Goal: Task Accomplishment & Management: Use online tool/utility

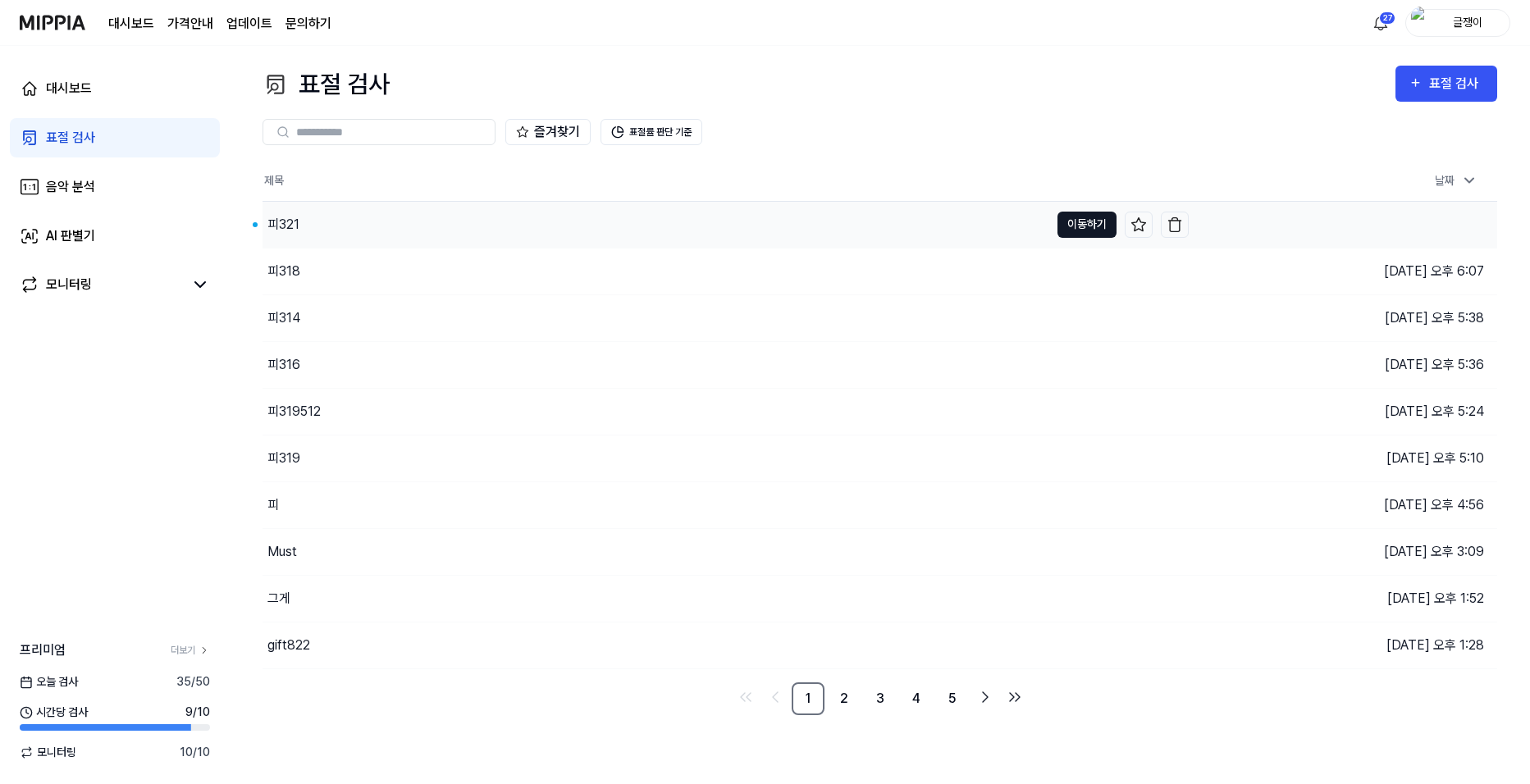
click at [1091, 224] on button "이동하기" at bounding box center [1086, 225] width 59 height 26
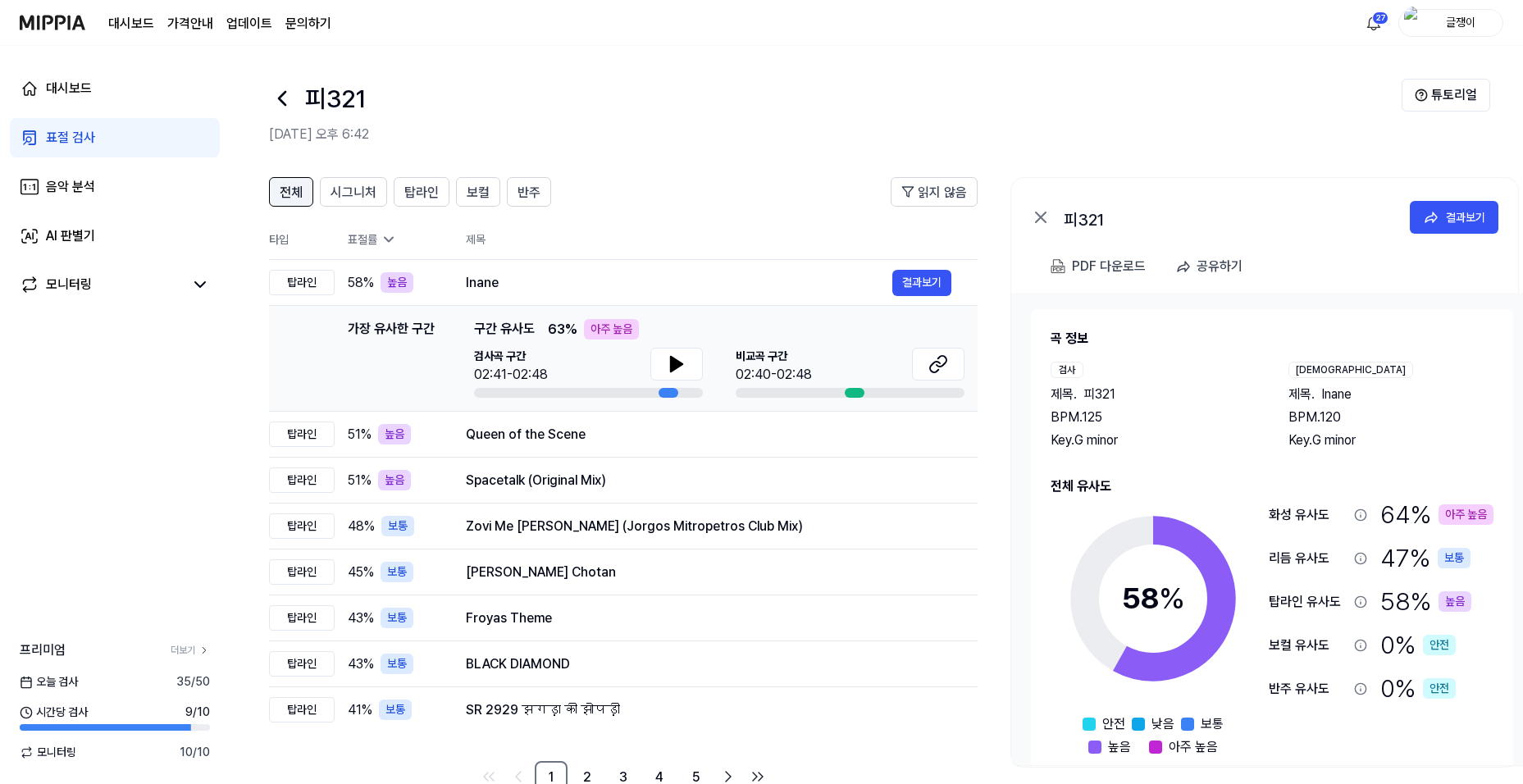
click at [294, 188] on span "전체" at bounding box center [291, 192] width 23 height 20
click at [291, 188] on span "전체" at bounding box center [291, 192] width 23 height 20
click at [77, 137] on div "표절 검사" at bounding box center [70, 137] width 49 height 20
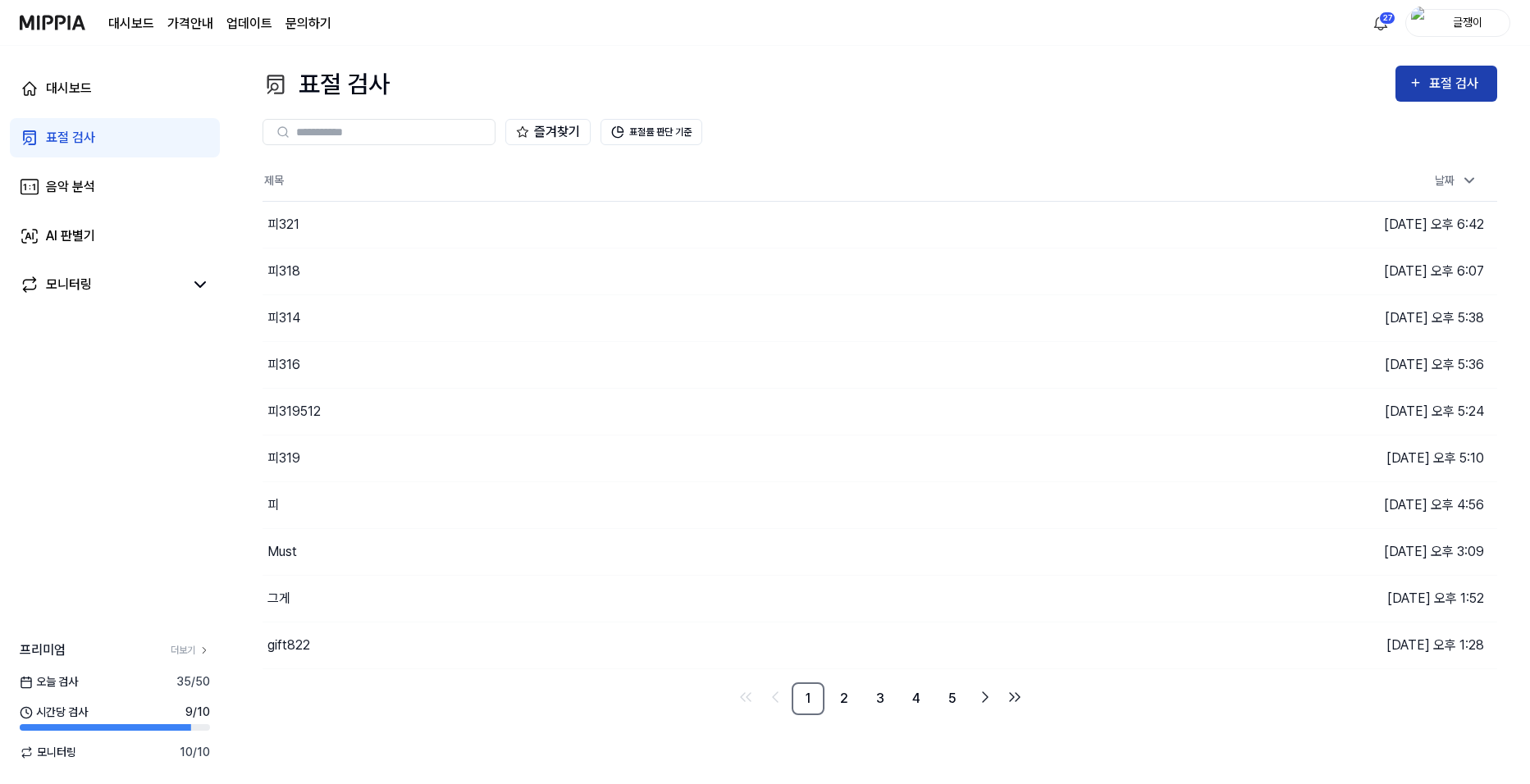
click at [1443, 82] on div "표절 검사" at bounding box center [1456, 83] width 55 height 22
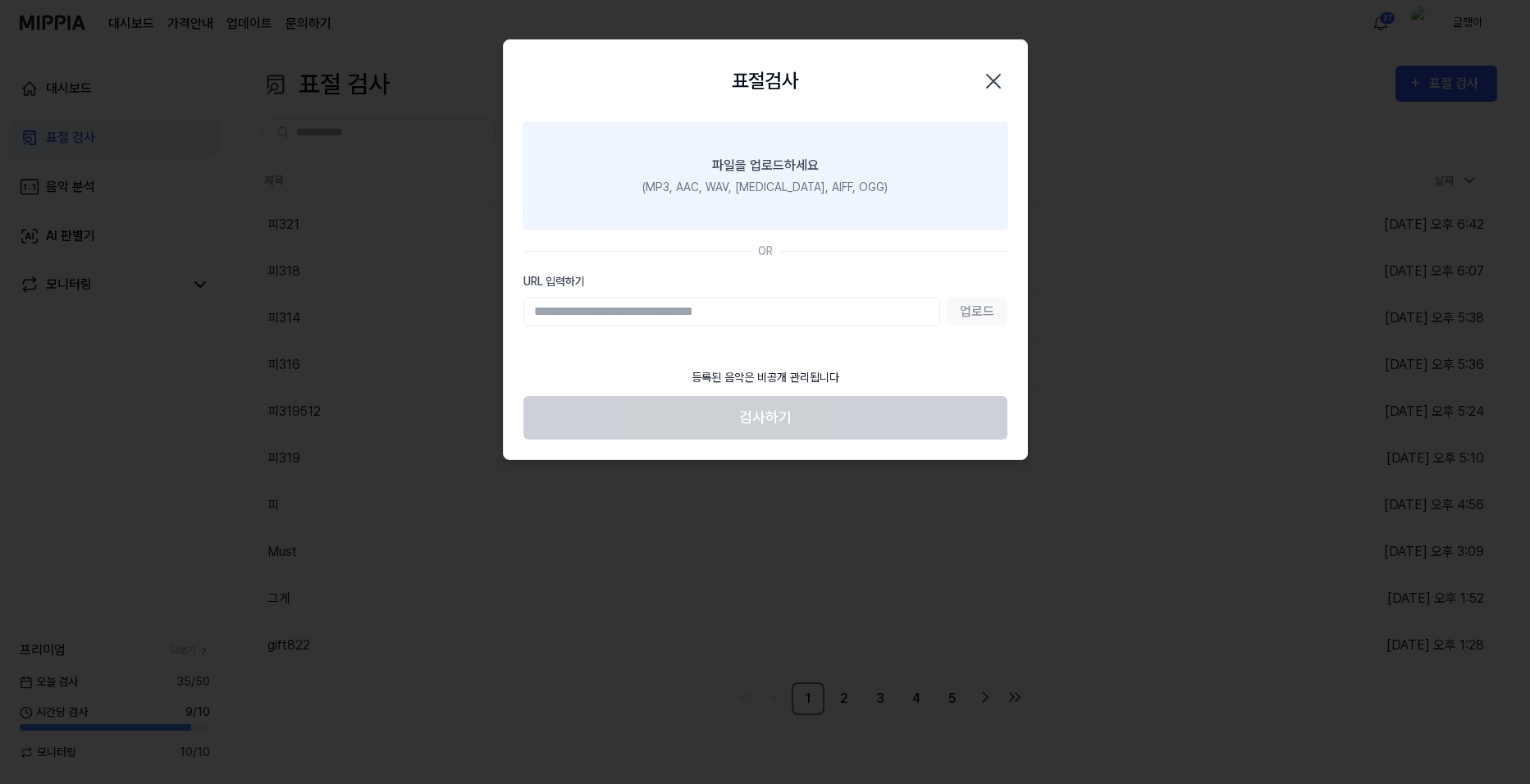
click at [754, 170] on div "파일을 업로드하세요" at bounding box center [765, 165] width 106 height 20
click at [0, 0] on input "파일을 업로드하세요 (MP3, AAC, WAV, [MEDICAL_DATA], AIFF, OGG)" at bounding box center [0, 0] width 0 height 0
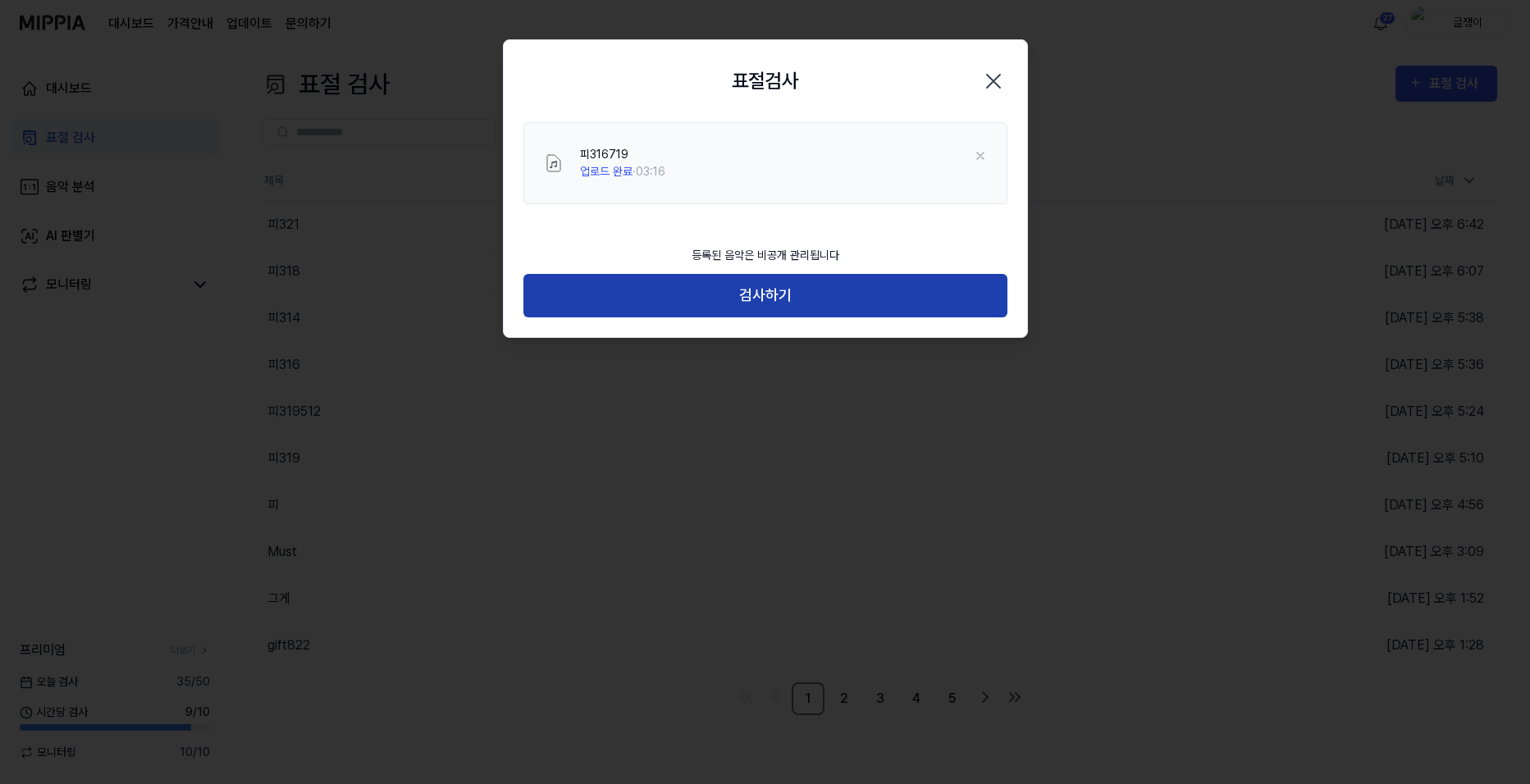
click at [767, 291] on button "검사하기" at bounding box center [765, 296] width 484 height 43
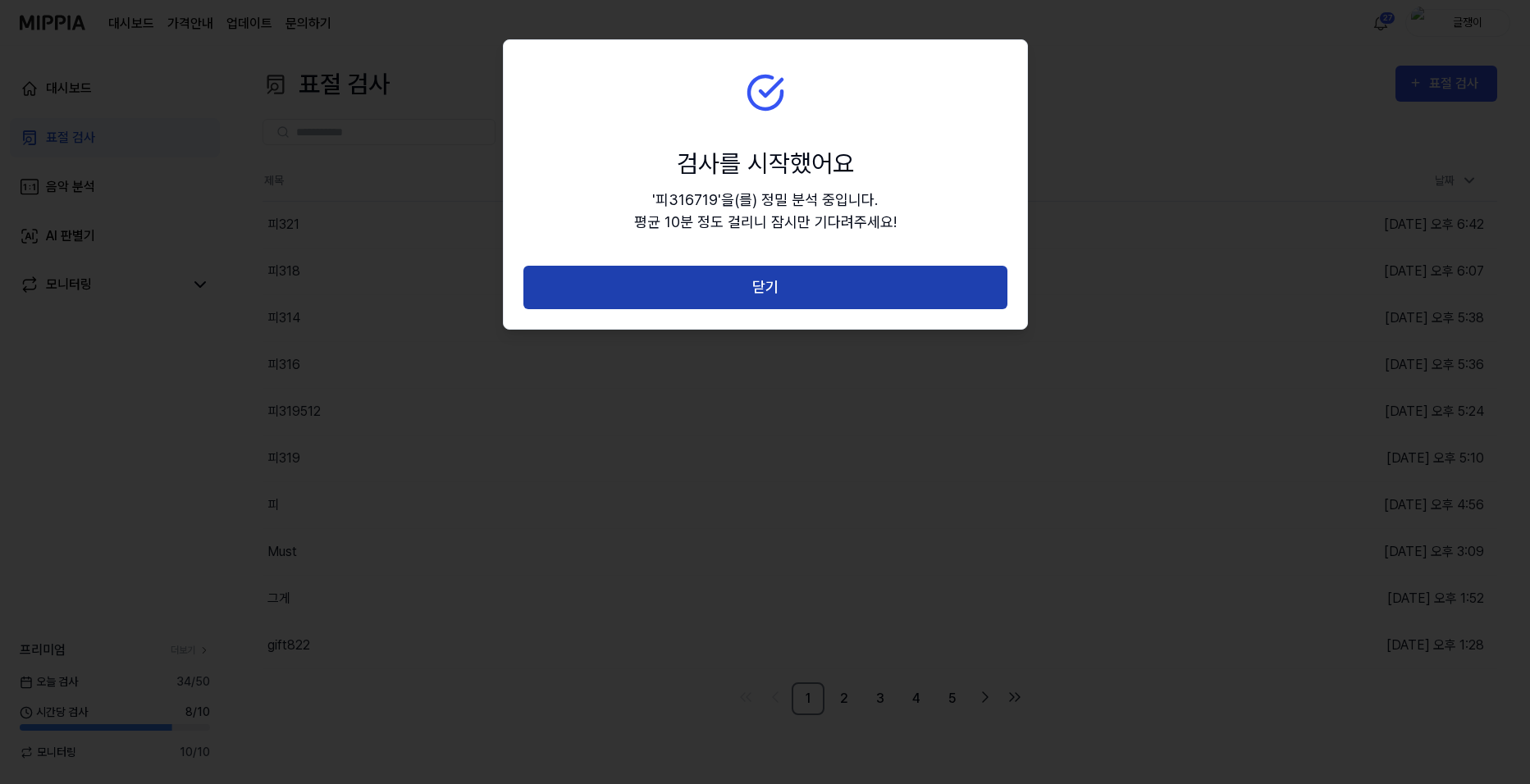
click at [778, 278] on button "닫기" at bounding box center [765, 287] width 484 height 43
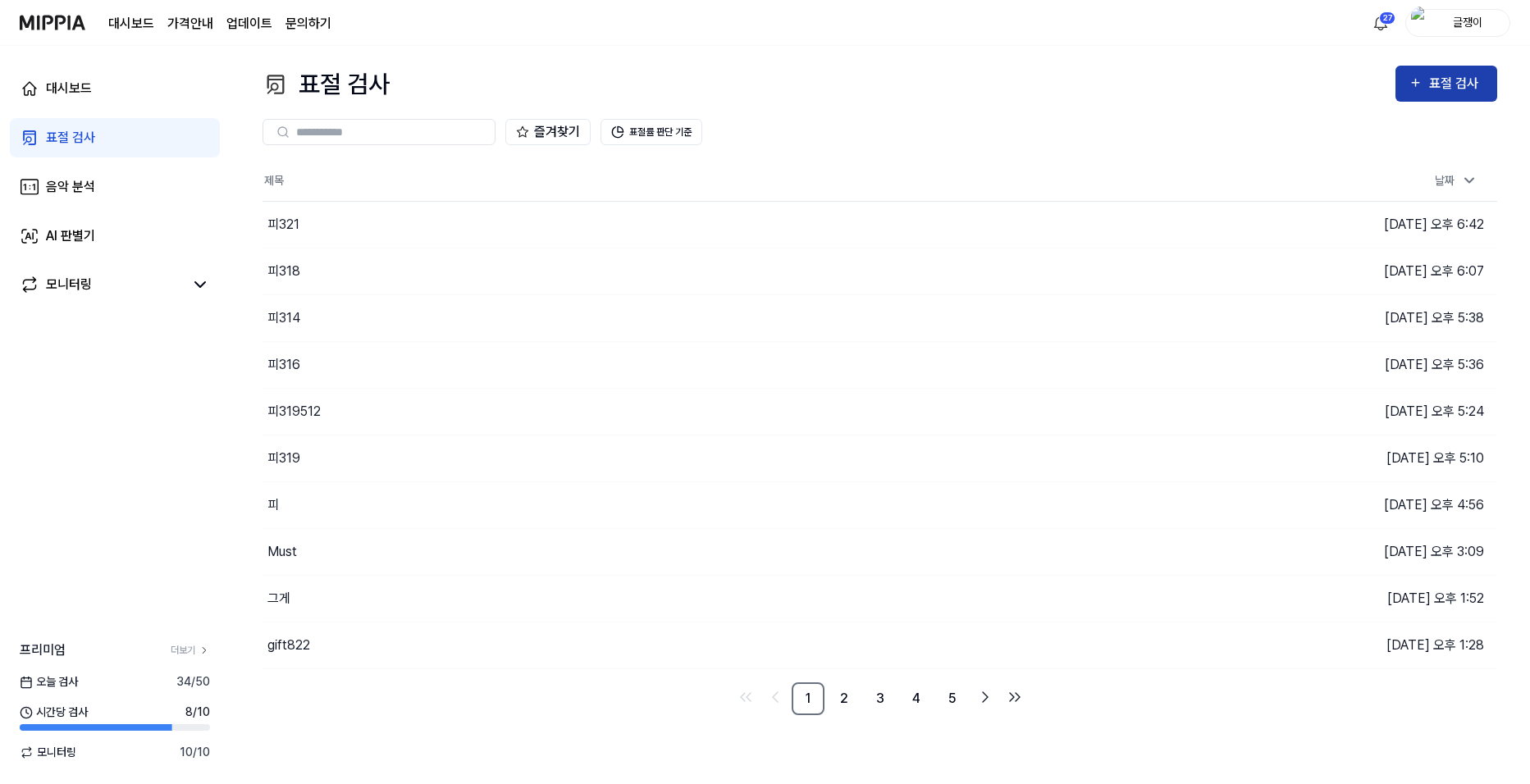
click at [1417, 86] on icon "button" at bounding box center [1415, 83] width 8 height 8
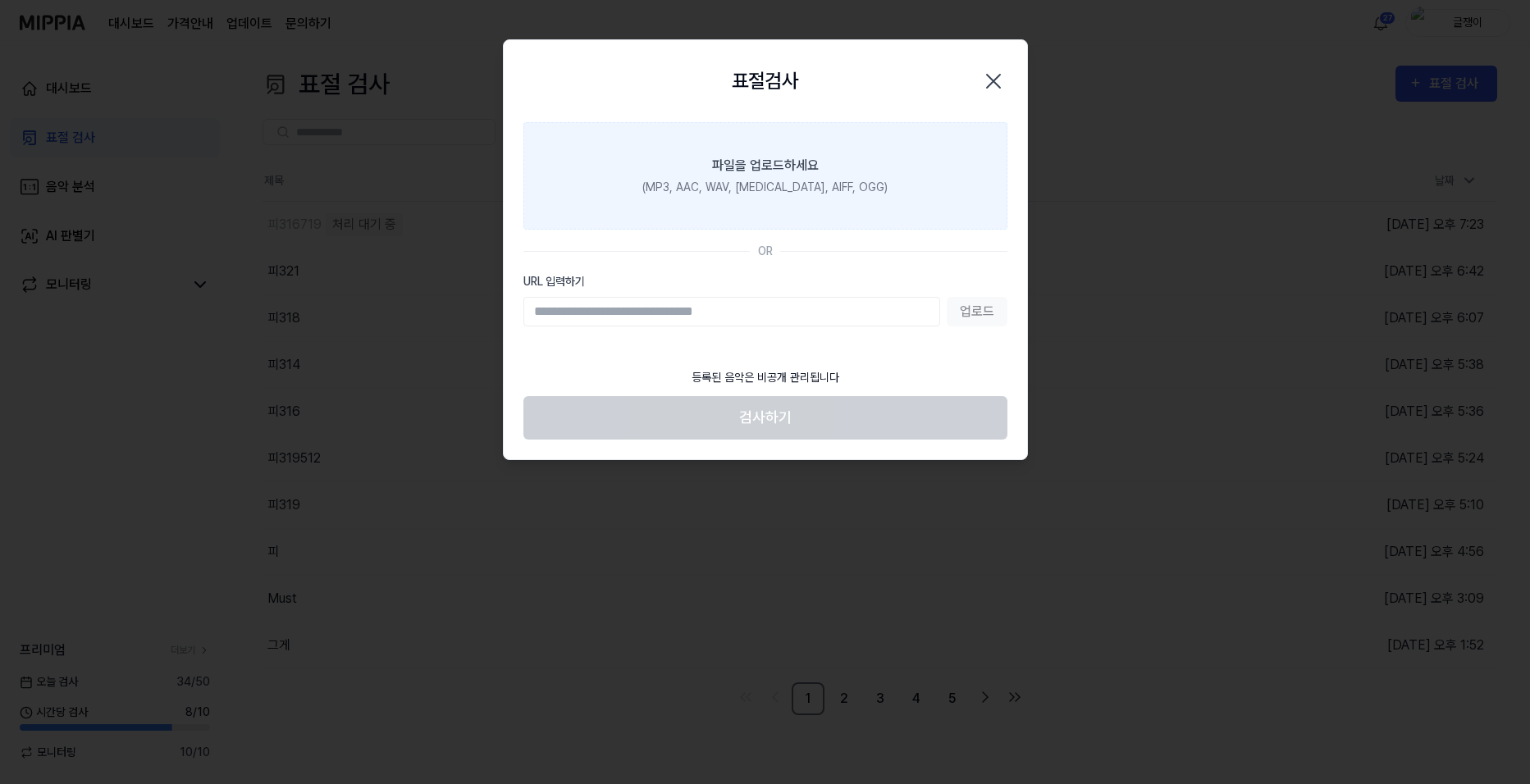
click at [769, 163] on div "파일을 업로드하세요" at bounding box center [765, 165] width 106 height 20
click at [0, 0] on input "파일을 업로드하세요 (MP3, AAC, WAV, [MEDICAL_DATA], AIFF, OGG)" at bounding box center [0, 0] width 0 height 0
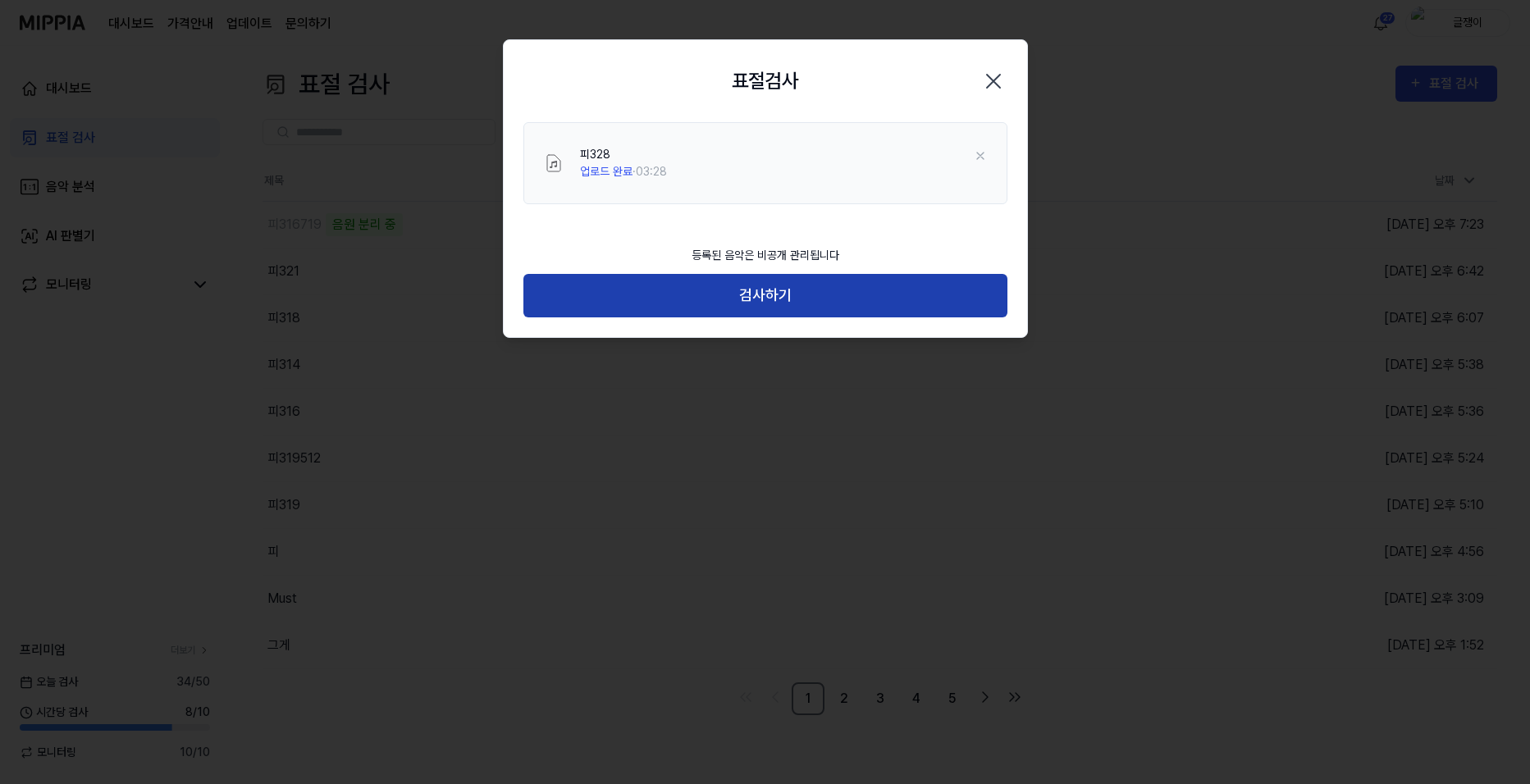
click at [775, 294] on button "검사하기" at bounding box center [765, 296] width 484 height 43
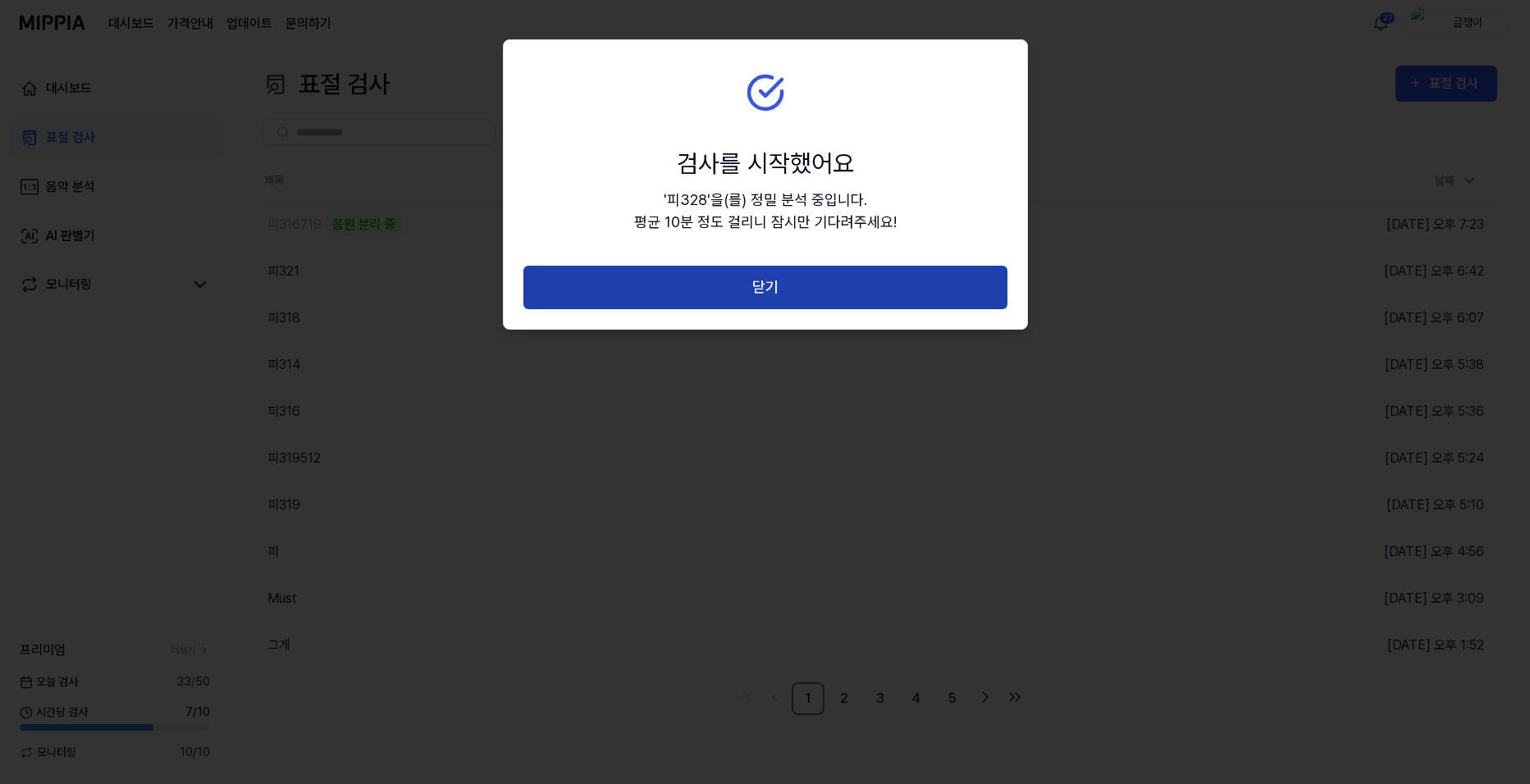
click at [776, 291] on button "닫기" at bounding box center [765, 287] width 484 height 43
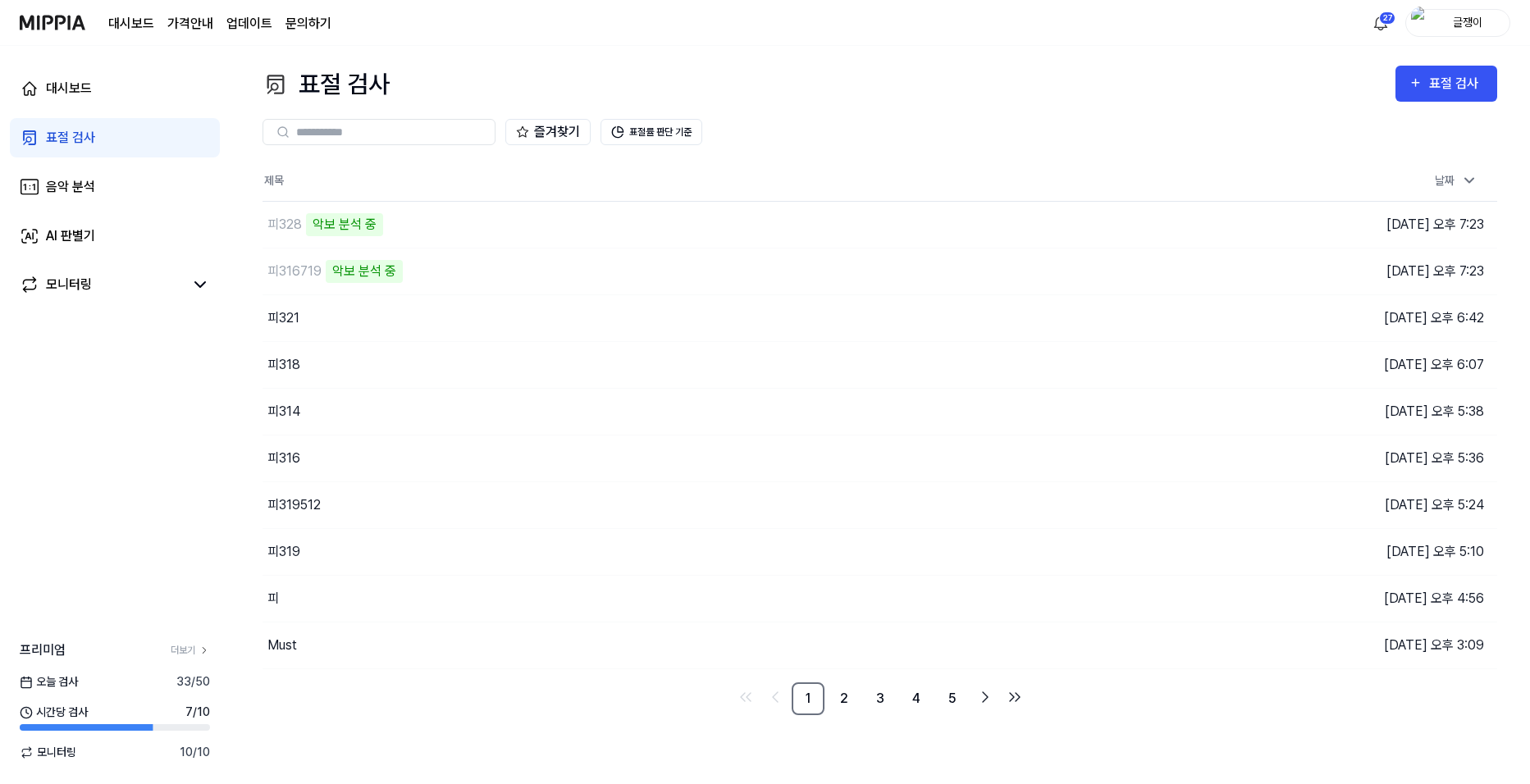
click at [450, 169] on th "제목" at bounding box center [725, 182] width 926 height 40
click at [1424, 89] on div "표절 검사" at bounding box center [1445, 83] width 75 height 22
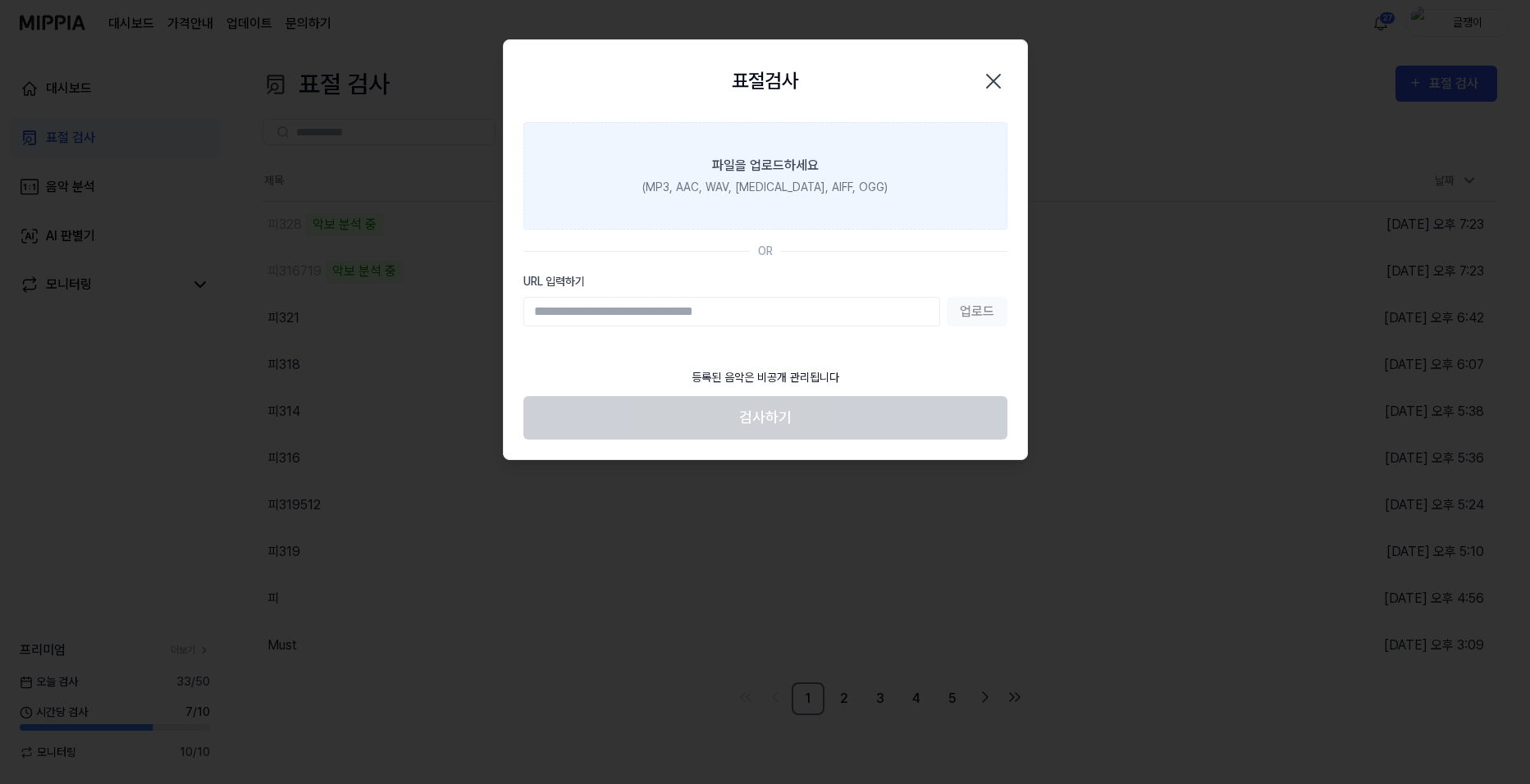
click at [806, 182] on div "(MP3, AAC, WAV, [MEDICAL_DATA], AIFF, OGG)" at bounding box center [765, 188] width 246 height 17
click at [0, 0] on input "파일을 업로드하세요 (MP3, AAC, WAV, [MEDICAL_DATA], AIFF, OGG)" at bounding box center [0, 0] width 0 height 0
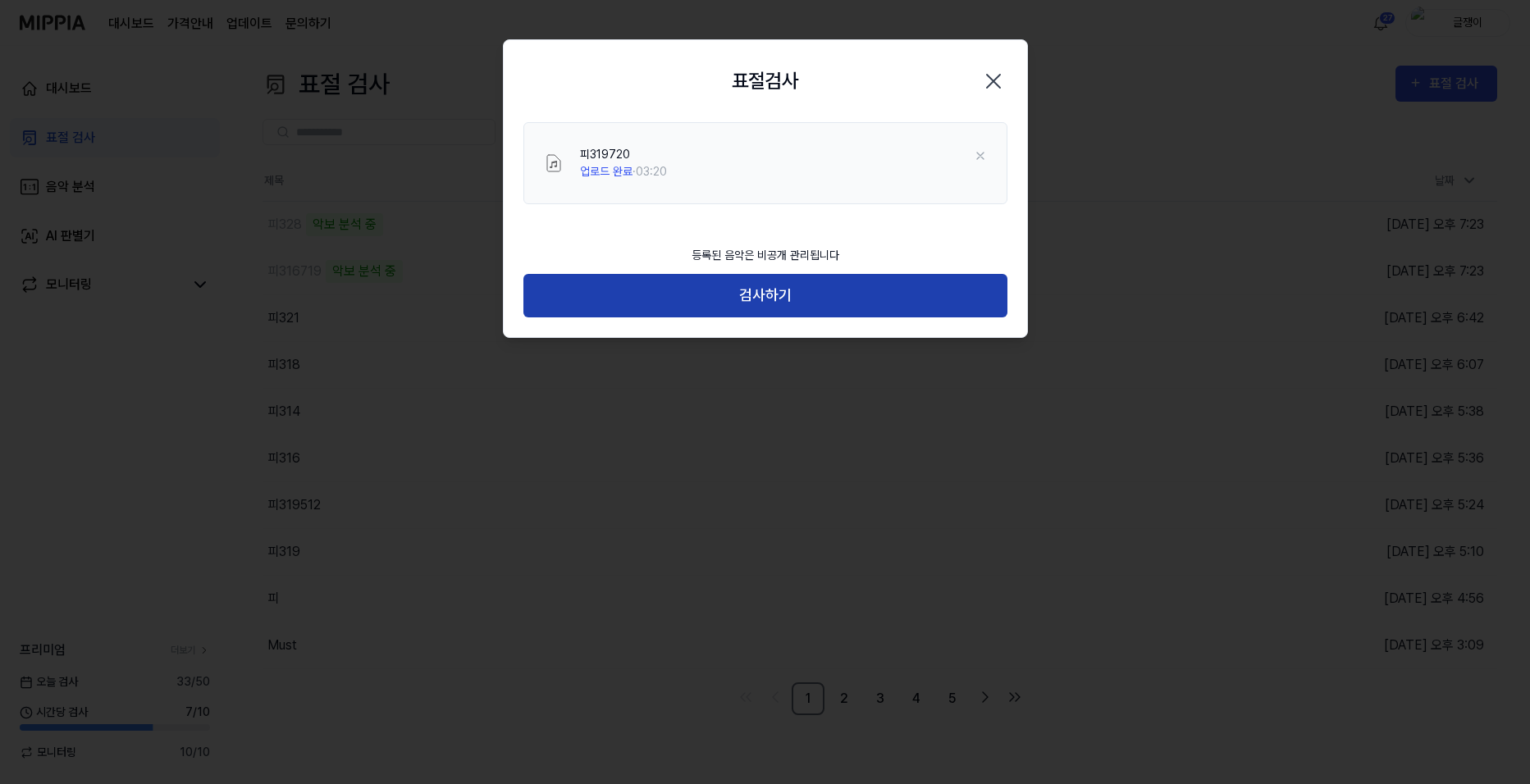
click at [774, 289] on button "검사하기" at bounding box center [765, 296] width 484 height 43
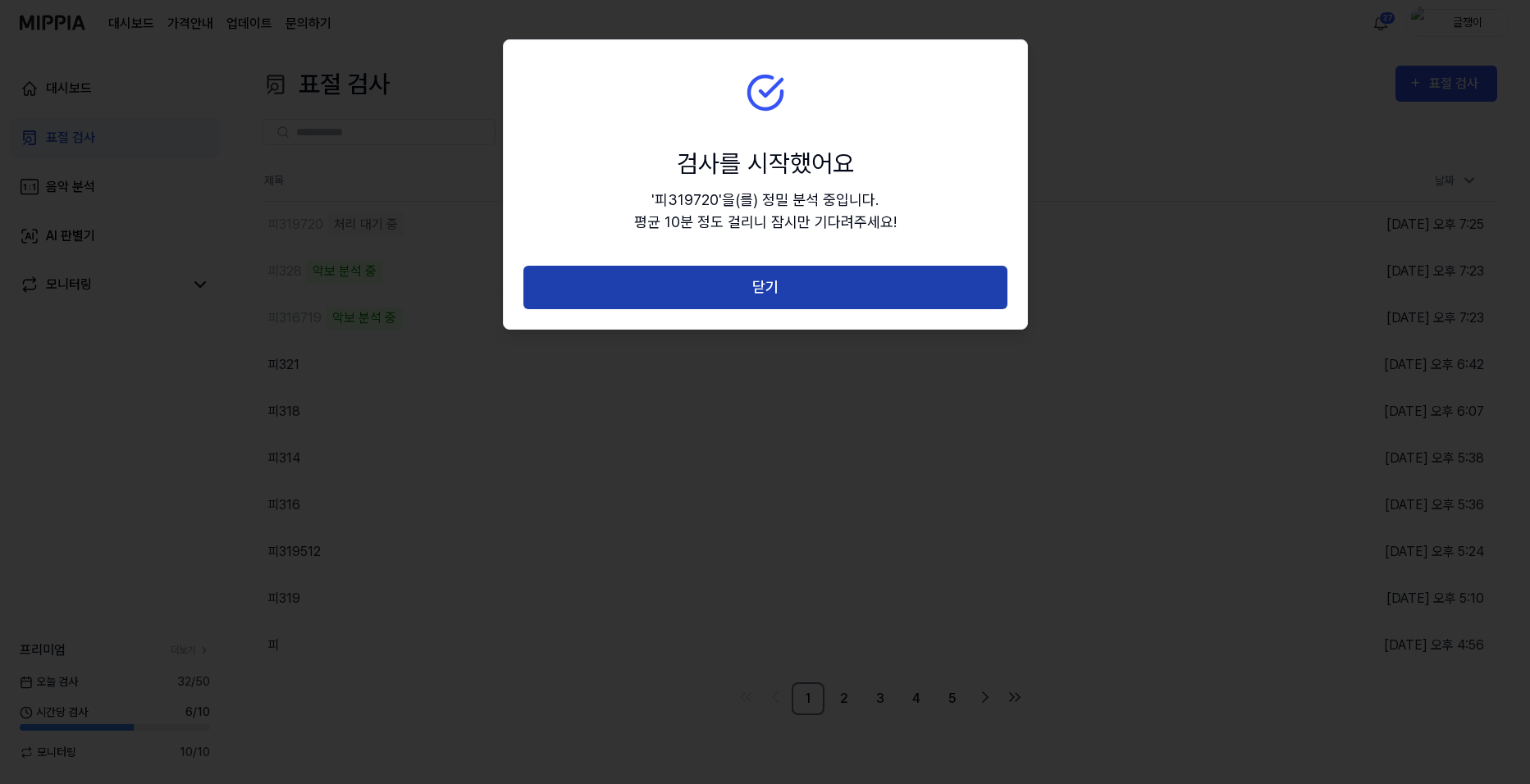
click at [771, 289] on button "닫기" at bounding box center [765, 287] width 484 height 43
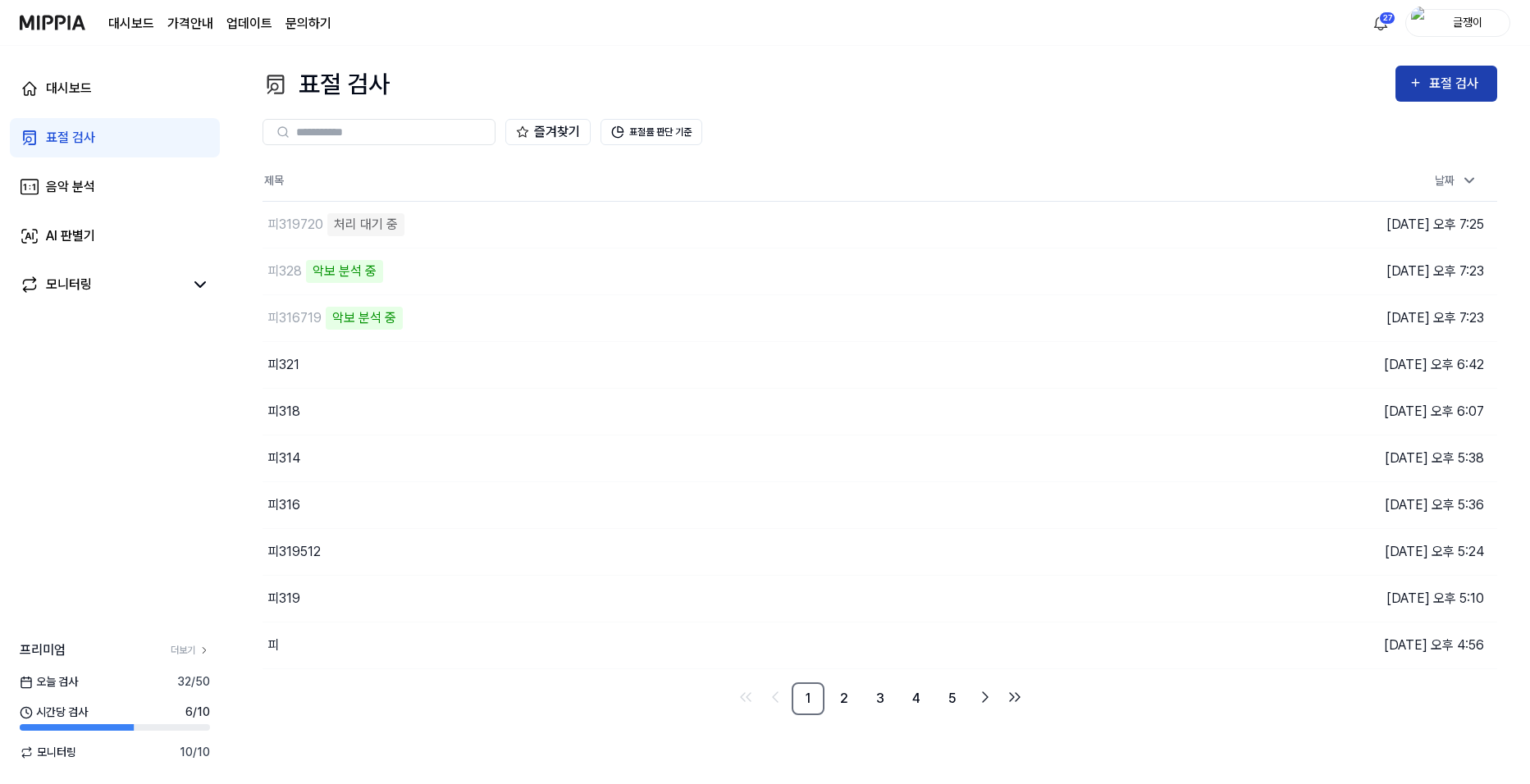
click at [1441, 83] on div "표절 검사" at bounding box center [1456, 83] width 55 height 22
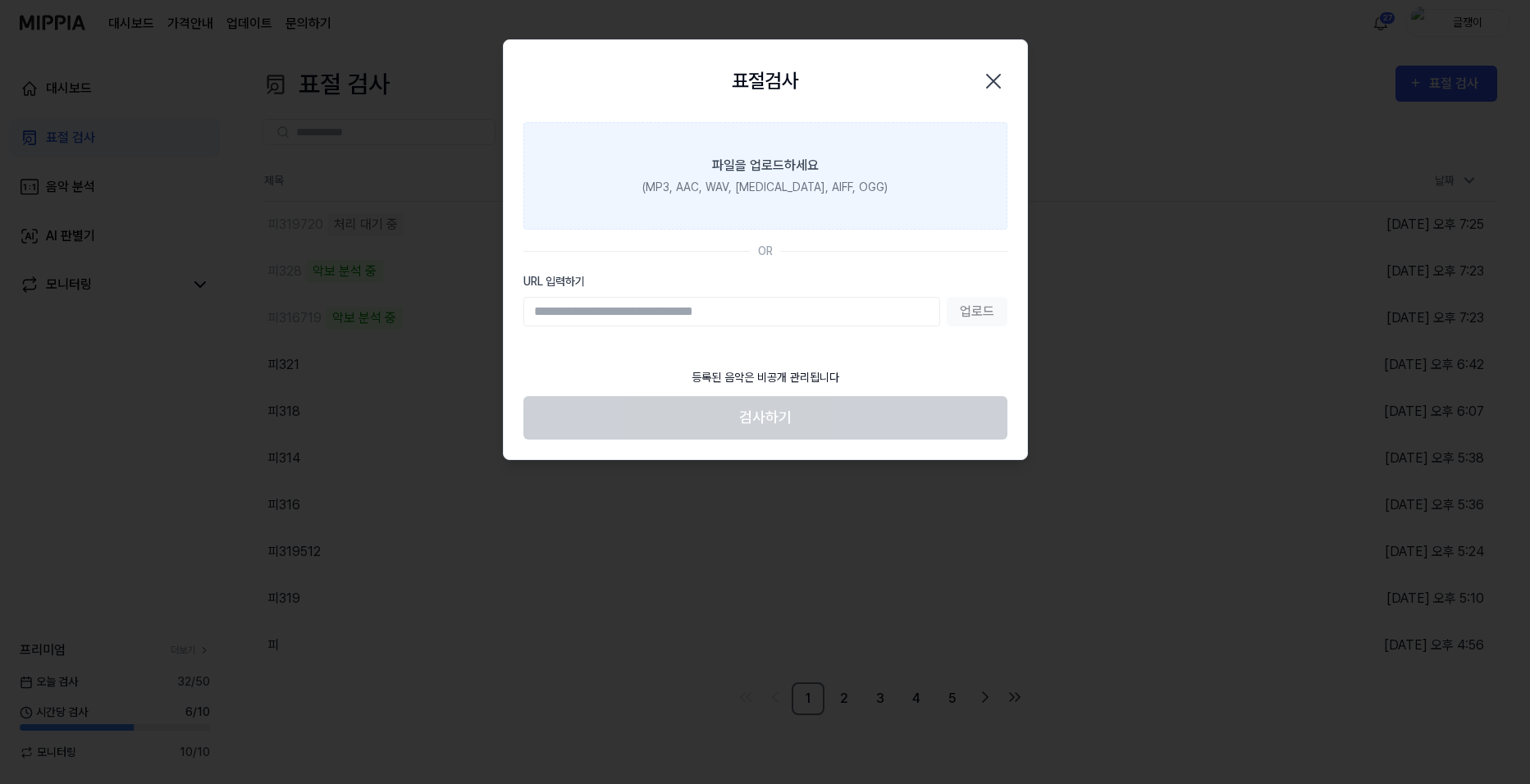
click at [759, 165] on div "파일을 업로드하세요" at bounding box center [765, 165] width 106 height 20
click at [0, 0] on input "파일을 업로드하세요 (MP3, AAC, WAV, [MEDICAL_DATA], AIFF, OGG)" at bounding box center [0, 0] width 0 height 0
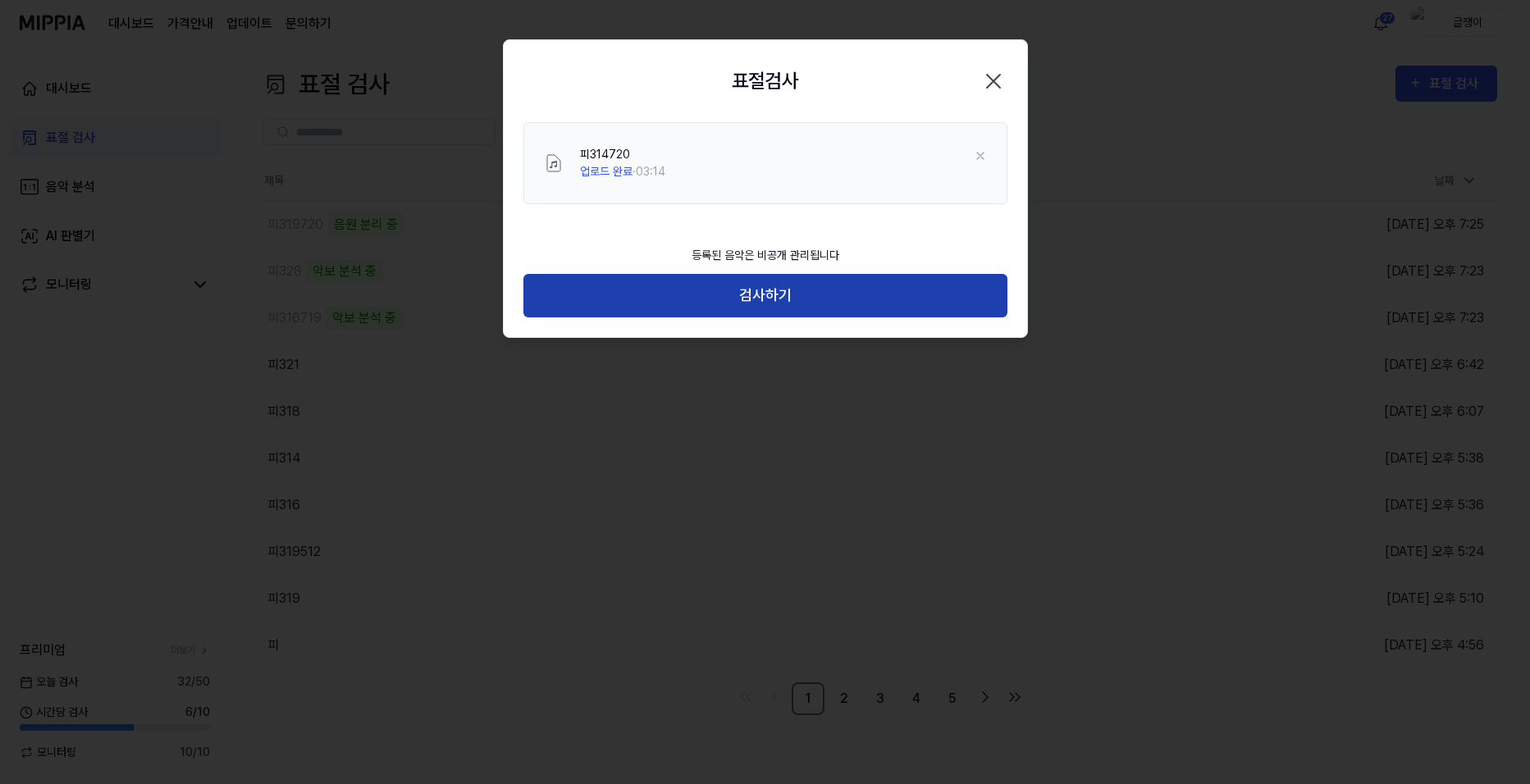
click at [777, 296] on button "검사하기" at bounding box center [765, 296] width 484 height 43
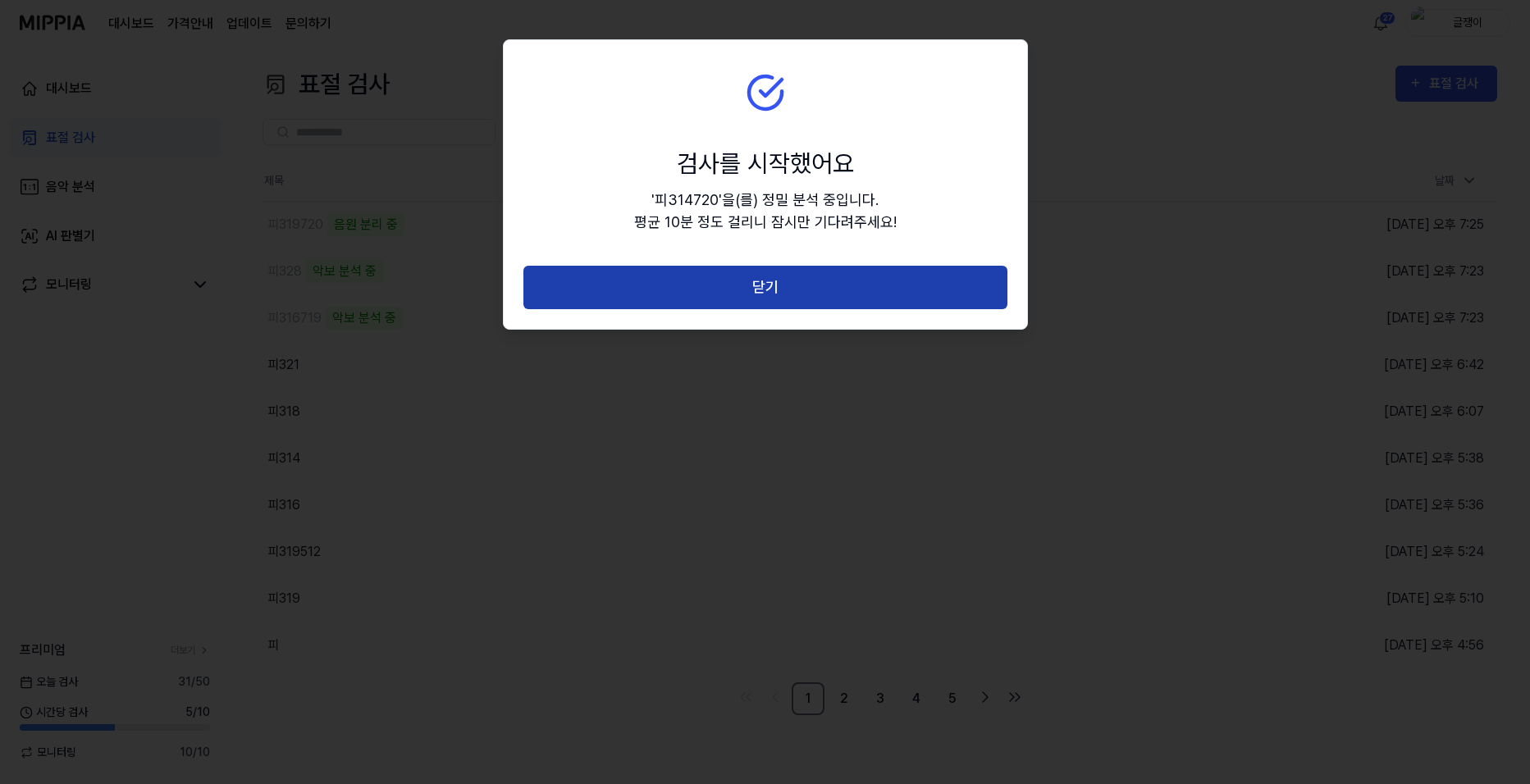
click at [779, 281] on button "닫기" at bounding box center [765, 287] width 484 height 43
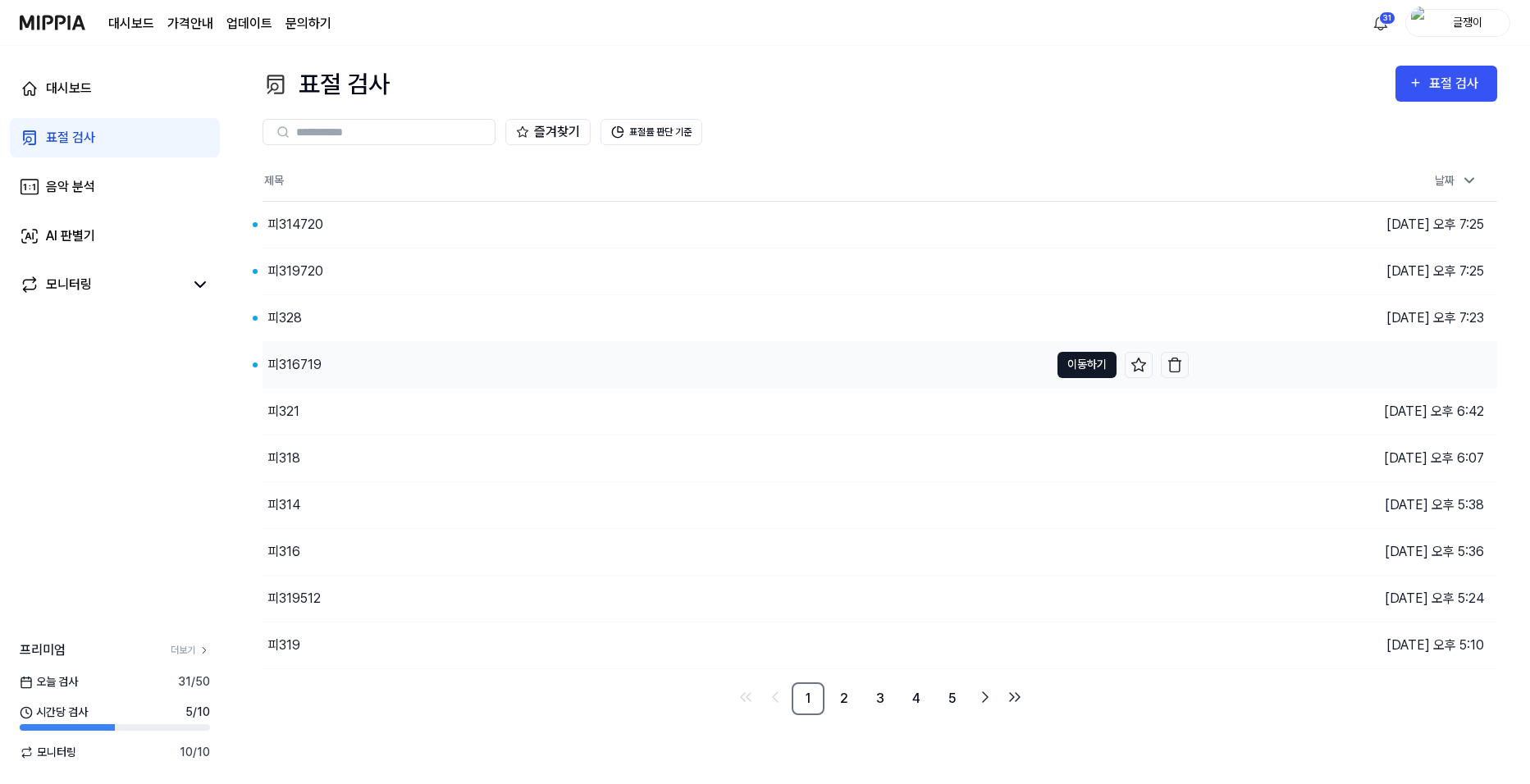
click at [1077, 367] on button "이동하기" at bounding box center [1086, 365] width 59 height 26
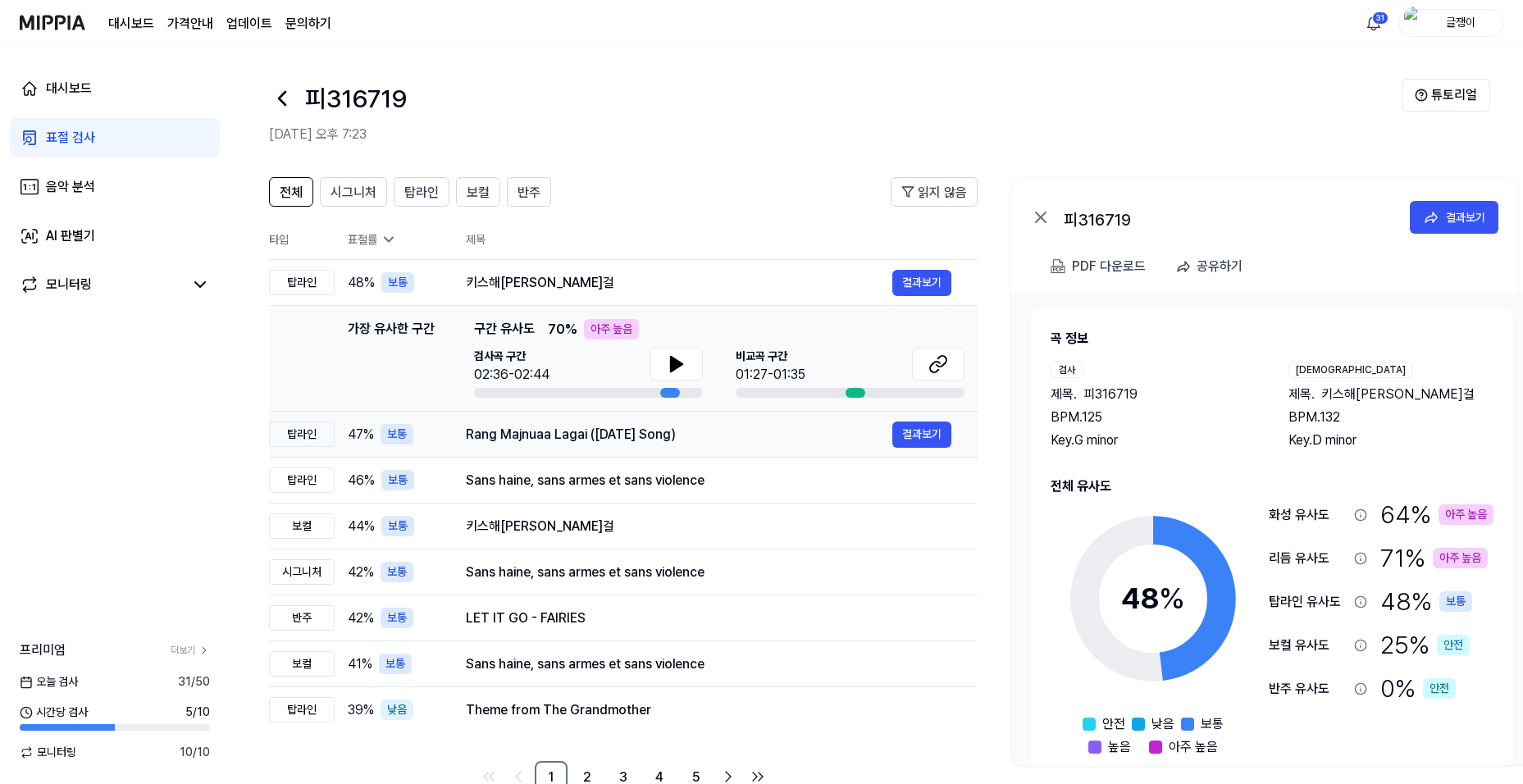
click at [611, 435] on div "Rang Majnuaa Lagai ([DATE] Song)" at bounding box center [679, 434] width 426 height 20
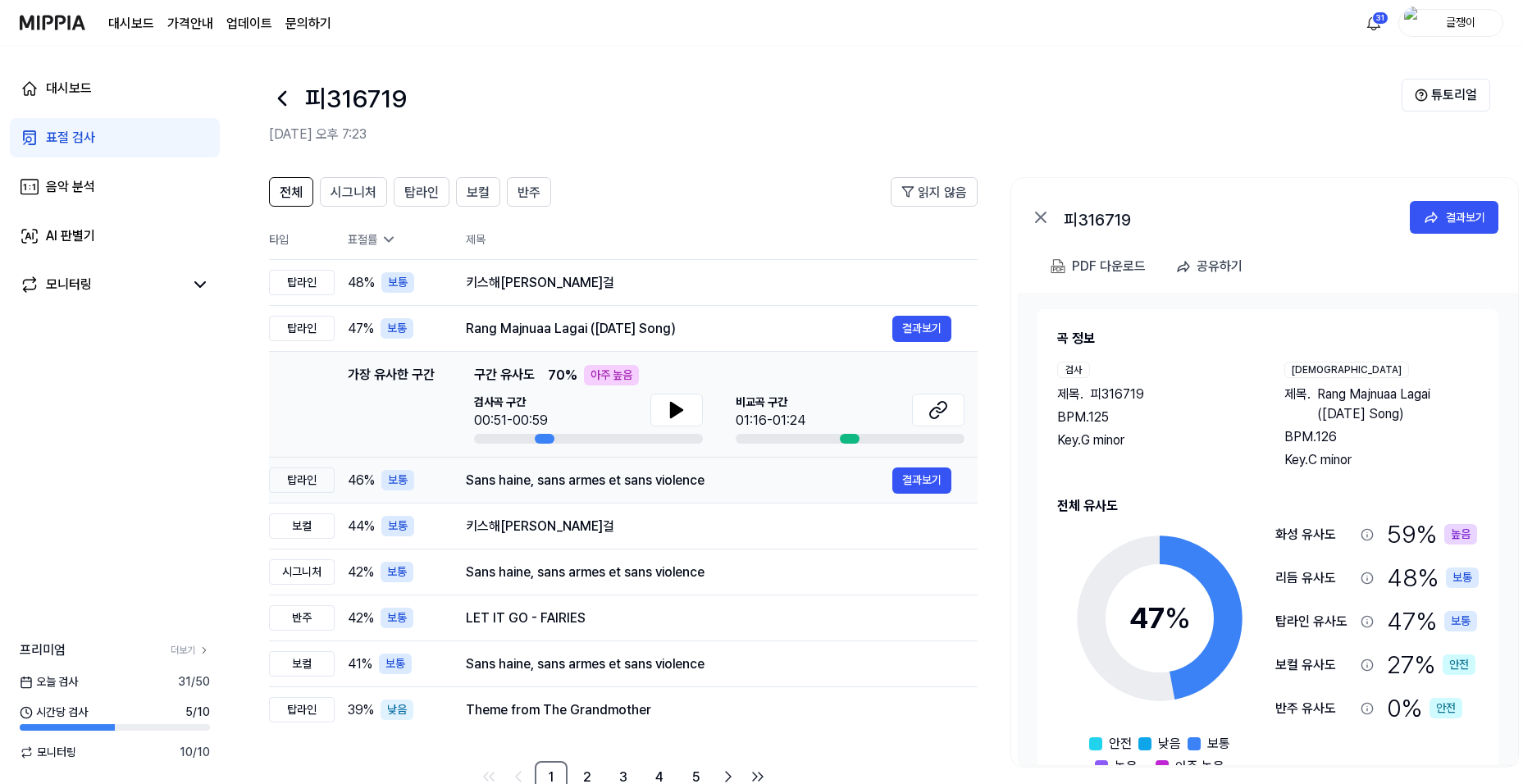
click at [586, 484] on div "Sans haine, sans armes et sans violence" at bounding box center [679, 480] width 426 height 20
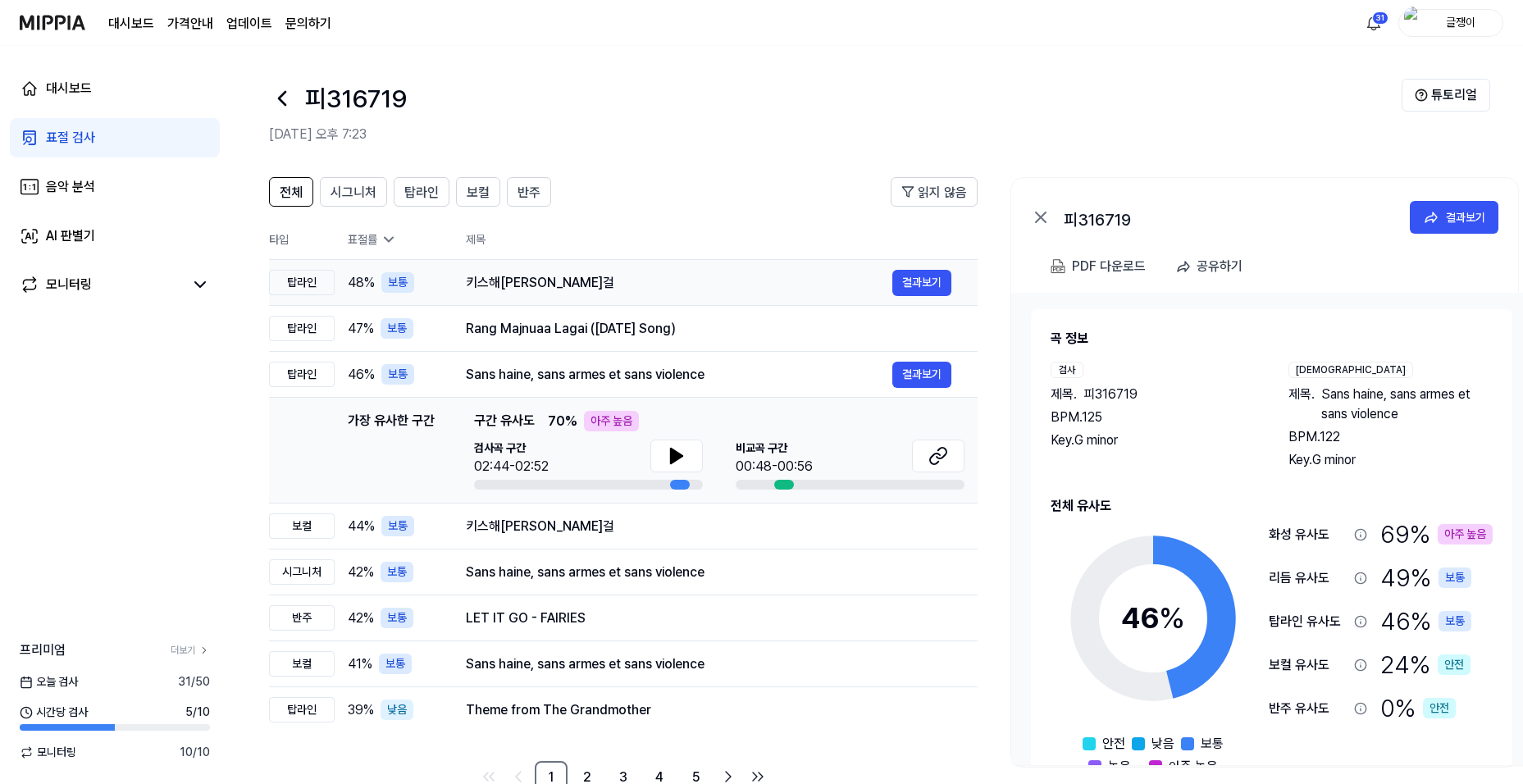
click at [533, 282] on div "키스해[PERSON_NAME]걸" at bounding box center [679, 283] width 426 height 20
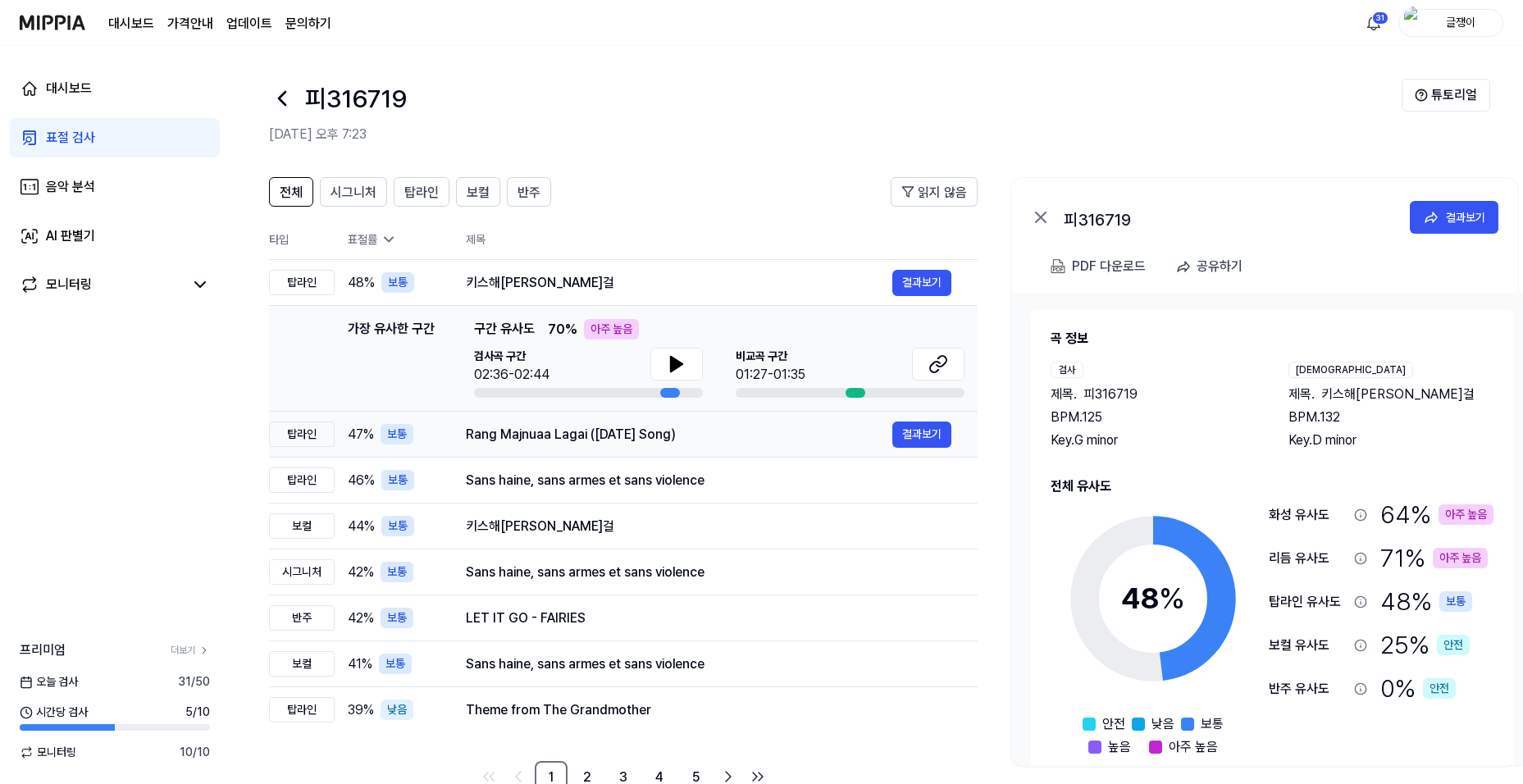
click at [534, 437] on div "Rang Majnuaa Lagai ([DATE] Song)" at bounding box center [679, 434] width 426 height 20
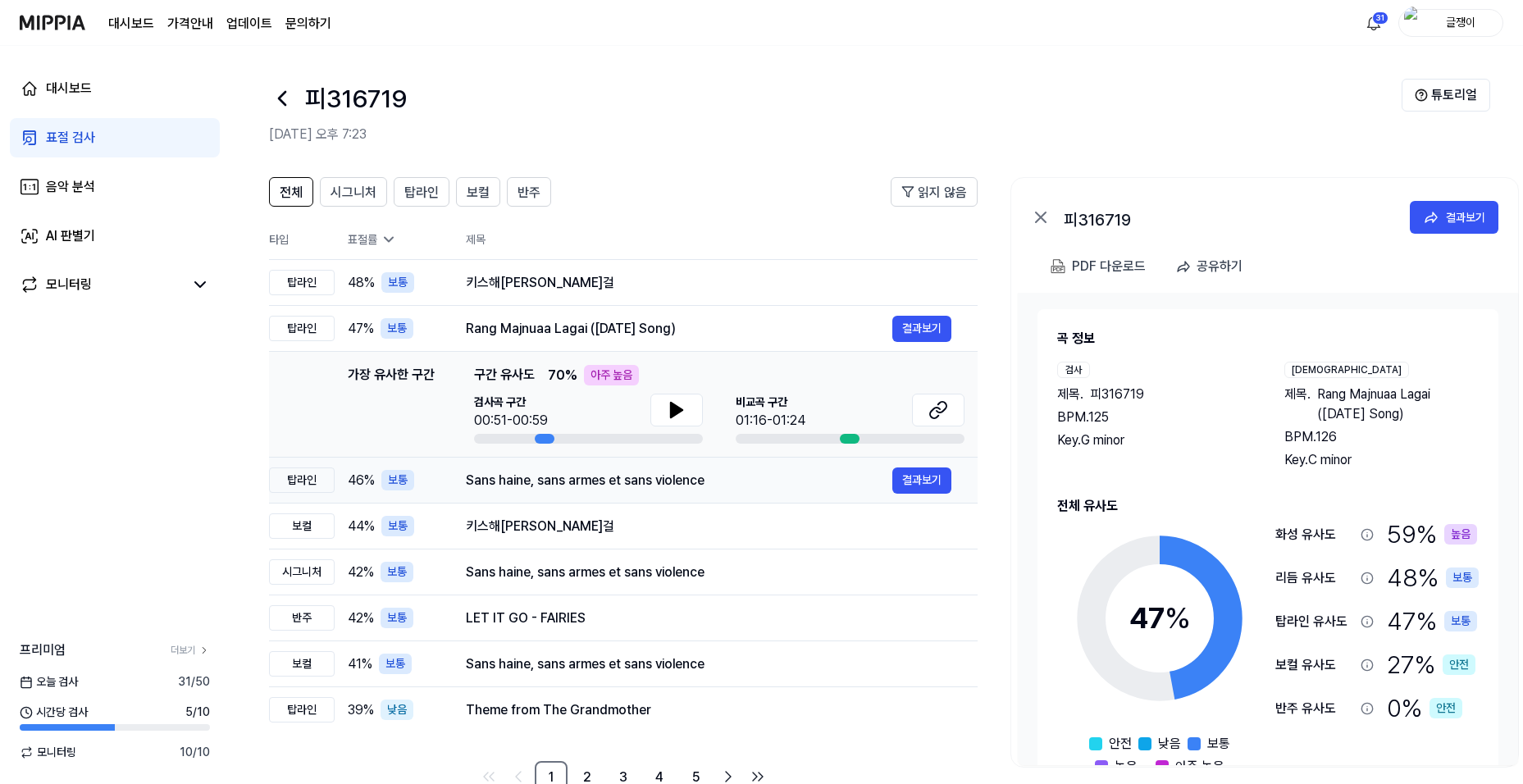
click at [552, 474] on div "Sans haine, sans armes et sans violence" at bounding box center [679, 480] width 426 height 20
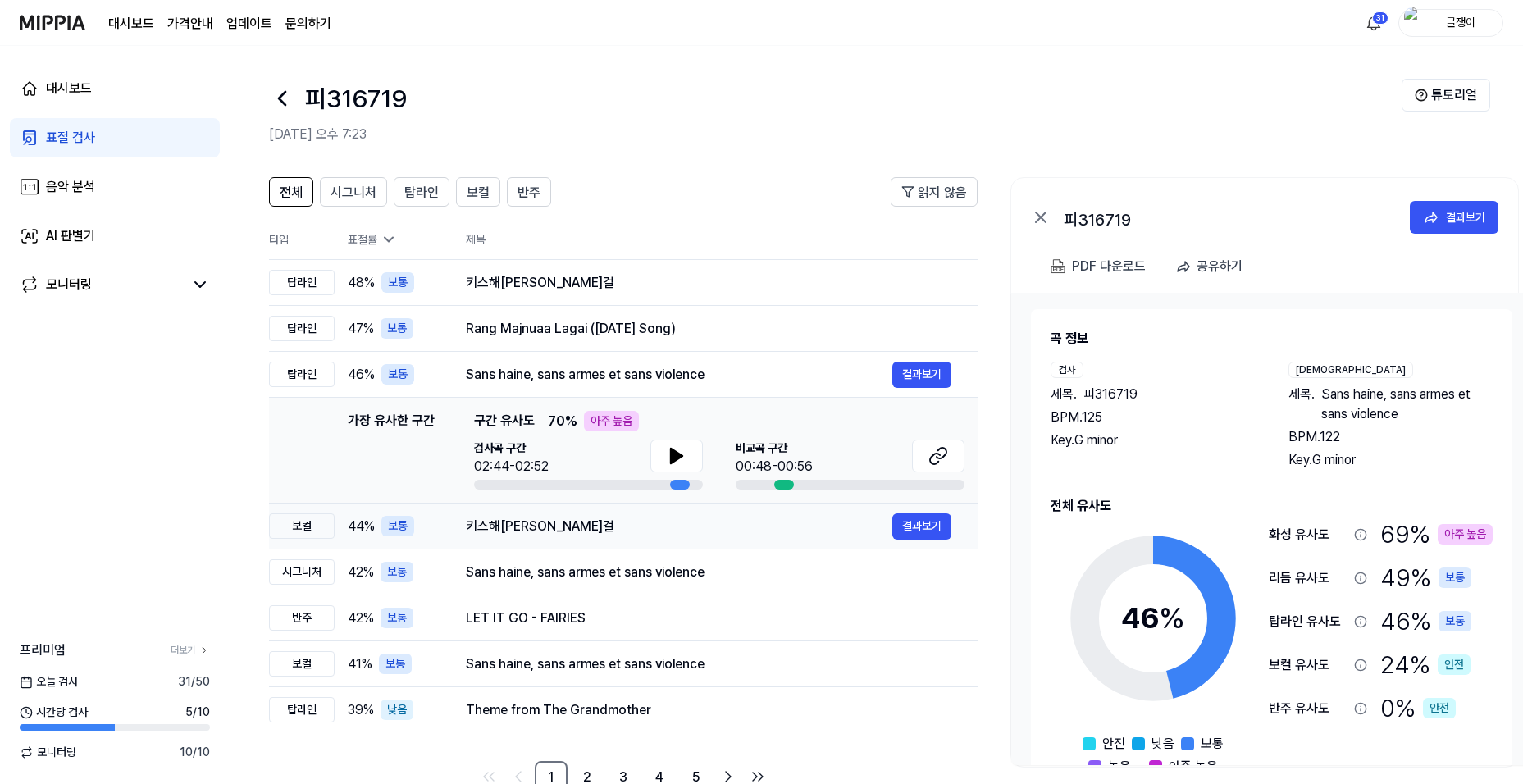
click at [534, 516] on div "키스해[PERSON_NAME]걸" at bounding box center [679, 526] width 426 height 20
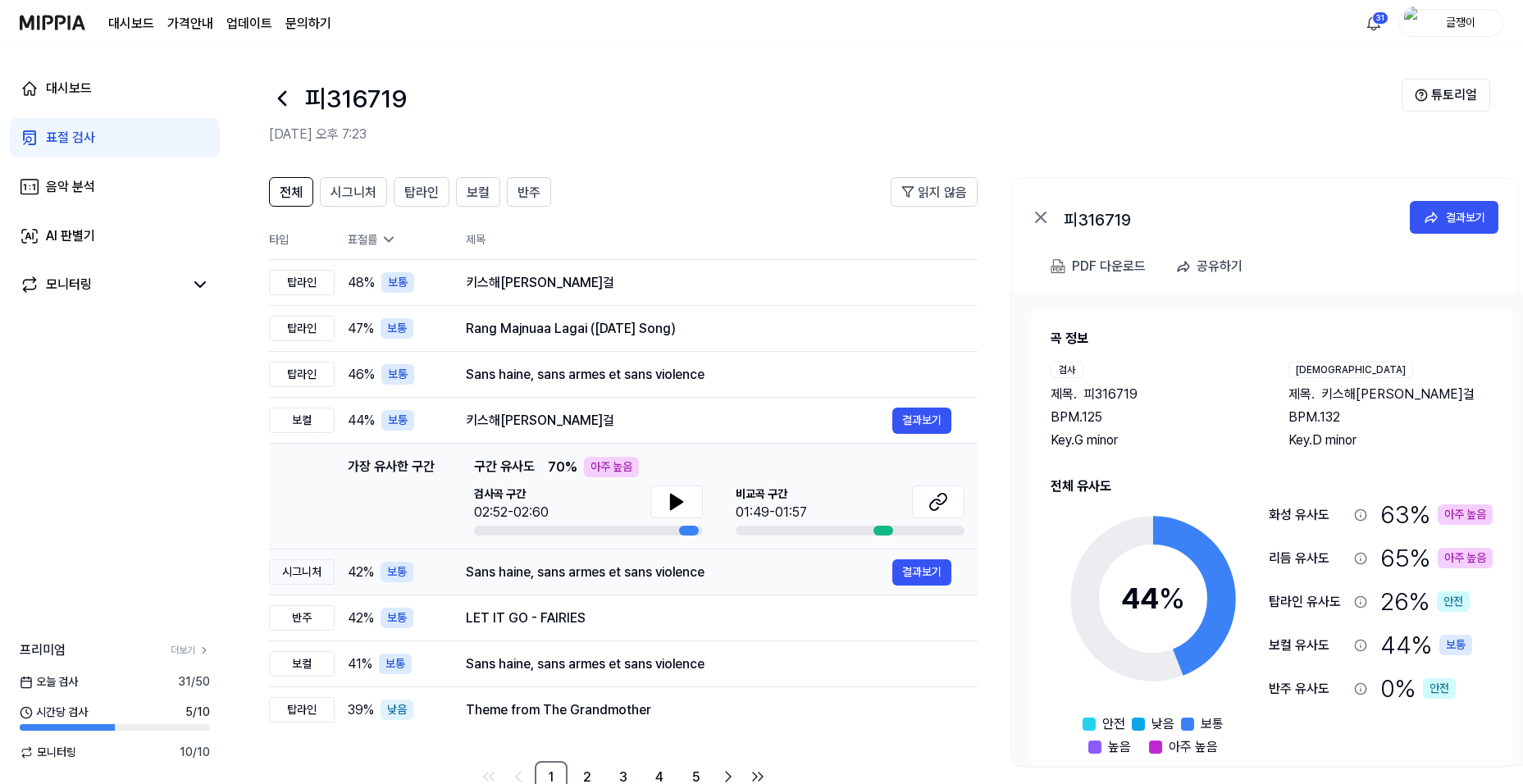
click at [564, 572] on div "Sans haine, sans armes et sans violence" at bounding box center [679, 572] width 426 height 20
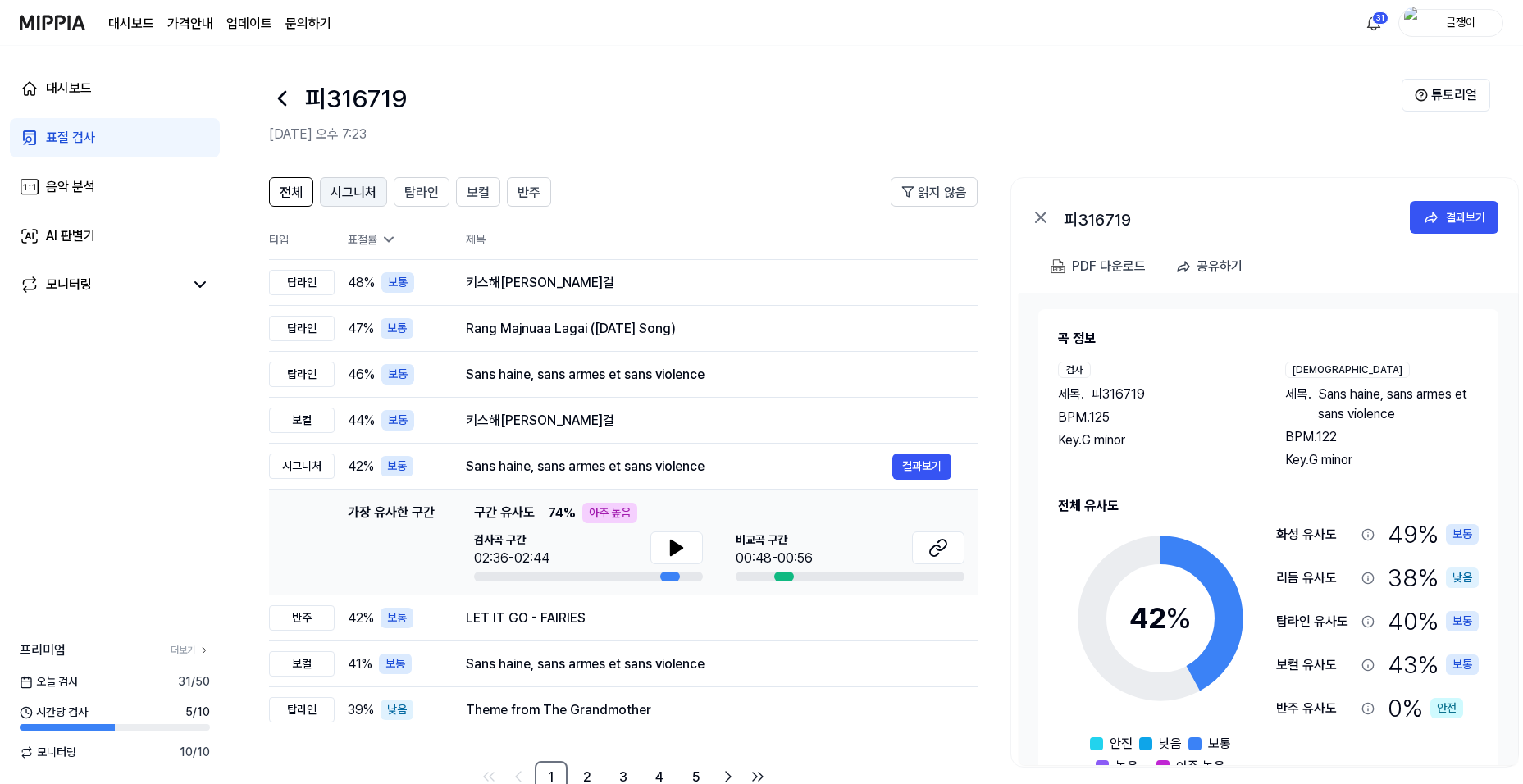
click at [361, 185] on span "시그니처" at bounding box center [353, 192] width 46 height 20
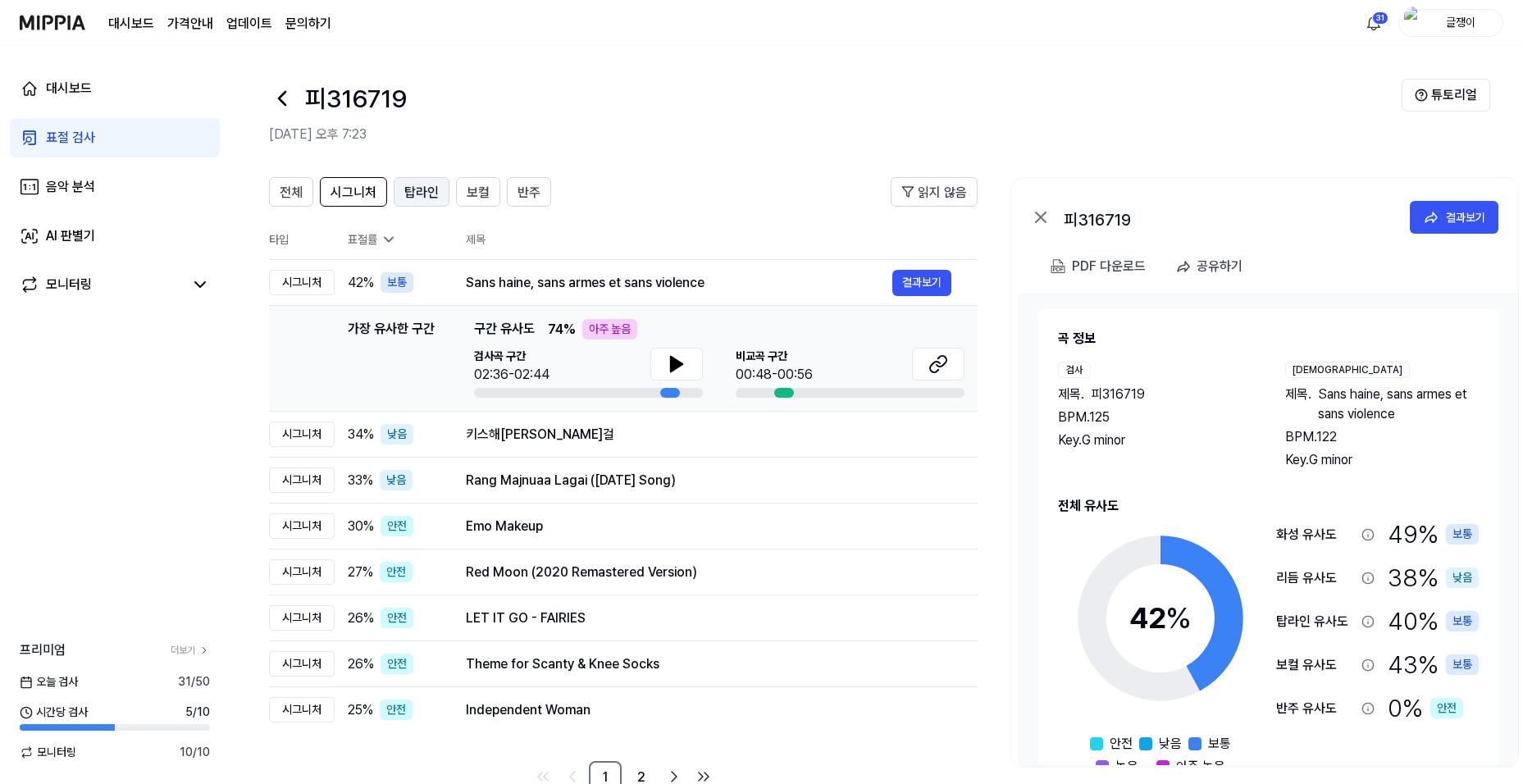
click at [420, 189] on span "탑라인" at bounding box center [422, 192] width 35 height 20
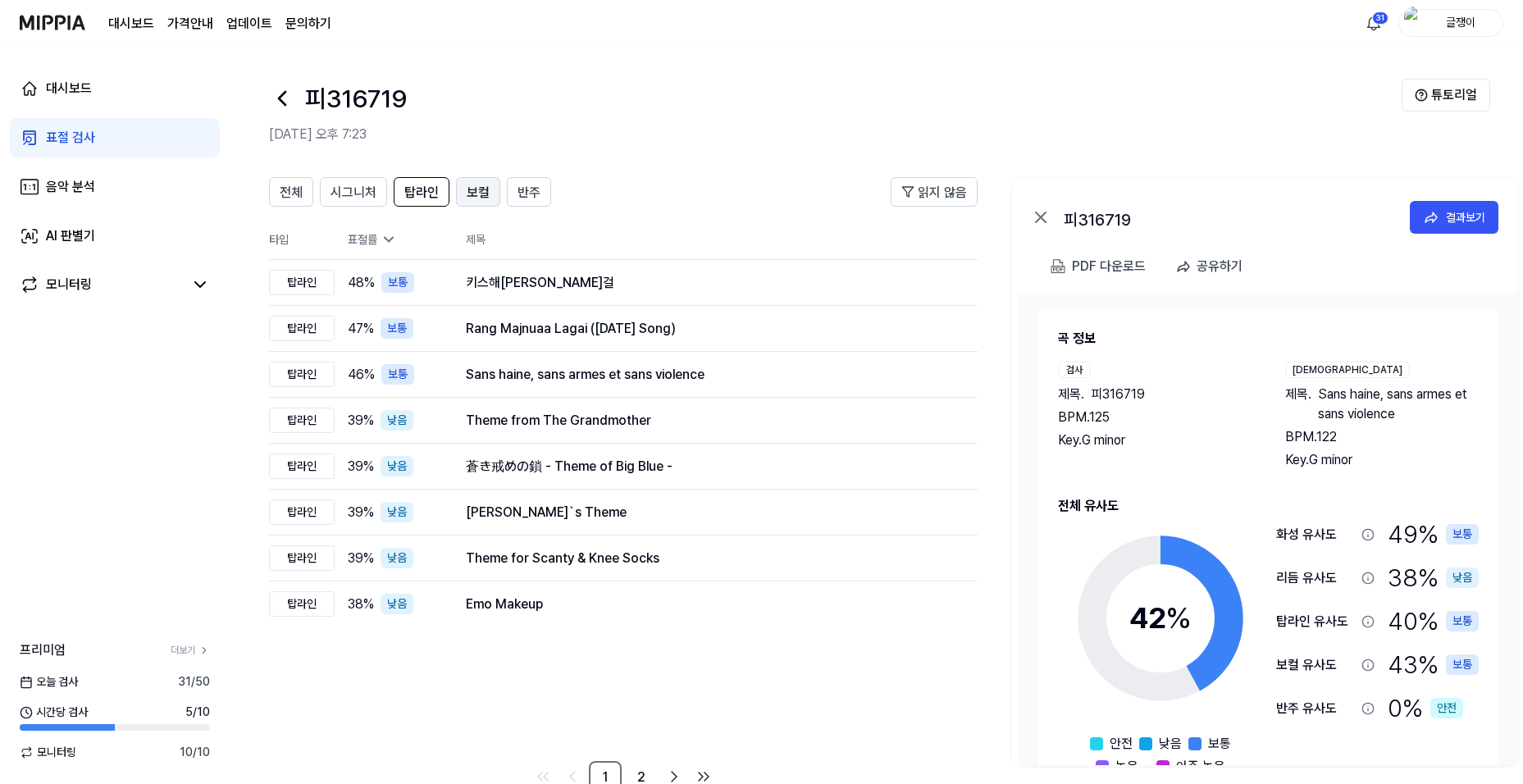
click at [470, 186] on span "보컬" at bounding box center [478, 192] width 23 height 20
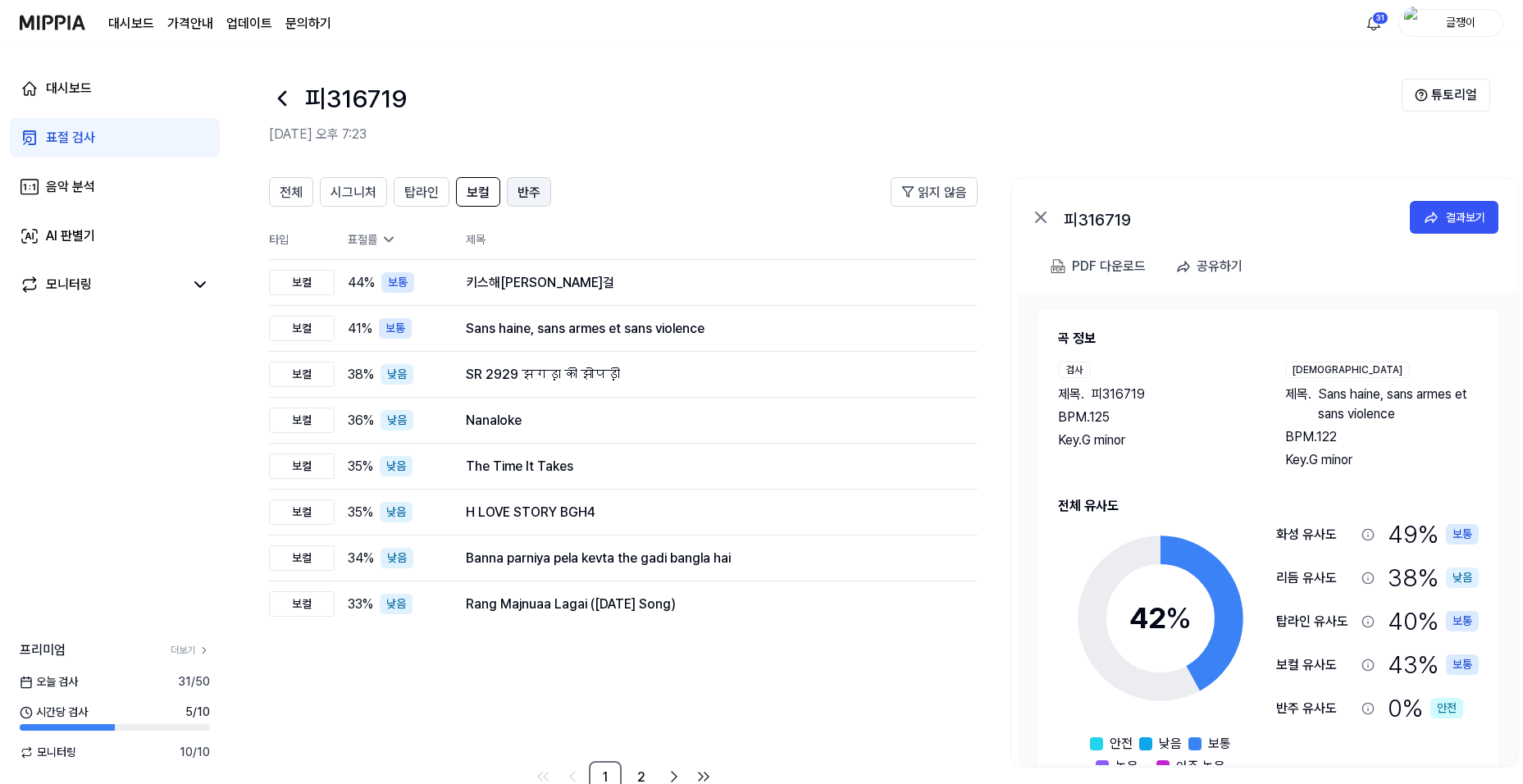
click at [522, 187] on span "반주" at bounding box center [528, 192] width 23 height 20
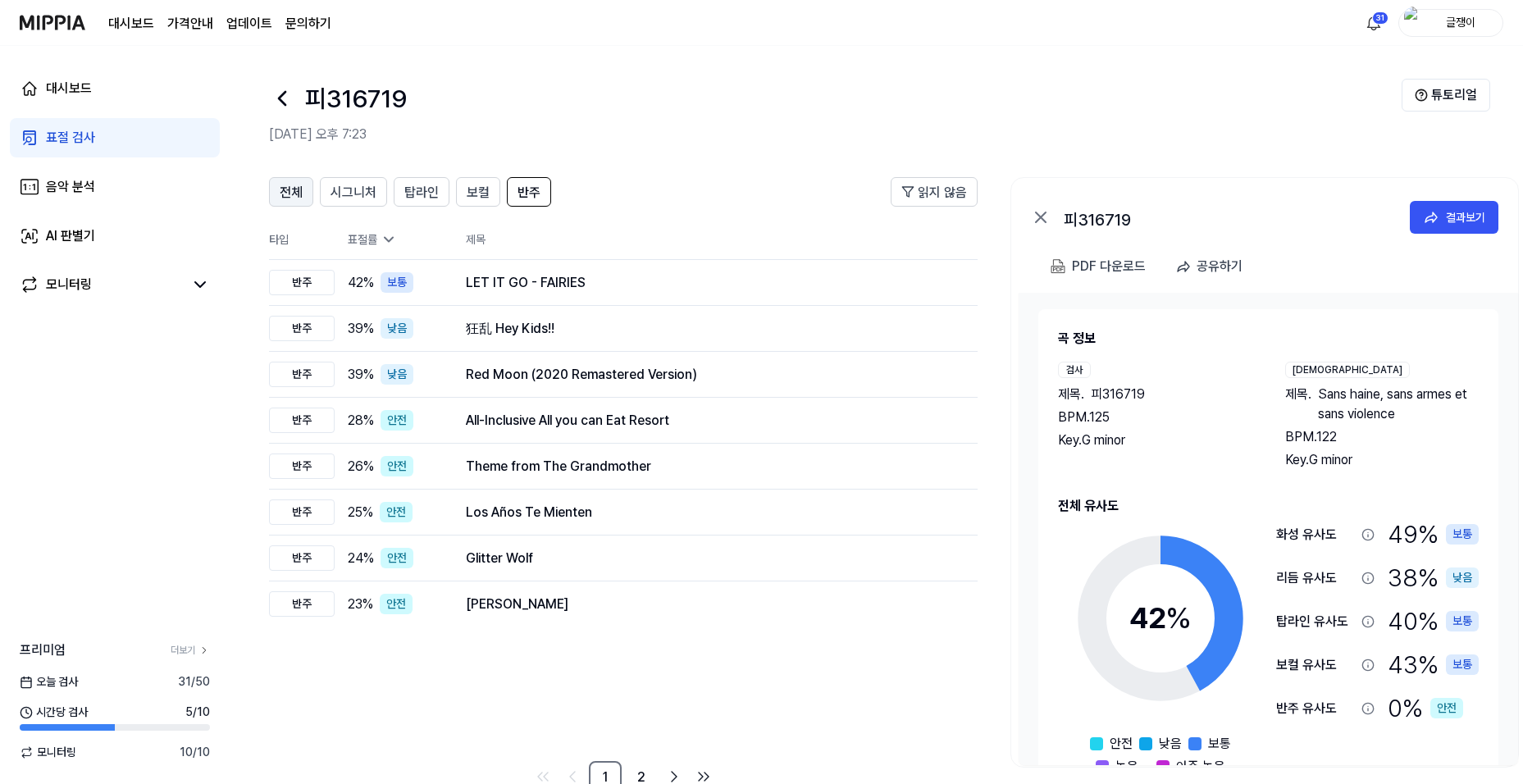
click at [286, 188] on span "전체" at bounding box center [291, 192] width 23 height 20
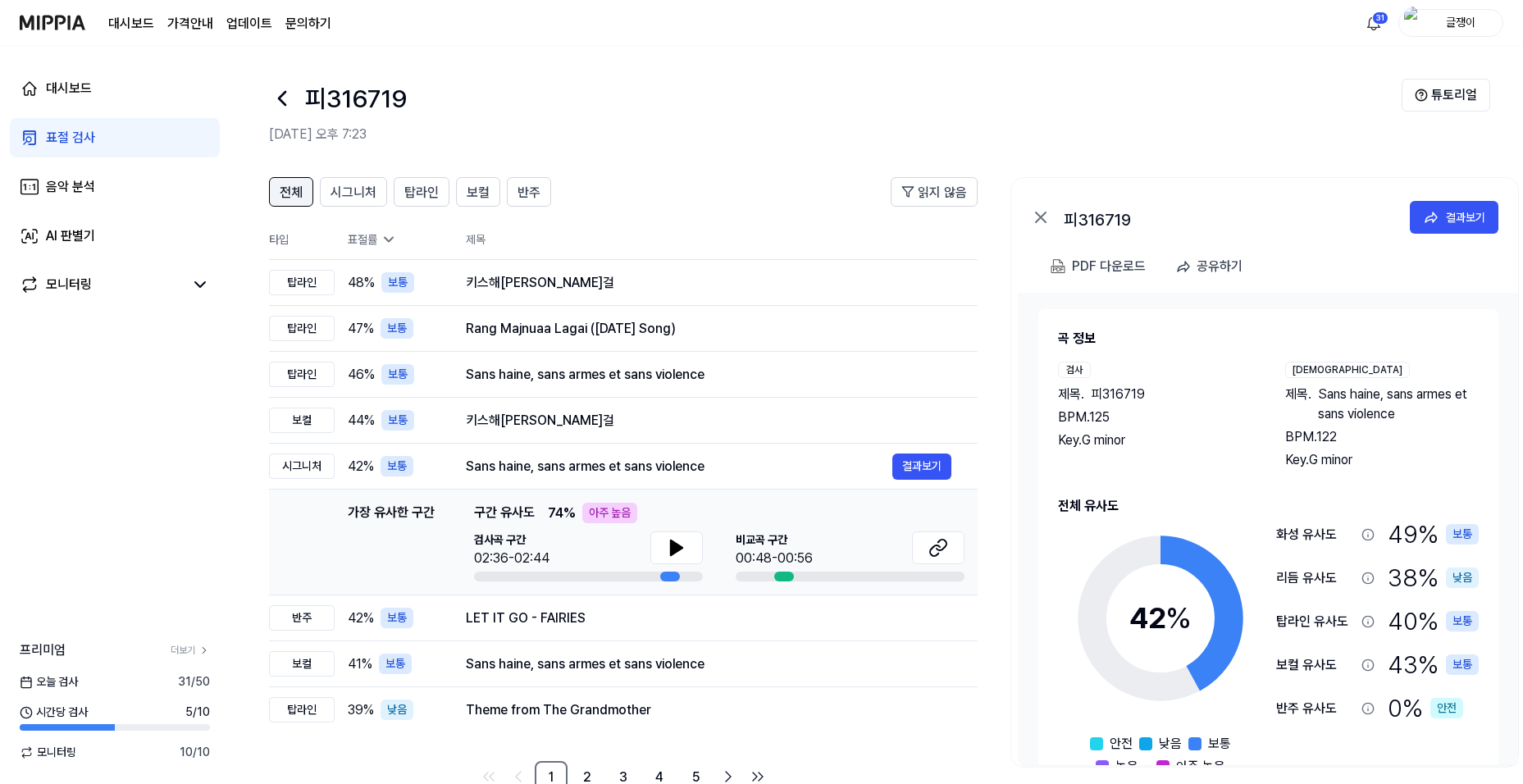
click at [293, 193] on span "전체" at bounding box center [291, 192] width 23 height 20
click at [483, 277] on div "키스해[PERSON_NAME]걸" at bounding box center [679, 283] width 426 height 20
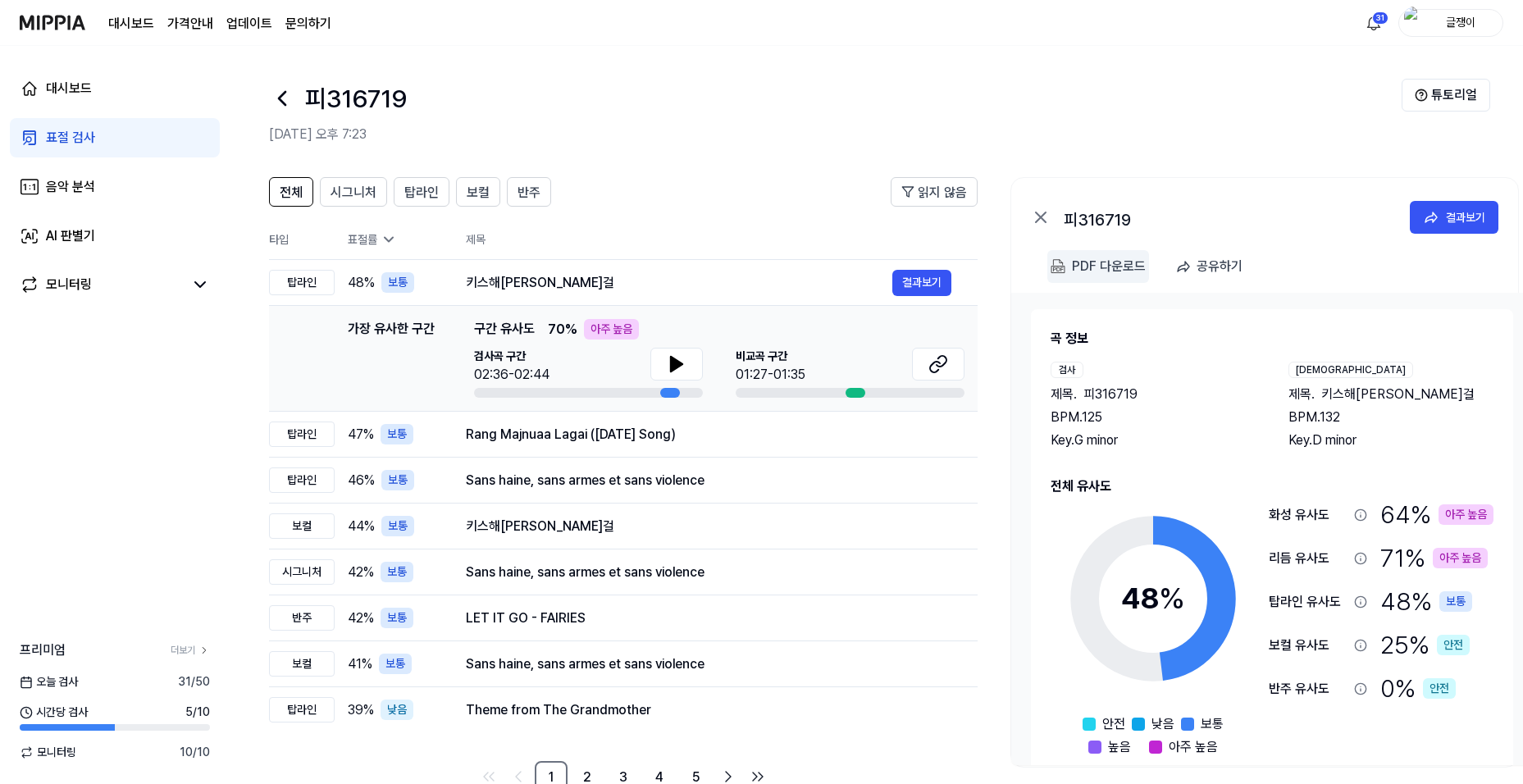
click at [1097, 268] on div "PDF 다운로드" at bounding box center [1108, 266] width 74 height 22
click at [599, 435] on div "Rang Majnuaa Lagai ([DATE] Song)" at bounding box center [679, 434] width 426 height 20
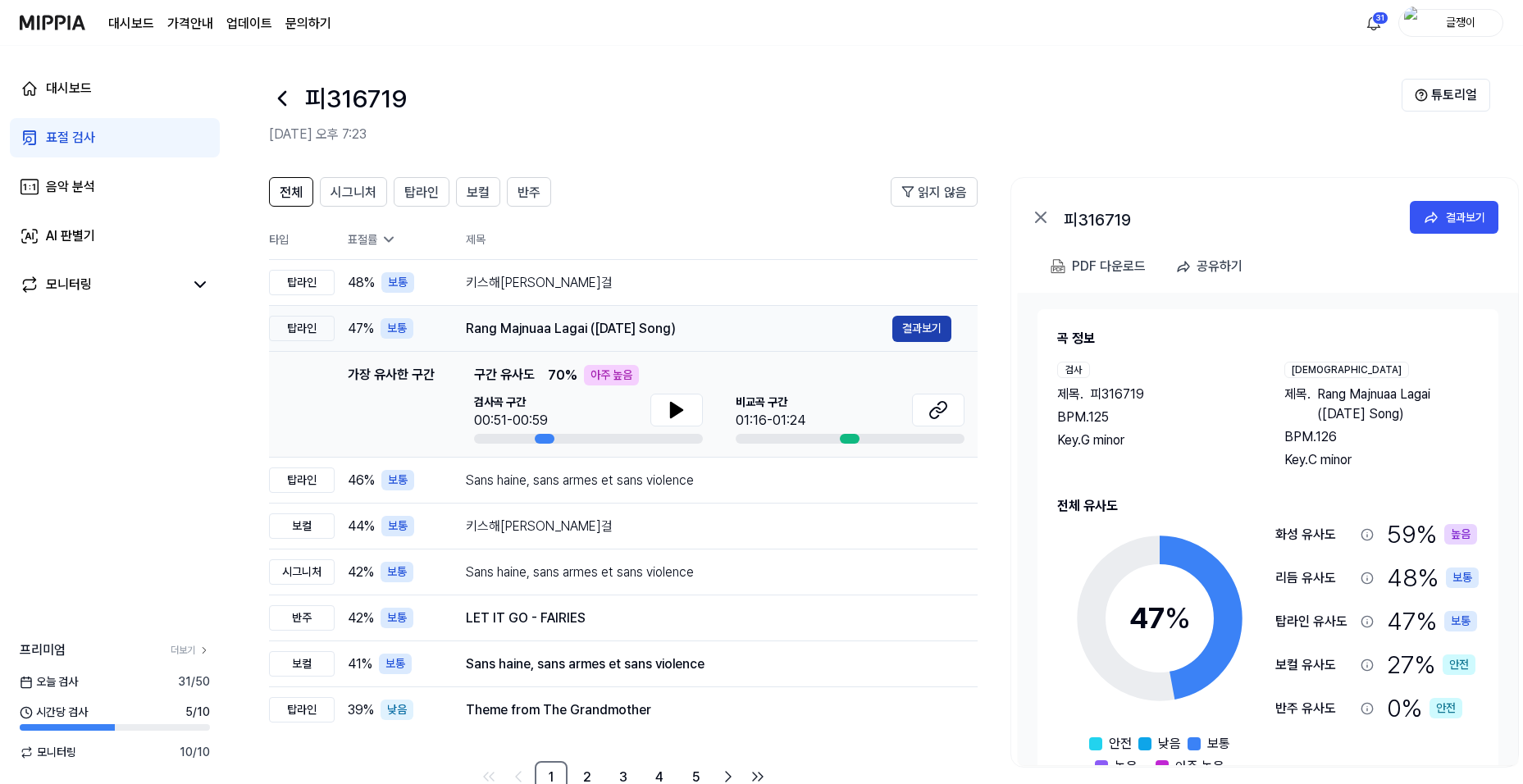
click at [919, 322] on button "결과보기" at bounding box center [922, 328] width 59 height 26
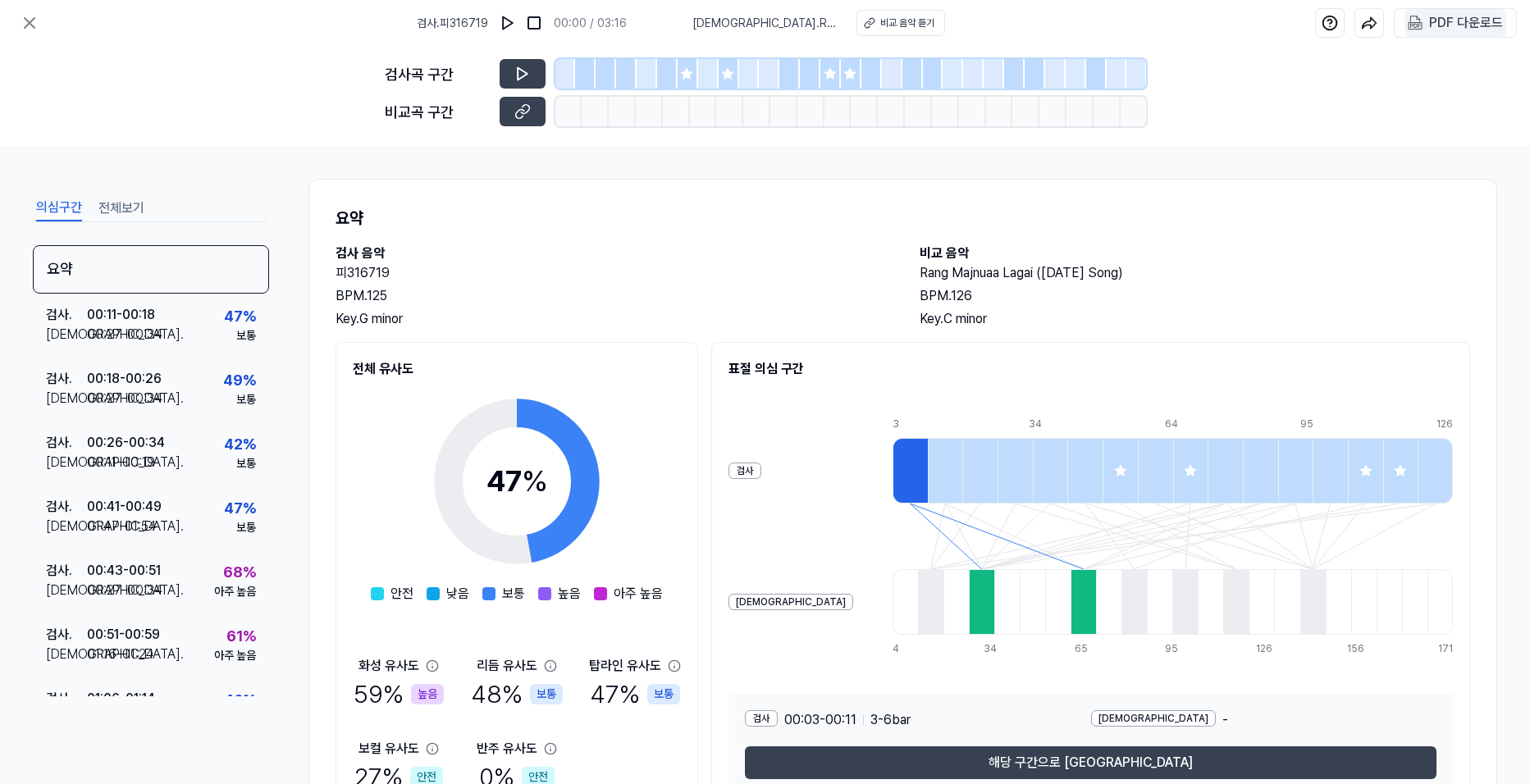
click at [1430, 24] on div "PDF 다운로드" at bounding box center [1465, 22] width 74 height 22
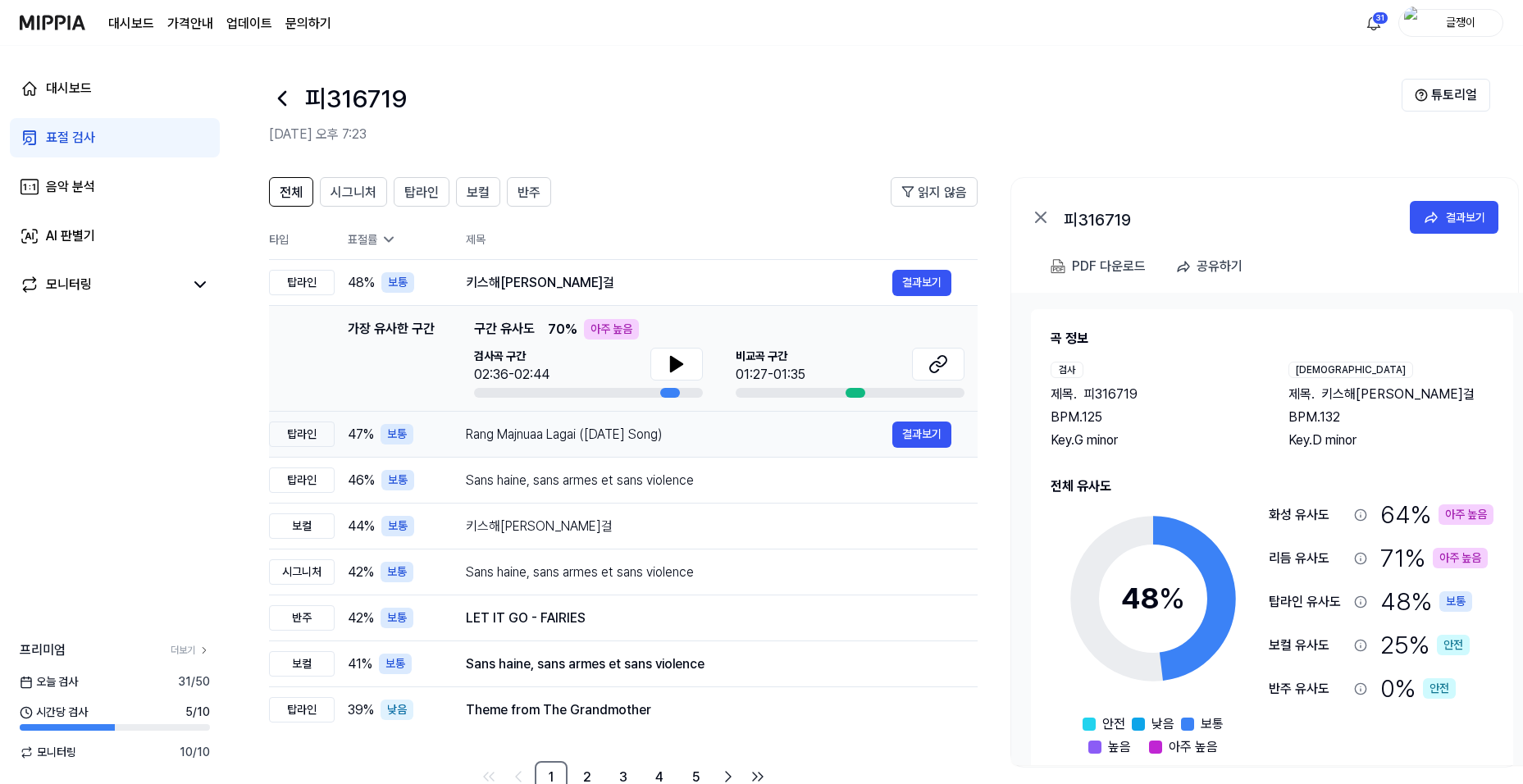
click at [560, 434] on div "Rang Majnuaa Lagai ([DATE] Song)" at bounding box center [679, 434] width 426 height 20
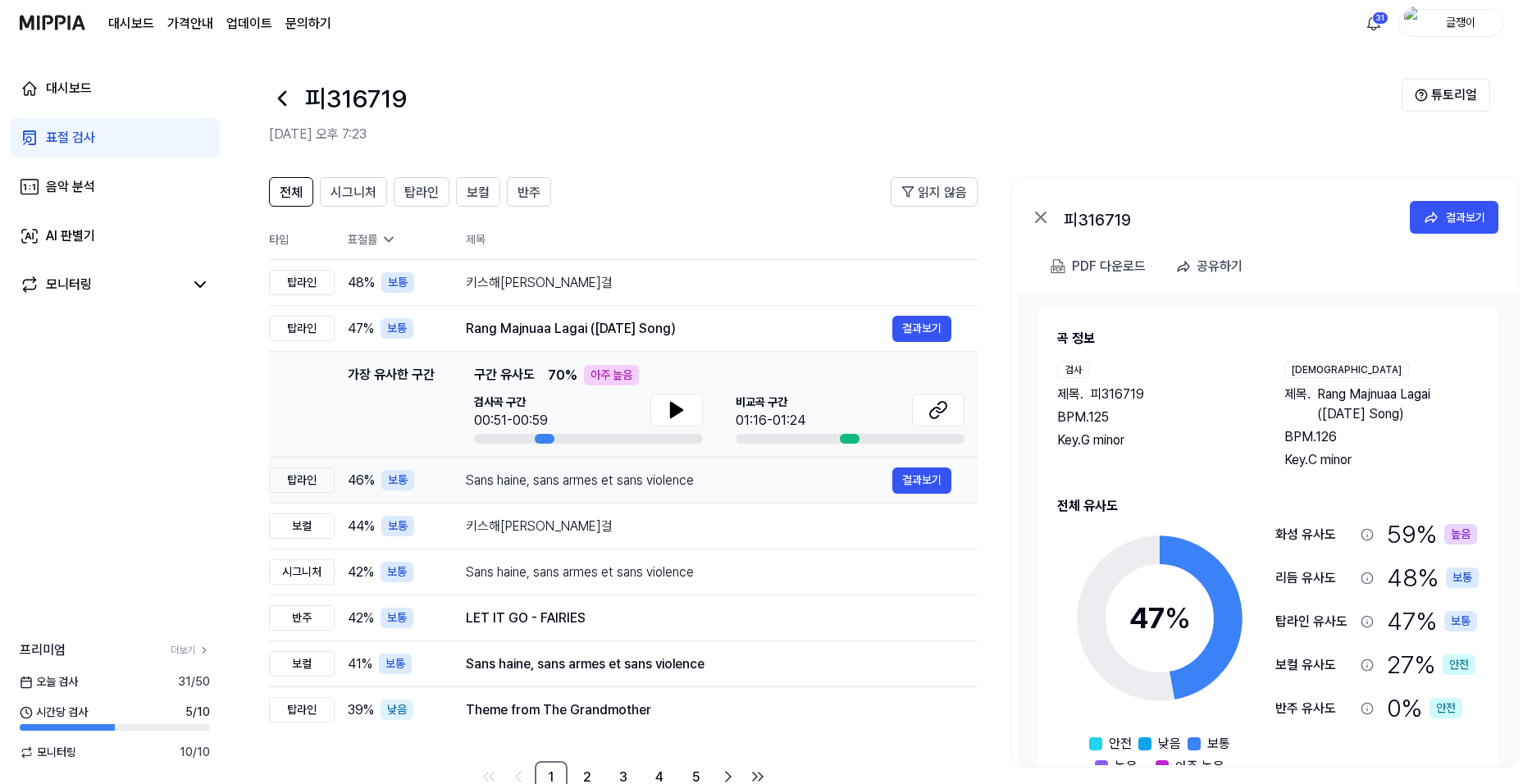
click at [593, 487] on div "Sans haine, sans armes et sans violence" at bounding box center [679, 480] width 426 height 20
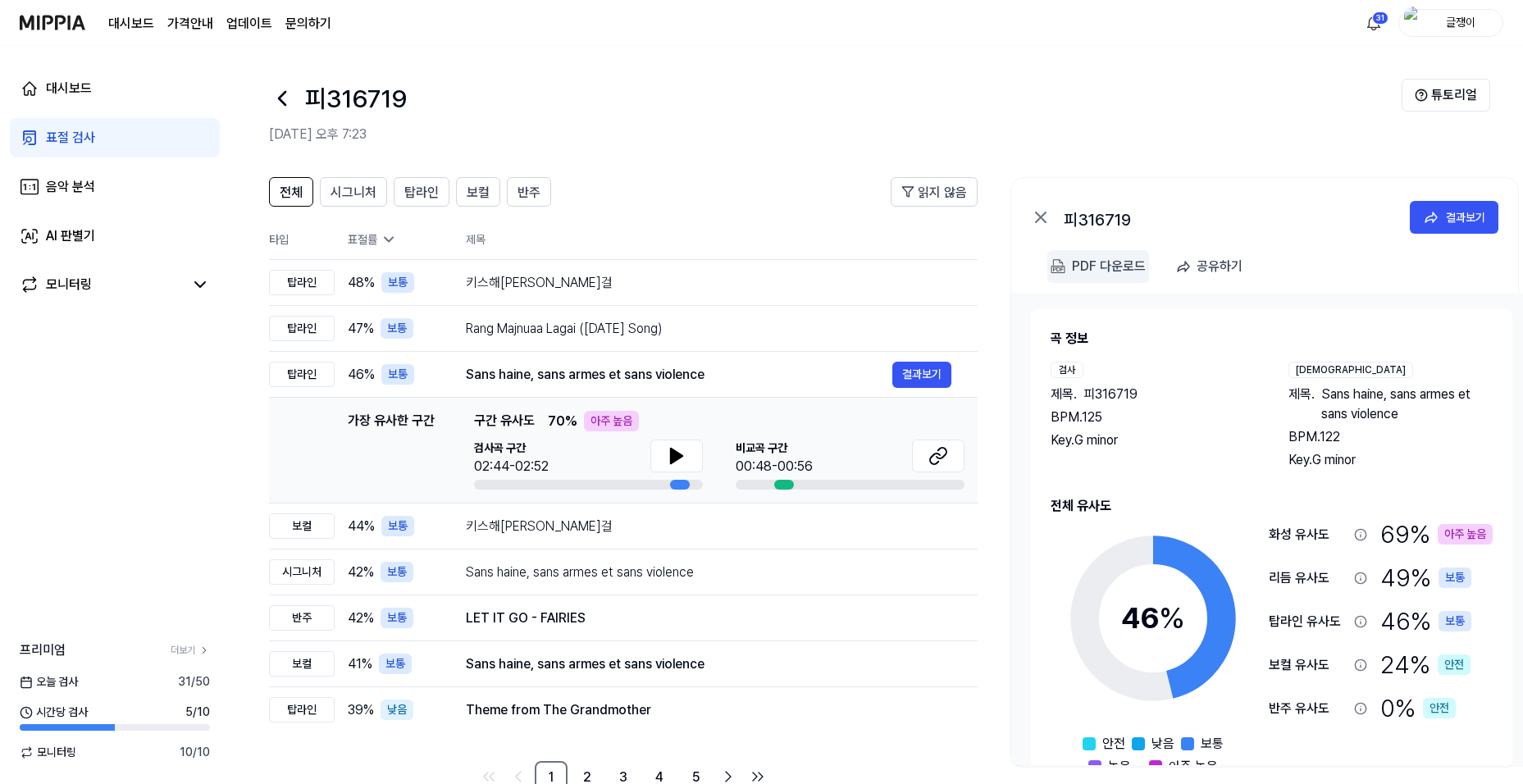
click at [1091, 263] on div "PDF 다운로드" at bounding box center [1108, 266] width 74 height 22
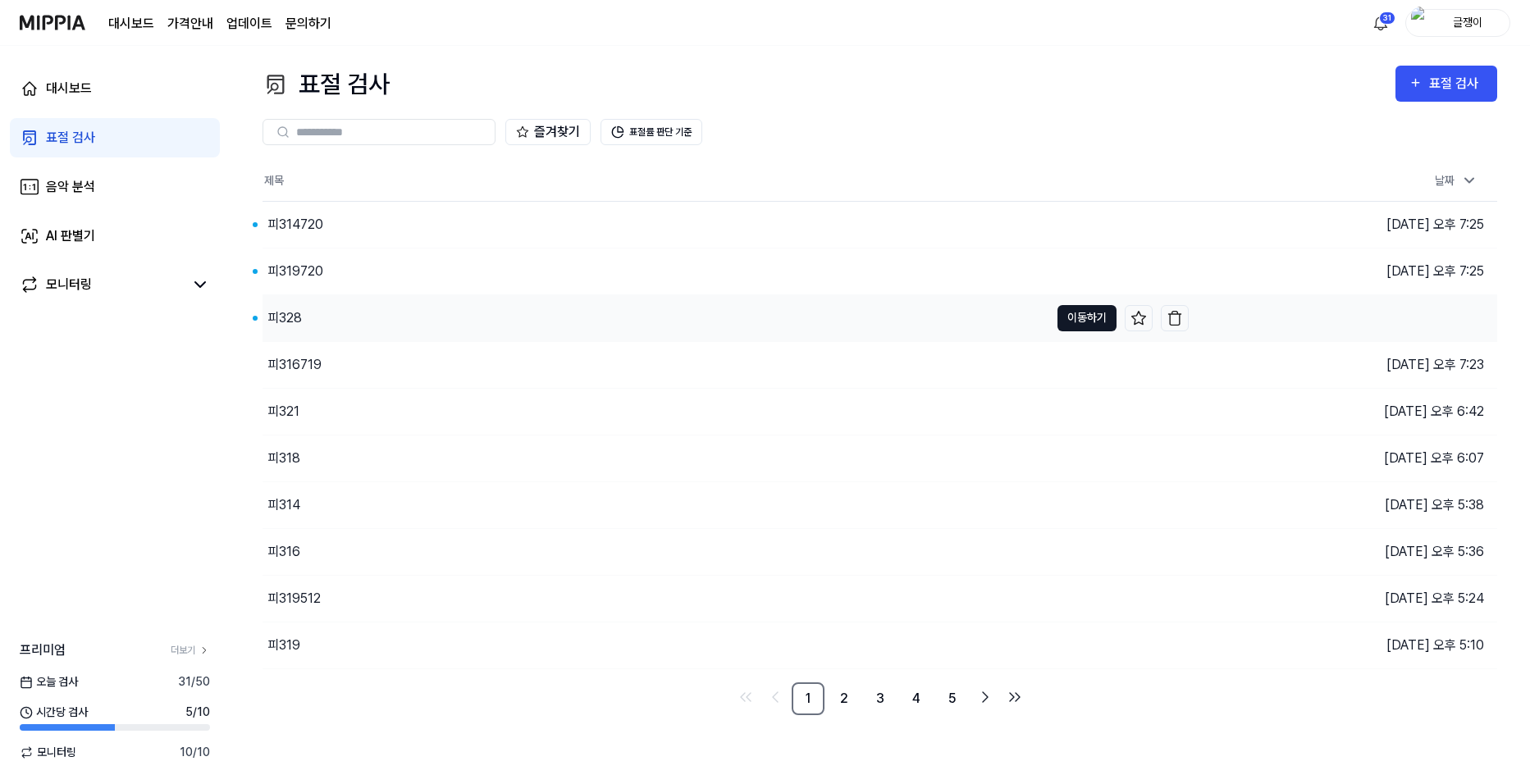
click at [1075, 318] on button "이동하기" at bounding box center [1086, 318] width 59 height 26
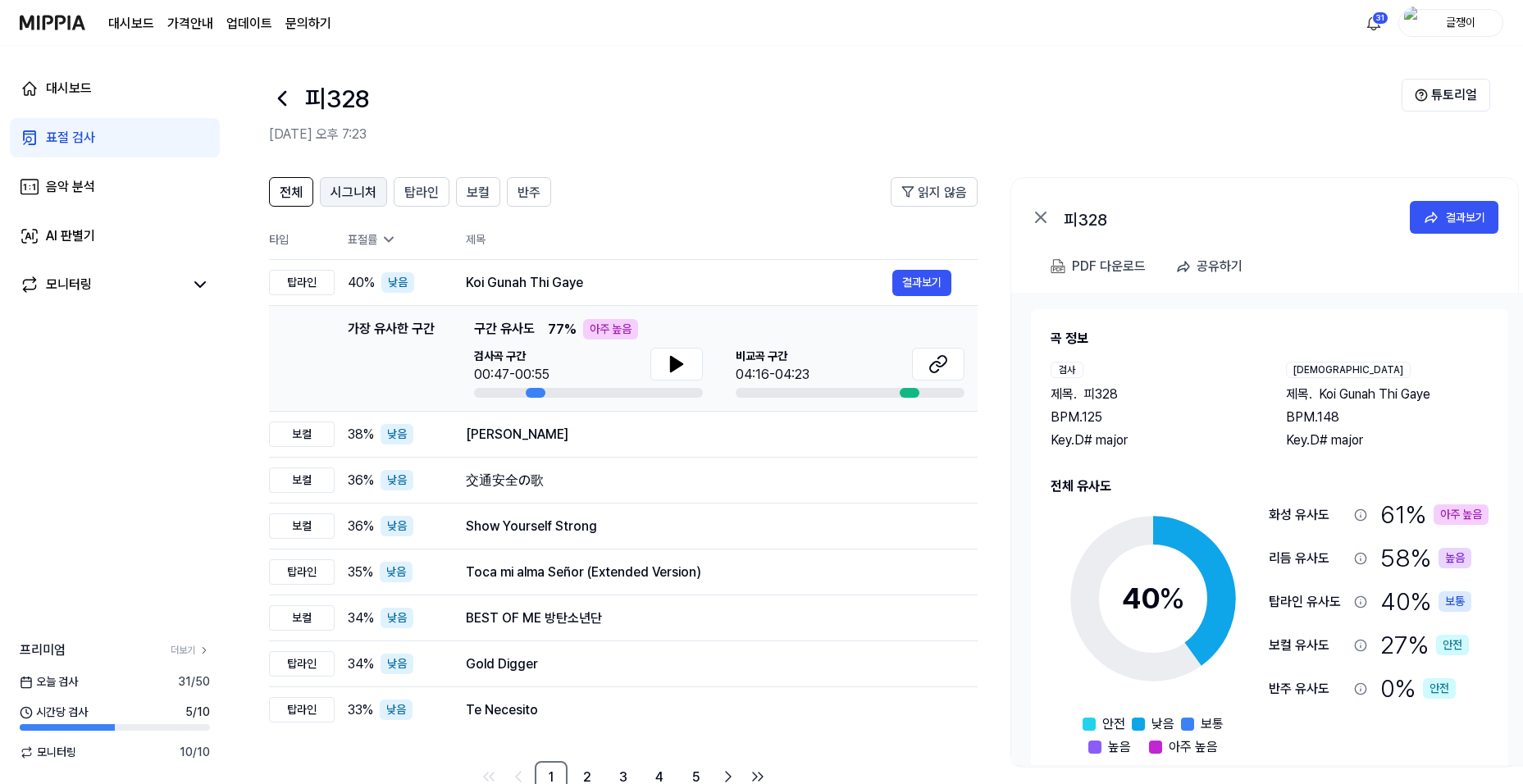
click at [349, 194] on span "시그니처" at bounding box center [353, 192] width 46 height 20
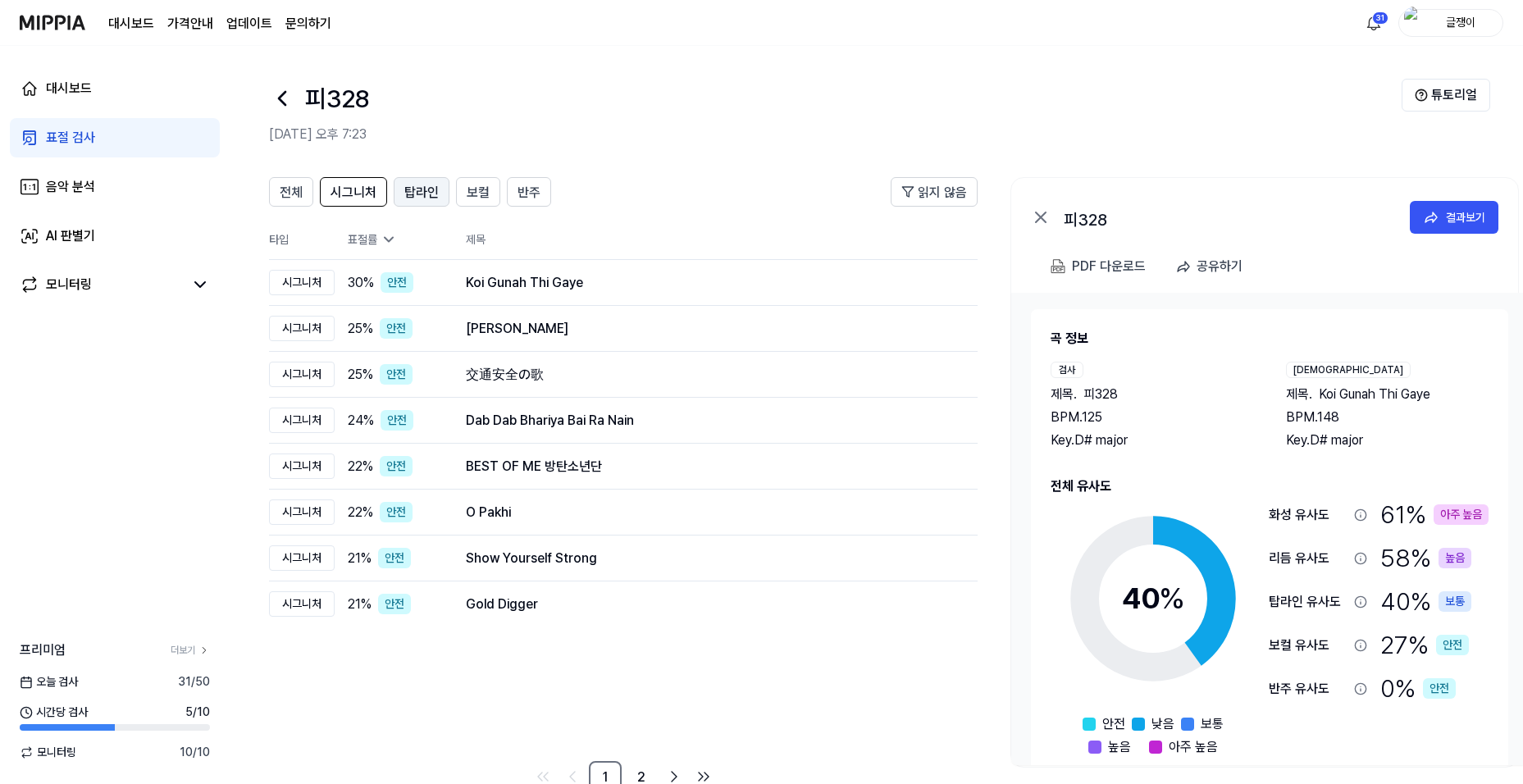
click at [426, 192] on span "탑라인" at bounding box center [422, 192] width 35 height 20
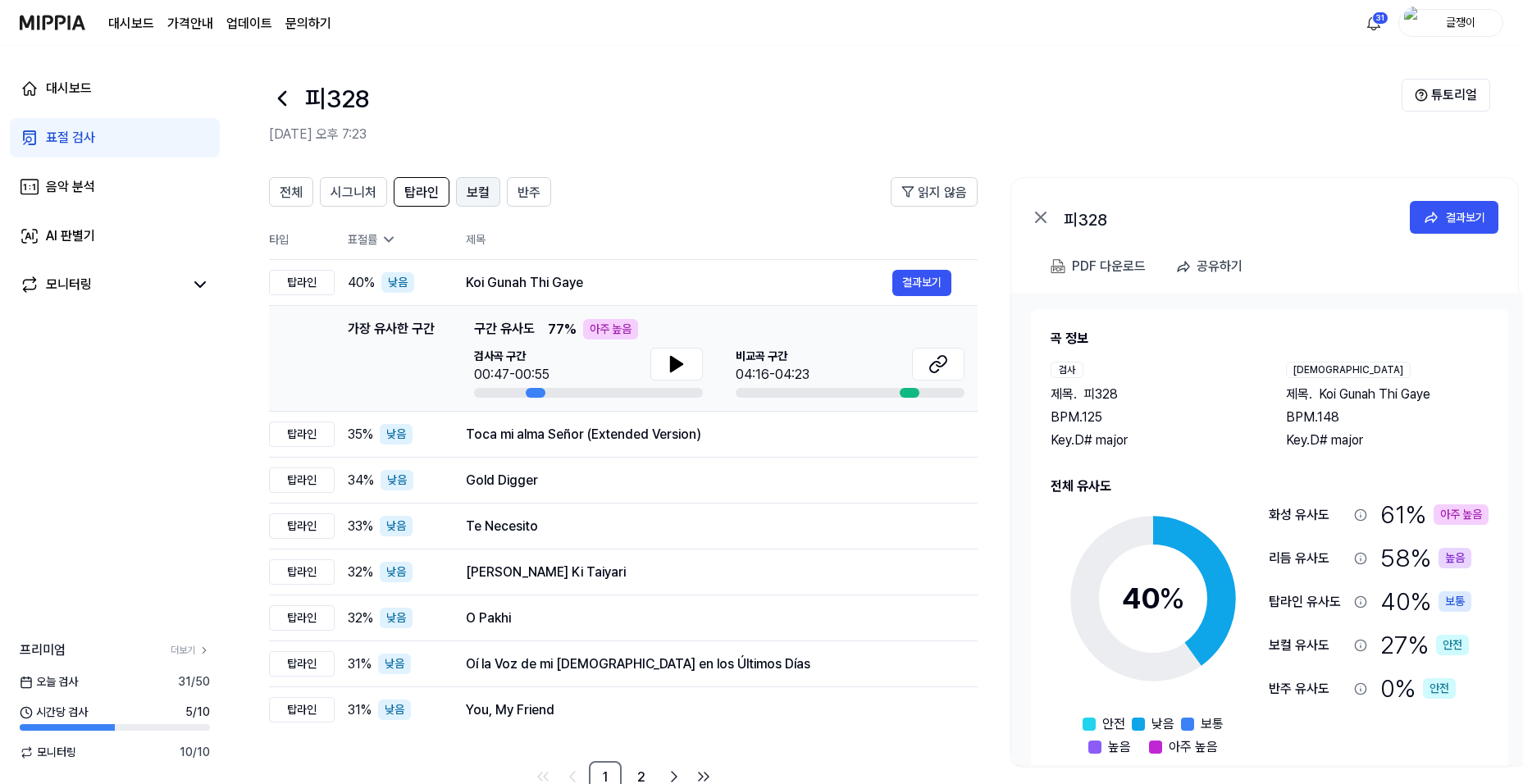
click at [472, 189] on span "보컬" at bounding box center [478, 192] width 23 height 20
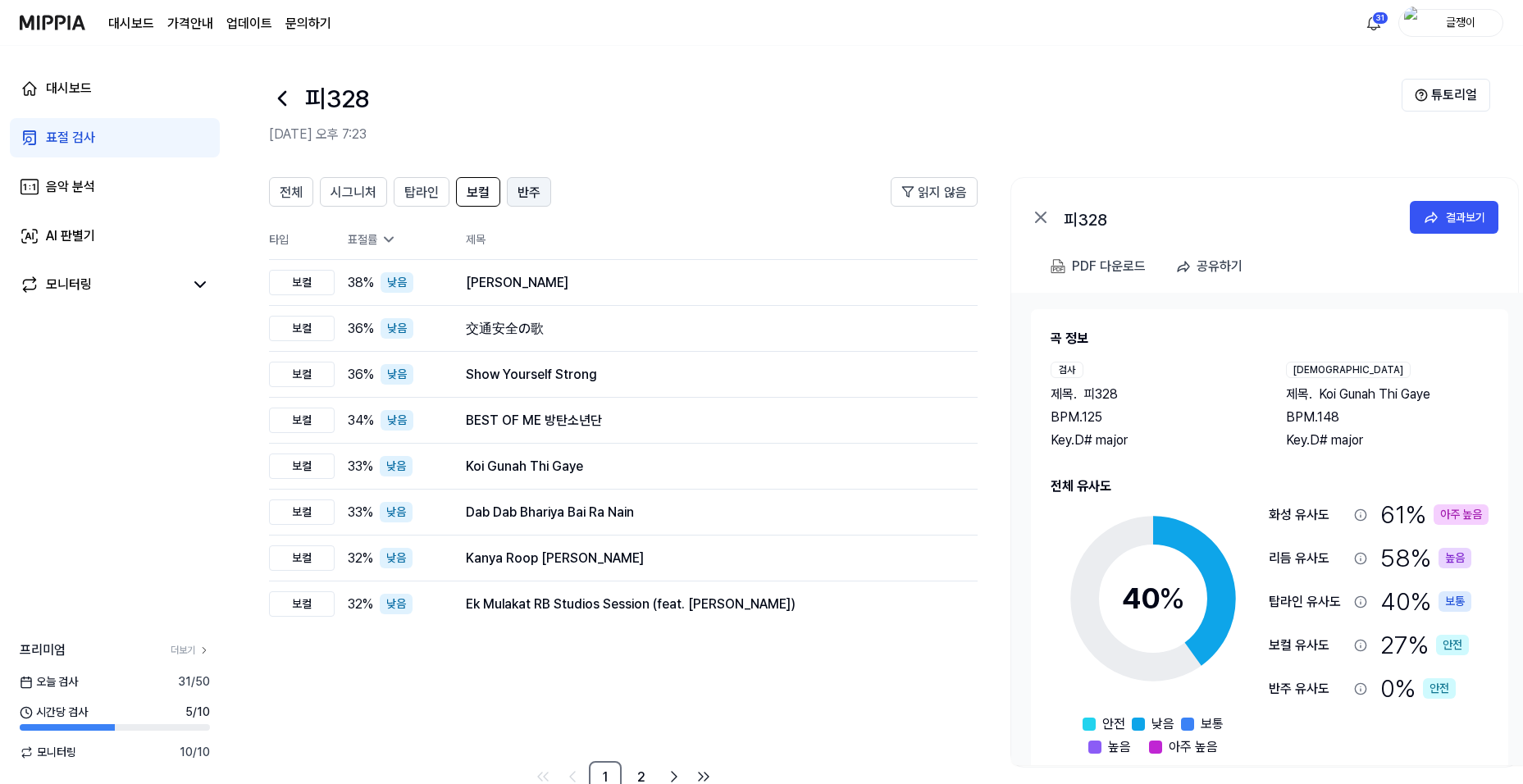
click at [528, 186] on span "반주" at bounding box center [528, 192] width 23 height 20
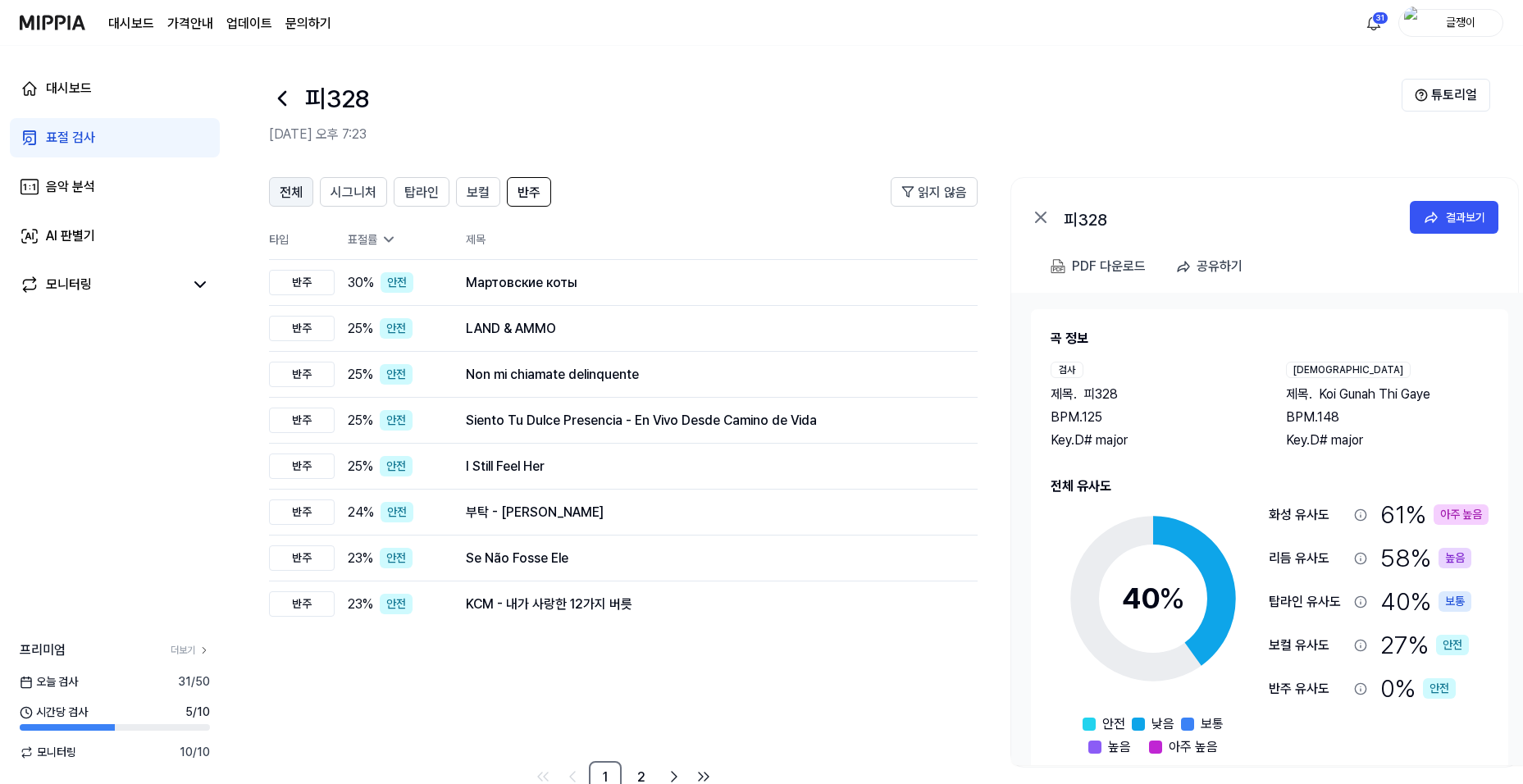
click at [296, 194] on span "전체" at bounding box center [291, 192] width 23 height 20
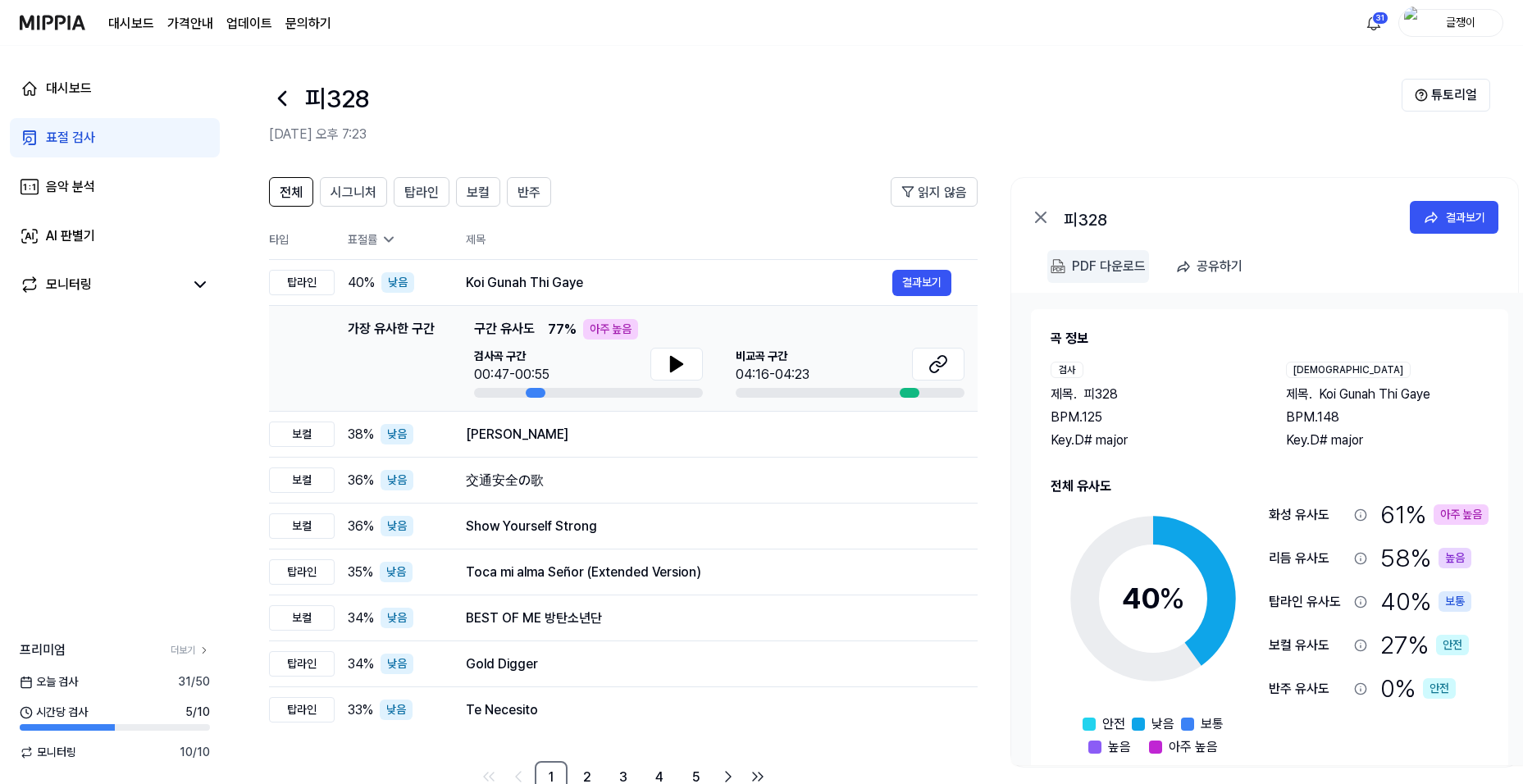
click at [1098, 260] on div "PDF 다운로드" at bounding box center [1108, 266] width 74 height 22
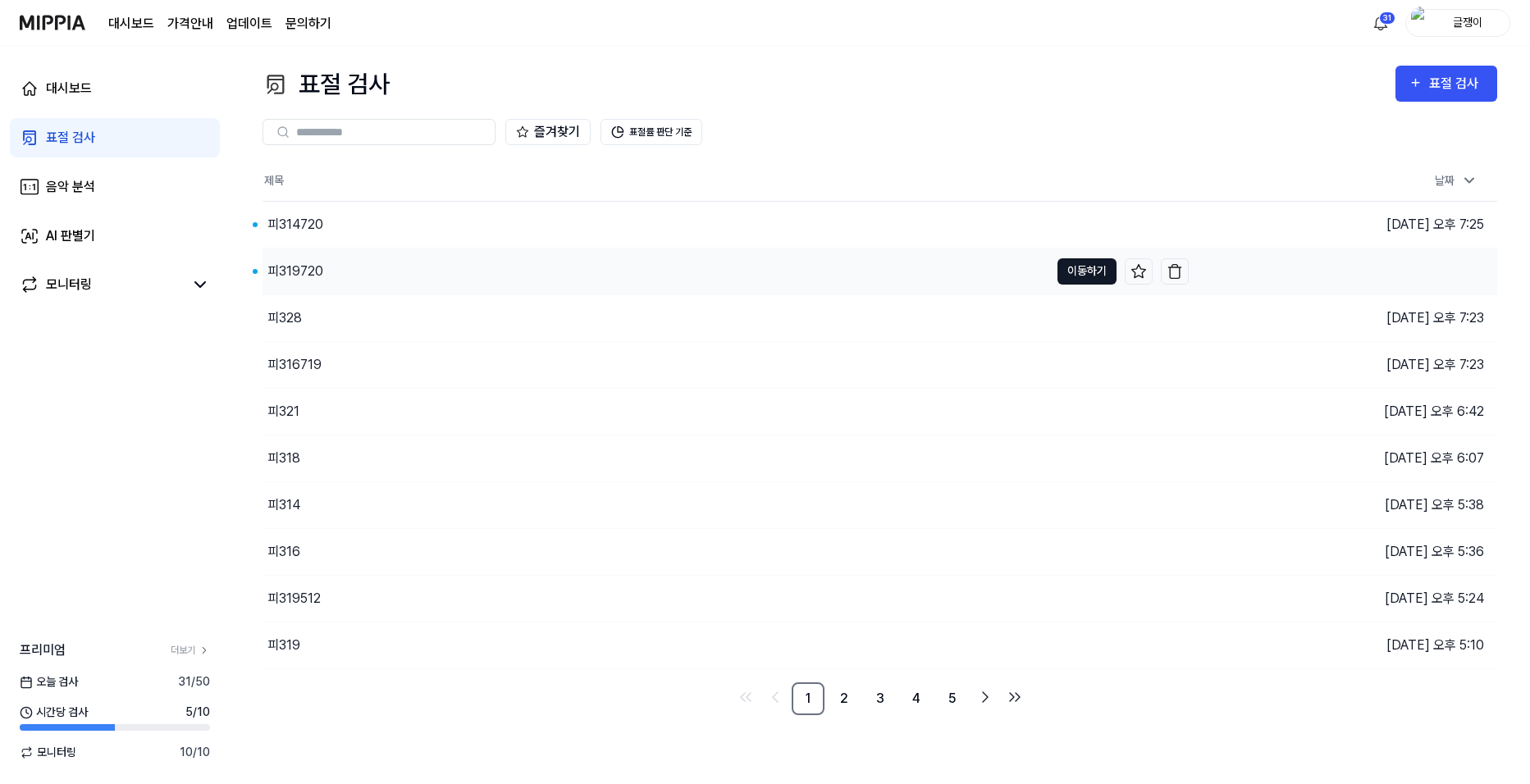
click at [1087, 269] on button "이동하기" at bounding box center [1086, 271] width 59 height 26
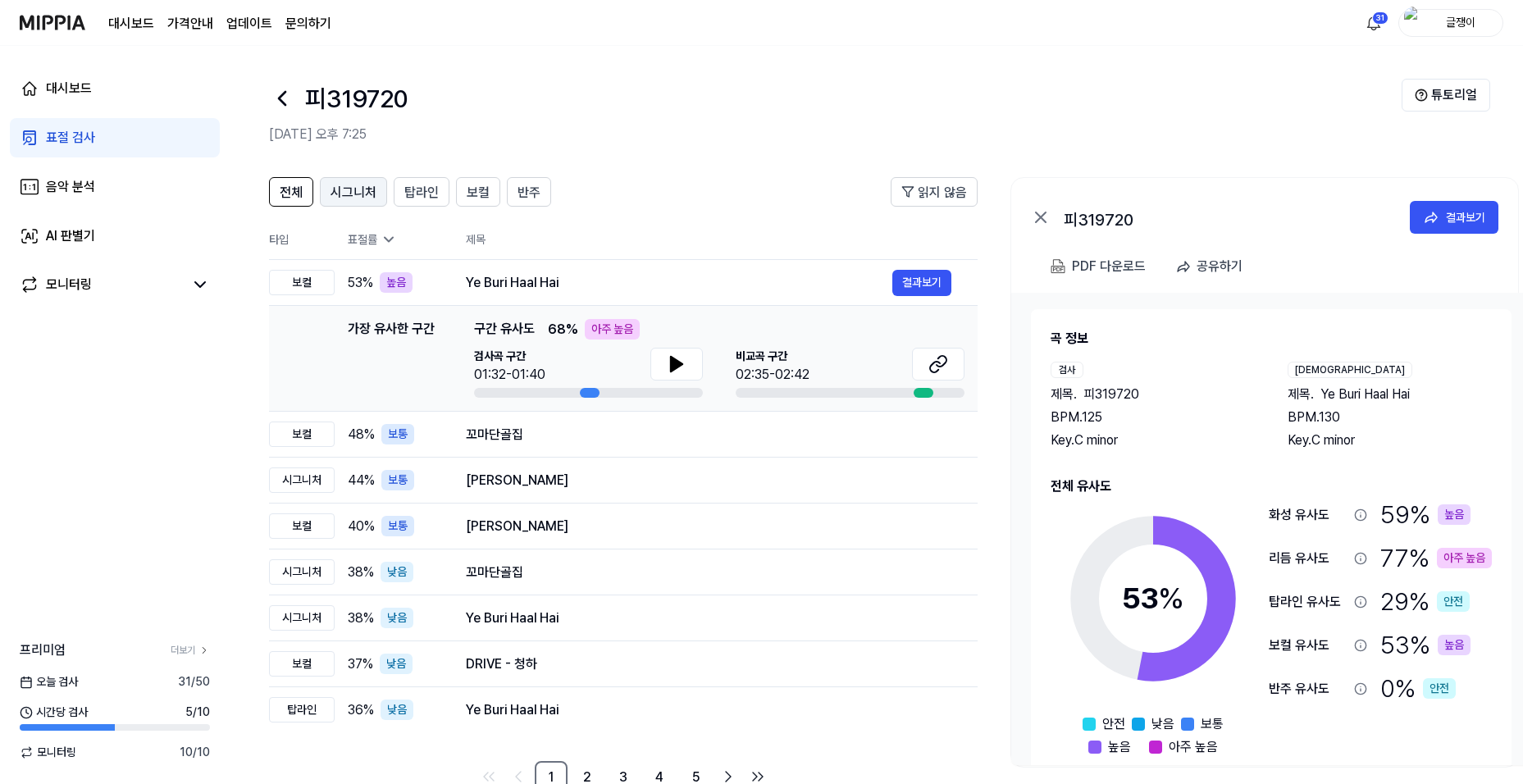
click at [354, 198] on span "시그니처" at bounding box center [353, 192] width 46 height 20
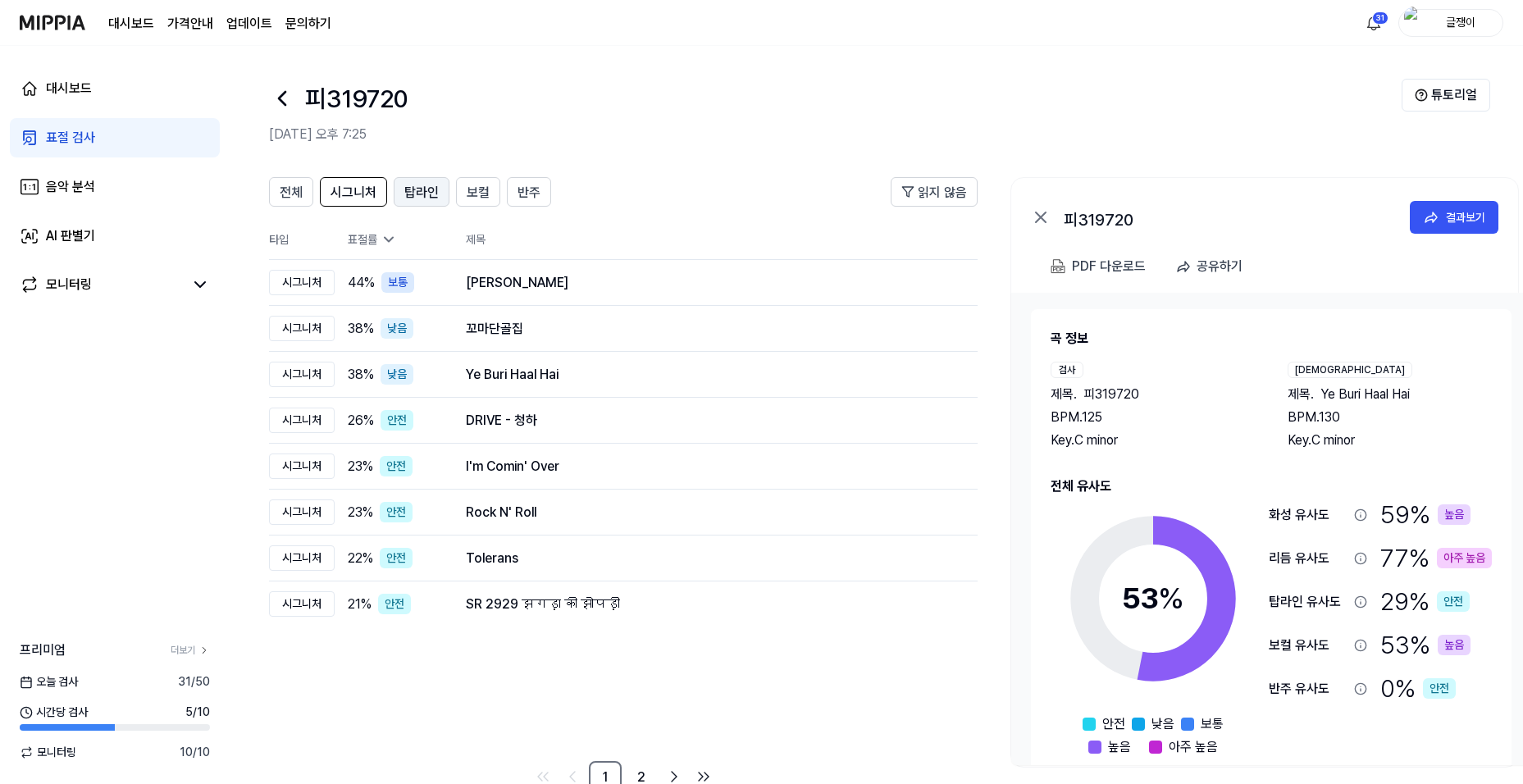
click at [423, 198] on span "탑라인" at bounding box center [422, 192] width 35 height 20
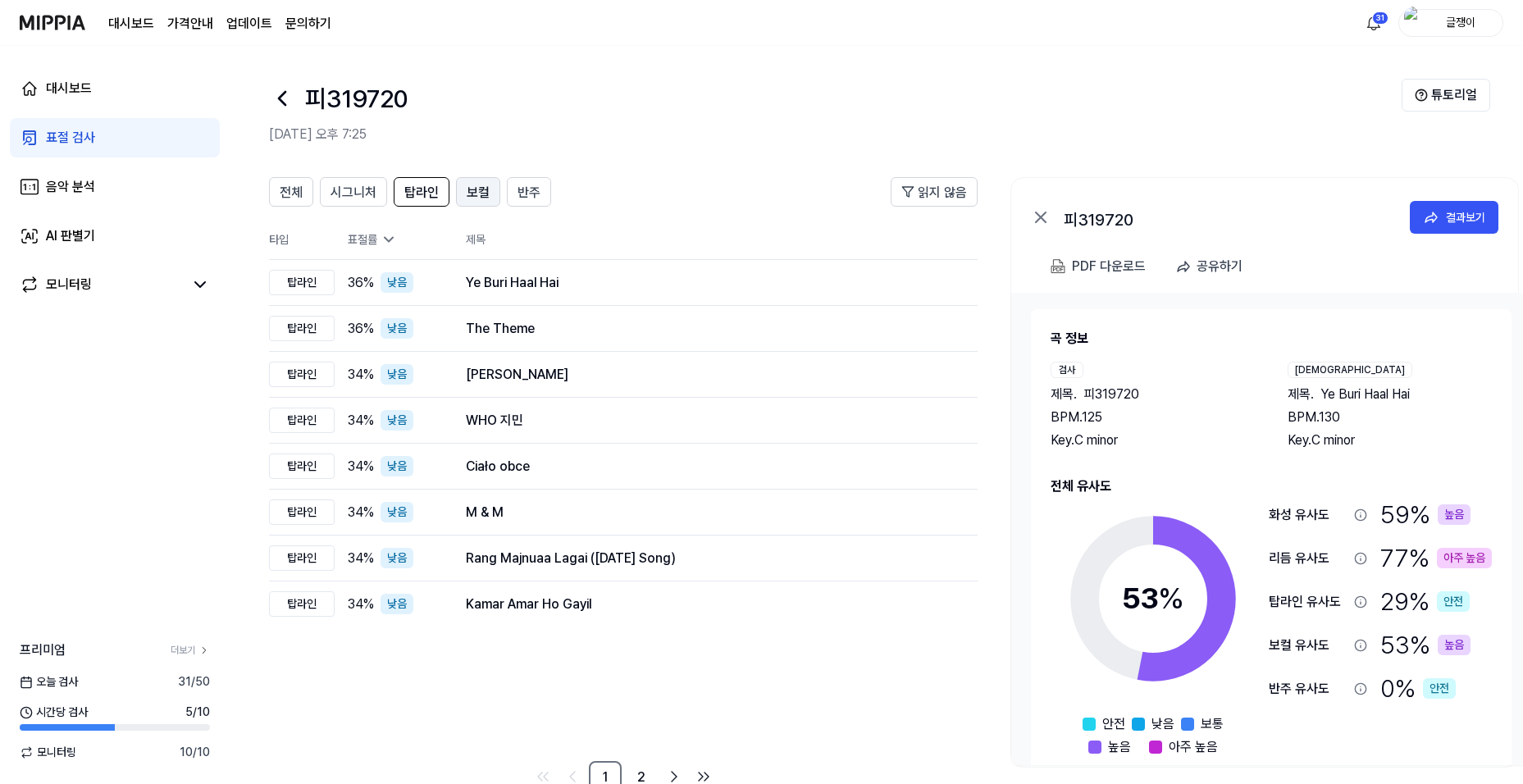
click at [468, 191] on span "보컬" at bounding box center [478, 192] width 23 height 20
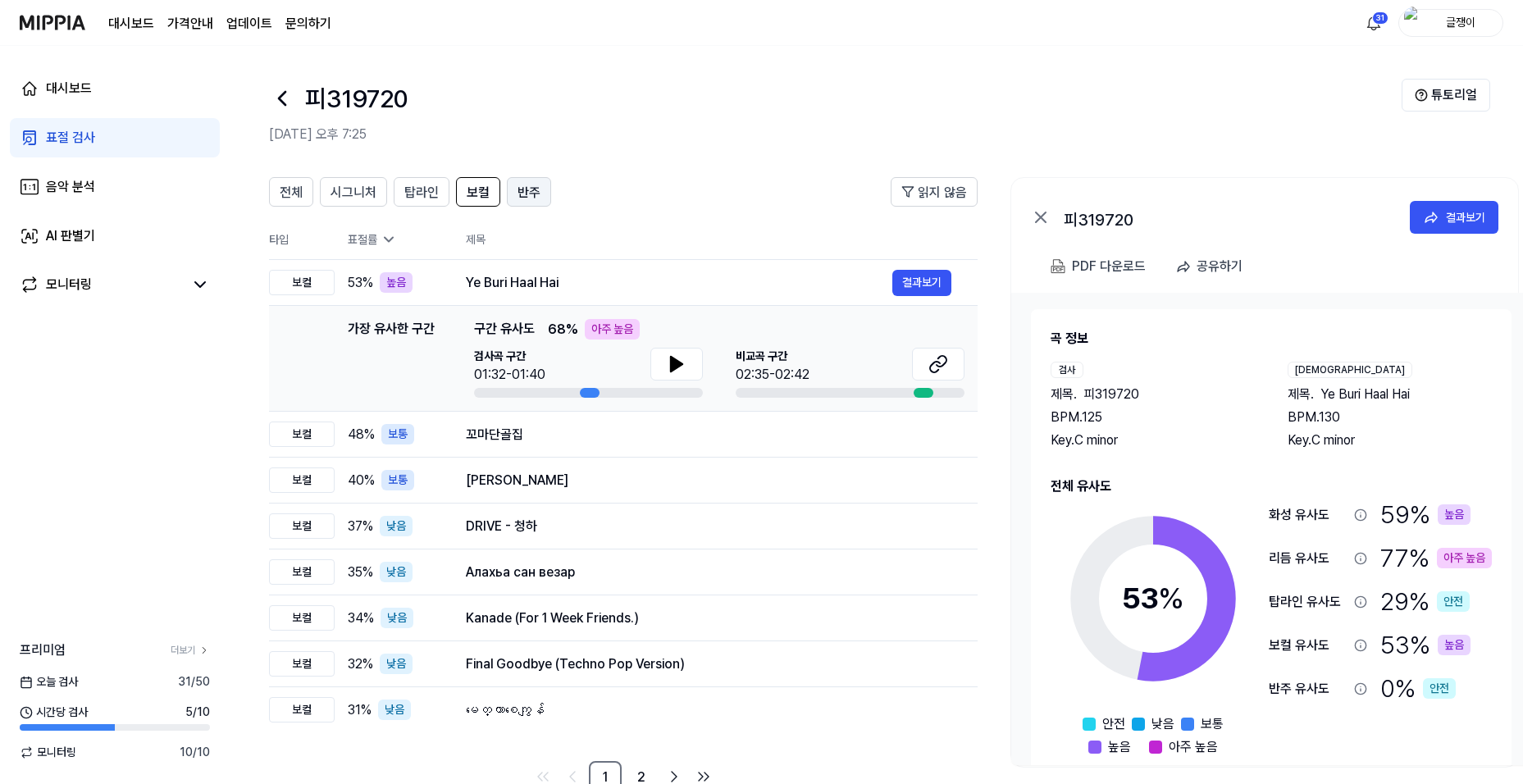
click at [527, 186] on span "반주" at bounding box center [528, 192] width 23 height 20
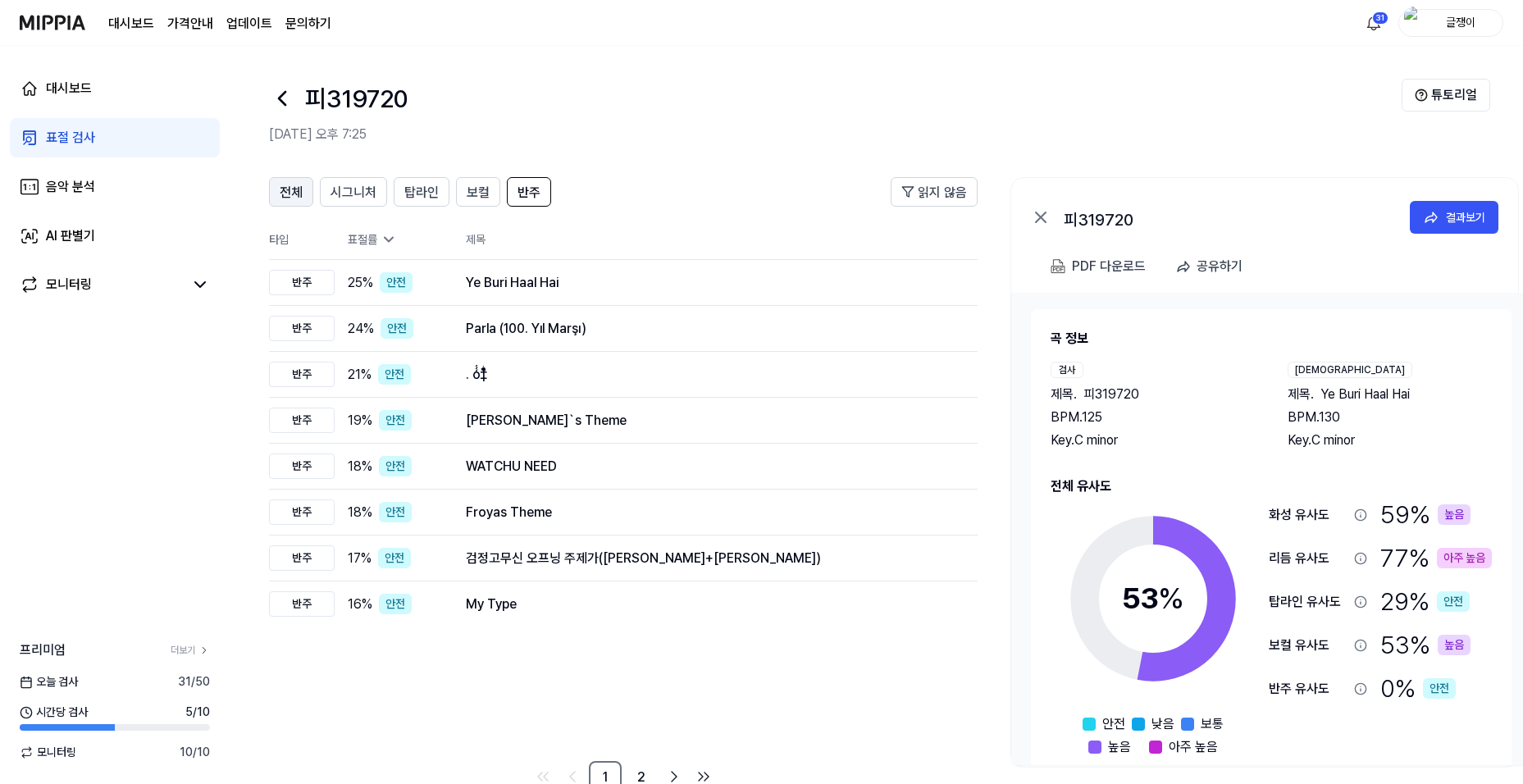
click at [304, 188] on button "전체" at bounding box center [291, 192] width 44 height 29
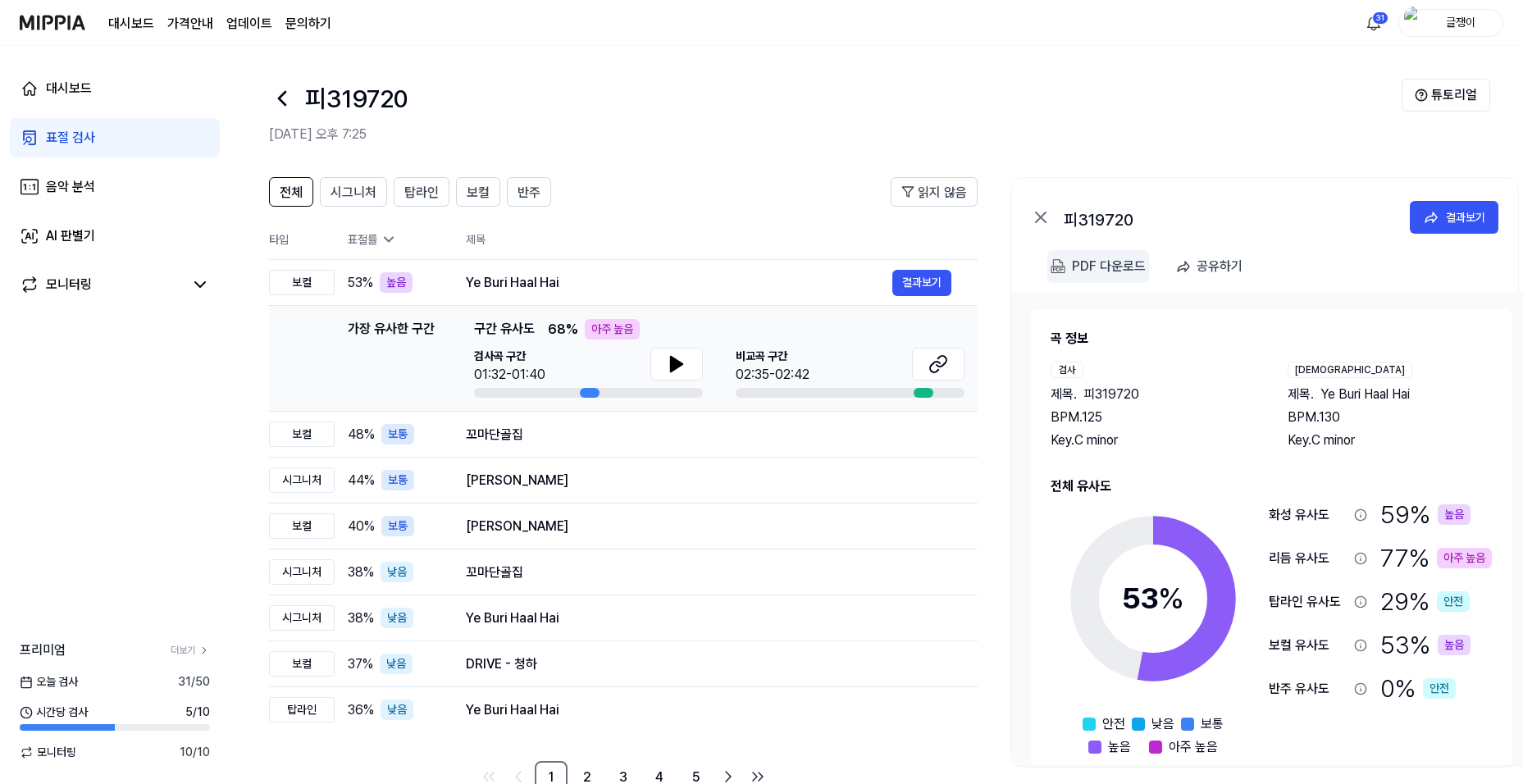
click at [1087, 262] on div "PDF 다운로드" at bounding box center [1108, 266] width 74 height 22
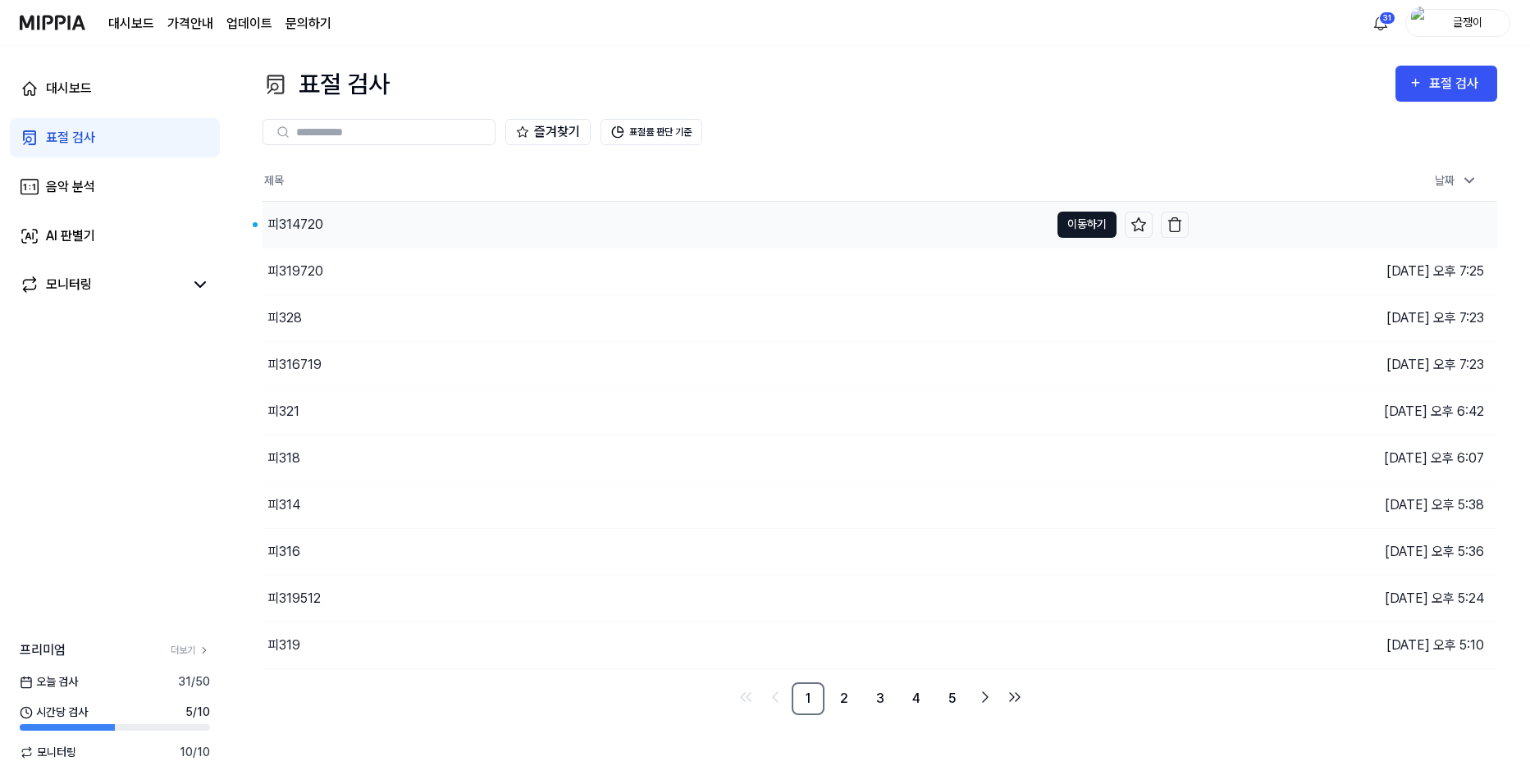
click at [1081, 218] on button "이동하기" at bounding box center [1086, 225] width 59 height 26
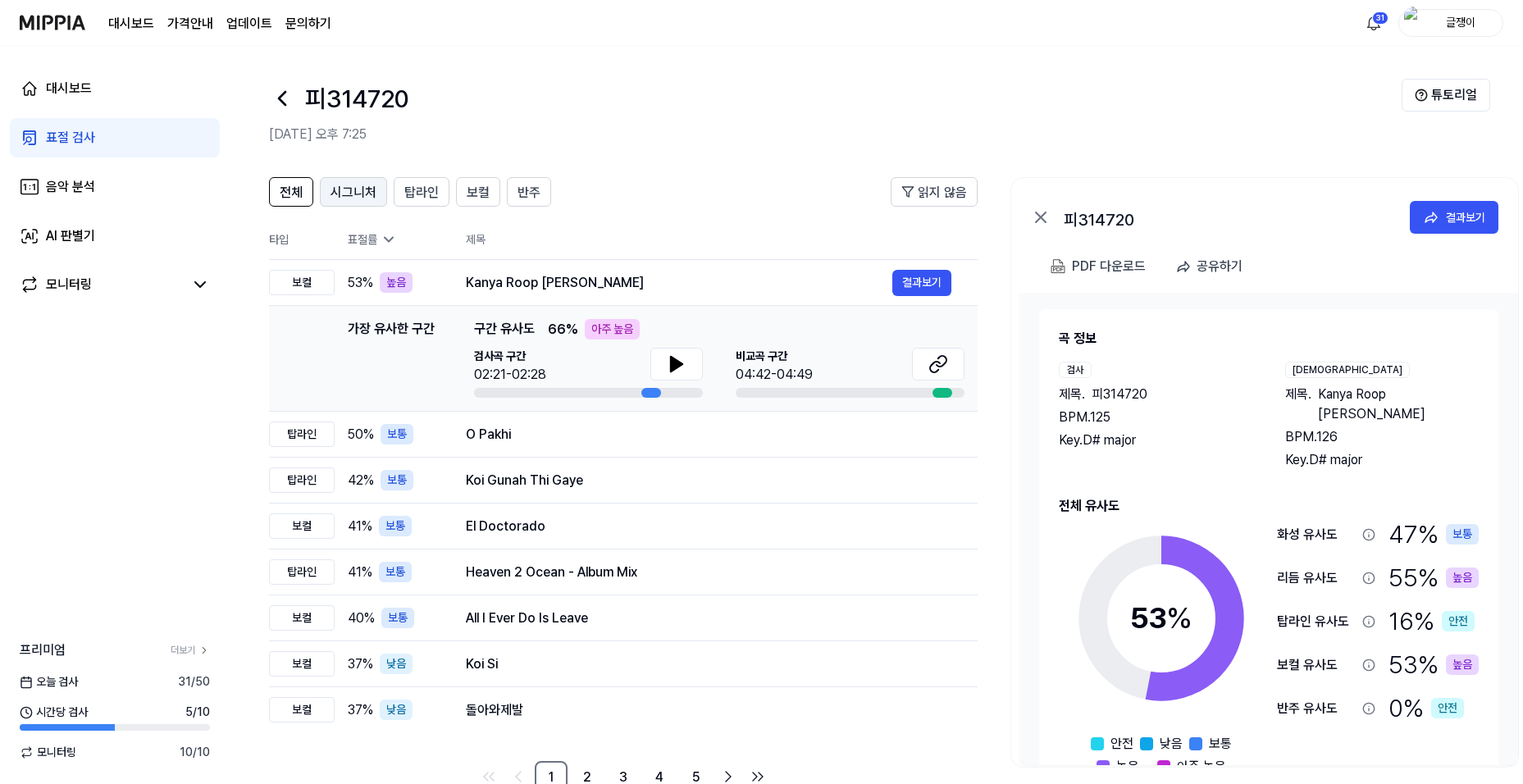
click at [361, 198] on span "시그니처" at bounding box center [353, 192] width 46 height 20
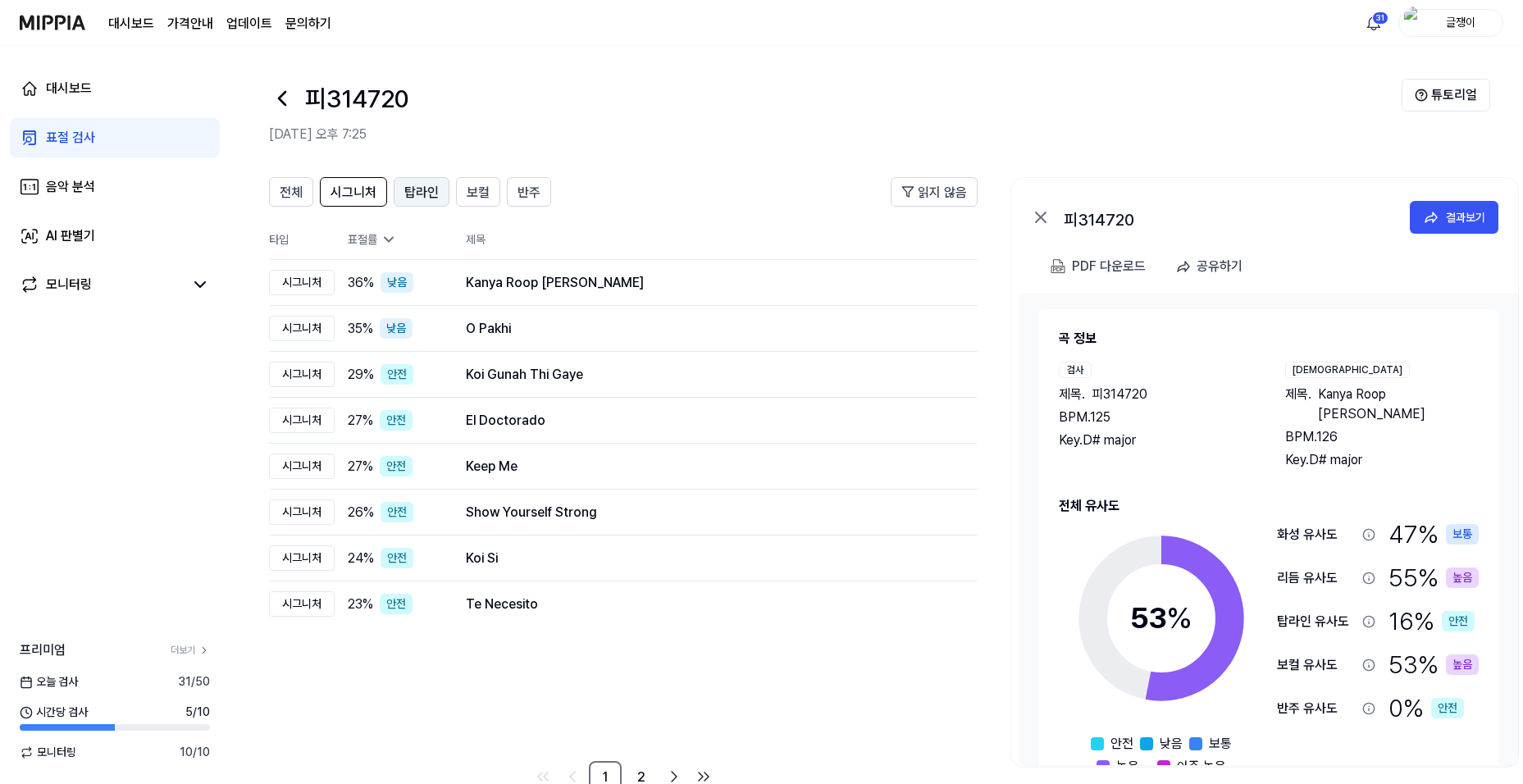
click at [409, 194] on span "탑라인" at bounding box center [422, 192] width 35 height 20
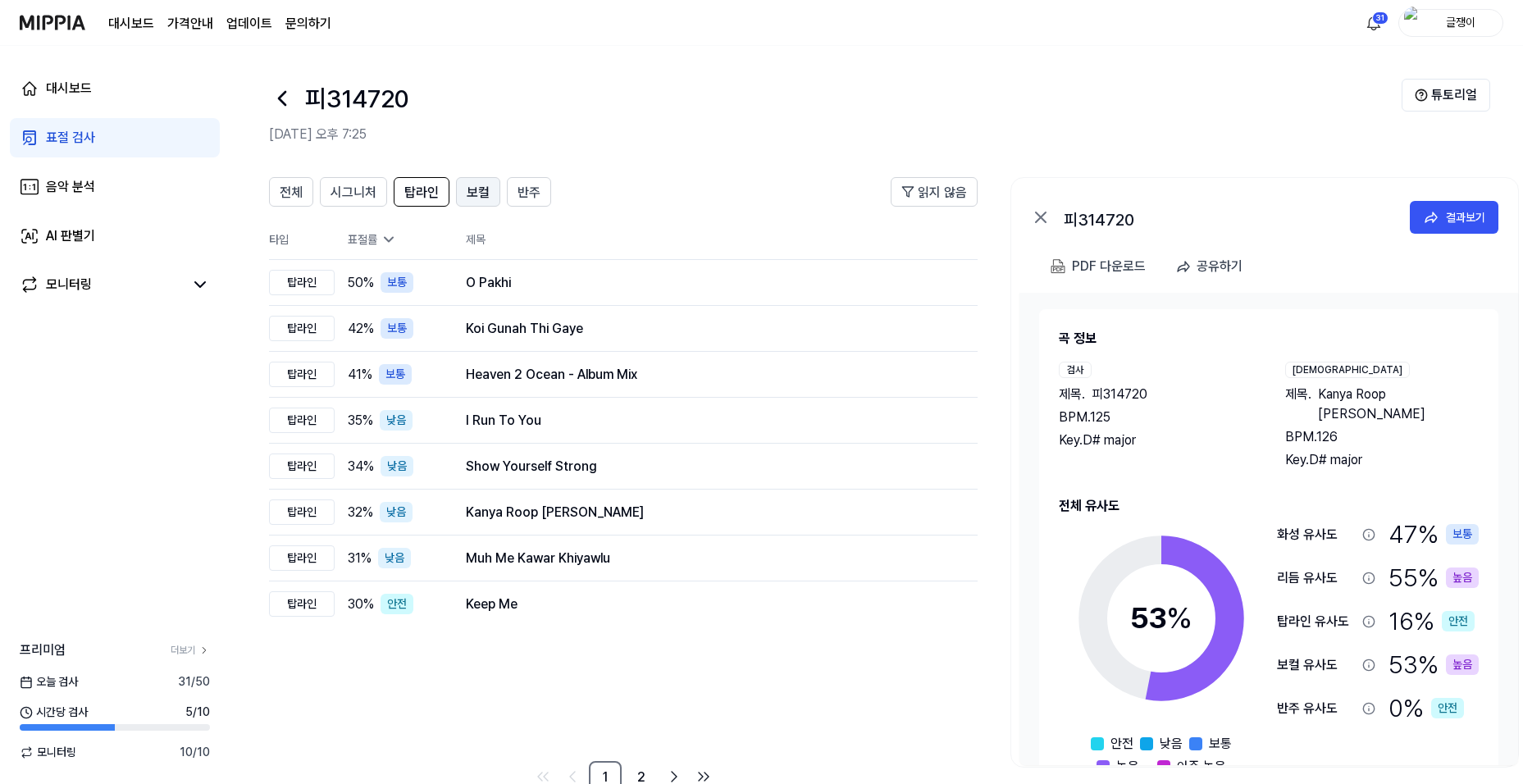
click at [472, 186] on span "보컬" at bounding box center [478, 192] width 23 height 20
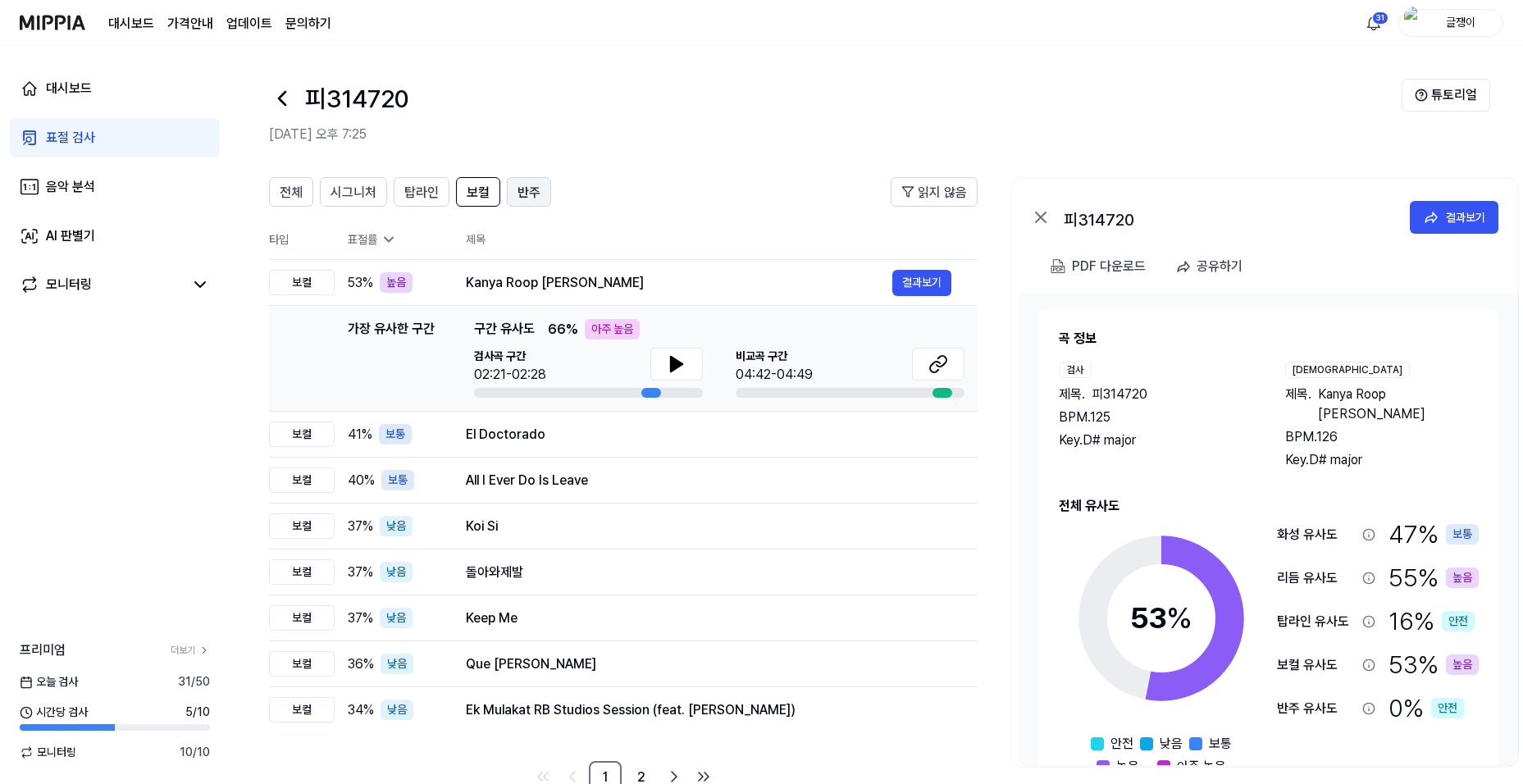
click at [526, 187] on span "반주" at bounding box center [528, 192] width 23 height 20
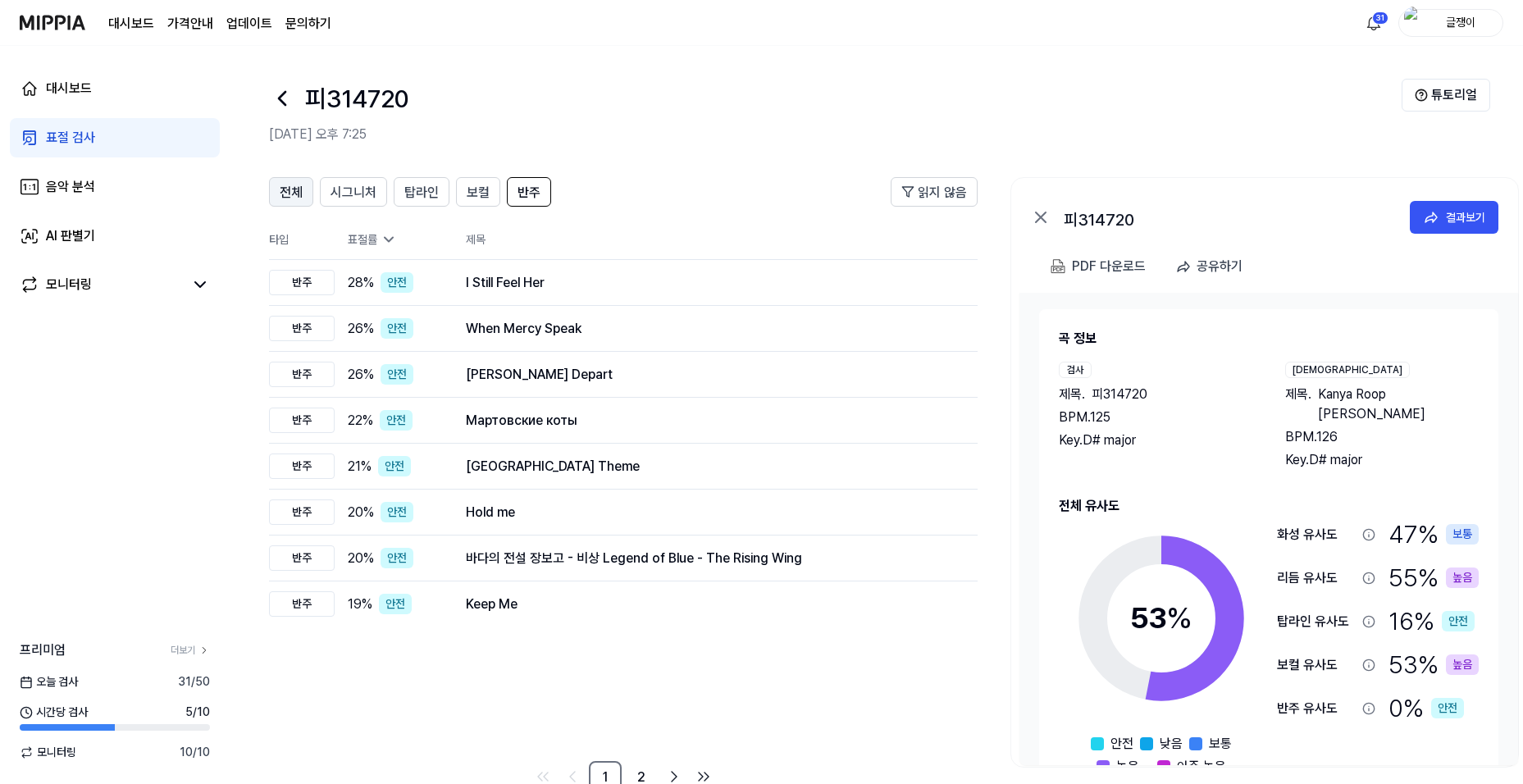
click at [285, 191] on span "전체" at bounding box center [291, 192] width 23 height 20
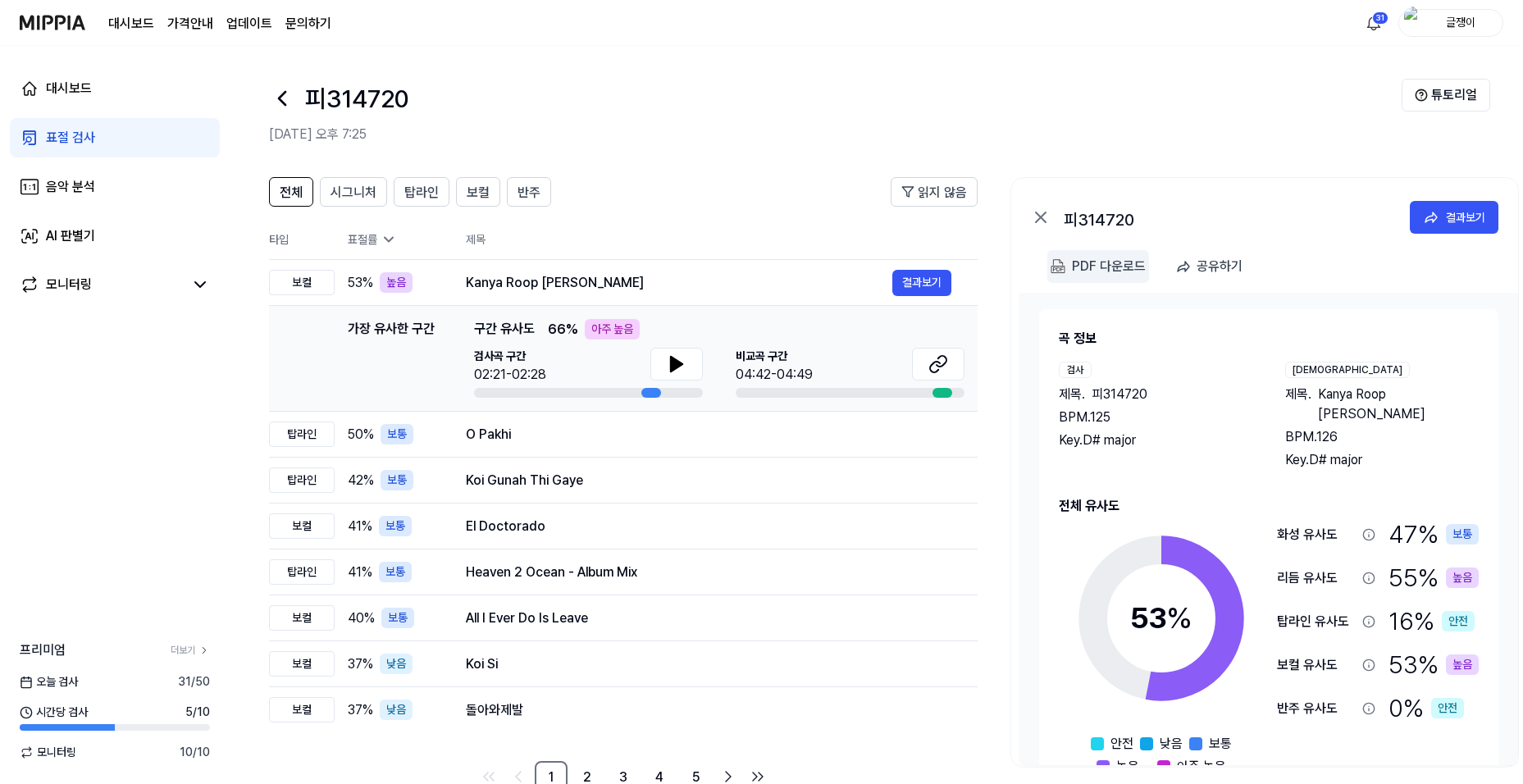
click at [1089, 262] on div "PDF 다운로드" at bounding box center [1108, 266] width 74 height 22
click at [74, 132] on div "표절 검사" at bounding box center [70, 137] width 49 height 20
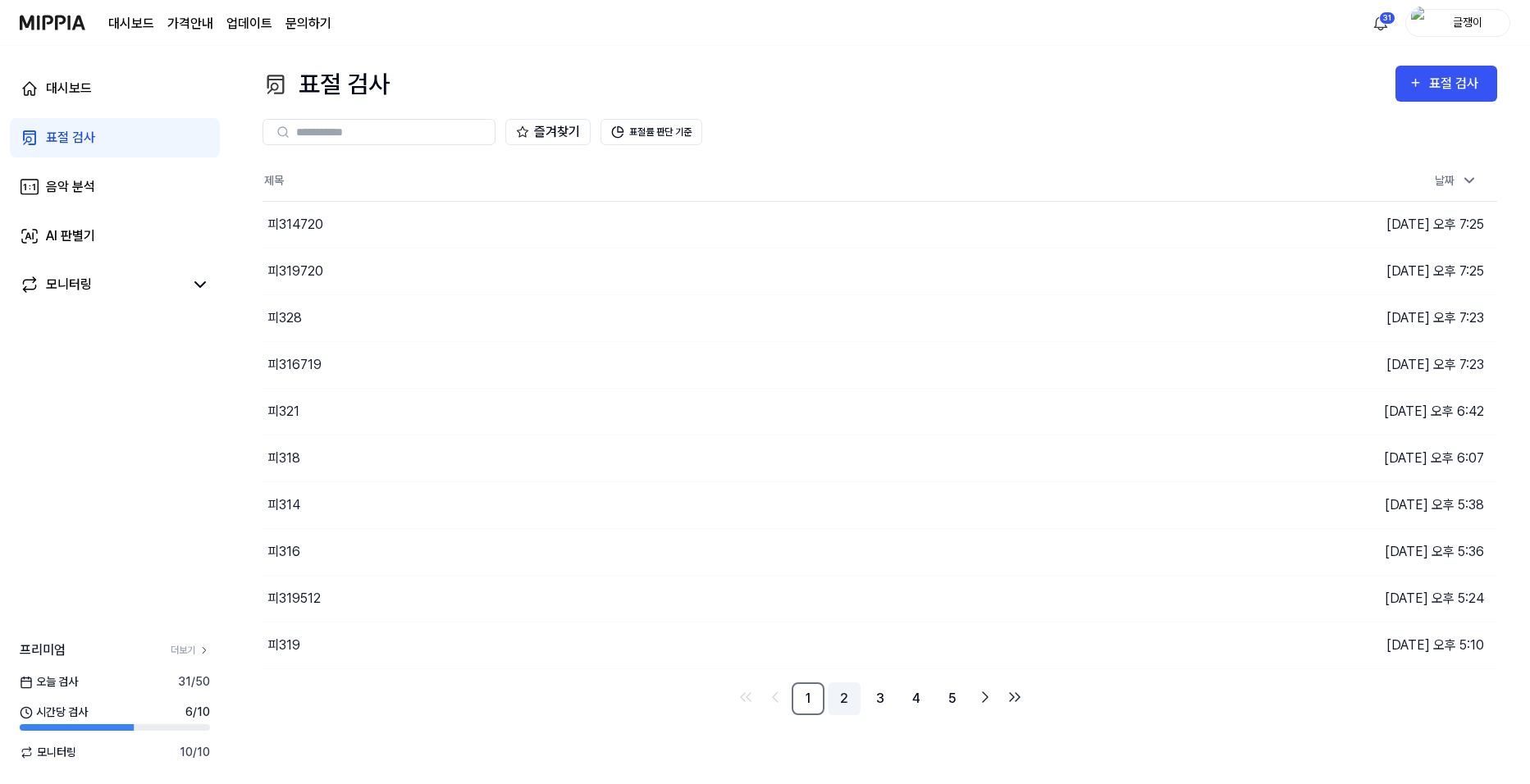
click at [846, 692] on link "2" at bounding box center [844, 698] width 33 height 33
click at [807, 698] on link "1" at bounding box center [808, 698] width 33 height 33
click at [1067, 647] on button "이동하기" at bounding box center [1086, 645] width 59 height 26
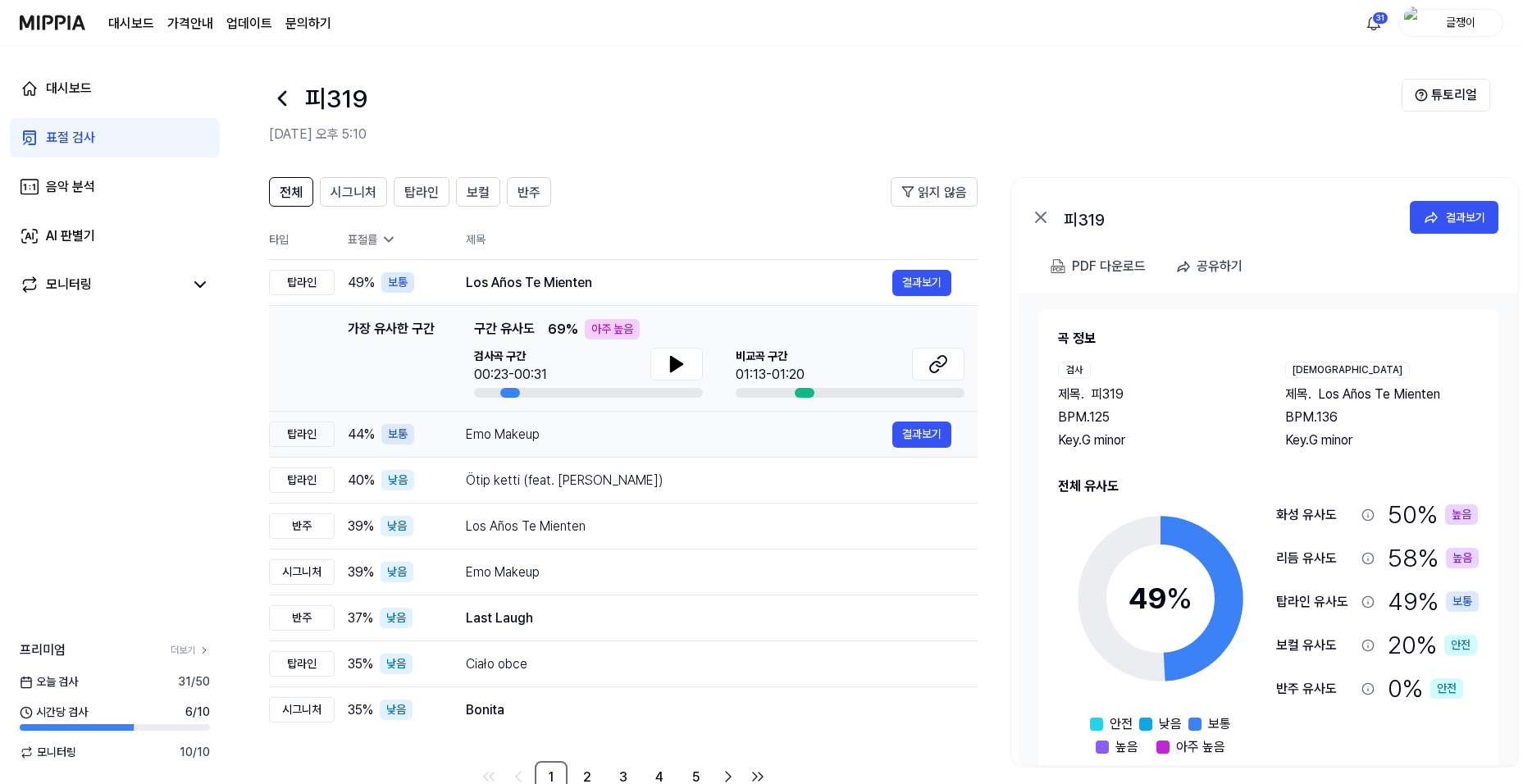
click at [574, 437] on div "Emo Makeup" at bounding box center [679, 434] width 426 height 20
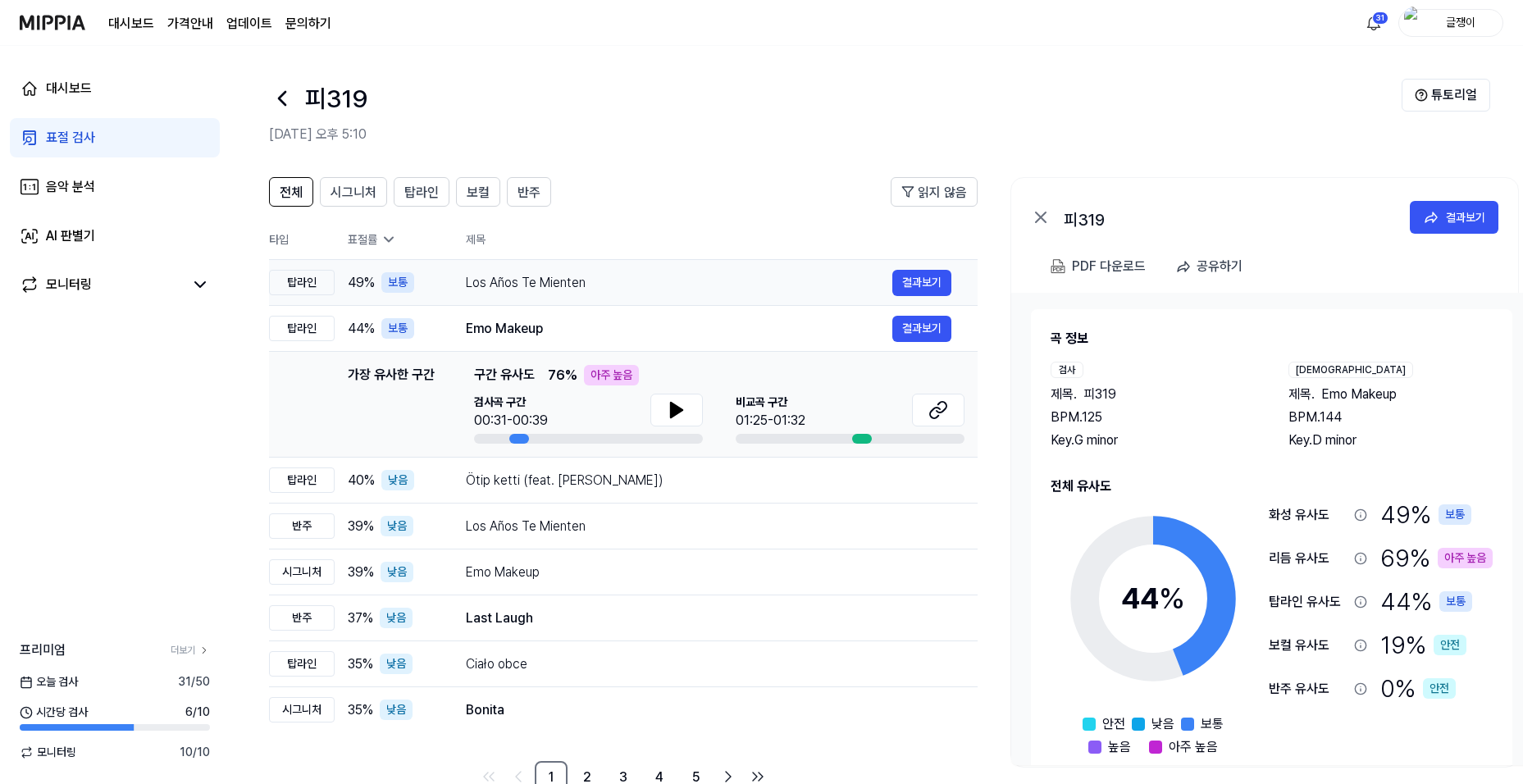
click at [542, 283] on div "Los Años Te Mienten" at bounding box center [679, 283] width 426 height 20
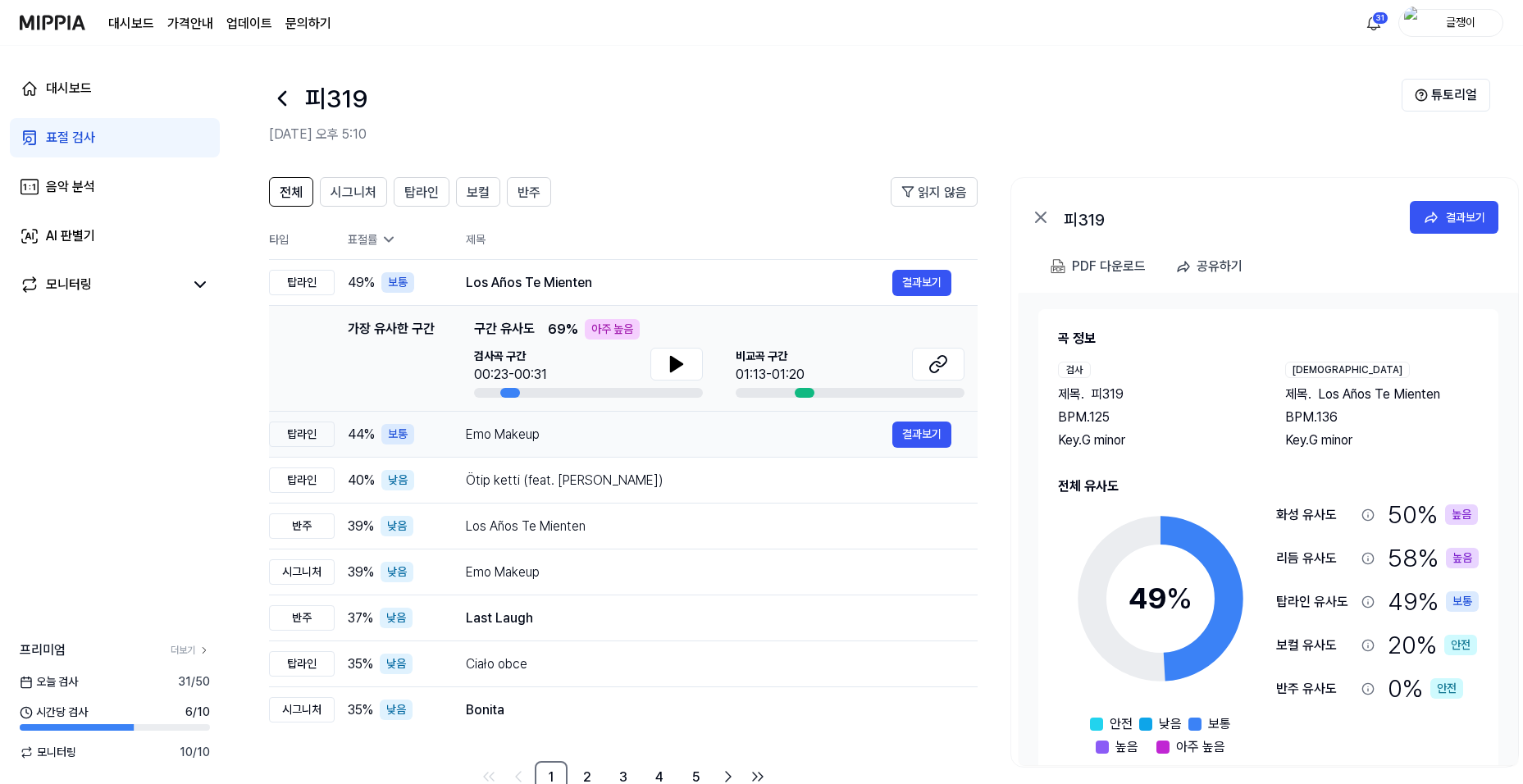
click at [502, 427] on div "Emo Makeup" at bounding box center [679, 434] width 426 height 20
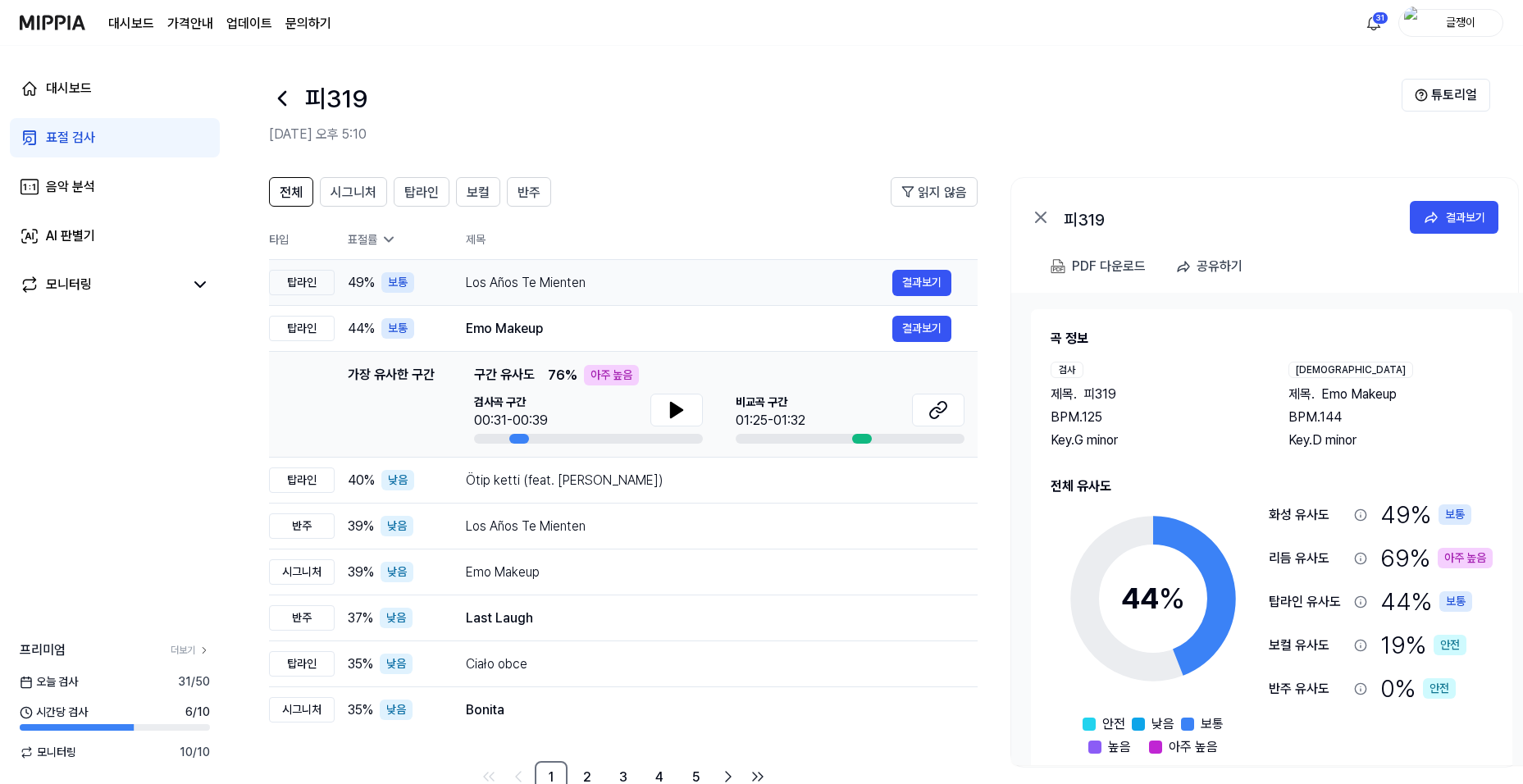
click at [497, 284] on div "Los Años Te Mienten" at bounding box center [679, 283] width 426 height 20
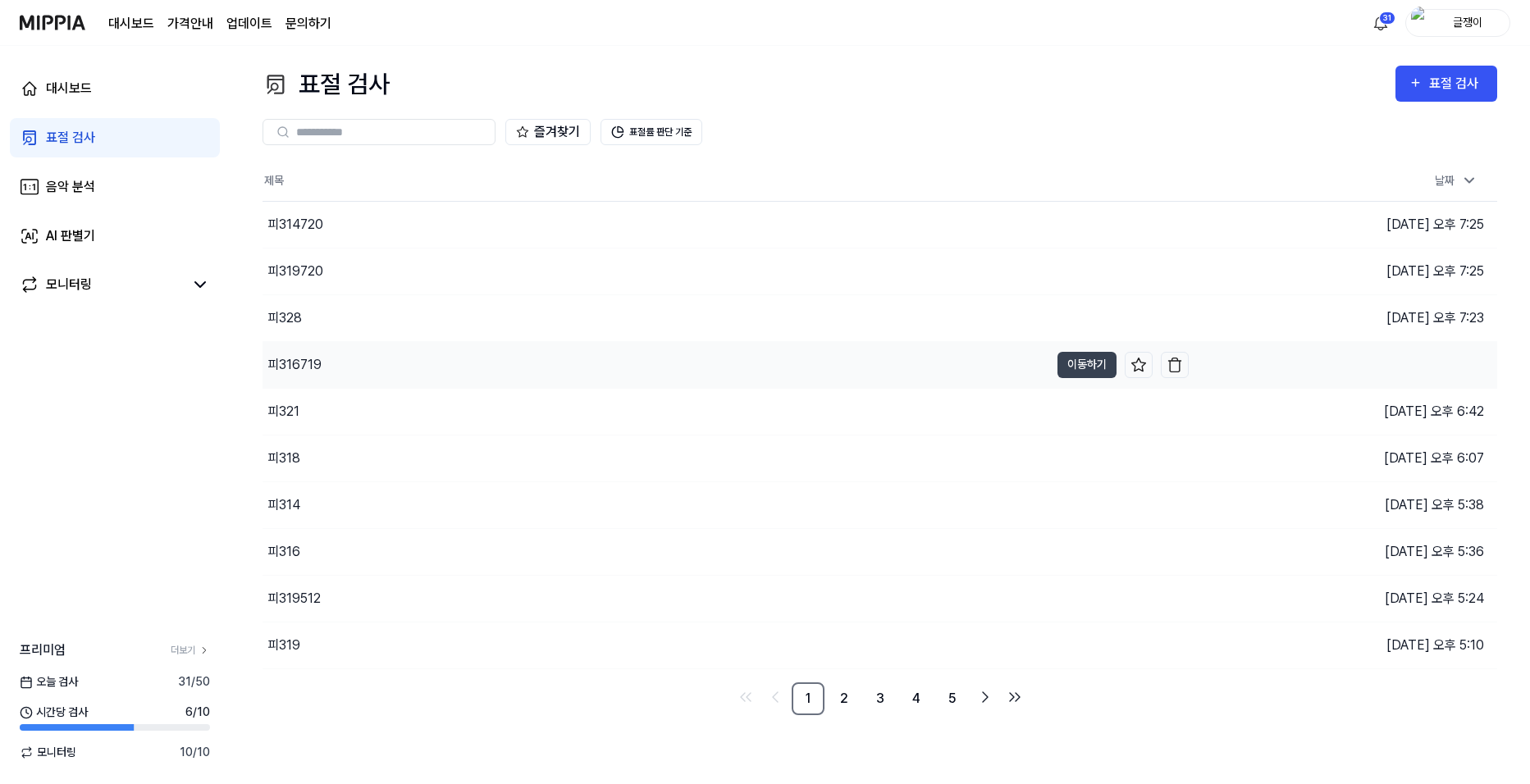
click at [297, 365] on div "피316719" at bounding box center [294, 365] width 54 height 20
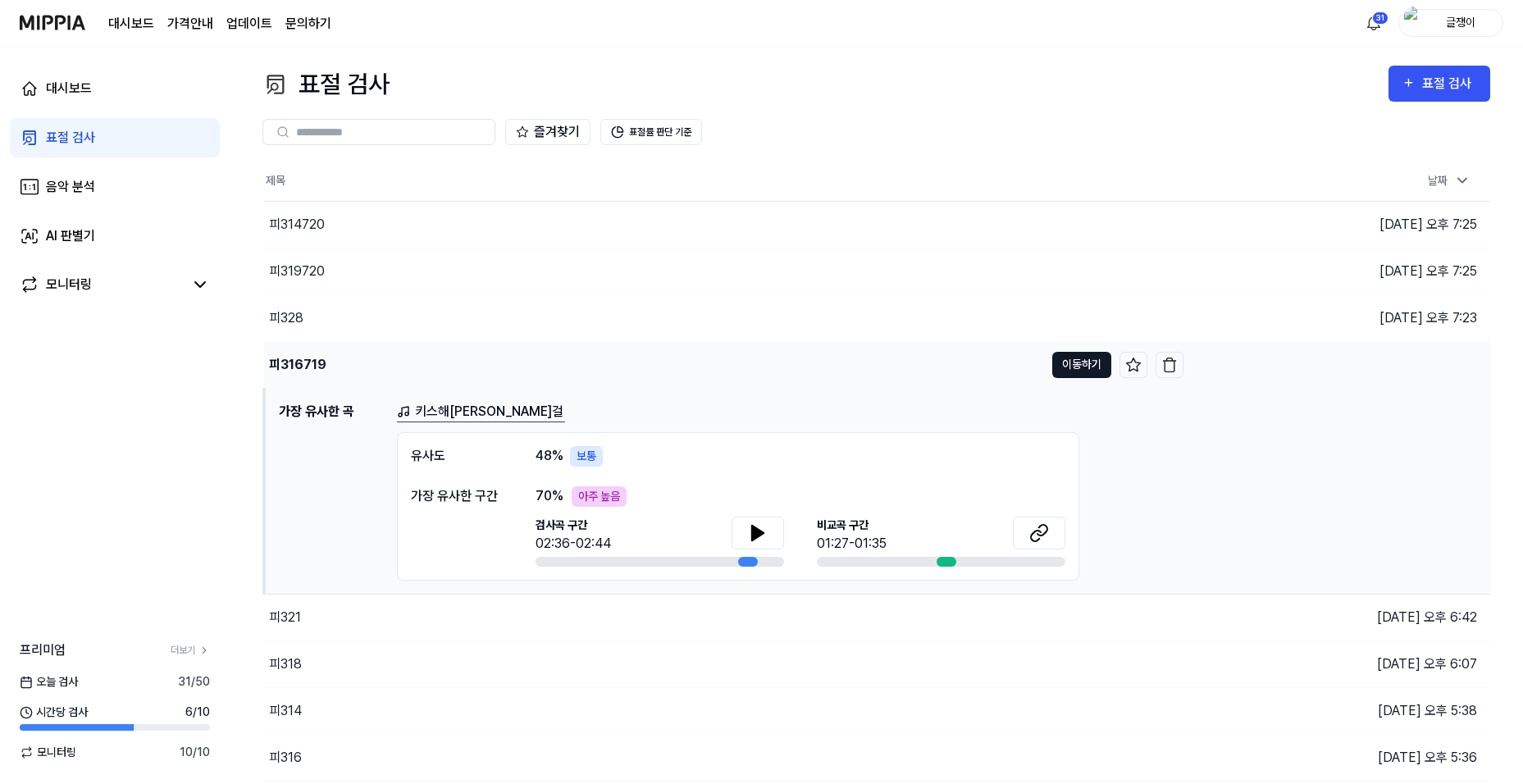
click at [1075, 357] on button "이동하기" at bounding box center [1082, 365] width 59 height 26
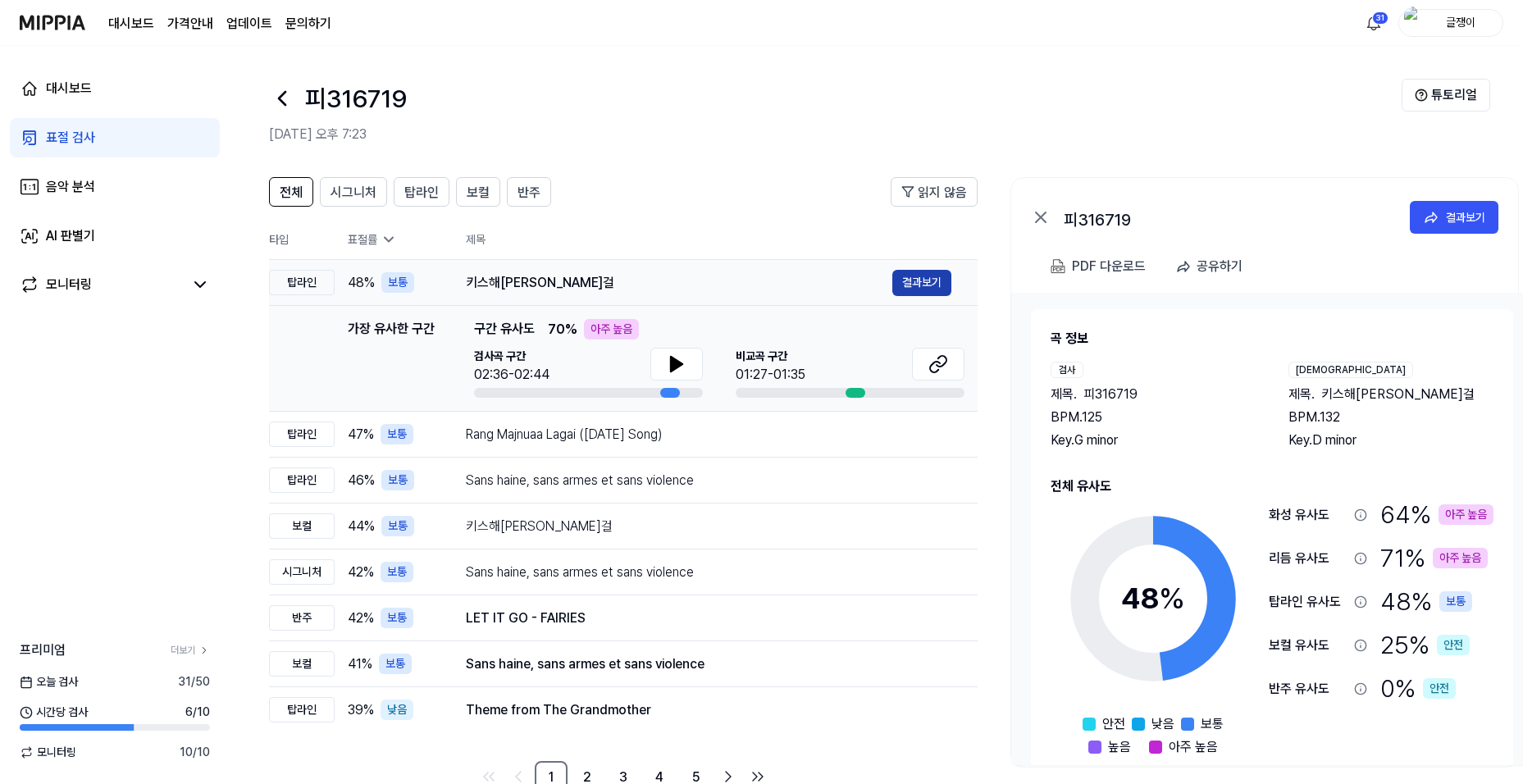
click at [920, 277] on button "결과보기" at bounding box center [922, 283] width 59 height 26
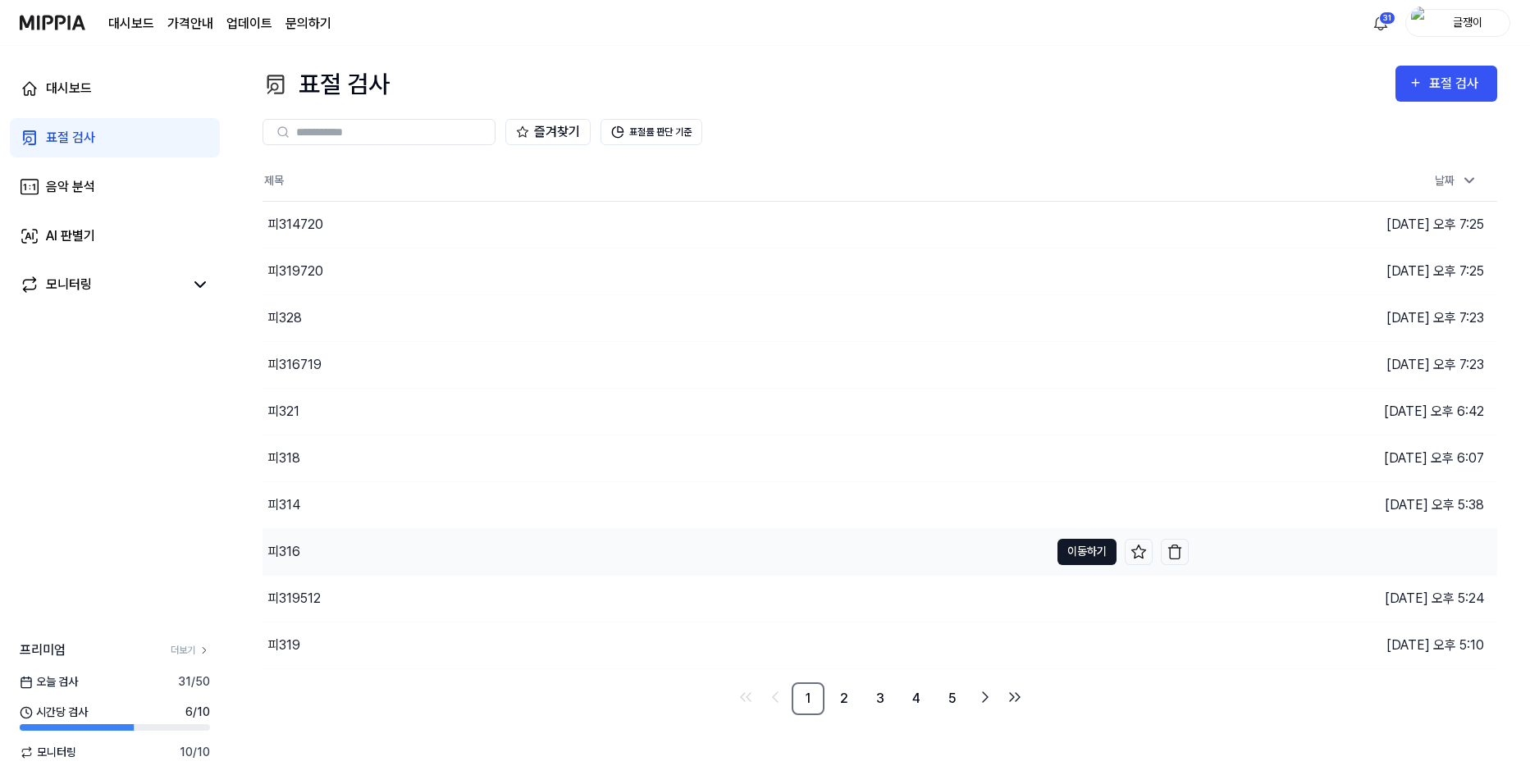
click at [1076, 548] on button "이동하기" at bounding box center [1086, 551] width 59 height 26
click at [1084, 642] on button "이동하기" at bounding box center [1086, 645] width 59 height 26
click at [1092, 590] on button "이동하기" at bounding box center [1086, 598] width 59 height 26
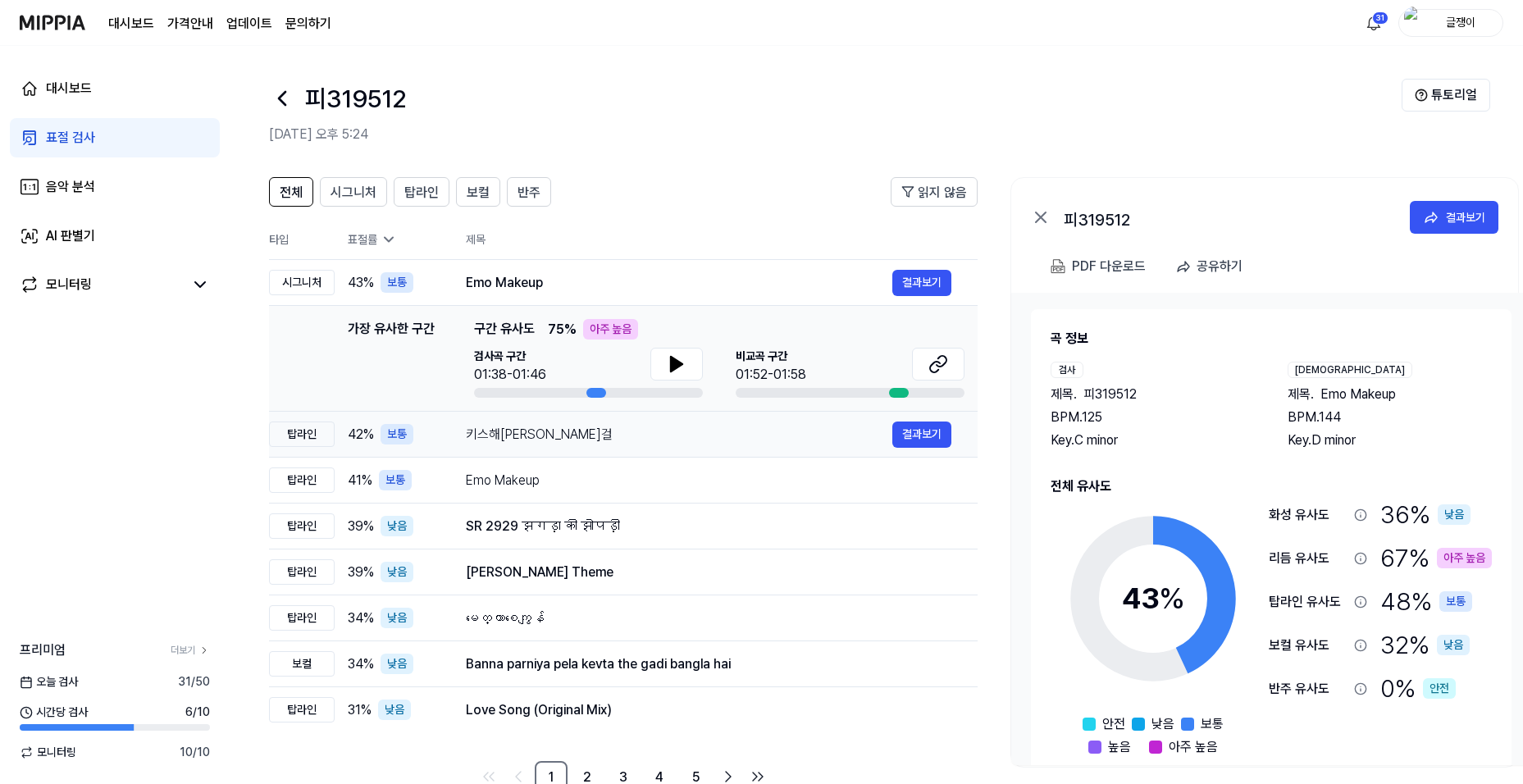
click at [520, 437] on div "키스해[PERSON_NAME]걸" at bounding box center [679, 434] width 426 height 20
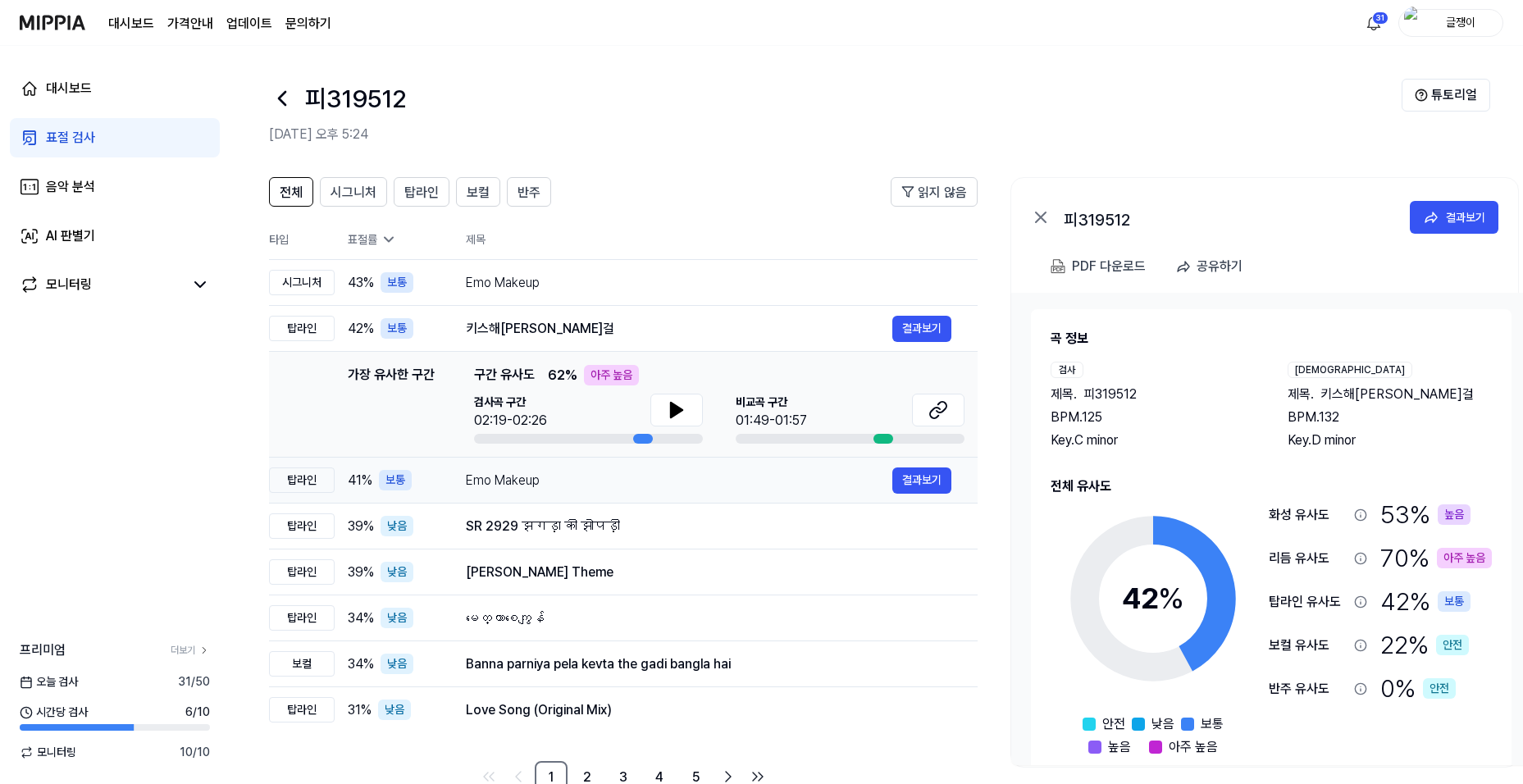
click at [512, 478] on div "Emo Makeup" at bounding box center [679, 480] width 426 height 20
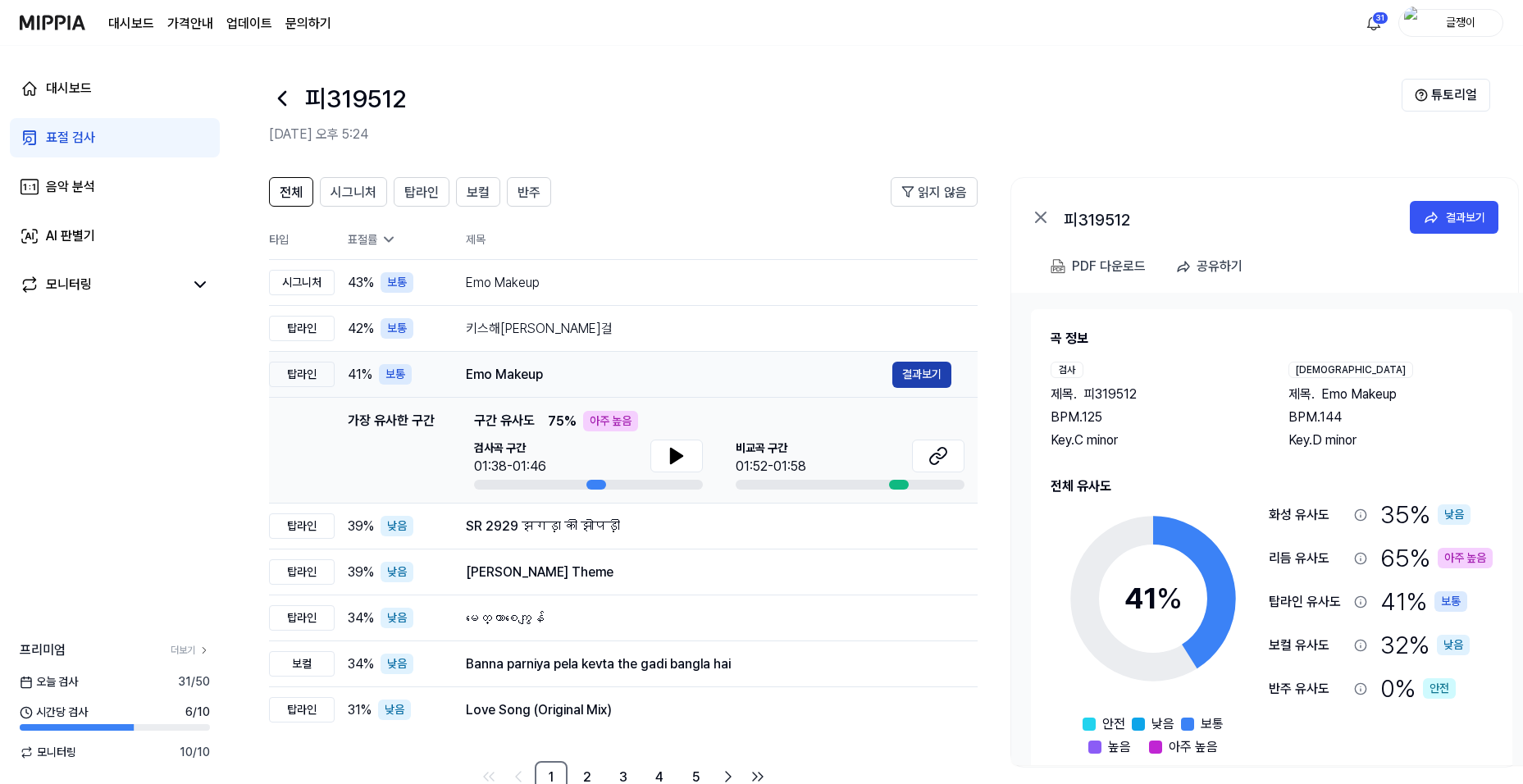
click at [917, 372] on button "결과보기" at bounding box center [922, 374] width 59 height 26
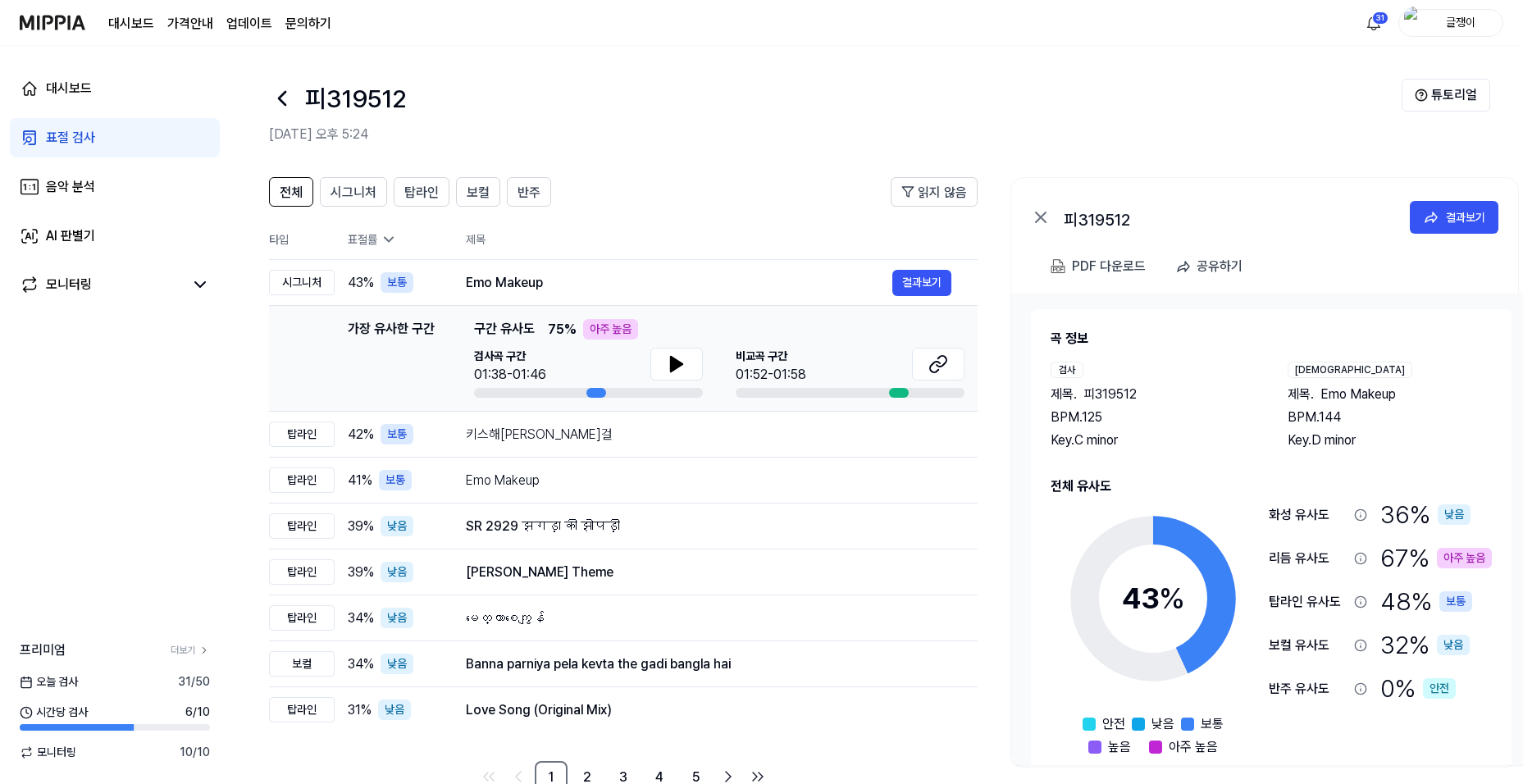
click at [97, 143] on link "표절 검사" at bounding box center [114, 138] width 210 height 40
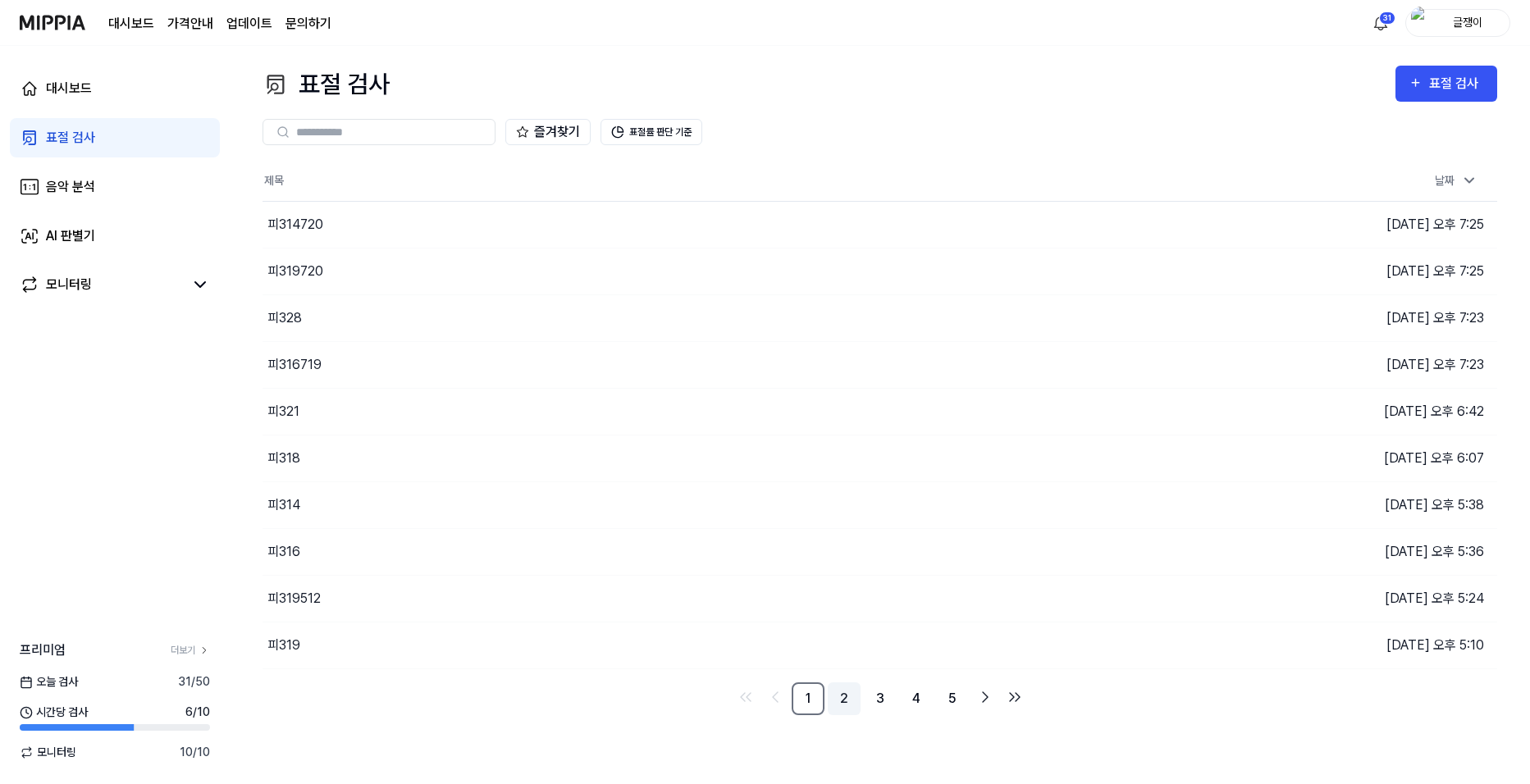
click at [851, 698] on link "2" at bounding box center [844, 698] width 33 height 33
click at [1078, 225] on button "이동하기" at bounding box center [1086, 225] width 59 height 26
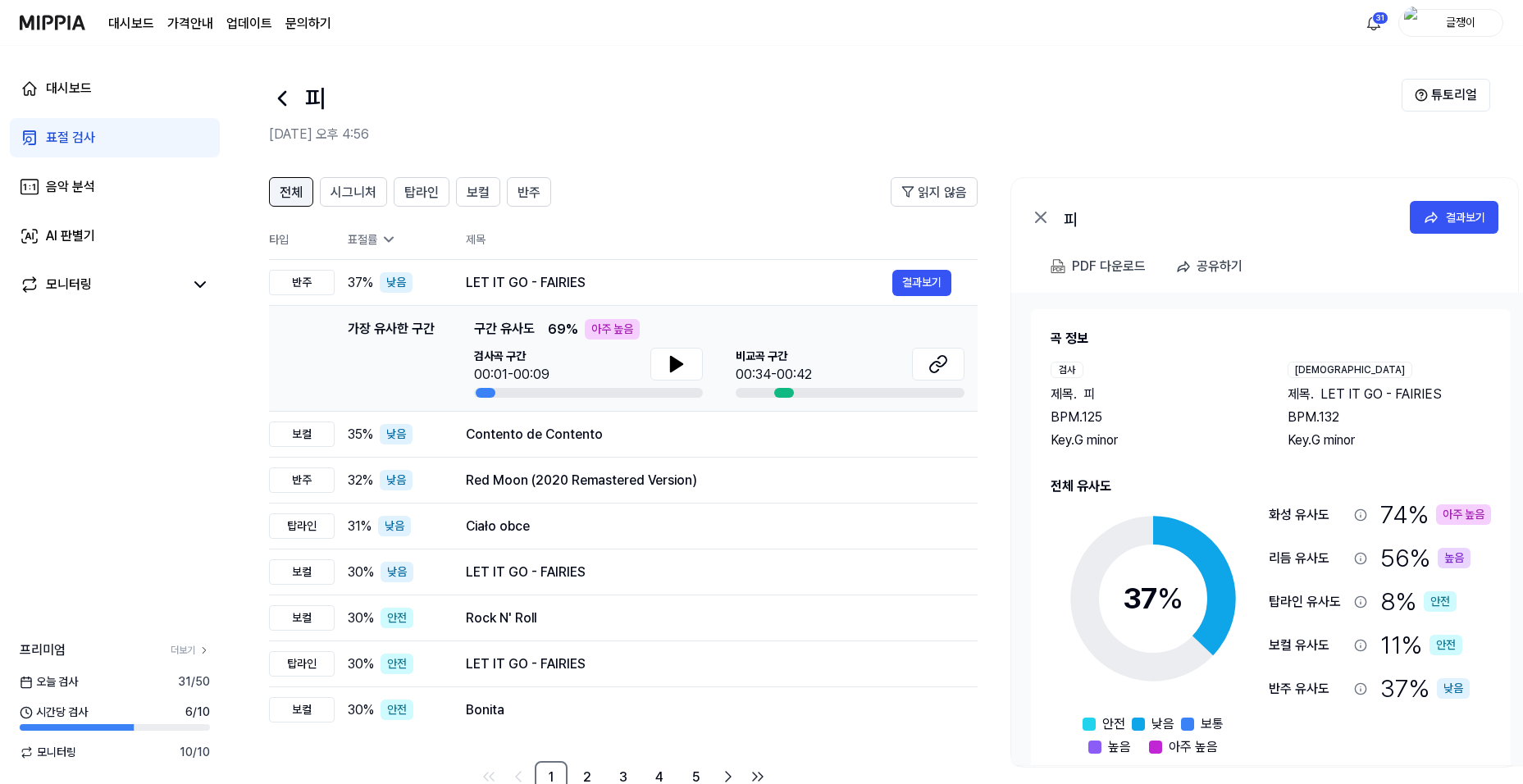
click at [284, 194] on span "전체" at bounding box center [291, 192] width 23 height 20
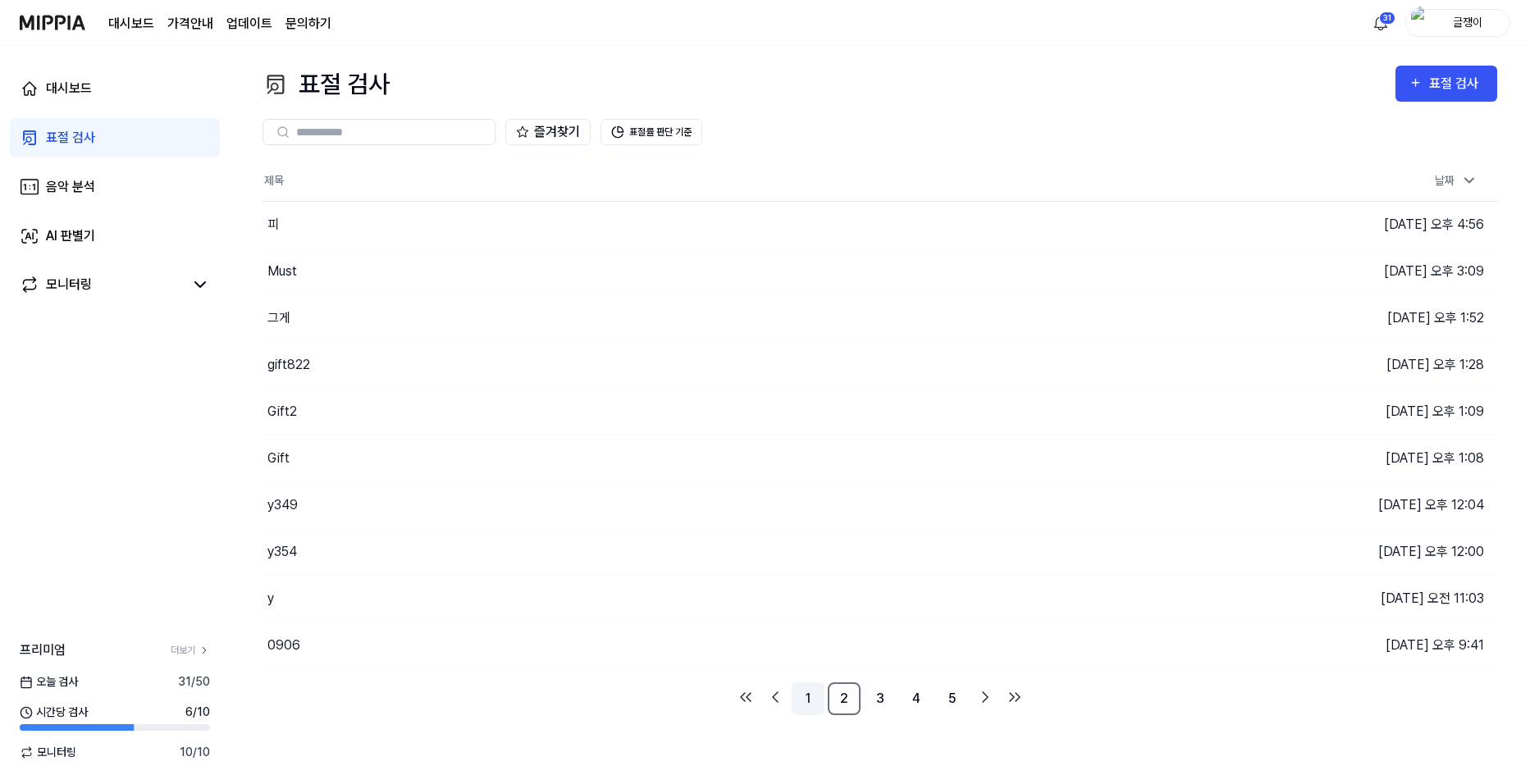
click at [803, 694] on link "1" at bounding box center [808, 698] width 33 height 33
click at [1086, 641] on button "이동하기" at bounding box center [1086, 645] width 59 height 26
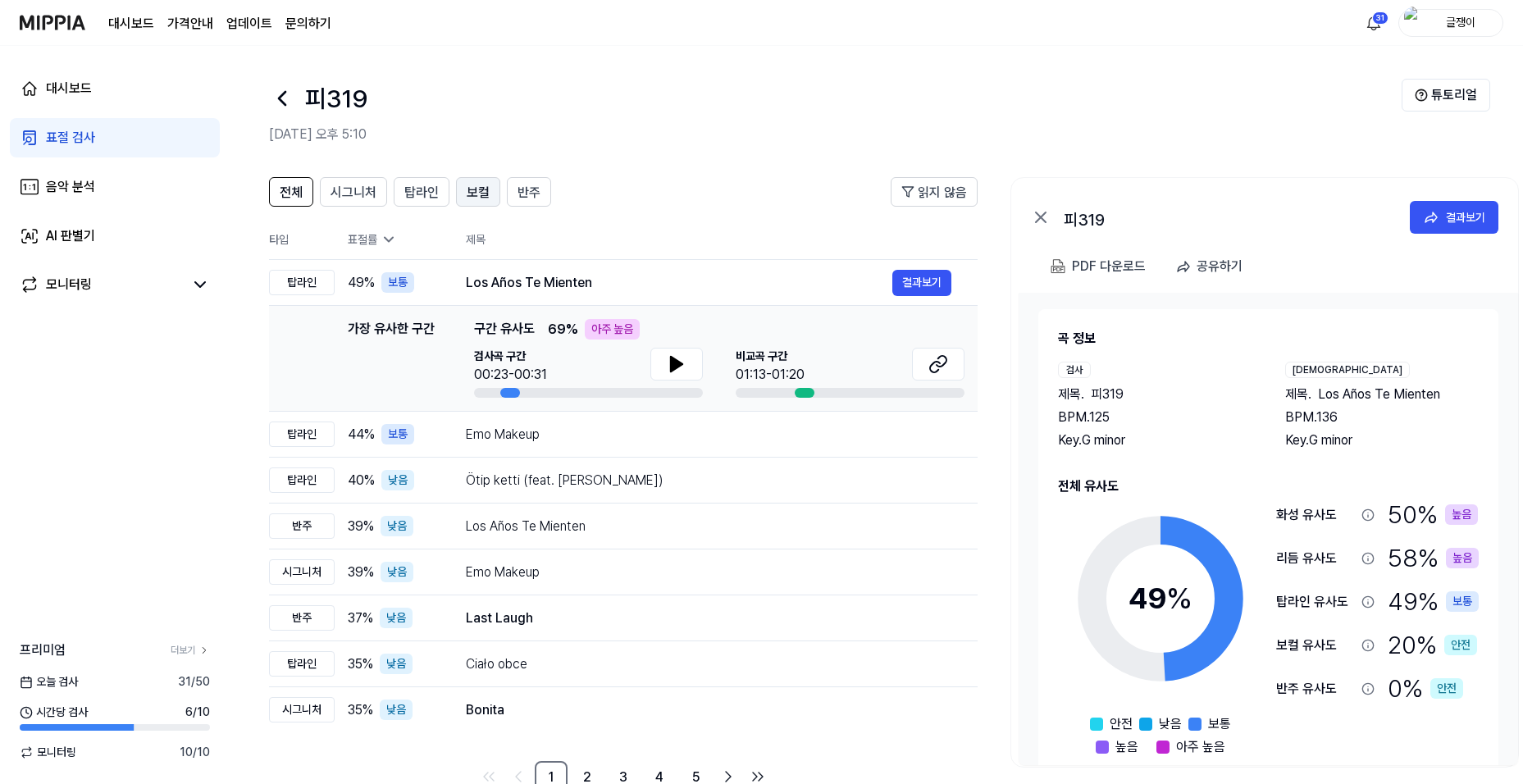
click at [477, 189] on span "보컬" at bounding box center [478, 192] width 23 height 20
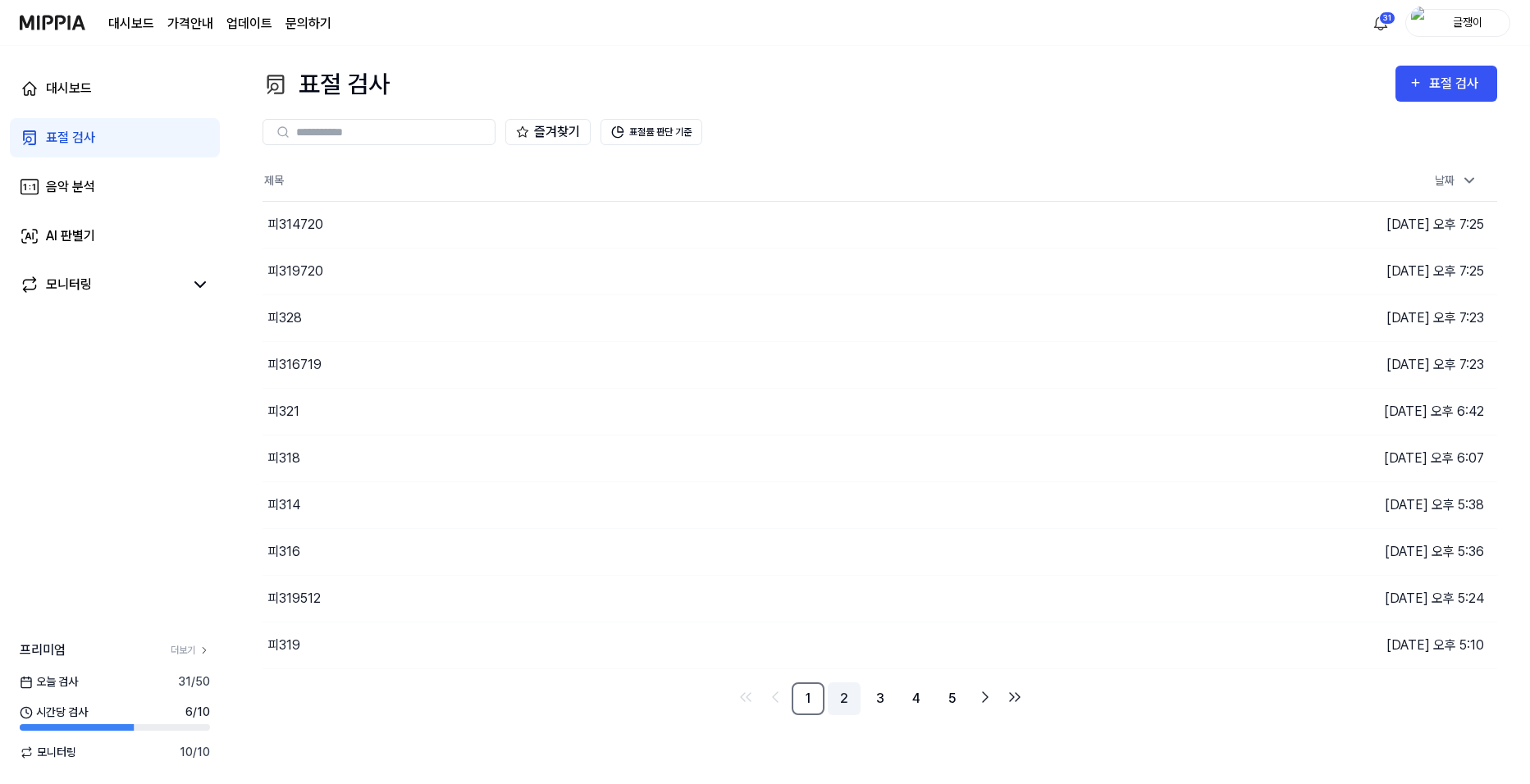
click at [846, 690] on link "2" at bounding box center [844, 698] width 33 height 33
click at [1072, 213] on button "이동하기" at bounding box center [1086, 225] width 59 height 26
click at [806, 697] on link "1" at bounding box center [808, 698] width 33 height 33
click at [1073, 310] on button "이동하기" at bounding box center [1086, 318] width 59 height 26
click at [1443, 80] on div "표절 검사" at bounding box center [1456, 83] width 55 height 22
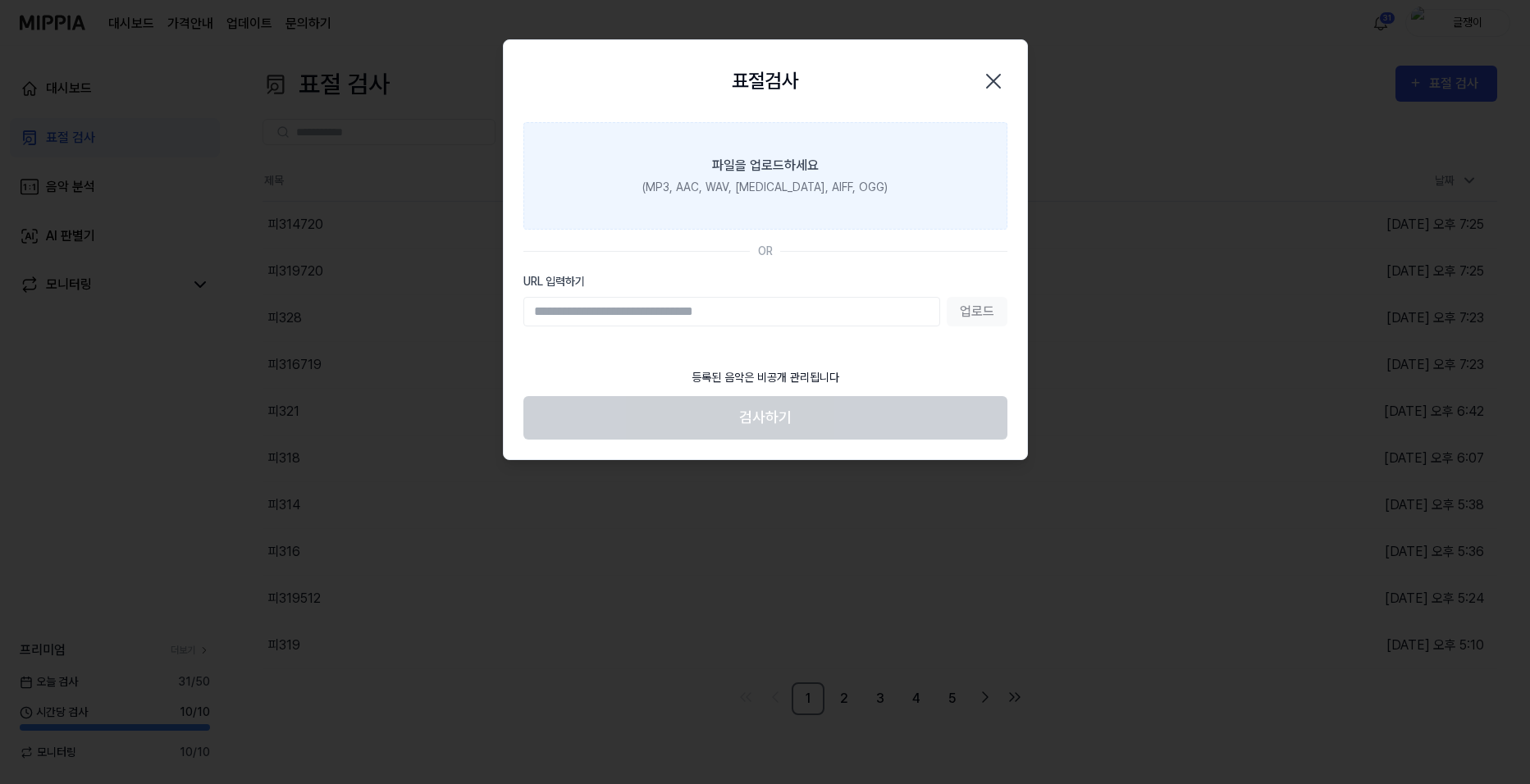
click at [781, 167] on div "파일을 업로드하세요" at bounding box center [765, 165] width 106 height 20
click at [0, 0] on input "파일을 업로드하세요 (MP3, AAC, WAV, [MEDICAL_DATA], AIFF, OGG)" at bounding box center [0, 0] width 0 height 0
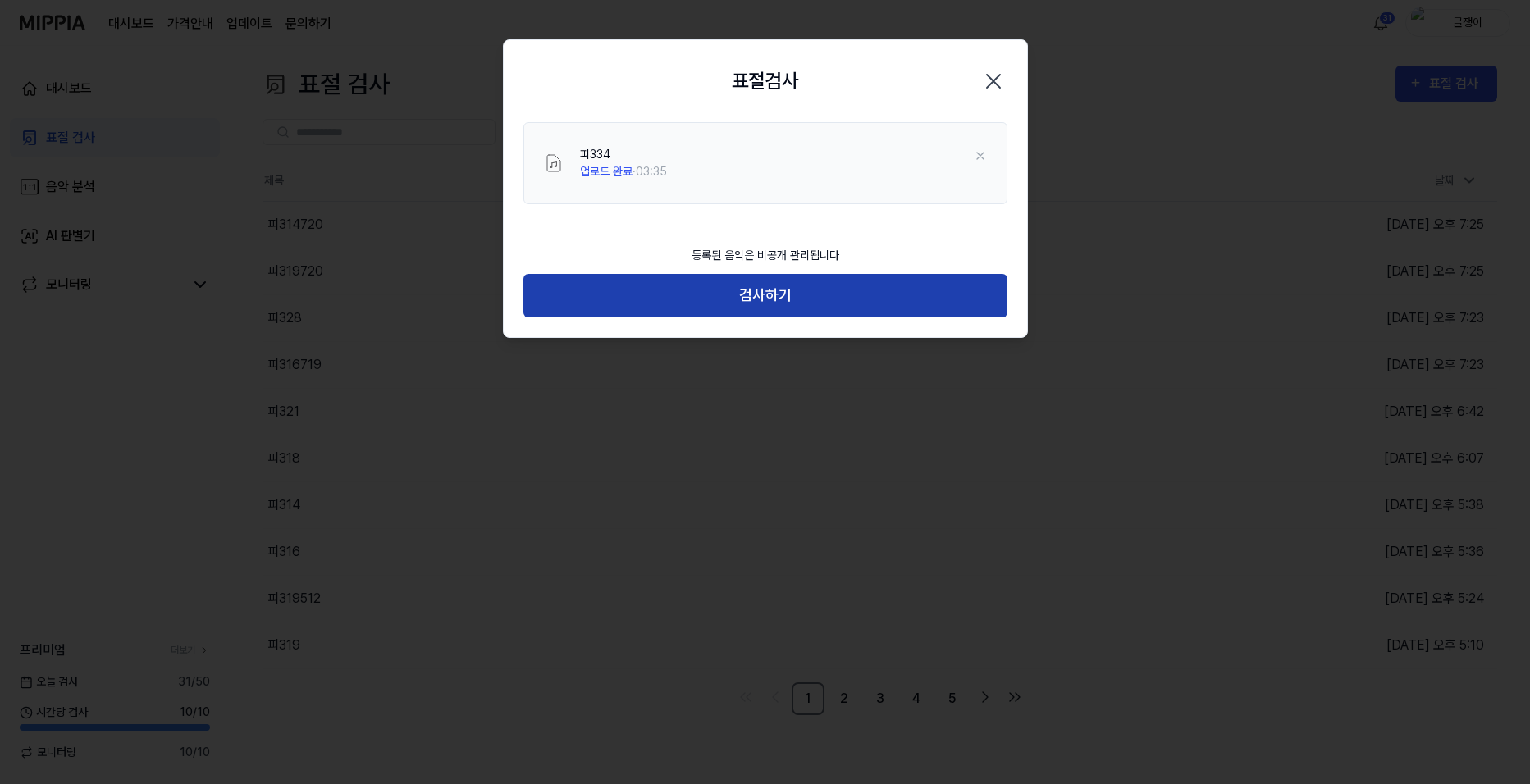
click at [765, 290] on button "검사하기" at bounding box center [765, 296] width 484 height 43
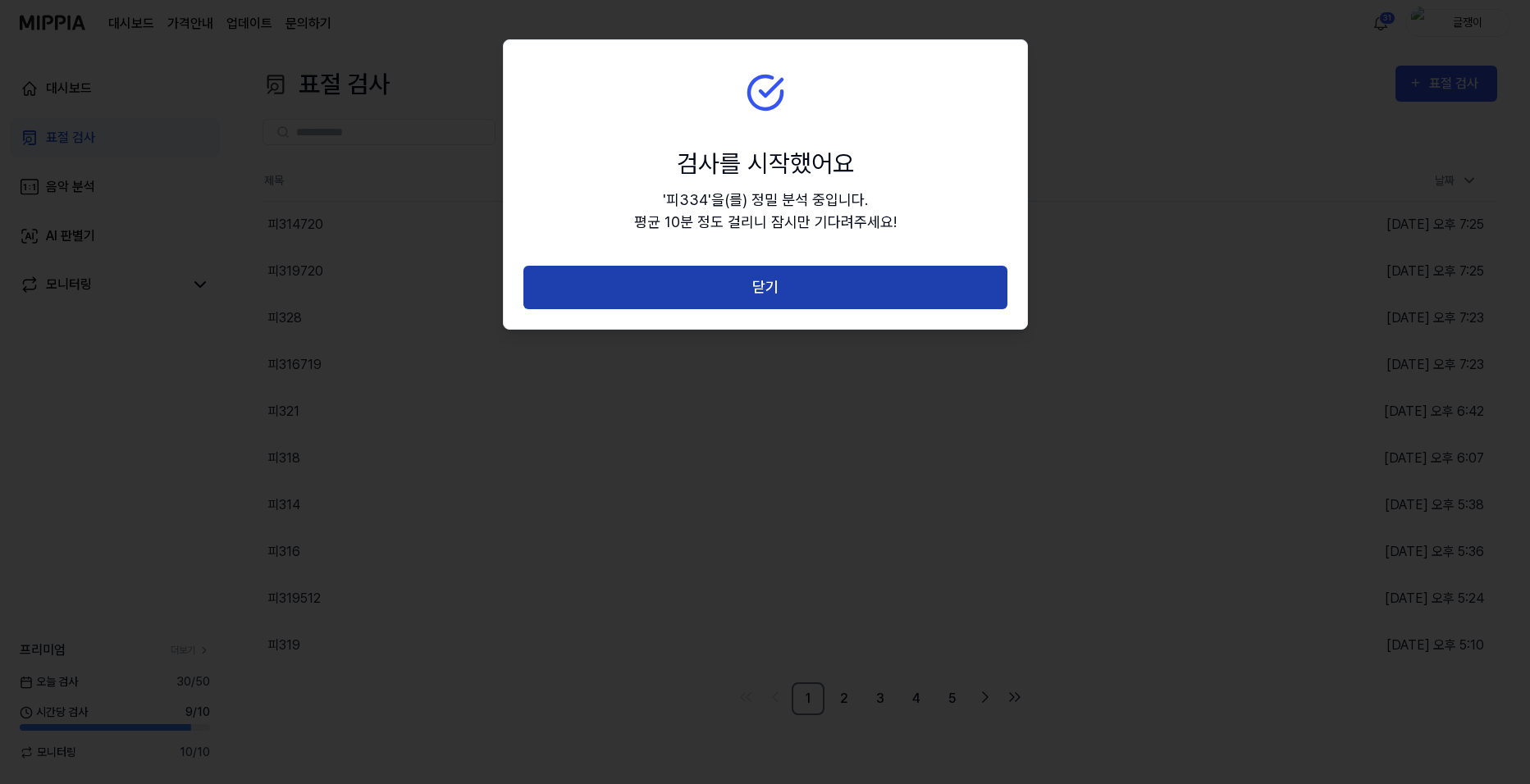
click at [768, 284] on button "닫기" at bounding box center [765, 287] width 484 height 43
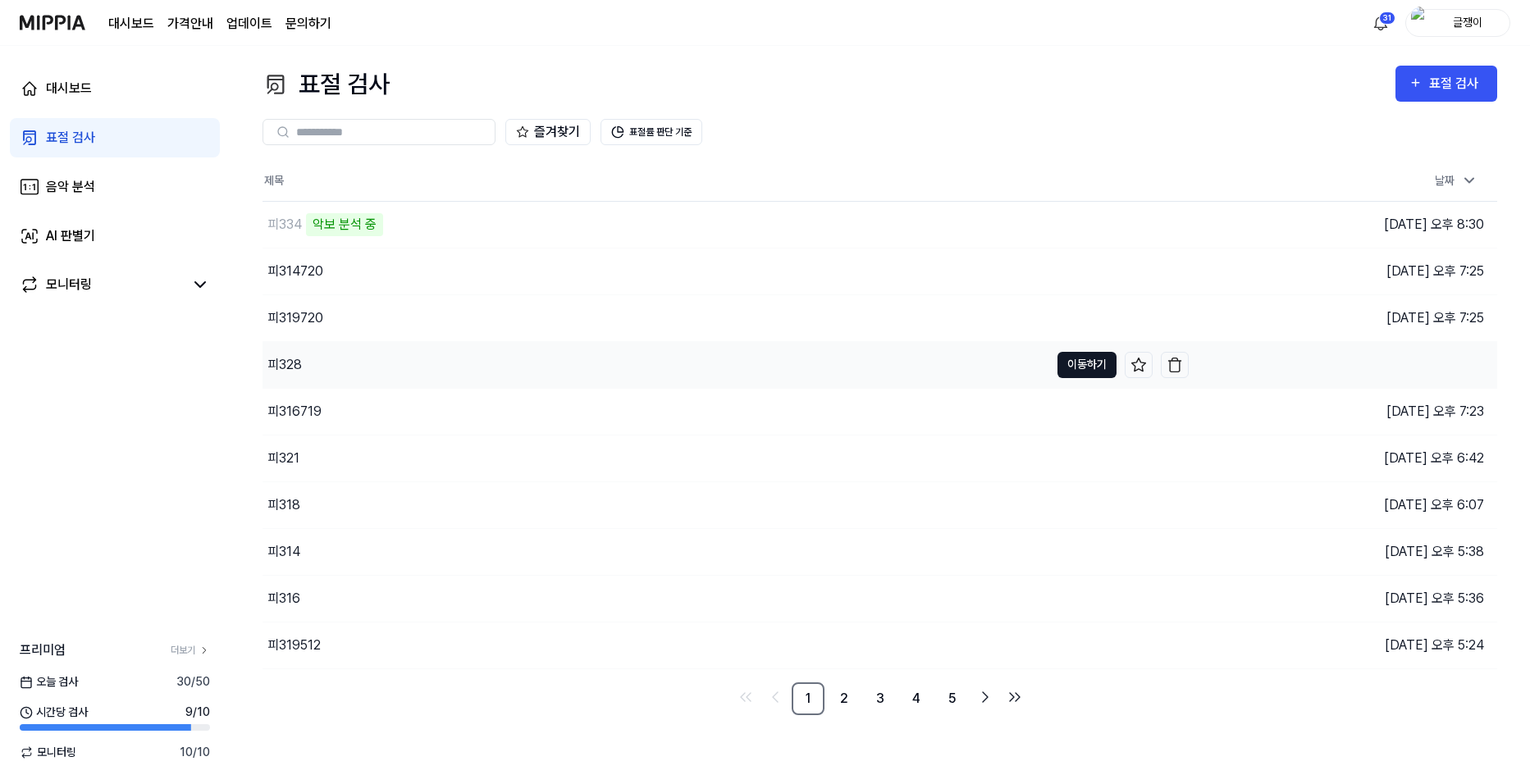
click at [1065, 360] on button "이동하기" at bounding box center [1086, 365] width 59 height 26
click at [1090, 452] on button "이동하기" at bounding box center [1086, 458] width 59 height 26
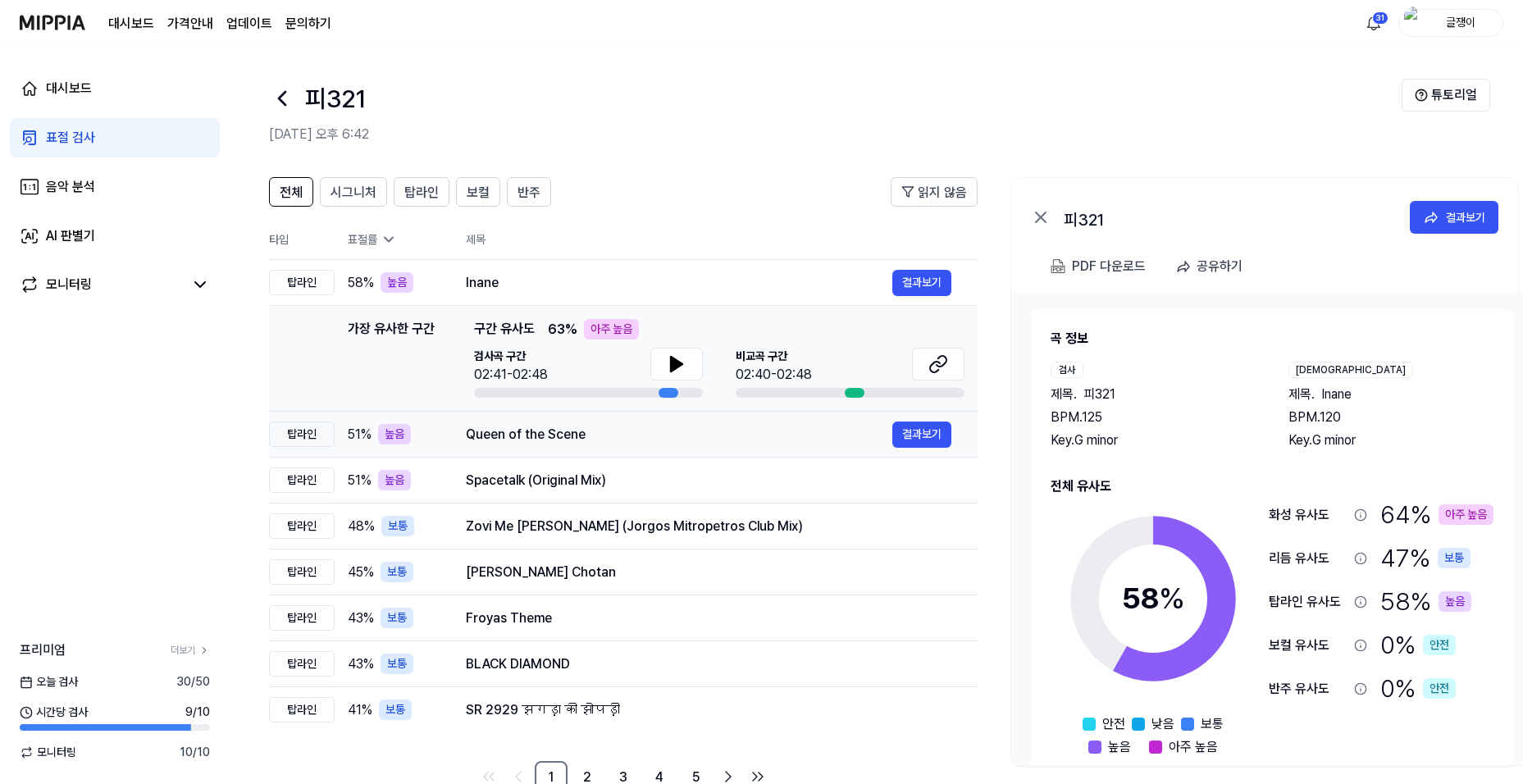
click at [553, 434] on div "Queen of the Scene" at bounding box center [679, 434] width 426 height 20
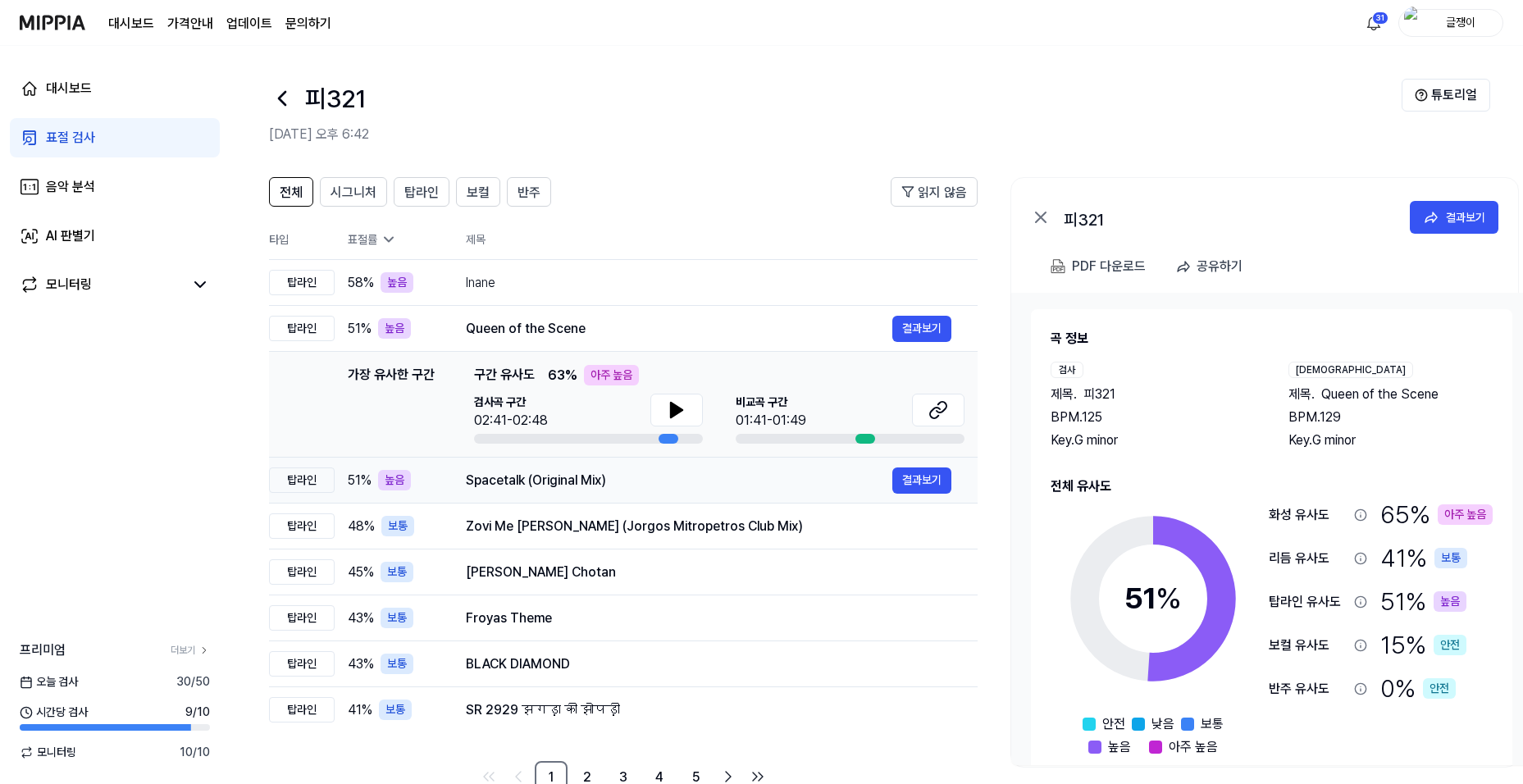
click at [532, 475] on div "Spacetalk (Original Mix)" at bounding box center [679, 480] width 426 height 20
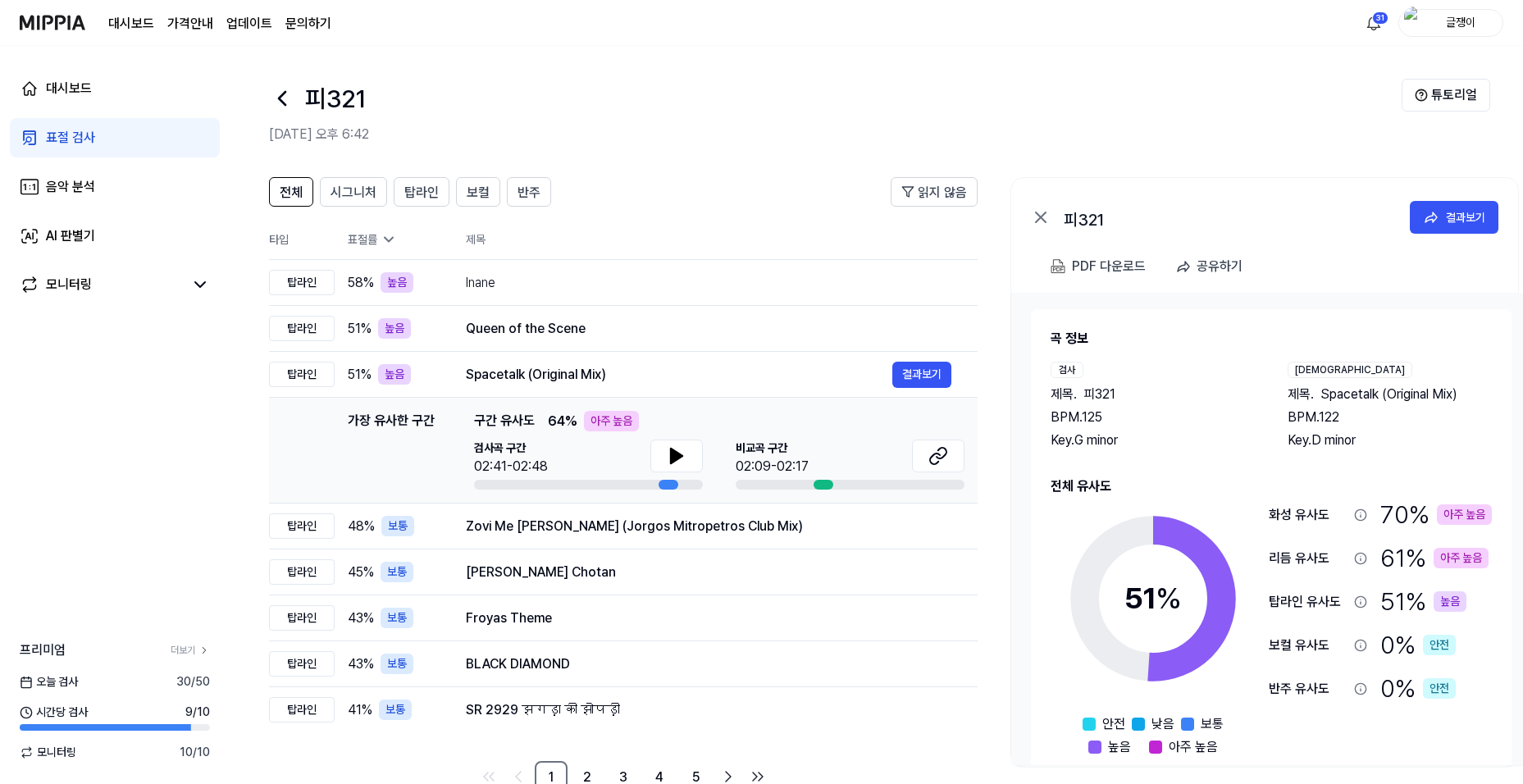
click at [70, 141] on div "표절 검사" at bounding box center [70, 137] width 49 height 20
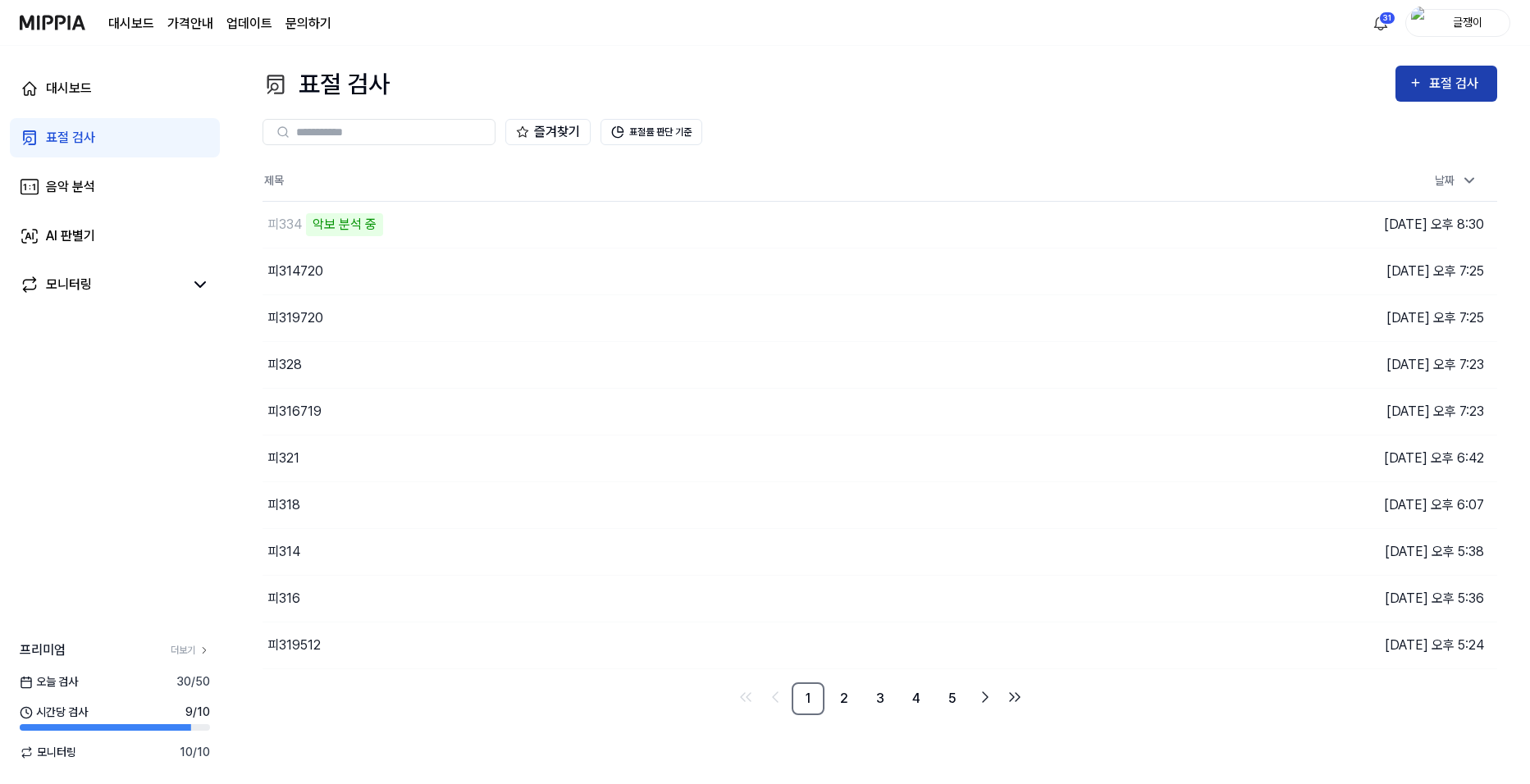
click at [1415, 81] on icon "button" at bounding box center [1415, 82] width 14 height 20
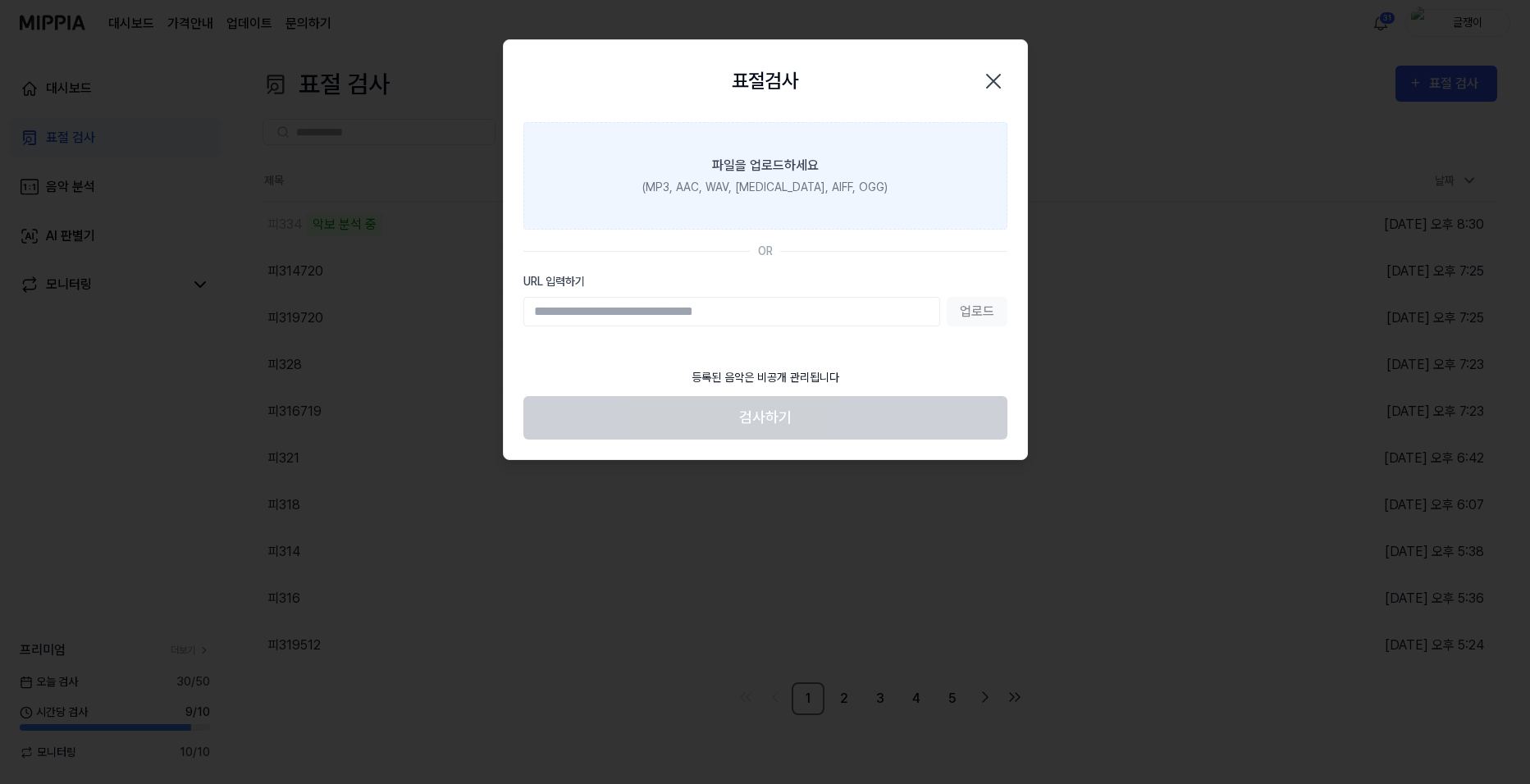
click at [743, 167] on div "파일을 업로드하세요" at bounding box center [765, 165] width 106 height 20
click at [0, 0] on input "파일을 업로드하세요 (MP3, AAC, WAV, [MEDICAL_DATA], AIFF, OGG)" at bounding box center [0, 0] width 0 height 0
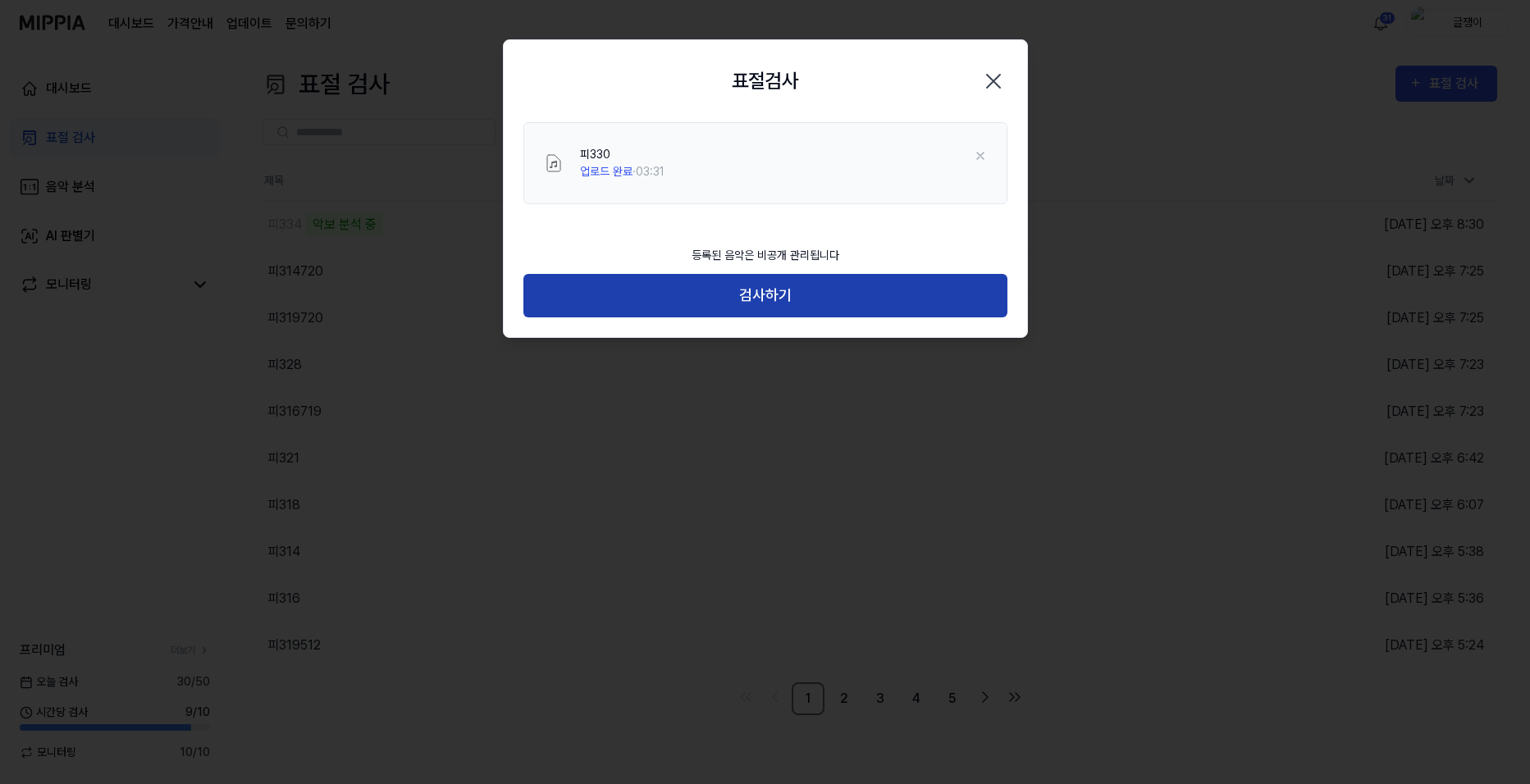
click at [759, 295] on button "검사하기" at bounding box center [765, 296] width 484 height 43
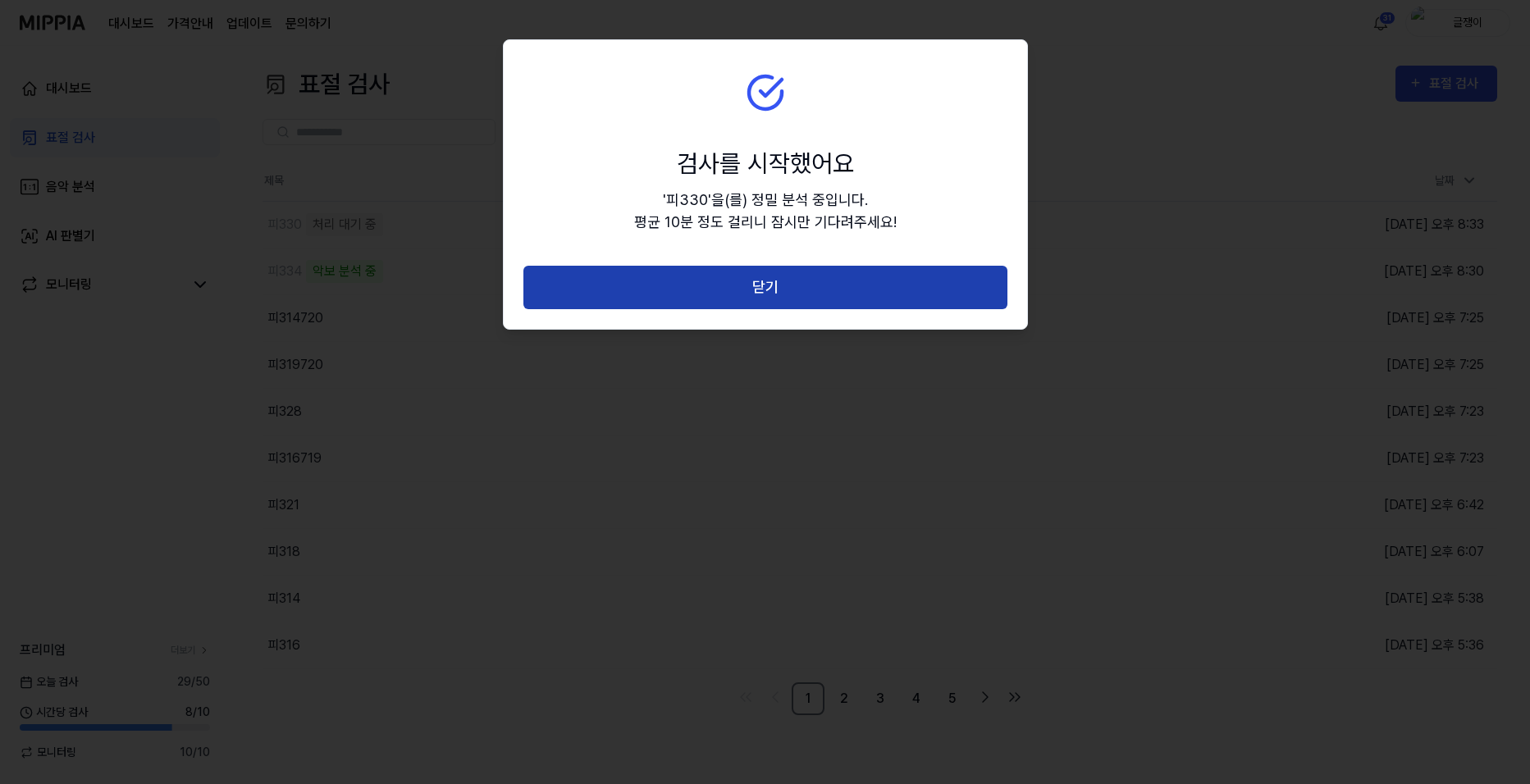
click at [770, 285] on button "닫기" at bounding box center [765, 287] width 484 height 43
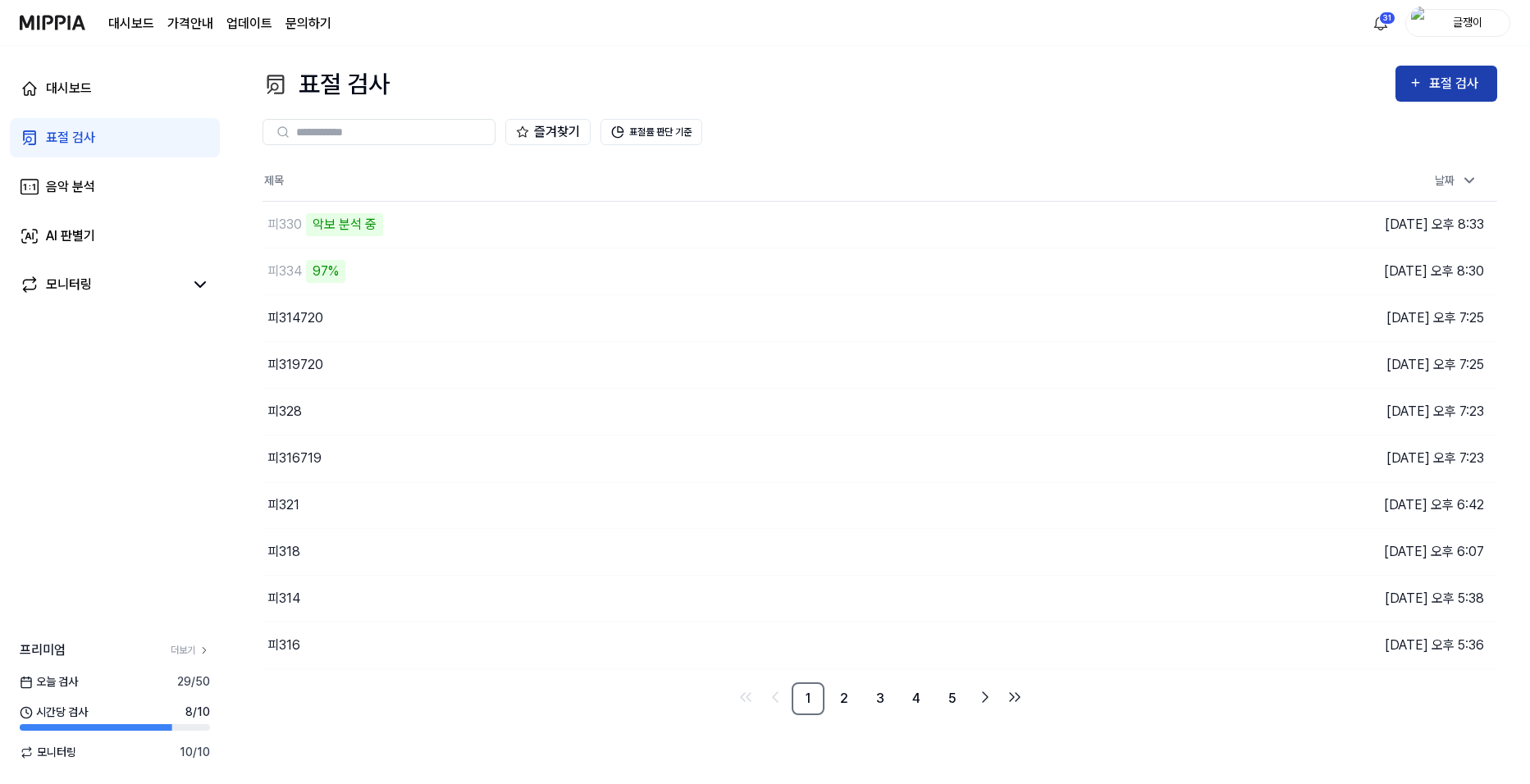
click at [1456, 80] on div "표절 검사" at bounding box center [1456, 83] width 55 height 22
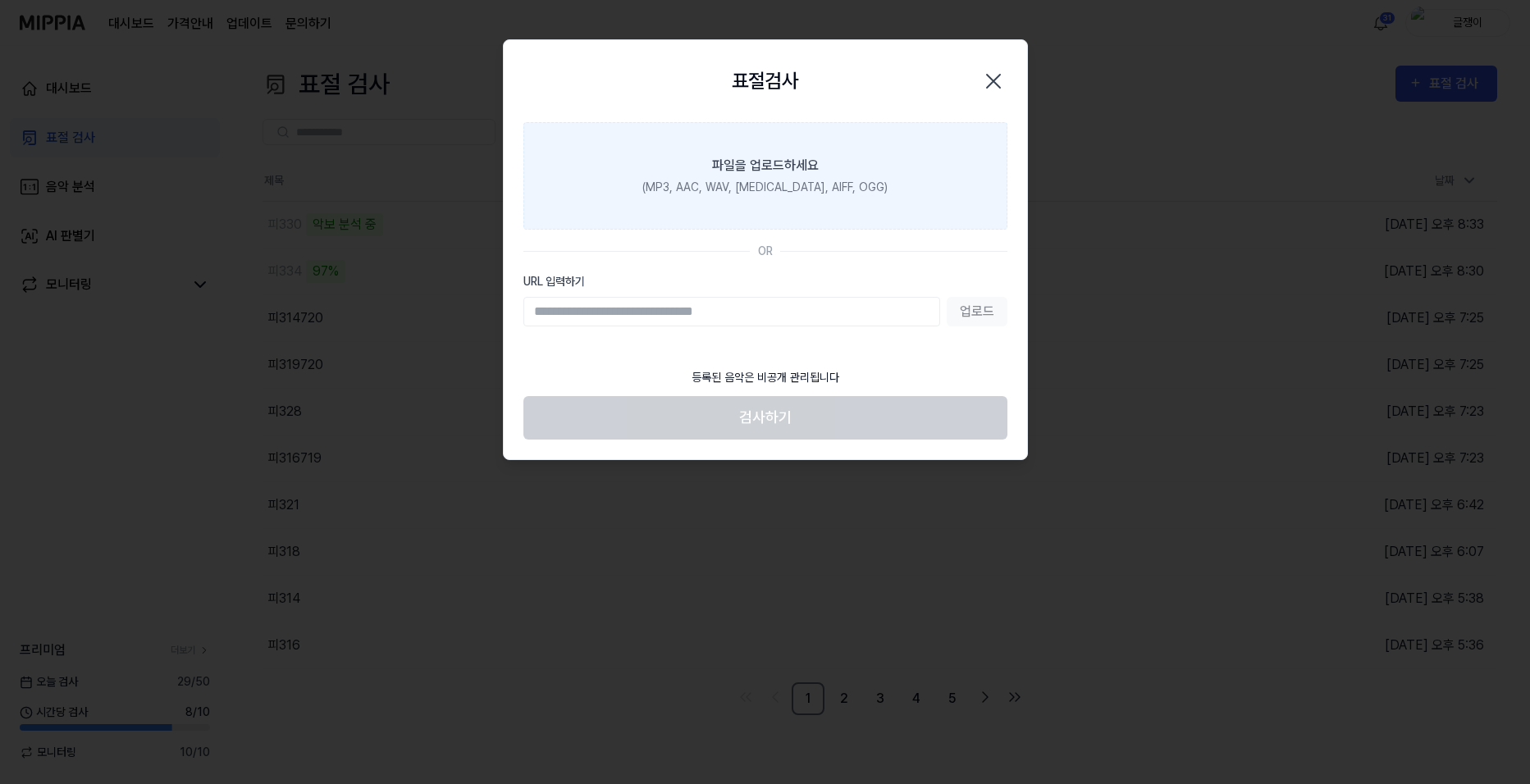
click at [773, 169] on div "파일을 업로드하세요" at bounding box center [765, 165] width 106 height 20
click at [0, 0] on input "파일을 업로드하세요 (MP3, AAC, WAV, [MEDICAL_DATA], AIFF, OGG)" at bounding box center [0, 0] width 0 height 0
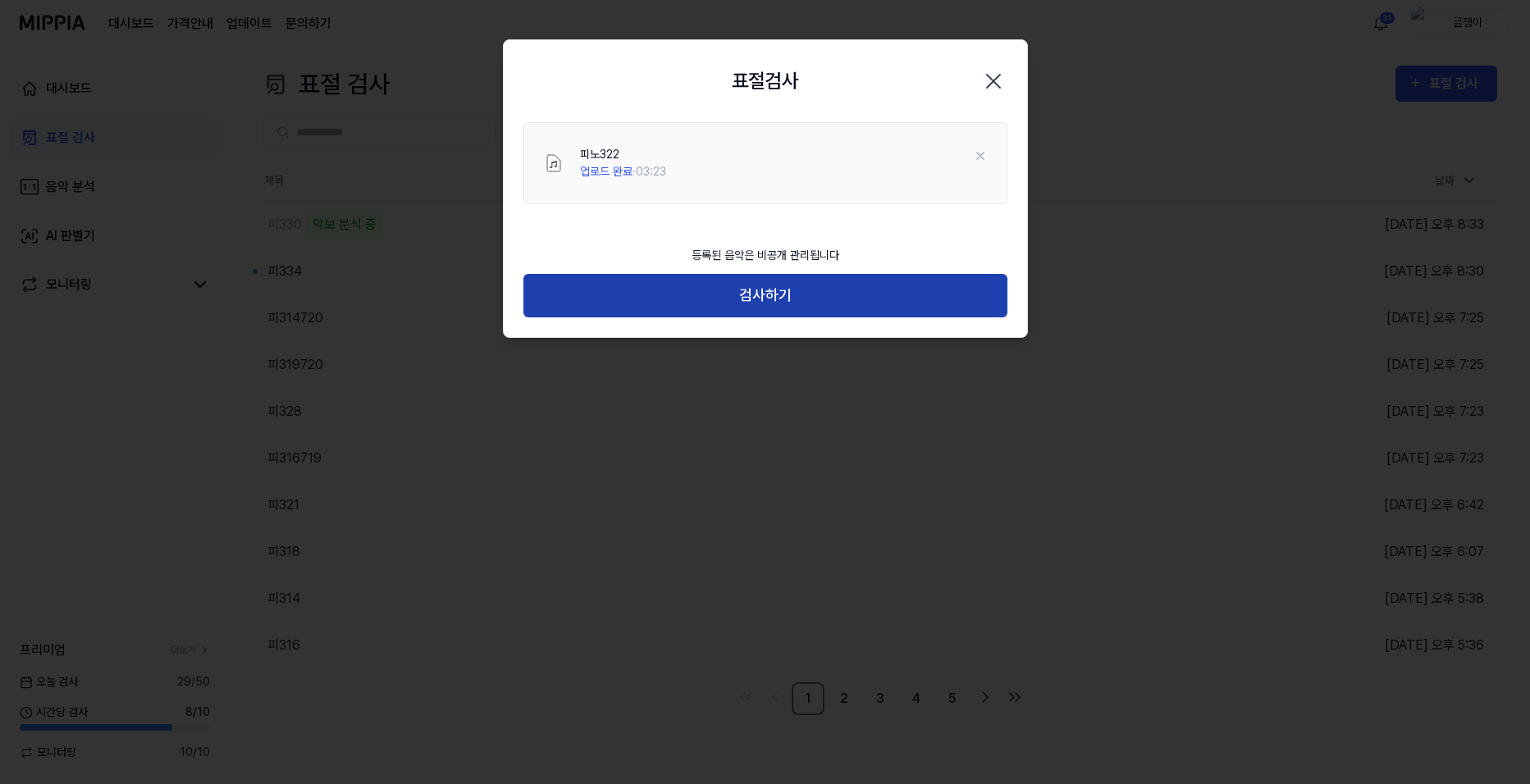
click at [777, 289] on button "검사하기" at bounding box center [765, 296] width 484 height 43
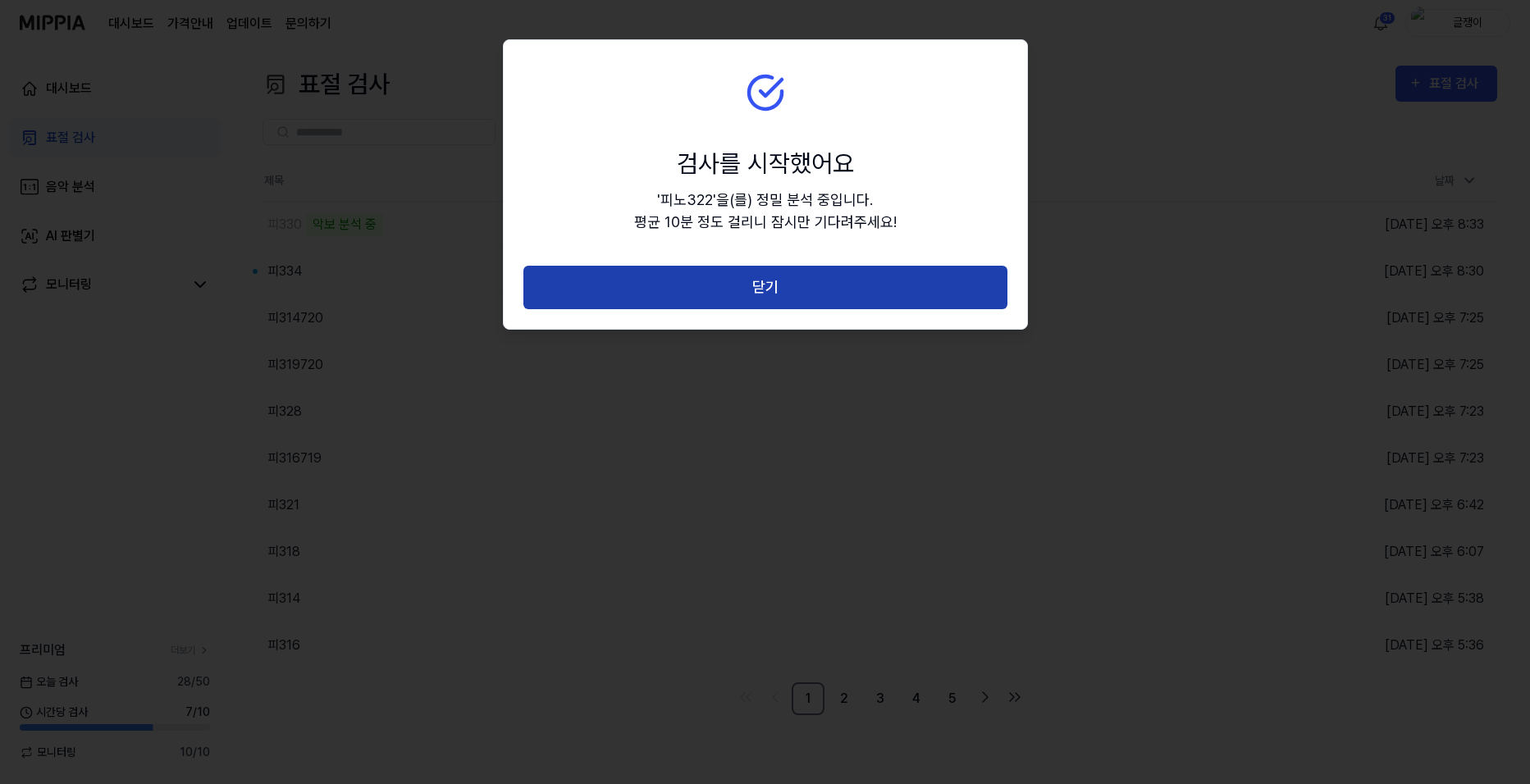
click at [776, 290] on button "닫기" at bounding box center [765, 287] width 484 height 43
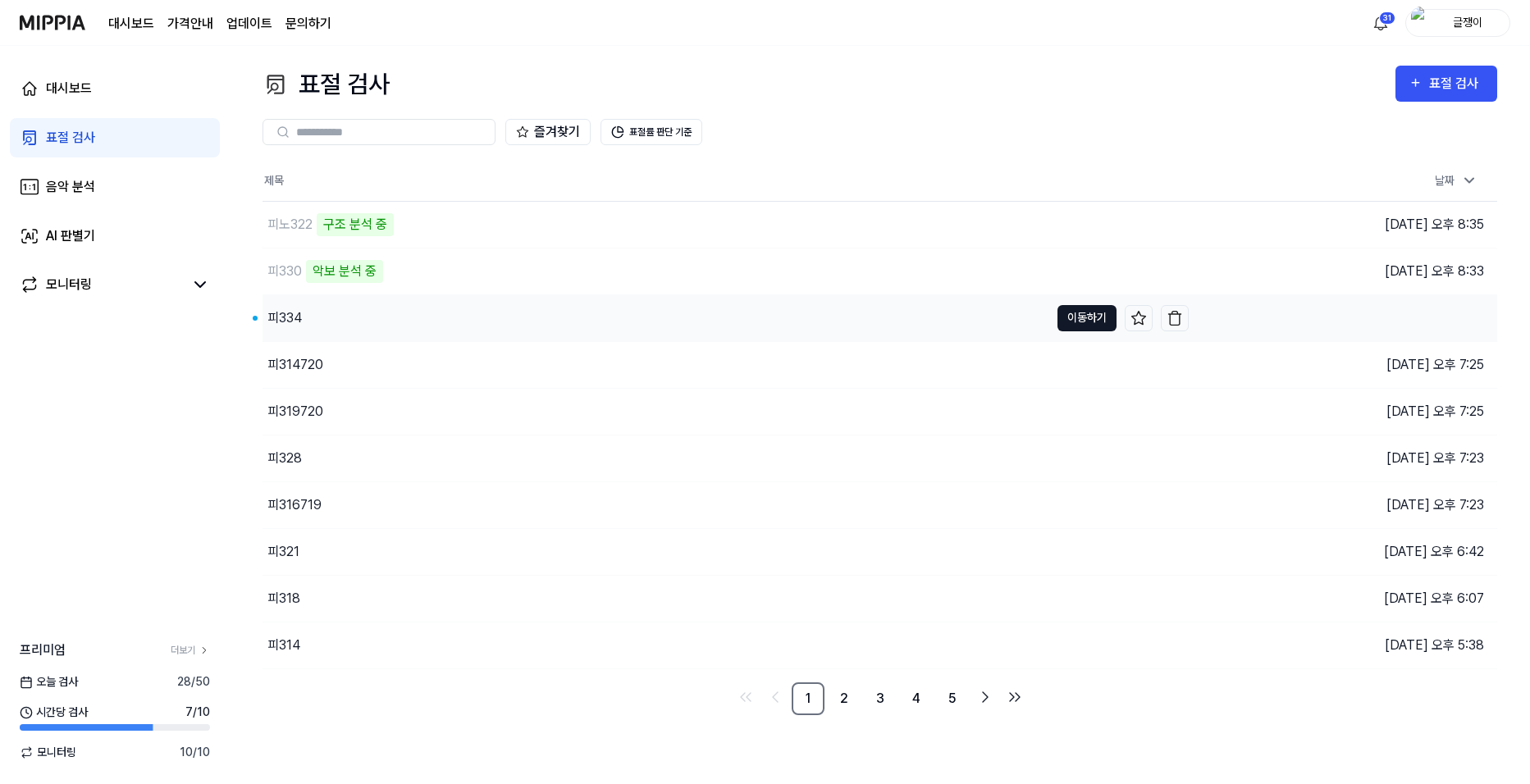
click at [1098, 319] on button "이동하기" at bounding box center [1086, 318] width 59 height 26
click at [844, 696] on link "2" at bounding box center [844, 698] width 33 height 33
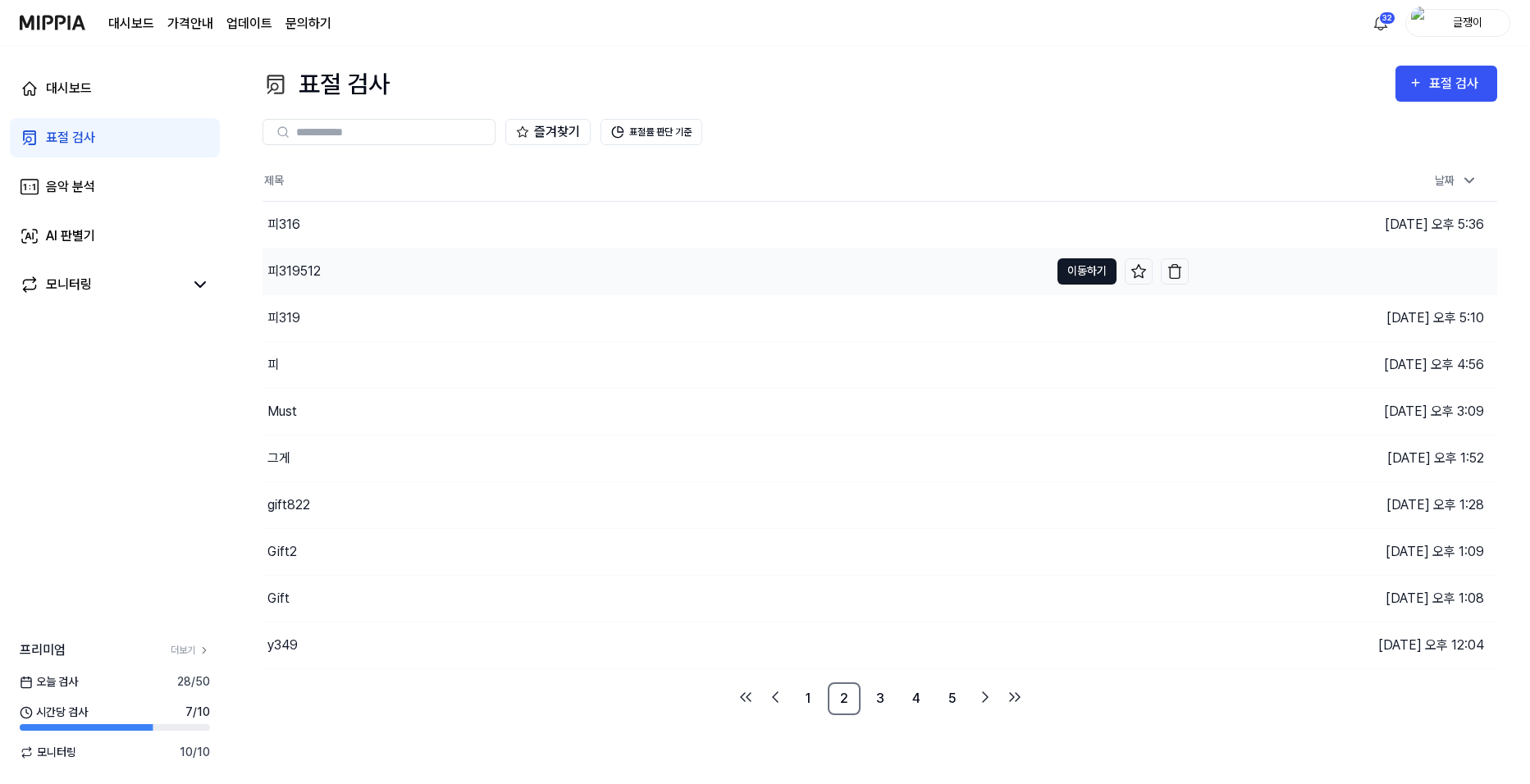
click at [1077, 273] on button "이동하기" at bounding box center [1086, 271] width 59 height 26
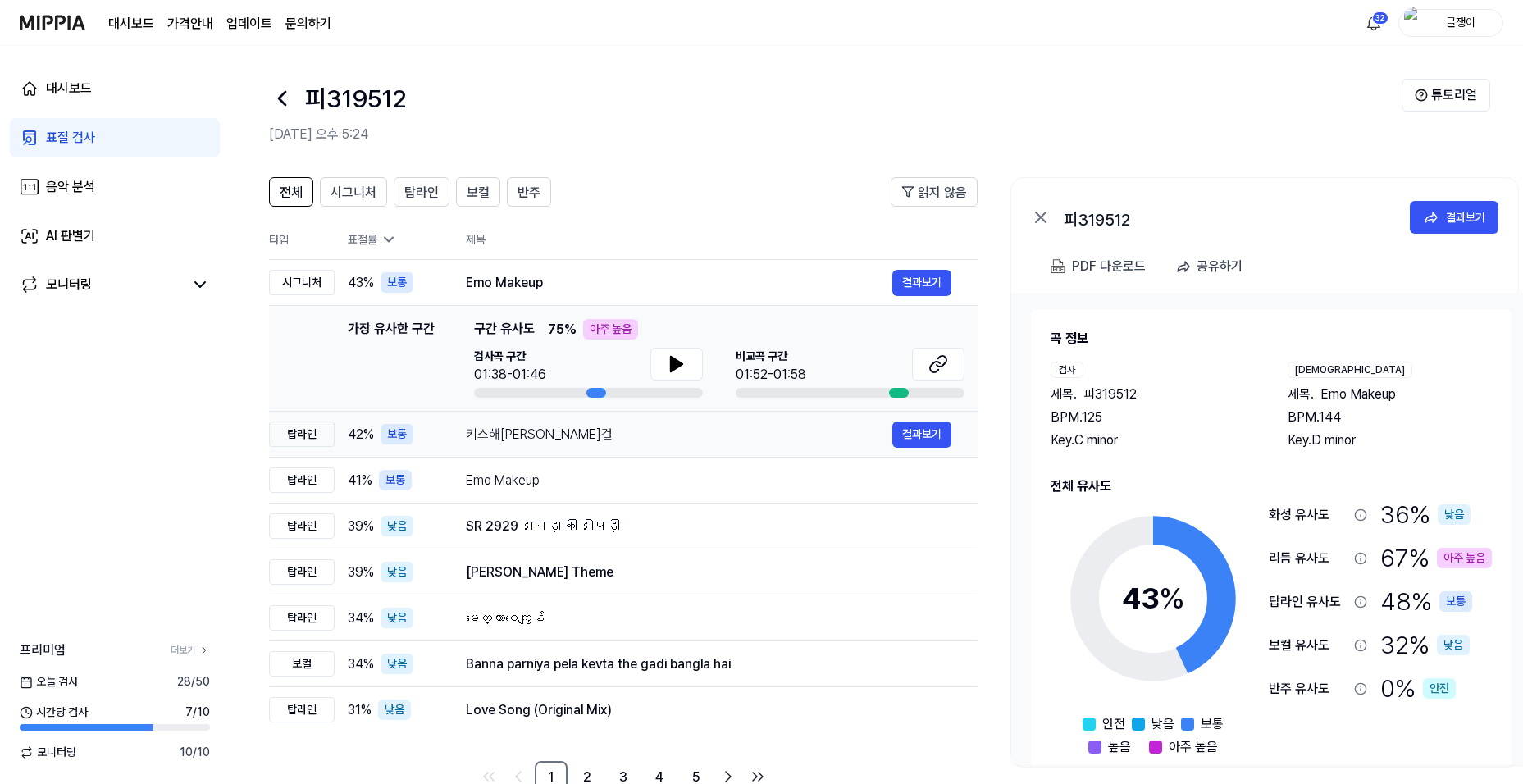
click at [480, 430] on div "키스해[PERSON_NAME]걸" at bounding box center [679, 434] width 426 height 20
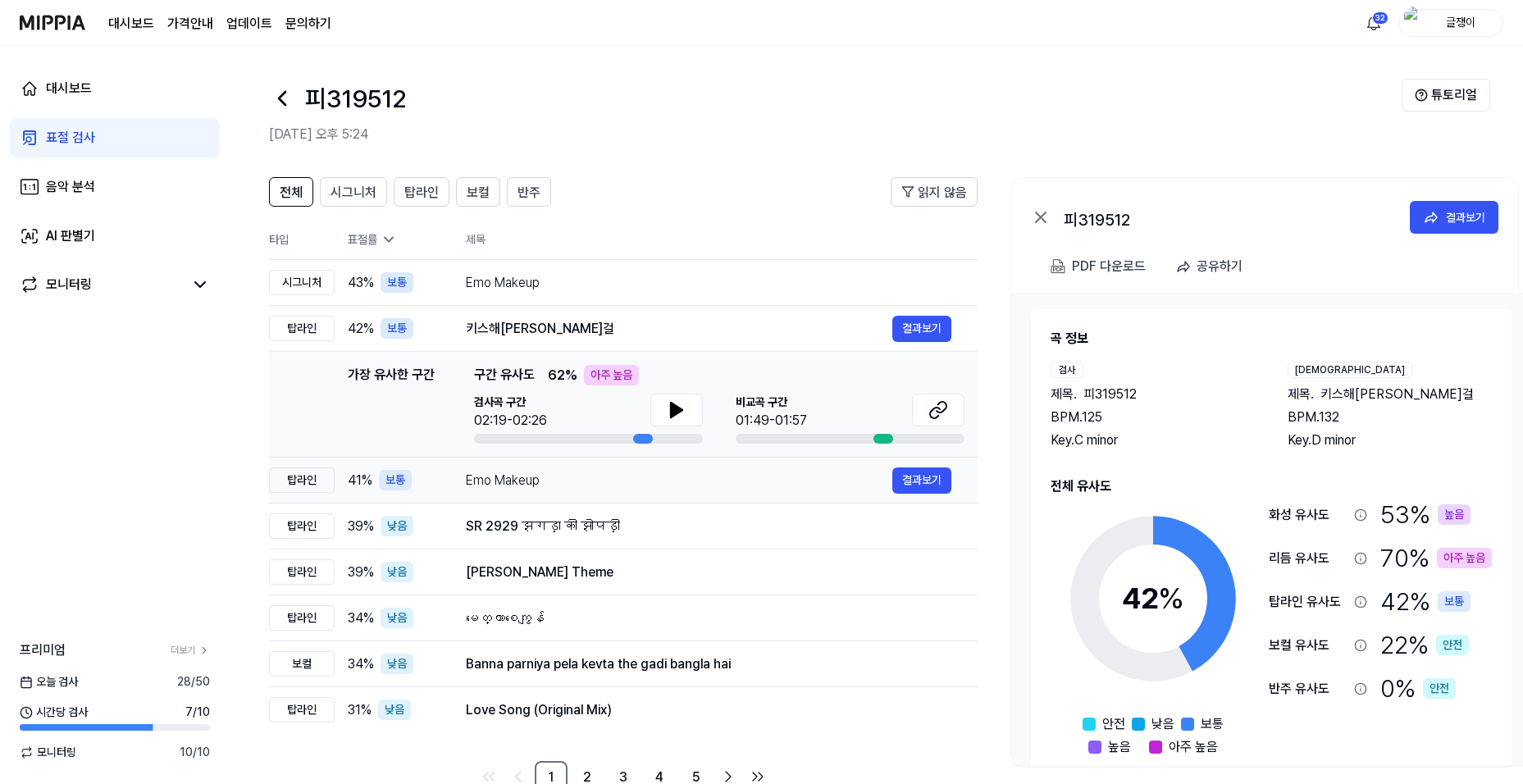
click at [504, 480] on div "Emo Makeup" at bounding box center [679, 480] width 426 height 20
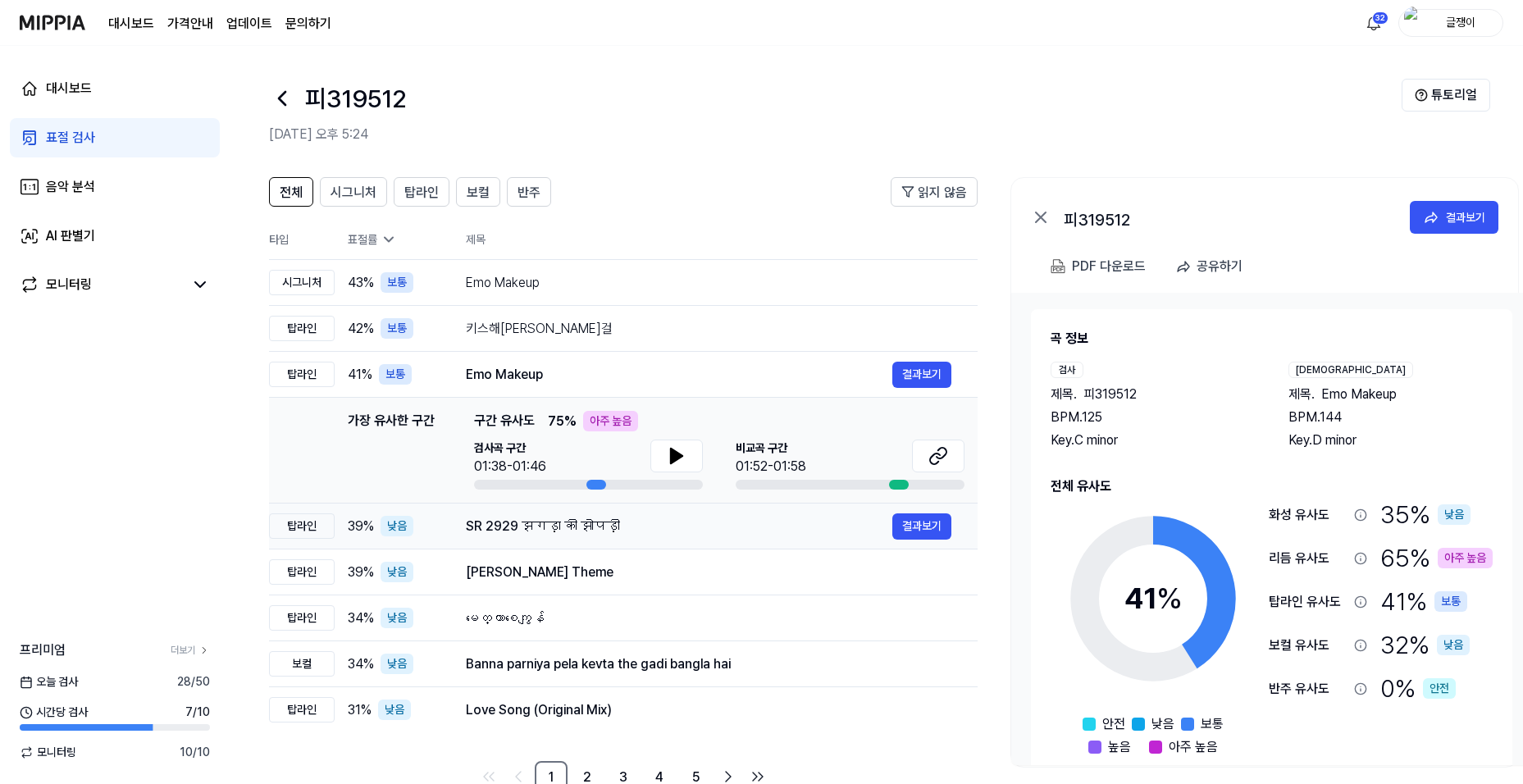
click at [508, 526] on div "SR 2929 झगड़ा की झोपड़ी" at bounding box center [679, 526] width 426 height 20
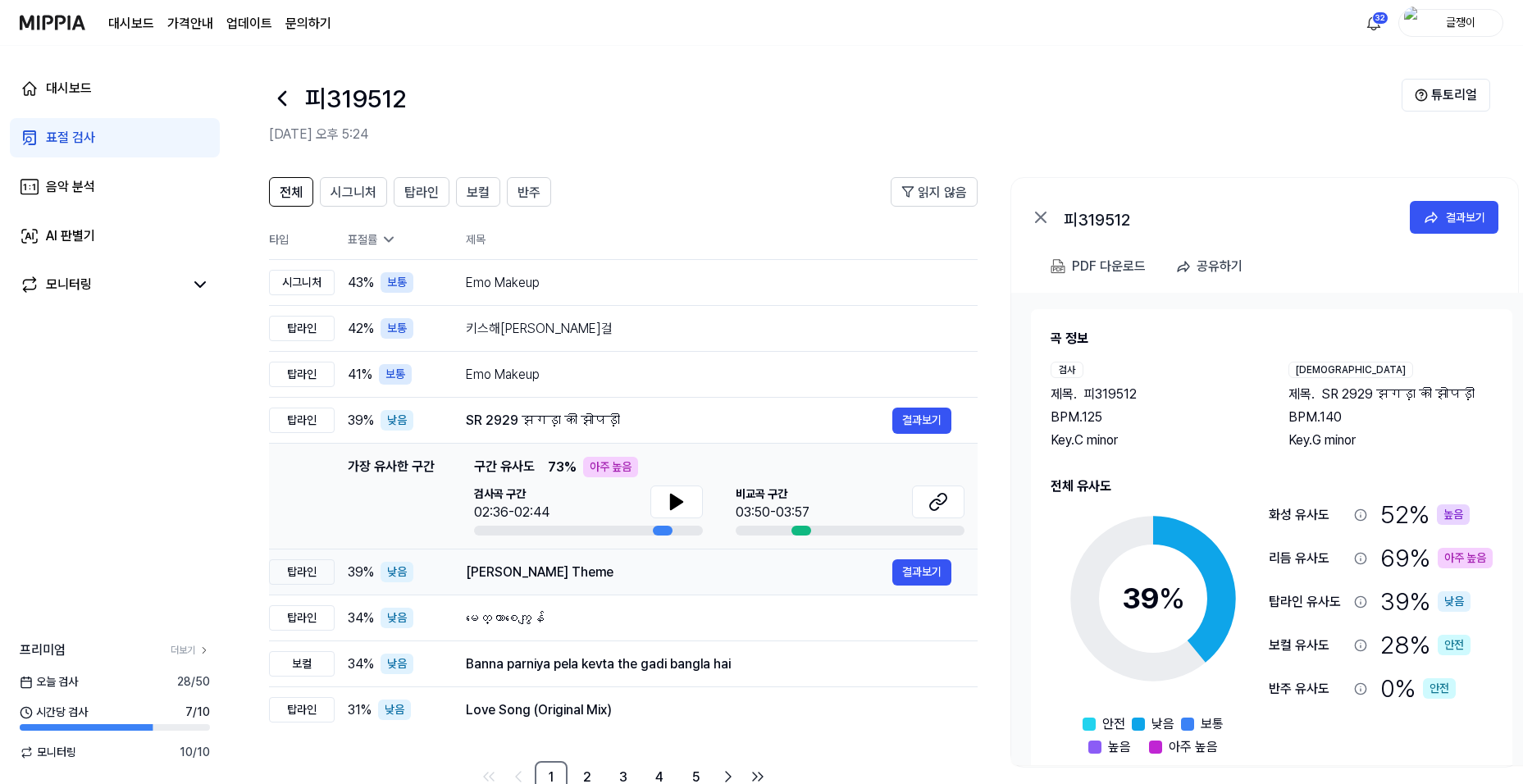
click at [501, 575] on div "[PERSON_NAME] Theme" at bounding box center [679, 572] width 426 height 20
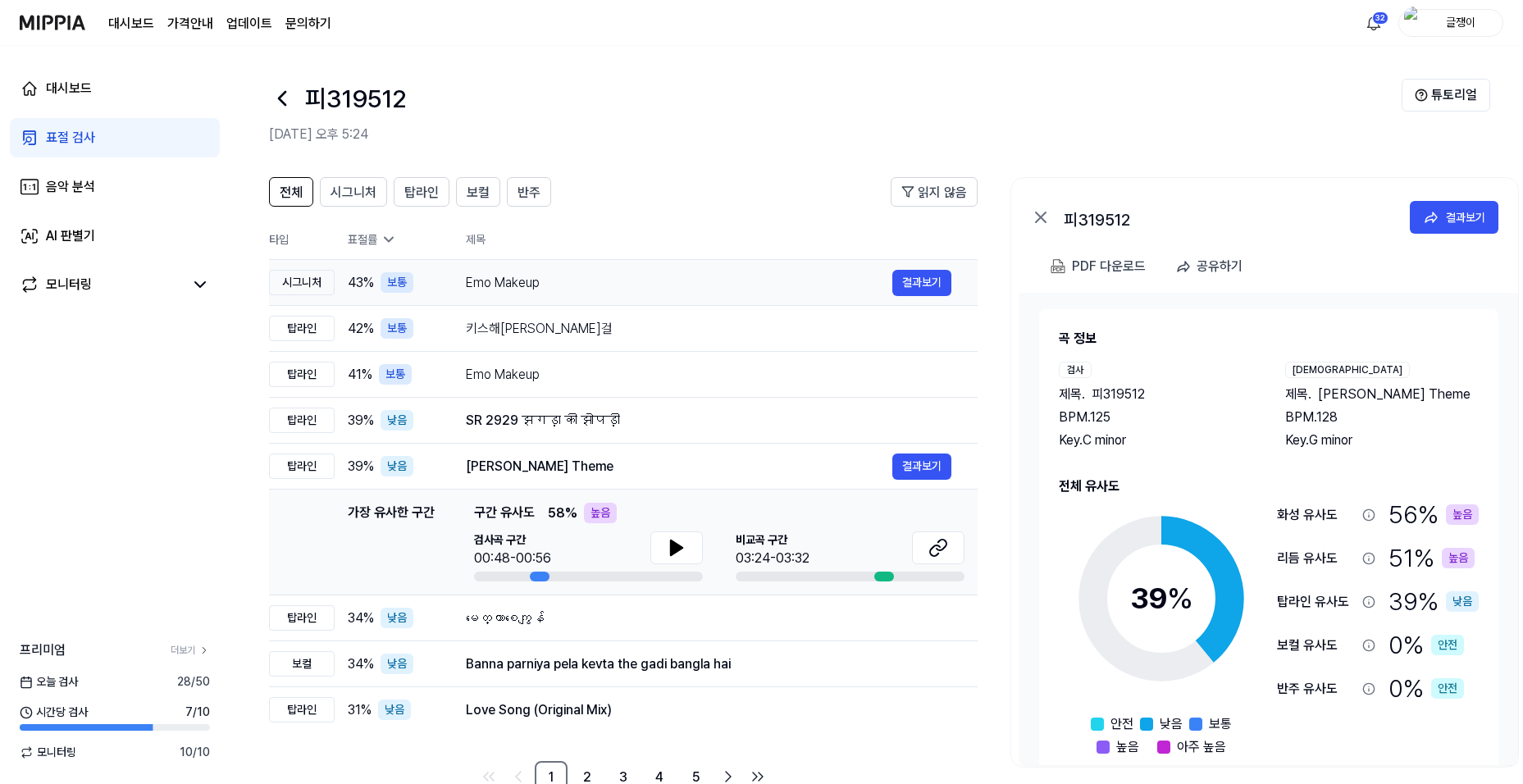
click at [504, 286] on div "Emo Makeup" at bounding box center [679, 283] width 426 height 20
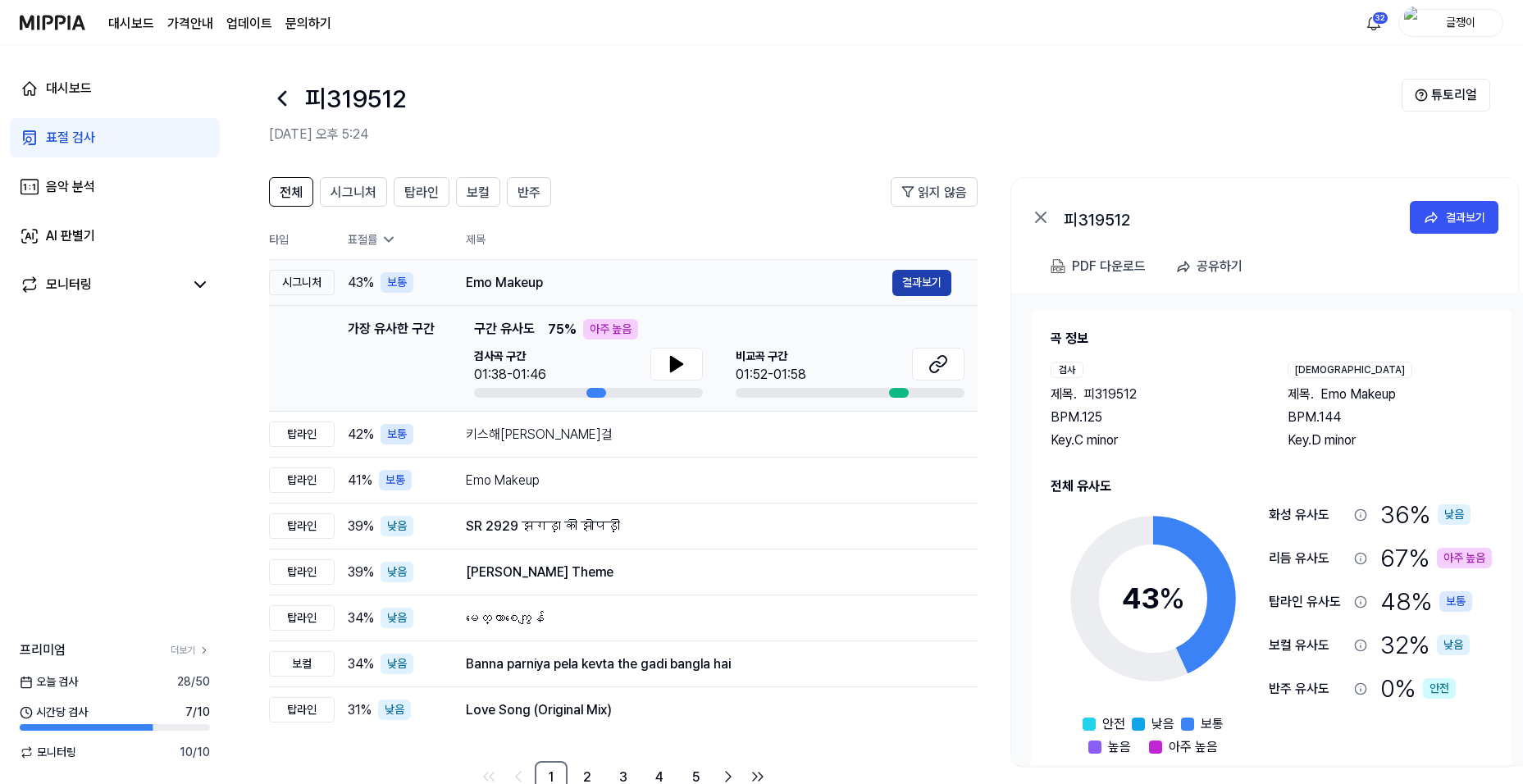
click at [924, 275] on button "결과보기" at bounding box center [922, 283] width 59 height 26
click at [507, 434] on div "키스해[PERSON_NAME]걸" at bounding box center [679, 434] width 426 height 20
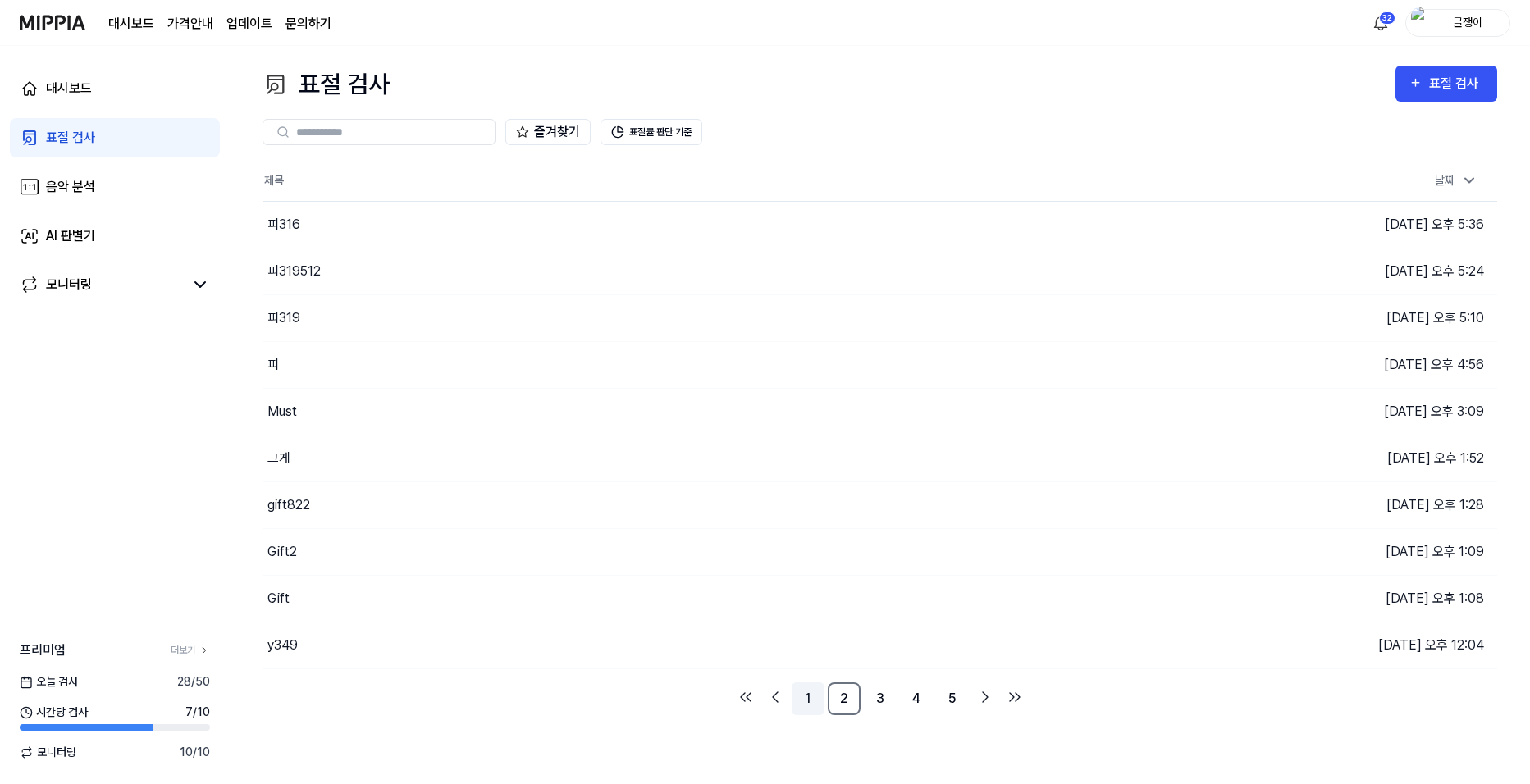
click at [800, 697] on link "1" at bounding box center [808, 698] width 33 height 33
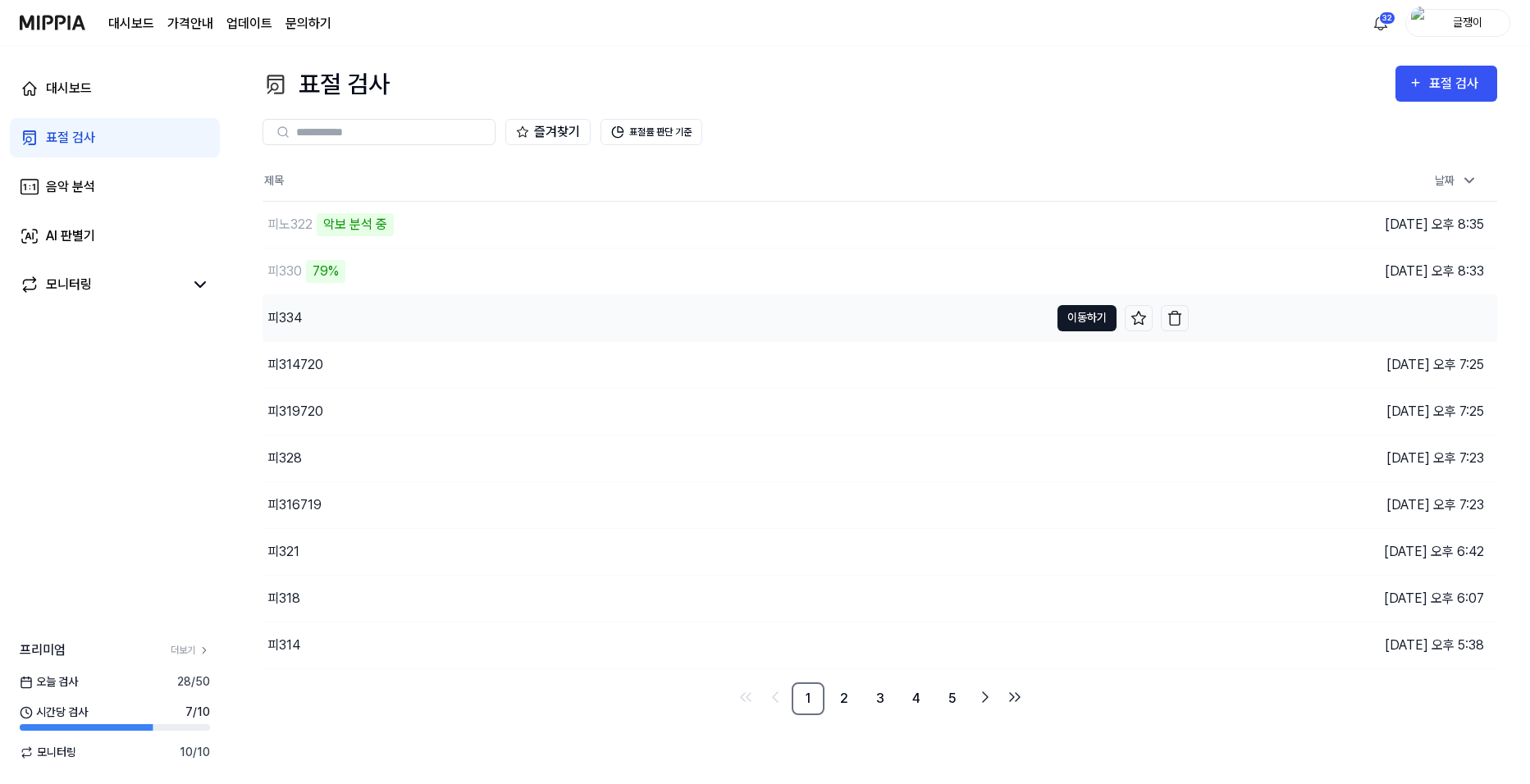
click at [1066, 312] on button "이동하기" at bounding box center [1086, 318] width 59 height 26
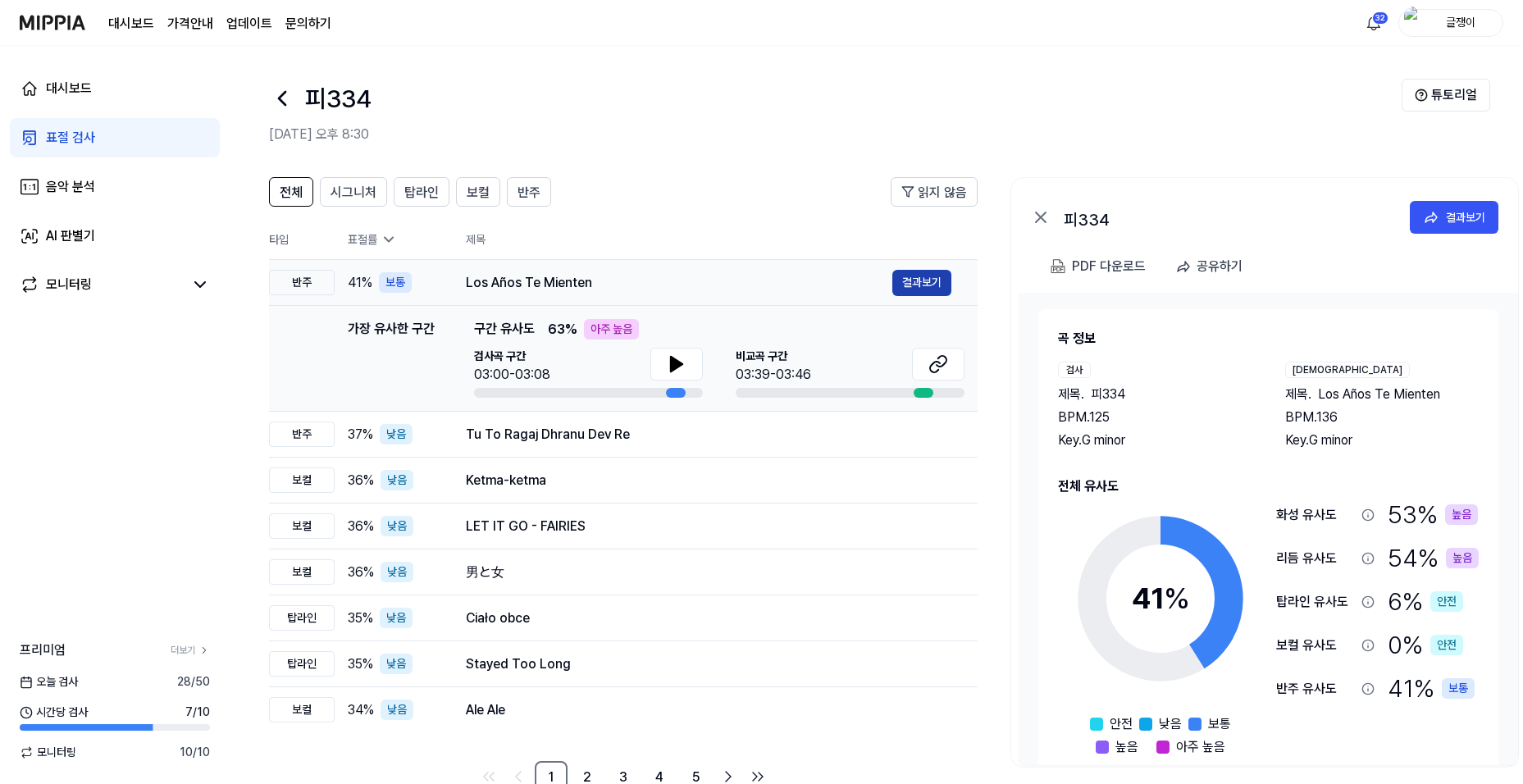
click at [913, 284] on button "결과보기" at bounding box center [922, 283] width 59 height 26
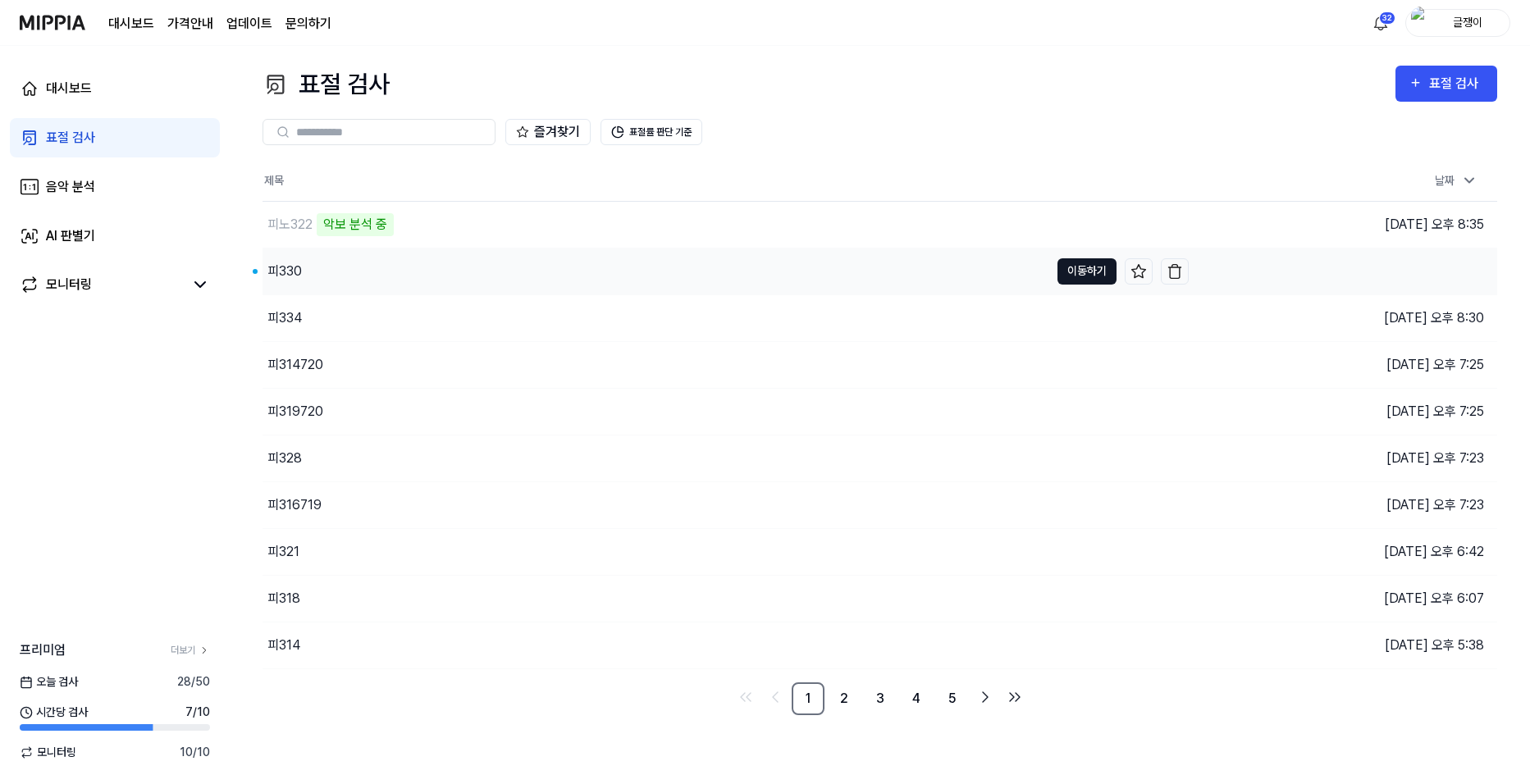
click at [1071, 269] on button "이동하기" at bounding box center [1086, 271] width 59 height 26
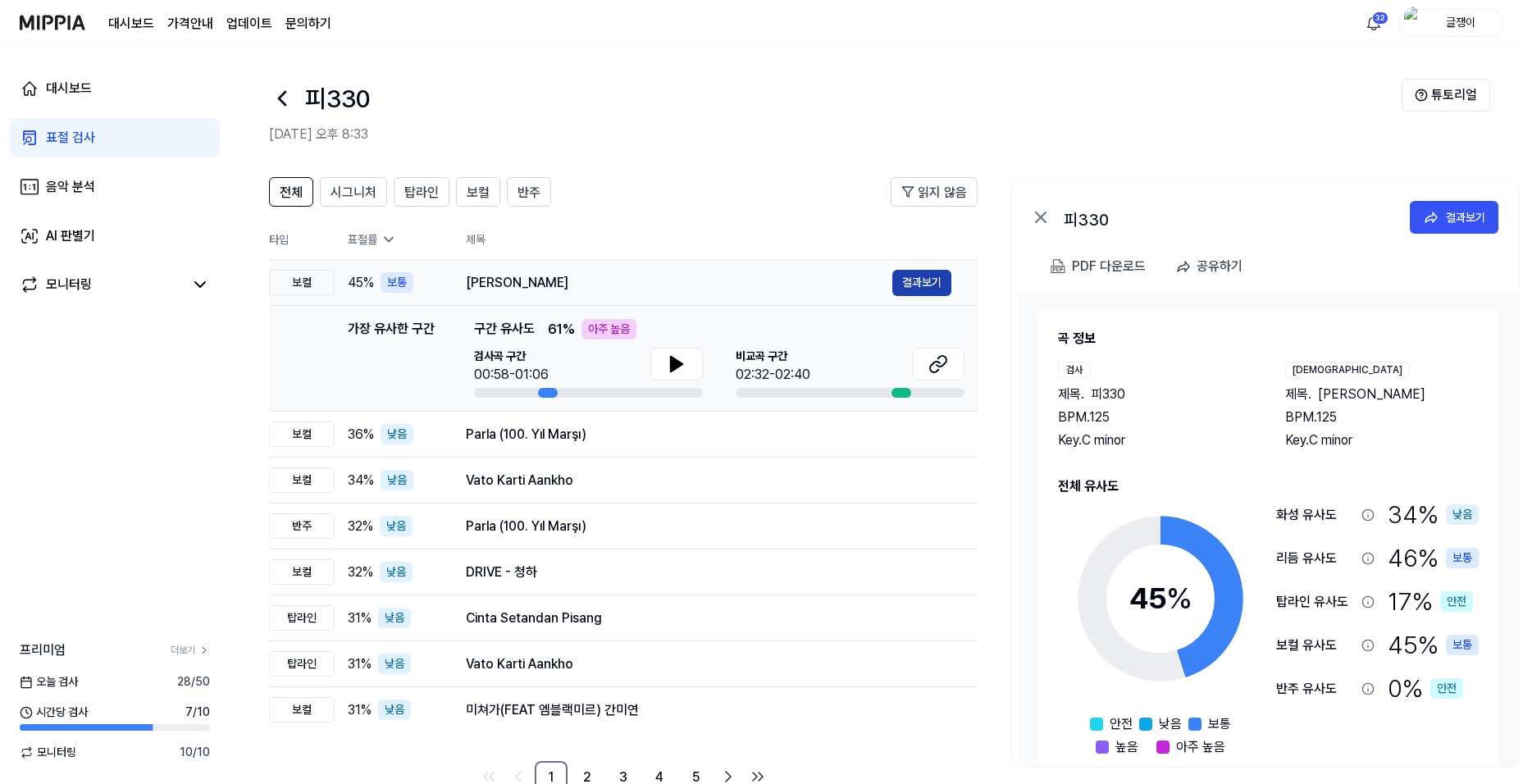
click at [911, 284] on button "결과보기" at bounding box center [922, 283] width 59 height 26
click at [907, 431] on button "결과보기" at bounding box center [922, 434] width 59 height 26
click at [913, 279] on button "결과보기" at bounding box center [922, 283] width 59 height 26
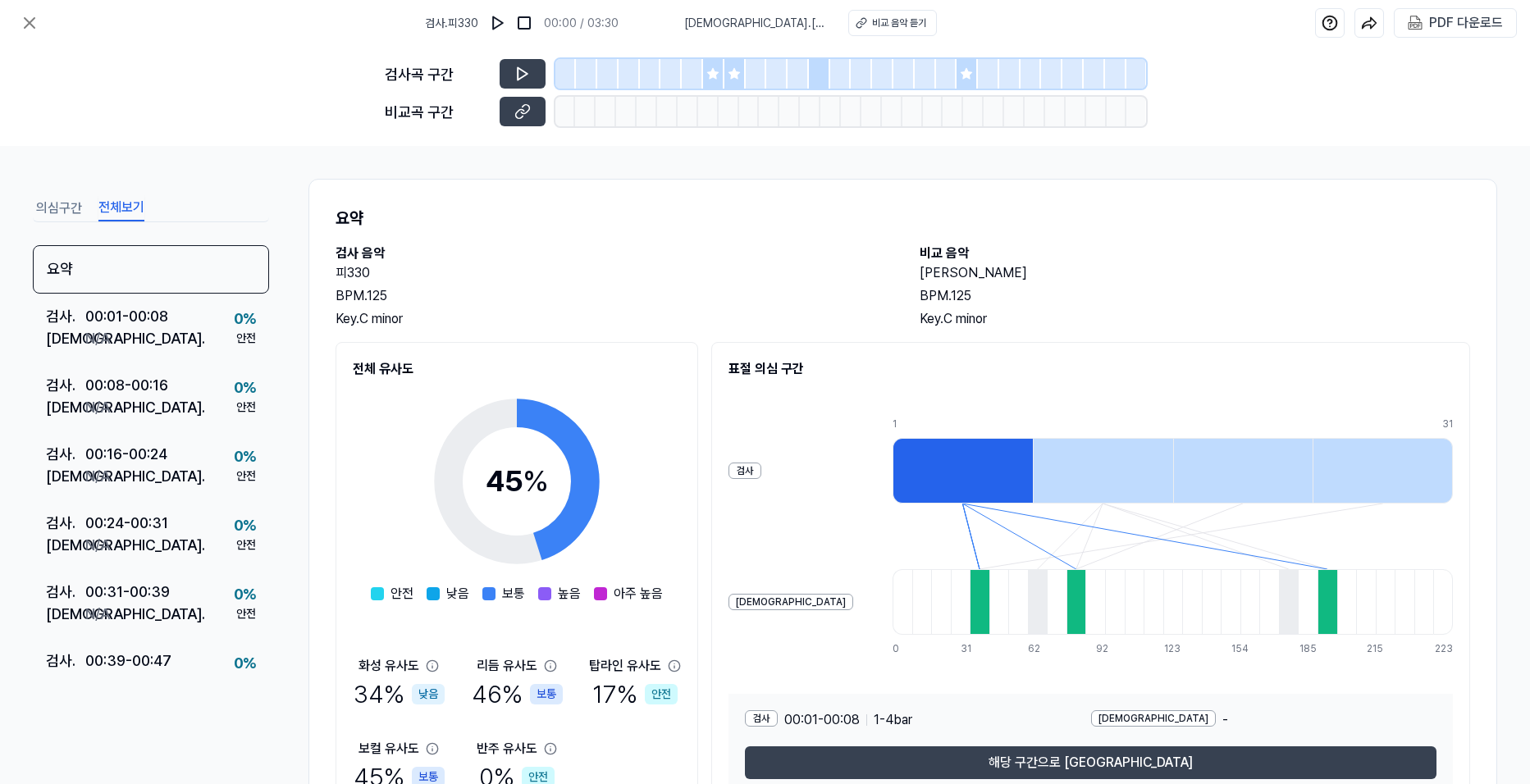
click at [135, 200] on button "전체보기" at bounding box center [121, 208] width 46 height 26
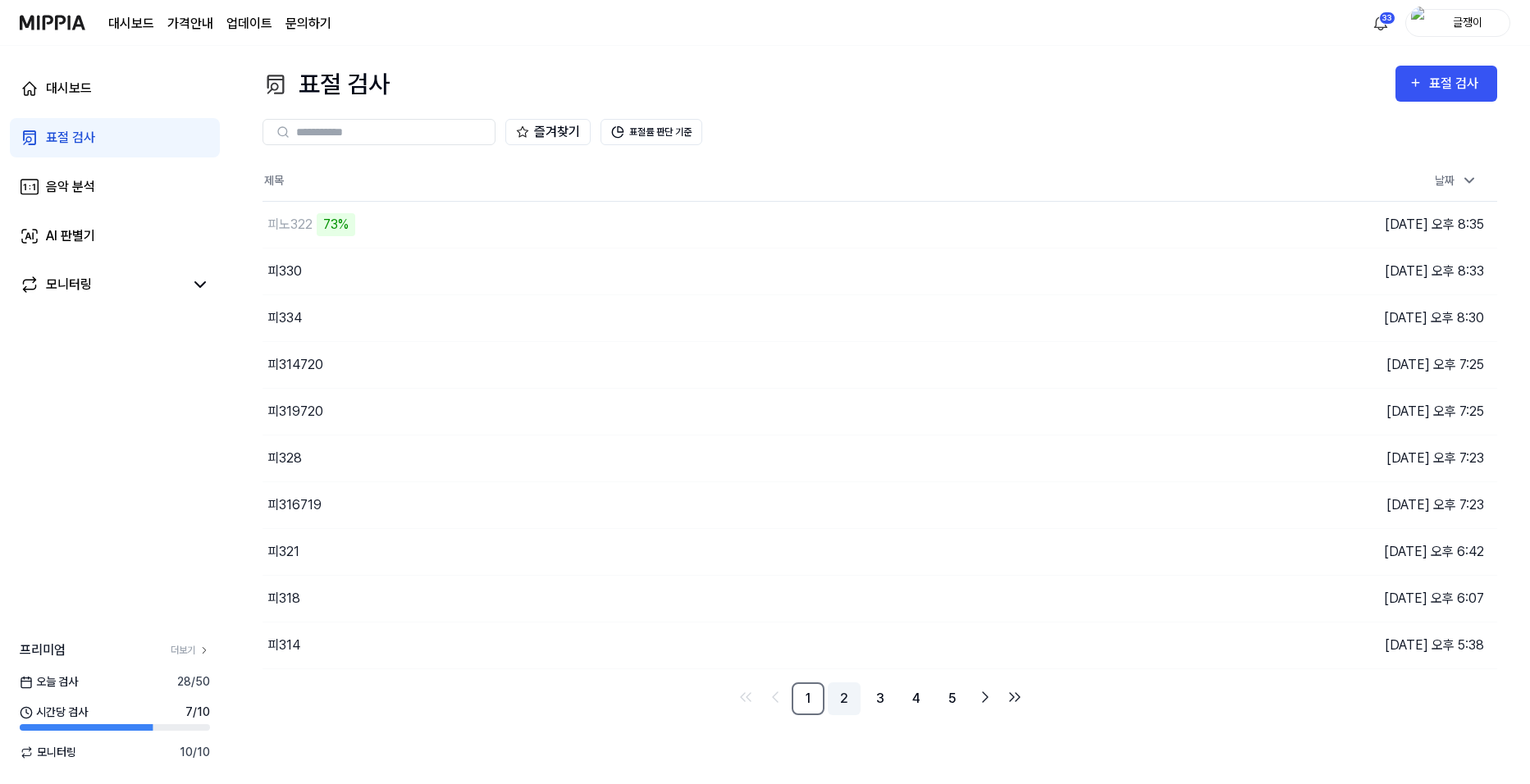
click at [846, 698] on link "2" at bounding box center [844, 698] width 33 height 33
click at [879, 699] on link "3" at bounding box center [880, 698] width 33 height 33
click at [899, 697] on link "4" at bounding box center [916, 698] width 33 height 33
click at [947, 698] on link "6" at bounding box center [952, 698] width 33 height 33
click at [803, 695] on link "3" at bounding box center [808, 698] width 33 height 33
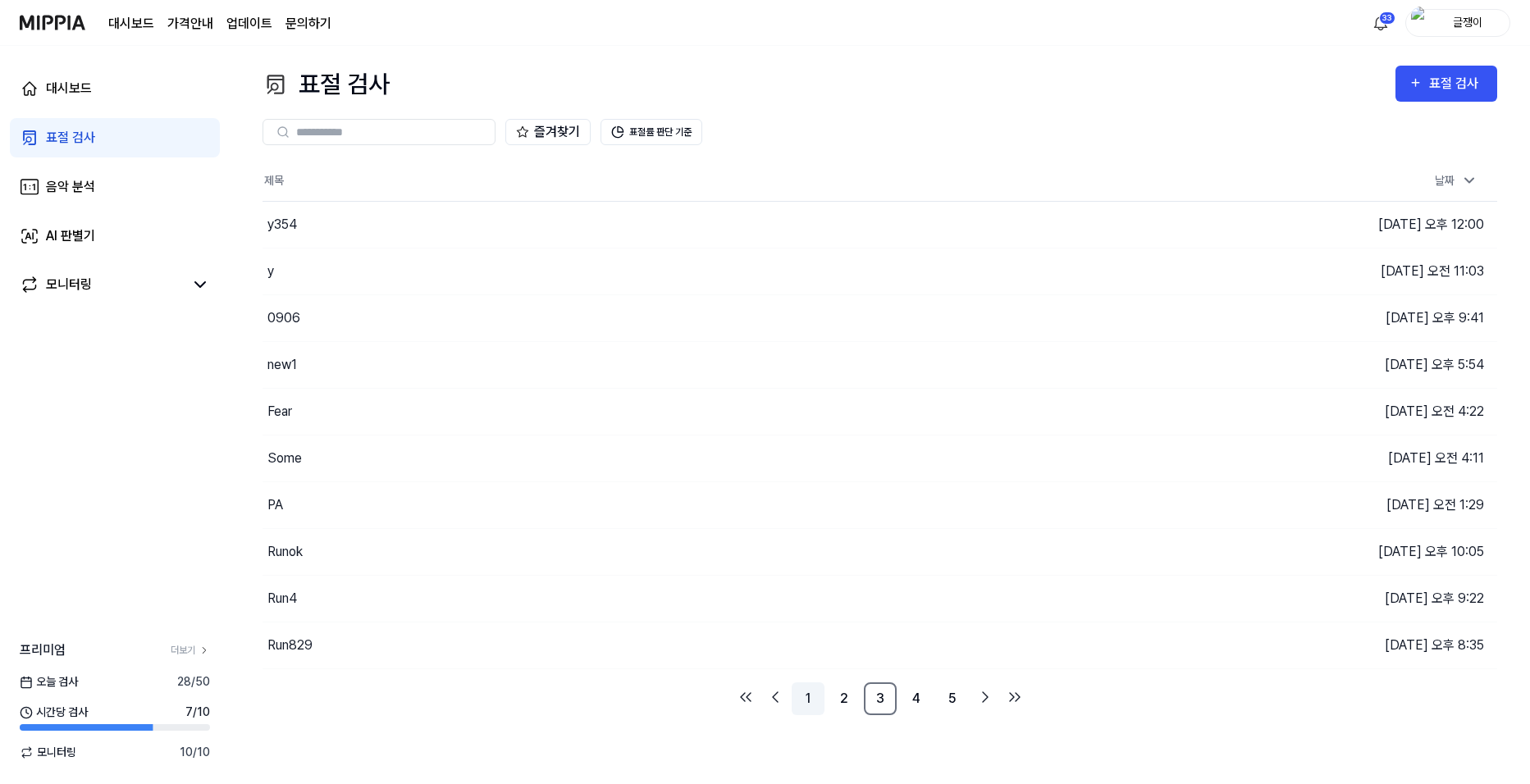
click at [799, 697] on link "1" at bounding box center [808, 698] width 33 height 33
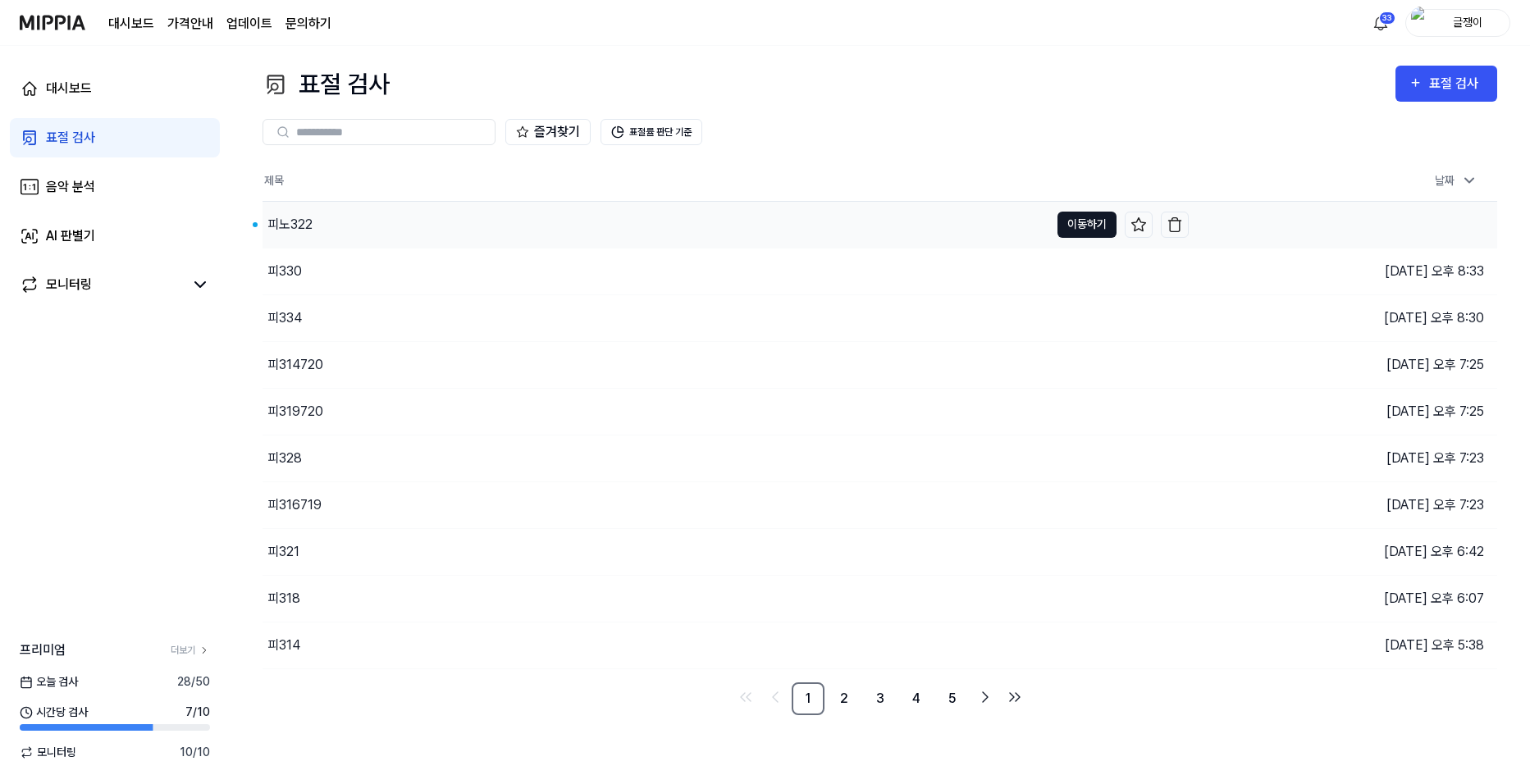
click at [1084, 221] on button "이동하기" at bounding box center [1086, 225] width 59 height 26
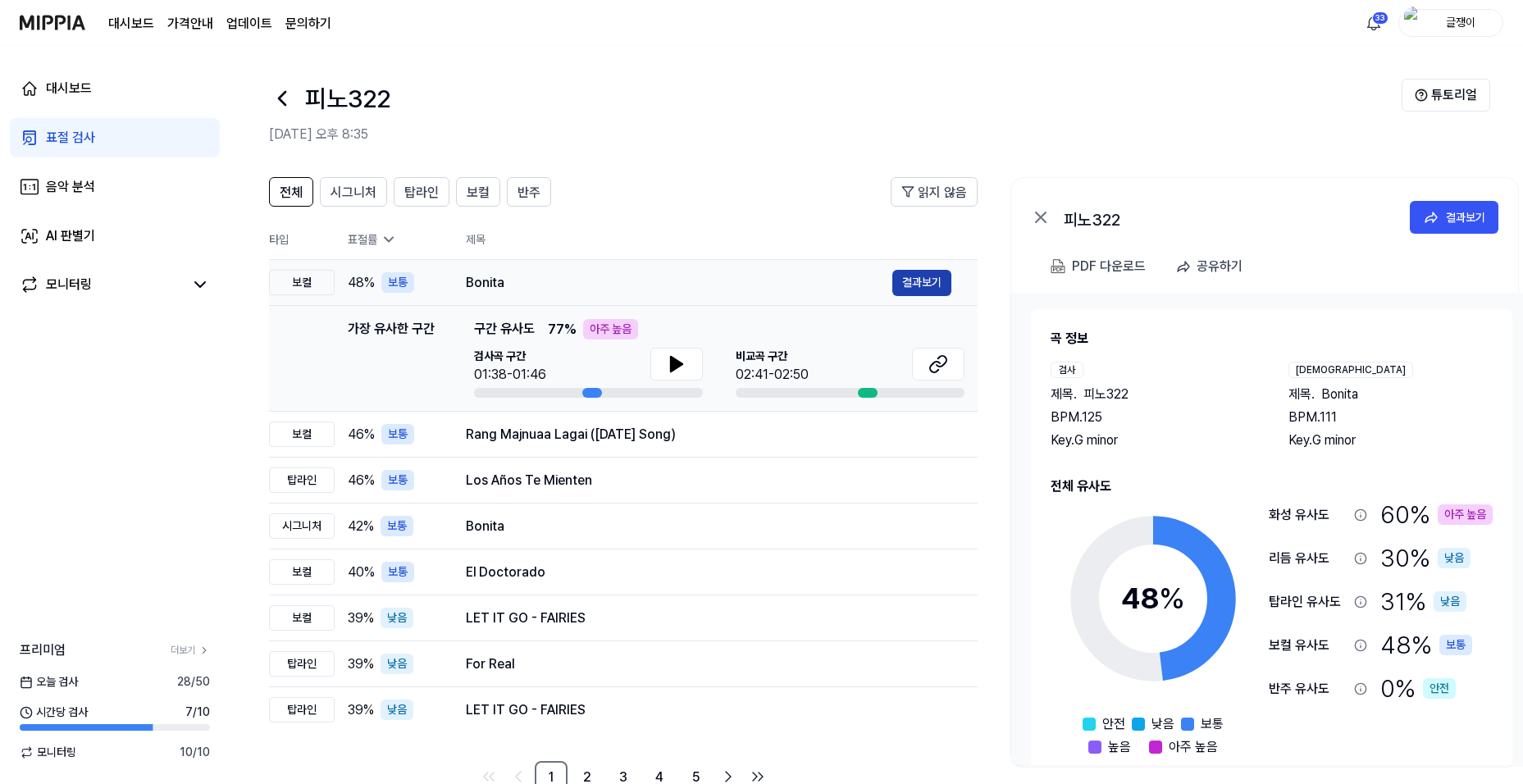
click at [902, 283] on button "결과보기" at bounding box center [922, 283] width 59 height 26
click at [910, 435] on button "결과보기" at bounding box center [922, 434] width 59 height 26
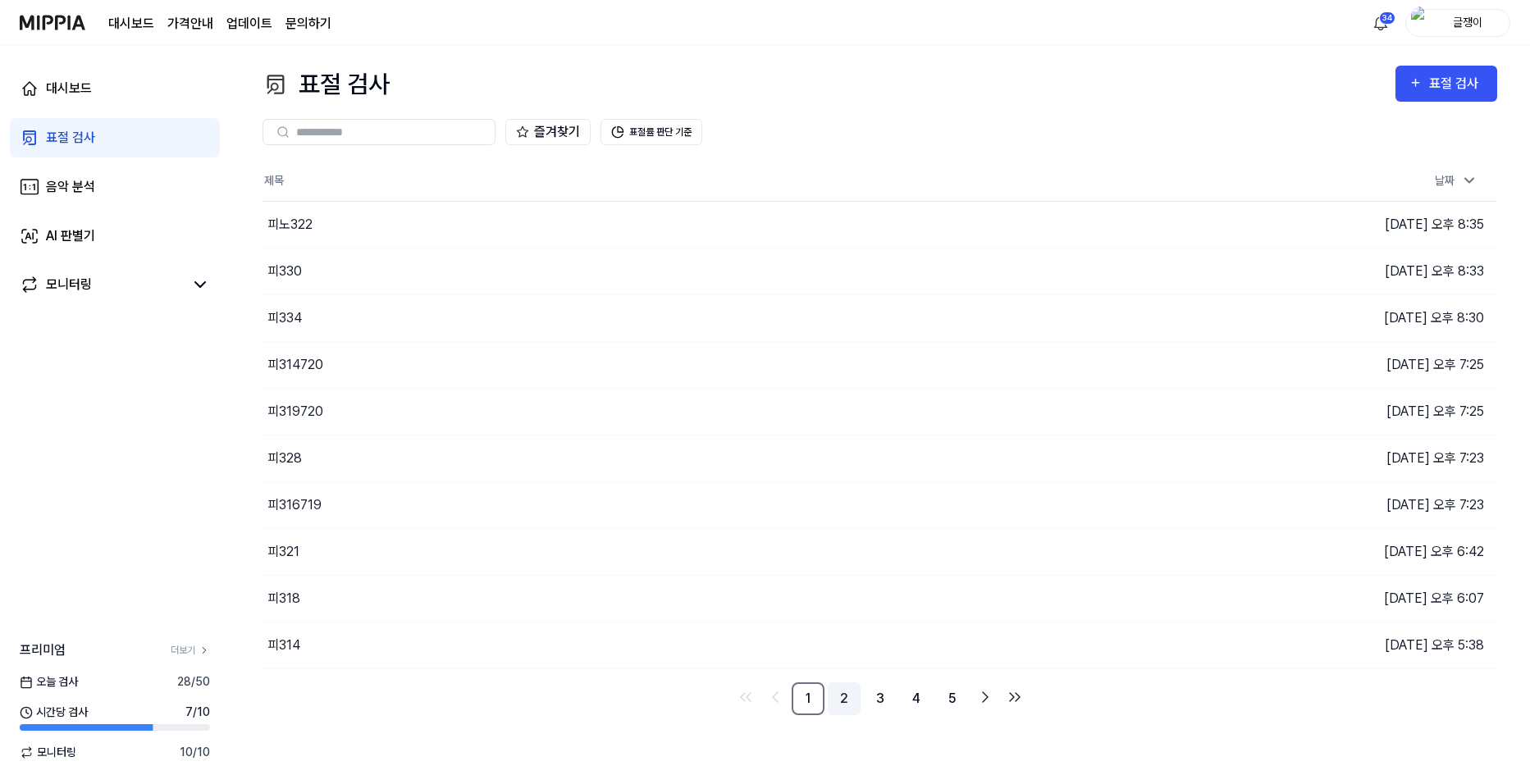
click at [842, 696] on link "2" at bounding box center [844, 698] width 33 height 33
click at [874, 698] on link "3" at bounding box center [880, 698] width 33 height 33
click at [912, 695] on link "4" at bounding box center [916, 698] width 33 height 33
click at [947, 693] on link "6" at bounding box center [952, 698] width 33 height 33
click at [916, 700] on link "6" at bounding box center [916, 698] width 33 height 33
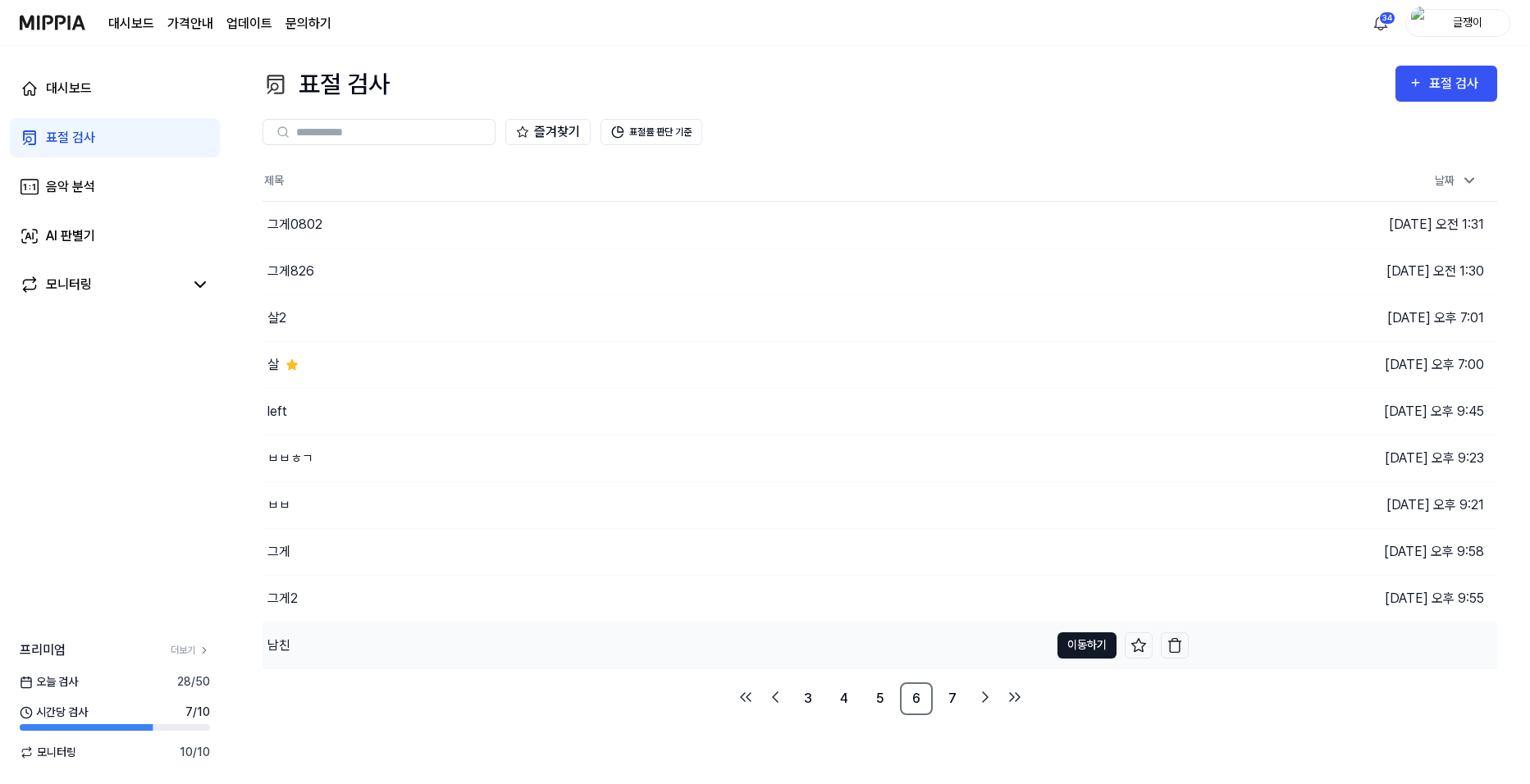
click at [1081, 642] on button "이동하기" at bounding box center [1086, 645] width 59 height 26
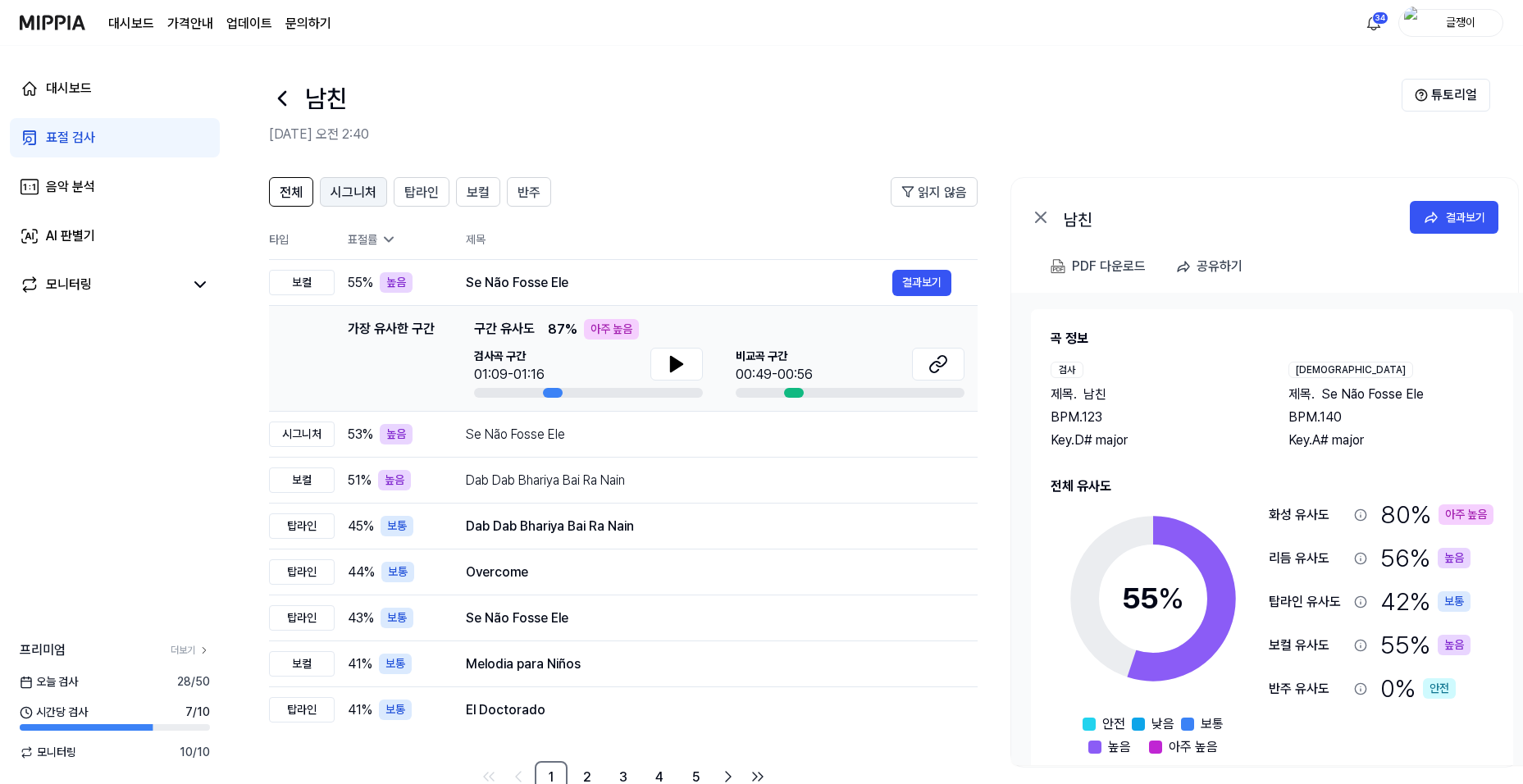
click at [349, 198] on span "시그니처" at bounding box center [353, 192] width 46 height 20
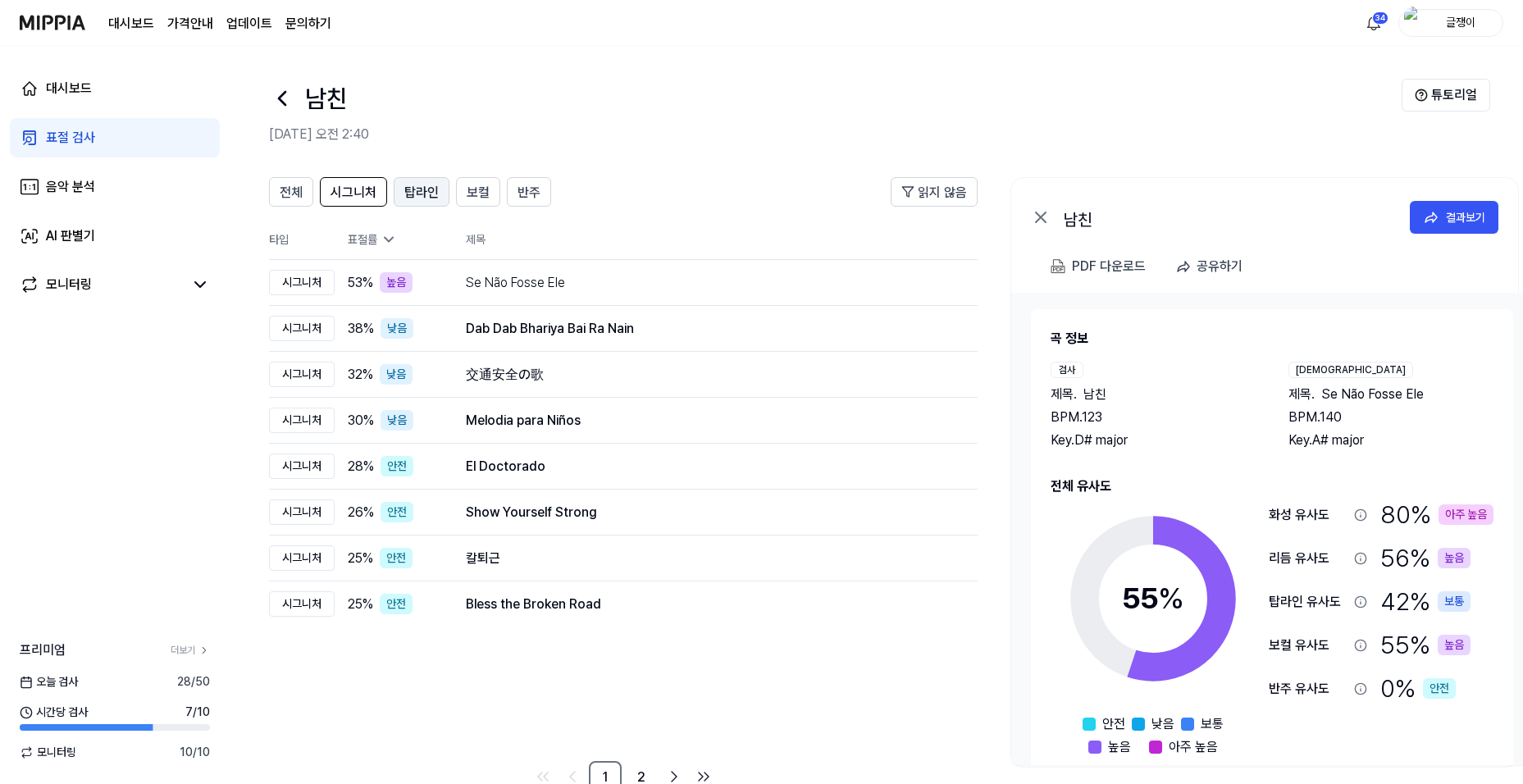
click at [429, 188] on span "탑라인" at bounding box center [422, 192] width 35 height 20
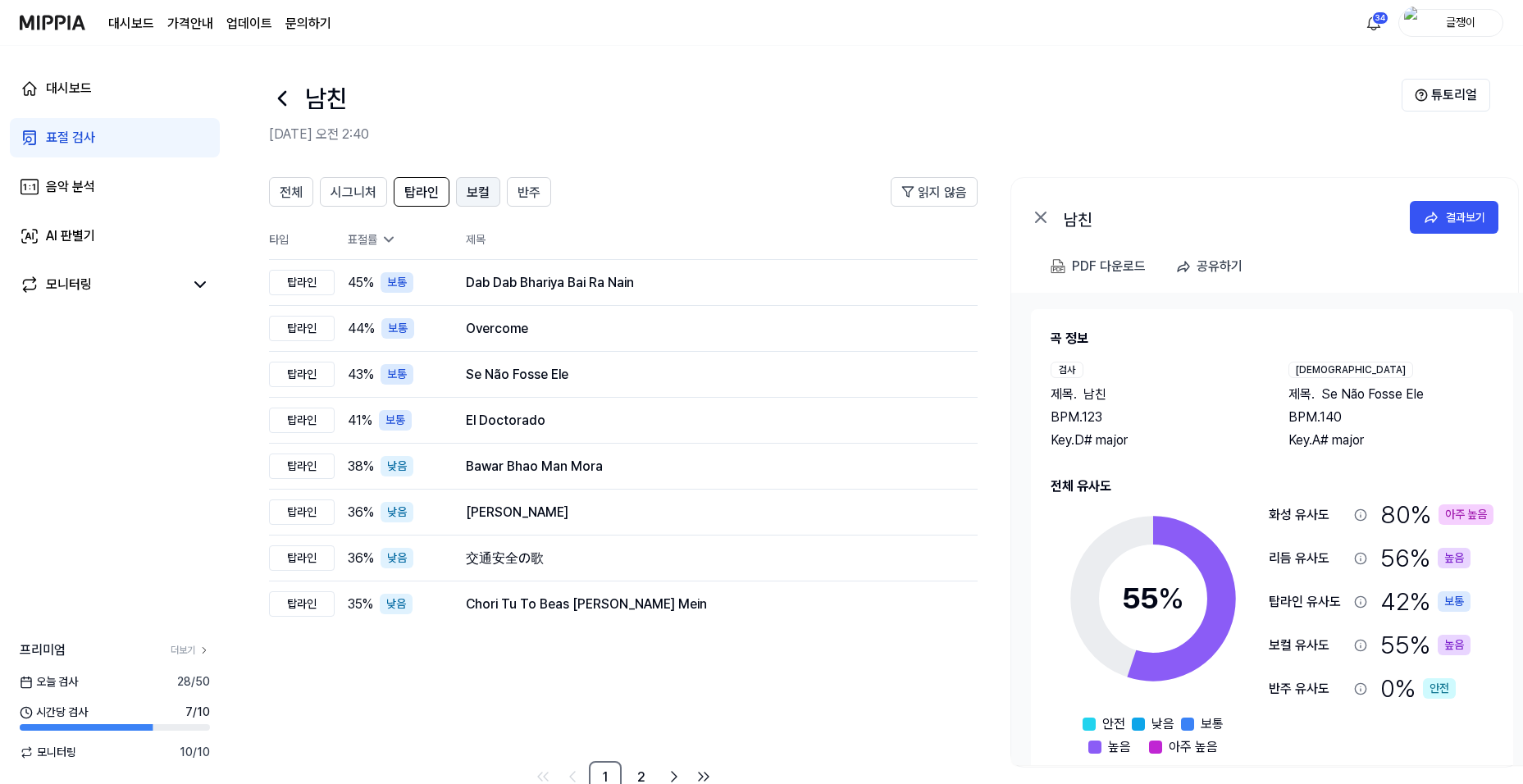
drag, startPoint x: 467, startPoint y: 192, endPoint x: 479, endPoint y: 193, distance: 12.0
click at [468, 192] on span "보컬" at bounding box center [478, 192] width 23 height 20
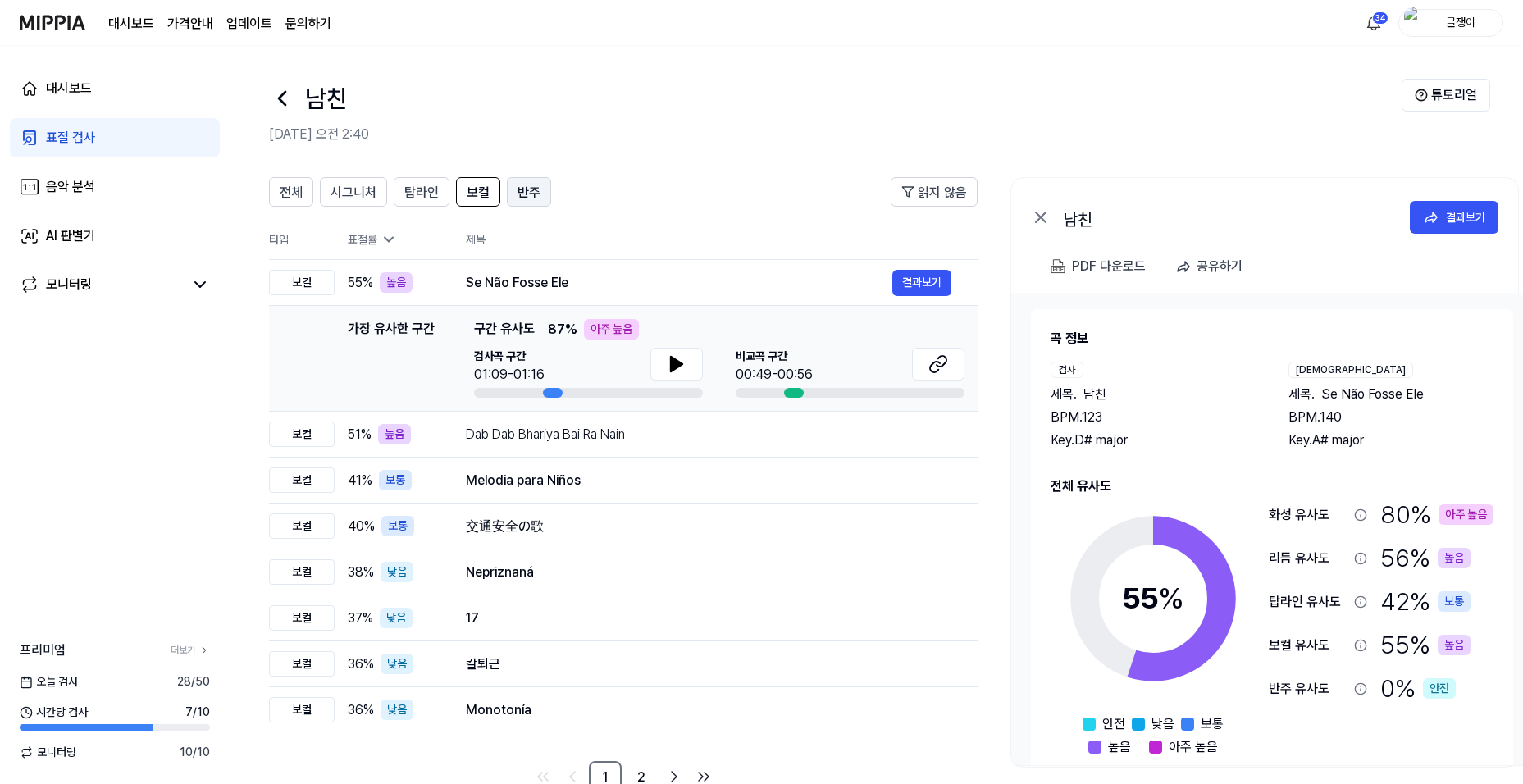
click at [526, 189] on span "반주" at bounding box center [528, 192] width 23 height 20
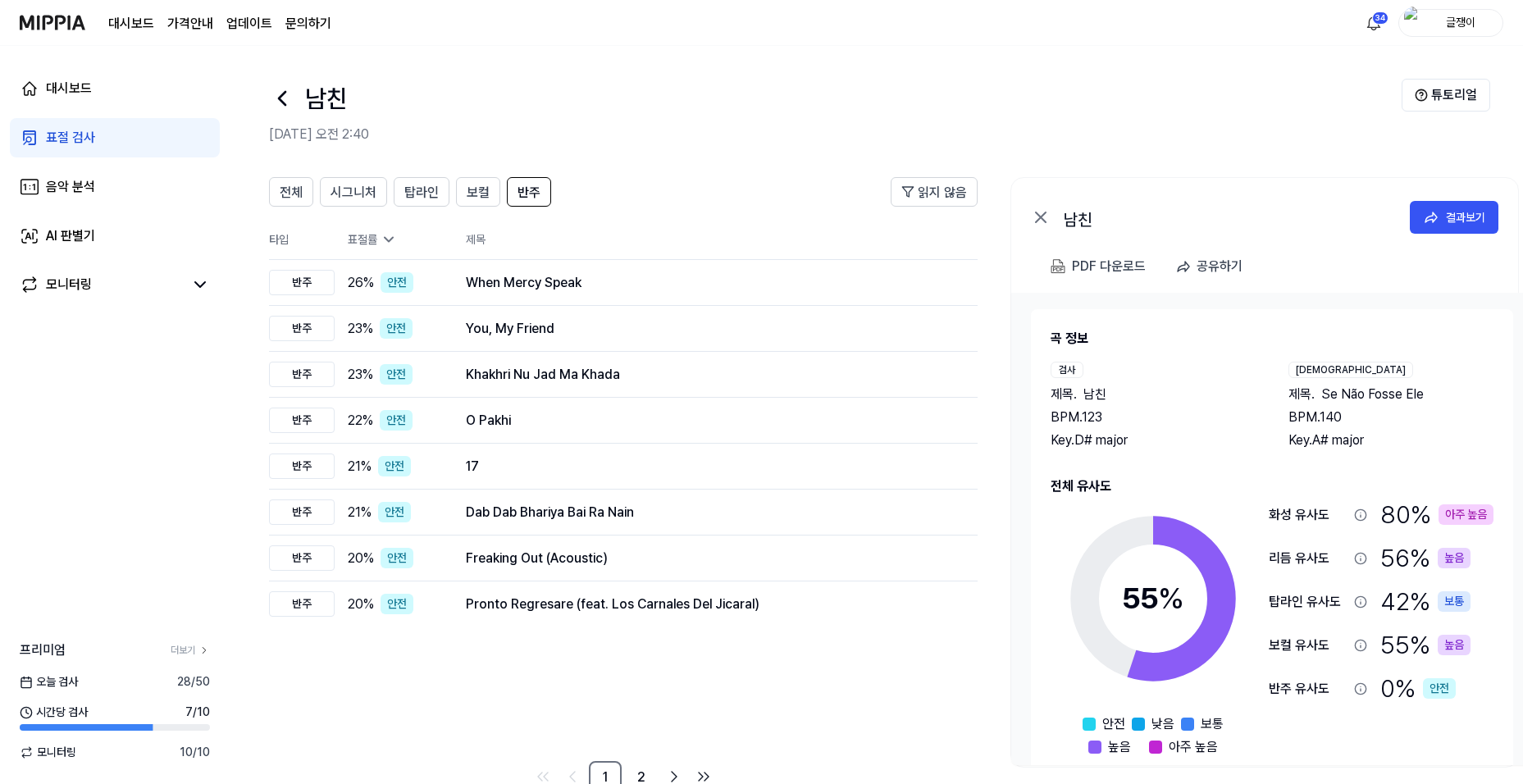
click at [72, 135] on div "표절 검사" at bounding box center [70, 137] width 49 height 20
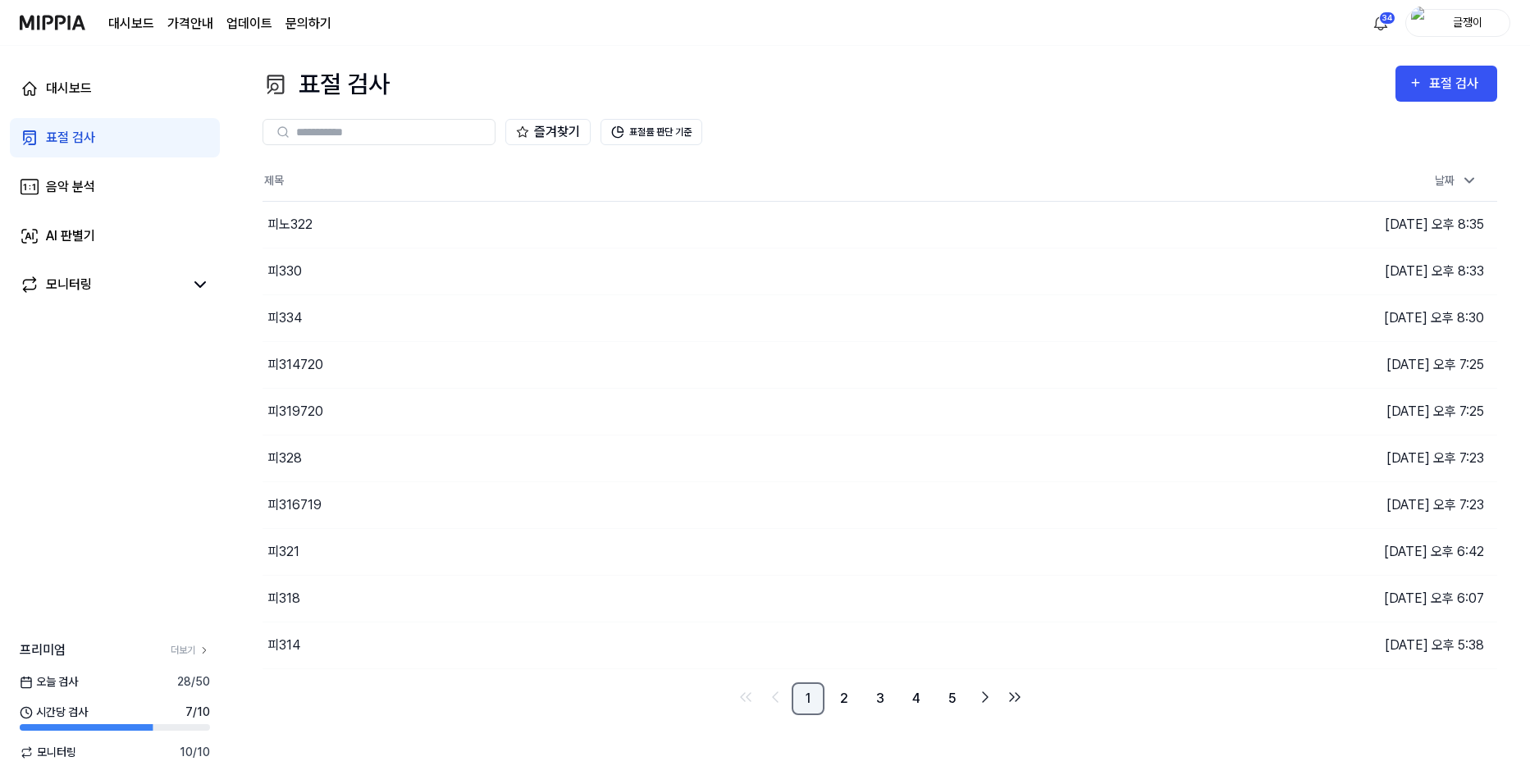
click at [811, 697] on link "1" at bounding box center [808, 698] width 33 height 33
click at [1085, 217] on button "이동하기" at bounding box center [1086, 225] width 59 height 26
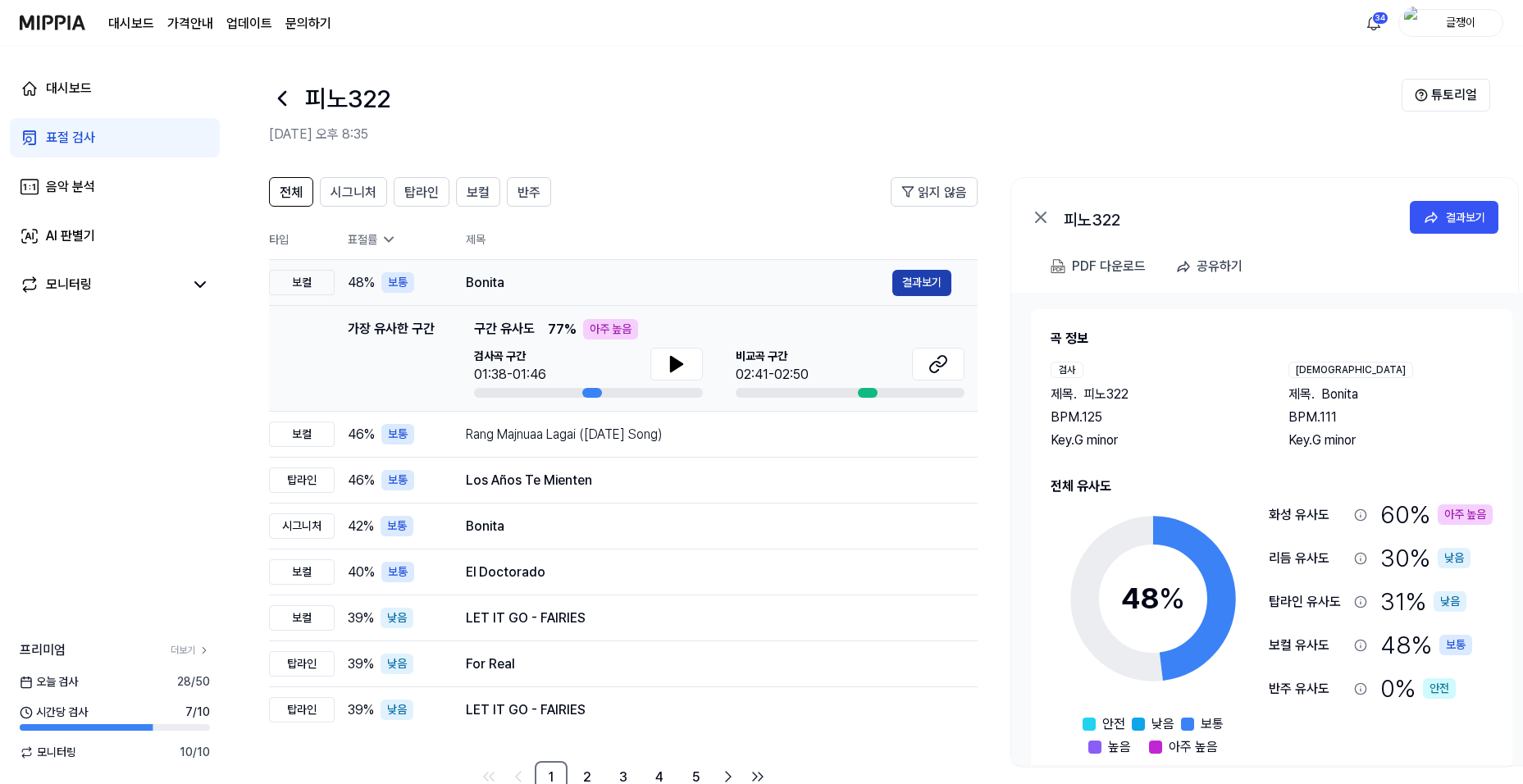
click at [912, 284] on button "결과보기" at bounding box center [922, 283] width 59 height 26
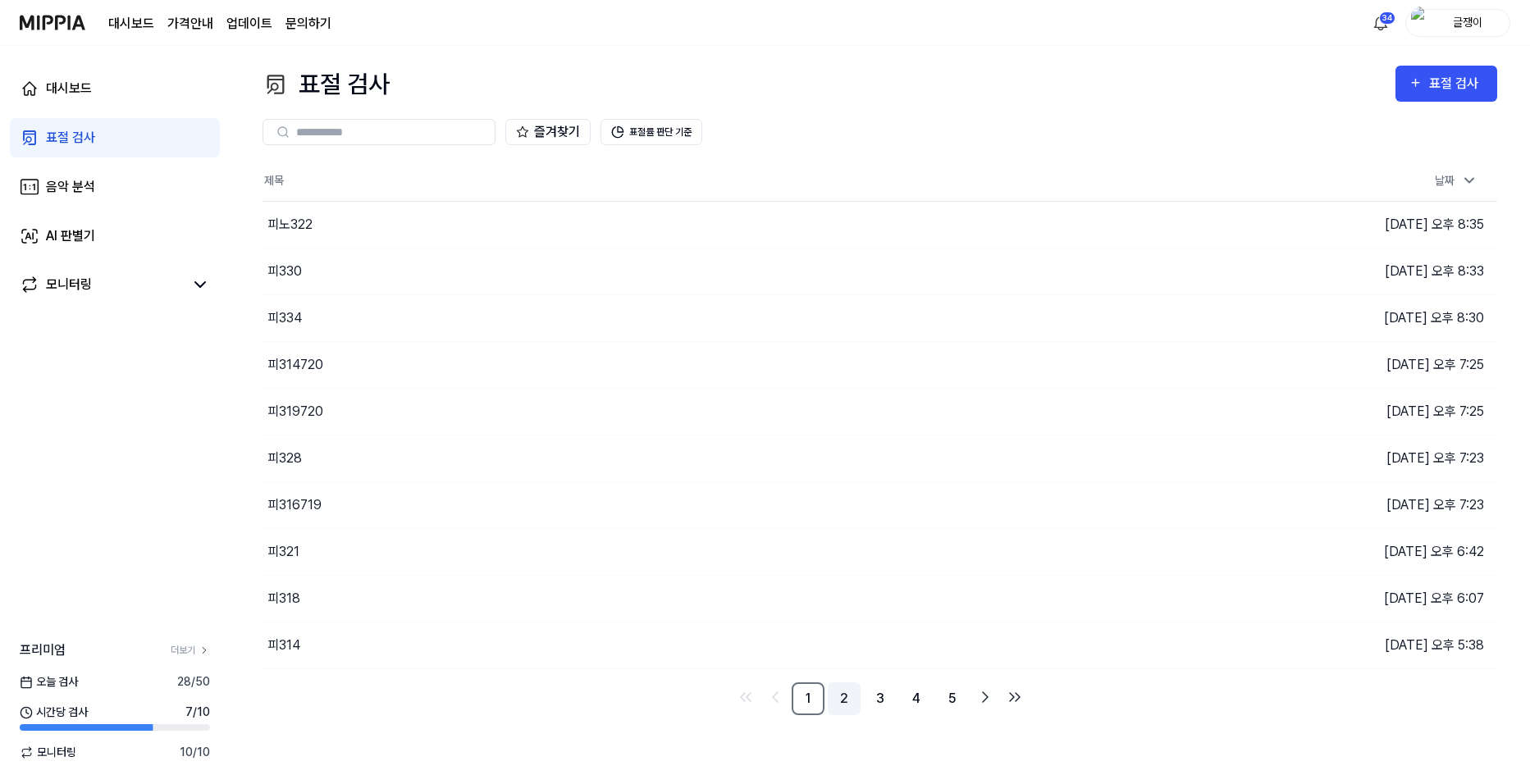
click at [843, 700] on link "2" at bounding box center [844, 698] width 33 height 33
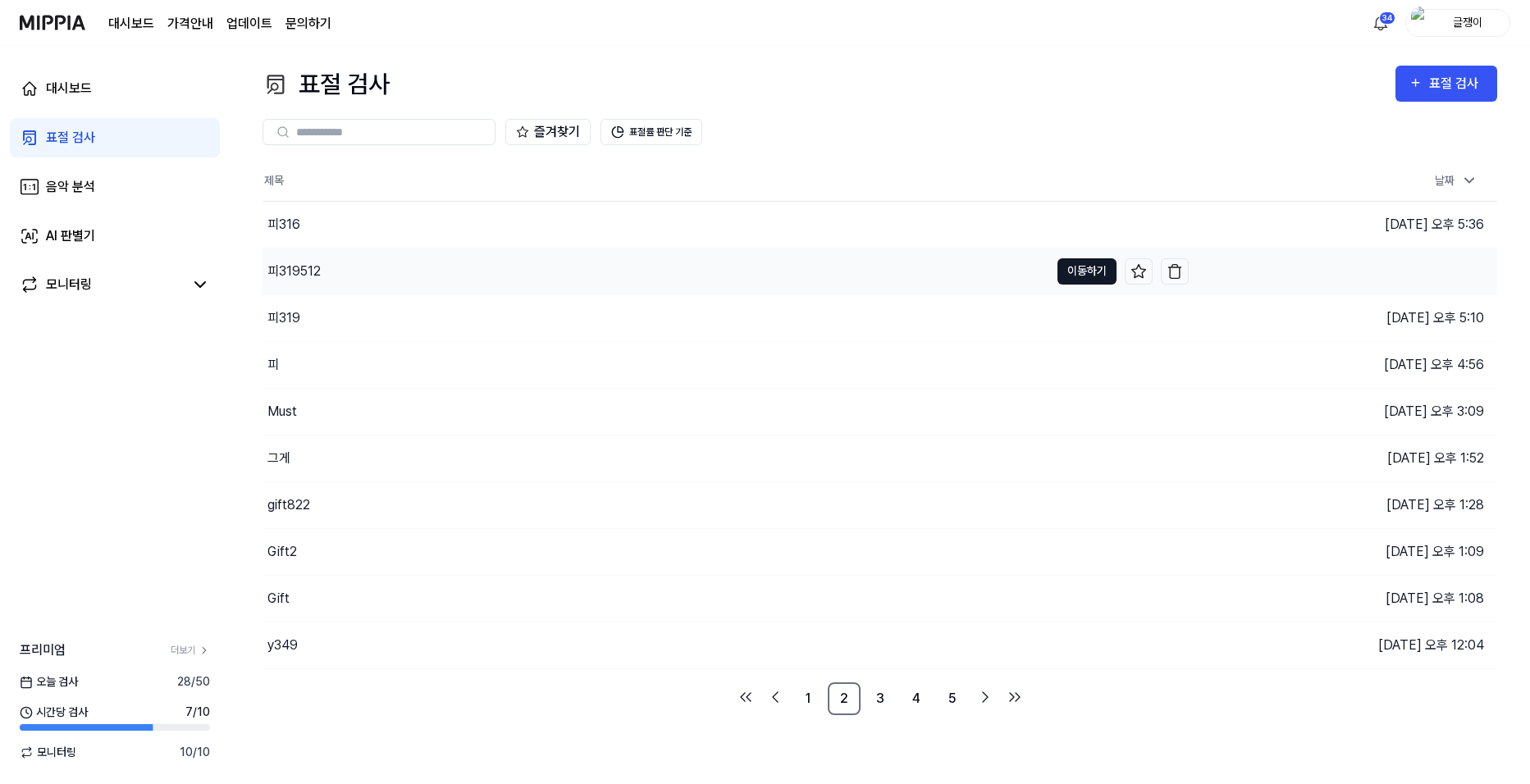
click at [1085, 268] on button "이동하기" at bounding box center [1086, 271] width 59 height 26
click at [814, 691] on link "1" at bounding box center [808, 698] width 33 height 33
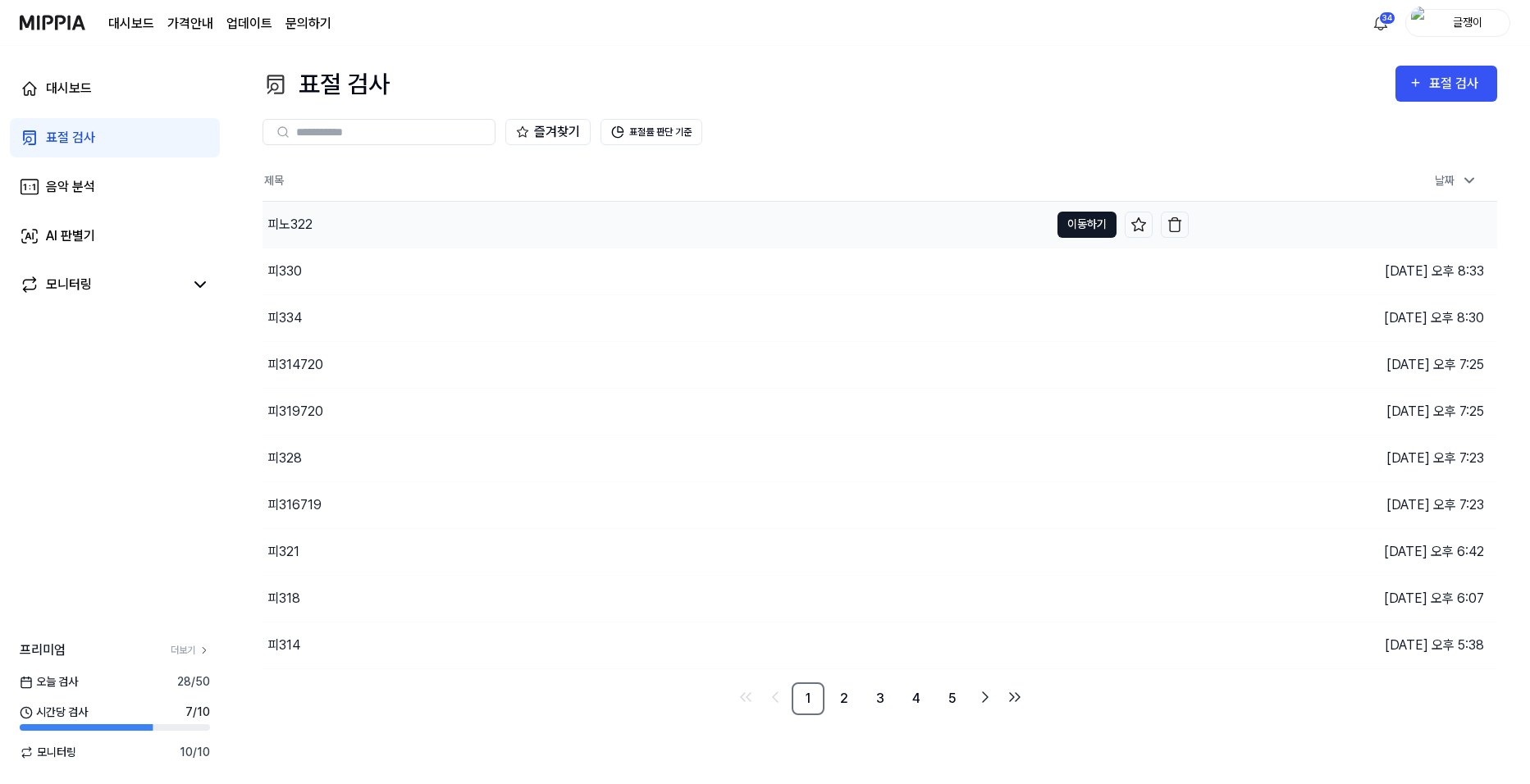
click at [1076, 221] on button "이동하기" at bounding box center [1086, 225] width 59 height 26
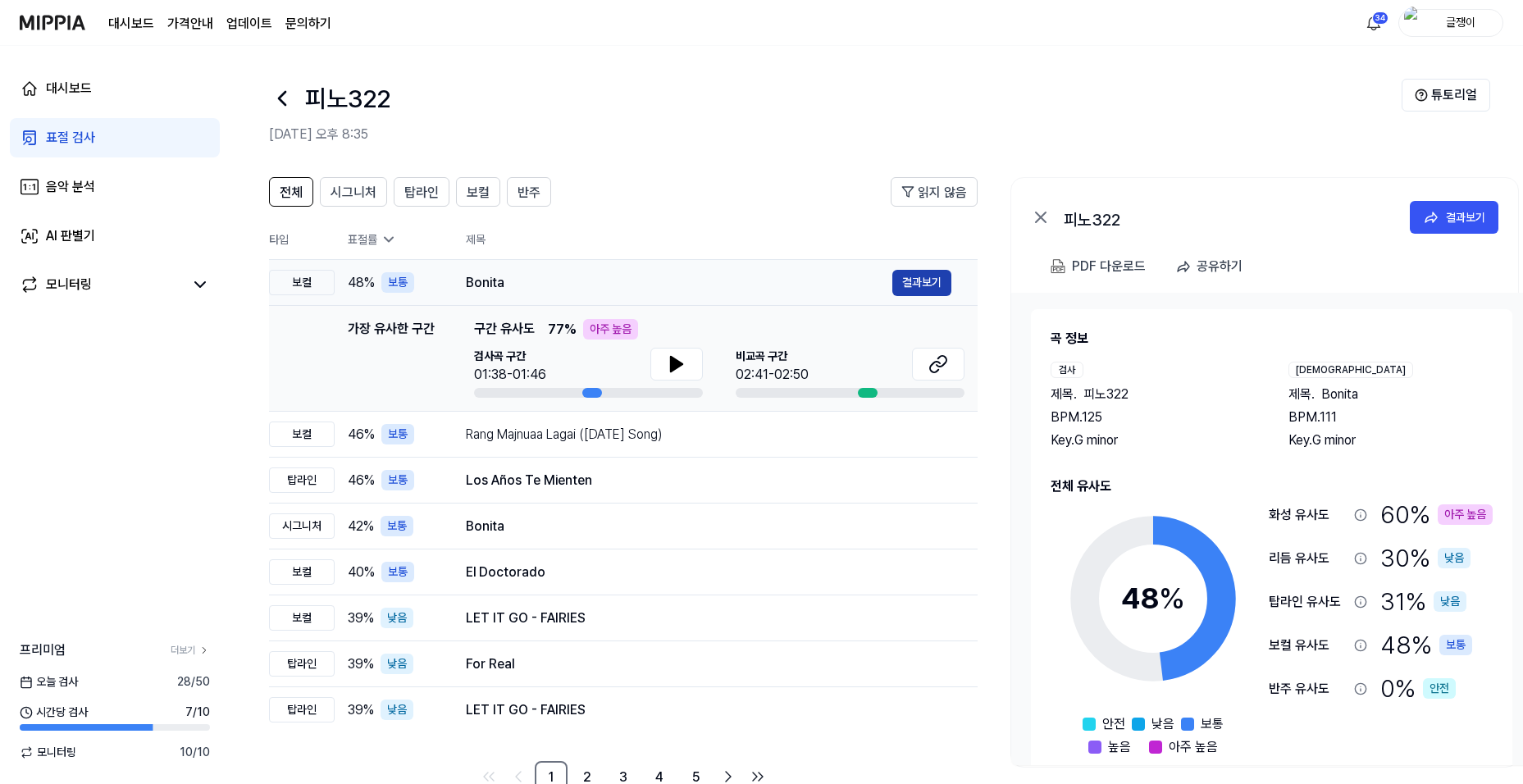
click at [900, 283] on button "결과보기" at bounding box center [922, 283] width 59 height 26
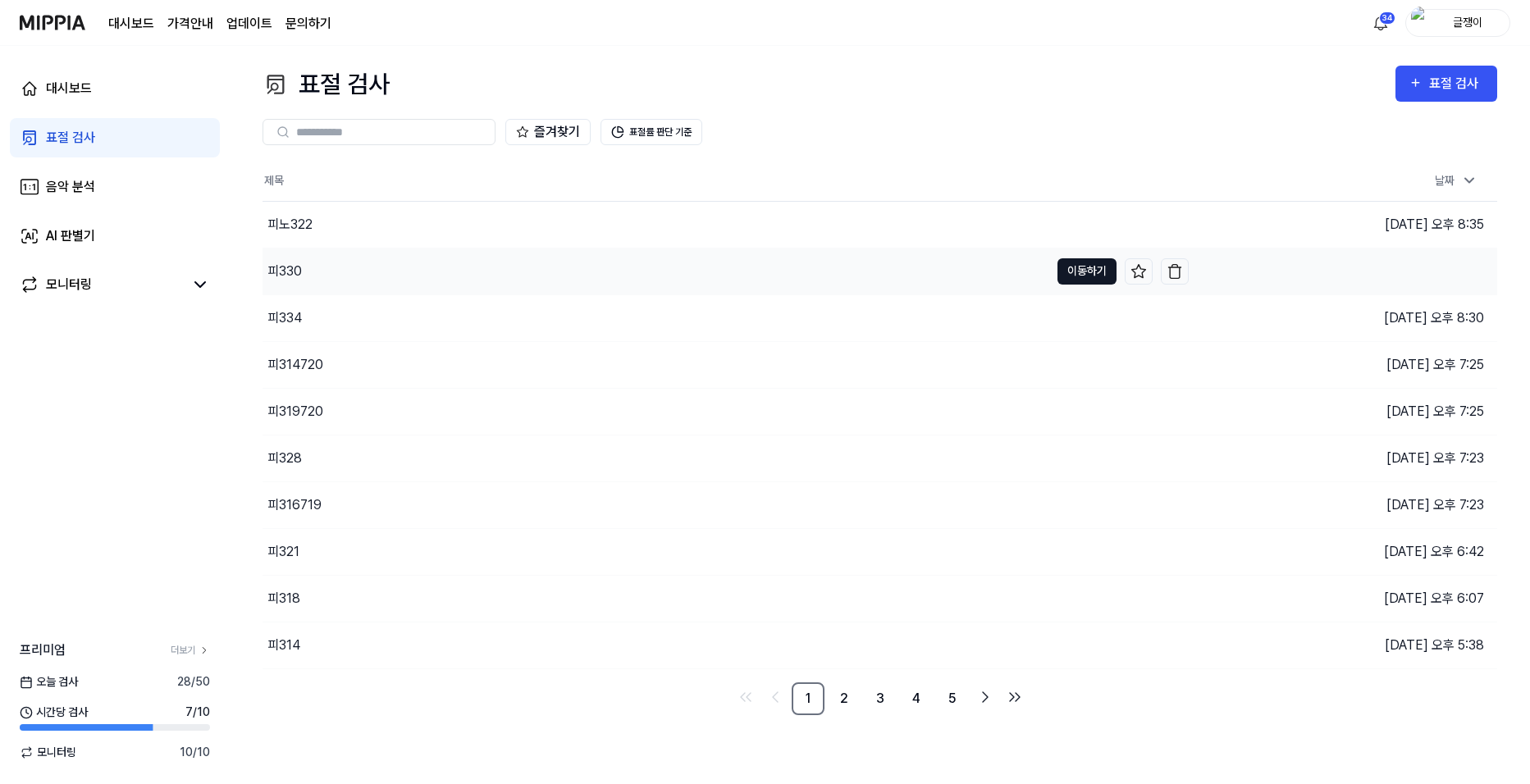
click at [1072, 267] on button "이동하기" at bounding box center [1086, 271] width 59 height 26
click at [1173, 269] on img "button" at bounding box center [1175, 271] width 16 height 16
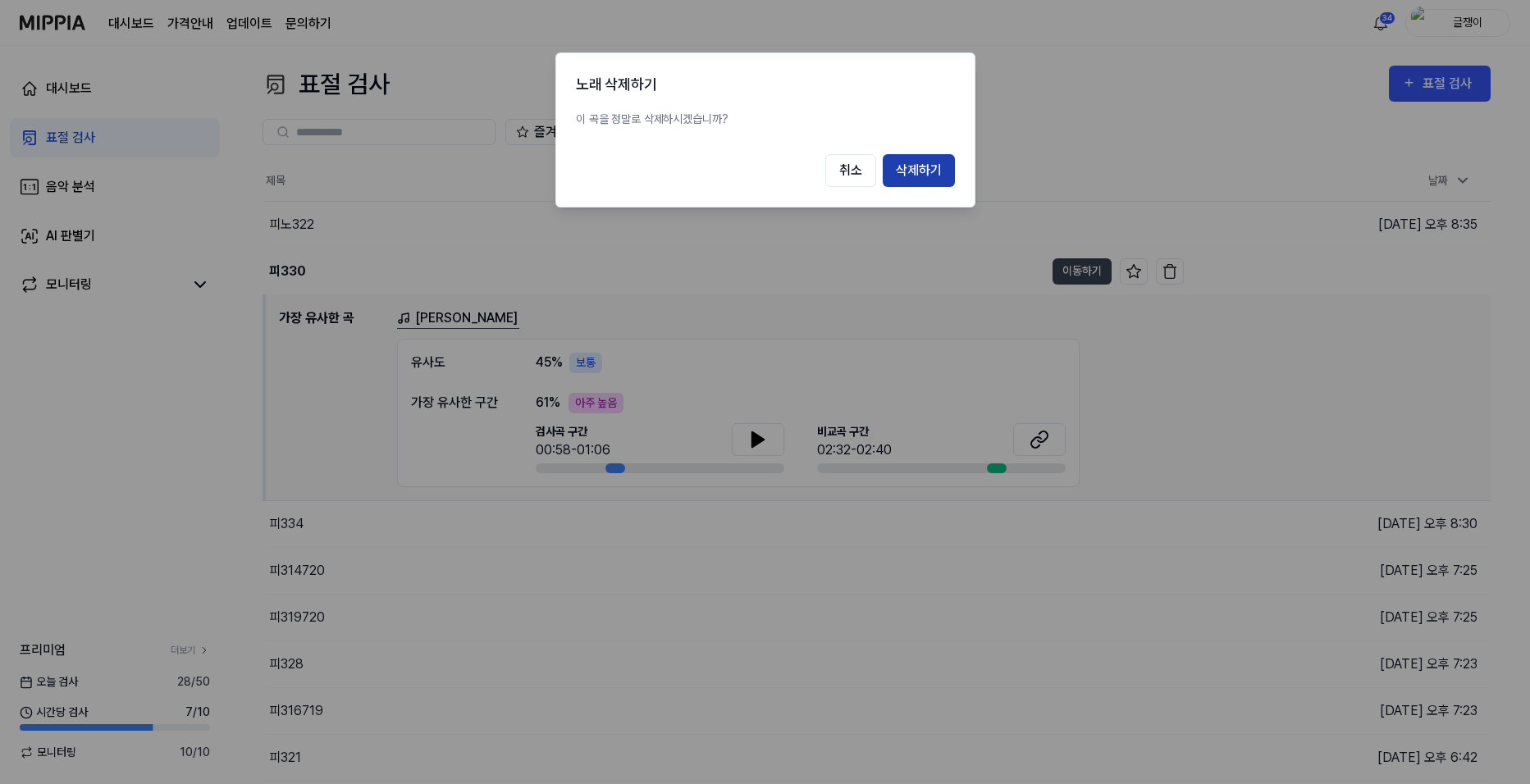
click at [918, 169] on button "삭제하기" at bounding box center [918, 170] width 72 height 33
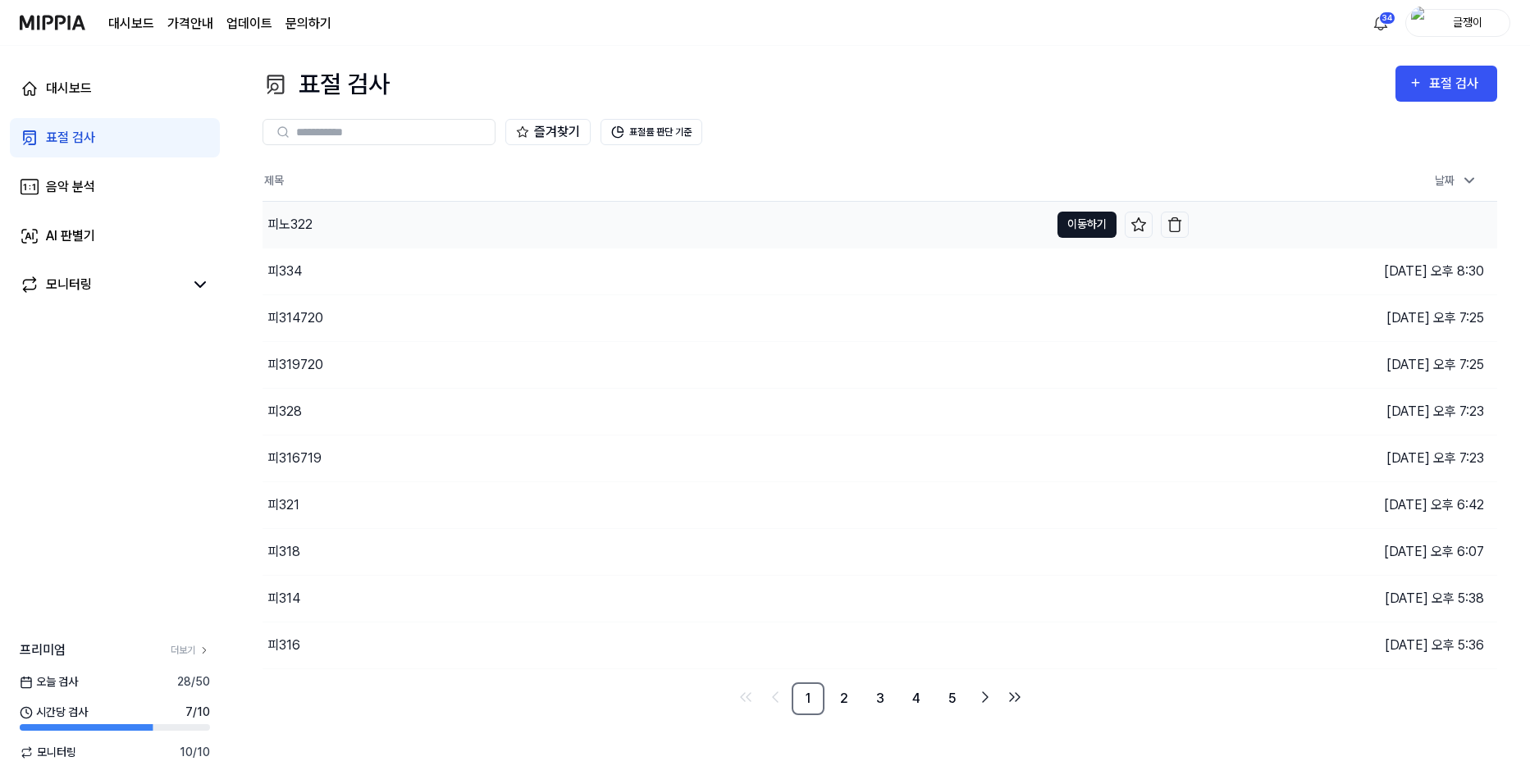
click at [1070, 222] on button "이동하기" at bounding box center [1086, 225] width 59 height 26
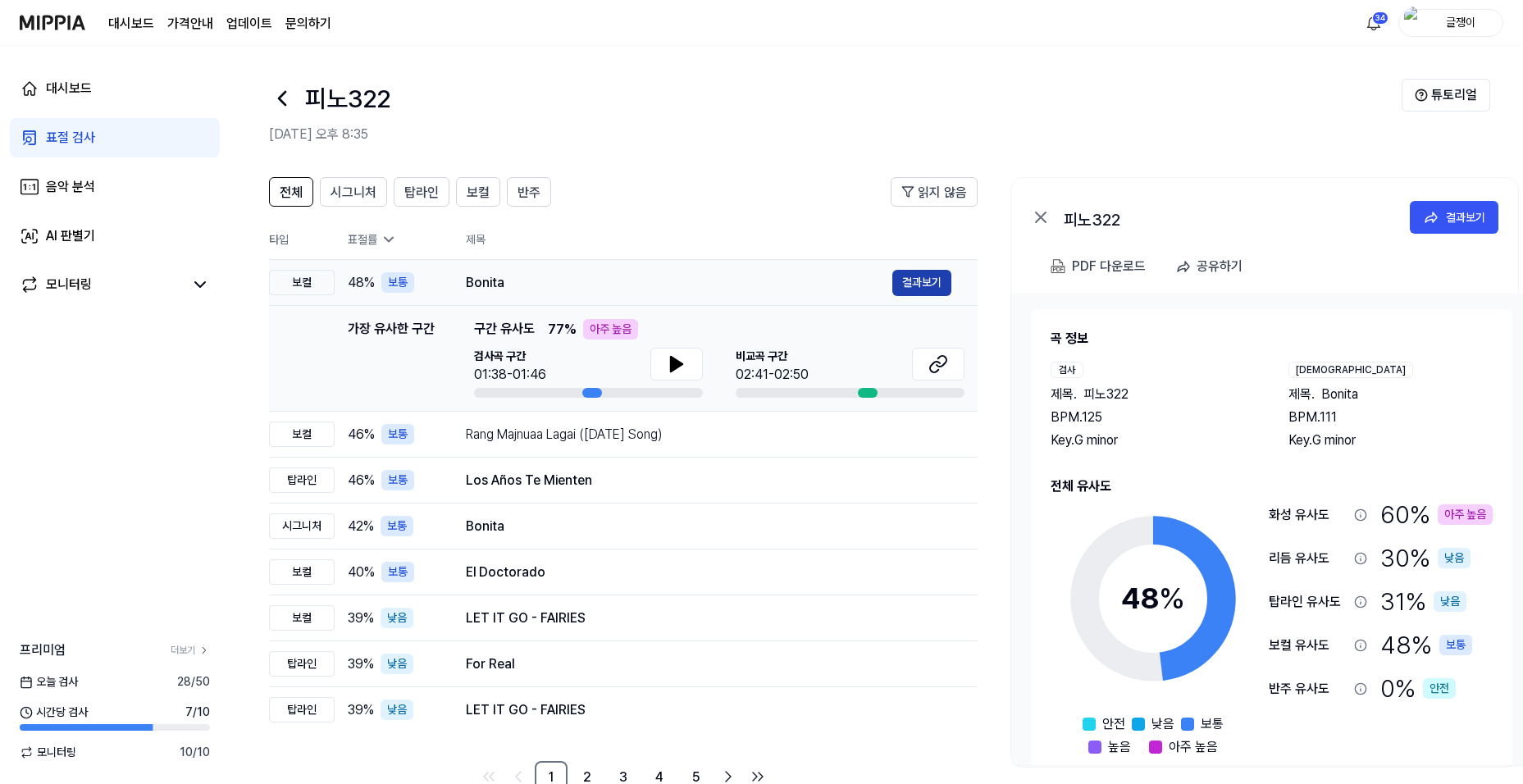
click at [908, 278] on button "결과보기" at bounding box center [922, 283] width 59 height 26
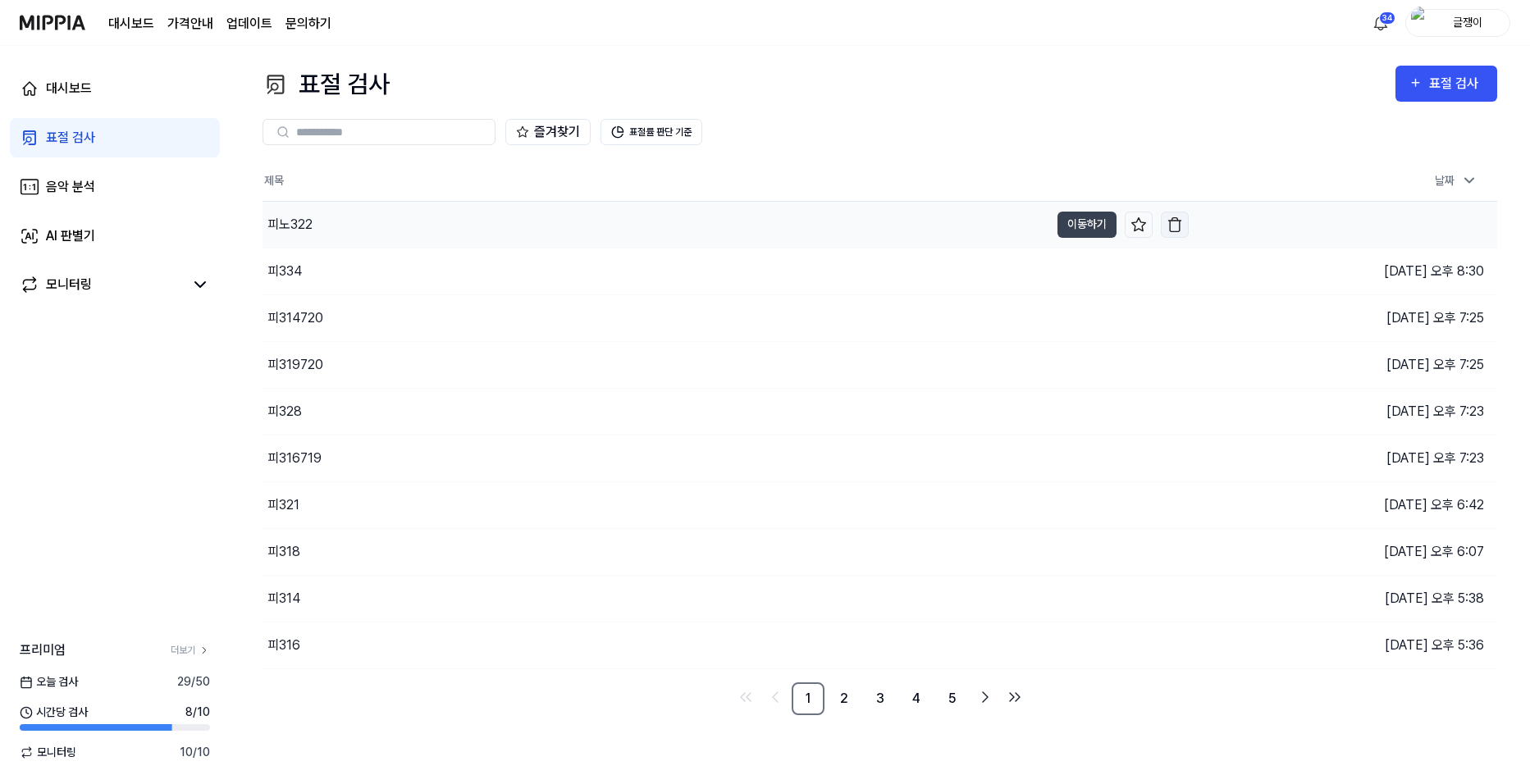
click at [1173, 216] on img "button" at bounding box center [1175, 224] width 16 height 16
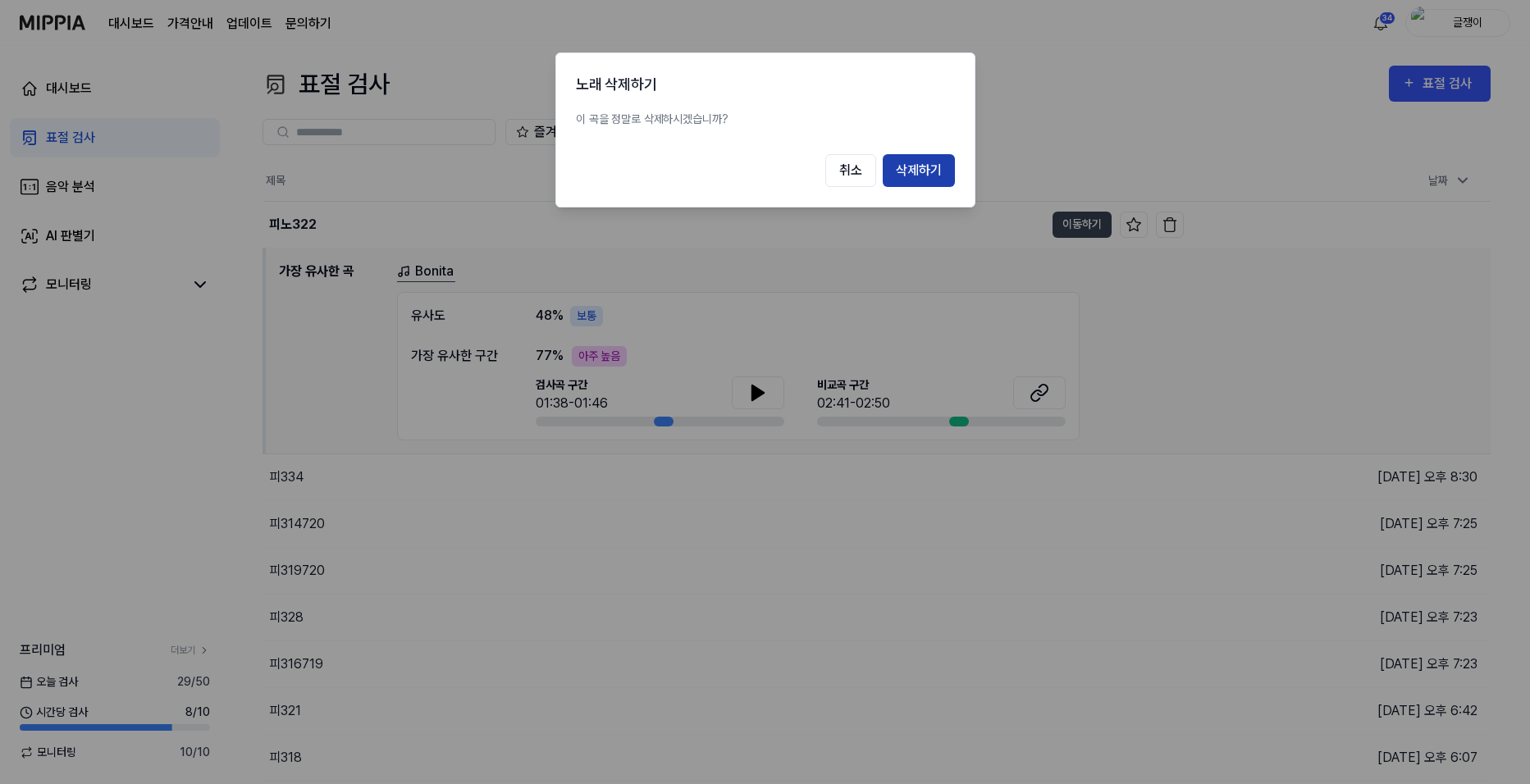
click at [923, 173] on button "삭제하기" at bounding box center [918, 170] width 72 height 33
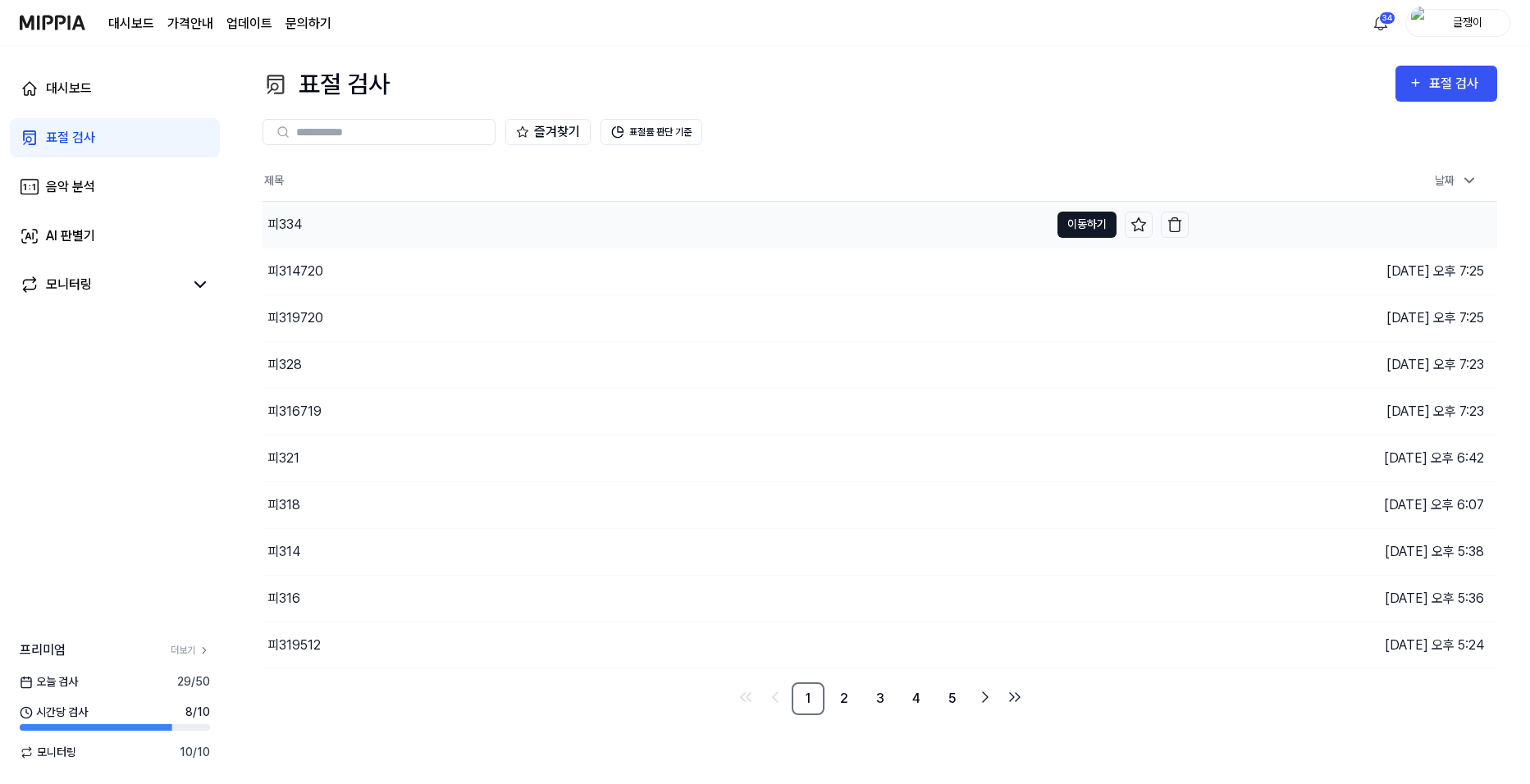
click at [1078, 222] on button "이동하기" at bounding box center [1086, 225] width 59 height 26
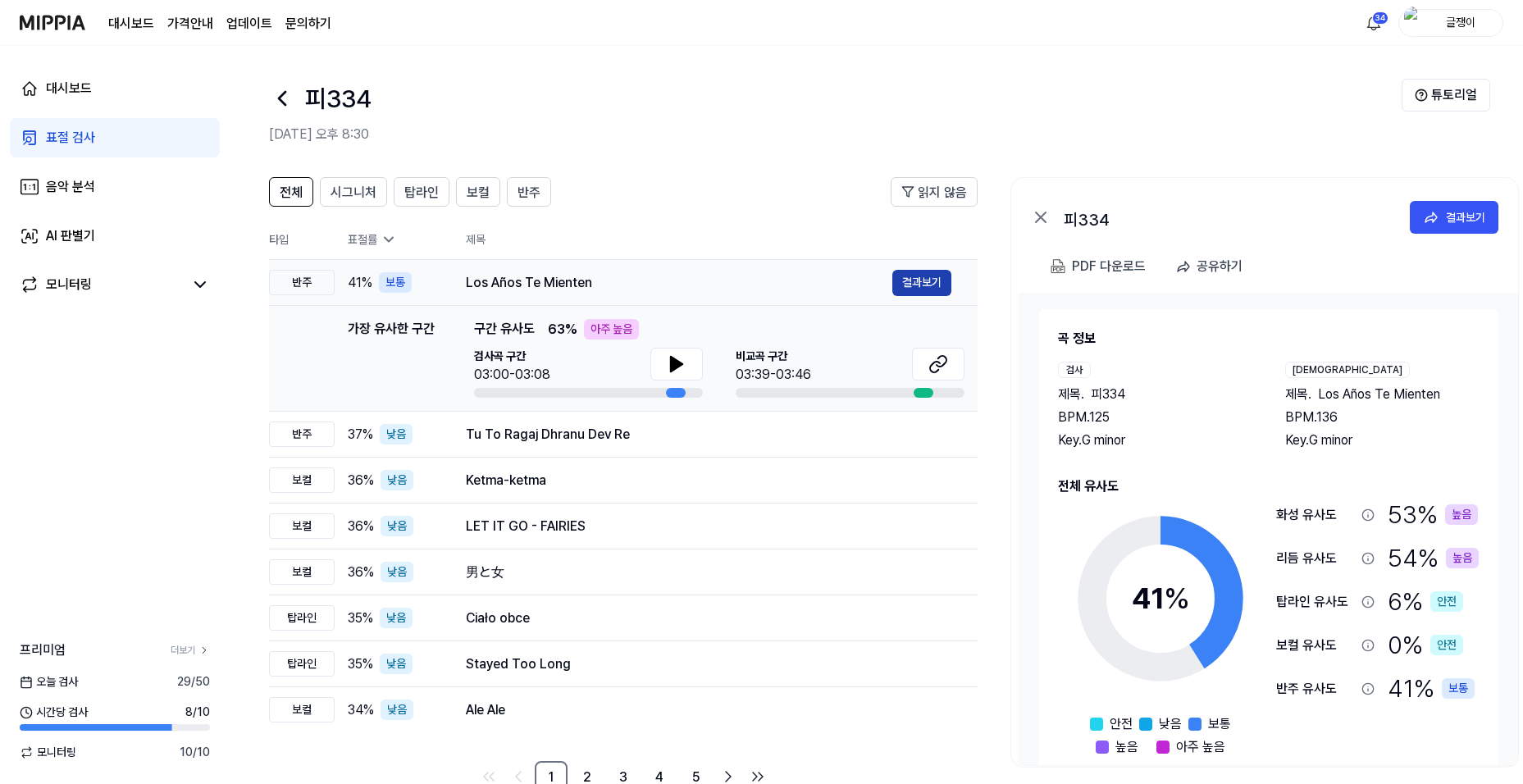
click at [912, 279] on button "결과보기" at bounding box center [922, 283] width 59 height 26
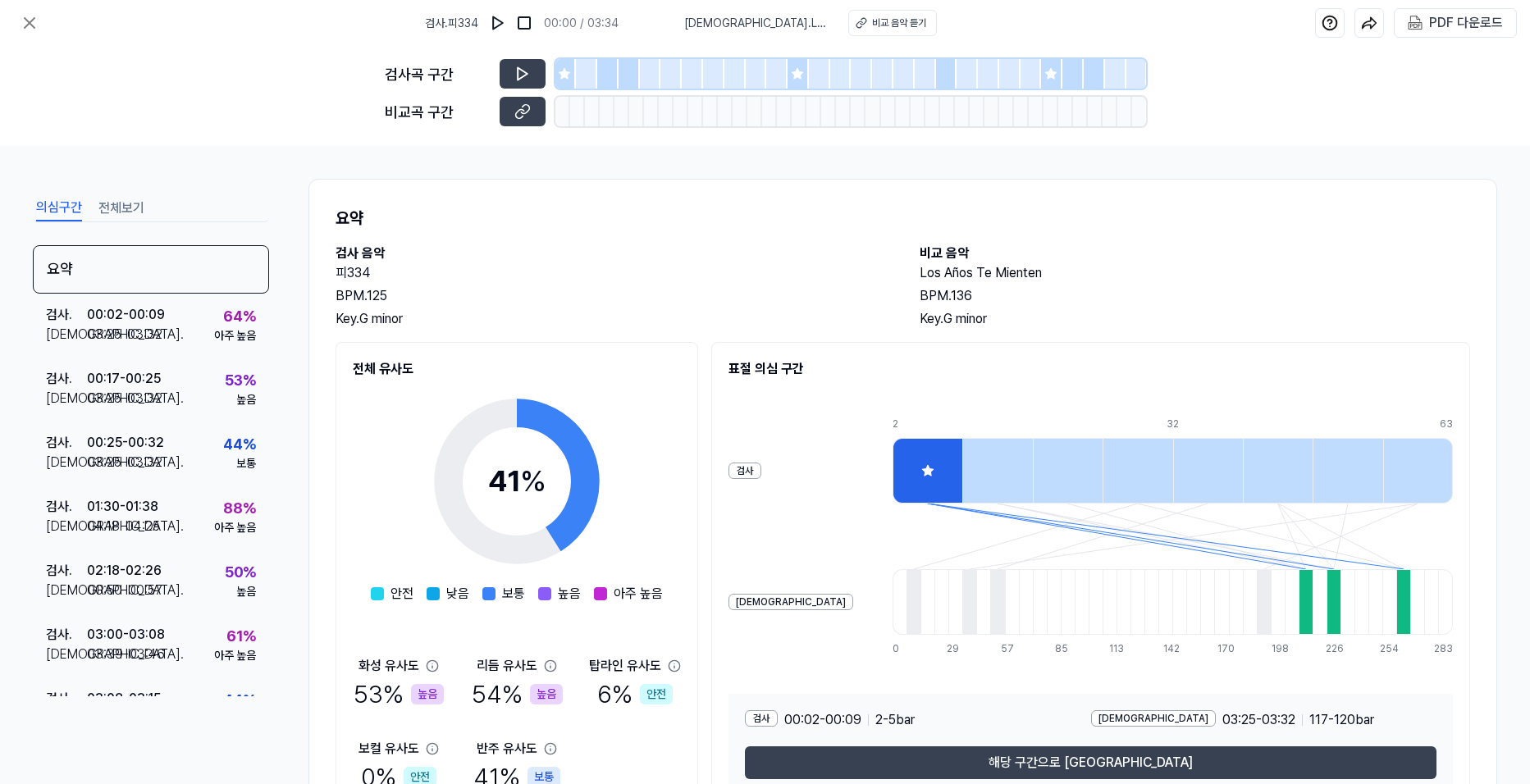
click at [121, 206] on button "전체보기" at bounding box center [121, 208] width 46 height 26
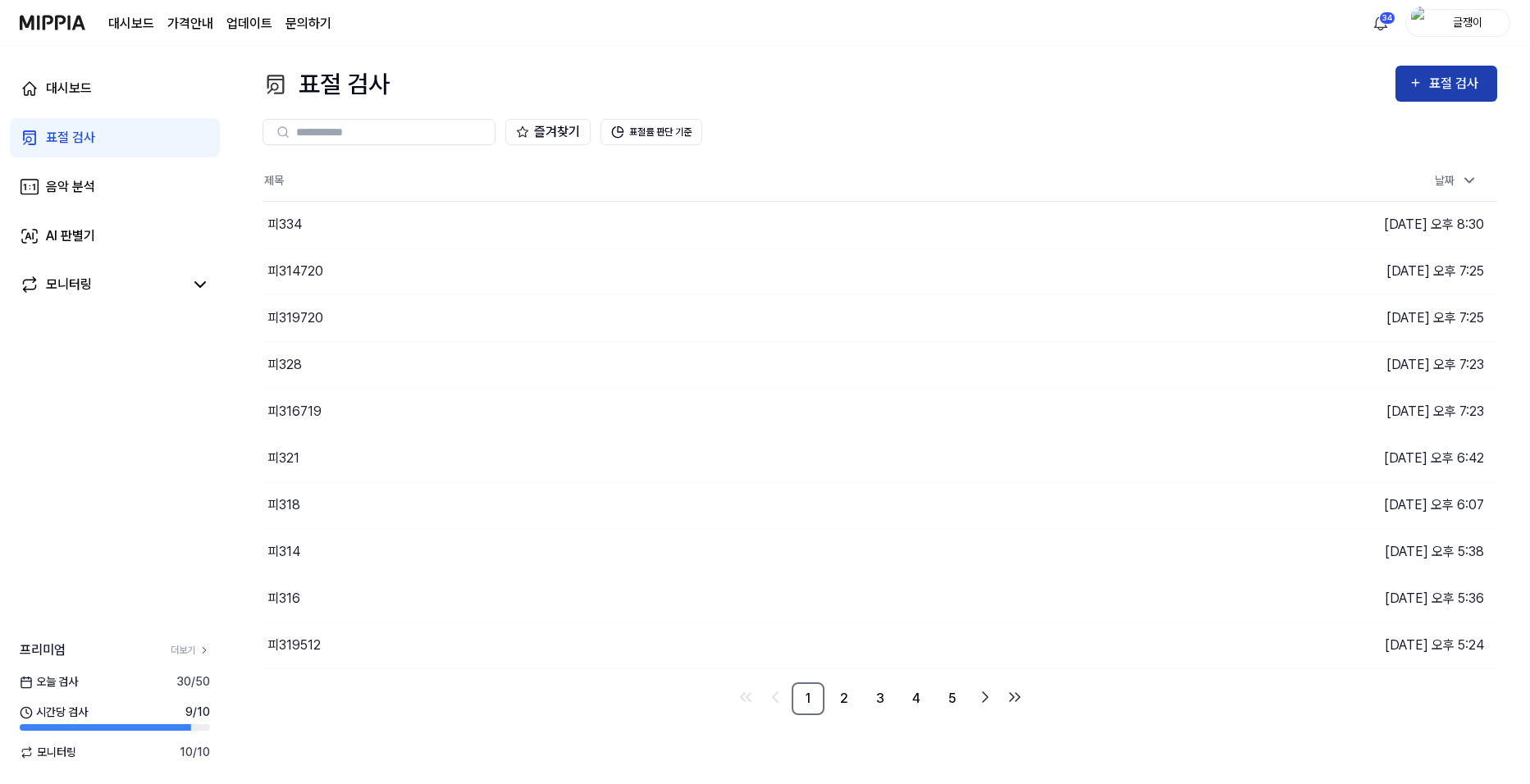
click at [1449, 84] on div "표절 검사" at bounding box center [1456, 83] width 55 height 22
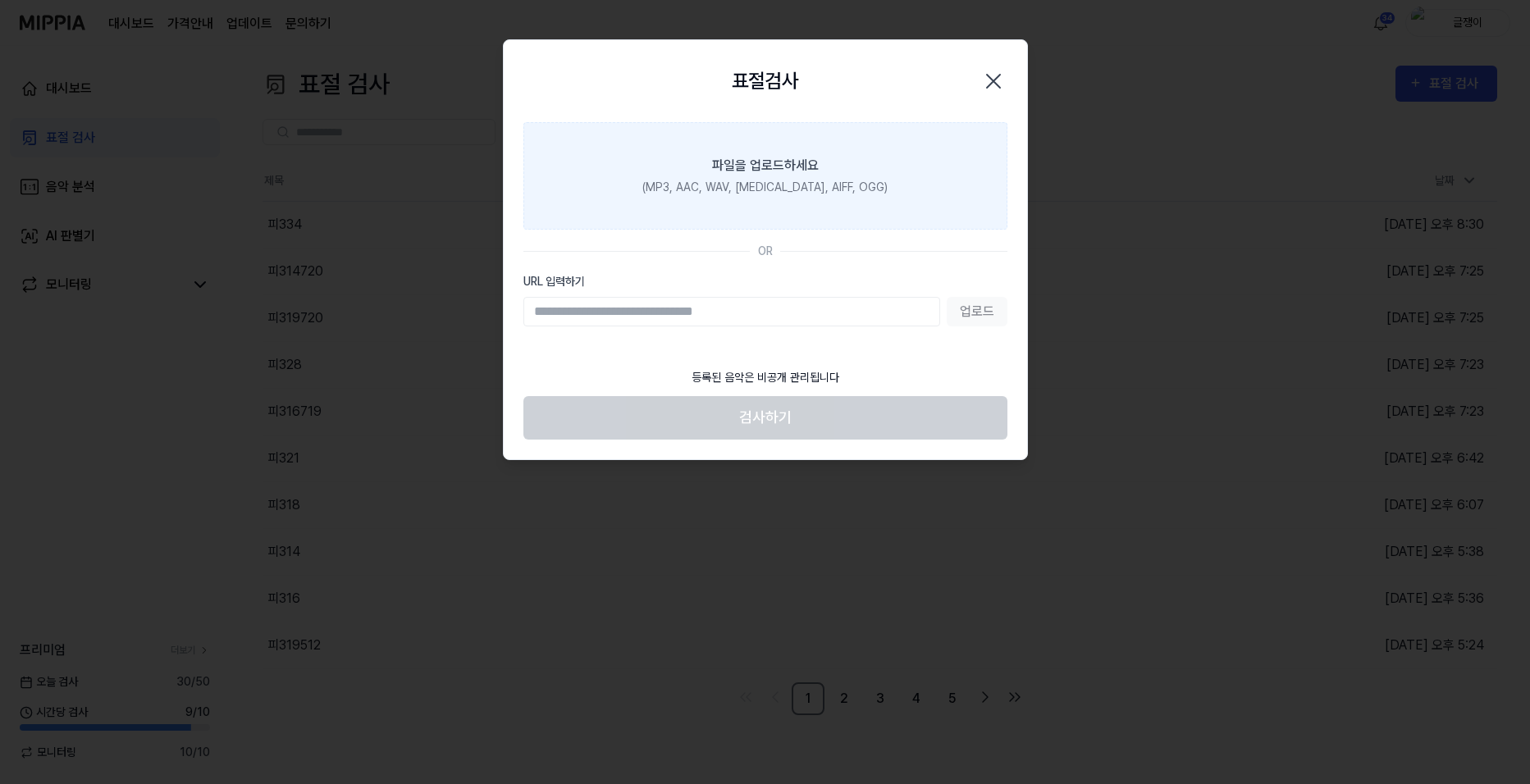
click at [780, 169] on div "파일을 업로드하세요" at bounding box center [765, 165] width 106 height 20
click at [0, 0] on input "파일을 업로드하세요 (MP3, AAC, WAV, [MEDICAL_DATA], AIFF, OGG)" at bounding box center [0, 0] width 0 height 0
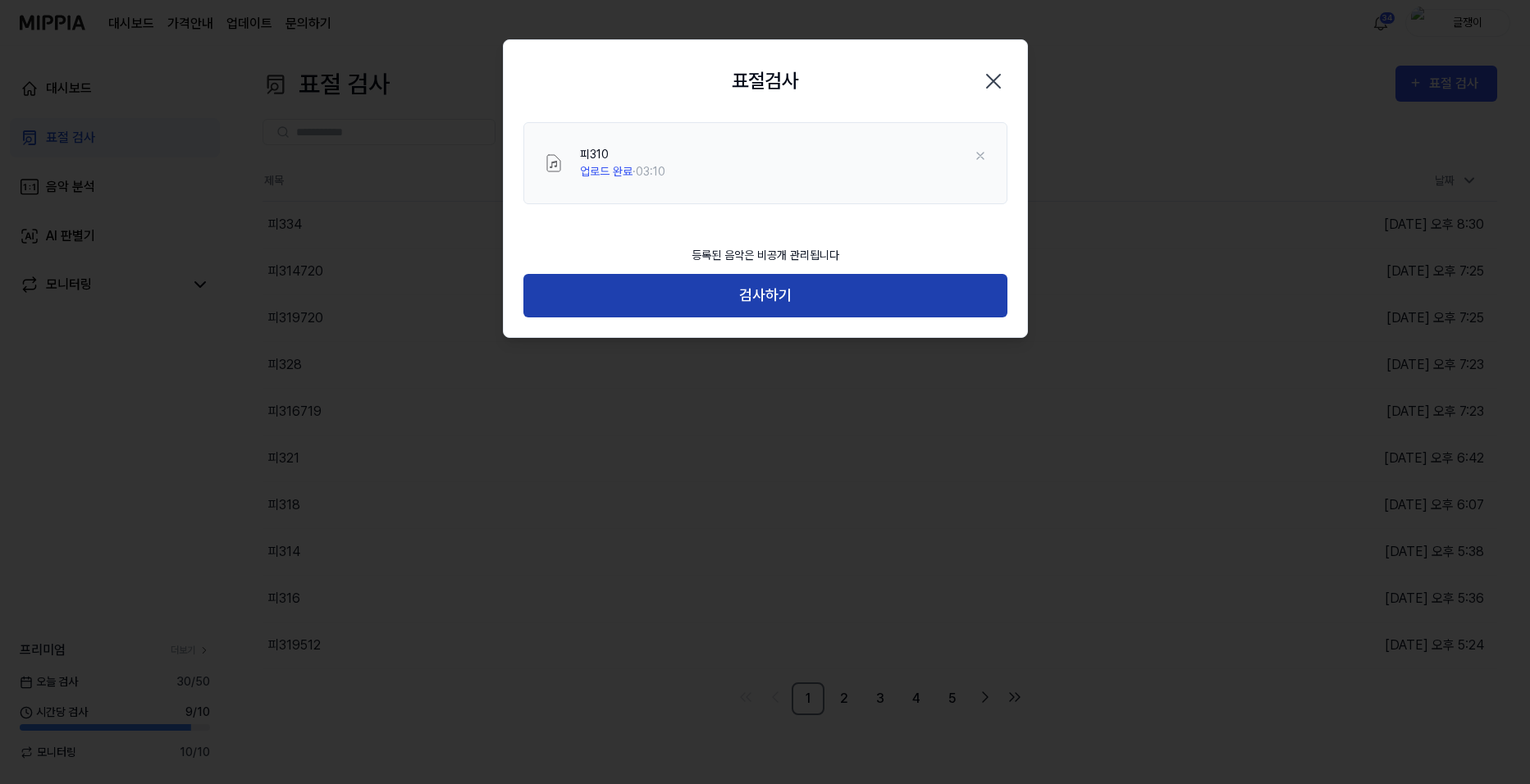
click at [769, 293] on button "검사하기" at bounding box center [765, 296] width 484 height 43
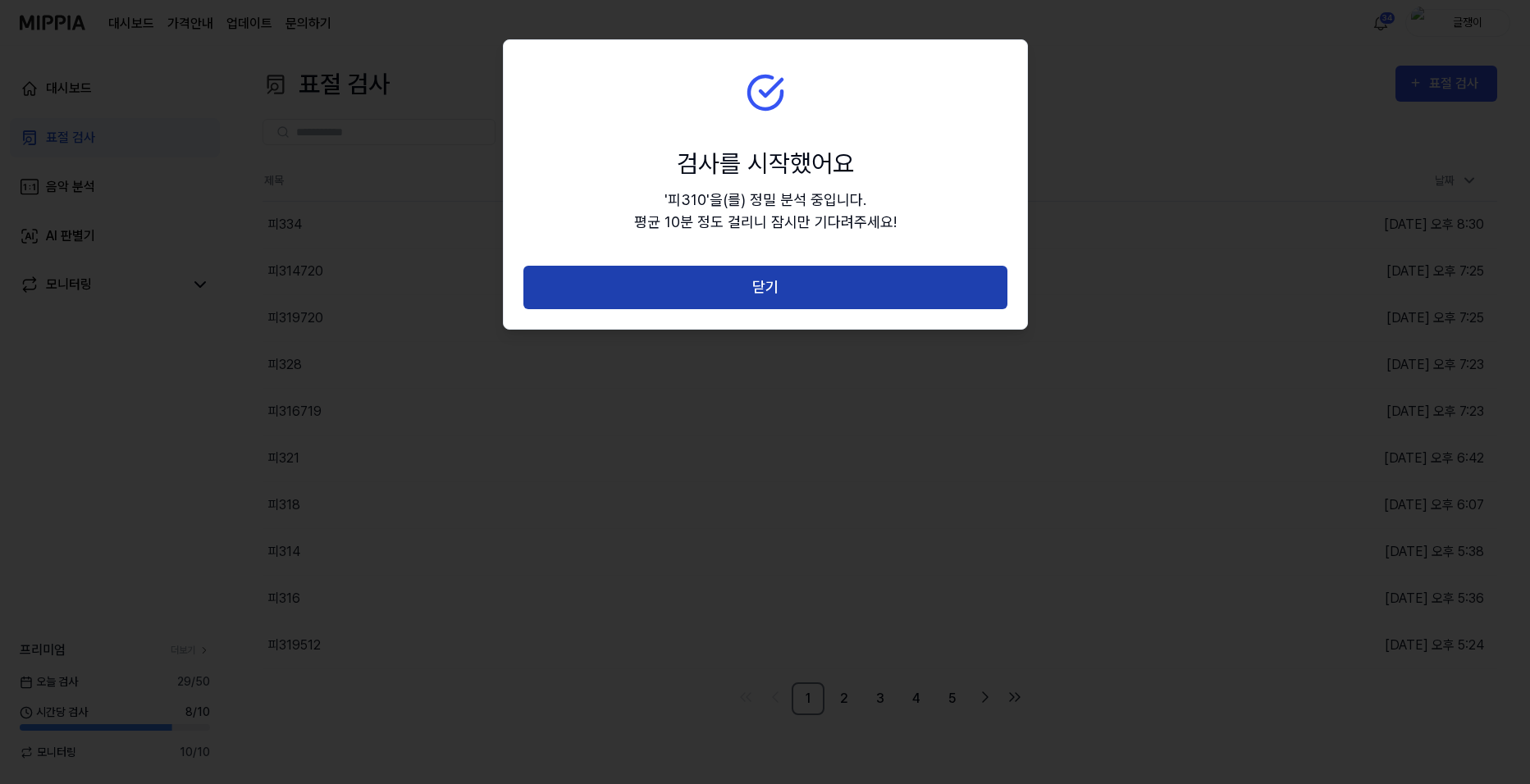
click at [772, 282] on button "닫기" at bounding box center [765, 287] width 484 height 43
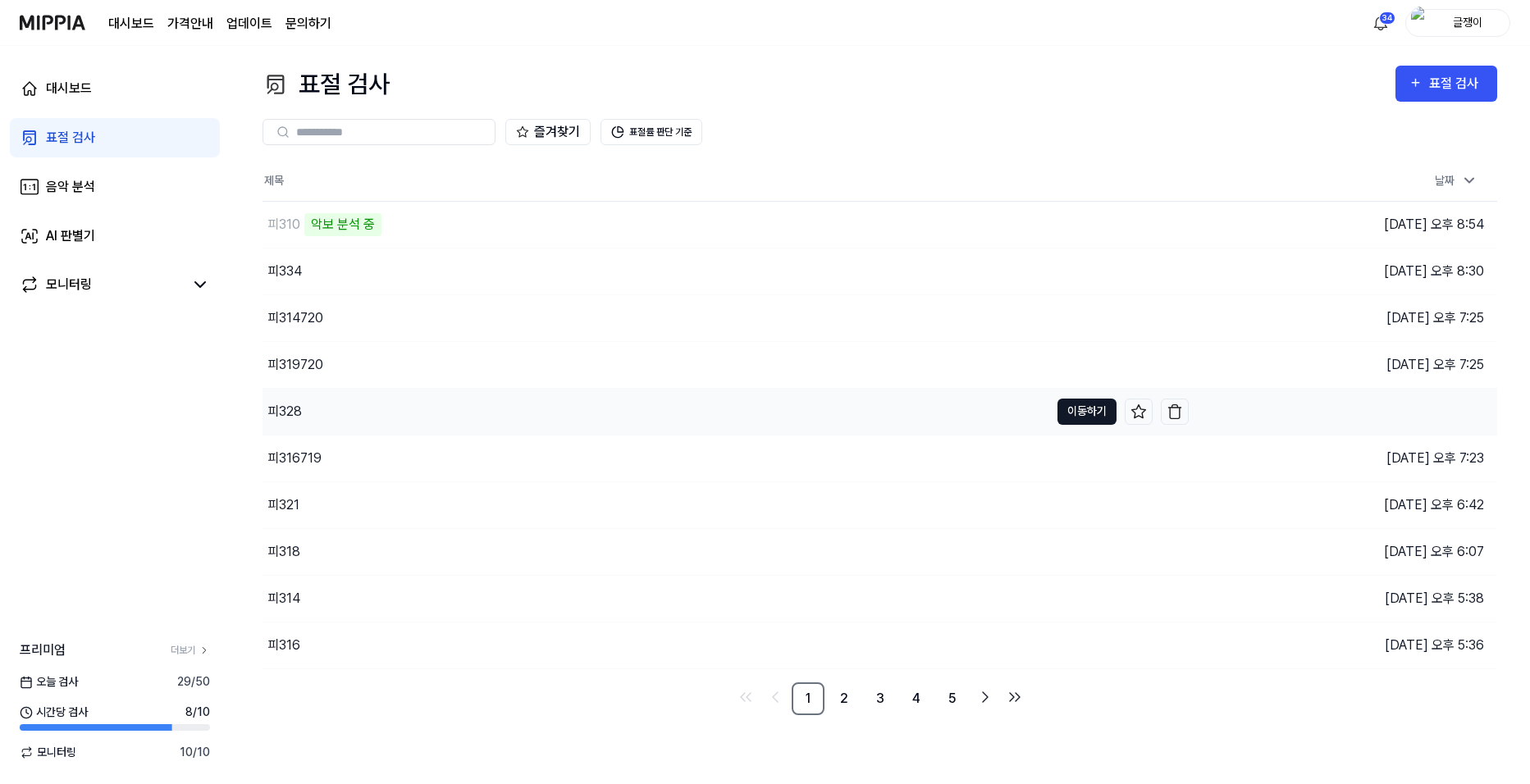
click at [1088, 405] on button "이동하기" at bounding box center [1086, 411] width 59 height 26
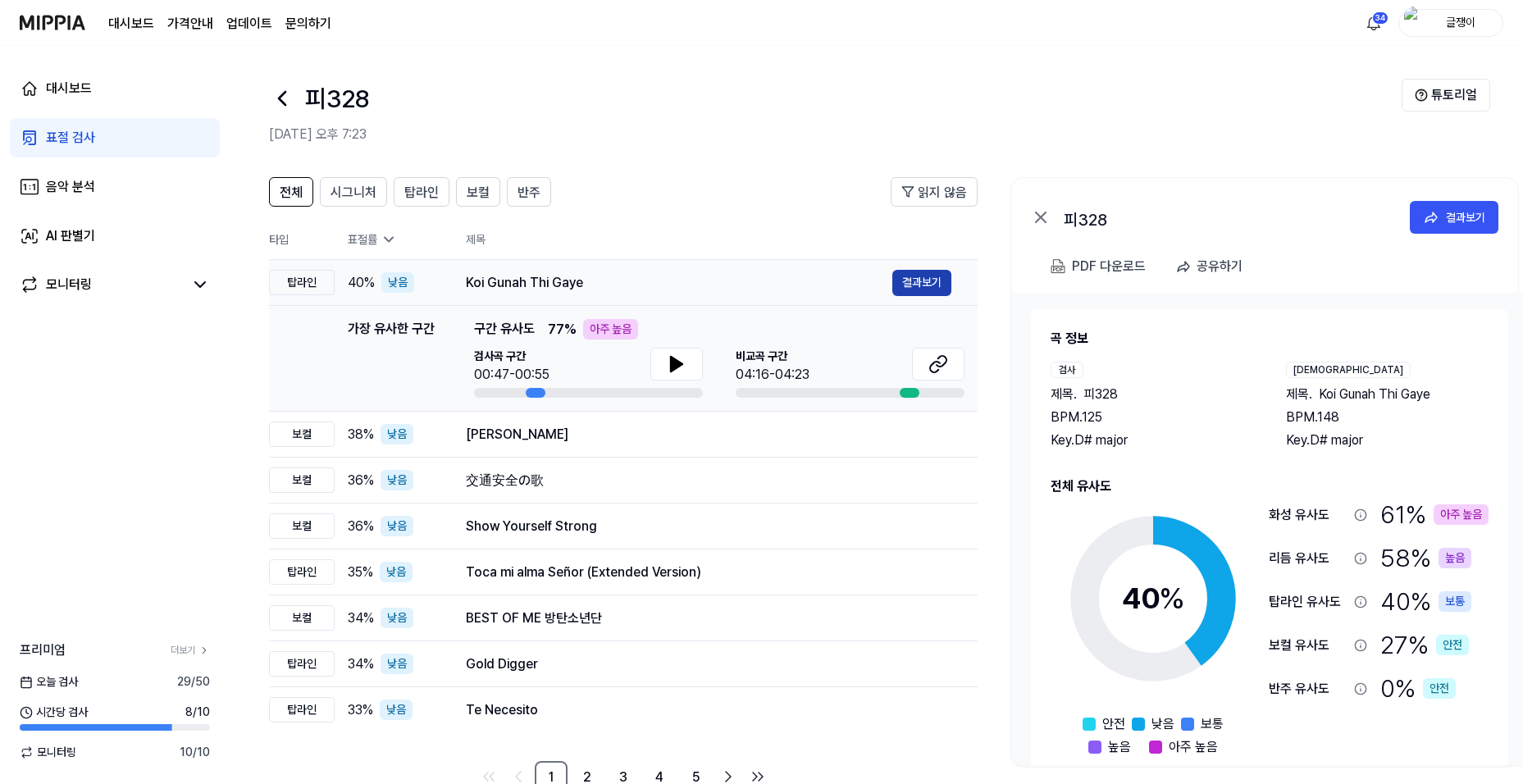
click at [925, 277] on button "결과보기" at bounding box center [922, 283] width 59 height 26
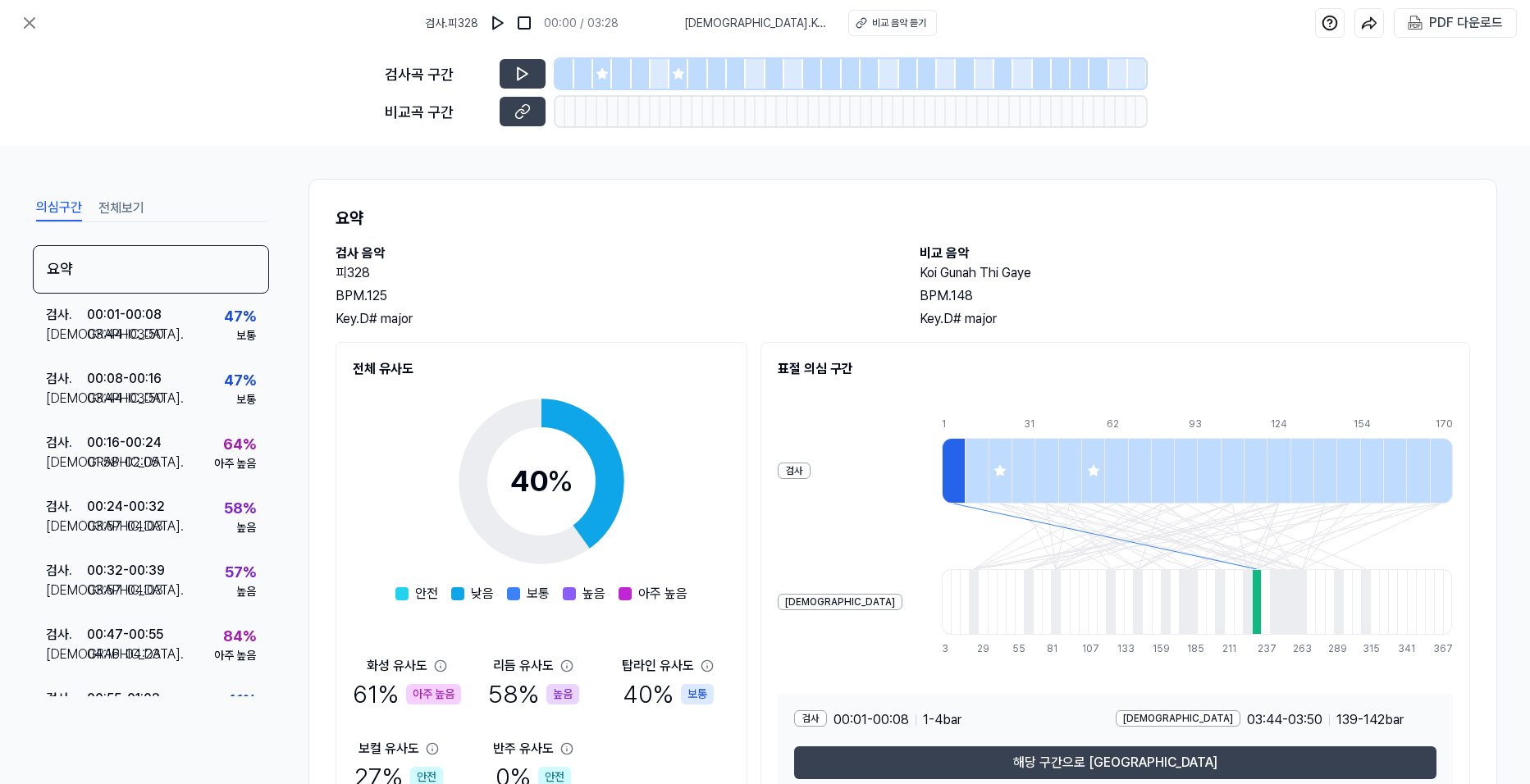
click at [125, 207] on button "전체보기" at bounding box center [121, 208] width 46 height 26
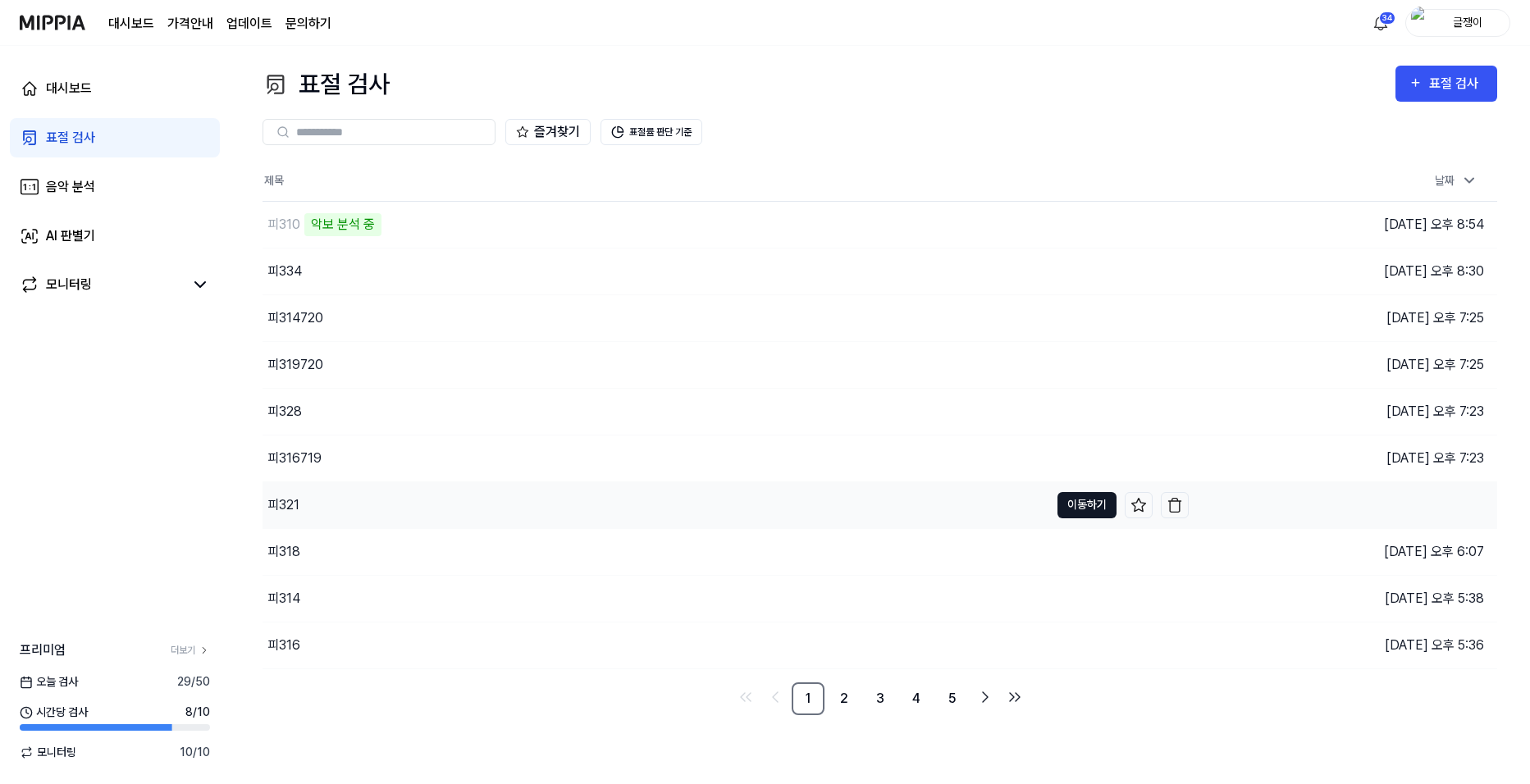
click at [1060, 499] on button "이동하기" at bounding box center [1086, 505] width 59 height 26
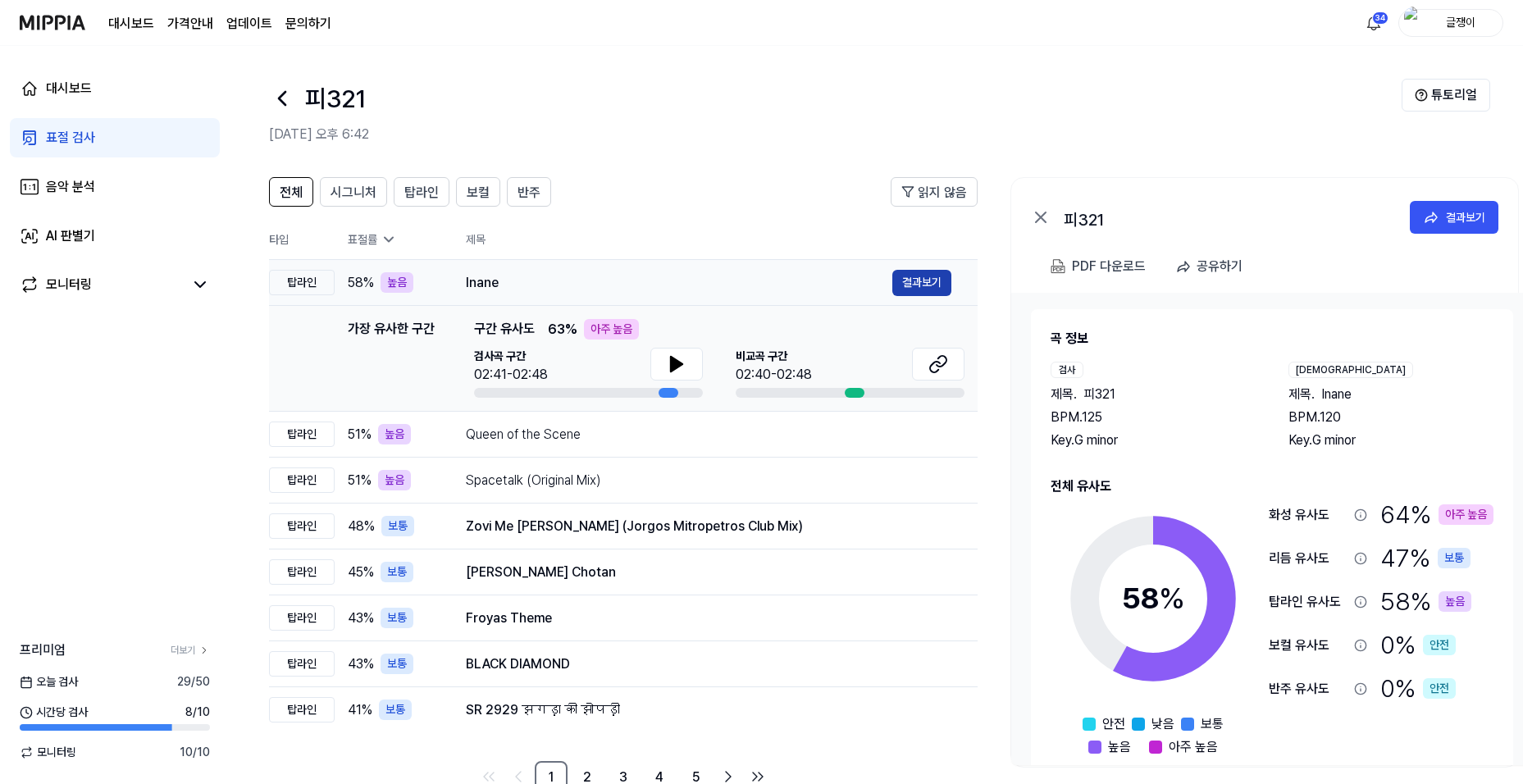
click at [922, 280] on button "결과보기" at bounding box center [922, 283] width 59 height 26
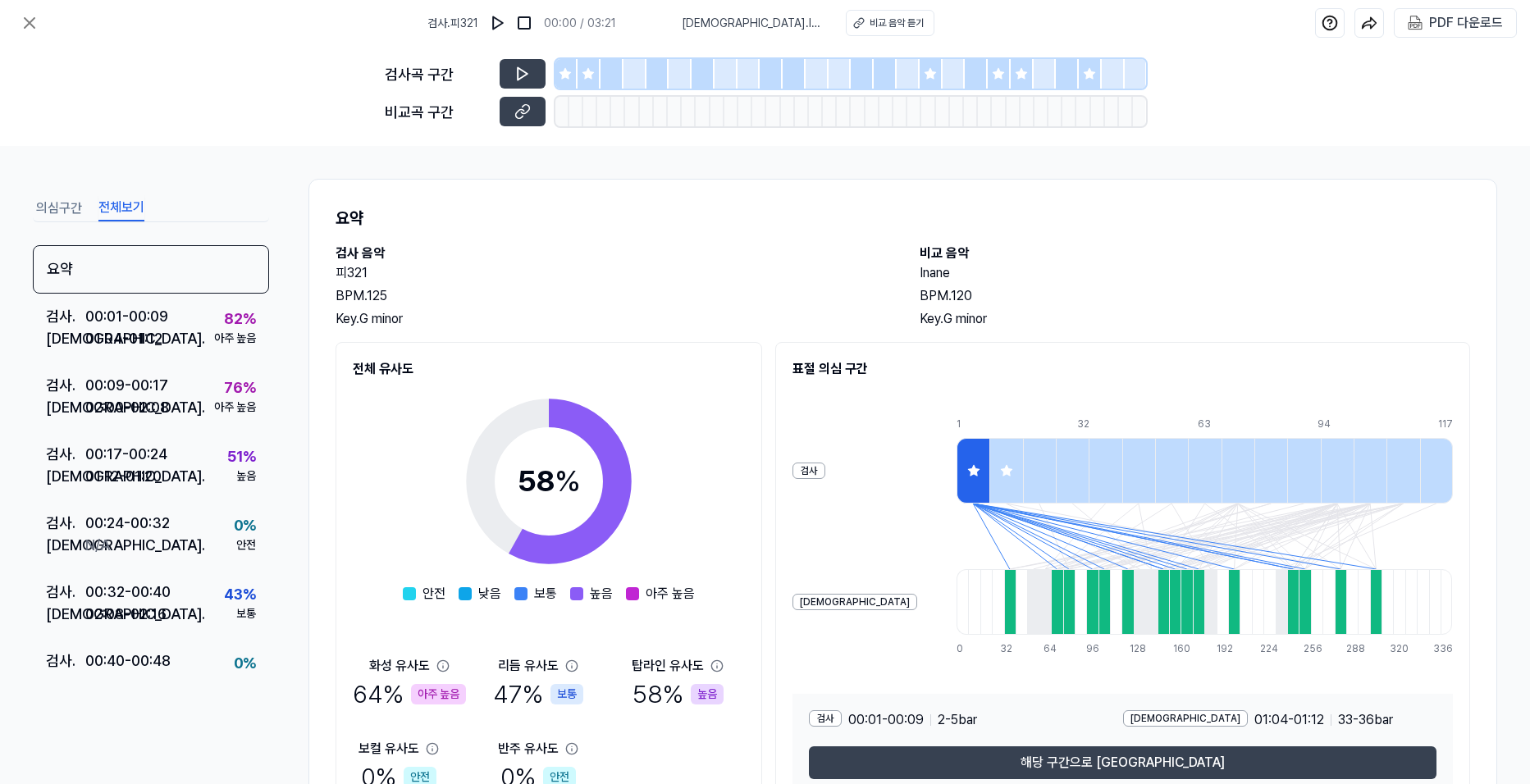
click at [123, 203] on button "전체보기" at bounding box center [121, 208] width 46 height 26
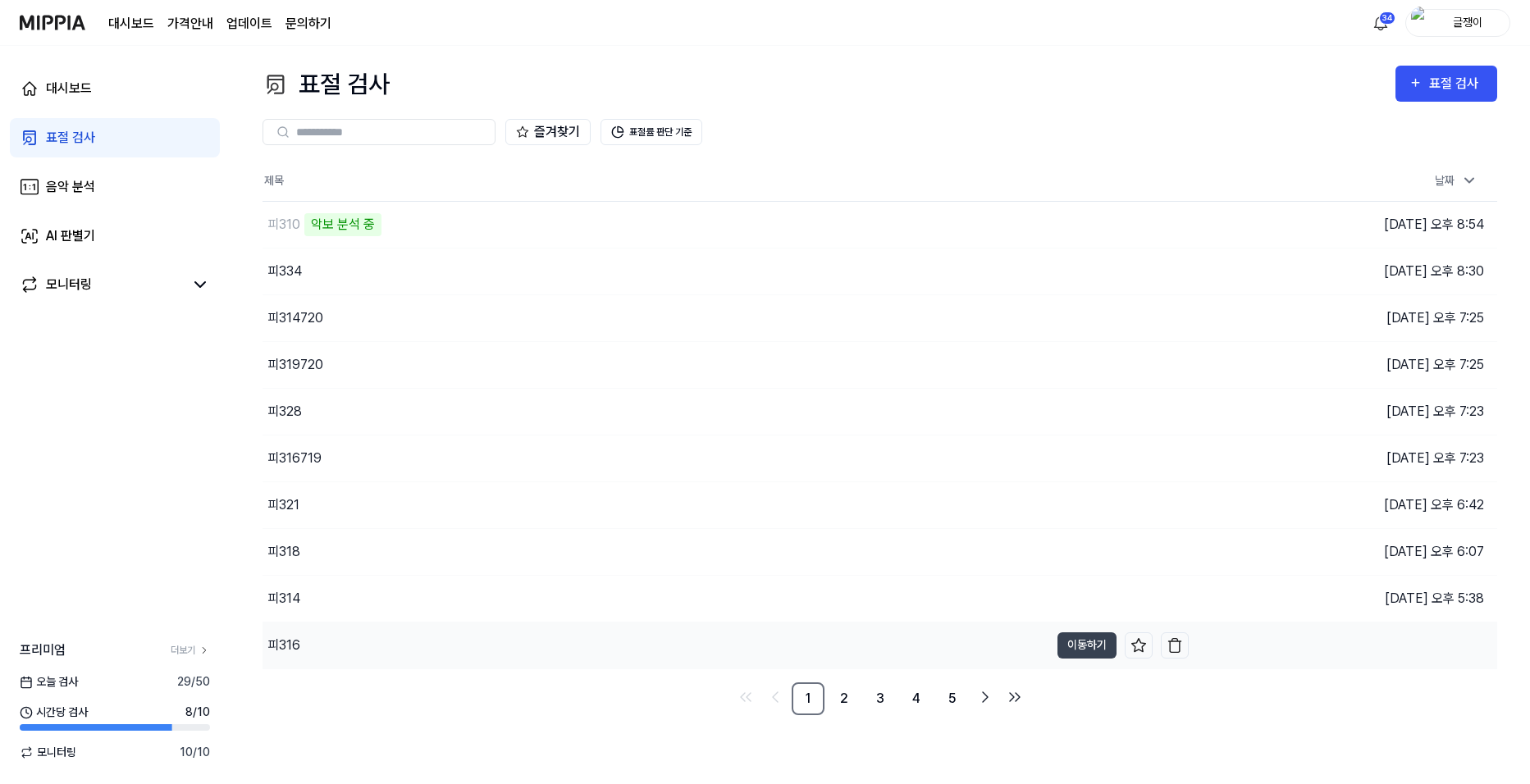
click at [1117, 641] on td "피316 이동하기" at bounding box center [725, 645] width 926 height 46
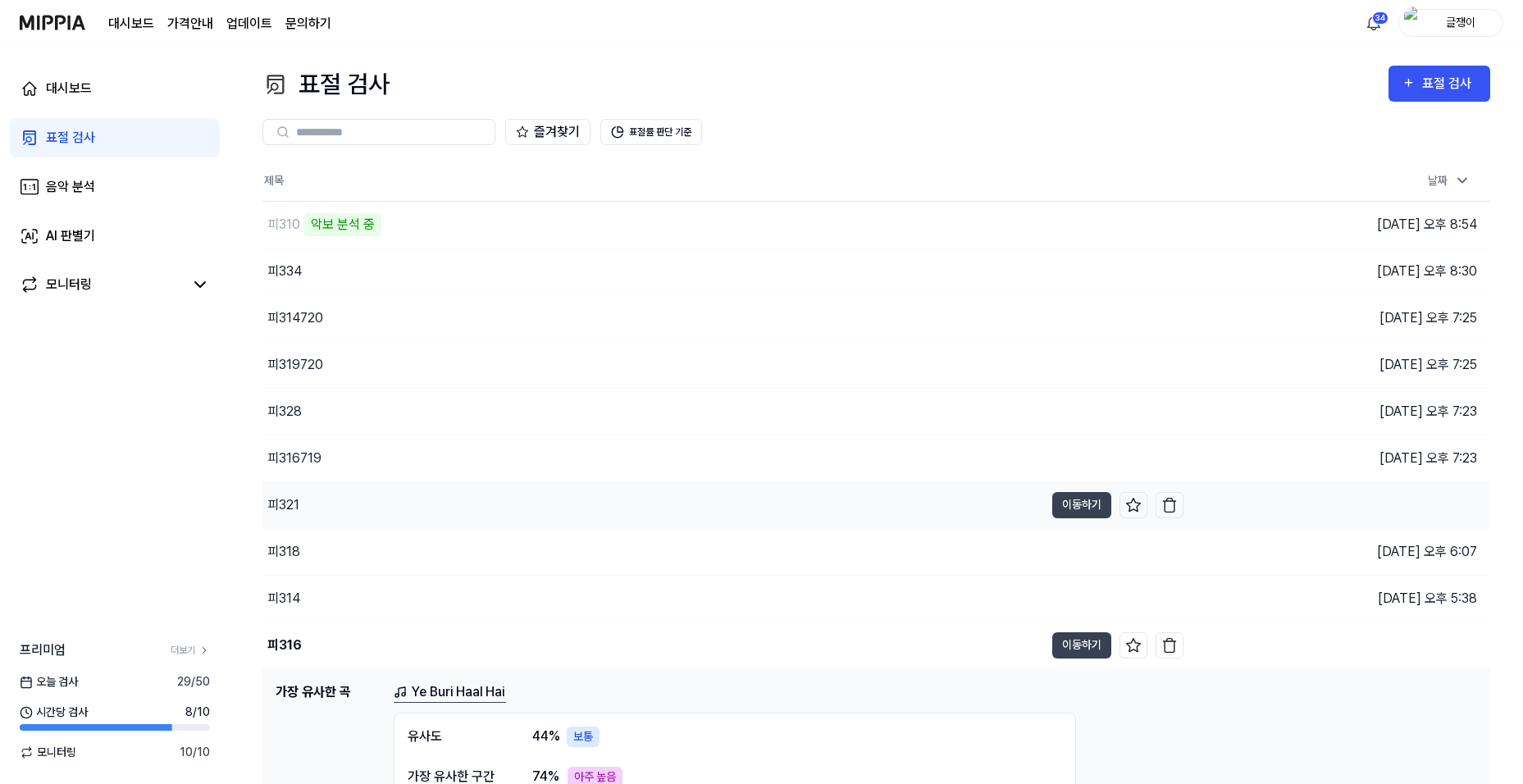
click at [777, 524] on div "피321" at bounding box center [653, 505] width 782 height 46
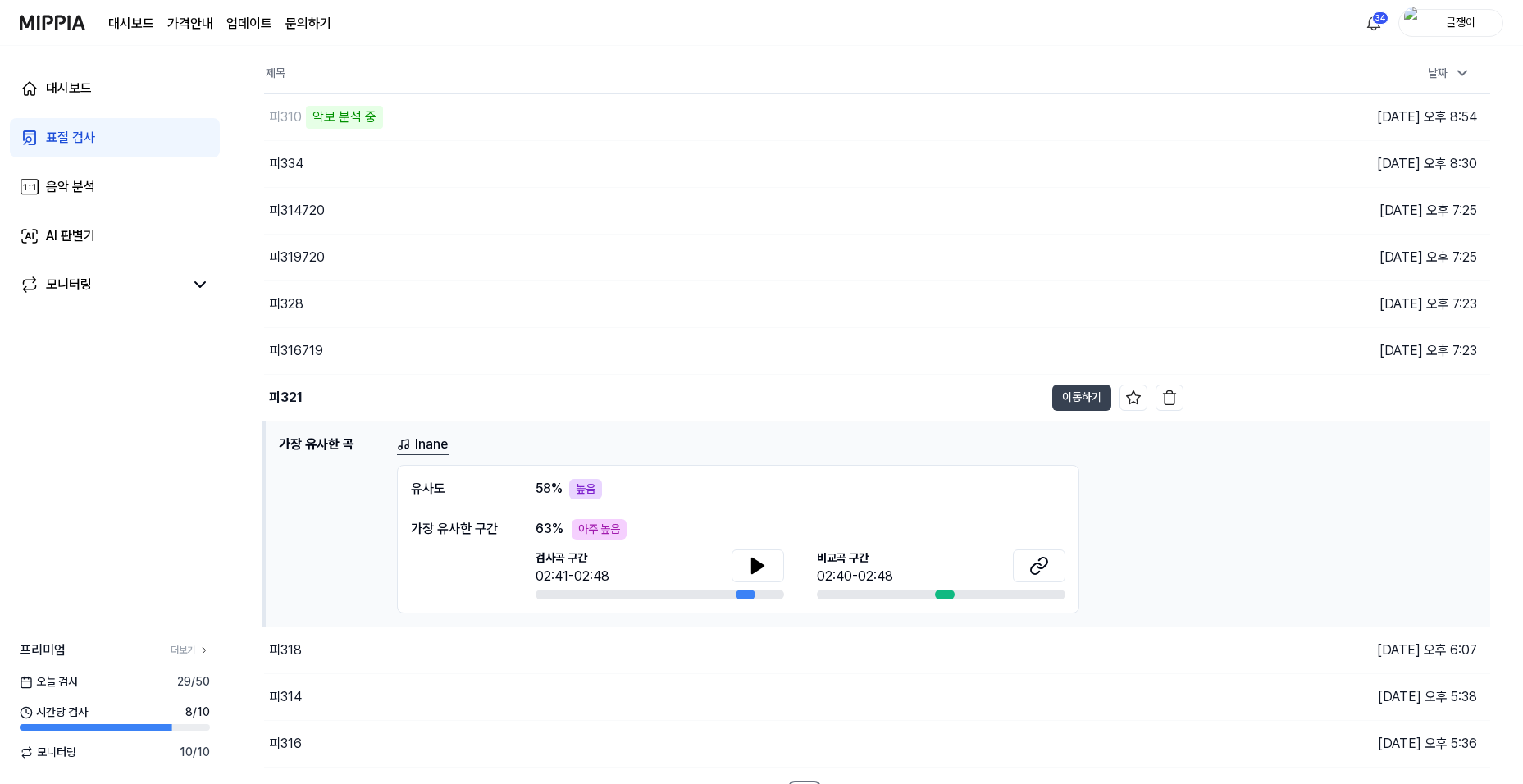
scroll to position [137, 0]
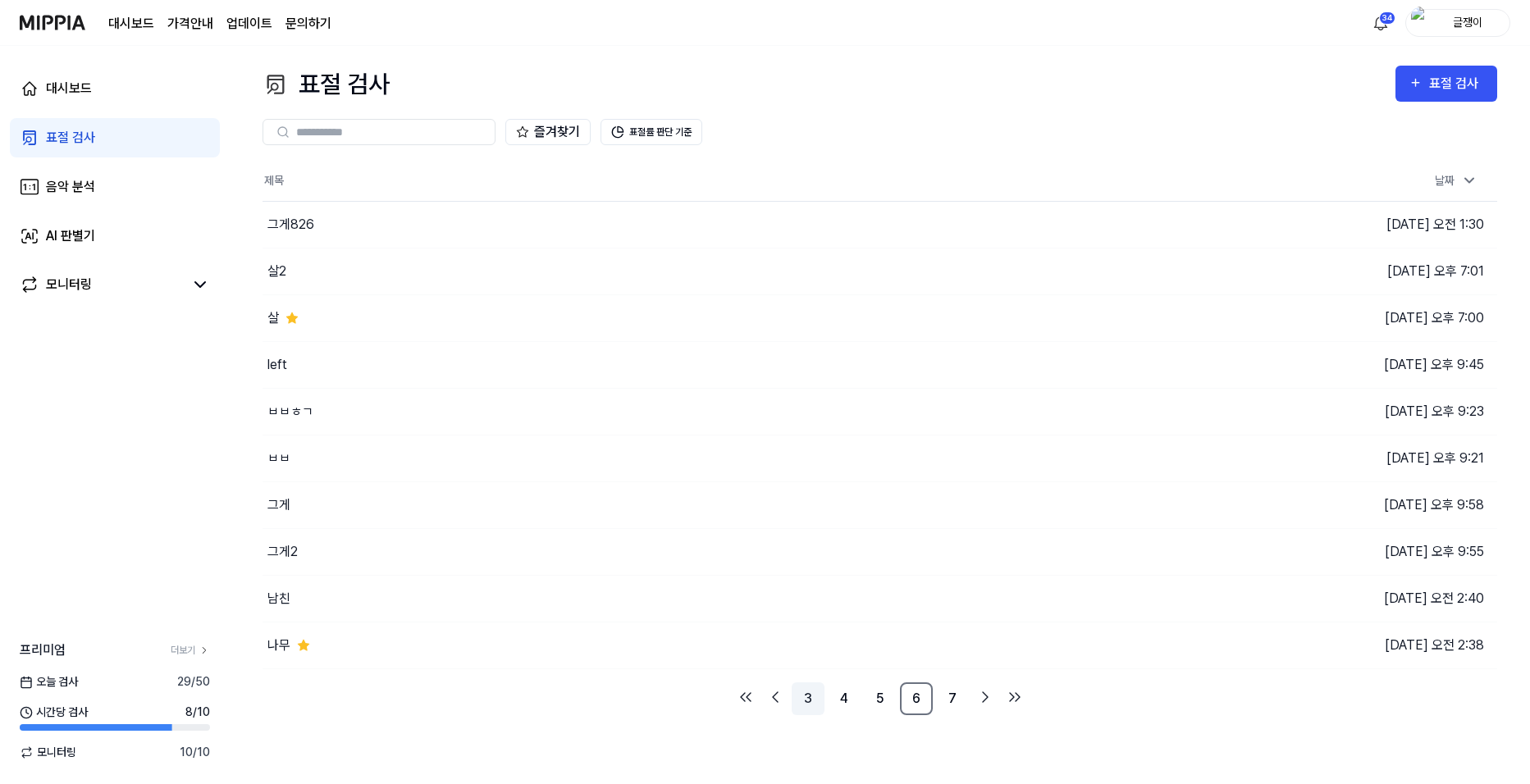
click at [804, 698] on link "3" at bounding box center [808, 698] width 33 height 33
click at [804, 698] on link "1" at bounding box center [808, 698] width 33 height 33
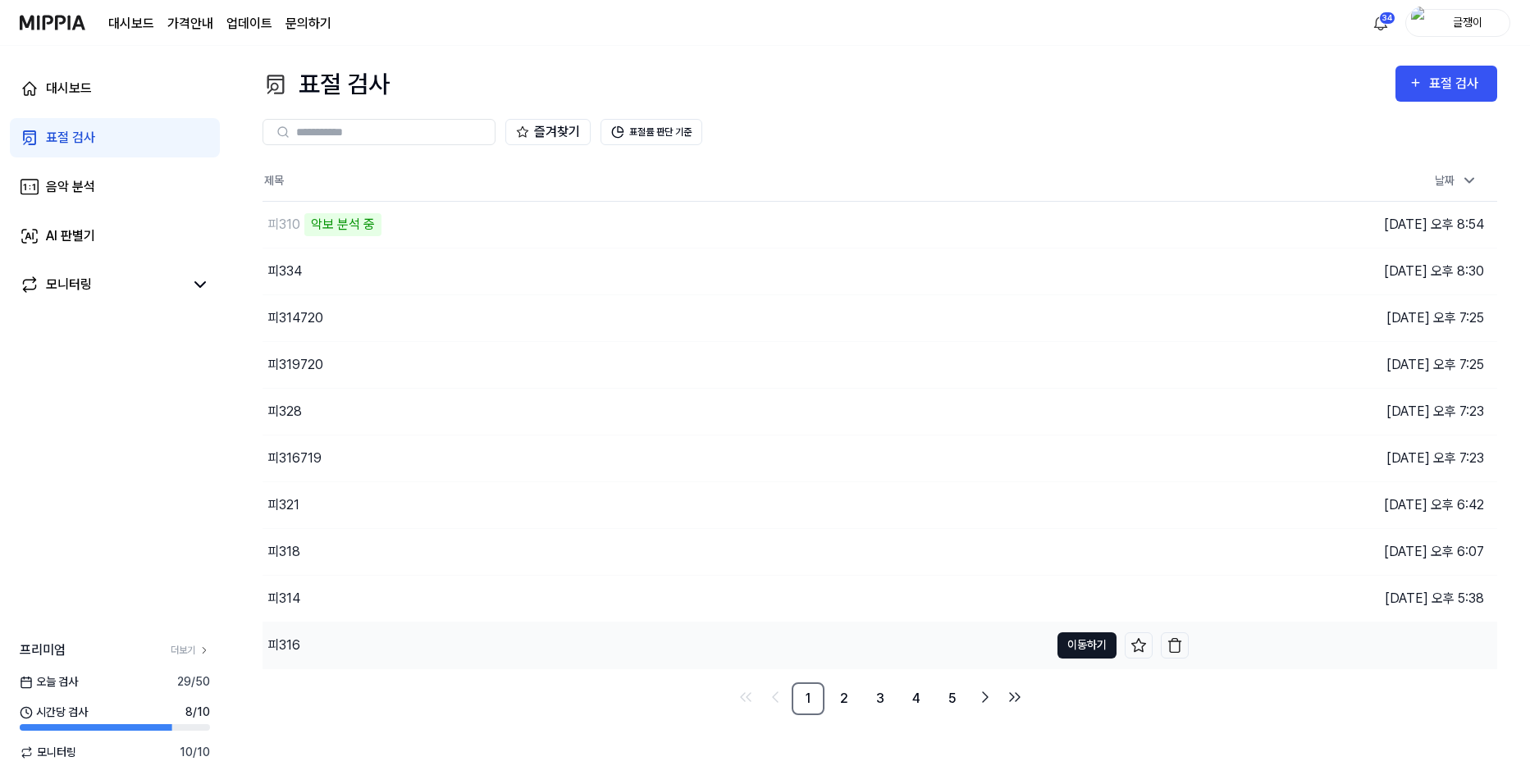
click at [1070, 641] on button "이동하기" at bounding box center [1086, 645] width 59 height 26
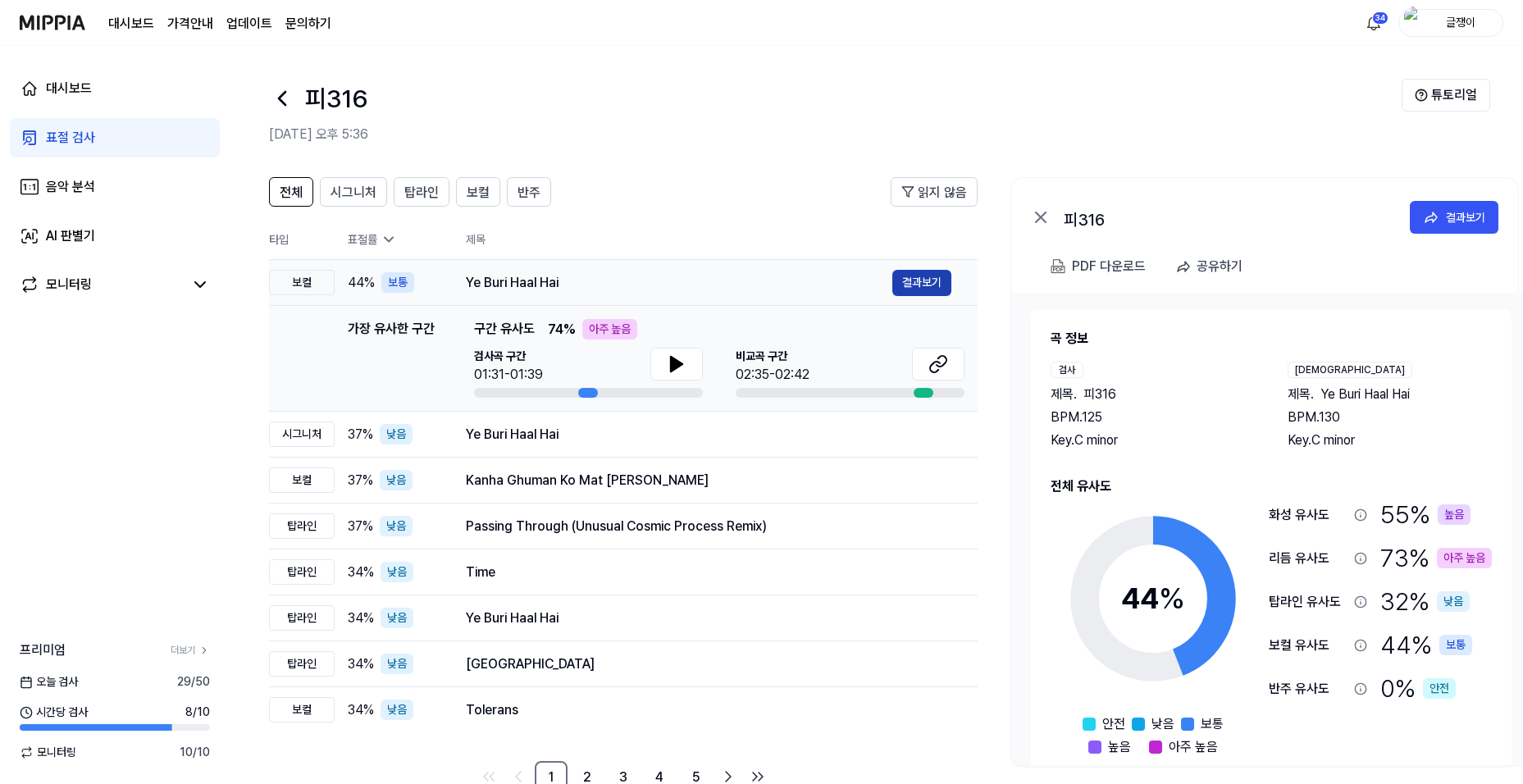
click at [917, 279] on button "결과보기" at bounding box center [922, 283] width 59 height 26
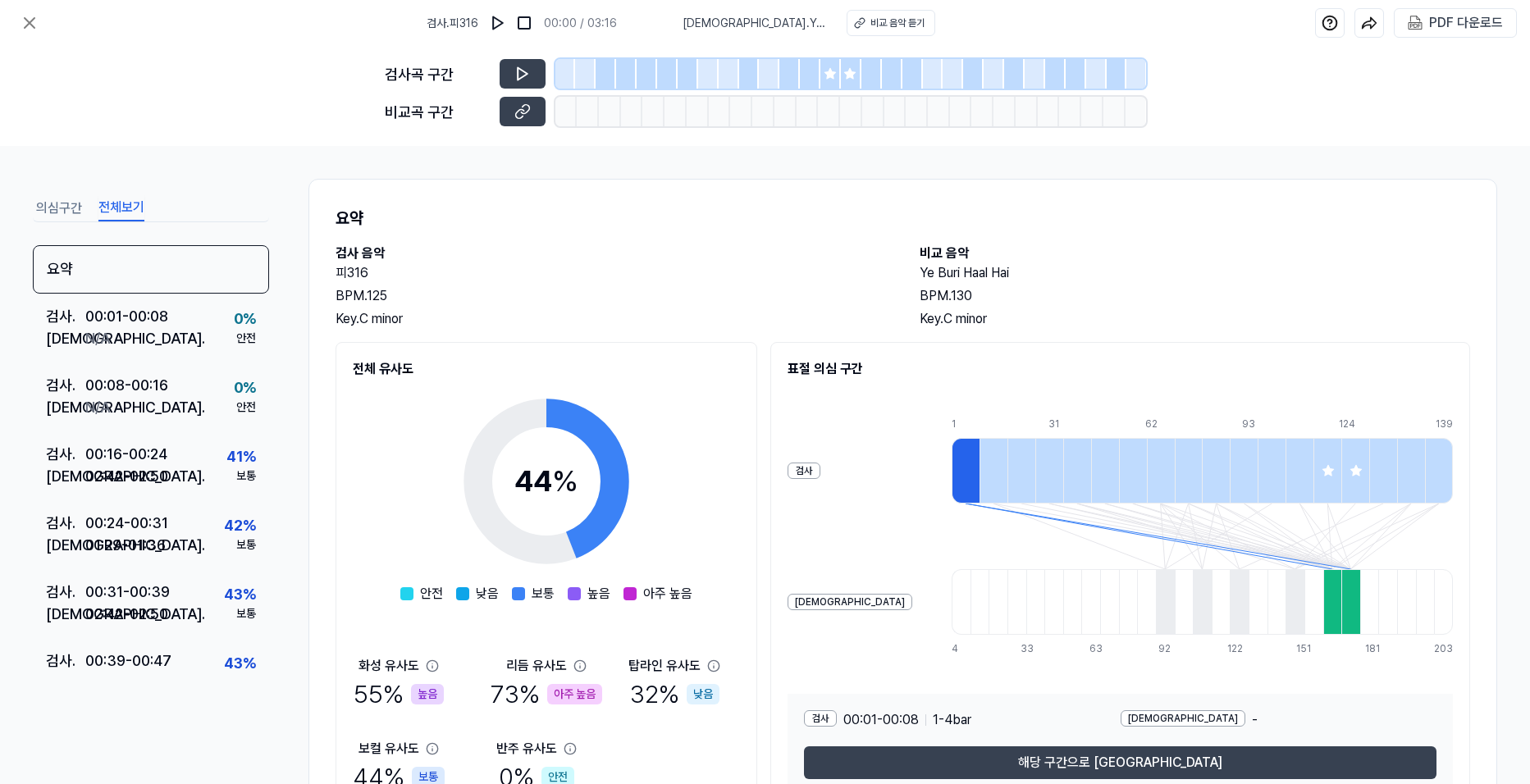
click at [131, 209] on button "전체보기" at bounding box center [121, 208] width 46 height 26
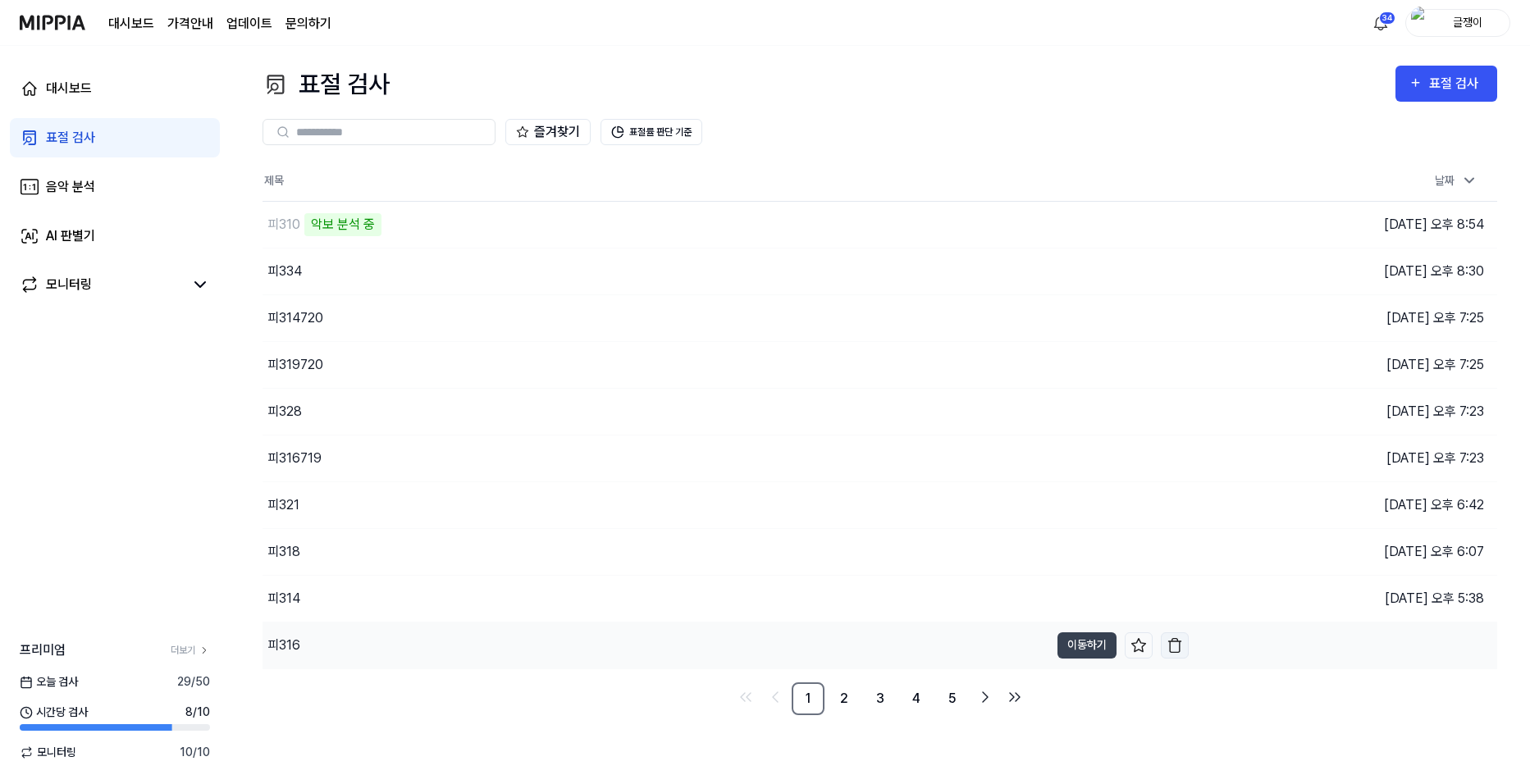
click at [1175, 644] on img "button" at bounding box center [1175, 645] width 16 height 16
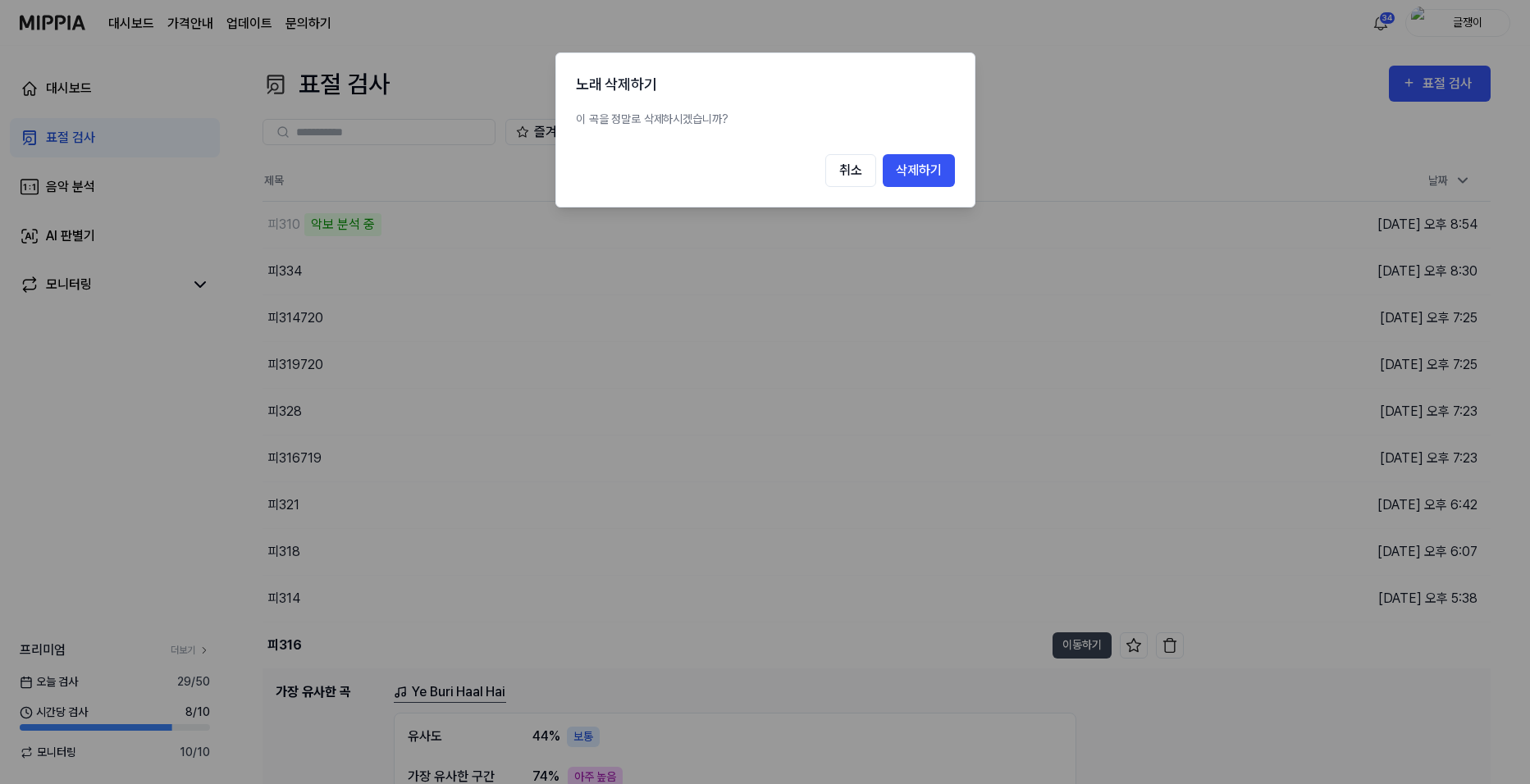
click at [929, 169] on button "삭제하기" at bounding box center [918, 170] width 72 height 33
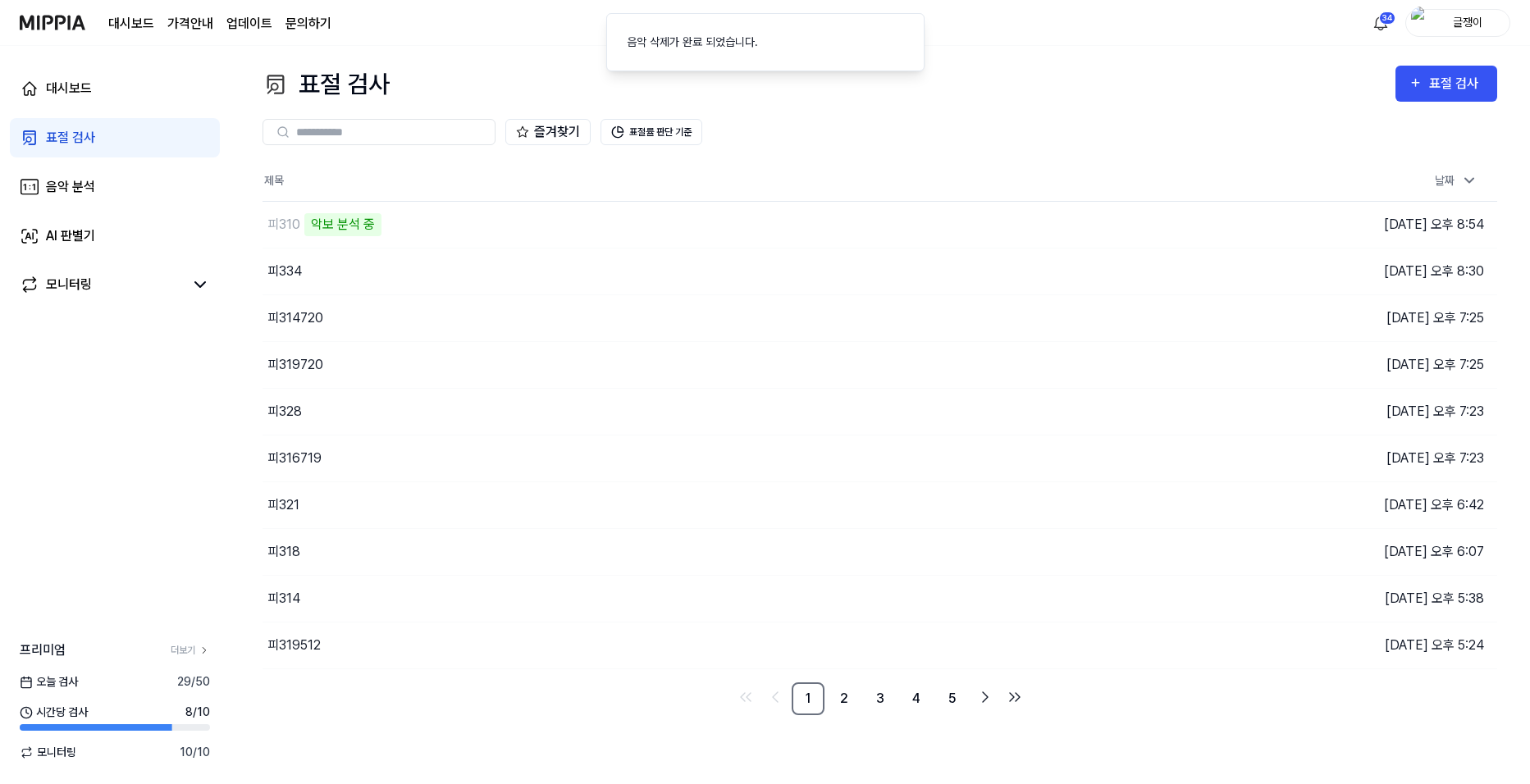
click at [815, 138] on div "즐겨찾기 표절률 판단 기준" at bounding box center [879, 132] width 1234 height 26
click at [1067, 590] on button "이동하기" at bounding box center [1086, 598] width 59 height 26
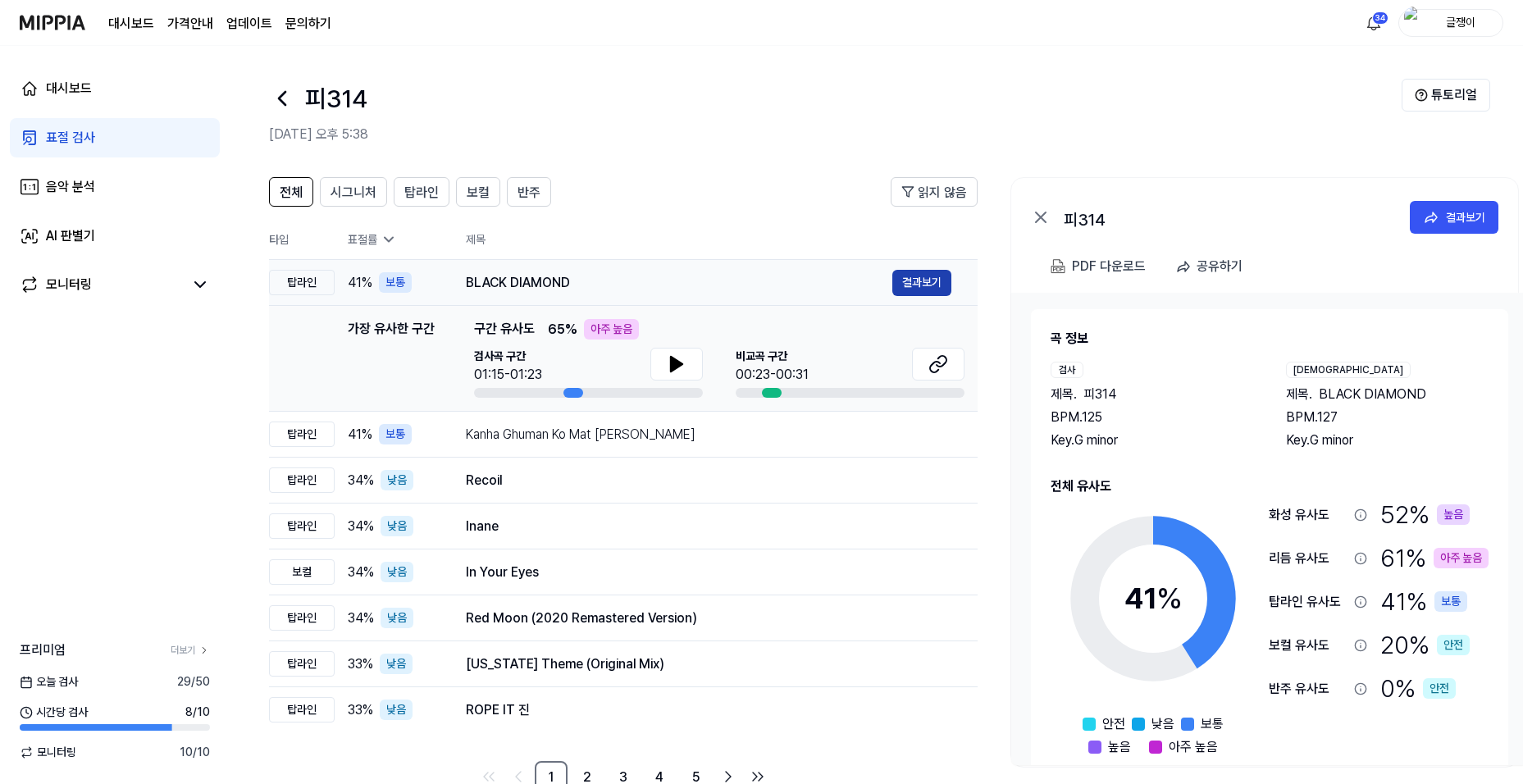
click at [924, 279] on button "결과보기" at bounding box center [922, 283] width 59 height 26
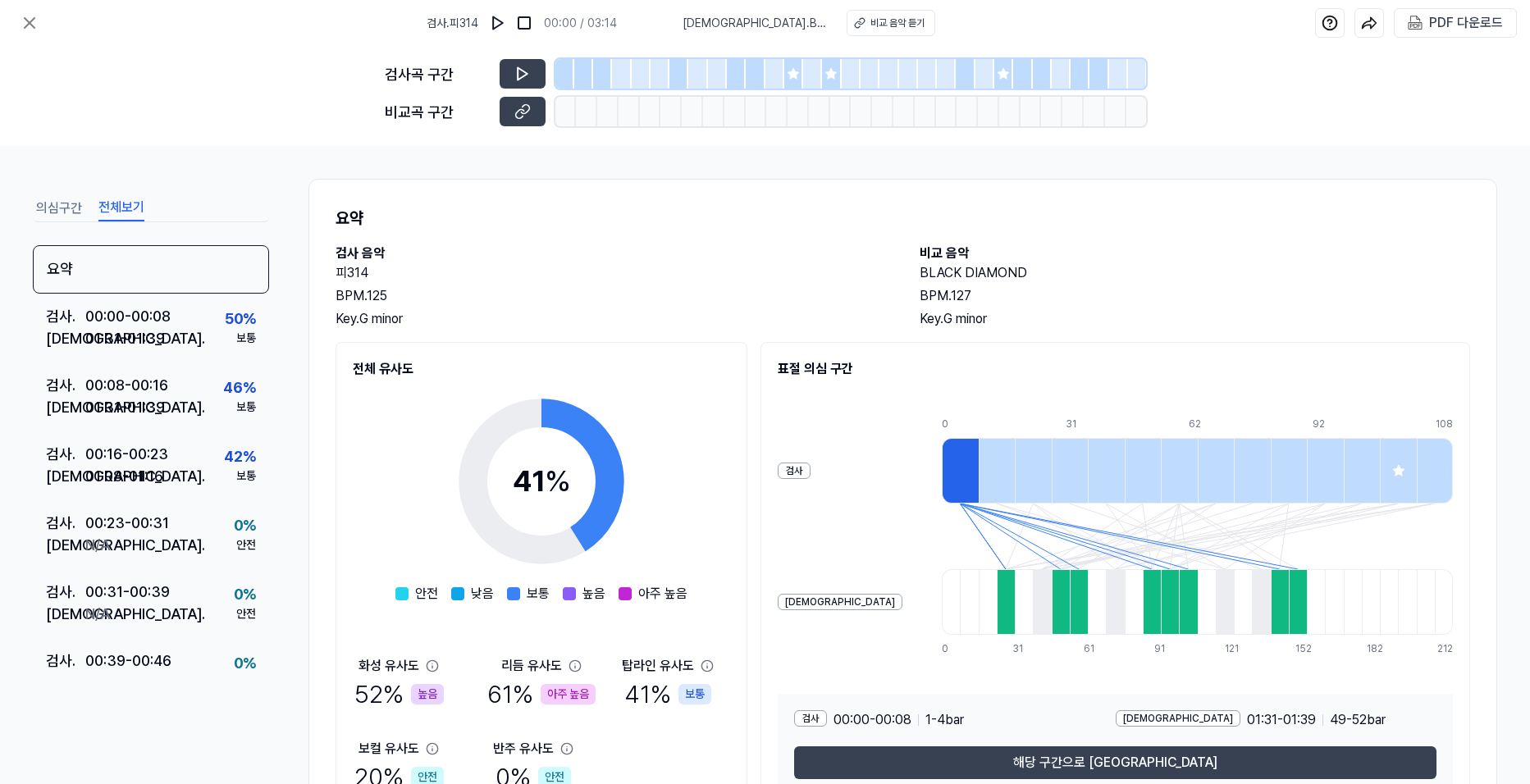
click at [117, 206] on button "전체보기" at bounding box center [121, 208] width 46 height 26
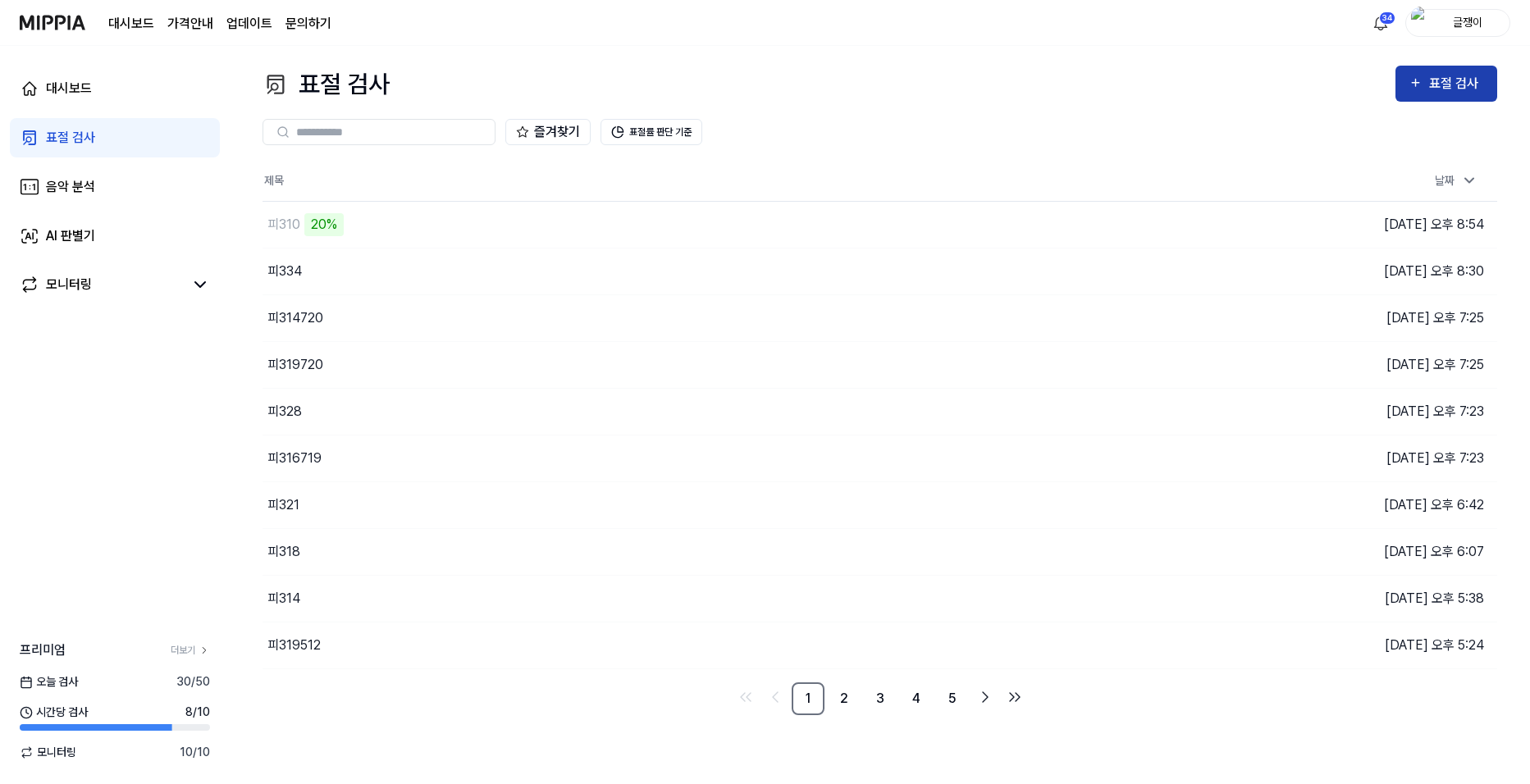
click at [1461, 86] on div "표절 검사" at bounding box center [1456, 83] width 55 height 22
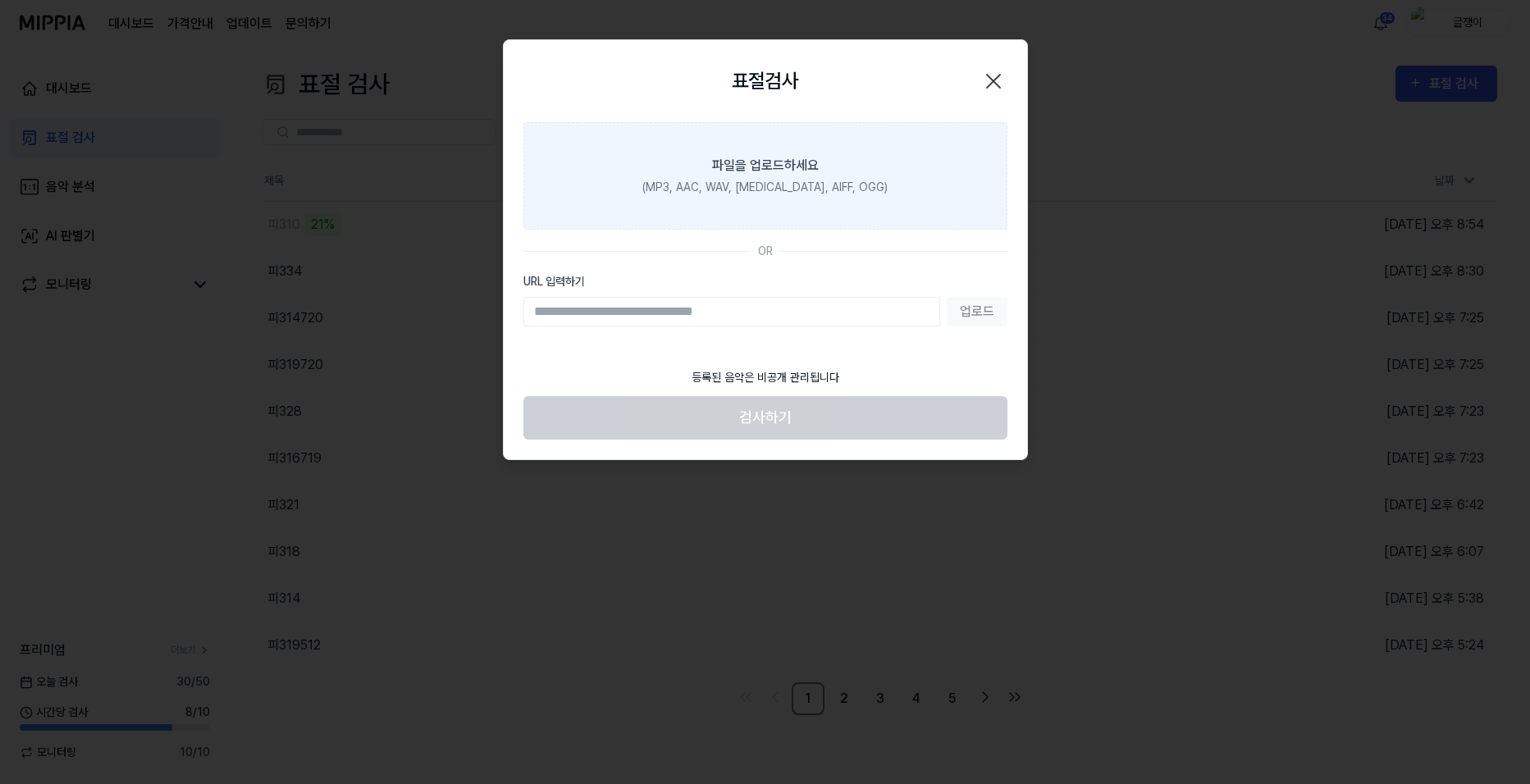
click at [688, 167] on label "파일을 업로드하세요 (MP3, AAC, WAV, [MEDICAL_DATA], AIFF, OGG)" at bounding box center [765, 175] width 484 height 107
click at [0, 0] on input "파일을 업로드하세요 (MP3, AAC, WAV, [MEDICAL_DATA], AIFF, OGG)" at bounding box center [0, 0] width 0 height 0
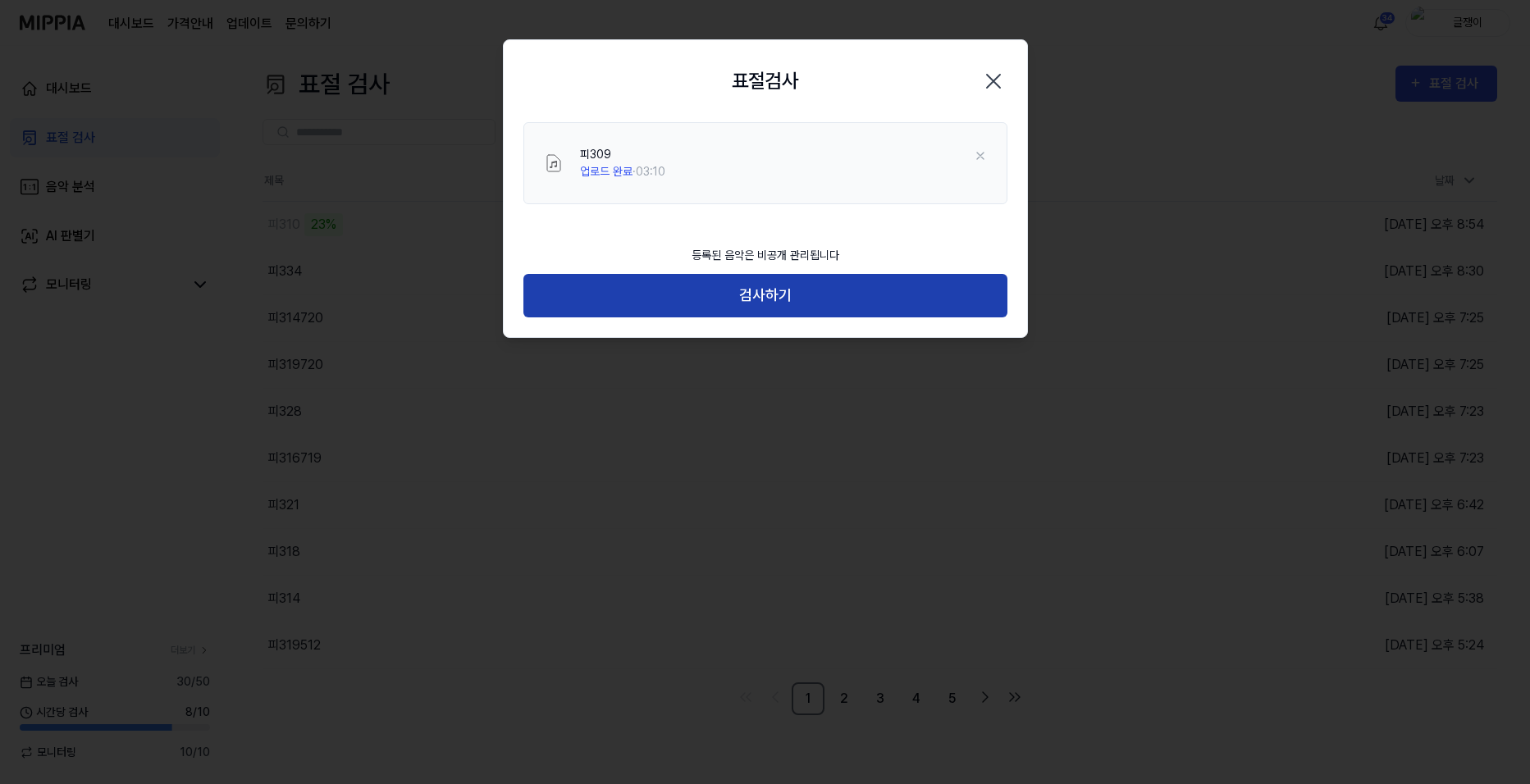
click at [796, 290] on button "검사하기" at bounding box center [765, 296] width 484 height 43
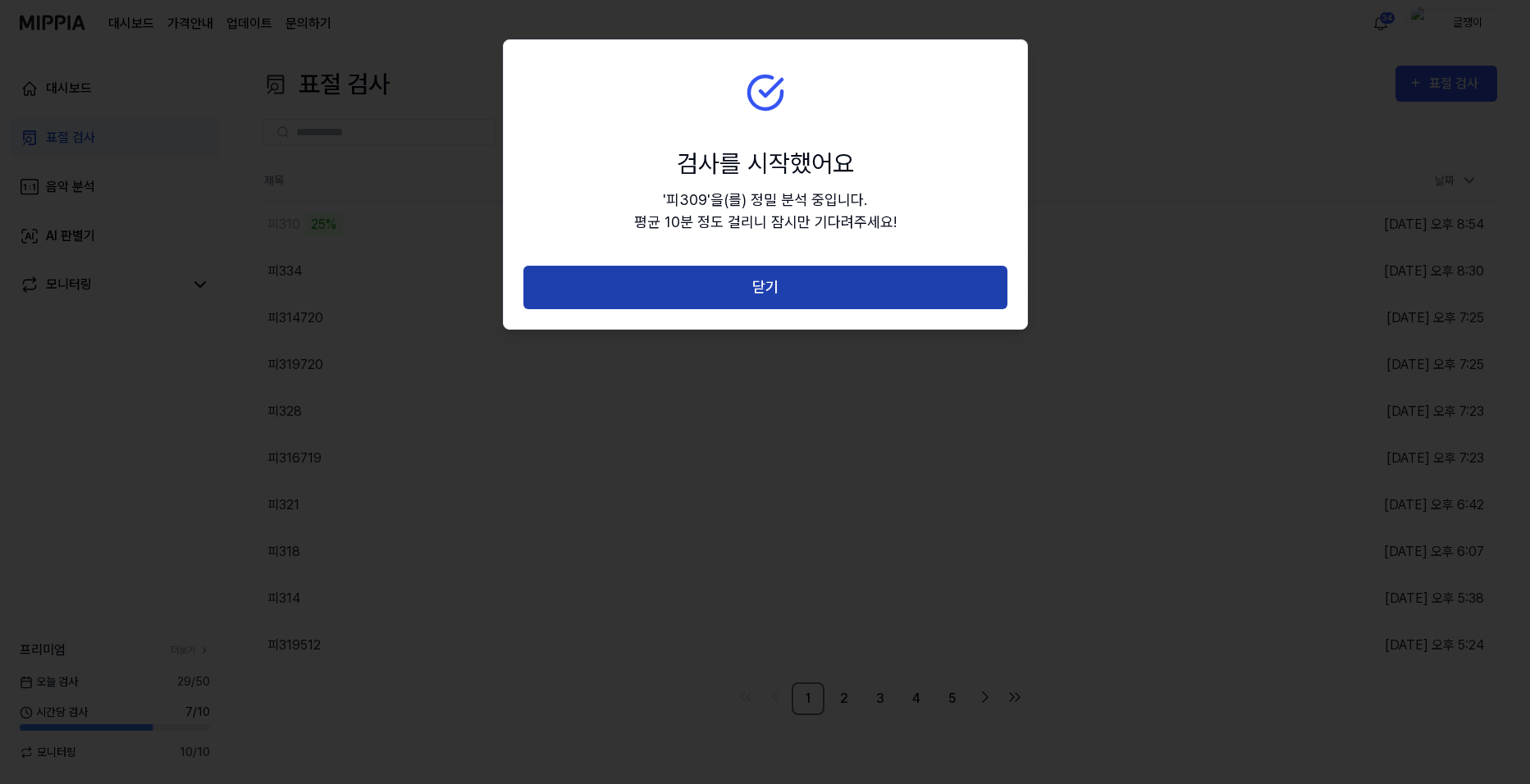
click at [758, 277] on button "닫기" at bounding box center [765, 287] width 484 height 43
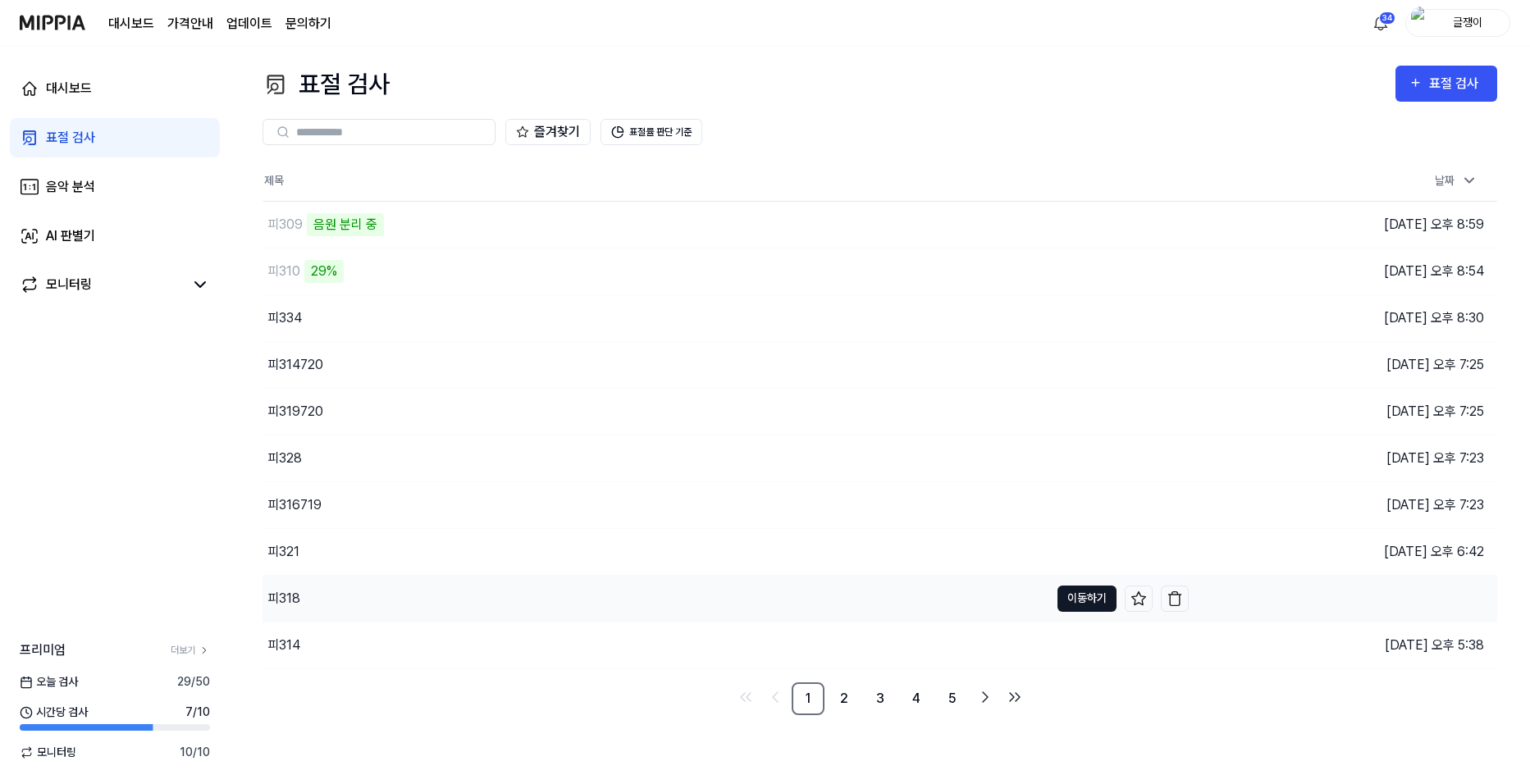
click at [1063, 592] on button "이동하기" at bounding box center [1086, 598] width 59 height 26
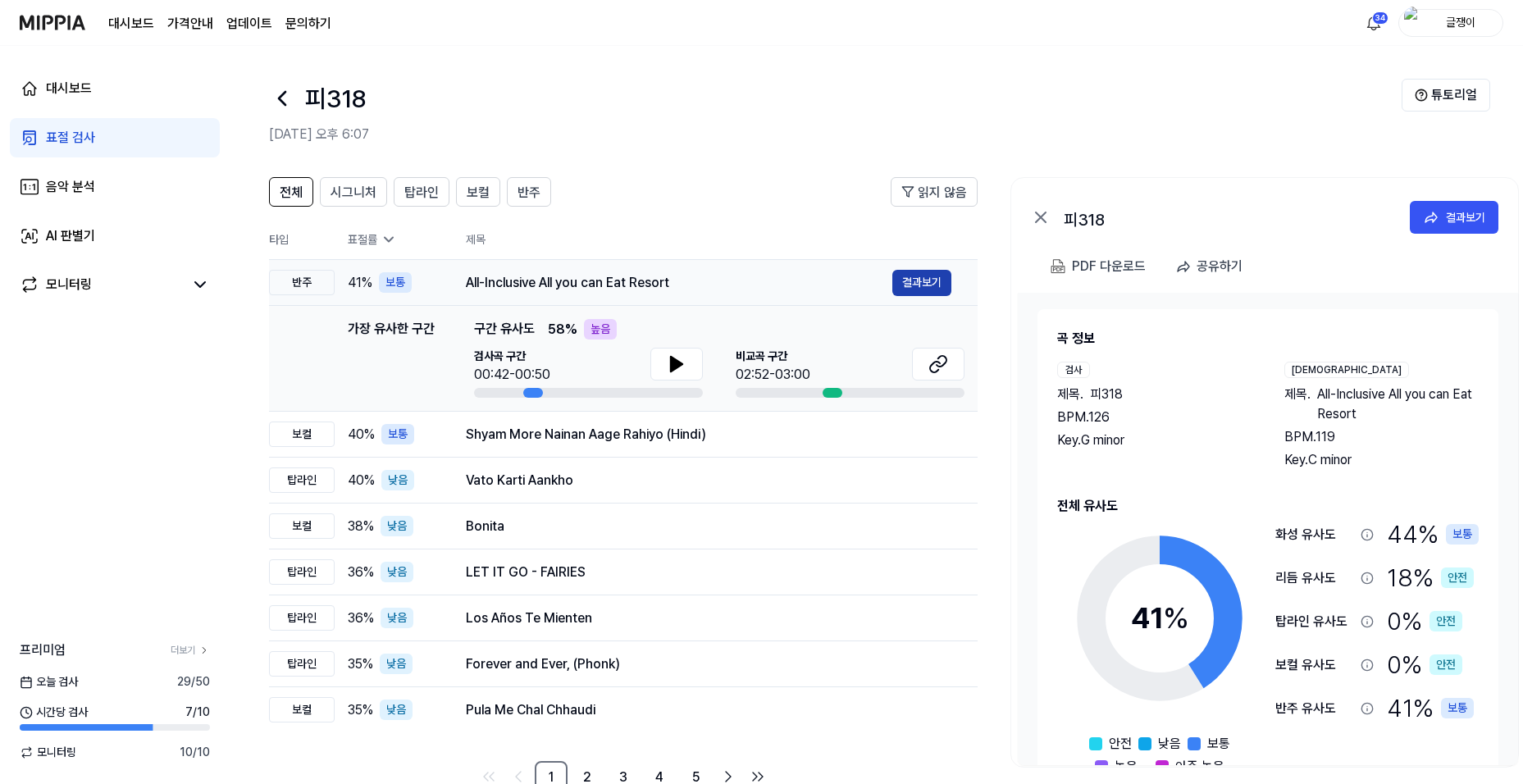
click at [923, 281] on button "결과보기" at bounding box center [922, 283] width 59 height 26
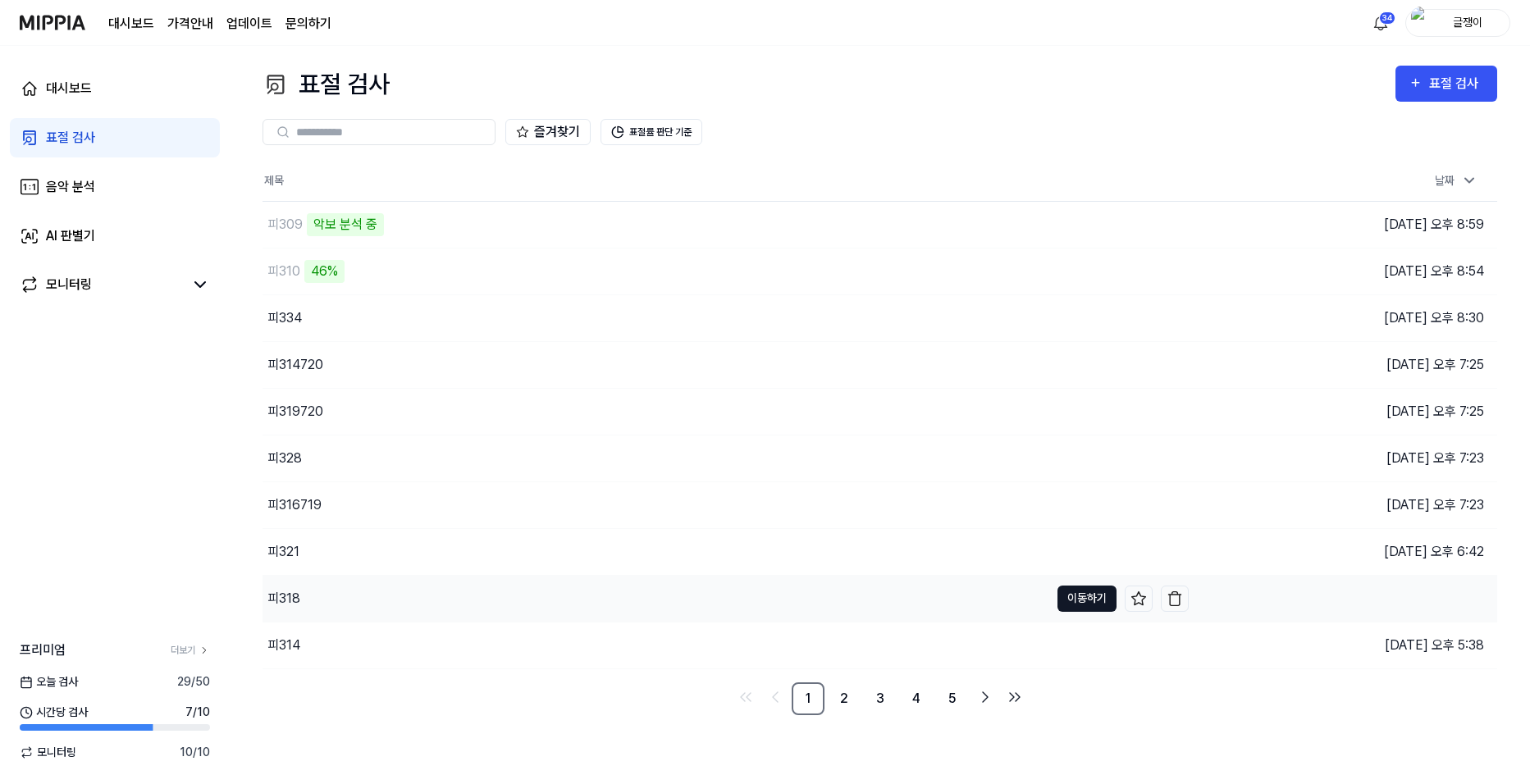
click at [1085, 589] on button "이동하기" at bounding box center [1086, 598] width 59 height 26
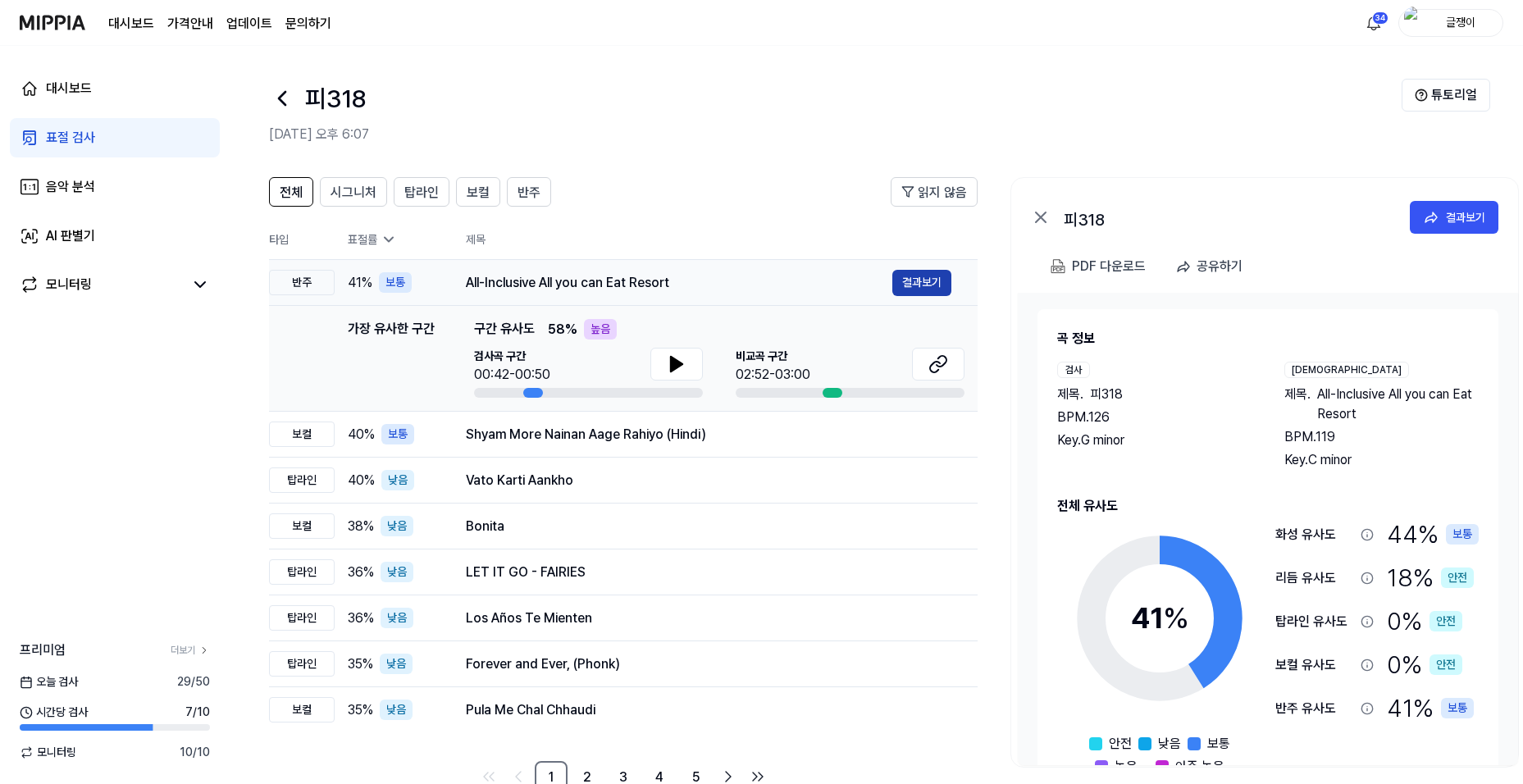
click at [929, 280] on button "결과보기" at bounding box center [922, 283] width 59 height 26
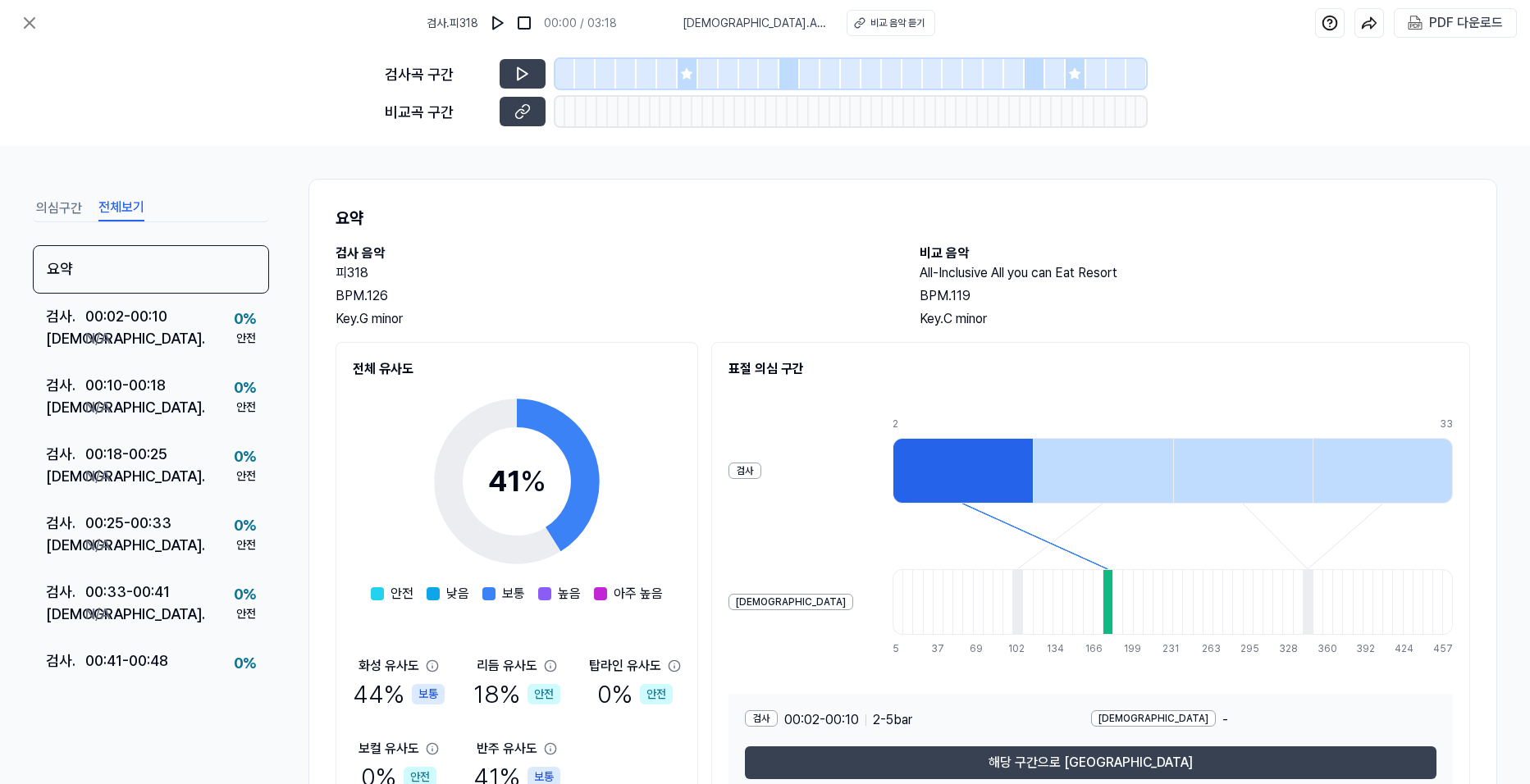
click at [132, 206] on button "전체보기" at bounding box center [121, 208] width 46 height 26
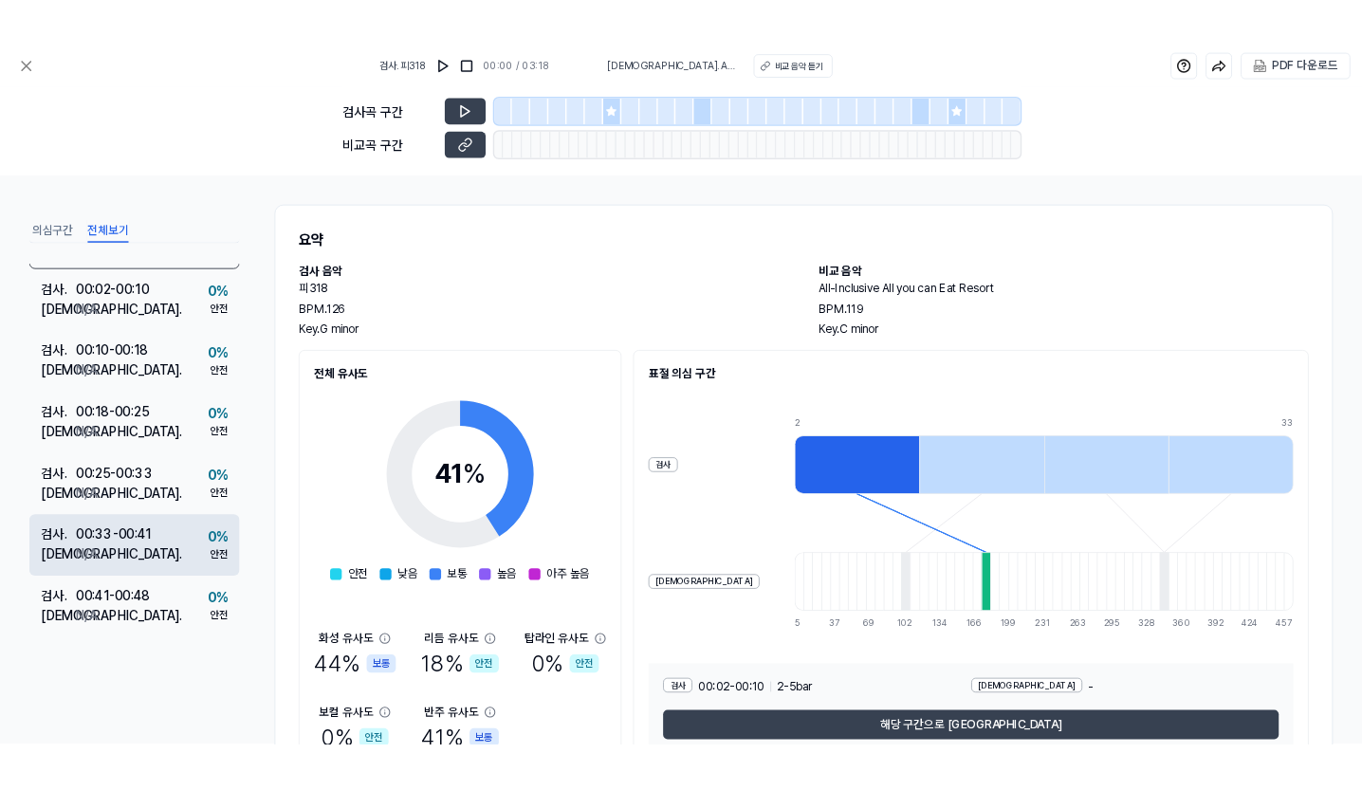
scroll to position [95, 0]
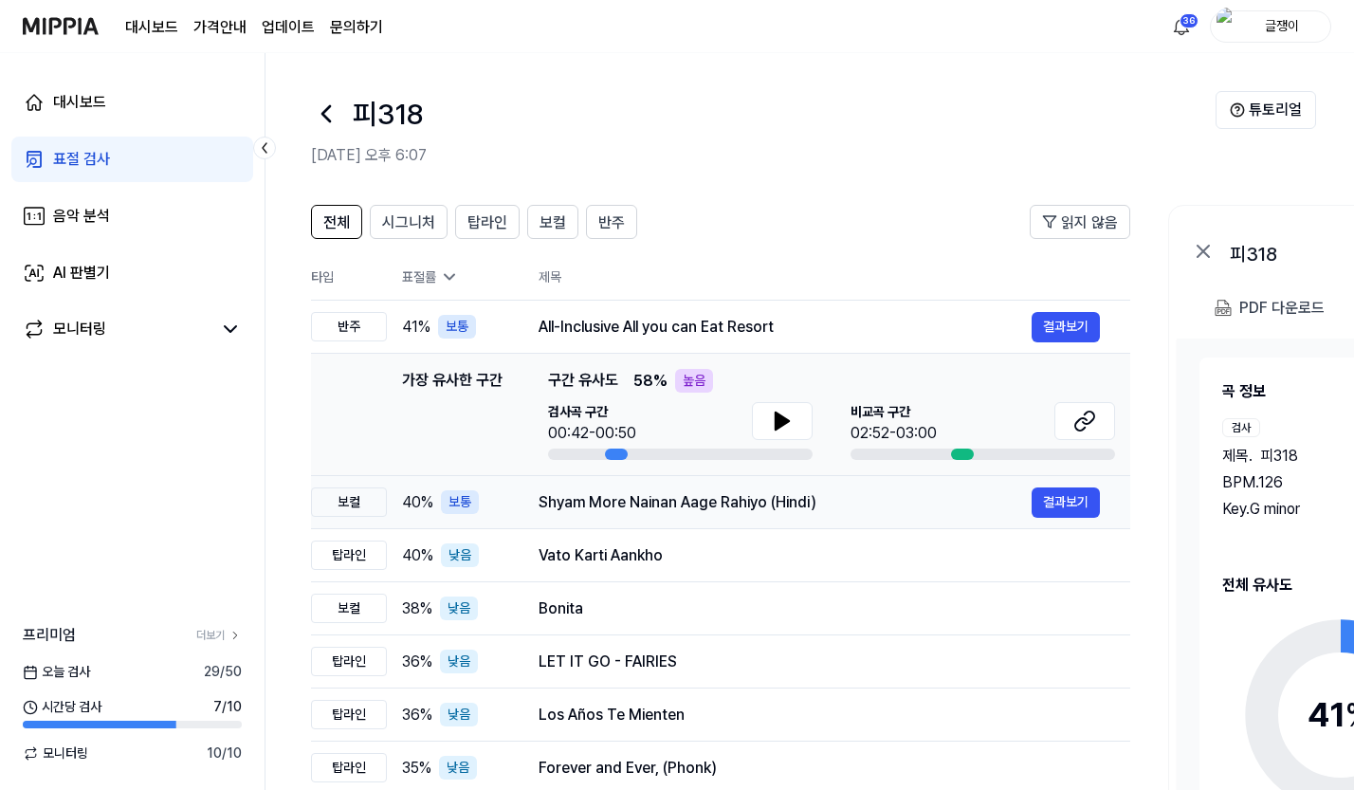
click at [642, 494] on div "Shyam More Nainan Aage Rahiyo (Hindi)" at bounding box center [785, 502] width 493 height 23
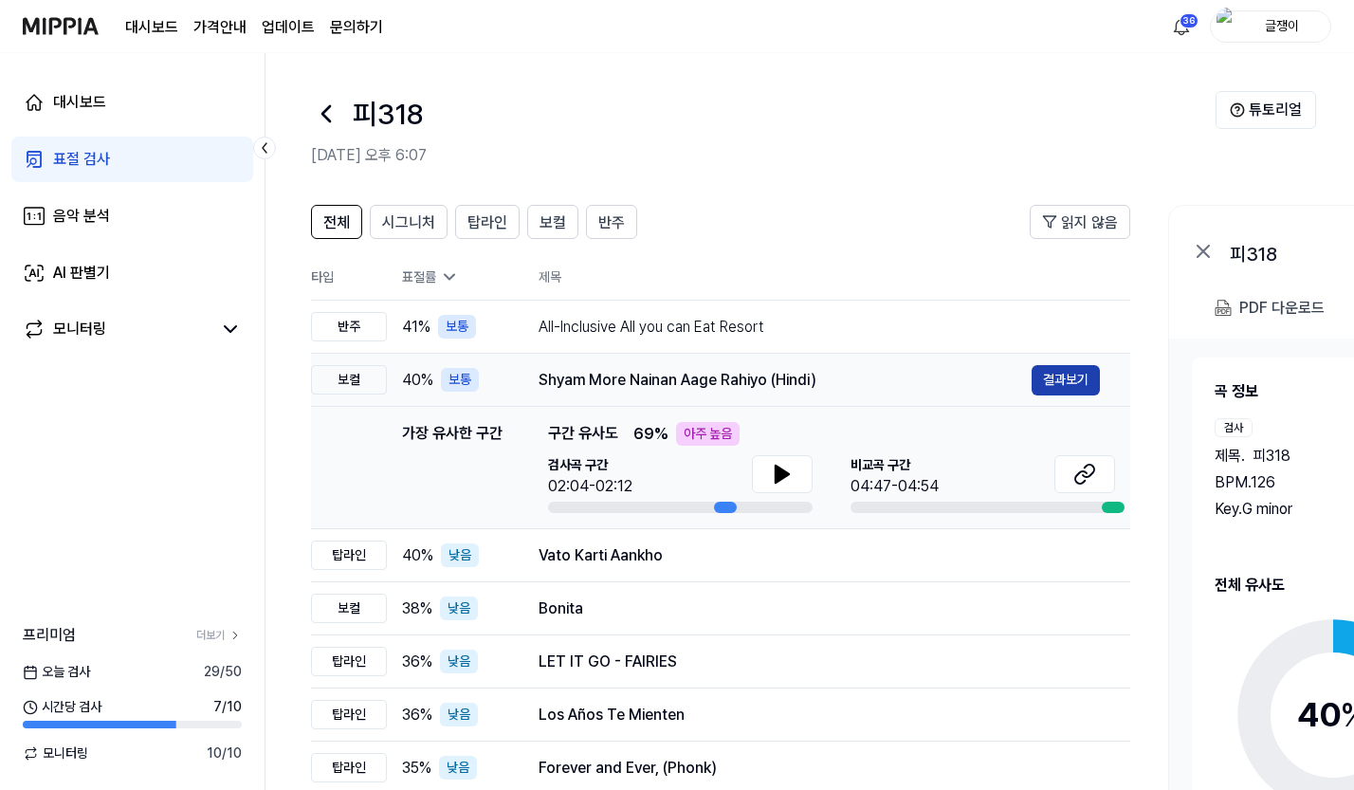
click at [1063, 368] on button "결과보기" at bounding box center [1066, 380] width 68 height 30
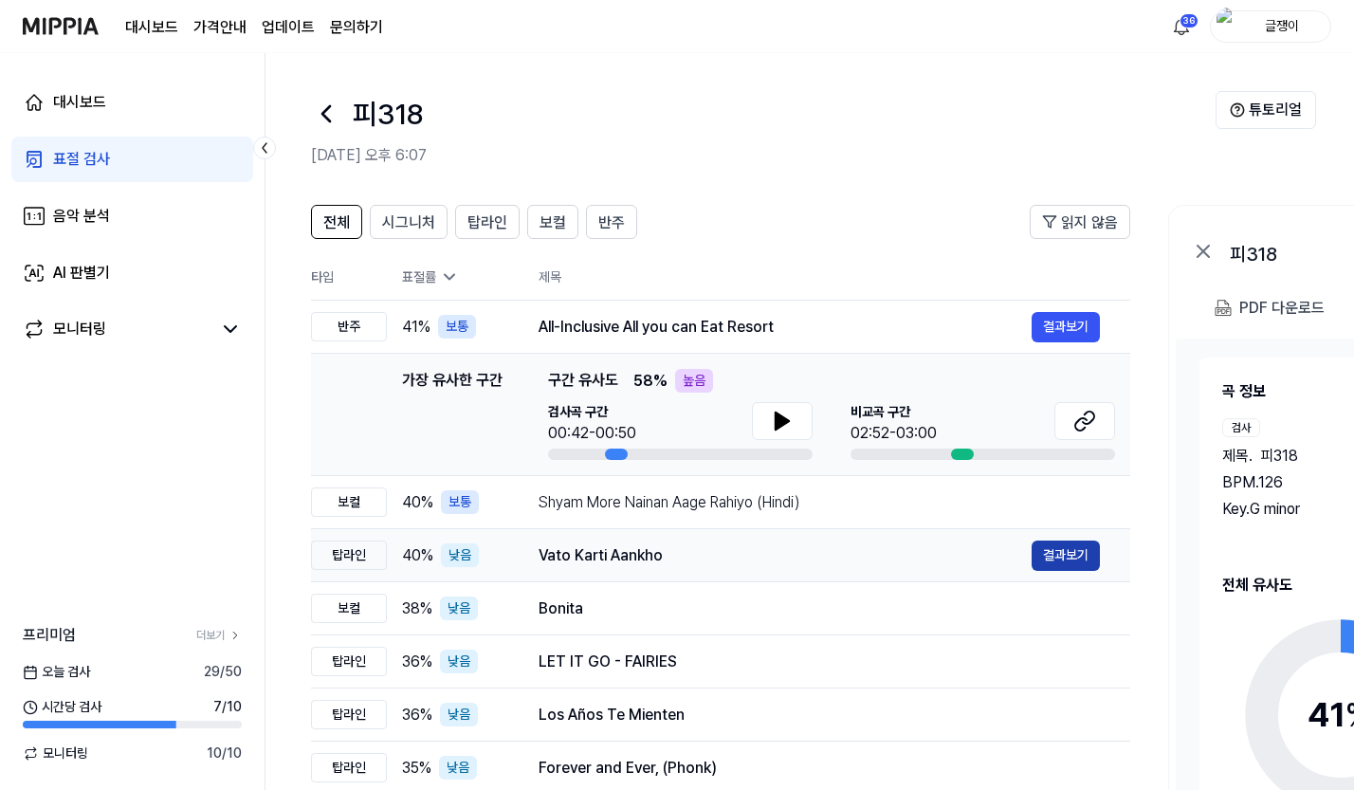
click at [1040, 554] on button "결과보기" at bounding box center [1066, 556] width 68 height 30
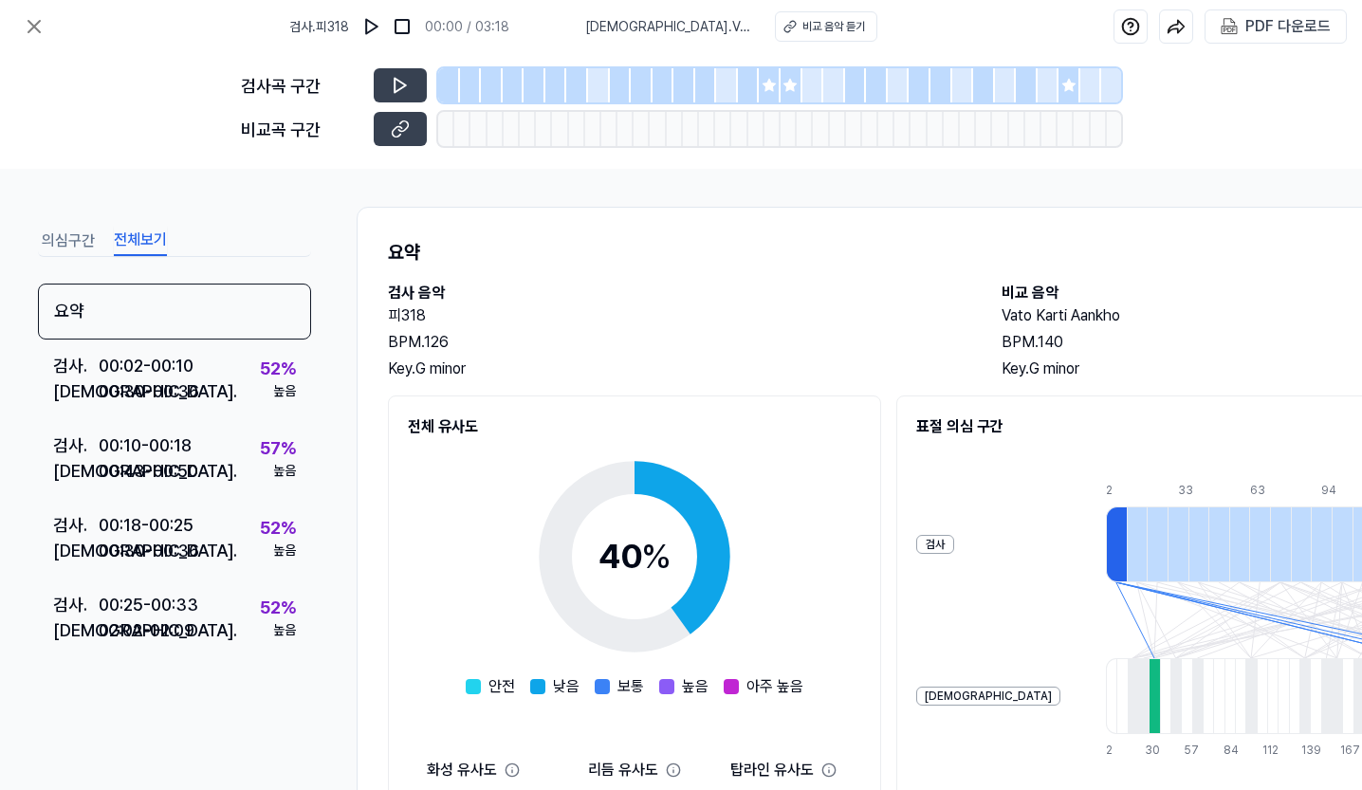
click at [144, 245] on button "전체보기" at bounding box center [140, 241] width 53 height 30
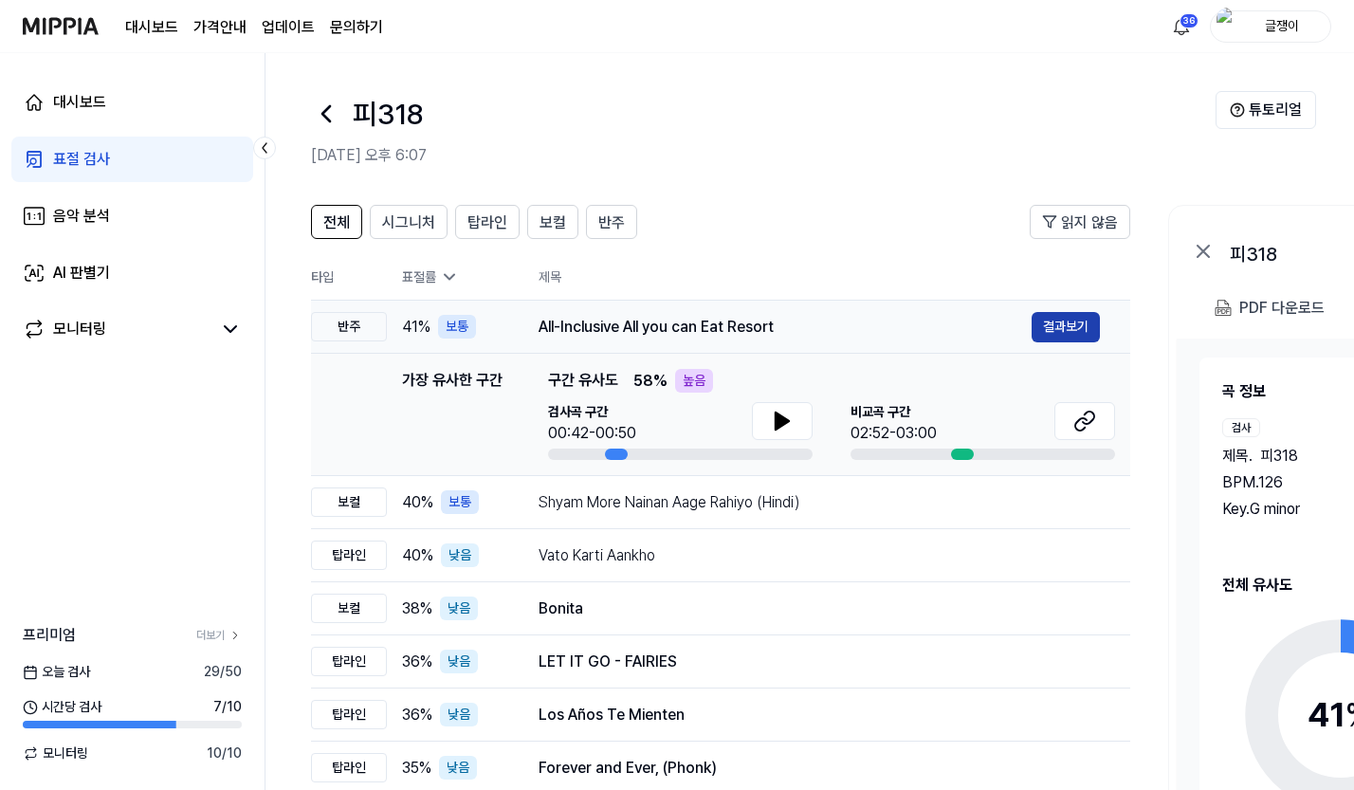
click at [1054, 322] on button "결과보기" at bounding box center [1066, 327] width 68 height 30
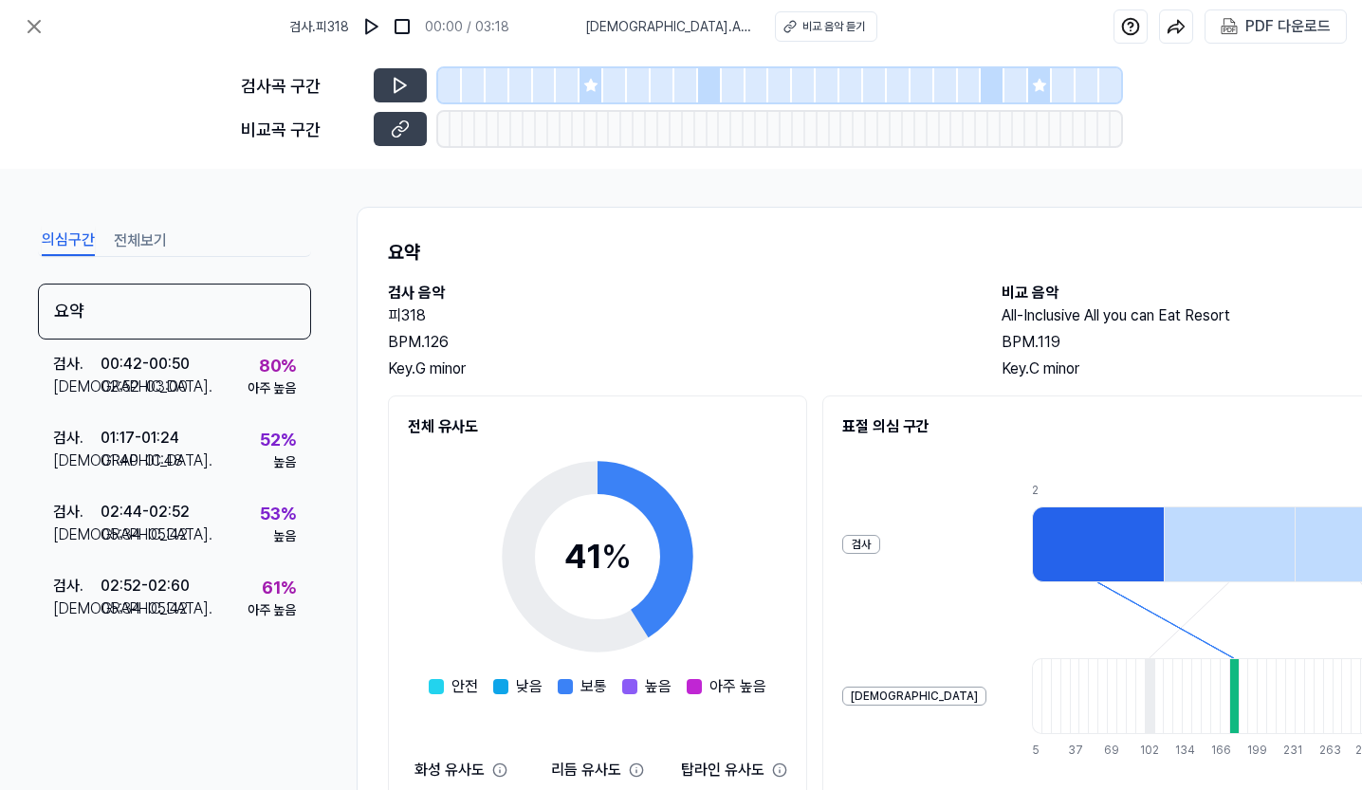
click at [143, 245] on button "전체보기" at bounding box center [140, 241] width 53 height 30
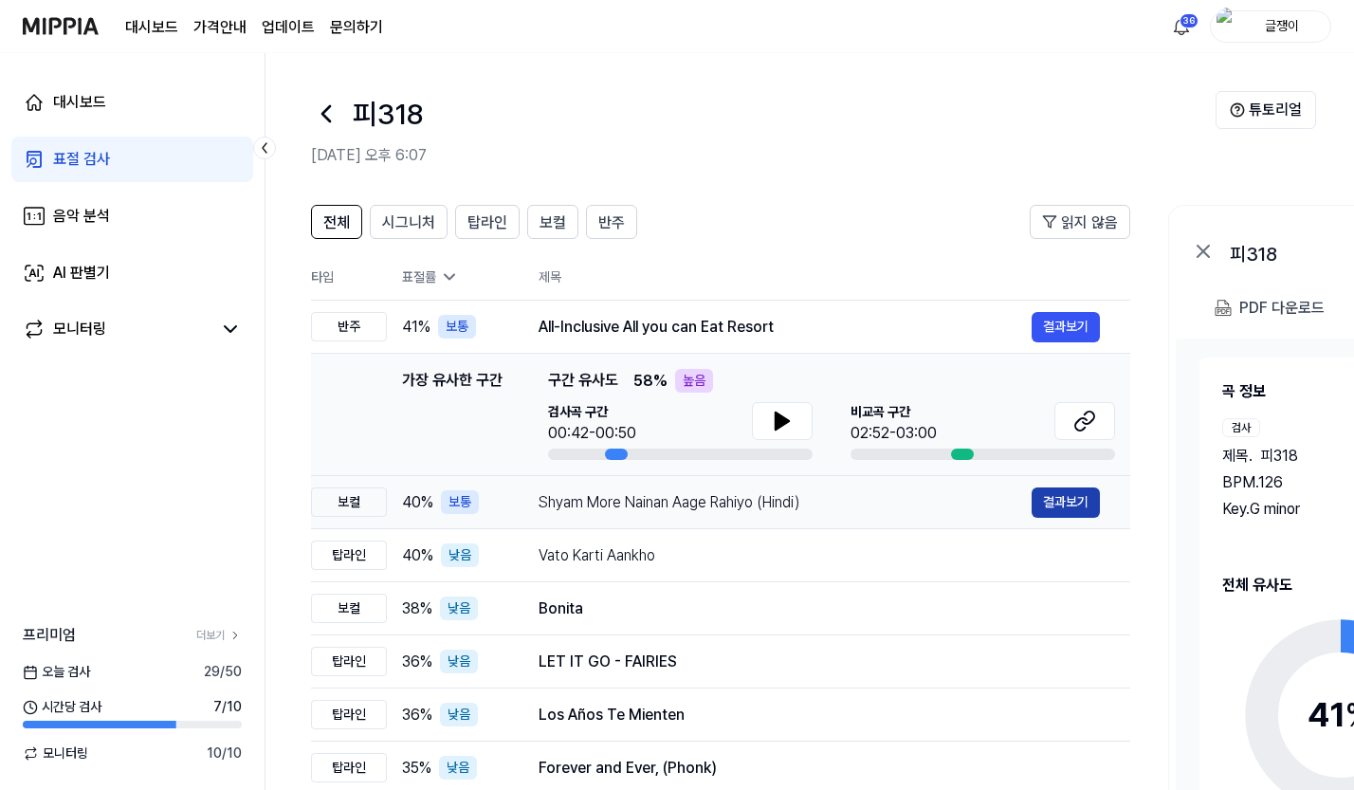
click at [1048, 498] on button "결과보기" at bounding box center [1066, 502] width 68 height 30
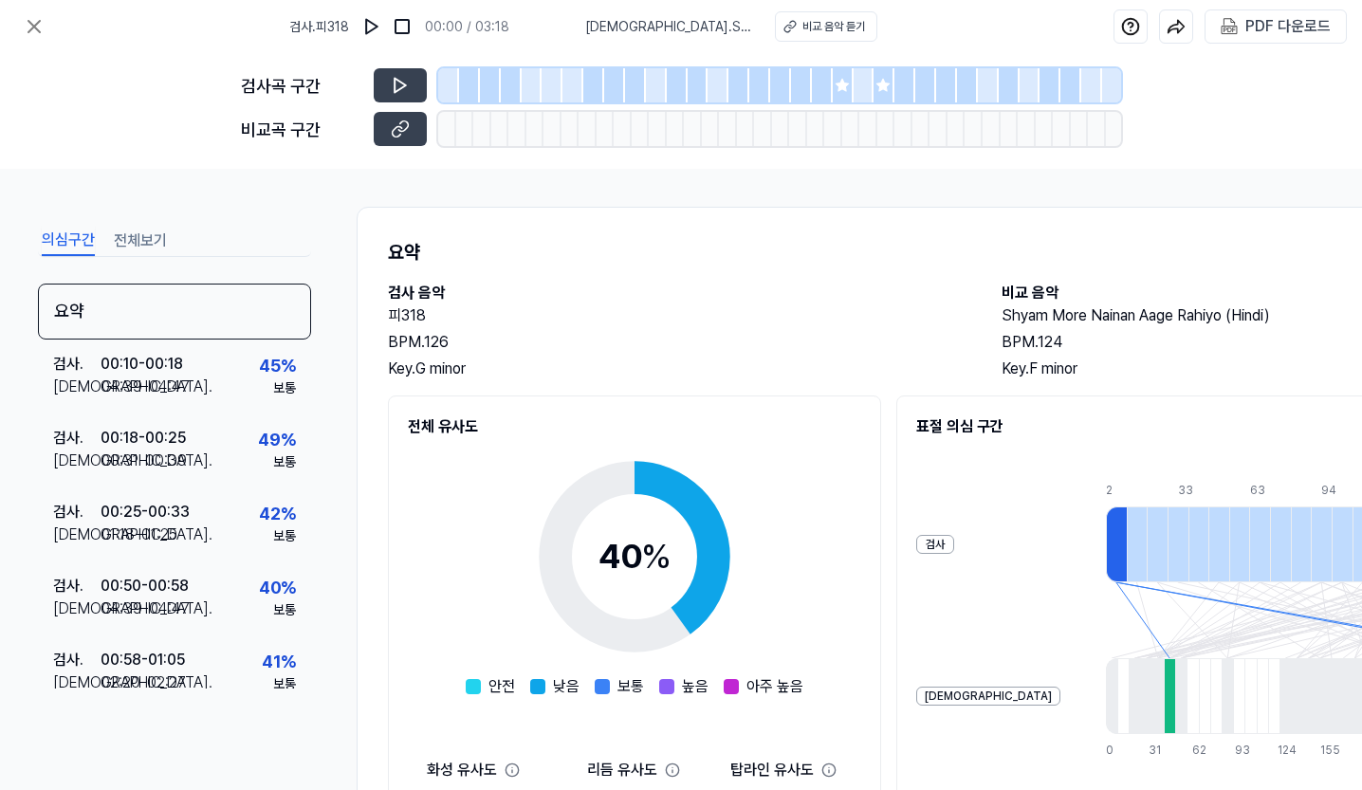
click at [151, 225] on div "의심구간 전체보기" at bounding box center [174, 239] width 273 height 35
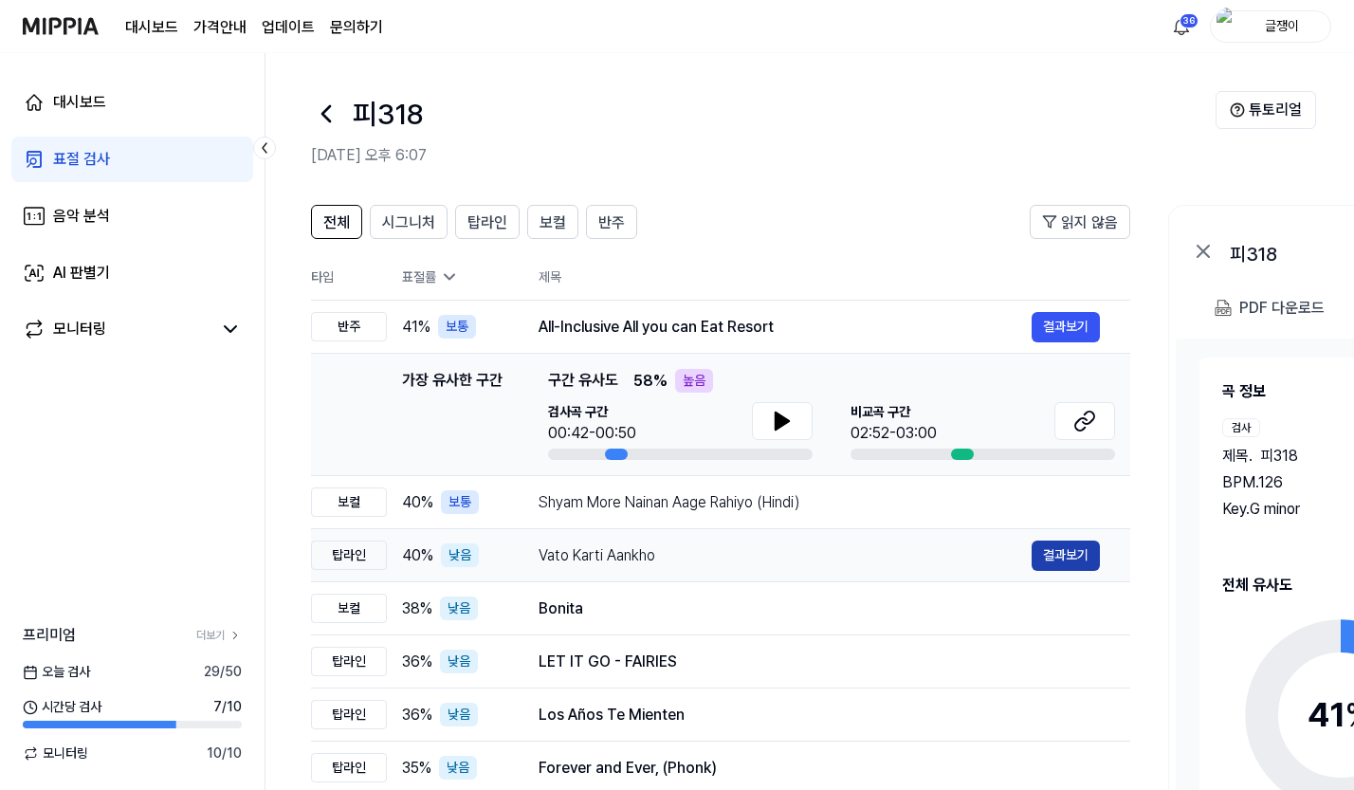
click at [1047, 557] on button "결과보기" at bounding box center [1066, 556] width 68 height 30
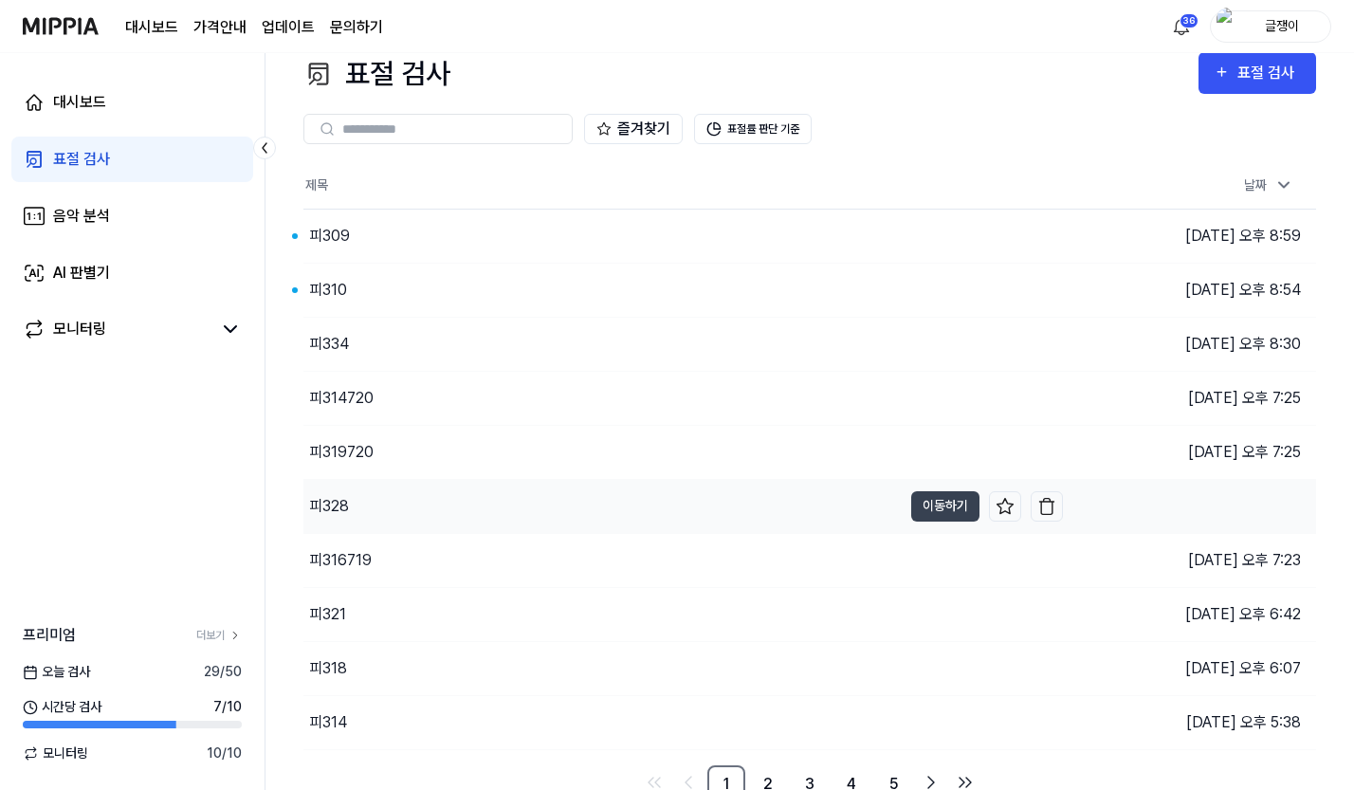
scroll to position [37, 0]
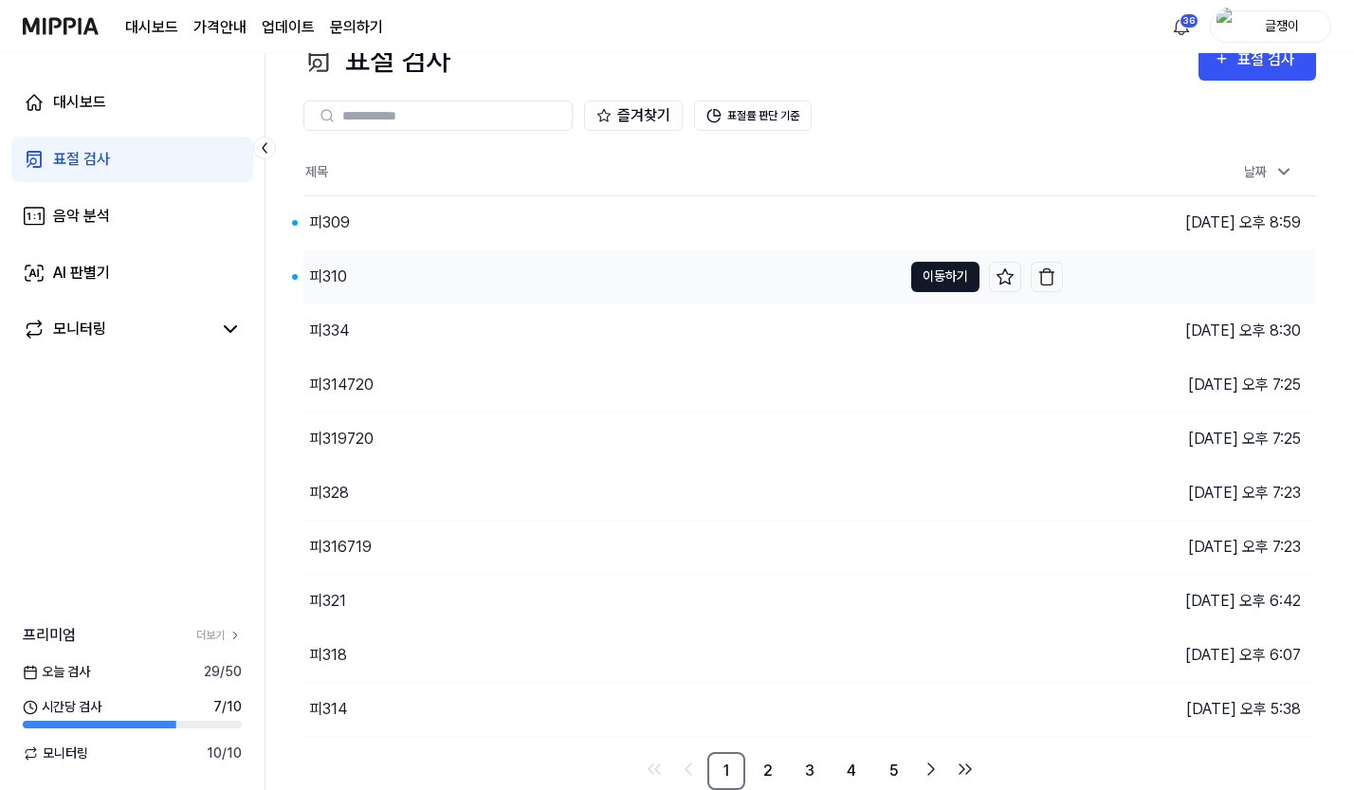
click at [938, 268] on button "이동하기" at bounding box center [945, 277] width 68 height 30
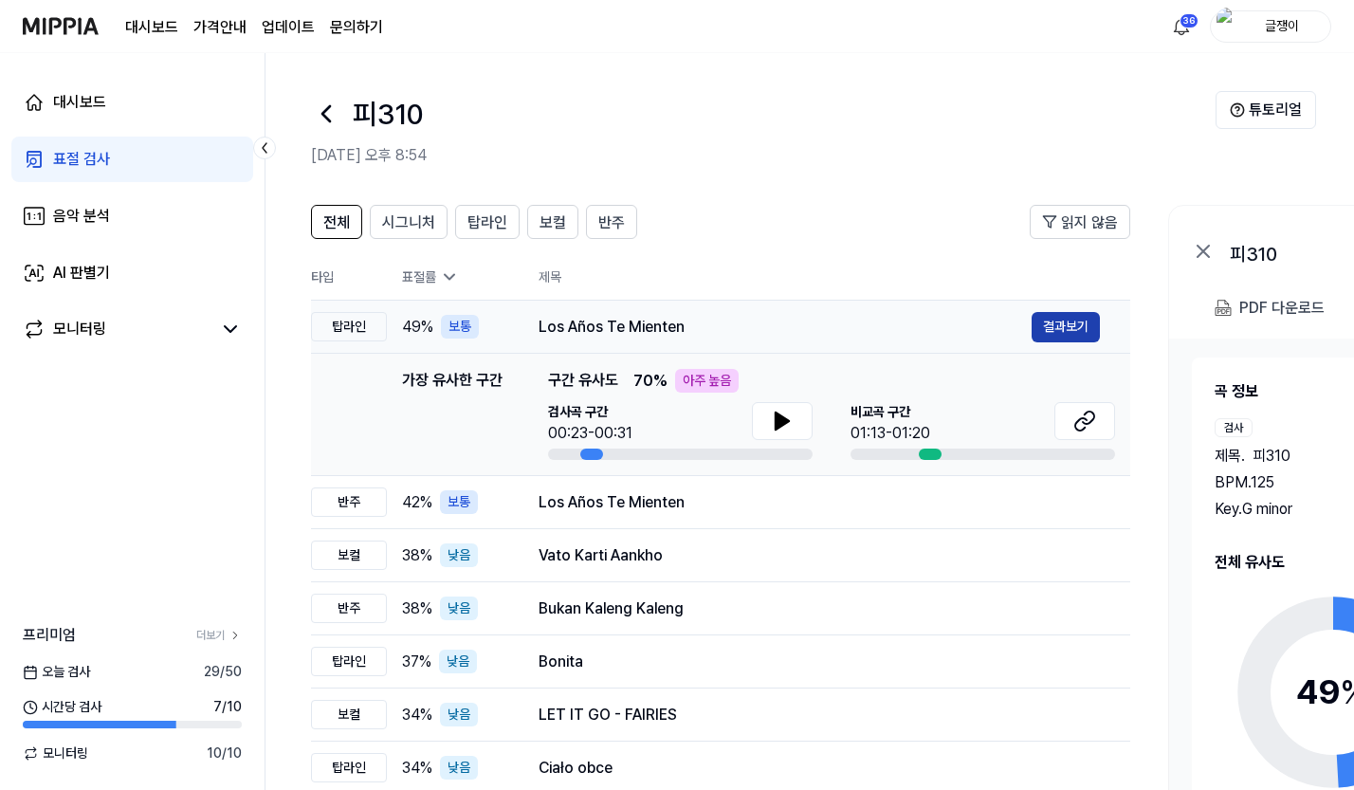
click at [1059, 321] on button "결과보기" at bounding box center [1066, 327] width 68 height 30
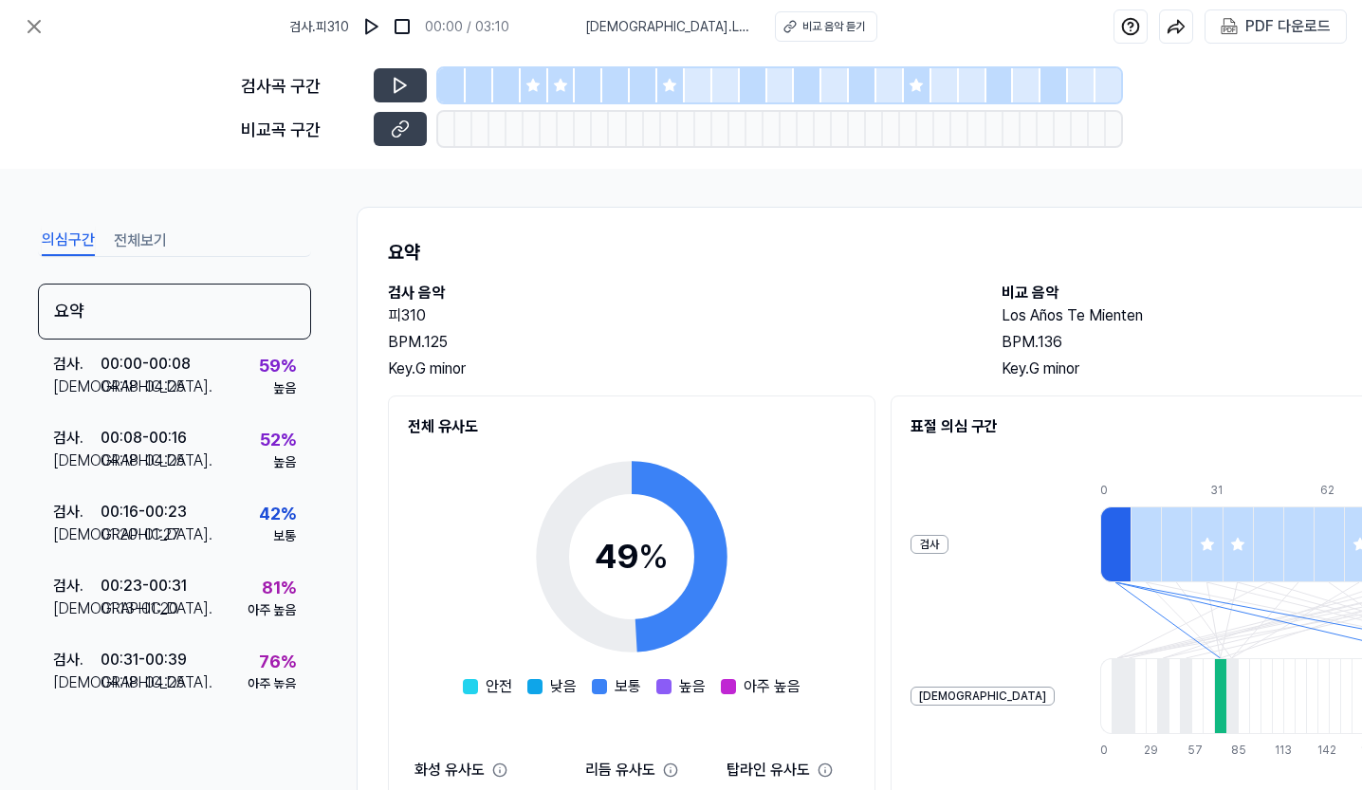
click at [144, 235] on button "전체보기" at bounding box center [140, 241] width 53 height 30
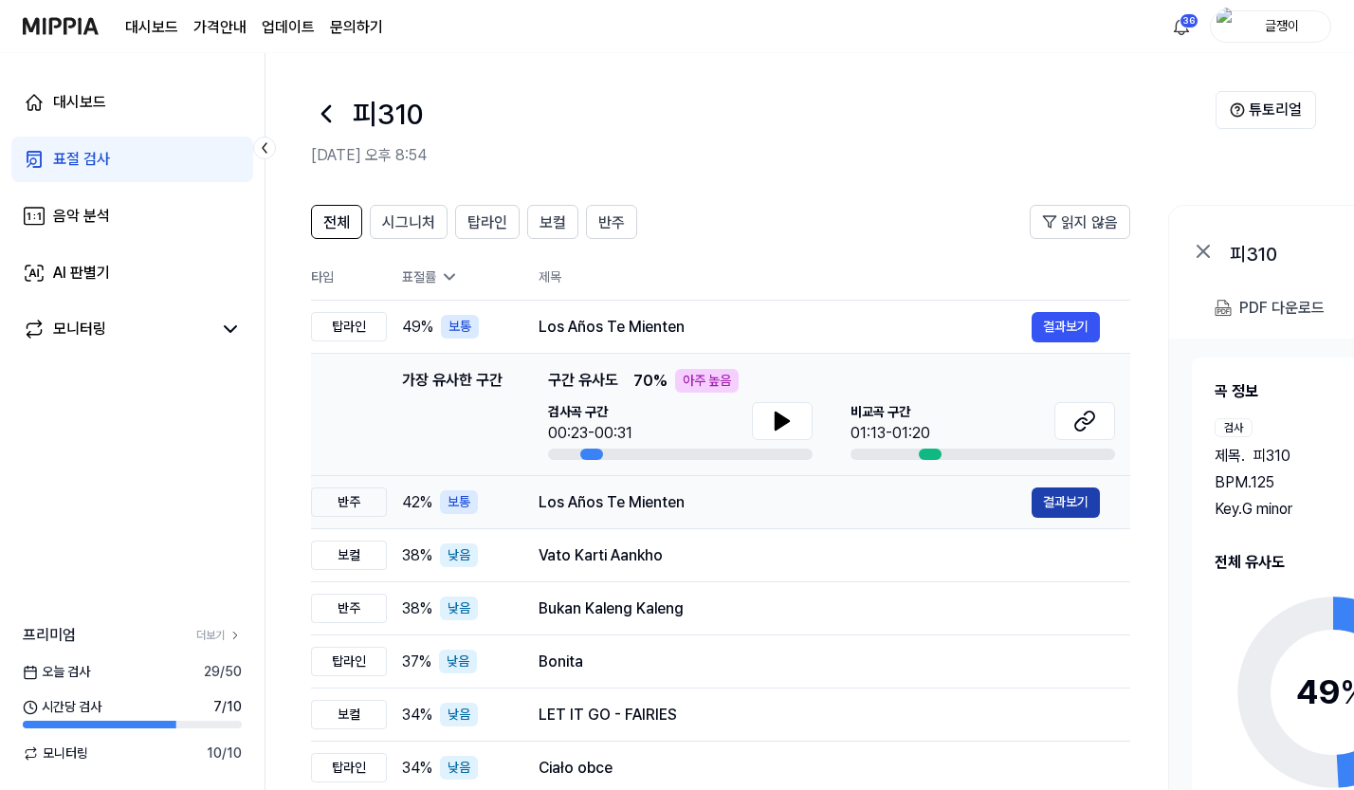
click at [1038, 501] on button "결과보기" at bounding box center [1066, 502] width 68 height 30
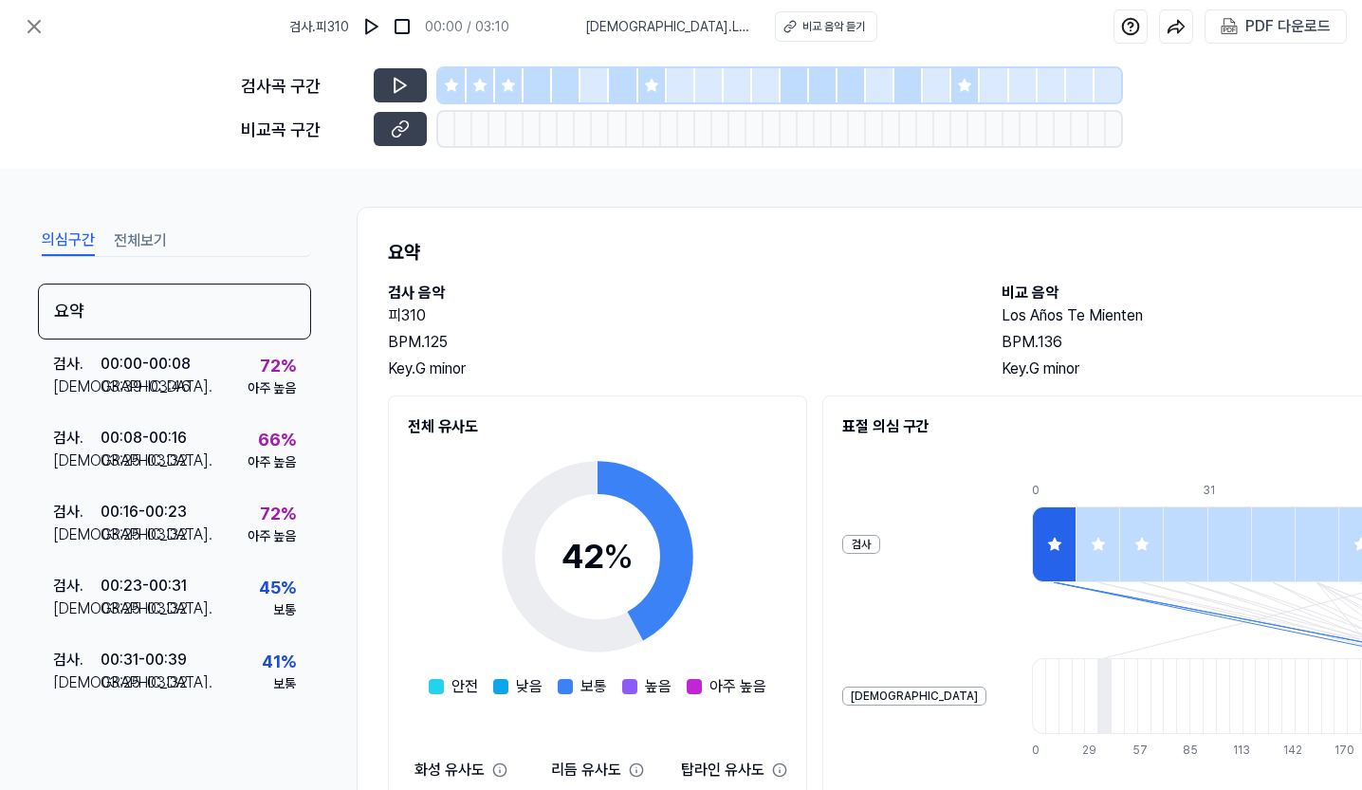
click at [129, 233] on button "전체보기" at bounding box center [140, 241] width 53 height 30
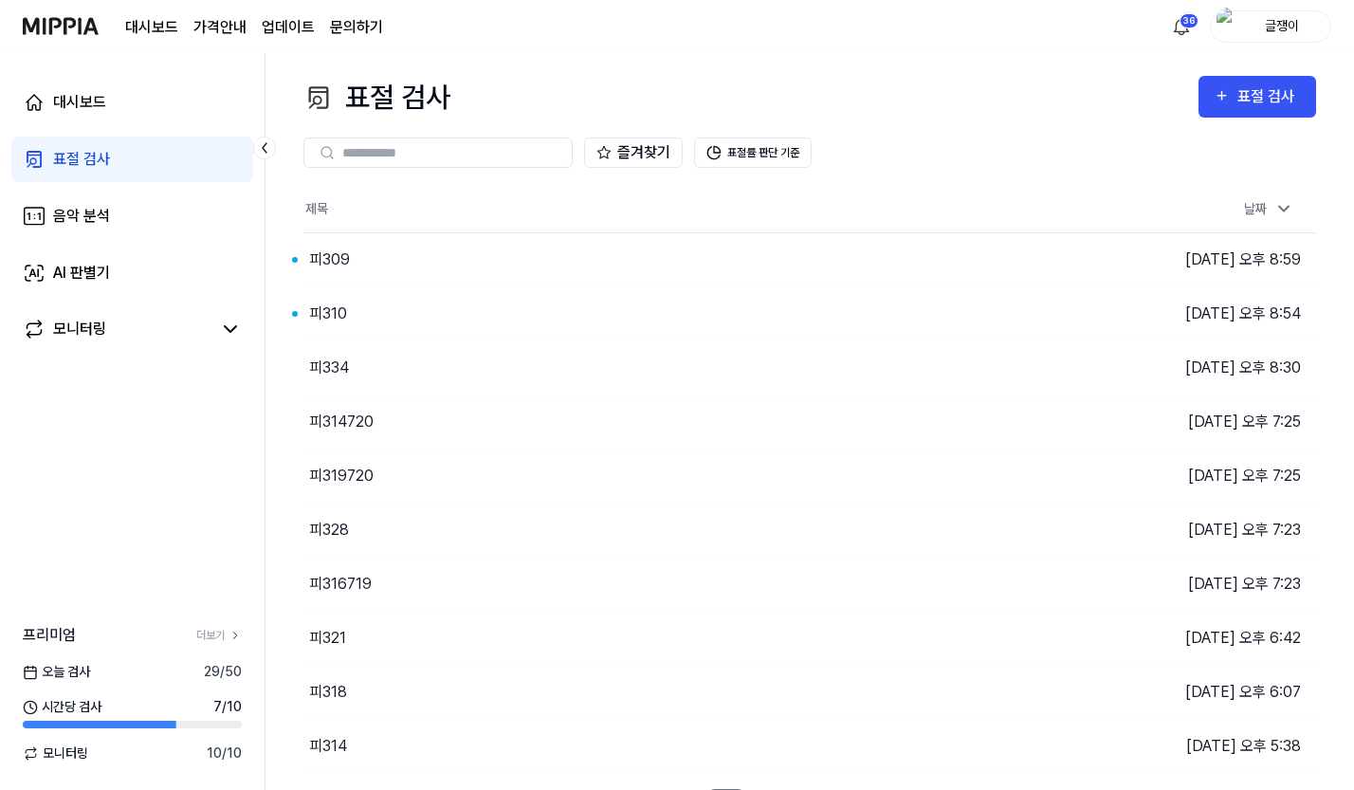
scroll to position [37, 0]
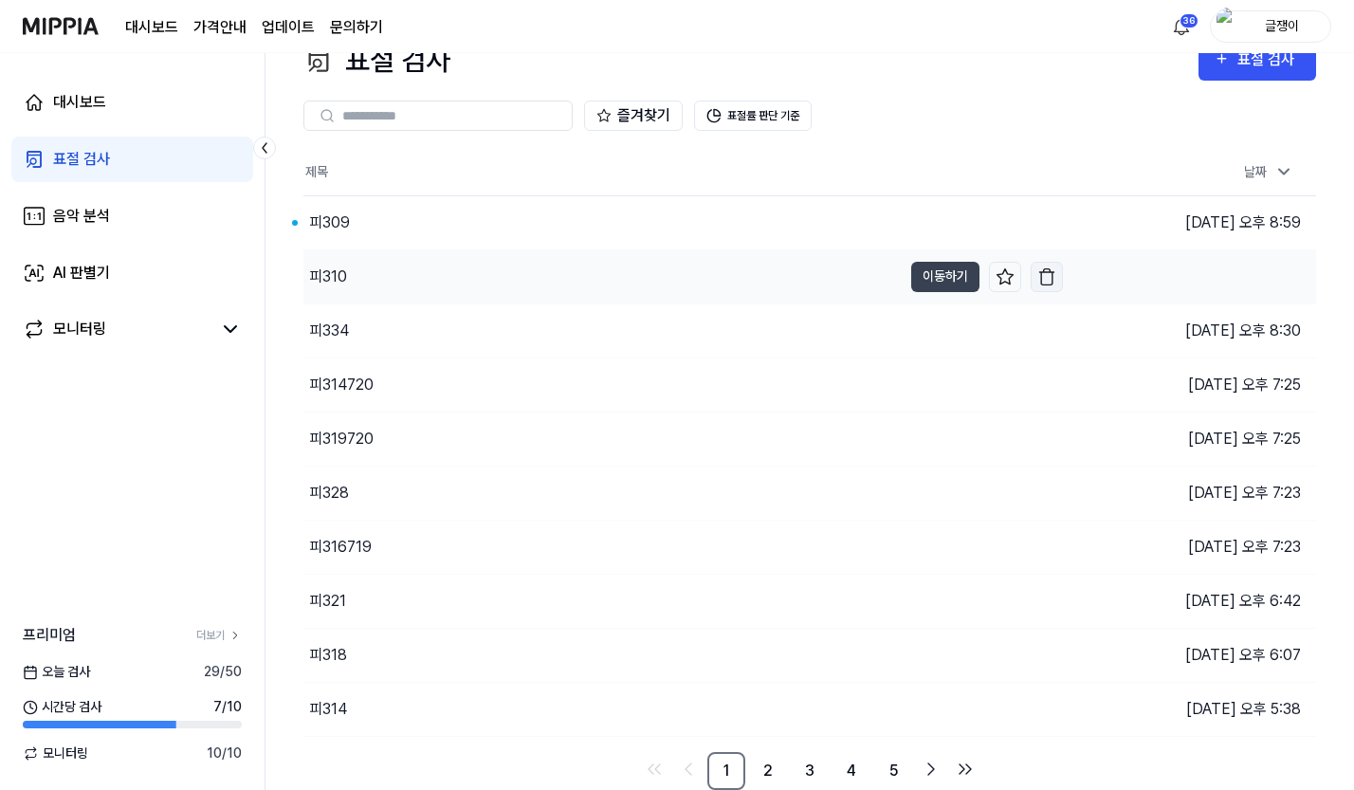
click at [1049, 271] on img "button" at bounding box center [1046, 276] width 19 height 19
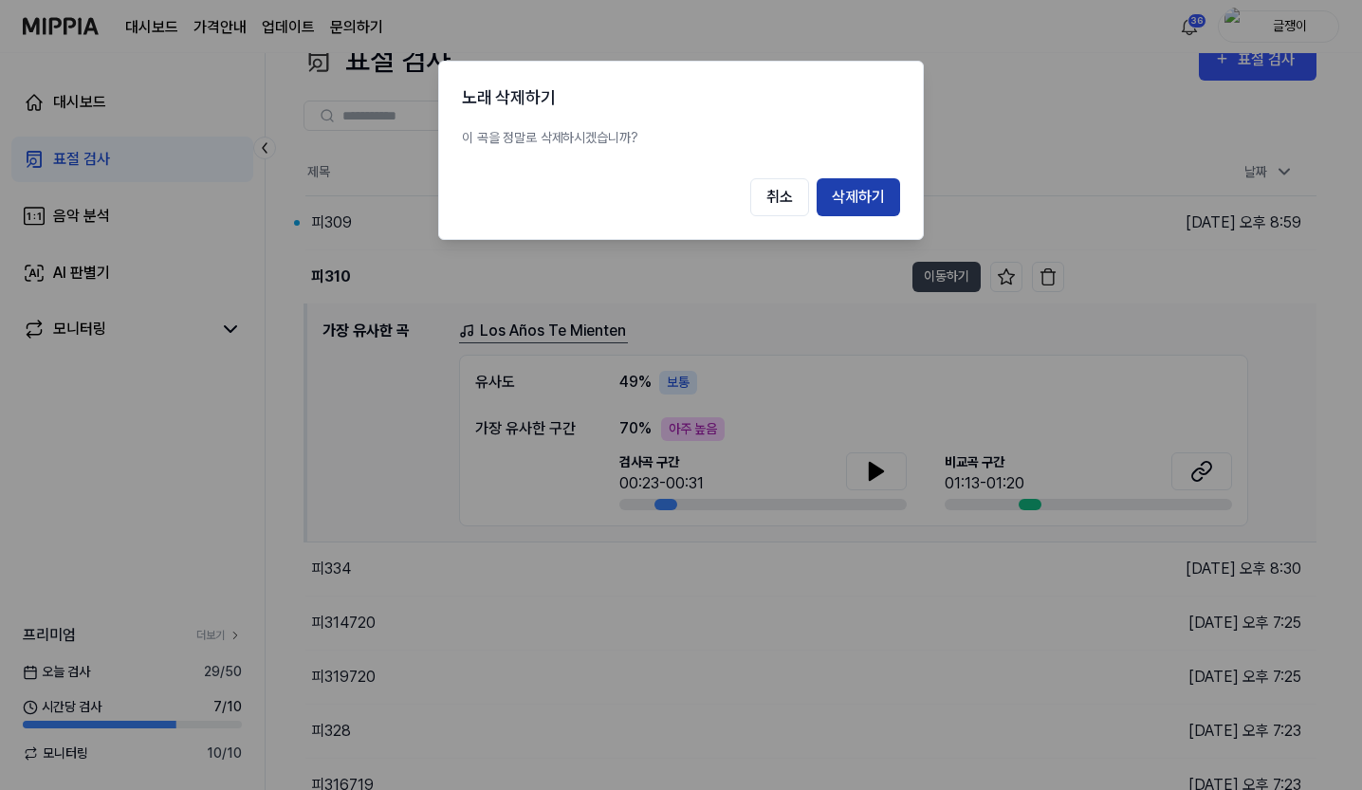
click at [840, 194] on button "삭제하기" at bounding box center [858, 197] width 83 height 38
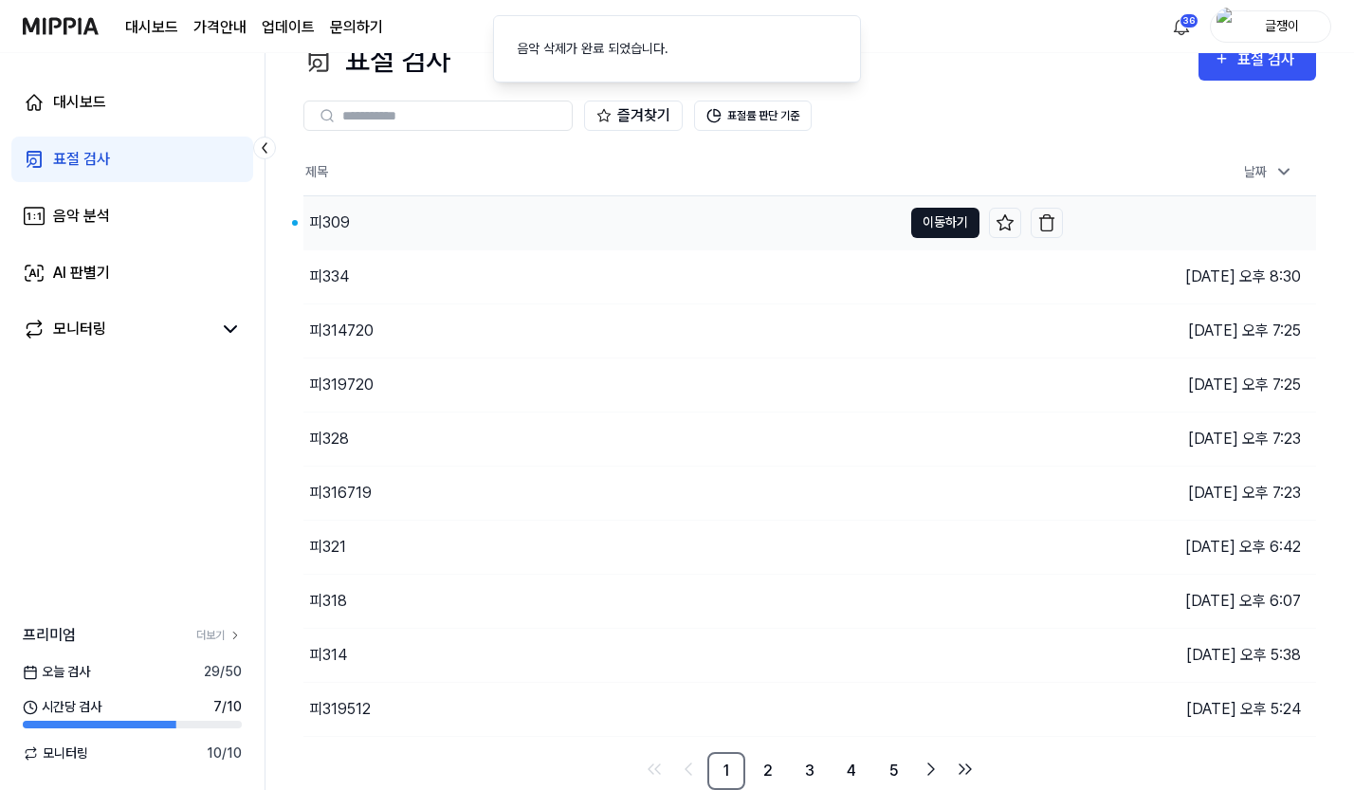
click at [937, 211] on button "이동하기" at bounding box center [945, 223] width 68 height 30
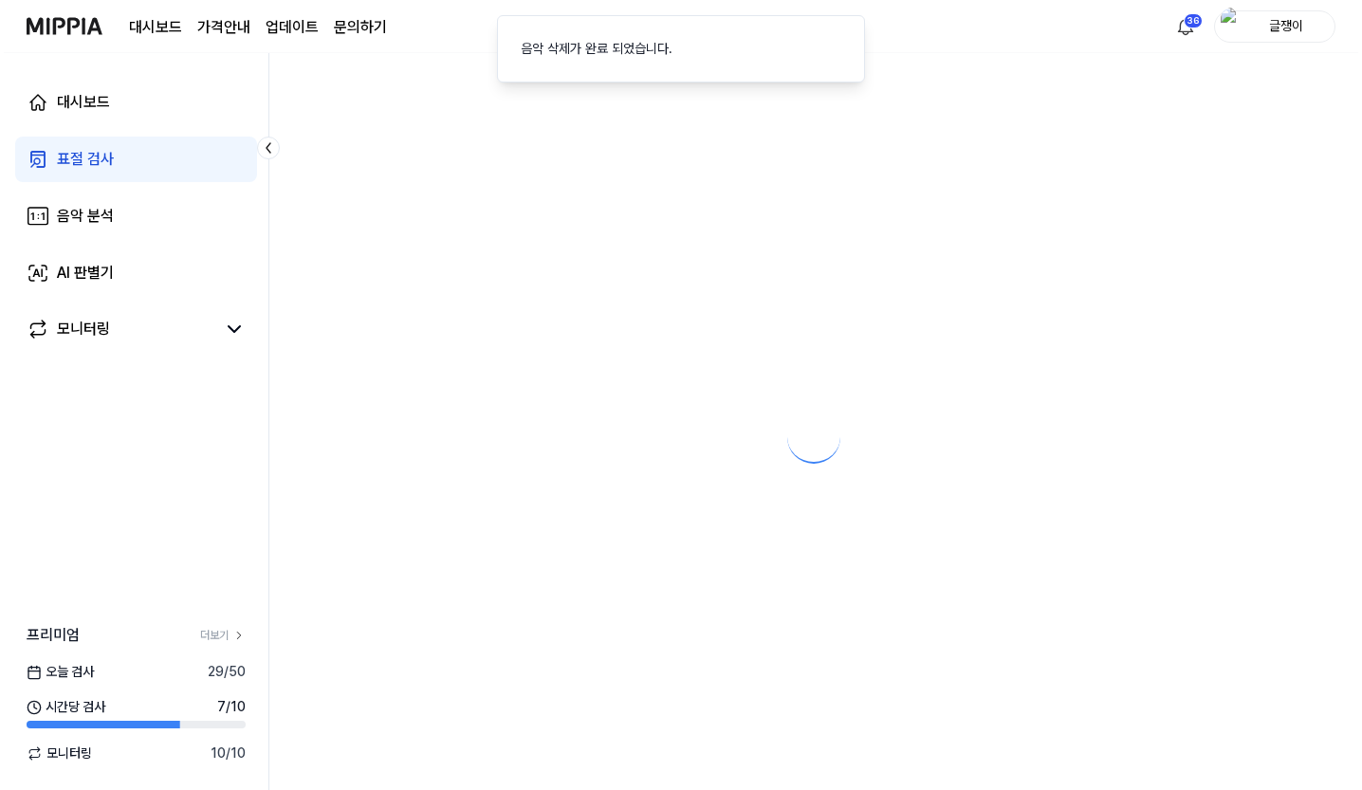
scroll to position [0, 0]
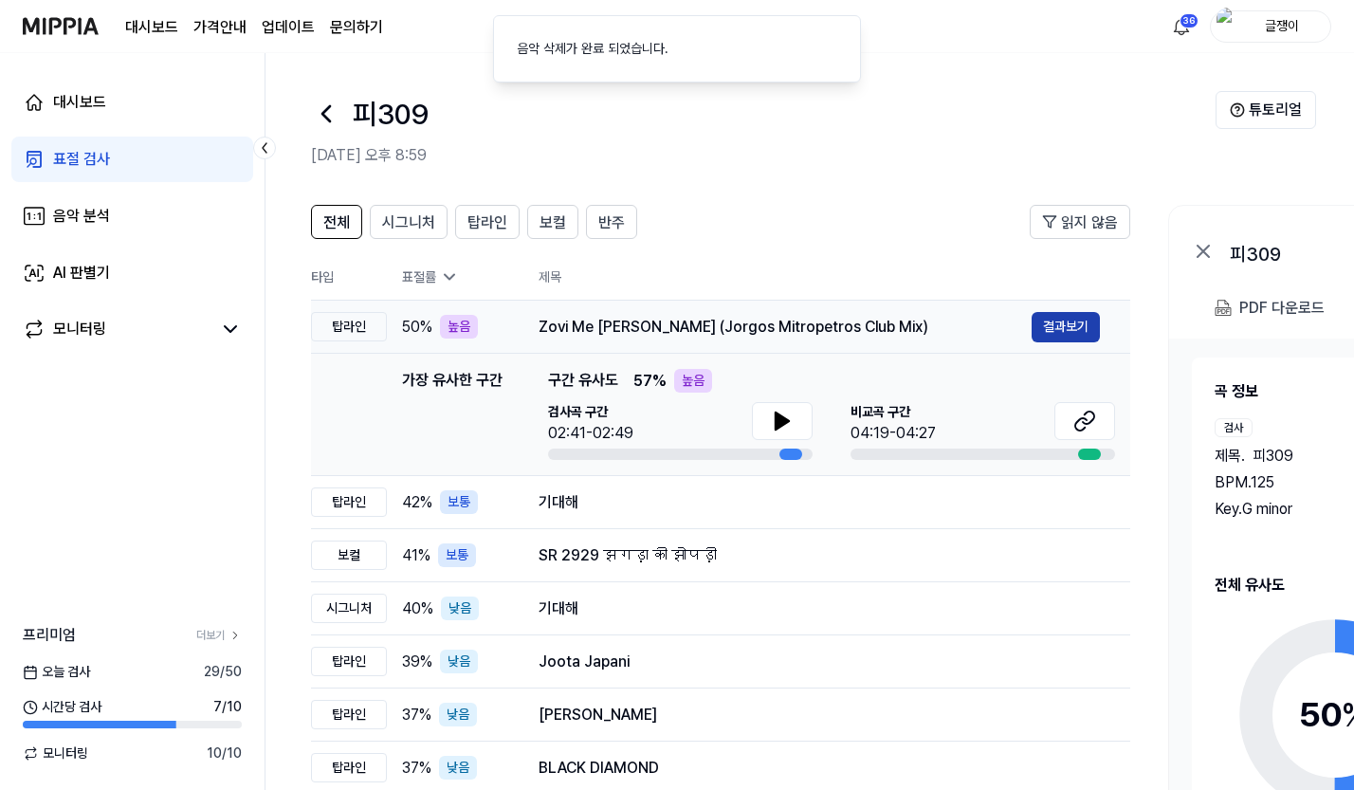
click at [1063, 321] on button "결과보기" at bounding box center [1066, 327] width 68 height 30
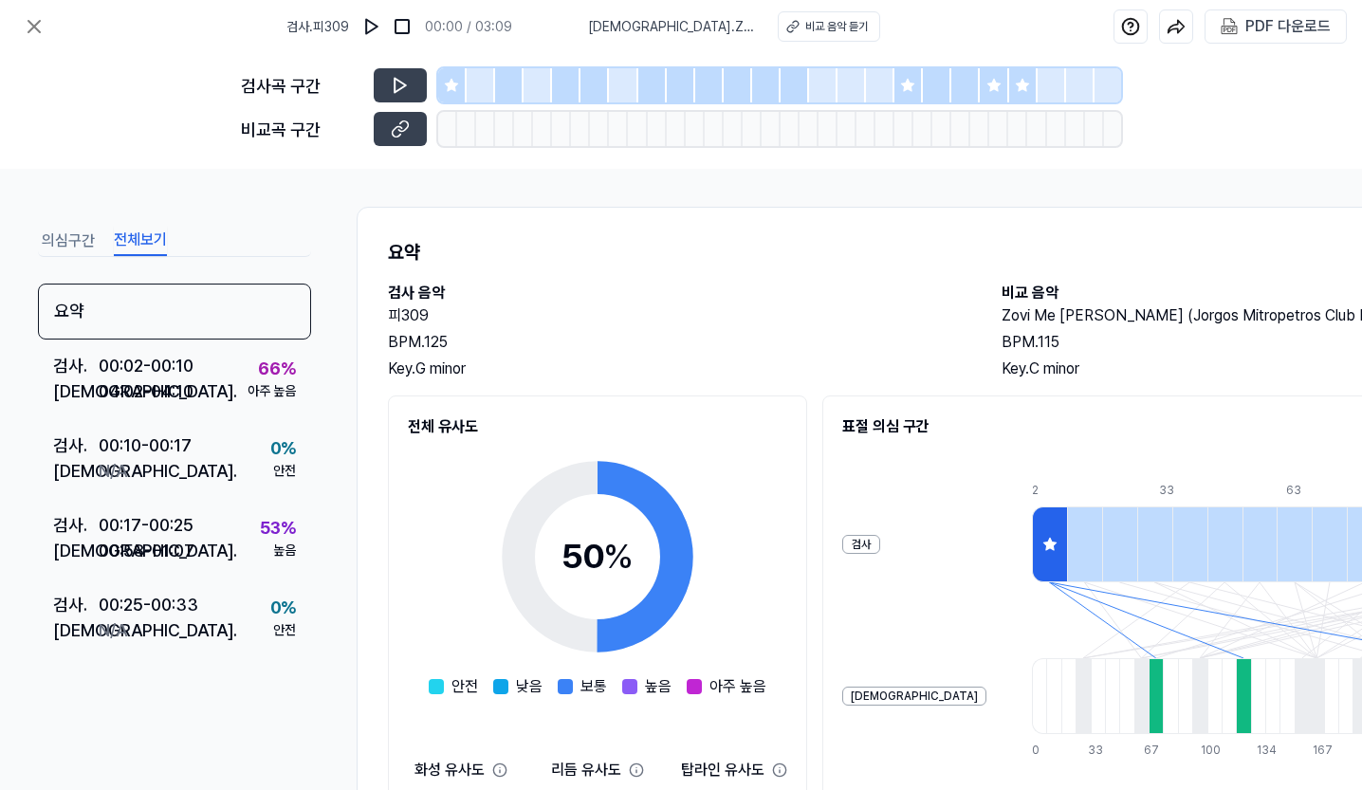
click at [145, 246] on button "전체보기" at bounding box center [140, 241] width 53 height 30
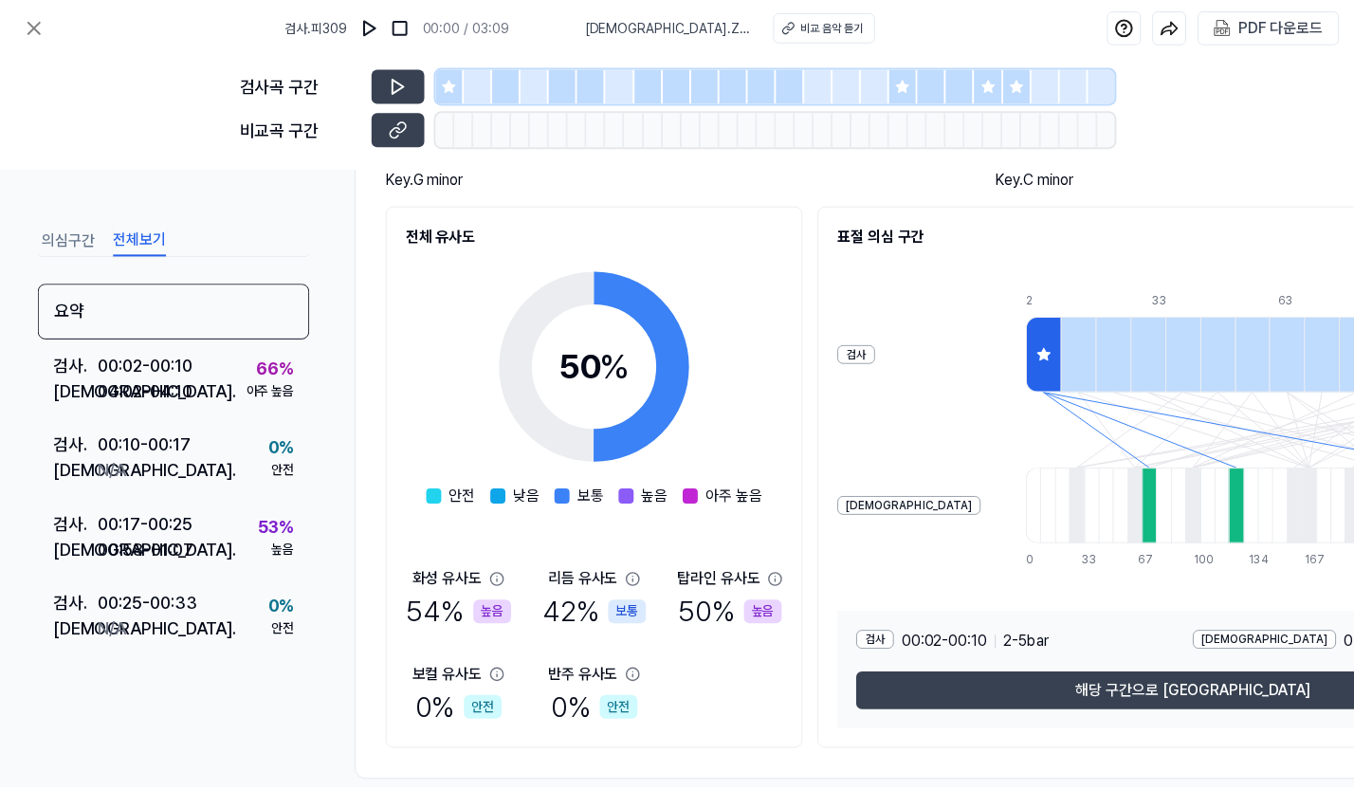
scroll to position [227, 0]
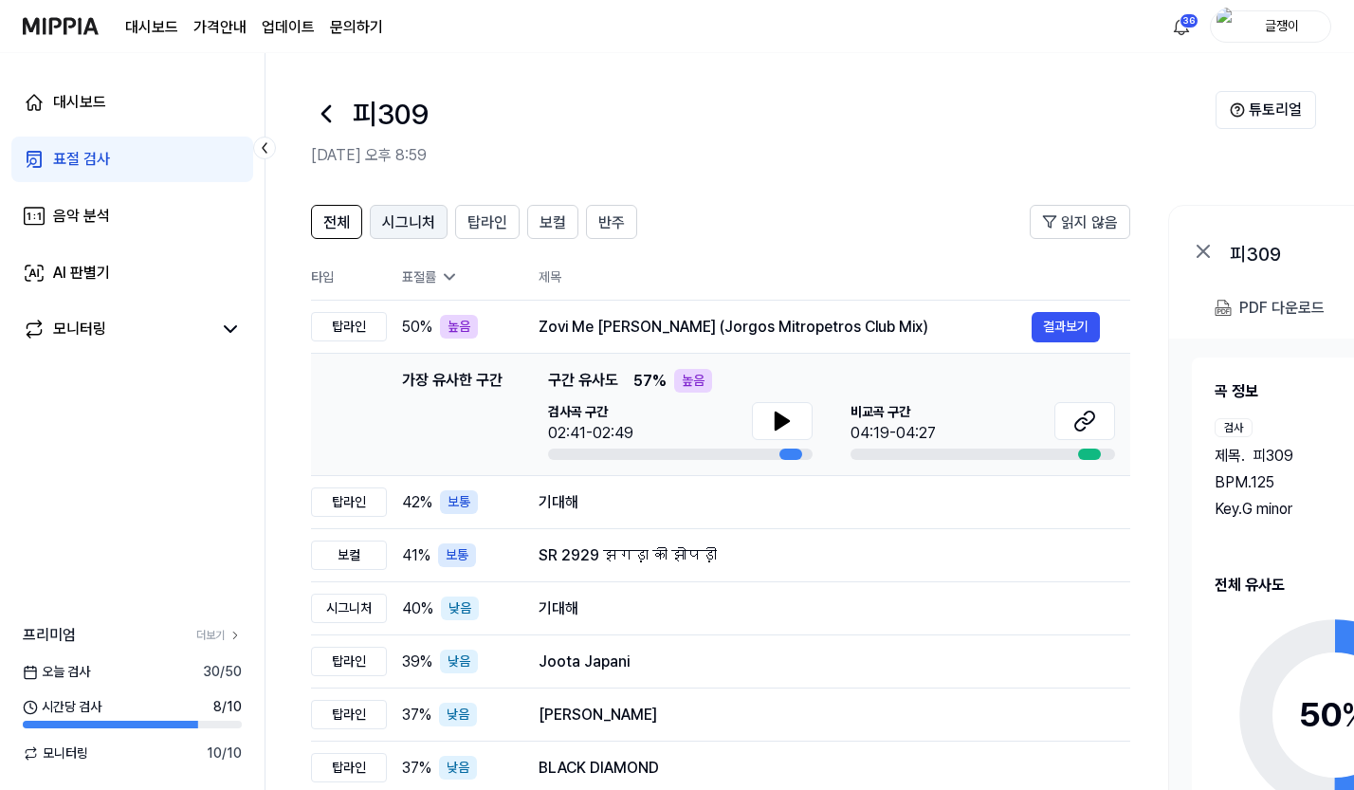
click at [411, 208] on button "시그니처" at bounding box center [409, 222] width 78 height 34
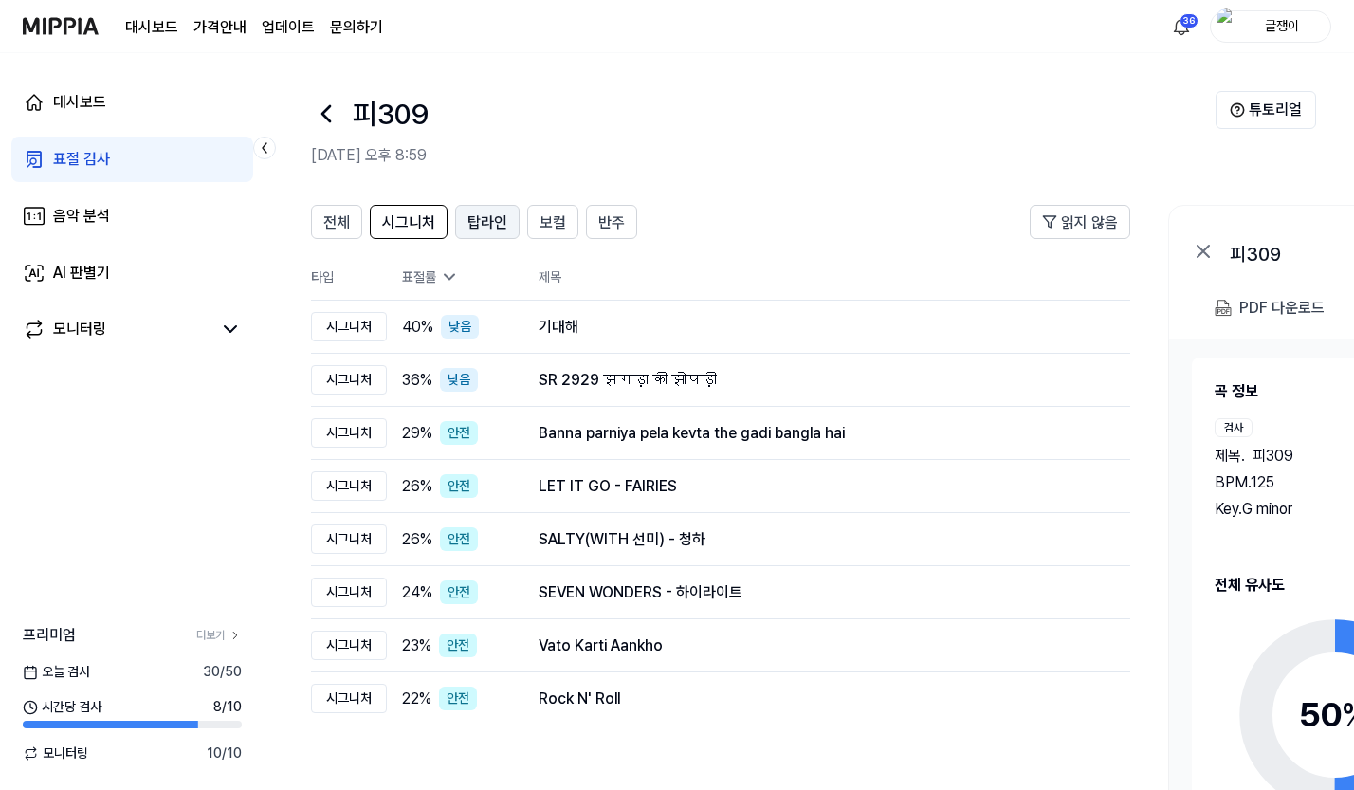
click at [494, 211] on span "탑라인" at bounding box center [488, 222] width 40 height 23
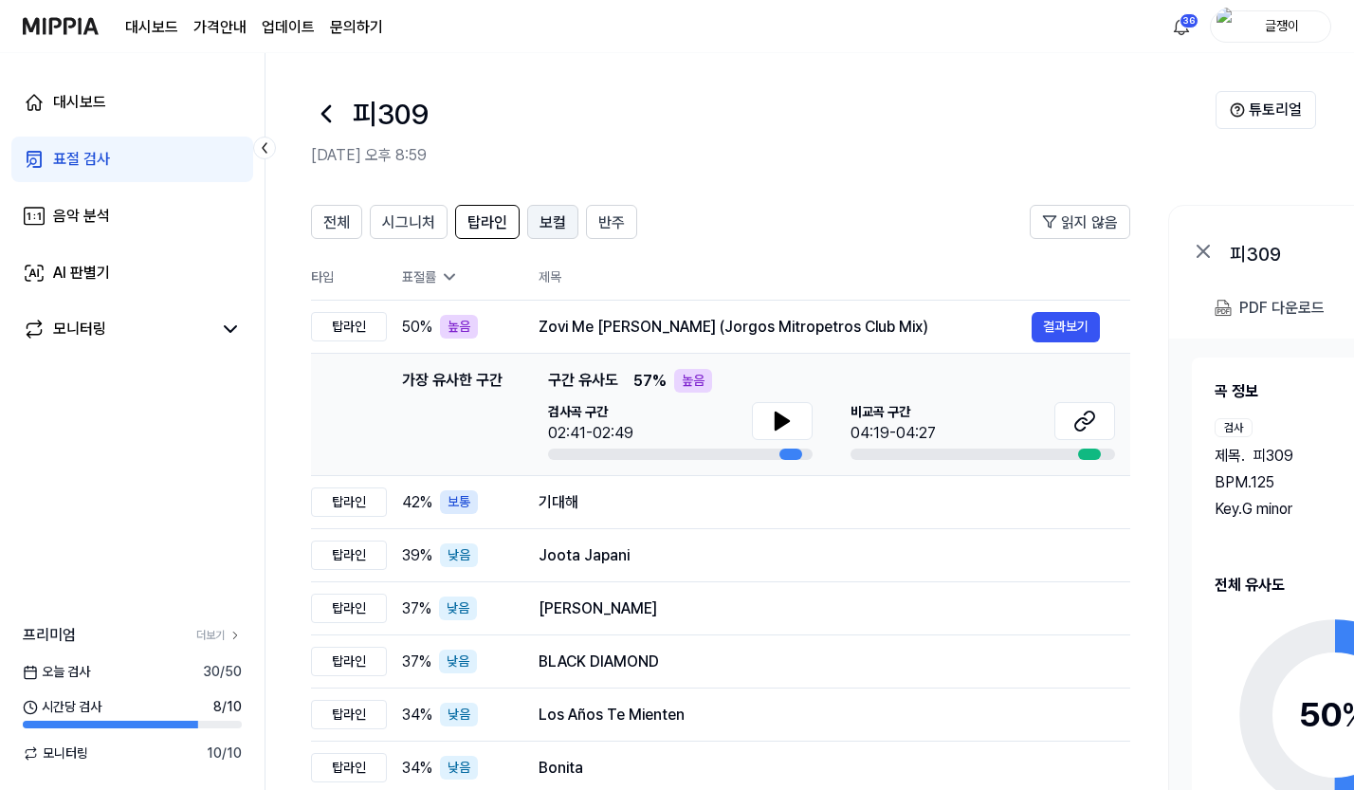
click at [544, 224] on span "보컬" at bounding box center [553, 222] width 27 height 23
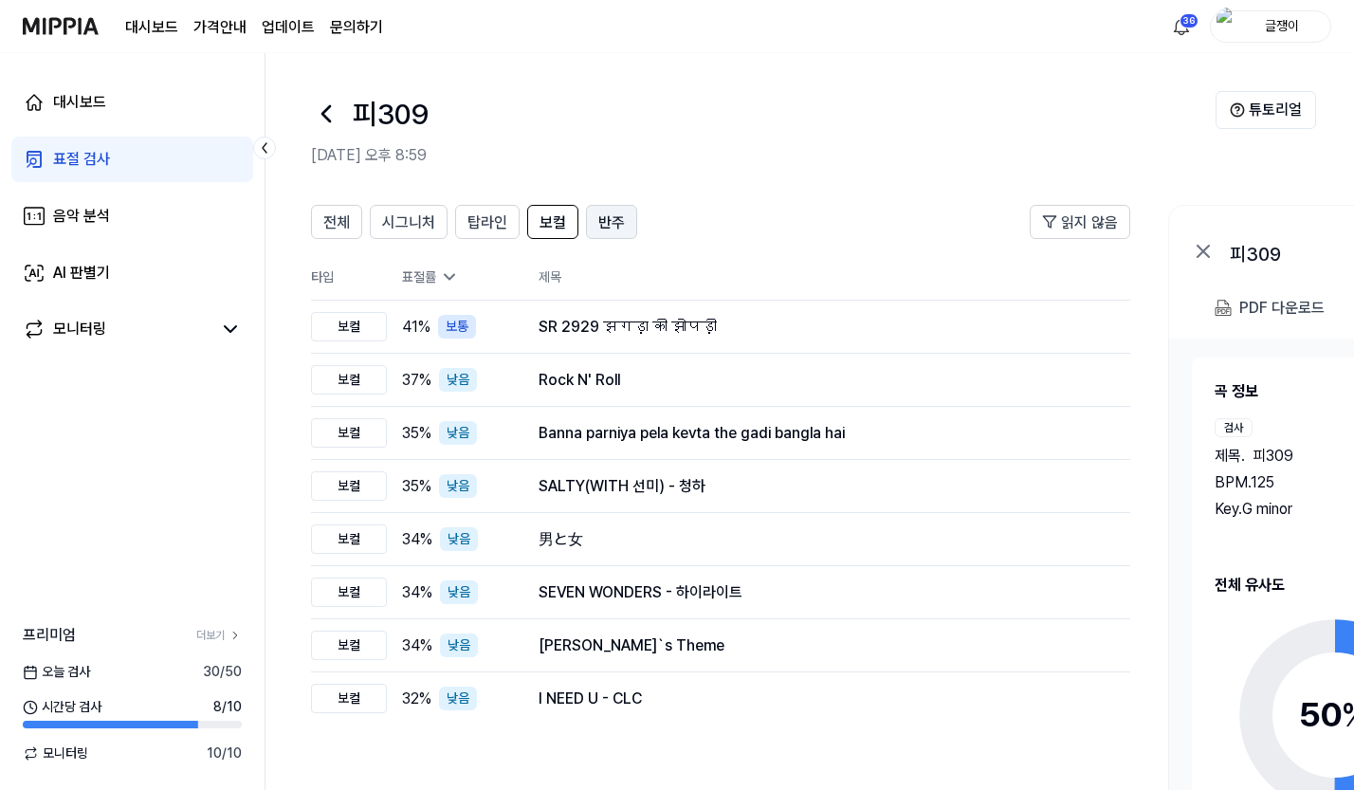
click at [601, 210] on div "반주" at bounding box center [611, 222] width 27 height 25
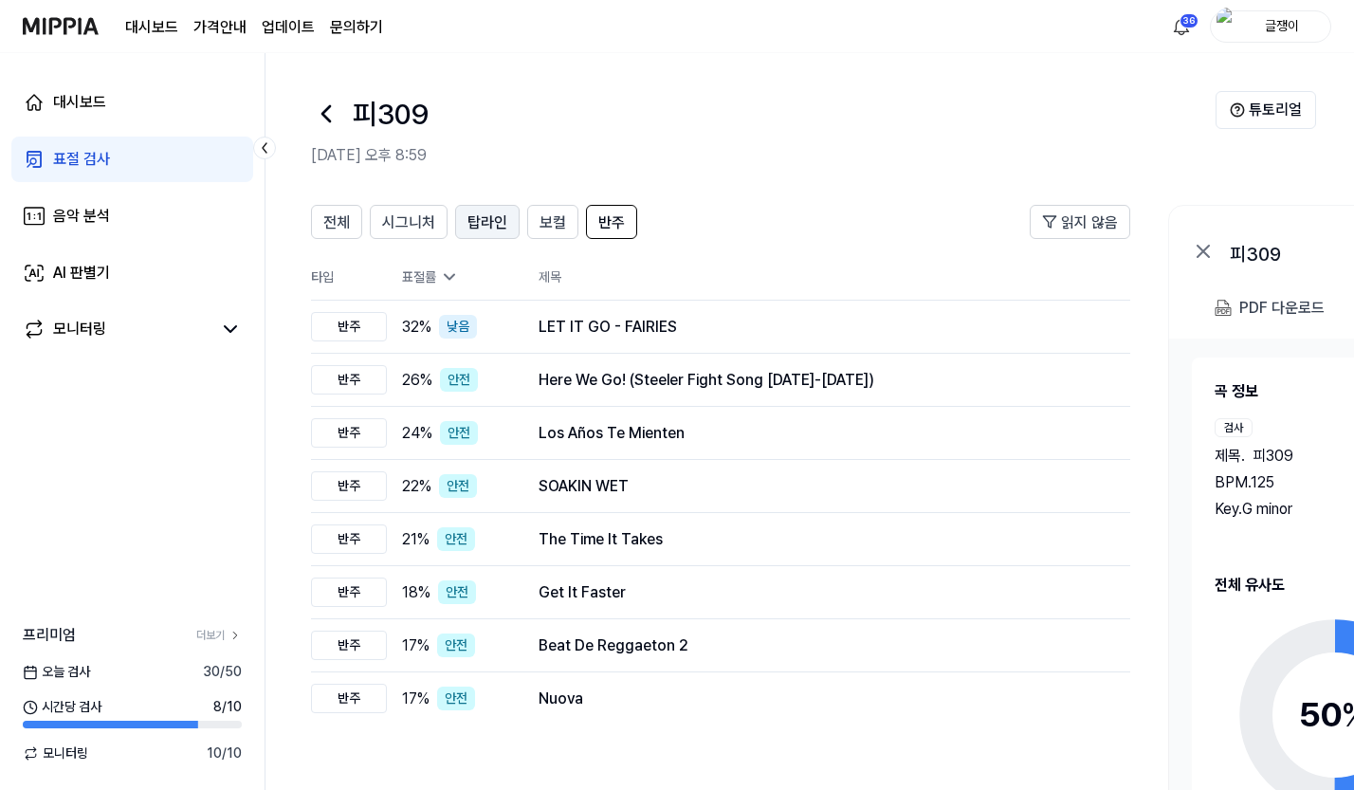
click at [480, 218] on span "탑라인" at bounding box center [488, 222] width 40 height 23
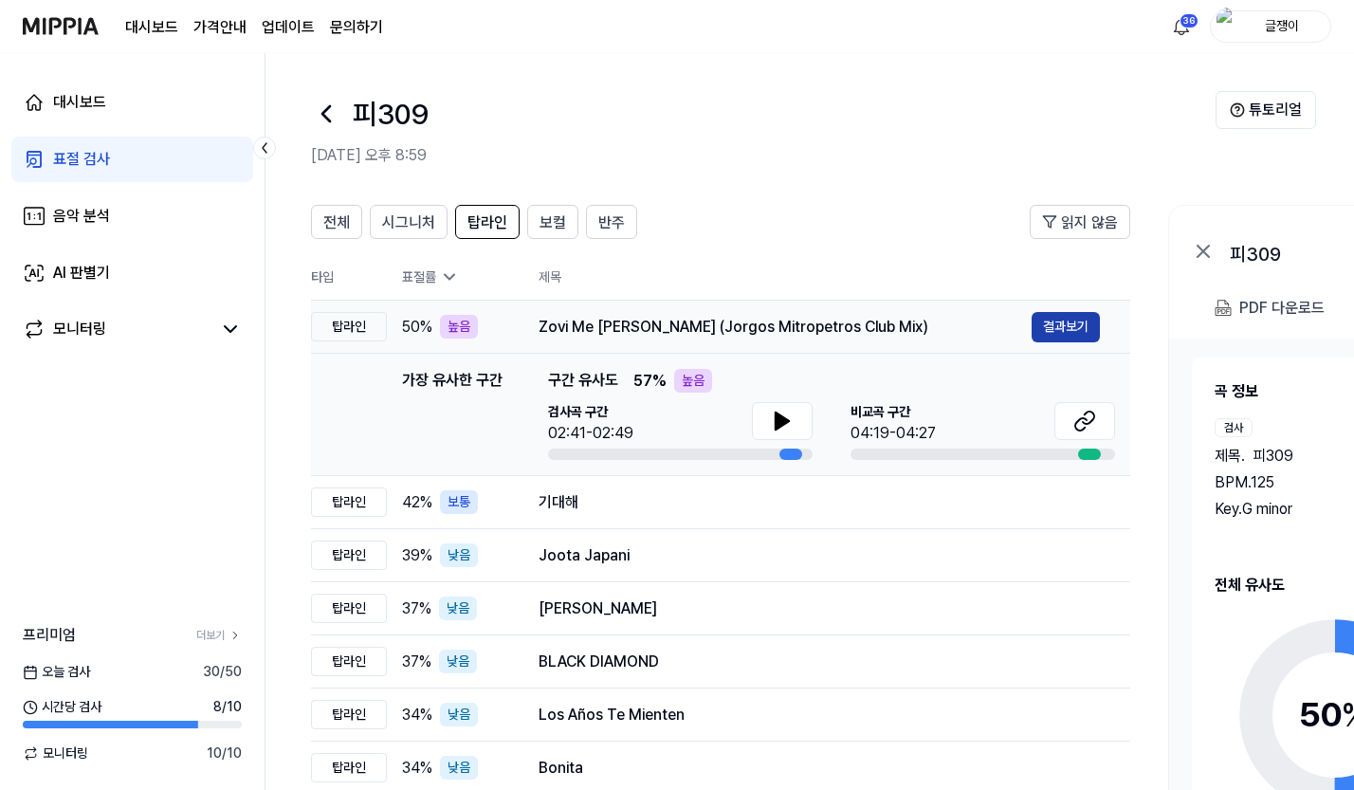
click at [1060, 329] on button "결과보기" at bounding box center [1066, 327] width 68 height 30
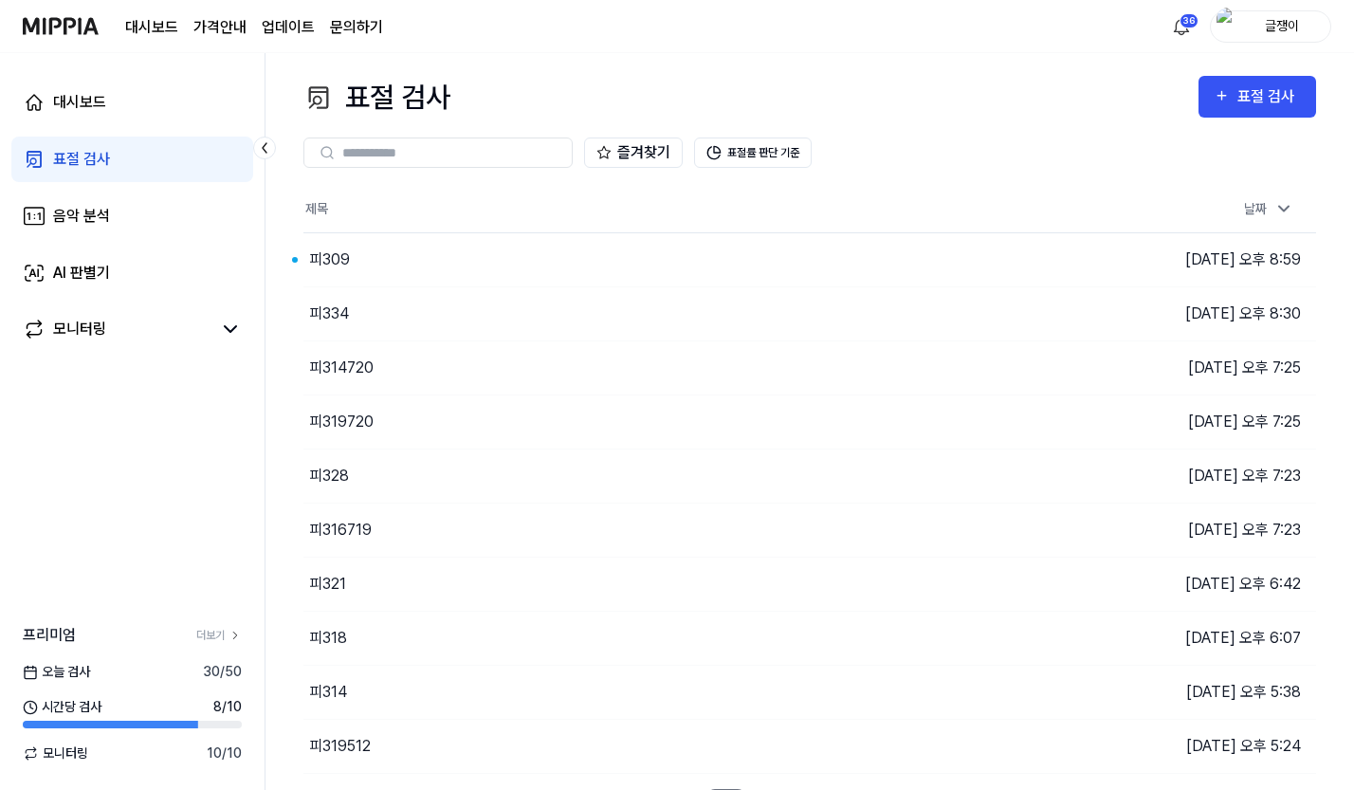
scroll to position [37, 0]
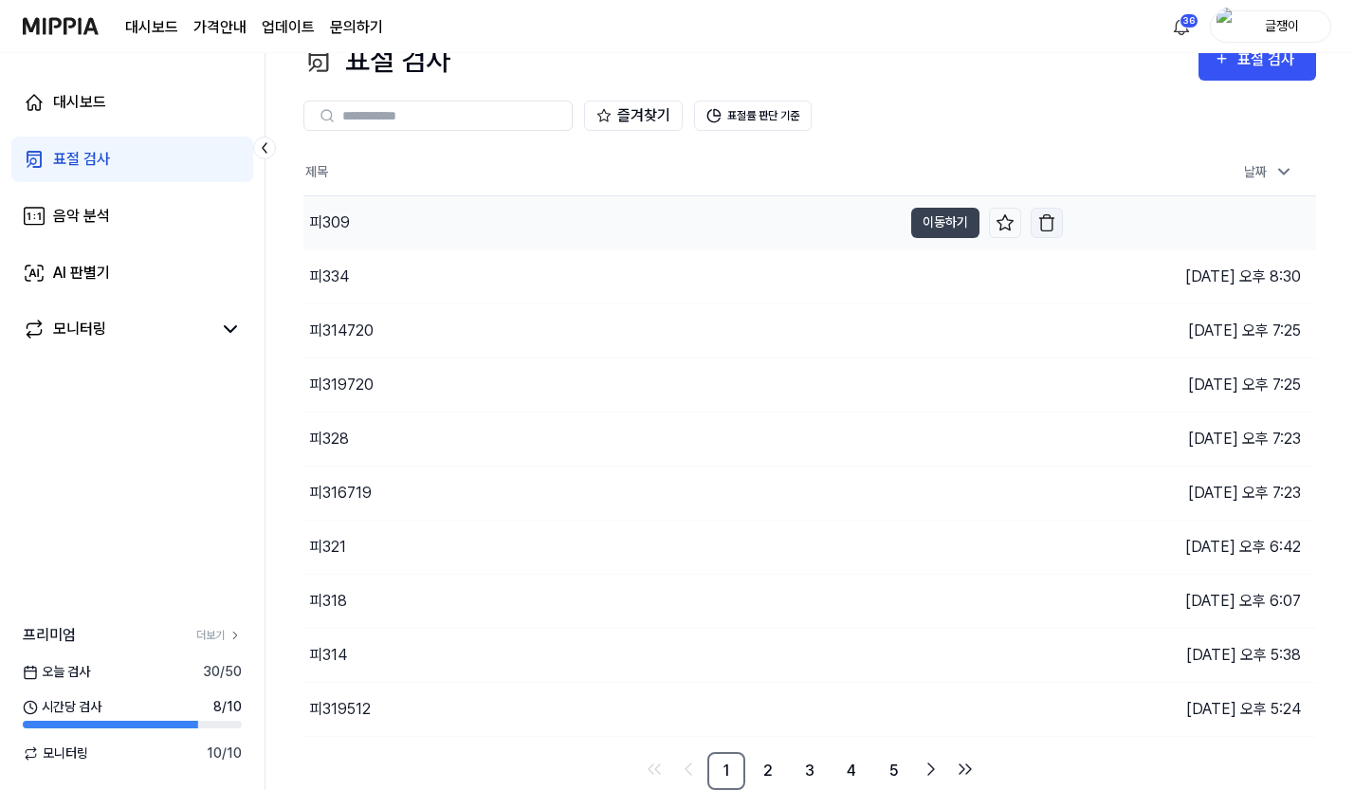
click at [1053, 215] on img "button" at bounding box center [1046, 222] width 19 height 19
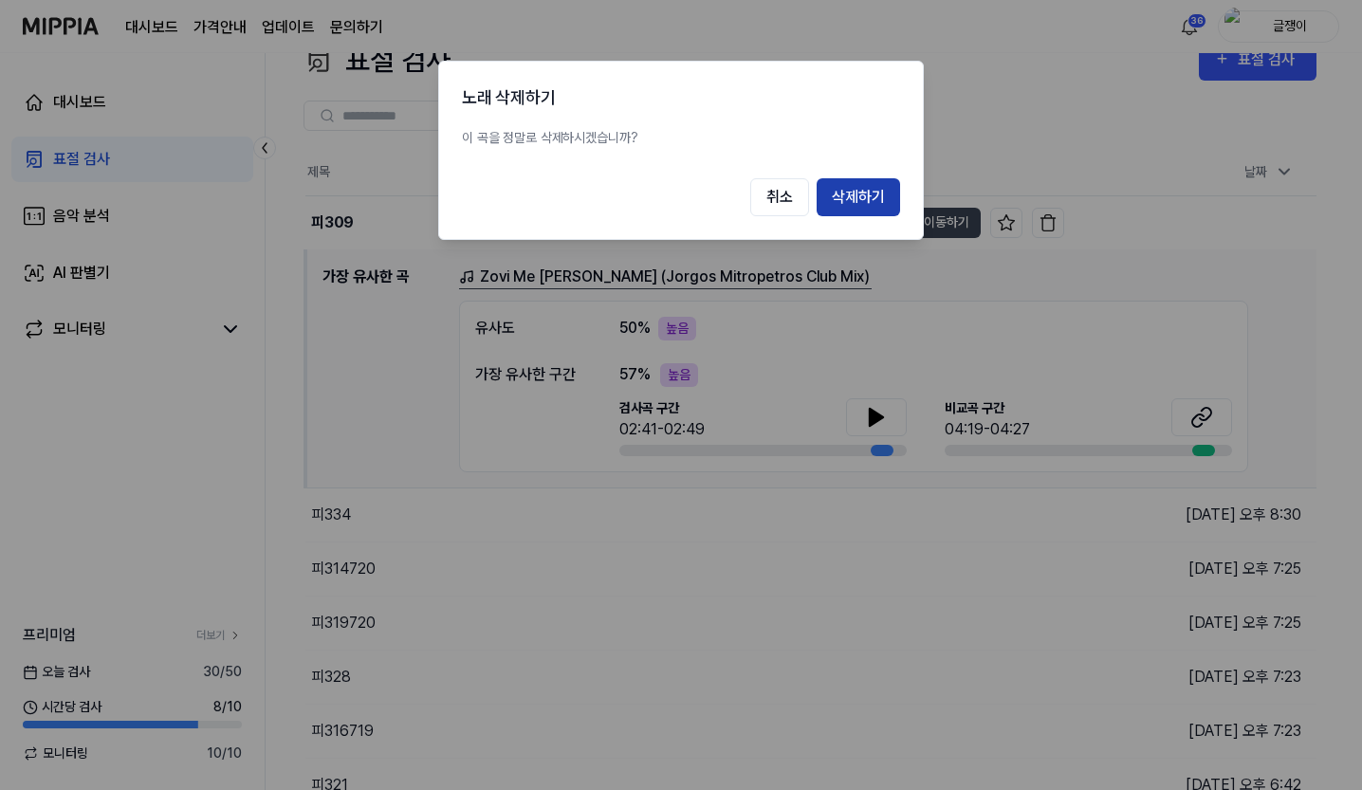
click at [854, 194] on button "삭제하기" at bounding box center [858, 197] width 83 height 38
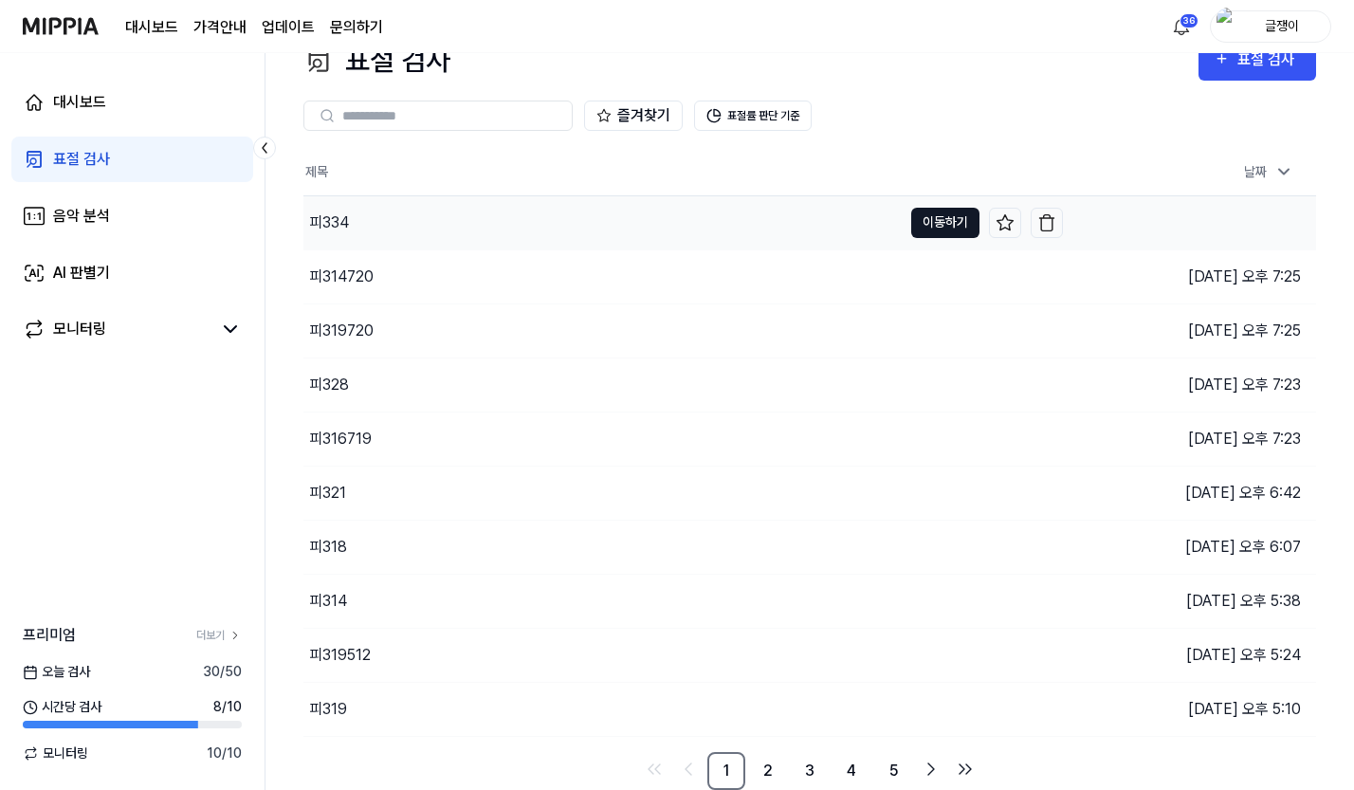
click at [948, 216] on button "이동하기" at bounding box center [945, 223] width 68 height 30
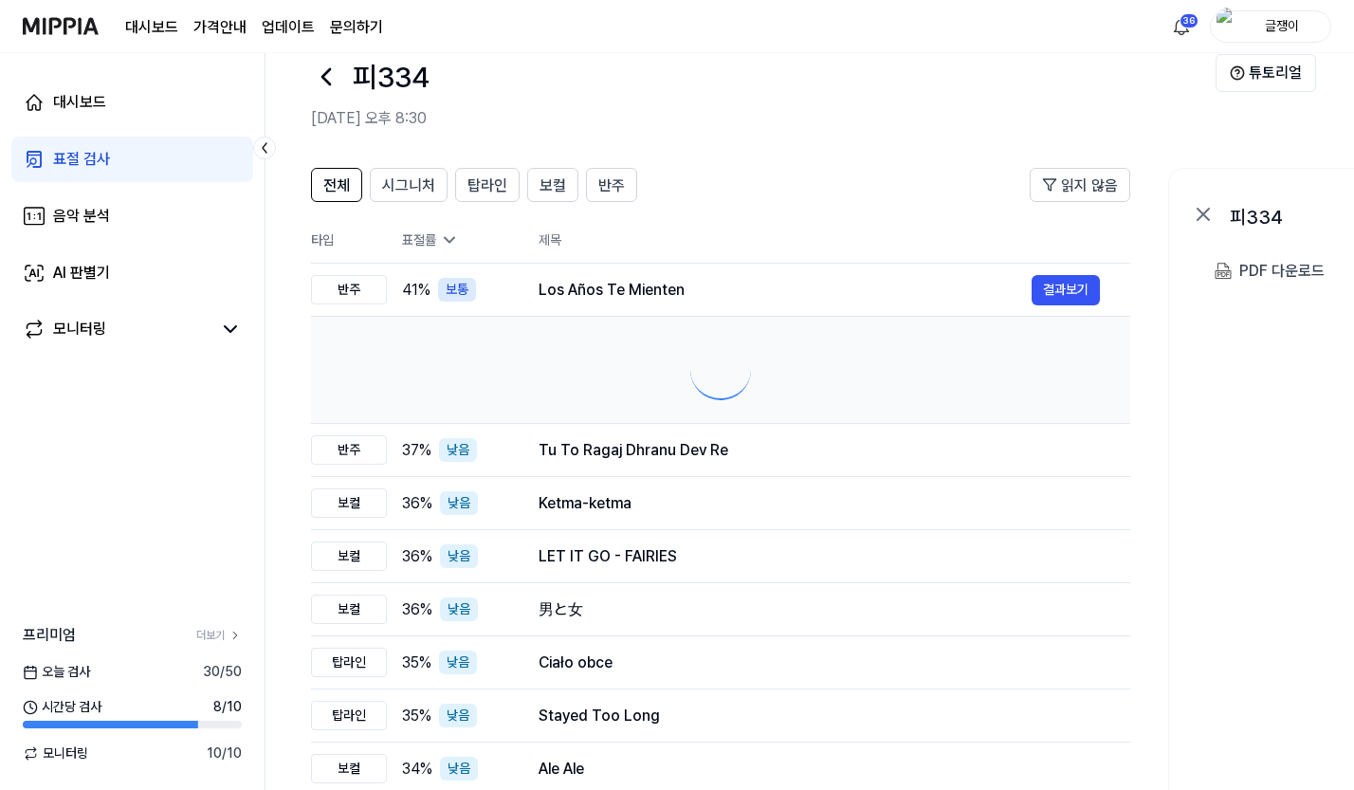
scroll to position [0, 0]
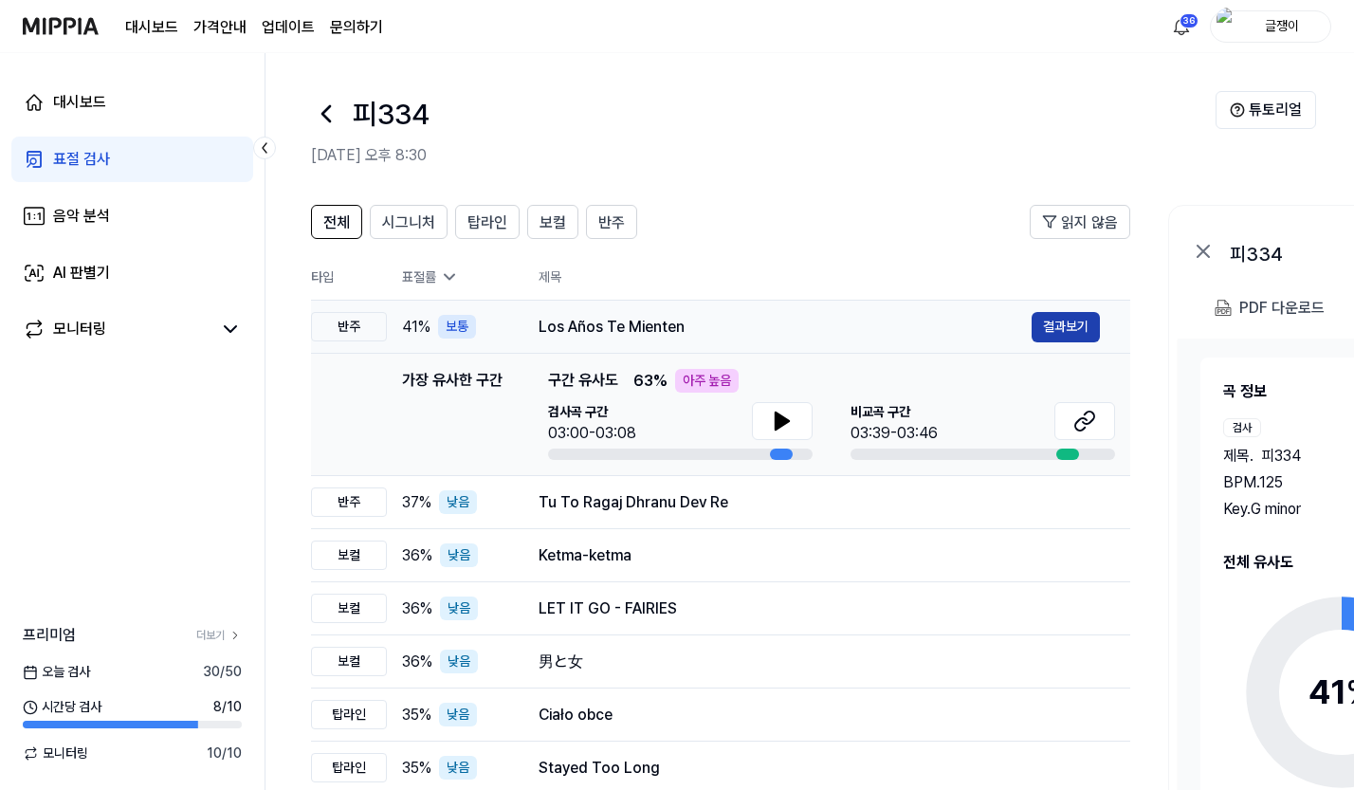
click at [1050, 327] on button "결과보기" at bounding box center [1066, 327] width 68 height 30
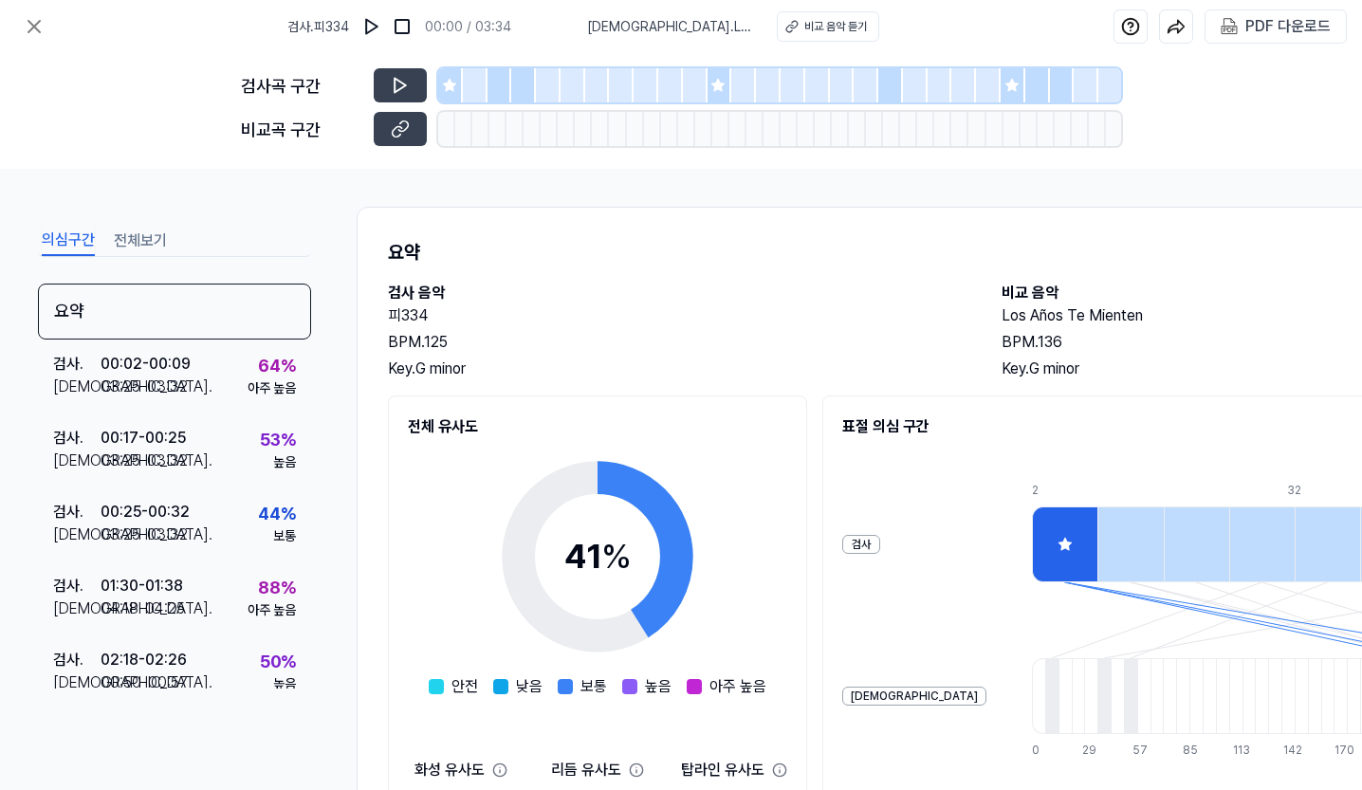
click at [149, 240] on button "전체보기" at bounding box center [140, 241] width 53 height 30
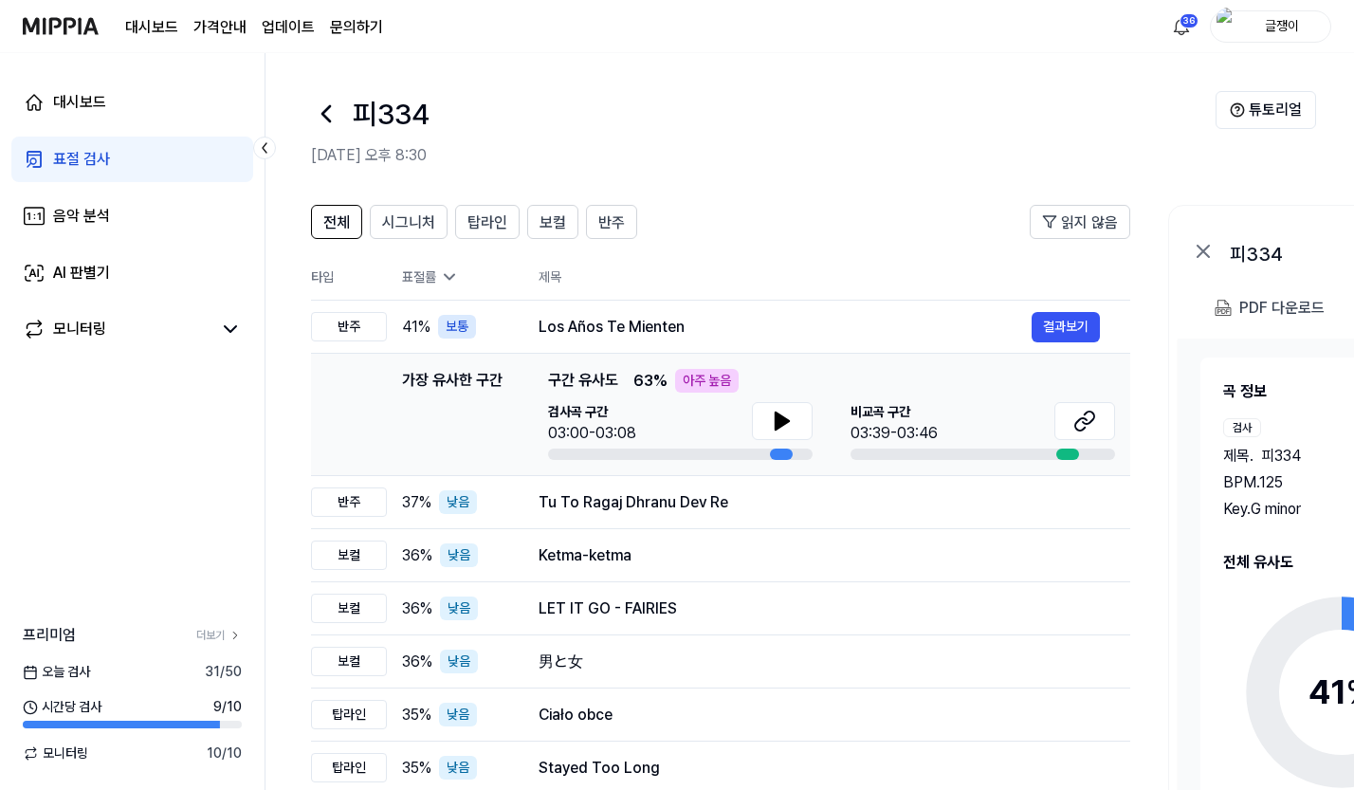
scroll to position [37, 0]
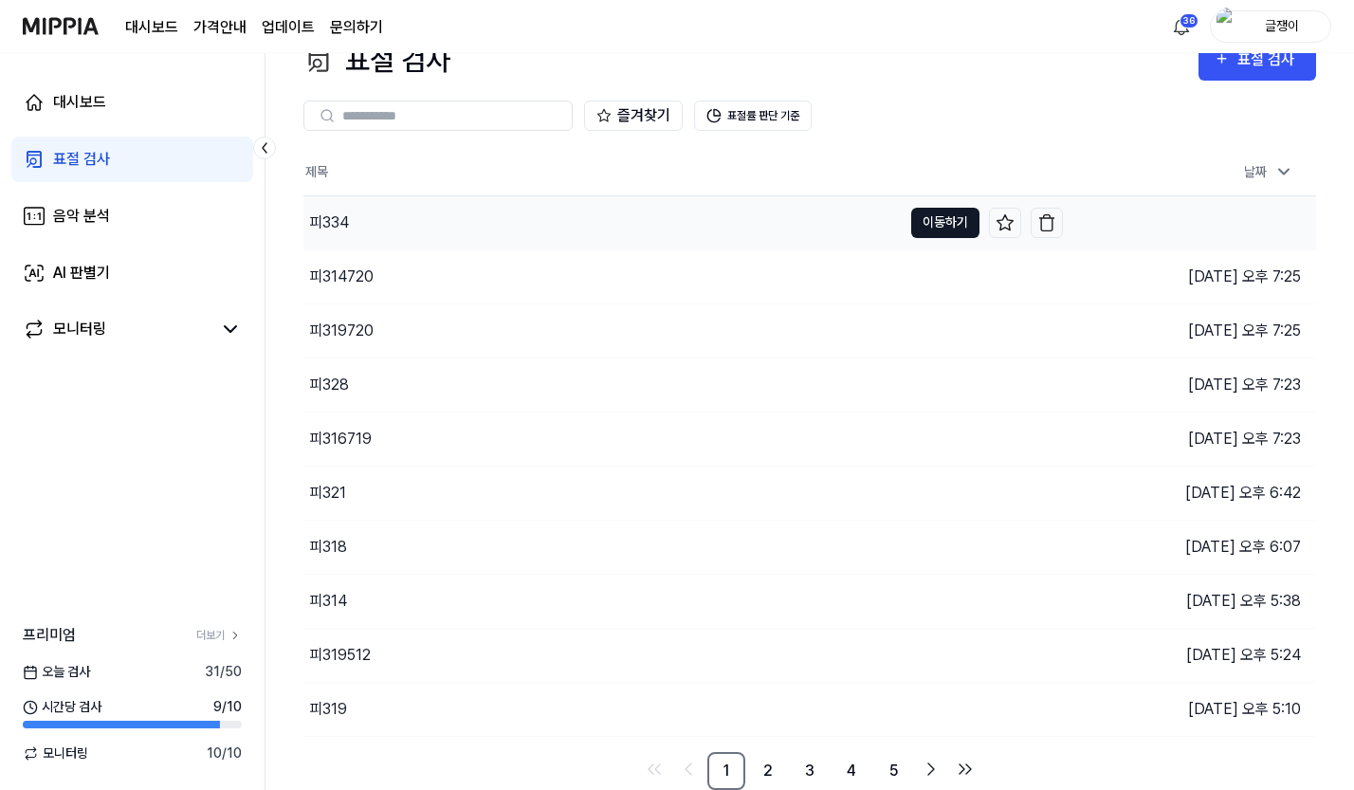
click at [934, 218] on button "이동하기" at bounding box center [945, 223] width 68 height 30
click at [1051, 217] on img "button" at bounding box center [1046, 222] width 19 height 19
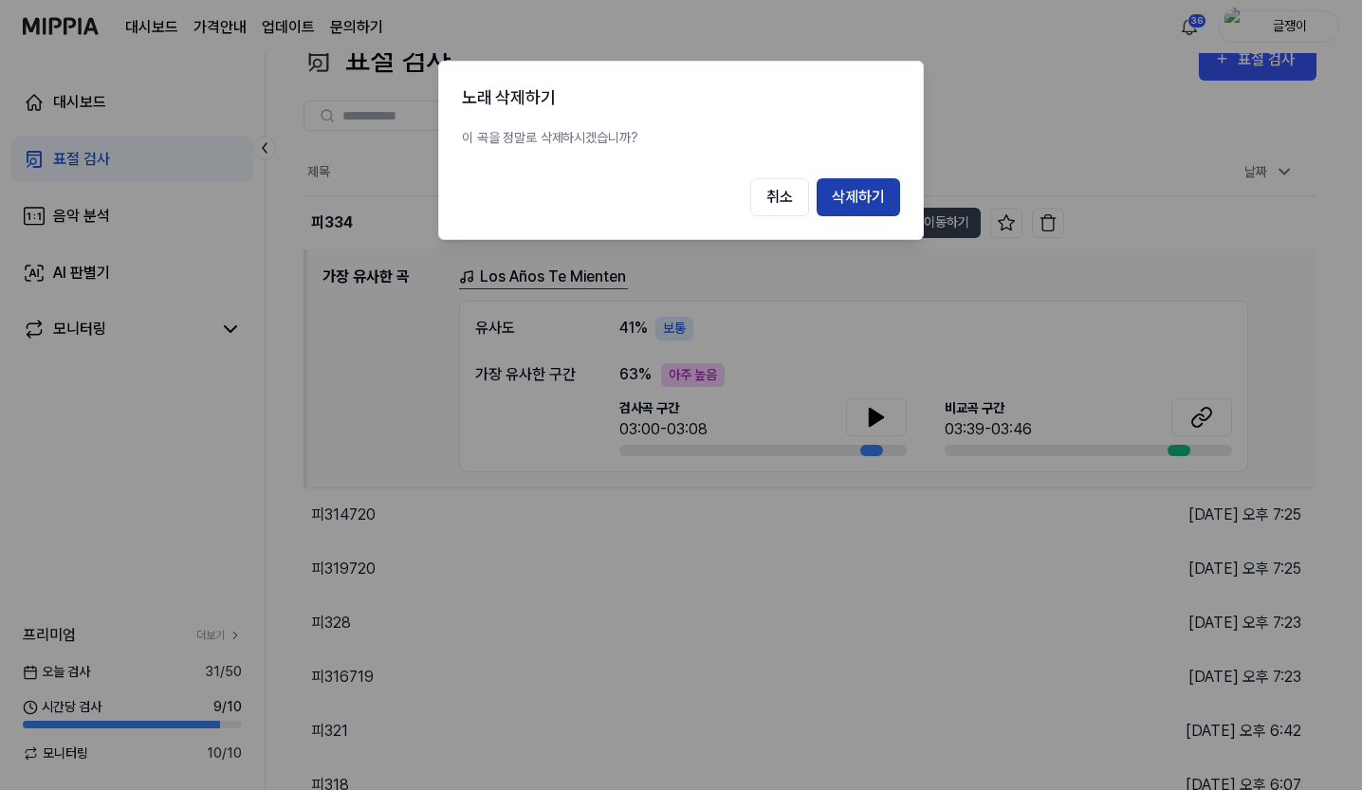
click at [831, 188] on button "삭제하기" at bounding box center [858, 197] width 83 height 38
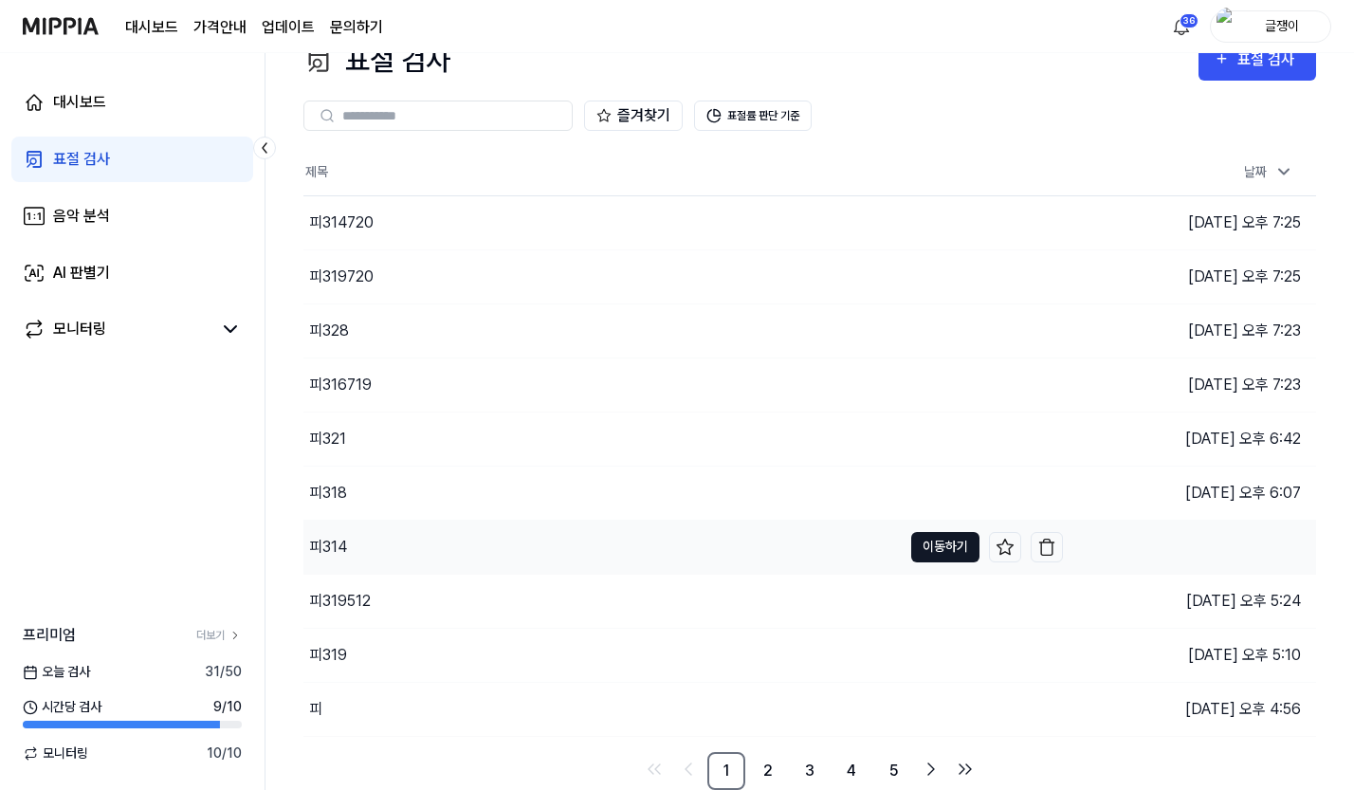
click at [950, 537] on button "이동하기" at bounding box center [945, 547] width 68 height 30
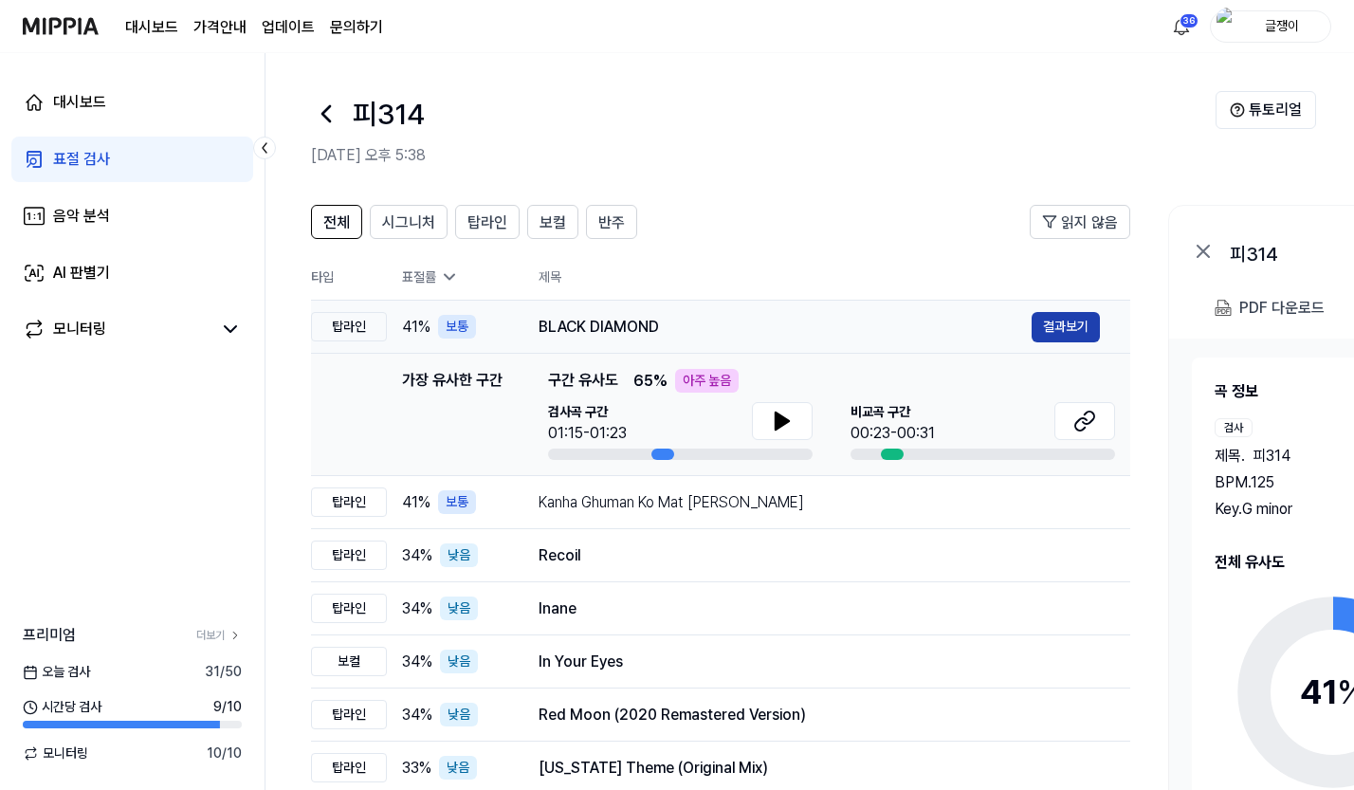
click at [1048, 329] on button "결과보기" at bounding box center [1066, 327] width 68 height 30
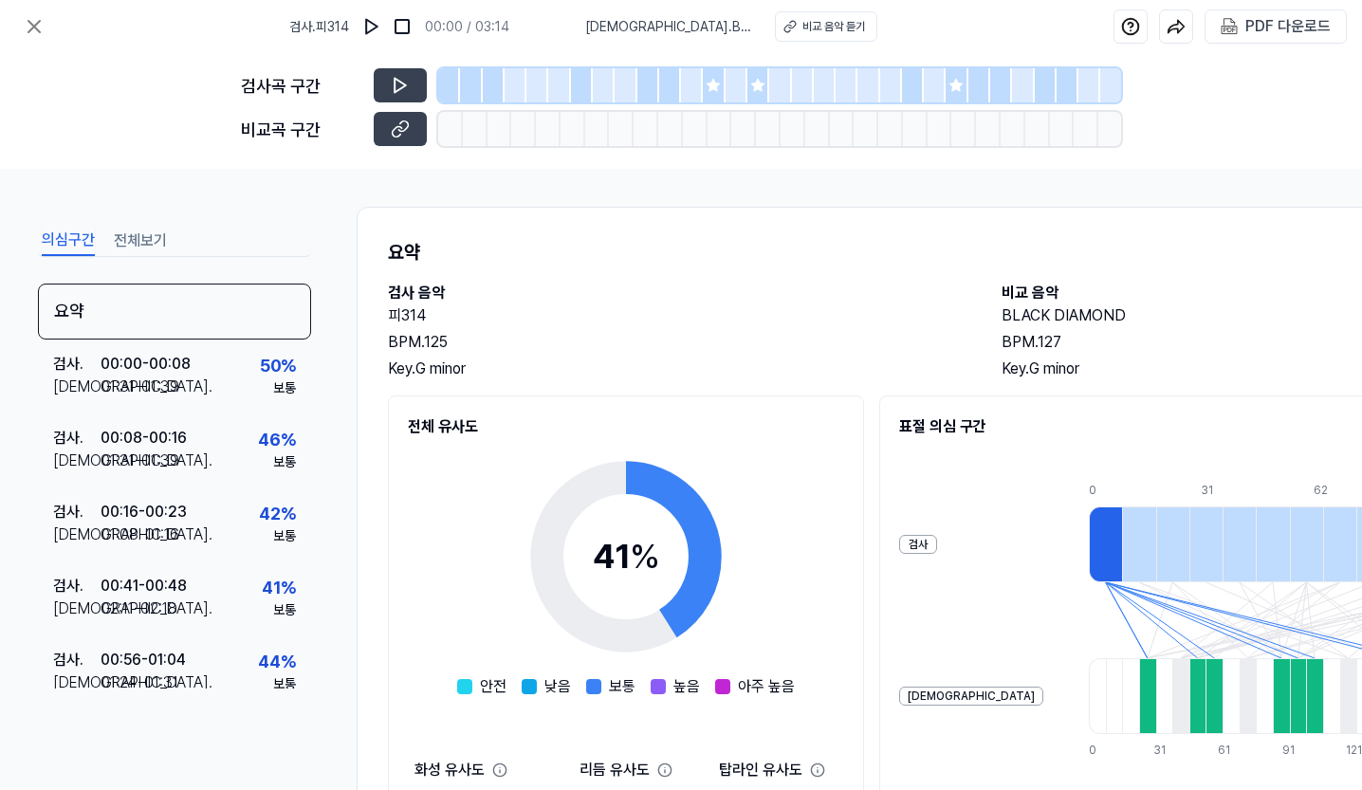
click at [136, 245] on button "전체보기" at bounding box center [140, 241] width 53 height 30
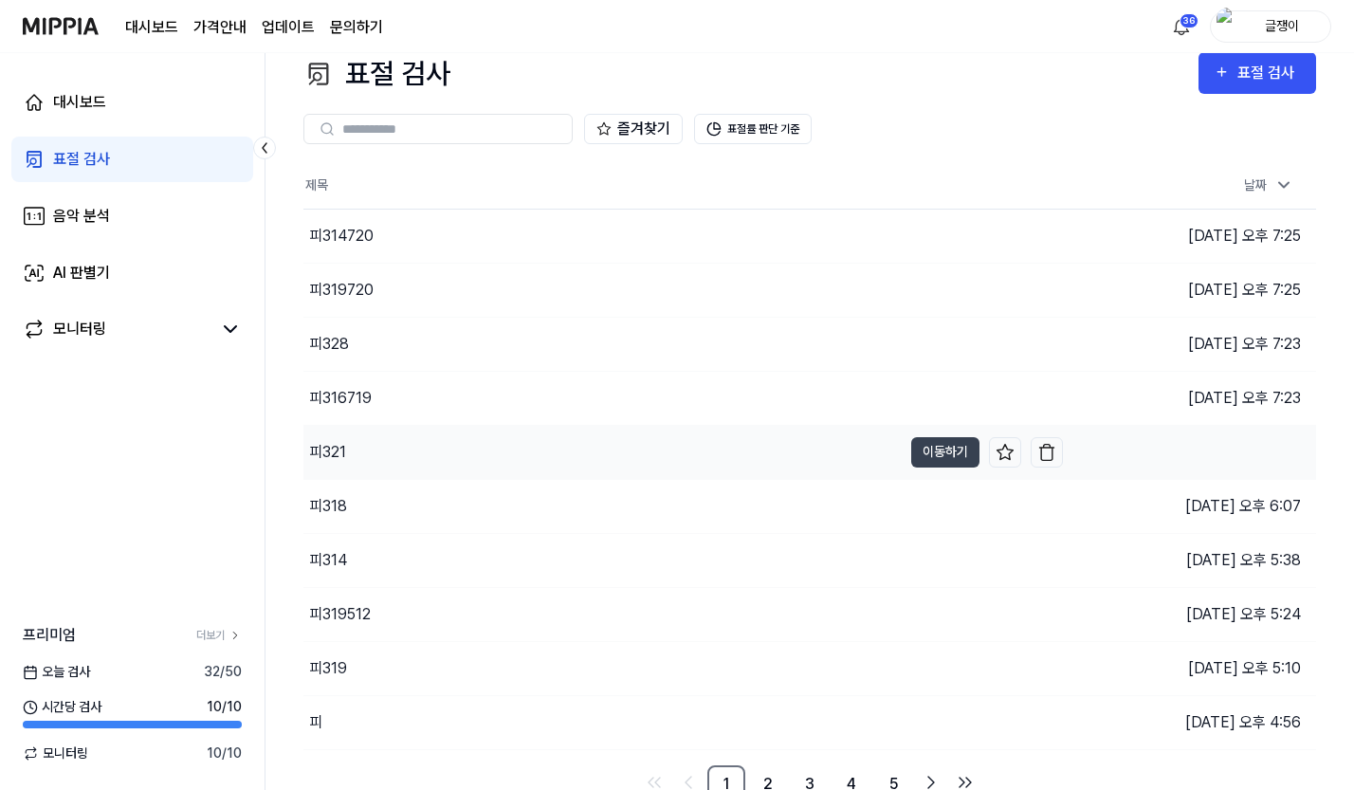
scroll to position [37, 0]
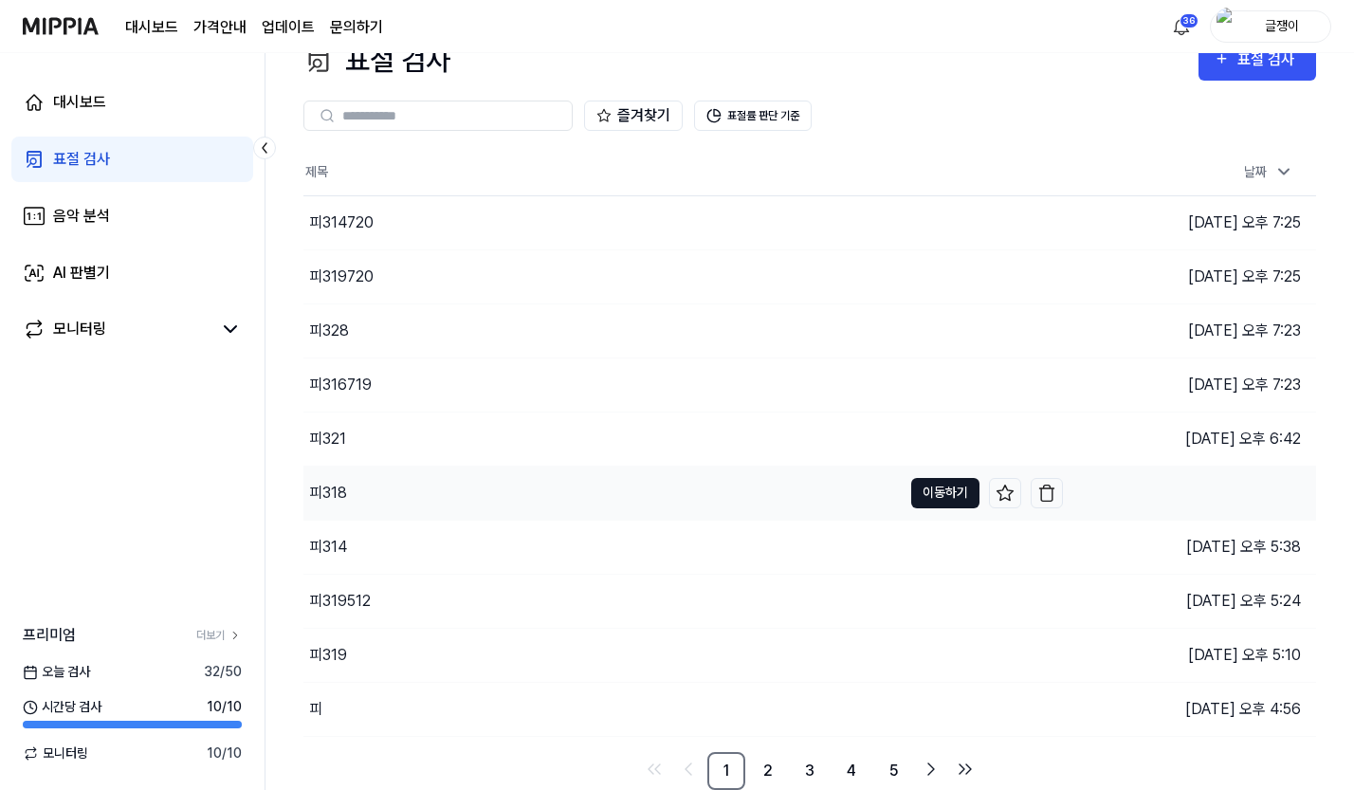
click at [925, 488] on button "이동하기" at bounding box center [945, 493] width 68 height 30
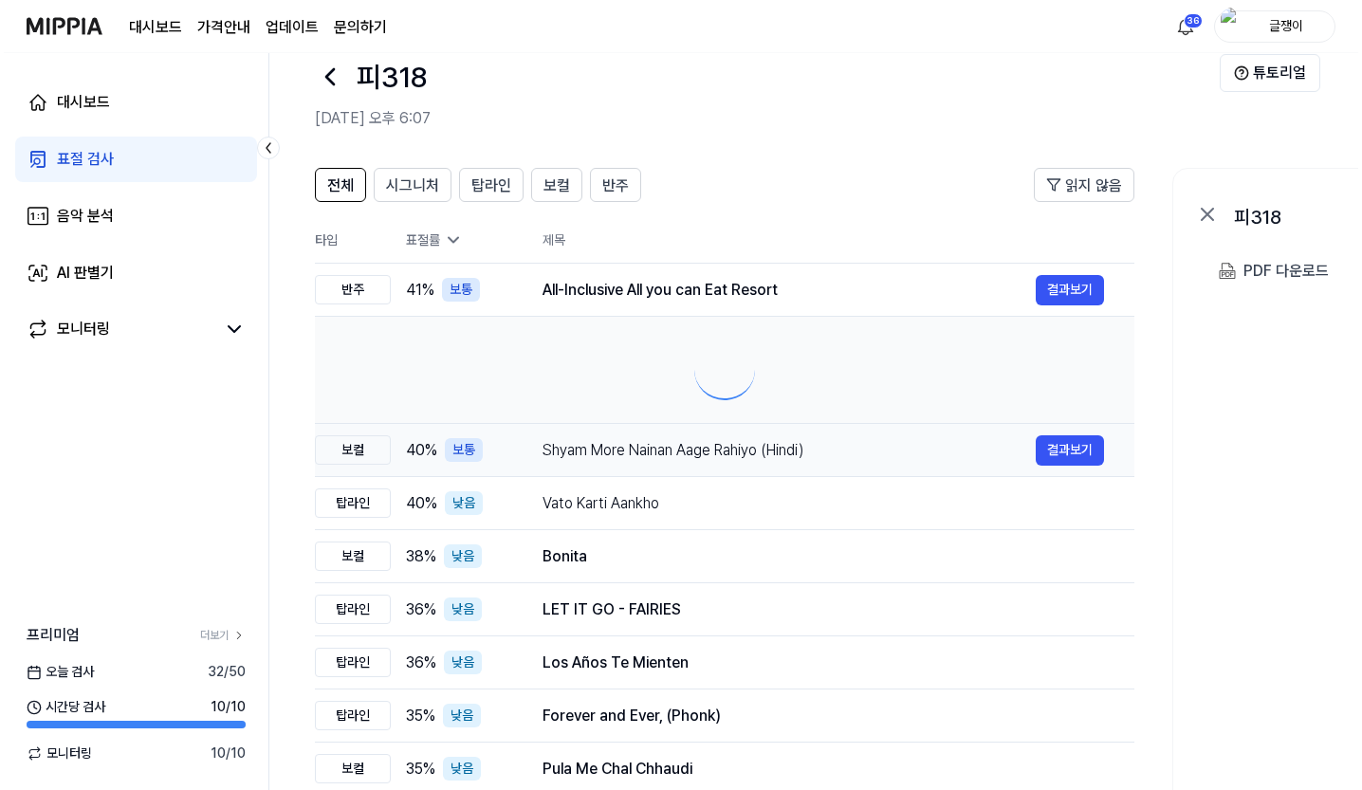
scroll to position [0, 0]
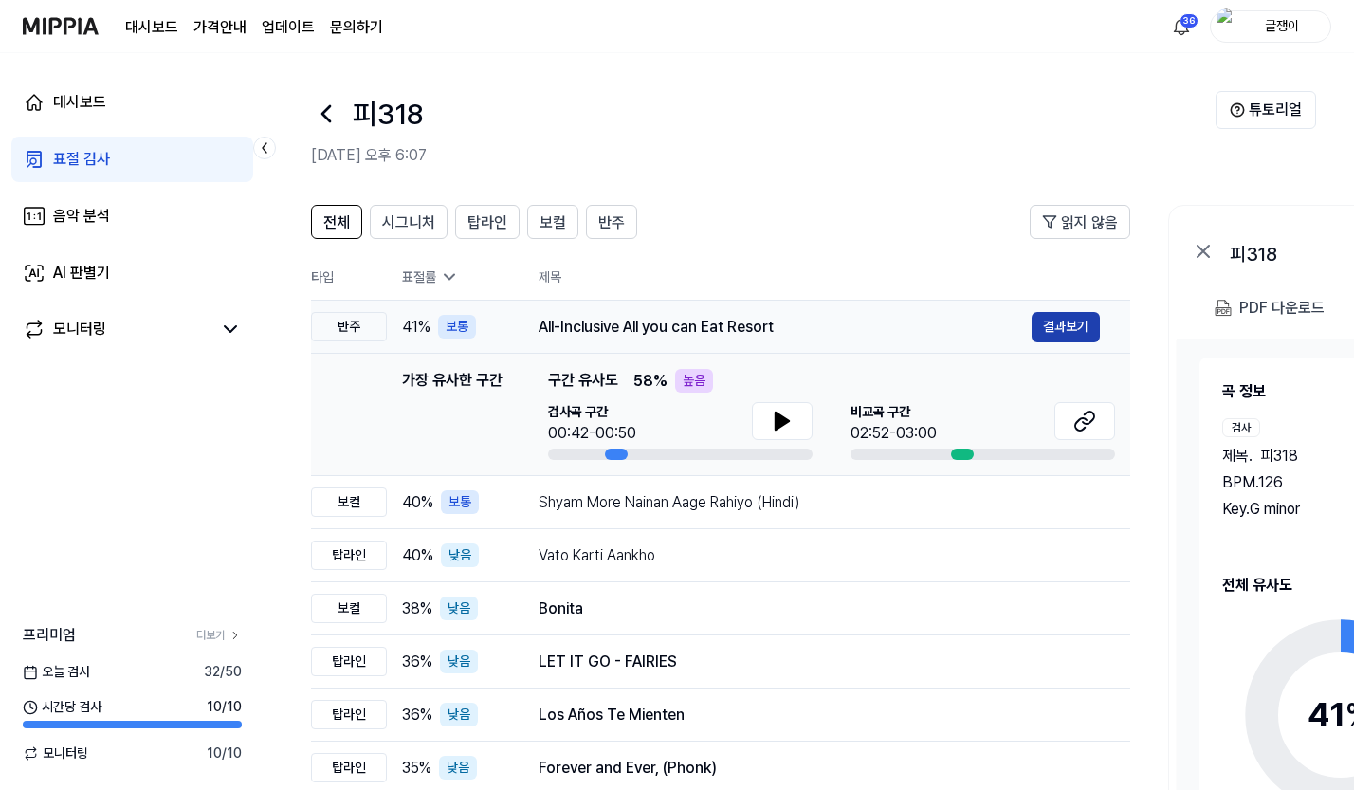
click at [1053, 321] on button "결과보기" at bounding box center [1066, 327] width 68 height 30
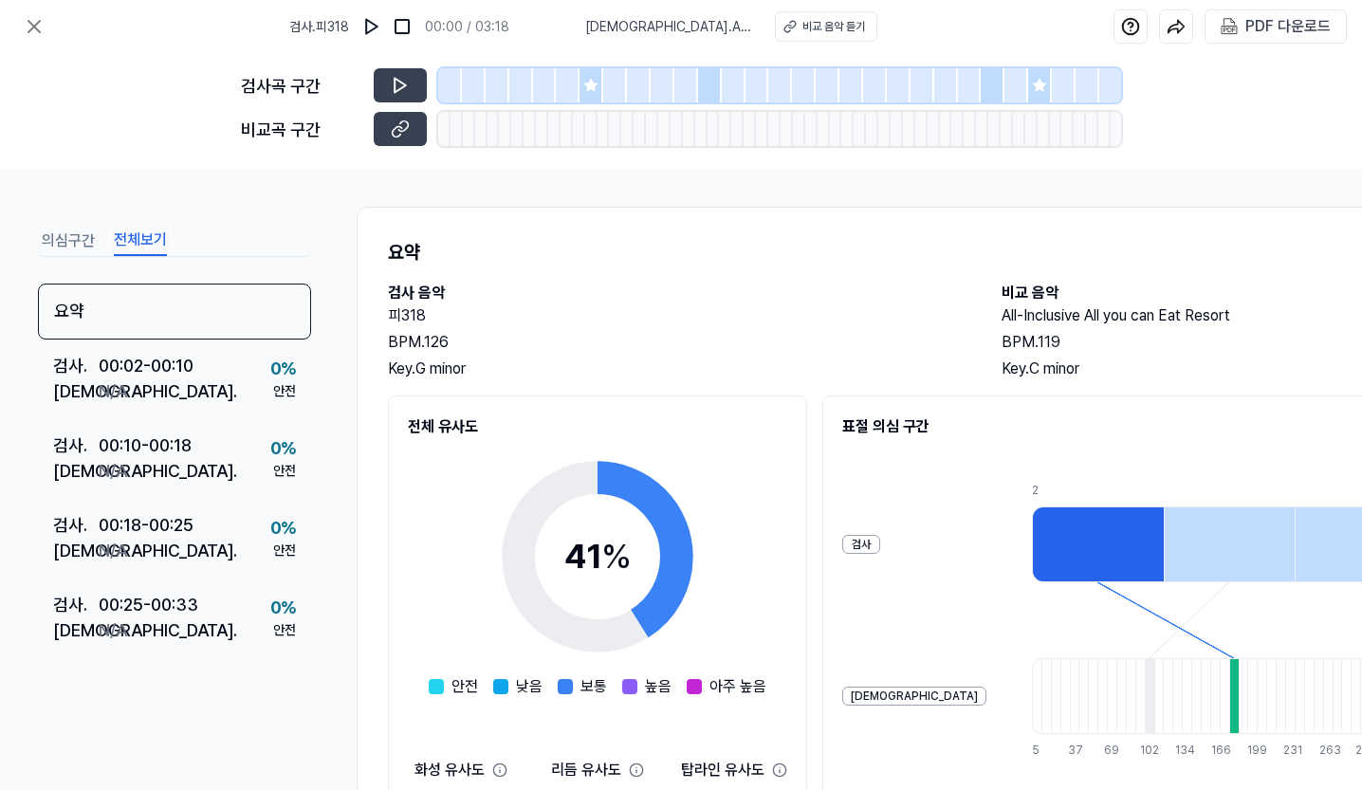
click at [143, 232] on button "전체보기" at bounding box center [140, 241] width 53 height 30
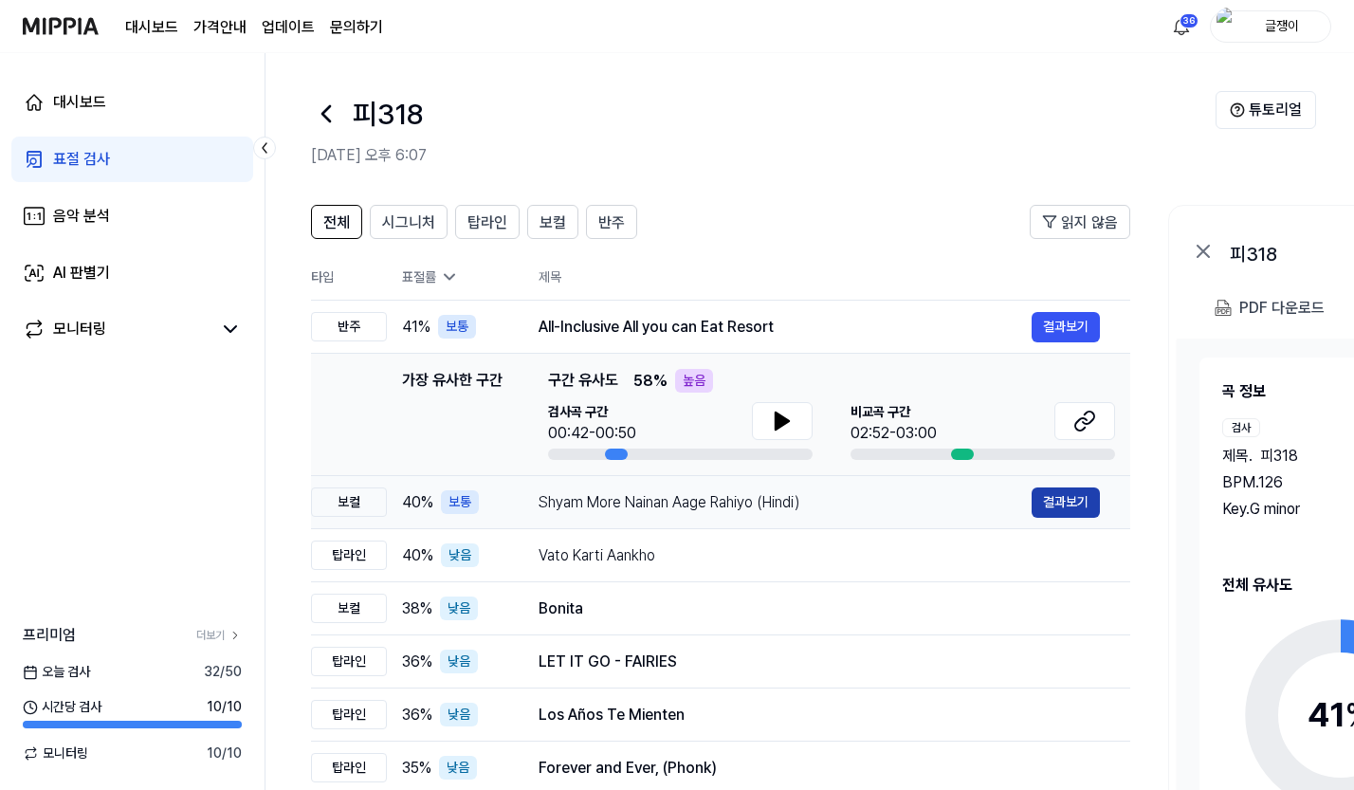
click at [1049, 498] on button "결과보기" at bounding box center [1066, 502] width 68 height 30
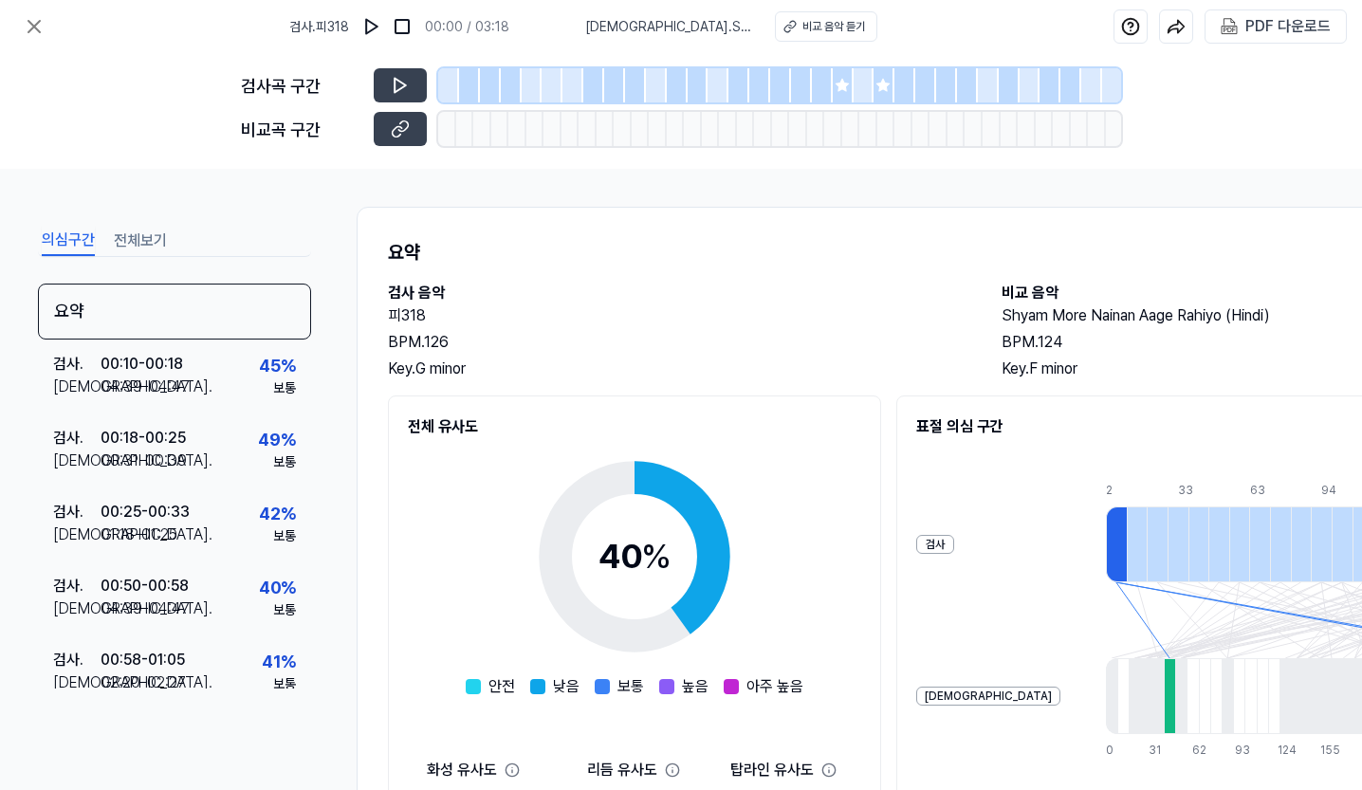
click at [145, 230] on button "전체보기" at bounding box center [140, 241] width 53 height 30
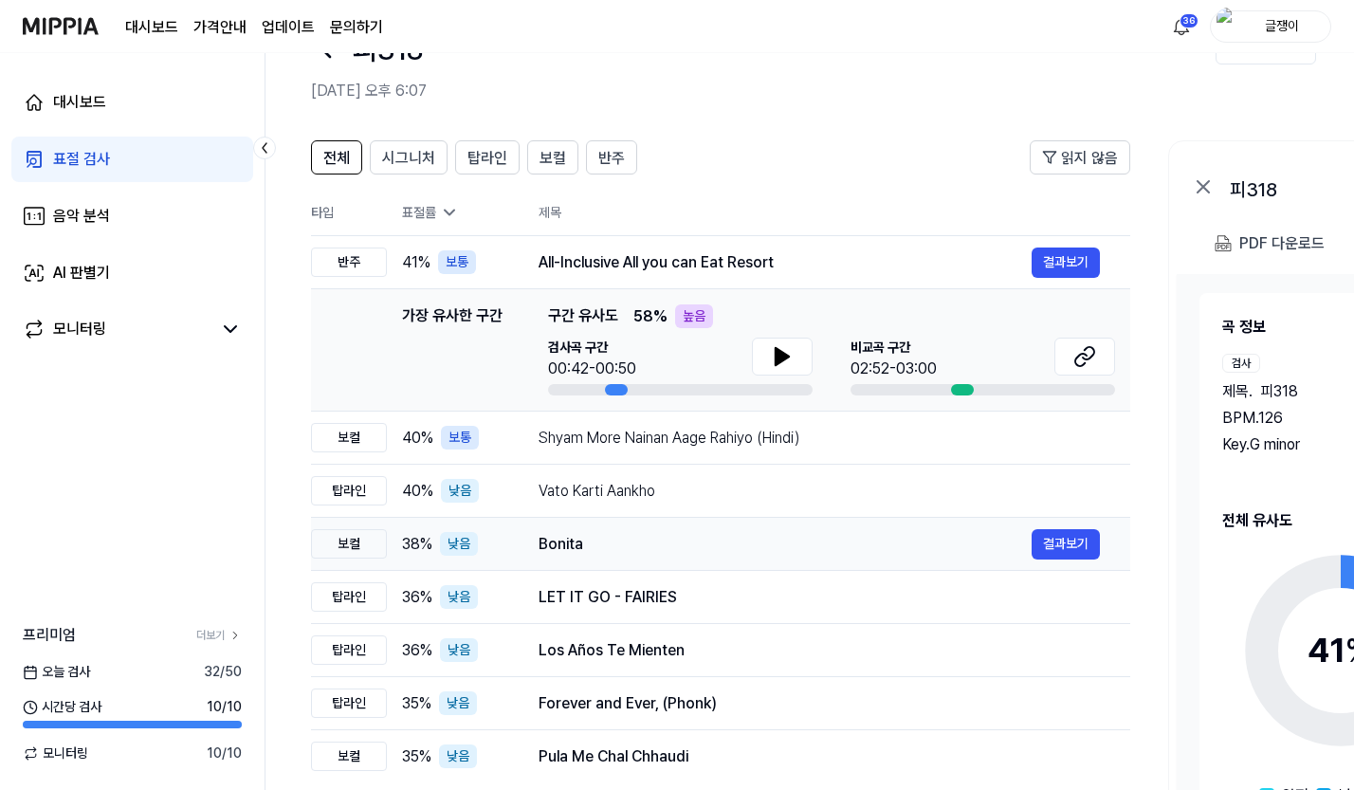
scroll to position [95, 0]
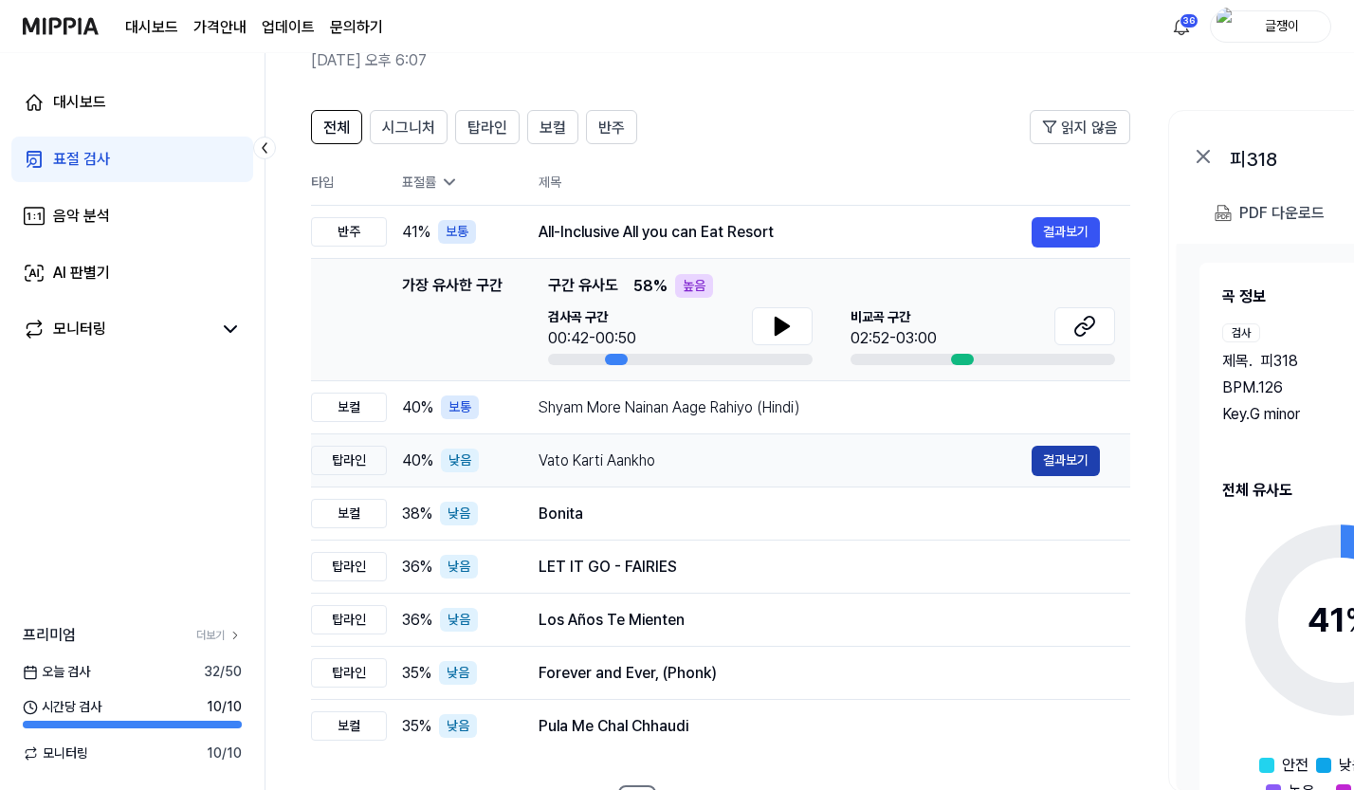
click at [1063, 461] on button "결과보기" at bounding box center [1066, 461] width 68 height 30
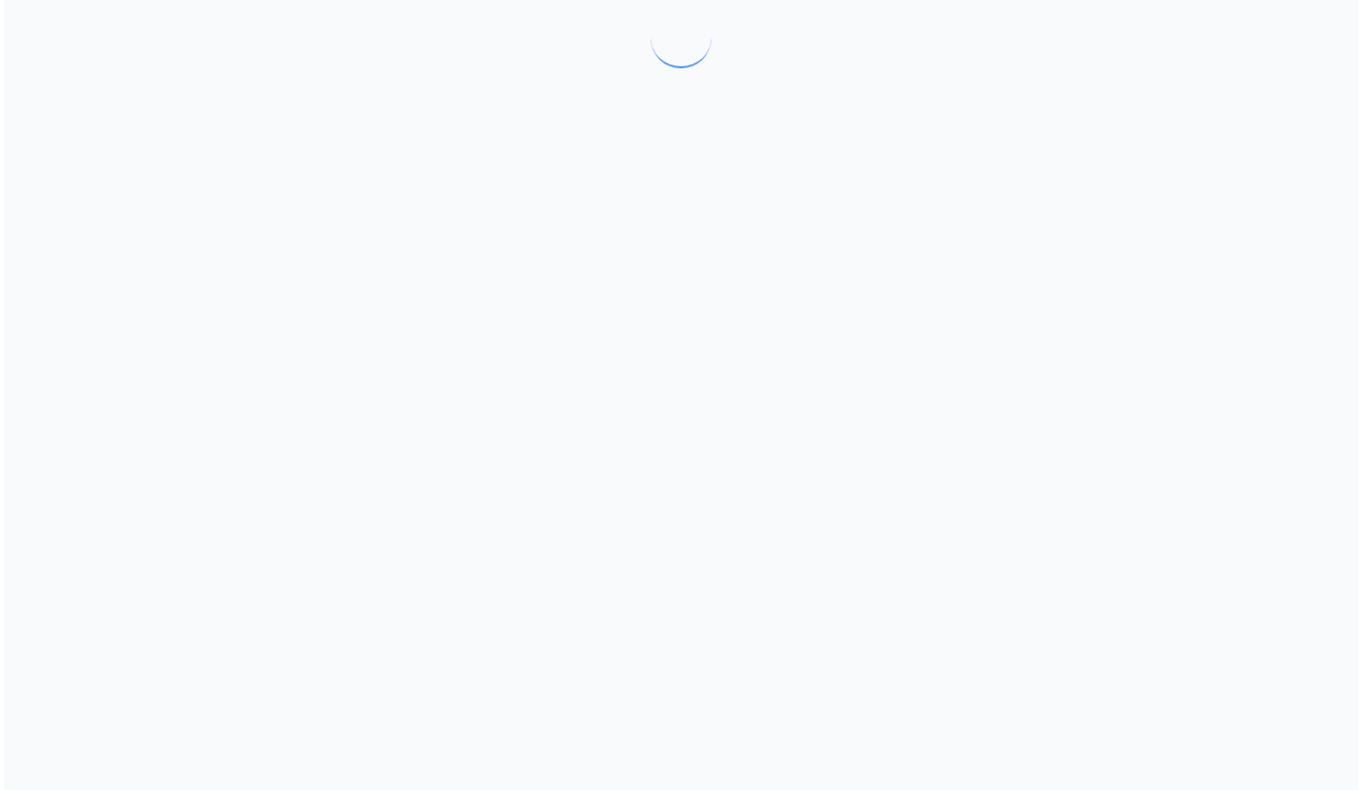
scroll to position [0, 0]
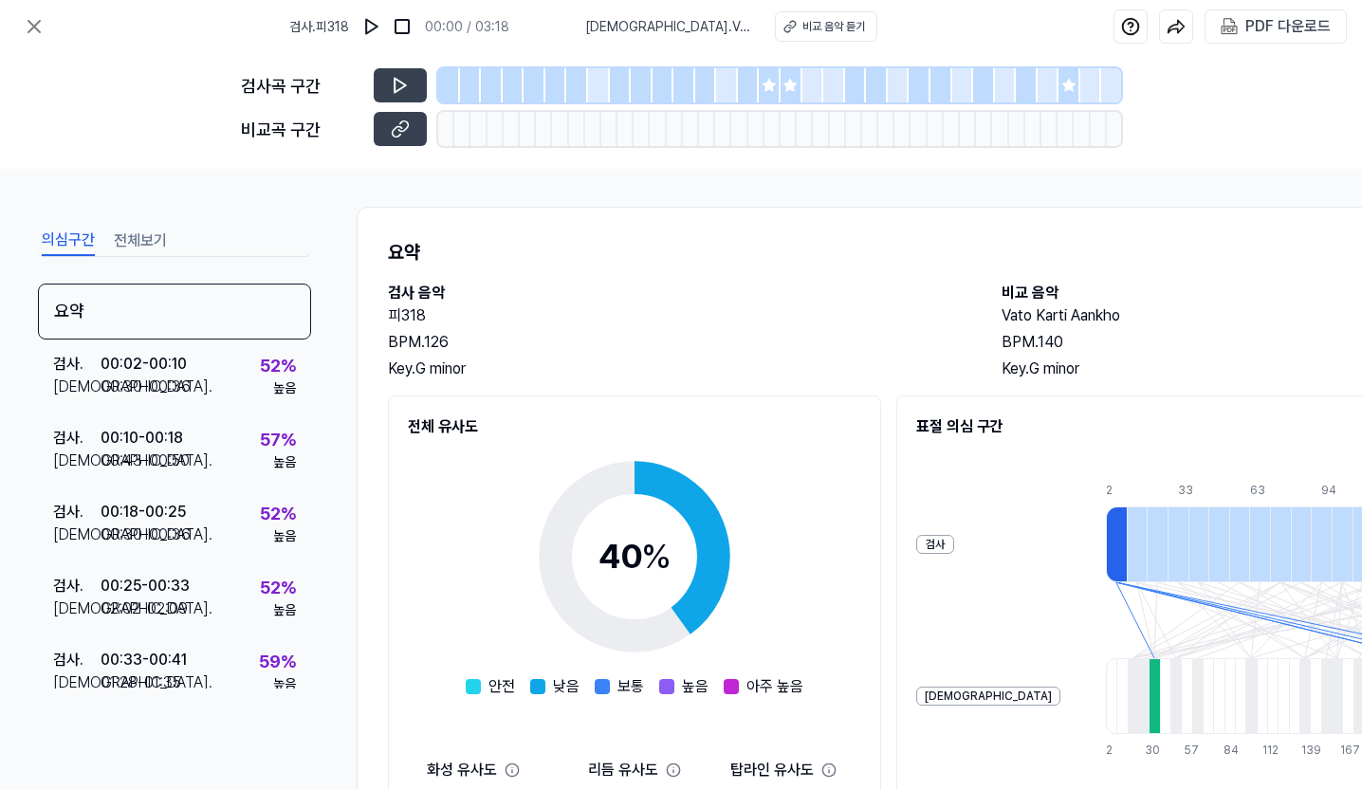
click at [136, 238] on button "전체보기" at bounding box center [140, 241] width 53 height 30
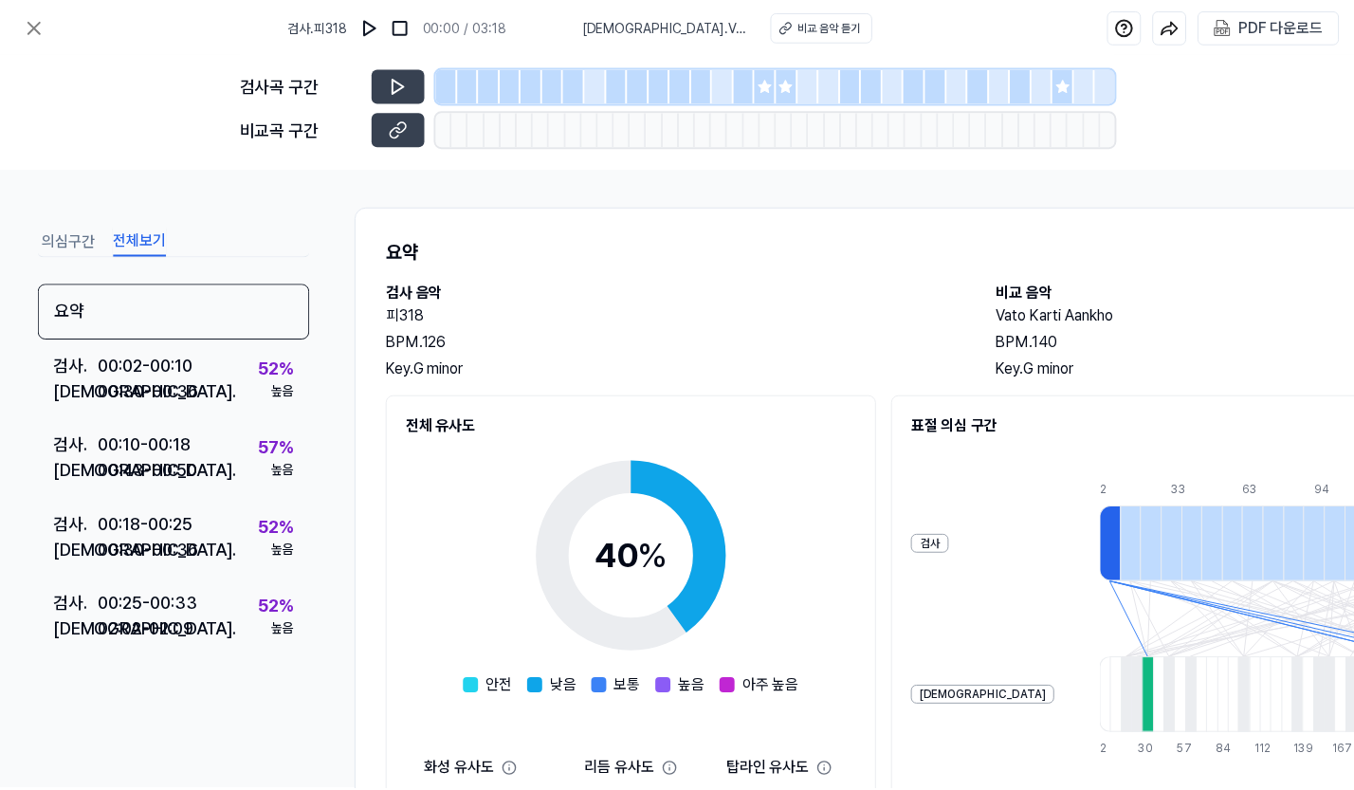
scroll to position [95, 0]
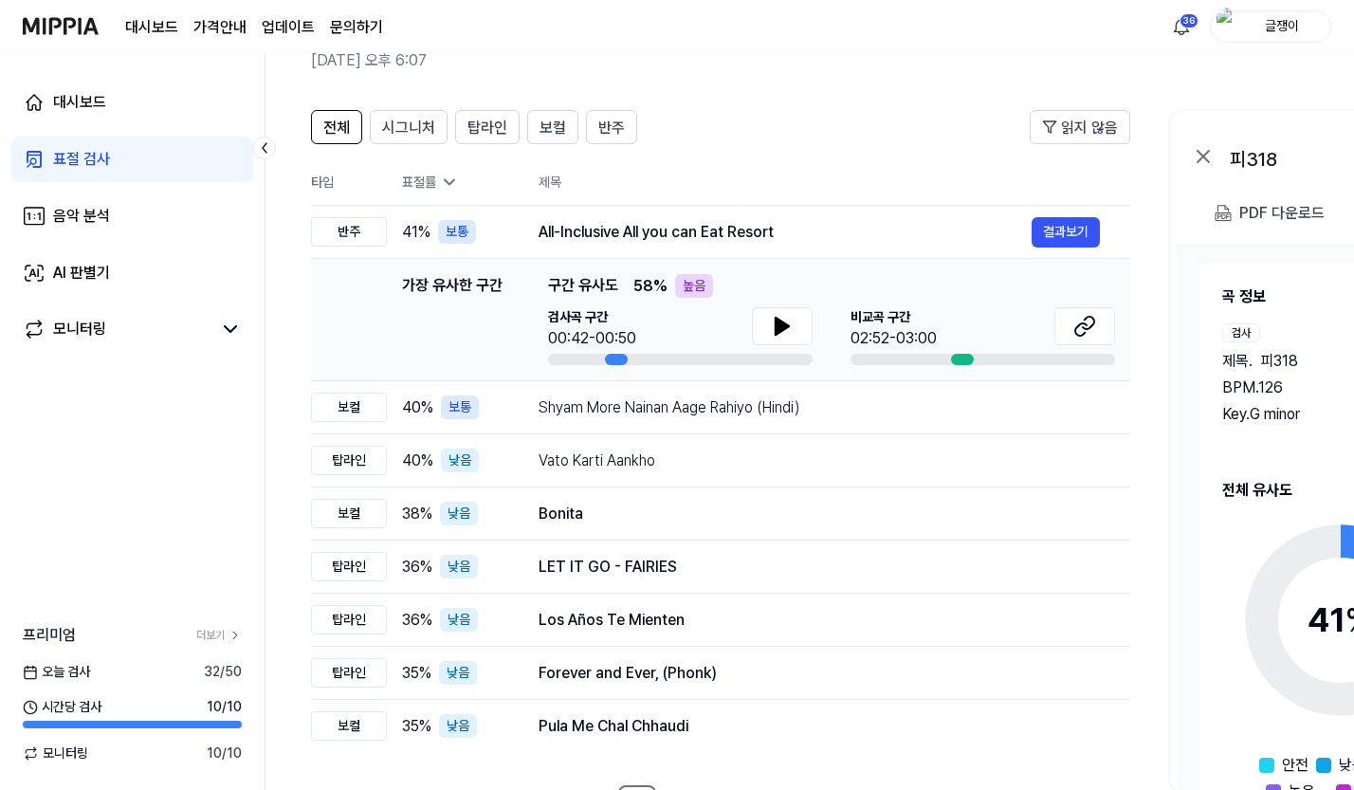
click at [183, 457] on div "대시보드 표절 검사 음악 분석 AI 판별기 모니터링 프리미엄 더보기 [DATE] 검사 32 / 50 시간당 검사 10 / 10 모니터링 10 …" at bounding box center [133, 421] width 266 height 737
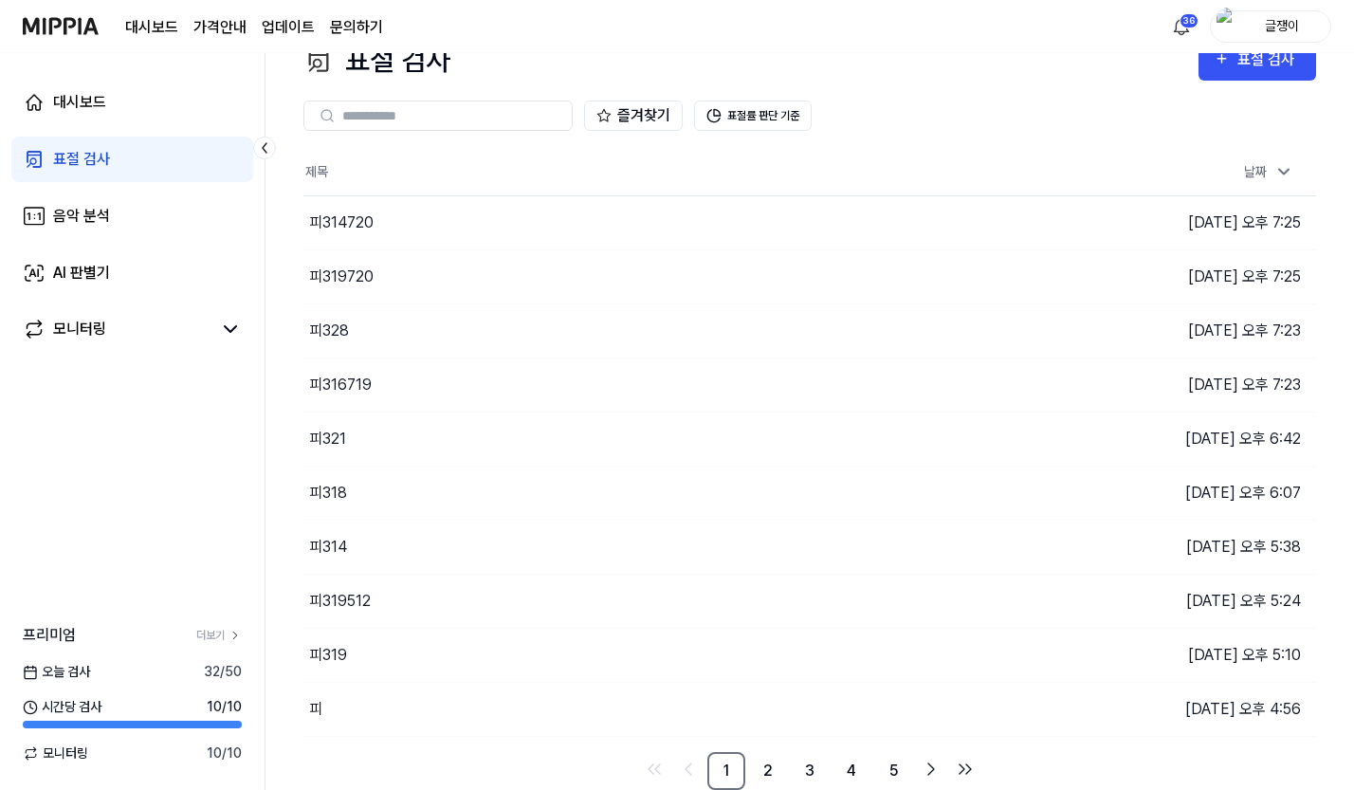
scroll to position [37, 0]
click at [1243, 66] on div "표절 검사" at bounding box center [1270, 59] width 64 height 25
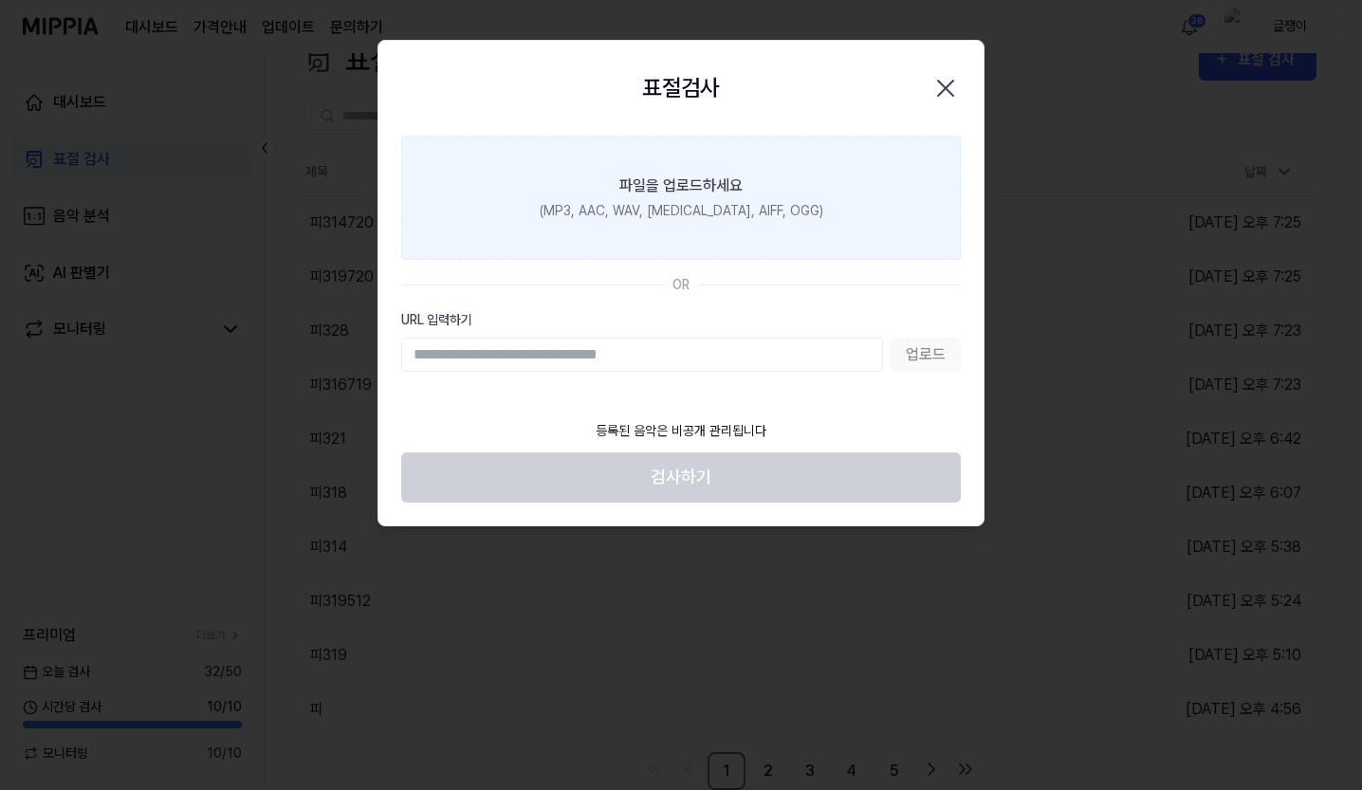
click at [660, 186] on div "파일을 업로드하세요" at bounding box center [680, 185] width 123 height 23
click at [0, 0] on input "파일을 업로드하세요 (MP3, AAC, WAV, [MEDICAL_DATA], AIFF, OGG)" at bounding box center [0, 0] width 0 height 0
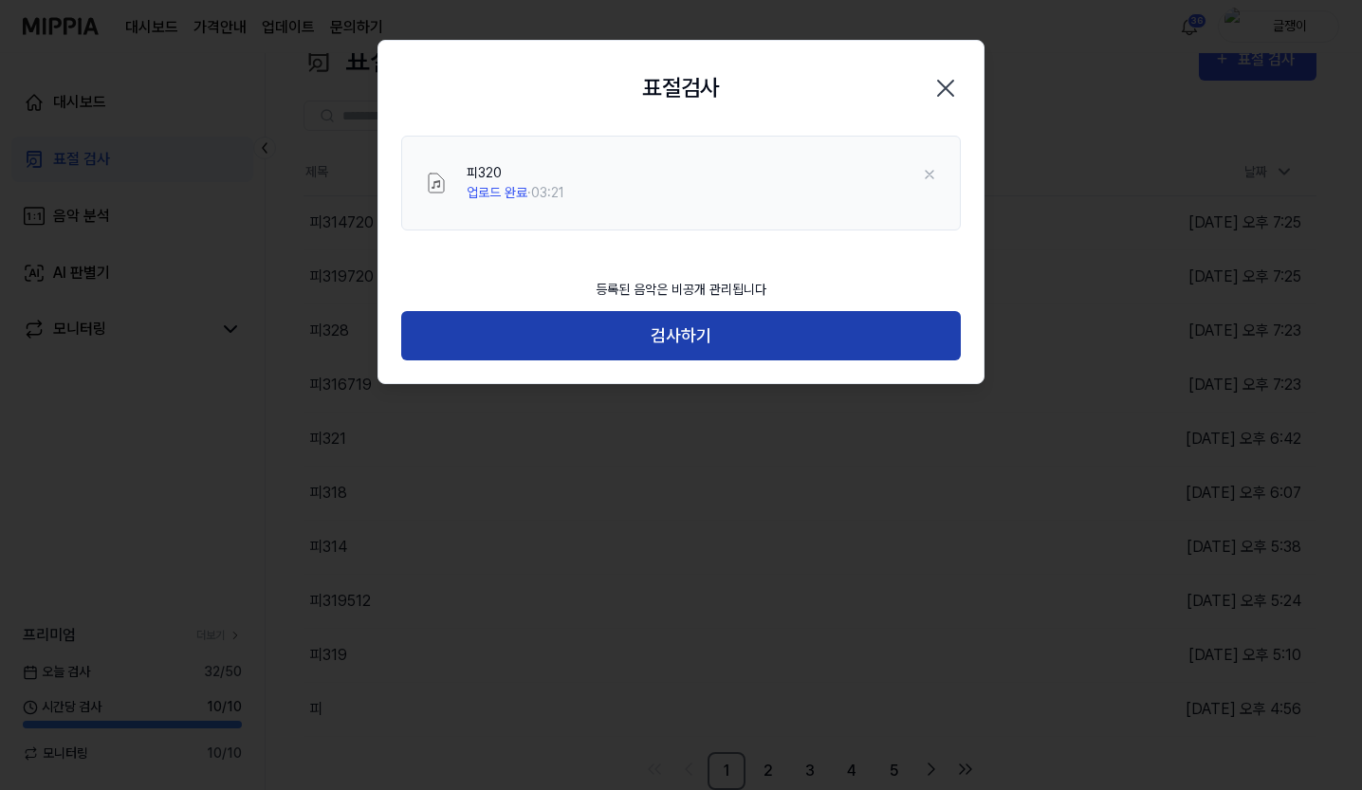
click at [684, 326] on button "검사하기" at bounding box center [681, 336] width 560 height 50
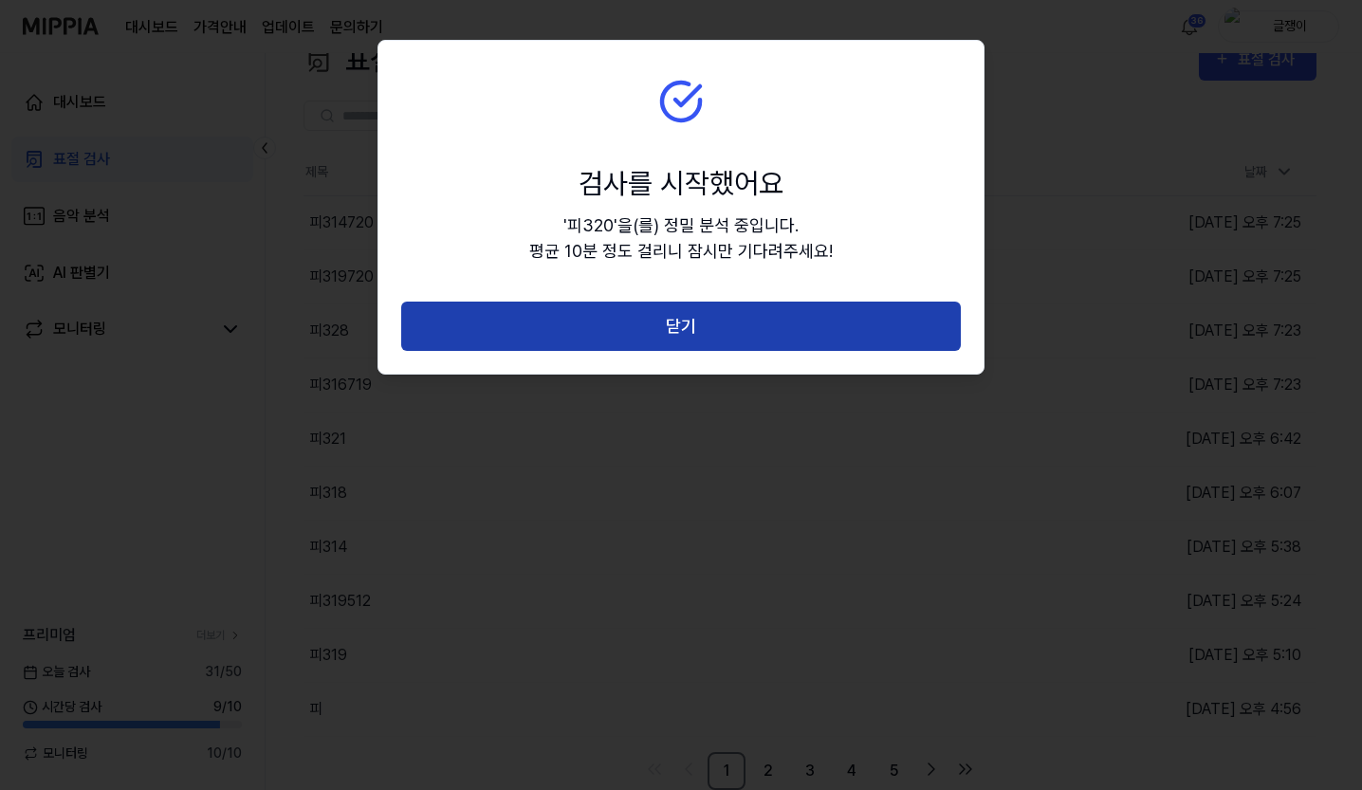
click at [686, 325] on button "닫기" at bounding box center [681, 327] width 560 height 50
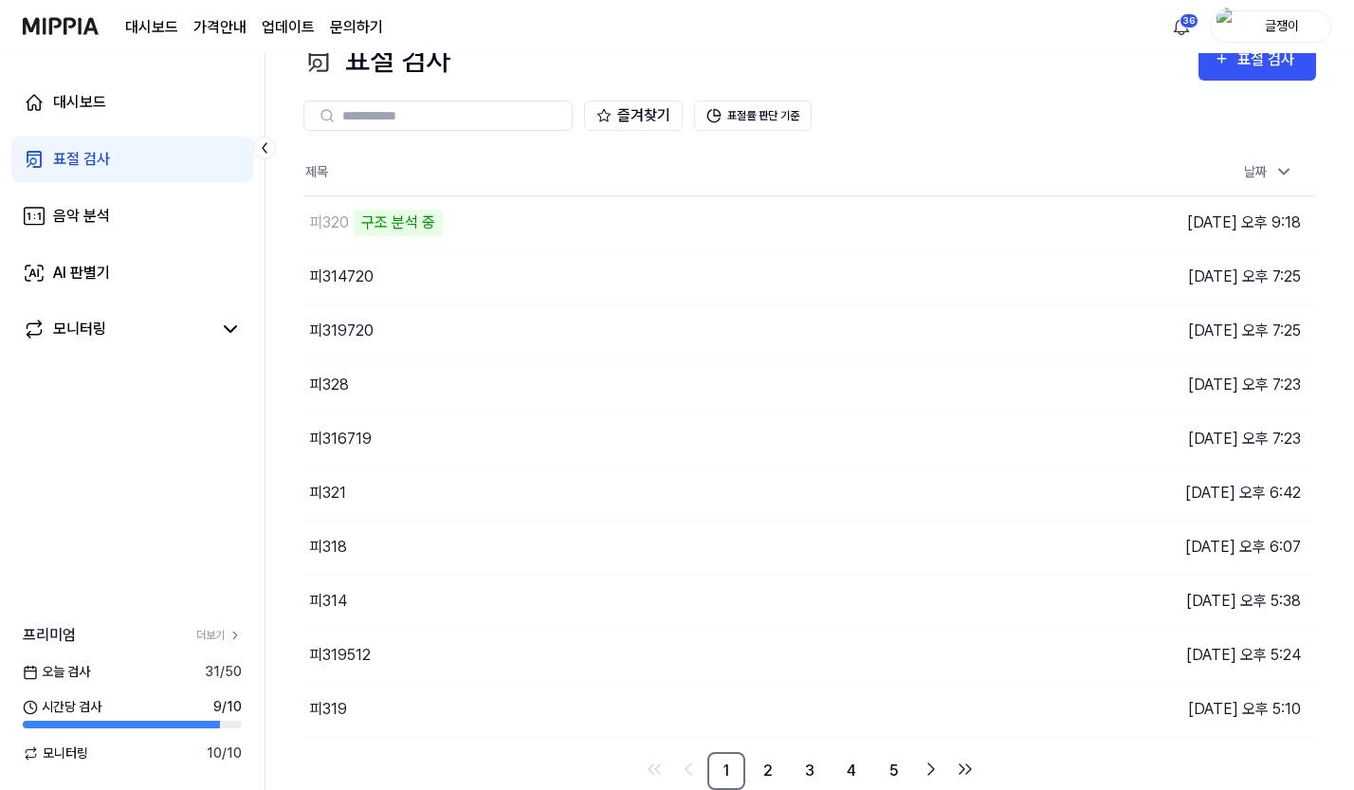
click at [178, 425] on div "대시보드 표절 검사 음악 분석 AI 판별기 모니터링 프리미엄 더보기 [DATE] 검사 31 / 50 시간당 검사 9 / 10 모니터링 10 /…" at bounding box center [133, 421] width 266 height 737
click at [1207, 64] on button "표절 검사" at bounding box center [1258, 60] width 118 height 42
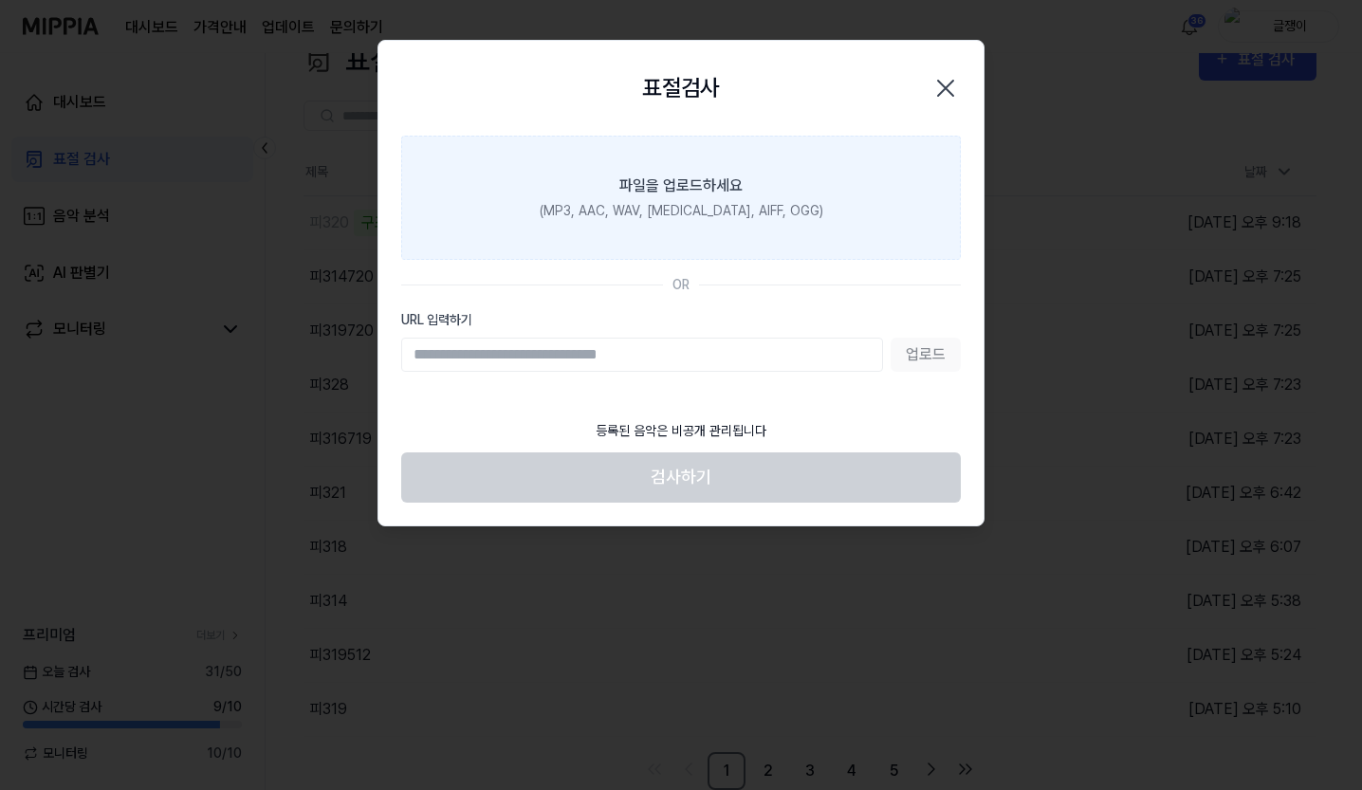
click at [656, 198] on label "파일을 업로드하세요 (MP3, AAC, WAV, [MEDICAL_DATA], AIFF, OGG)" at bounding box center [681, 198] width 560 height 124
click at [0, 0] on input "파일을 업로드하세요 (MP3, AAC, WAV, [MEDICAL_DATA], AIFF, OGG)" at bounding box center [0, 0] width 0 height 0
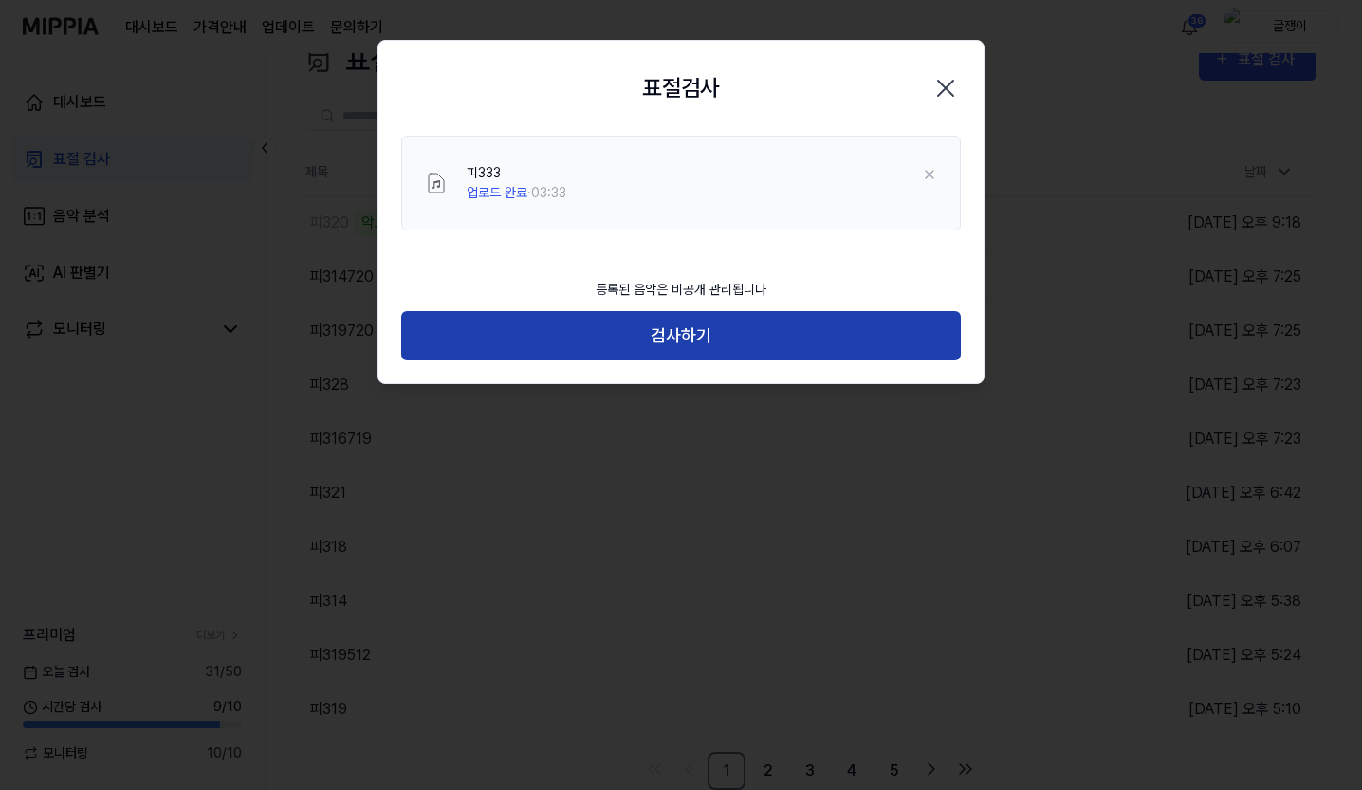
click at [700, 334] on button "검사하기" at bounding box center [681, 336] width 560 height 50
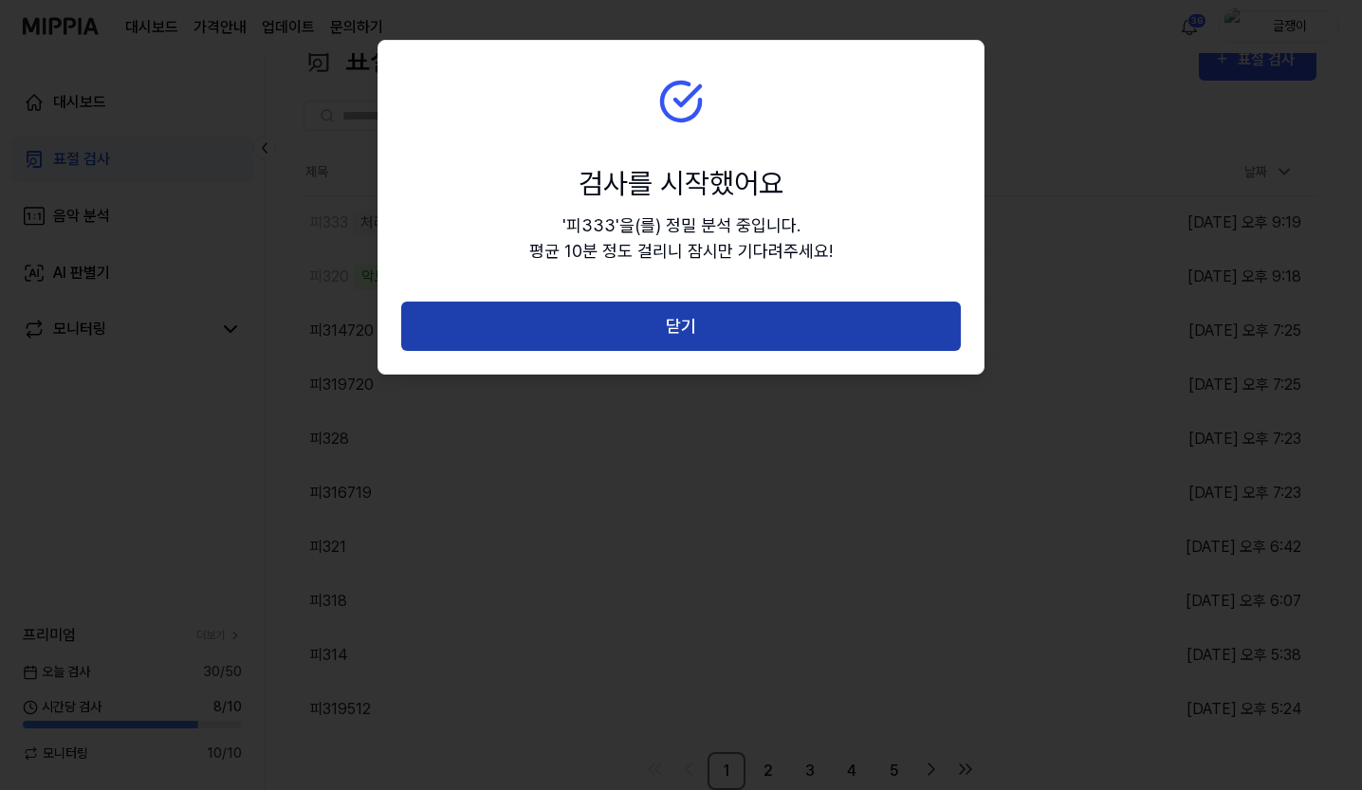
click at [688, 332] on button "닫기" at bounding box center [681, 327] width 560 height 50
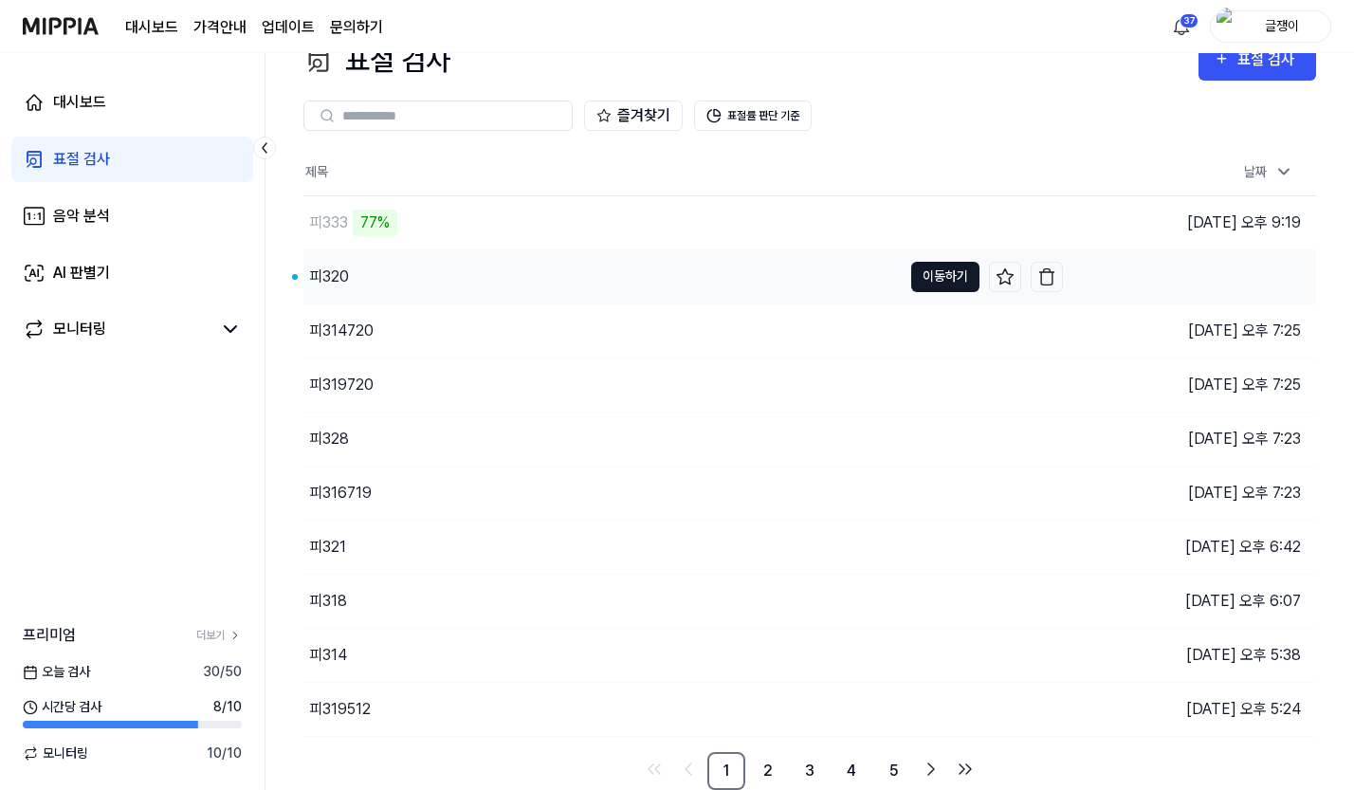
click at [932, 275] on button "이동하기" at bounding box center [945, 277] width 68 height 30
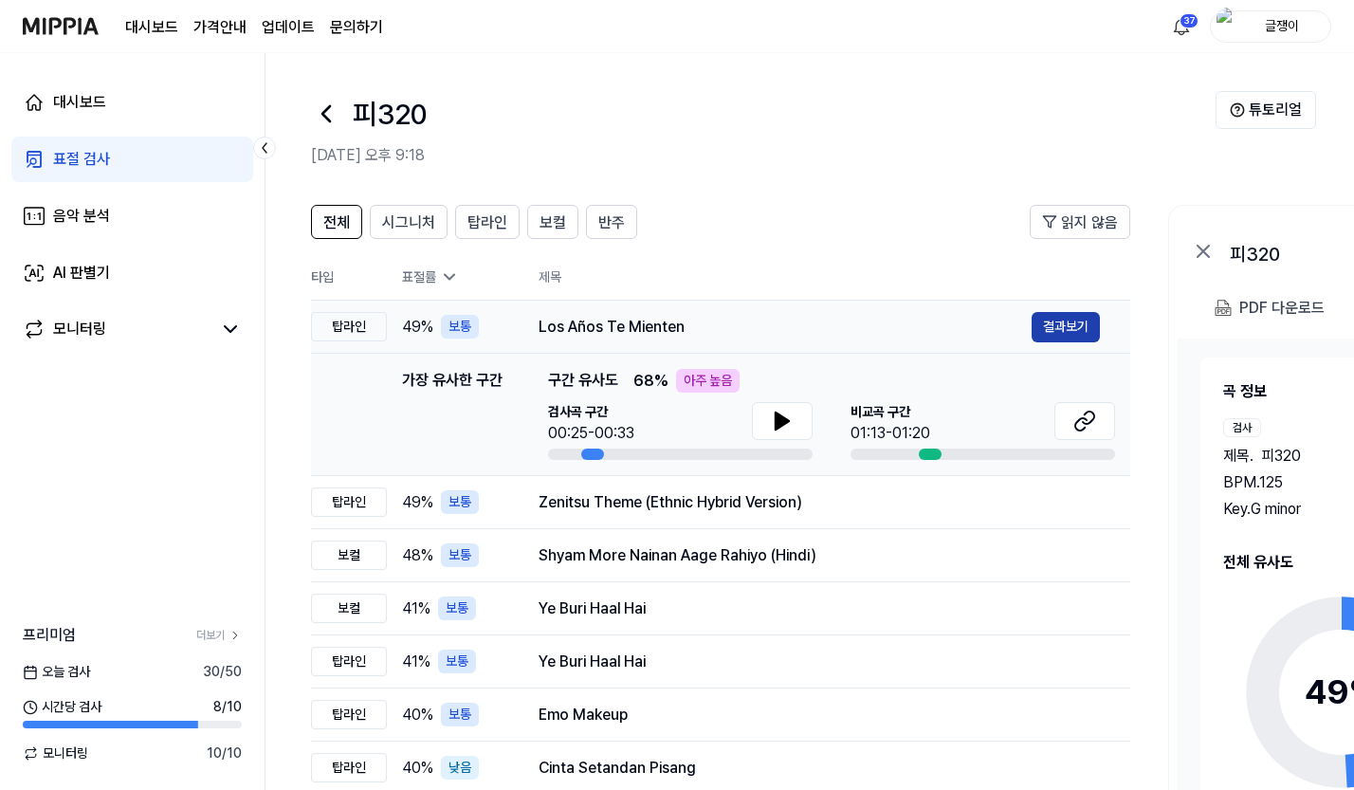
click at [1053, 323] on button "결과보기" at bounding box center [1066, 327] width 68 height 30
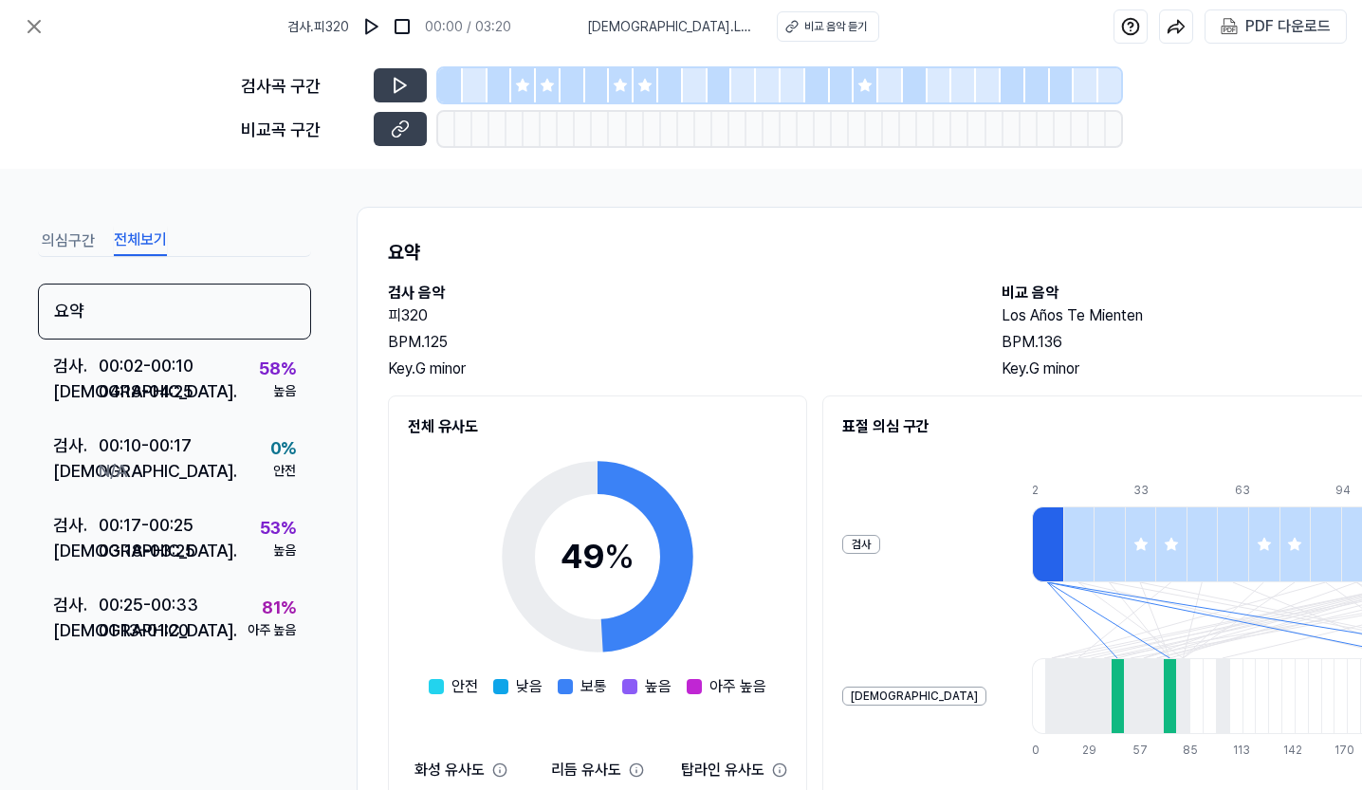
click at [140, 235] on button "전체보기" at bounding box center [140, 241] width 53 height 30
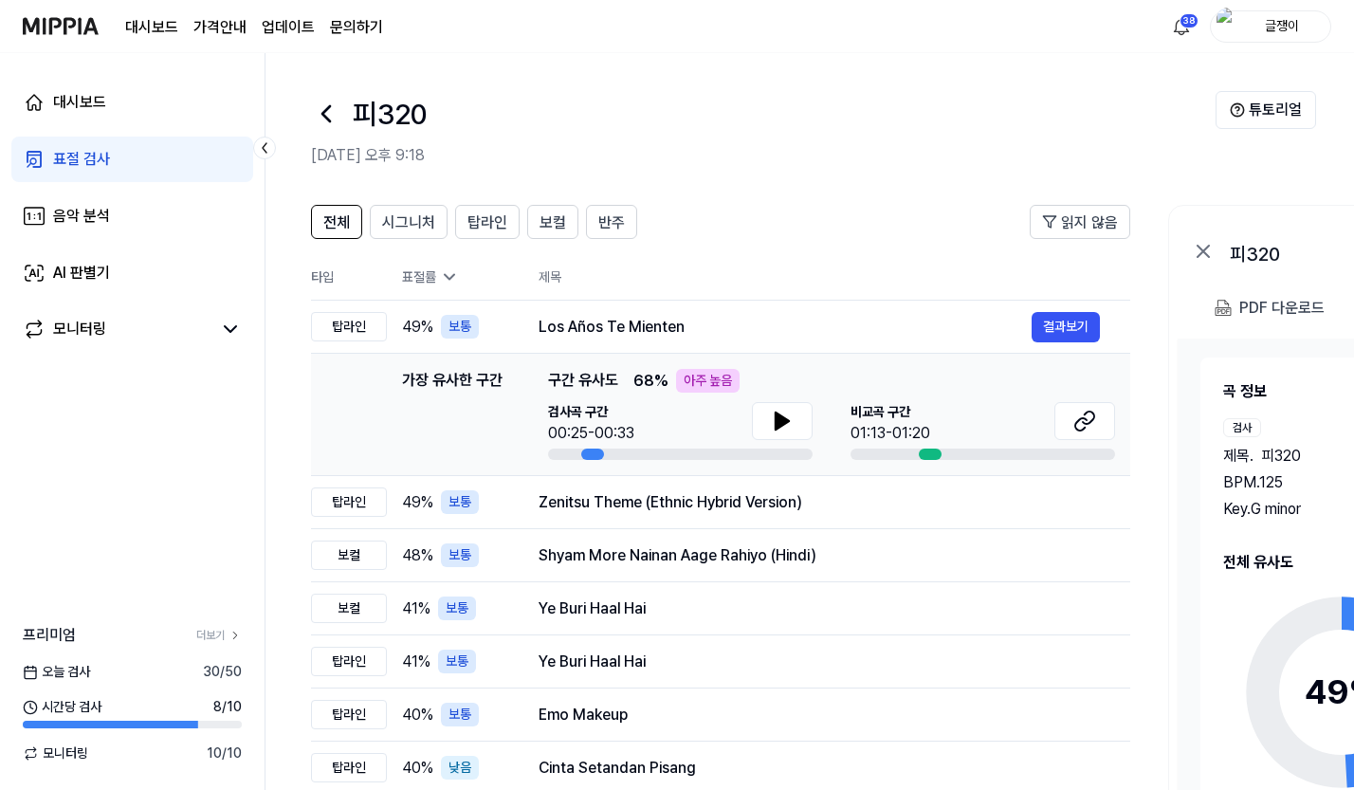
scroll to position [37, 0]
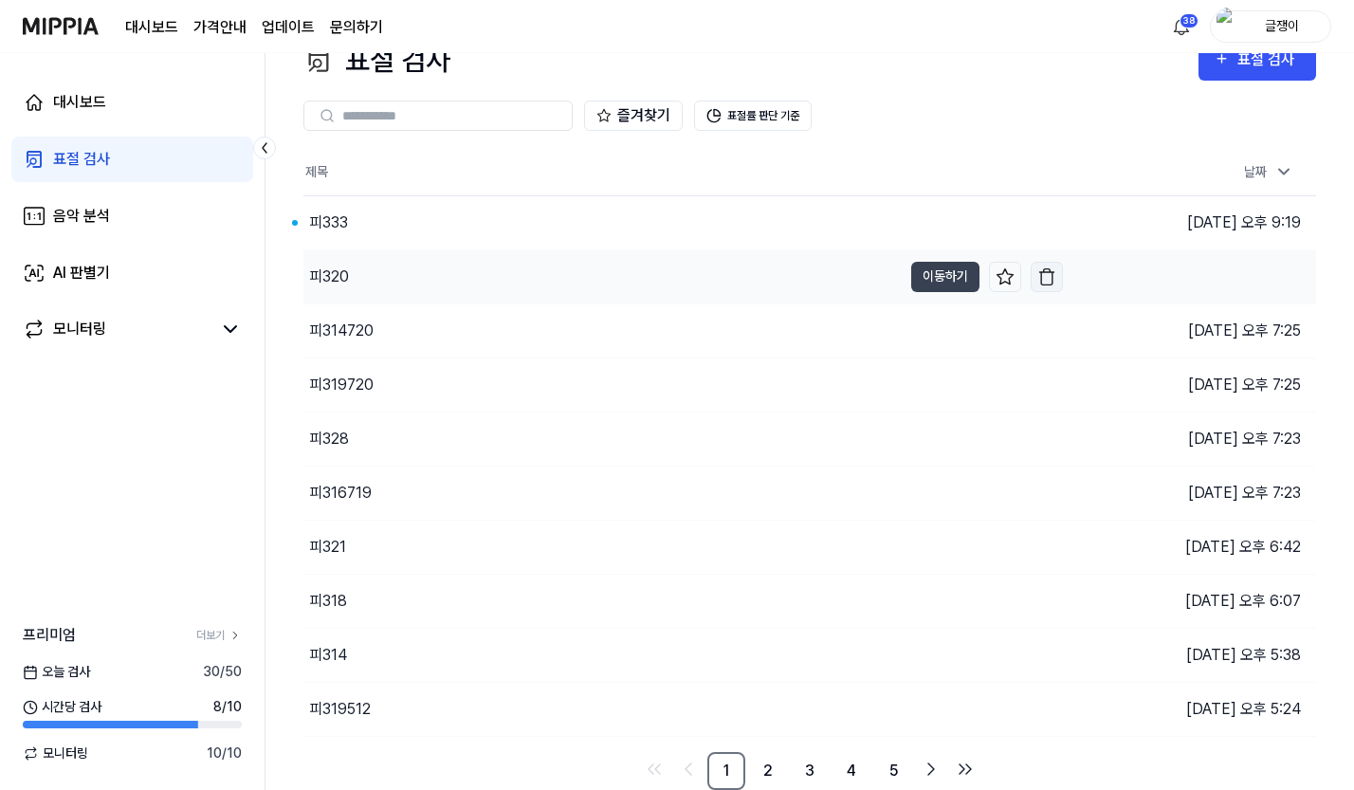
click at [1051, 267] on img "button" at bounding box center [1046, 276] width 19 height 19
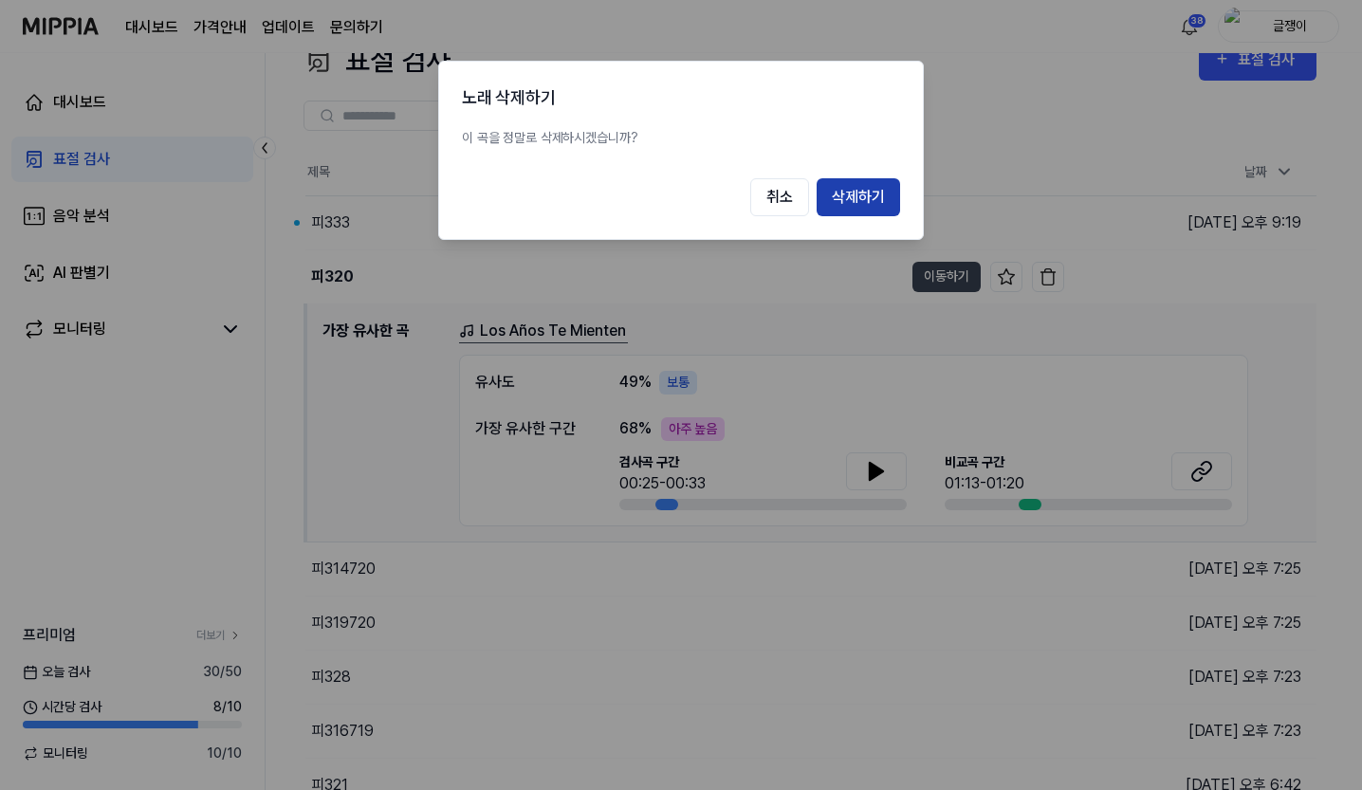
click at [862, 193] on button "삭제하기" at bounding box center [858, 197] width 83 height 38
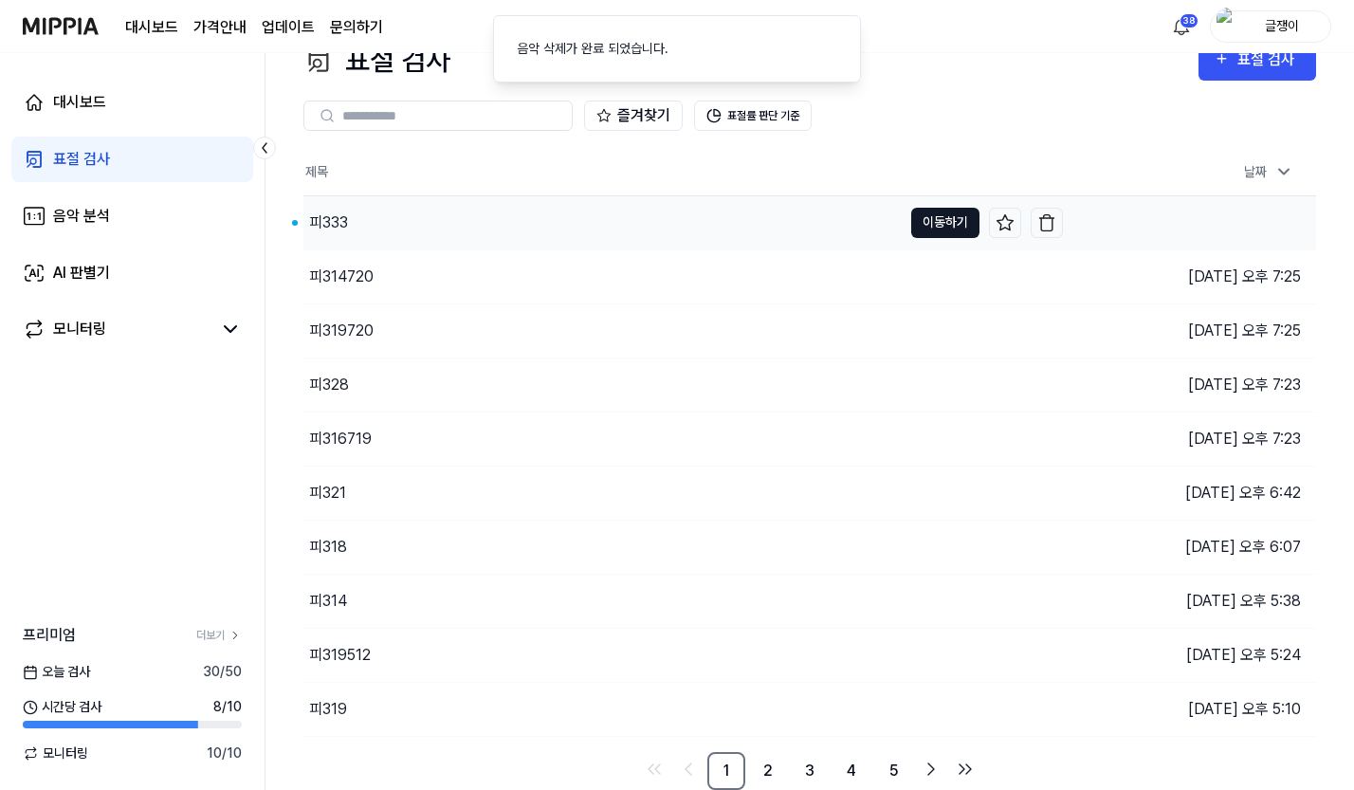
click at [947, 211] on button "이동하기" at bounding box center [945, 223] width 68 height 30
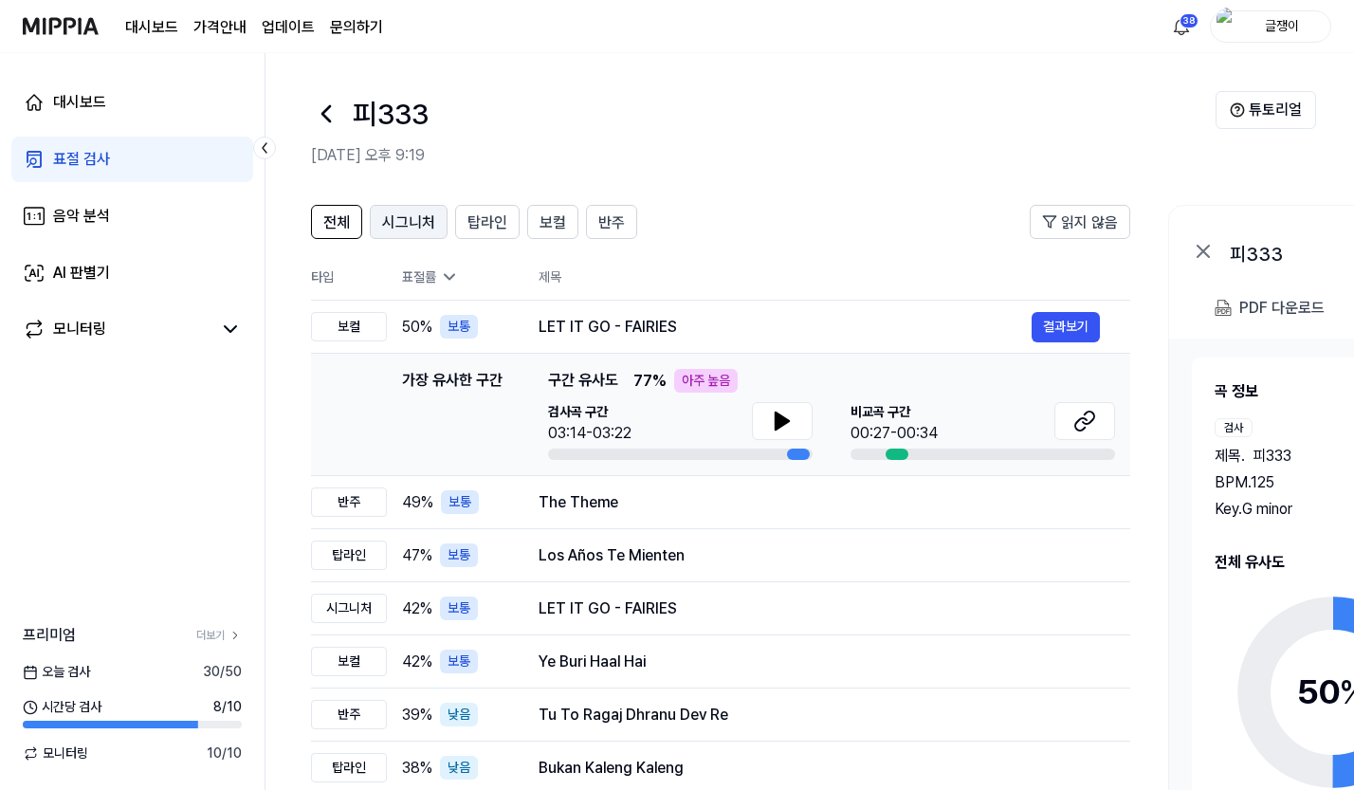
click at [400, 215] on span "시그니처" at bounding box center [408, 222] width 53 height 23
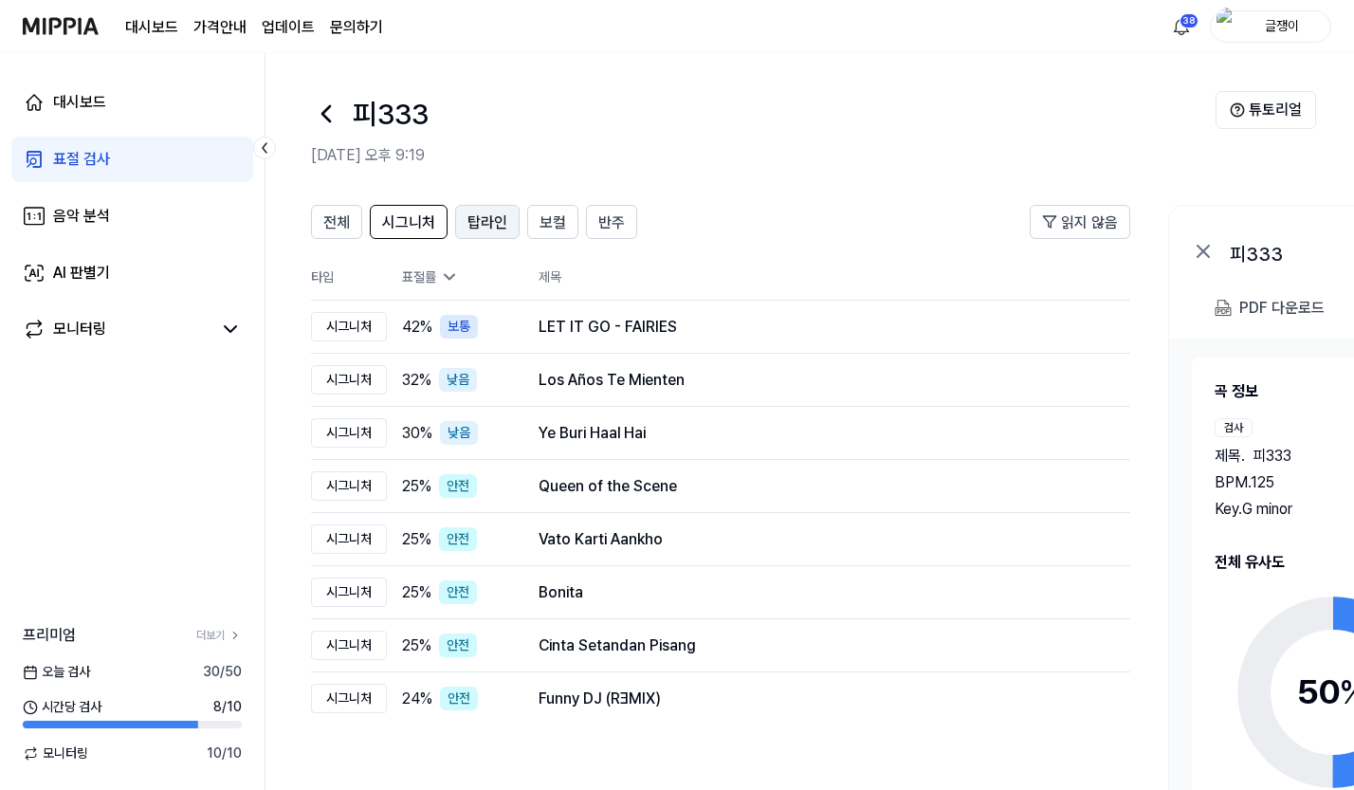
click at [495, 214] on span "탑라인" at bounding box center [488, 222] width 40 height 23
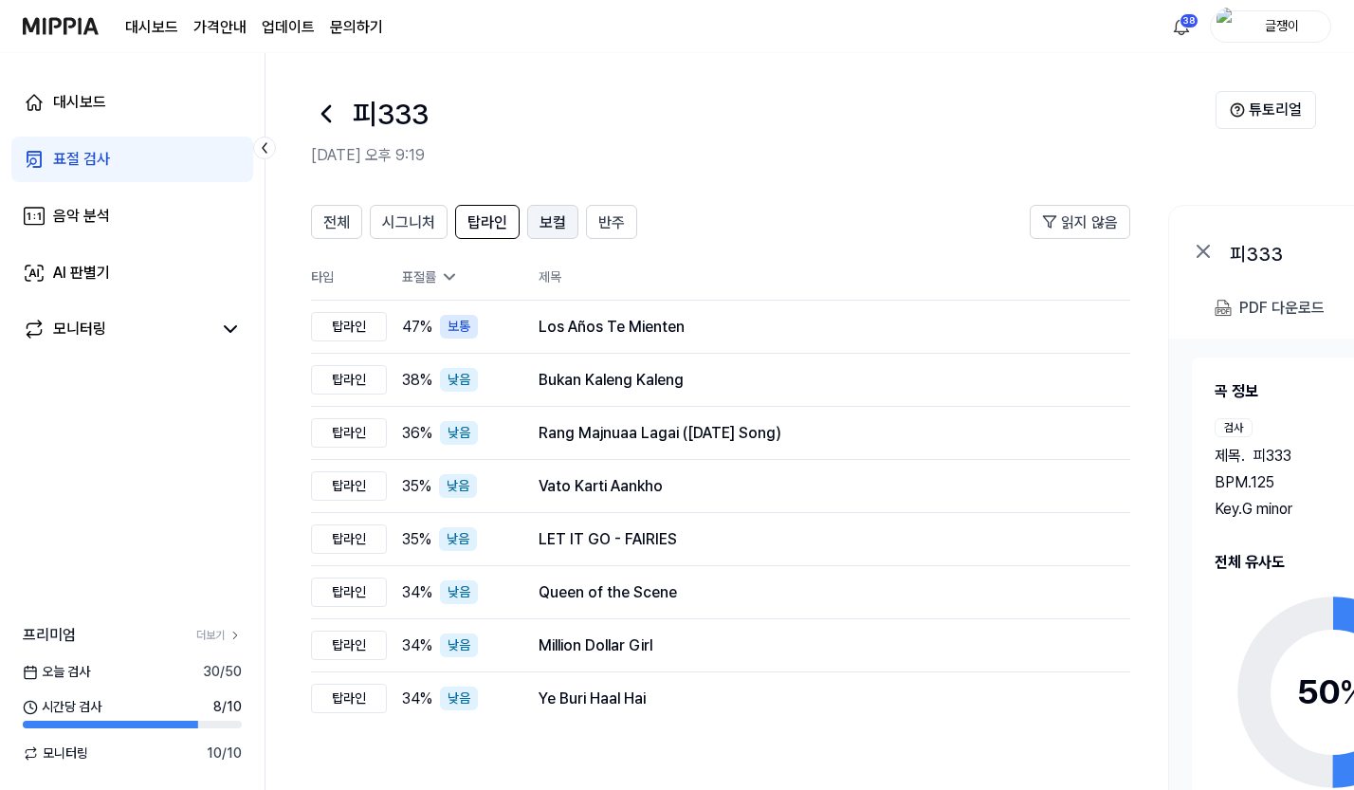
click at [555, 209] on button "보컬" at bounding box center [552, 222] width 51 height 34
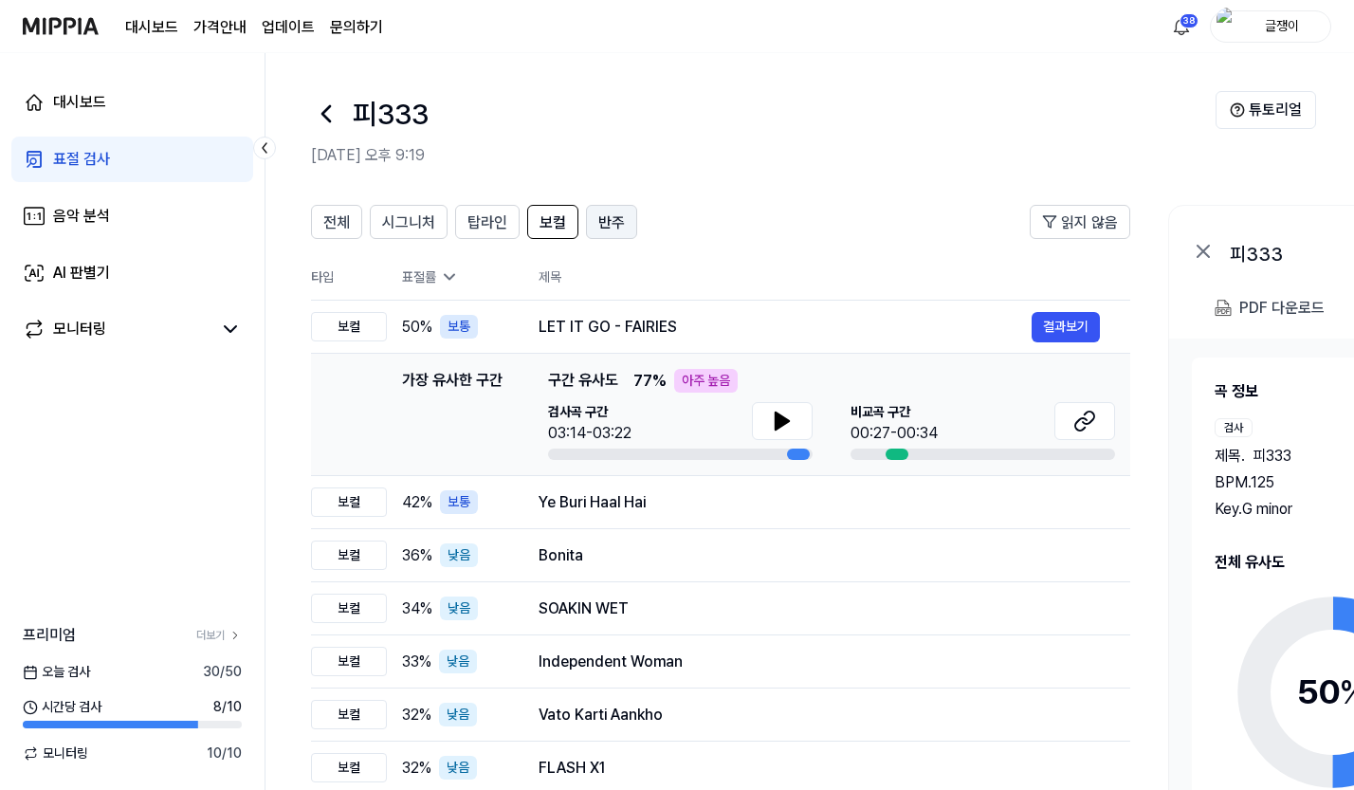
click at [609, 218] on span "반주" at bounding box center [611, 222] width 27 height 23
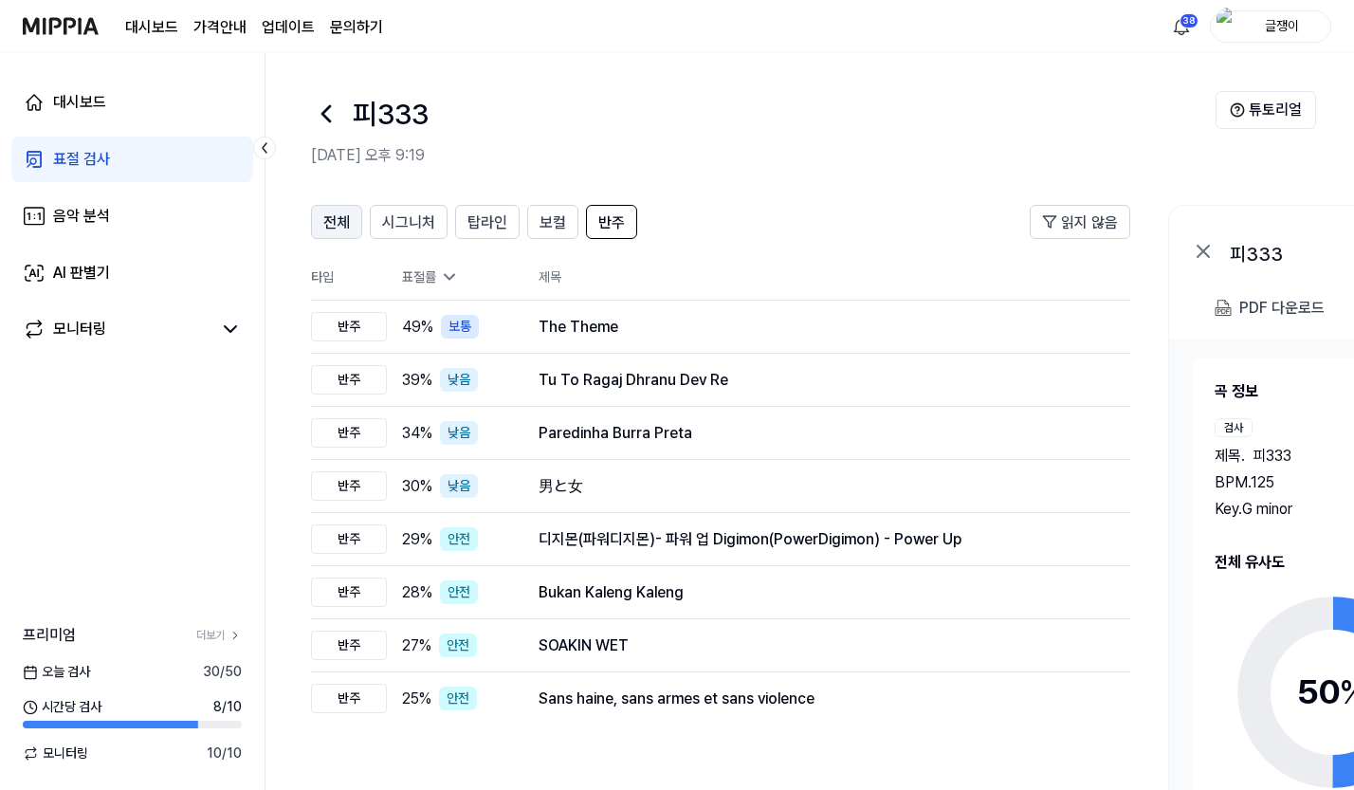
click at [346, 228] on span "전체" at bounding box center [336, 222] width 27 height 23
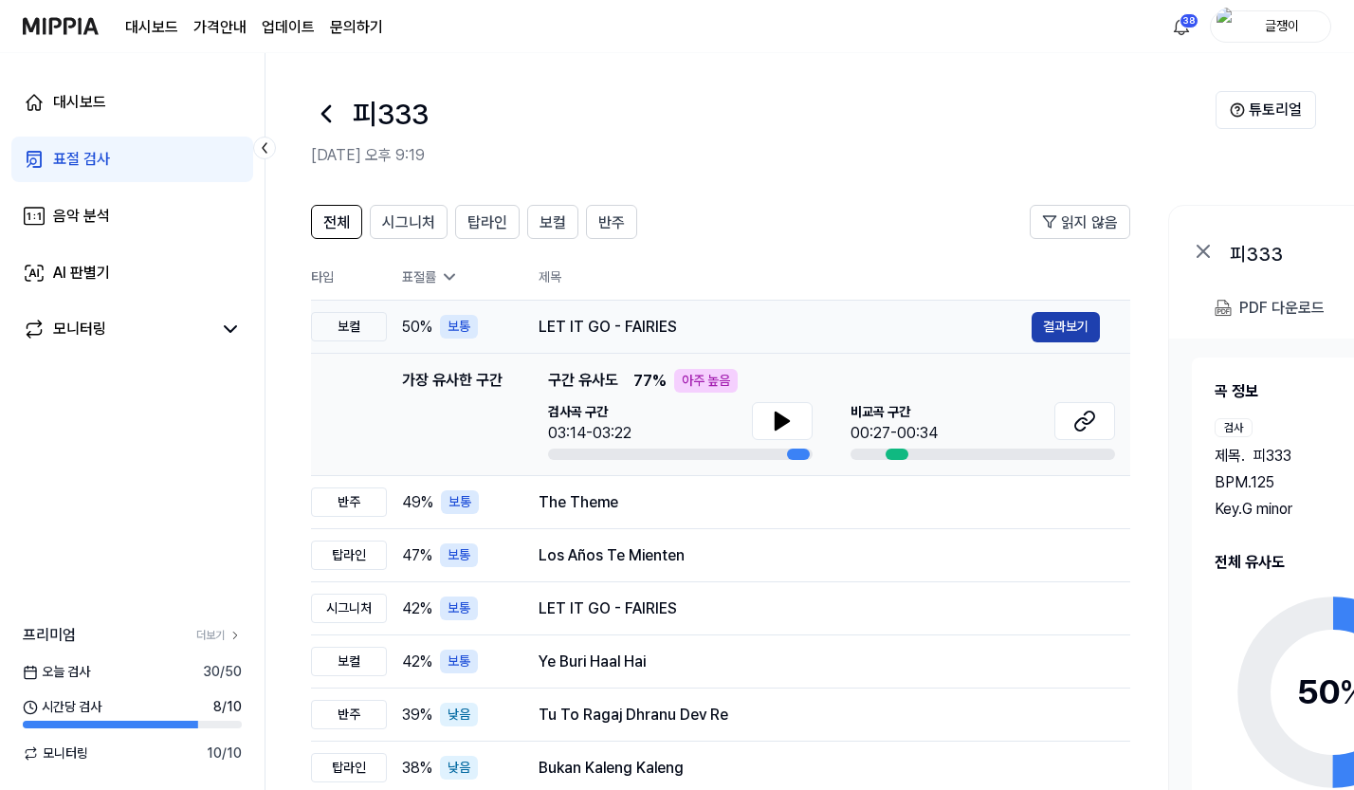
click at [1060, 316] on button "결과보기" at bounding box center [1066, 327] width 68 height 30
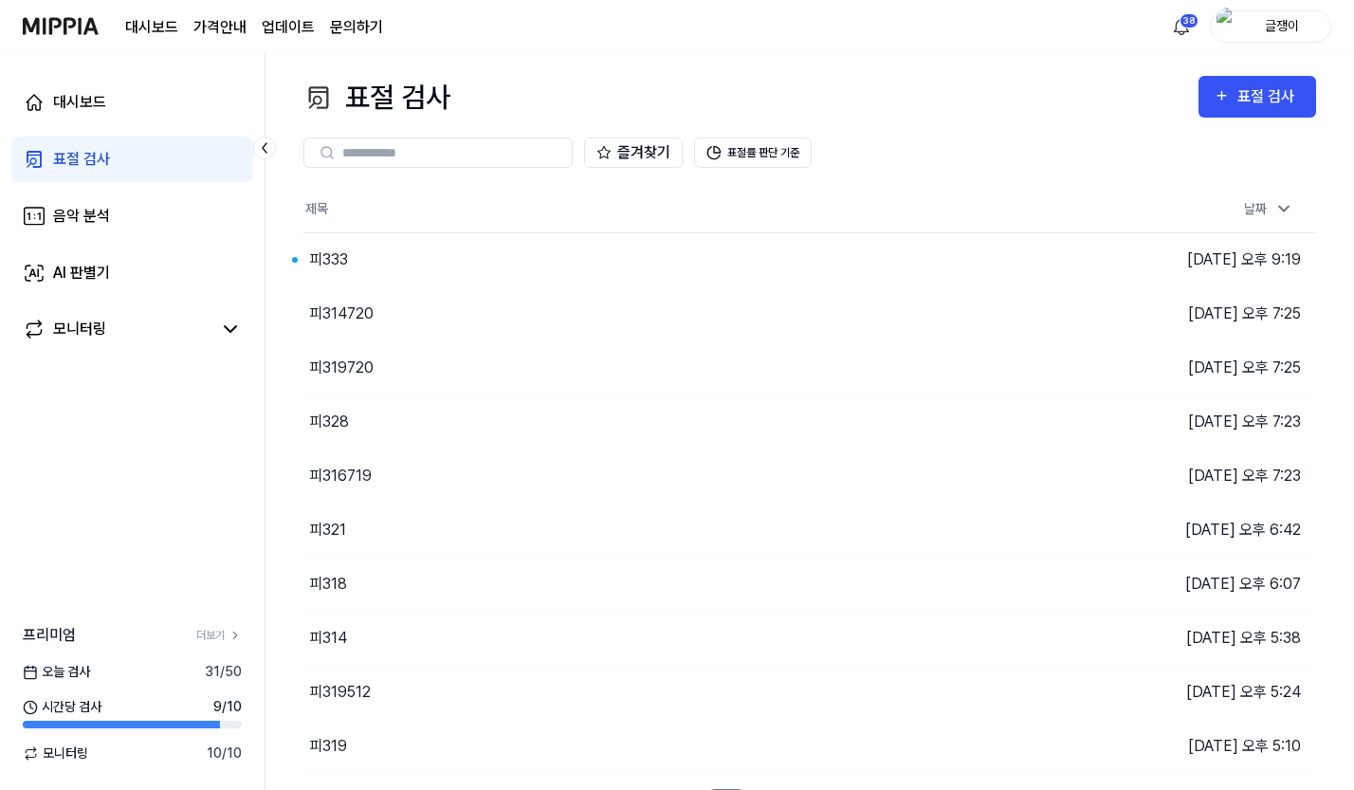
scroll to position [37, 0]
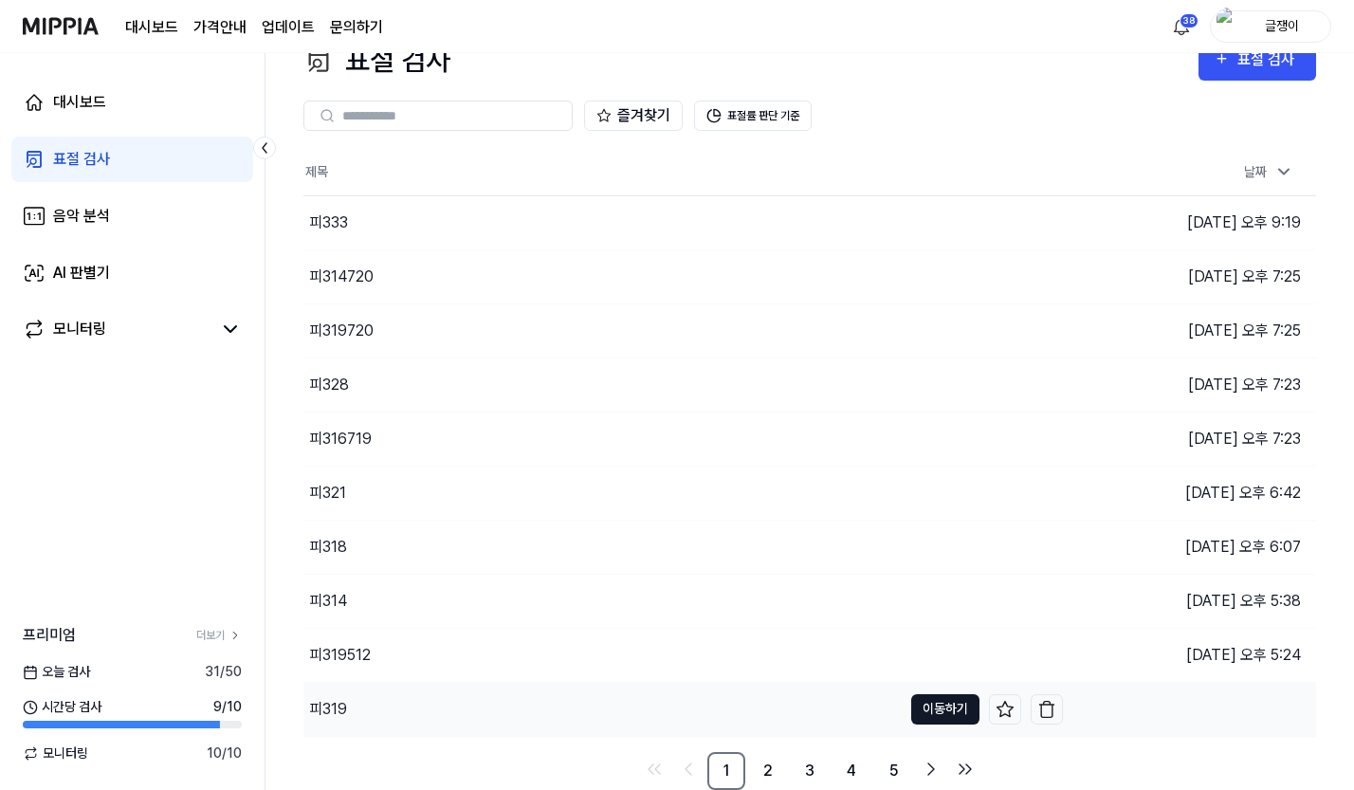
click at [933, 709] on button "이동하기" at bounding box center [945, 709] width 68 height 30
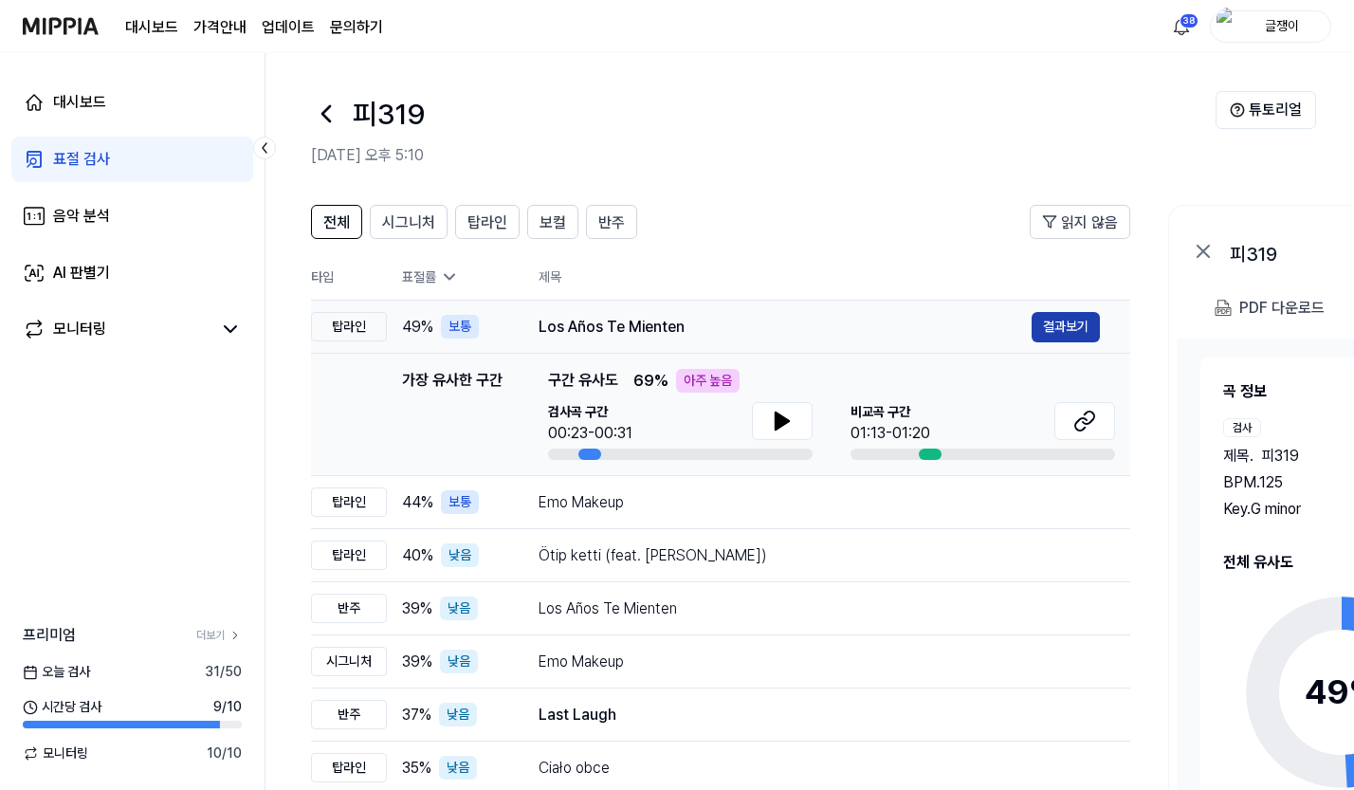
click at [1037, 320] on button "결과보기" at bounding box center [1066, 327] width 68 height 30
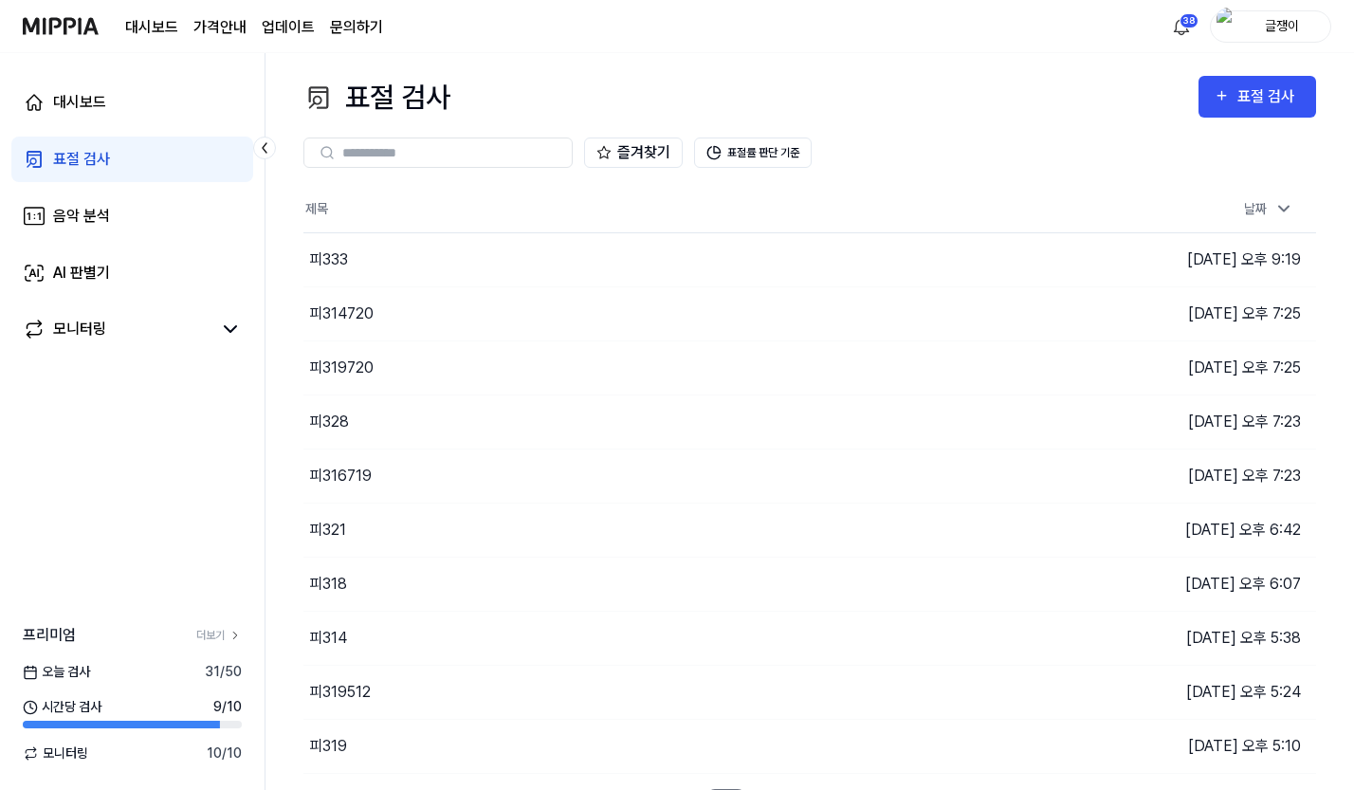
scroll to position [37, 0]
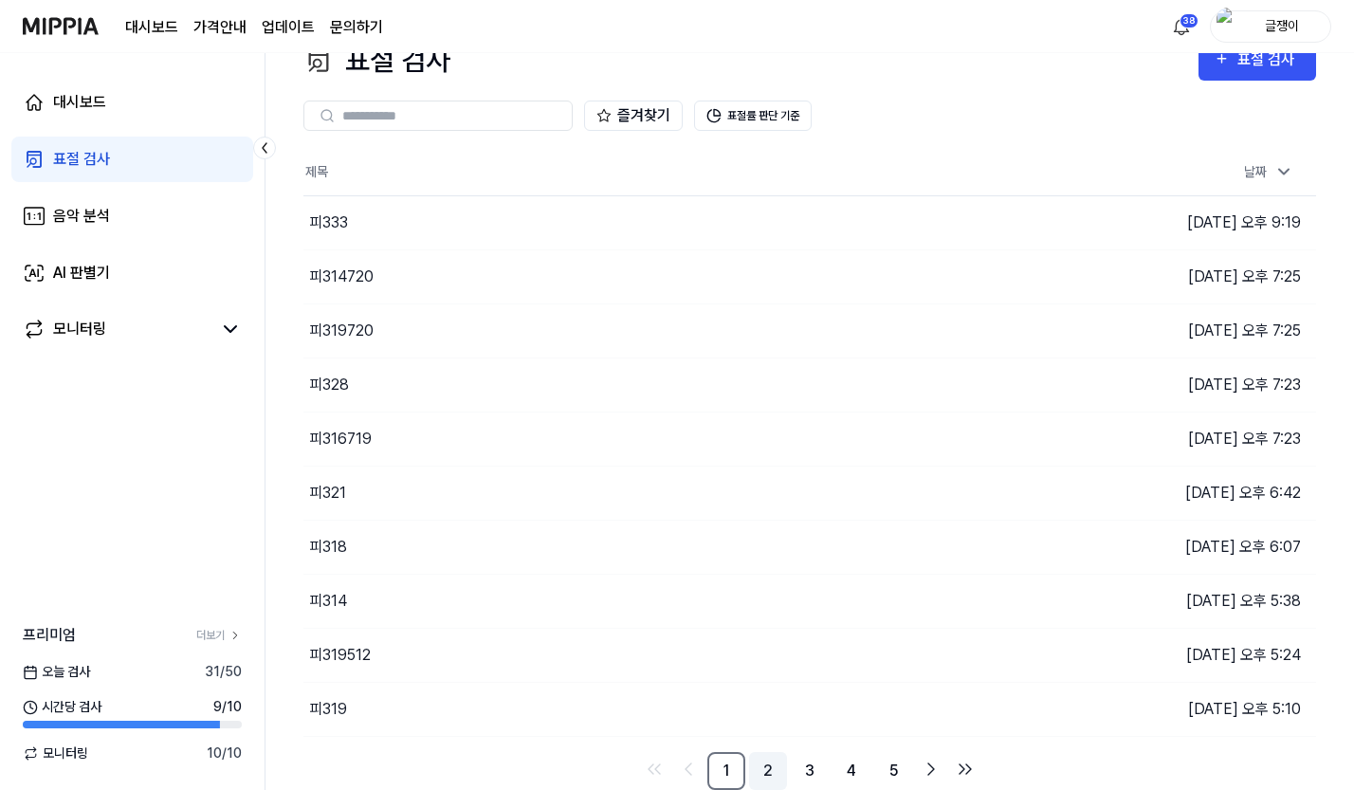
click at [767, 774] on link "2" at bounding box center [768, 771] width 38 height 38
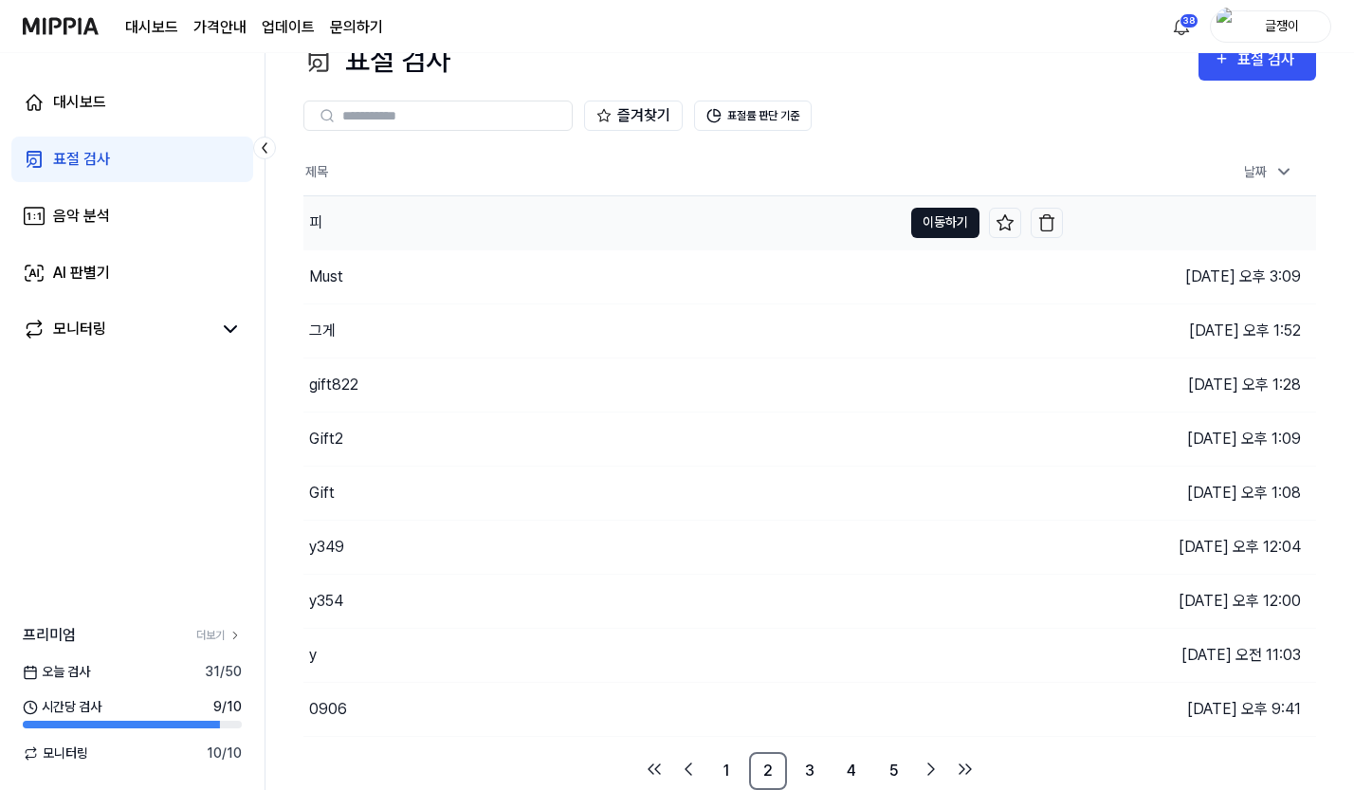
click at [924, 218] on button "이동하기" at bounding box center [945, 223] width 68 height 30
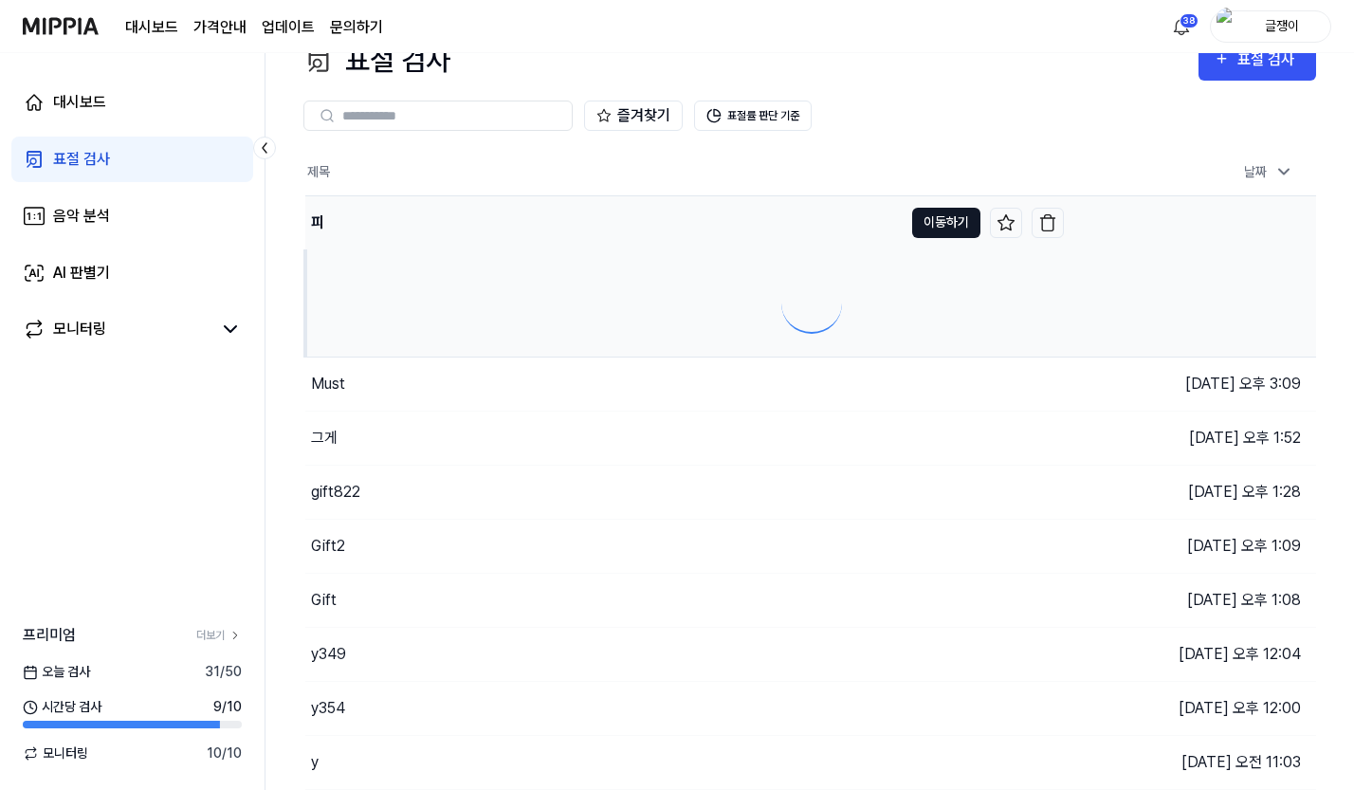
scroll to position [0, 0]
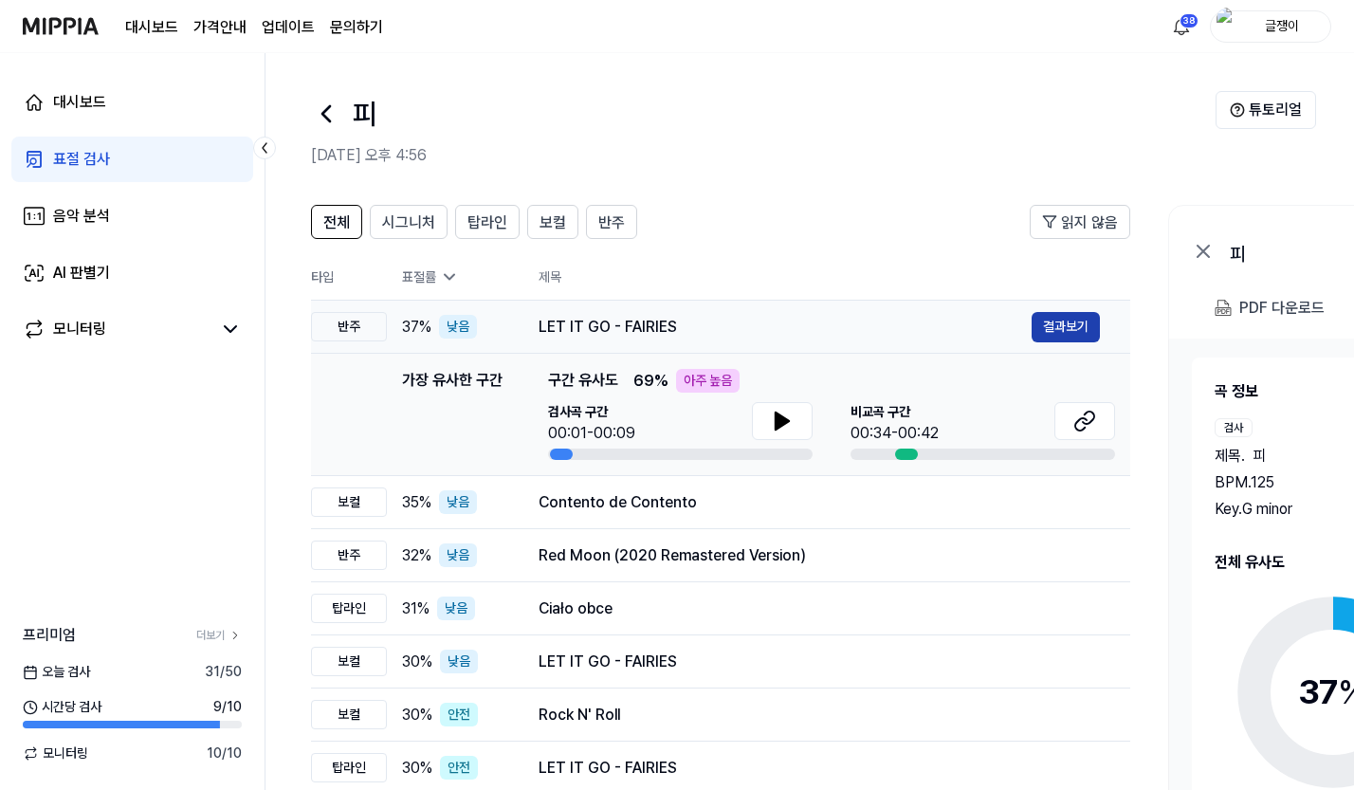
click at [1042, 323] on button "결과보기" at bounding box center [1066, 327] width 68 height 30
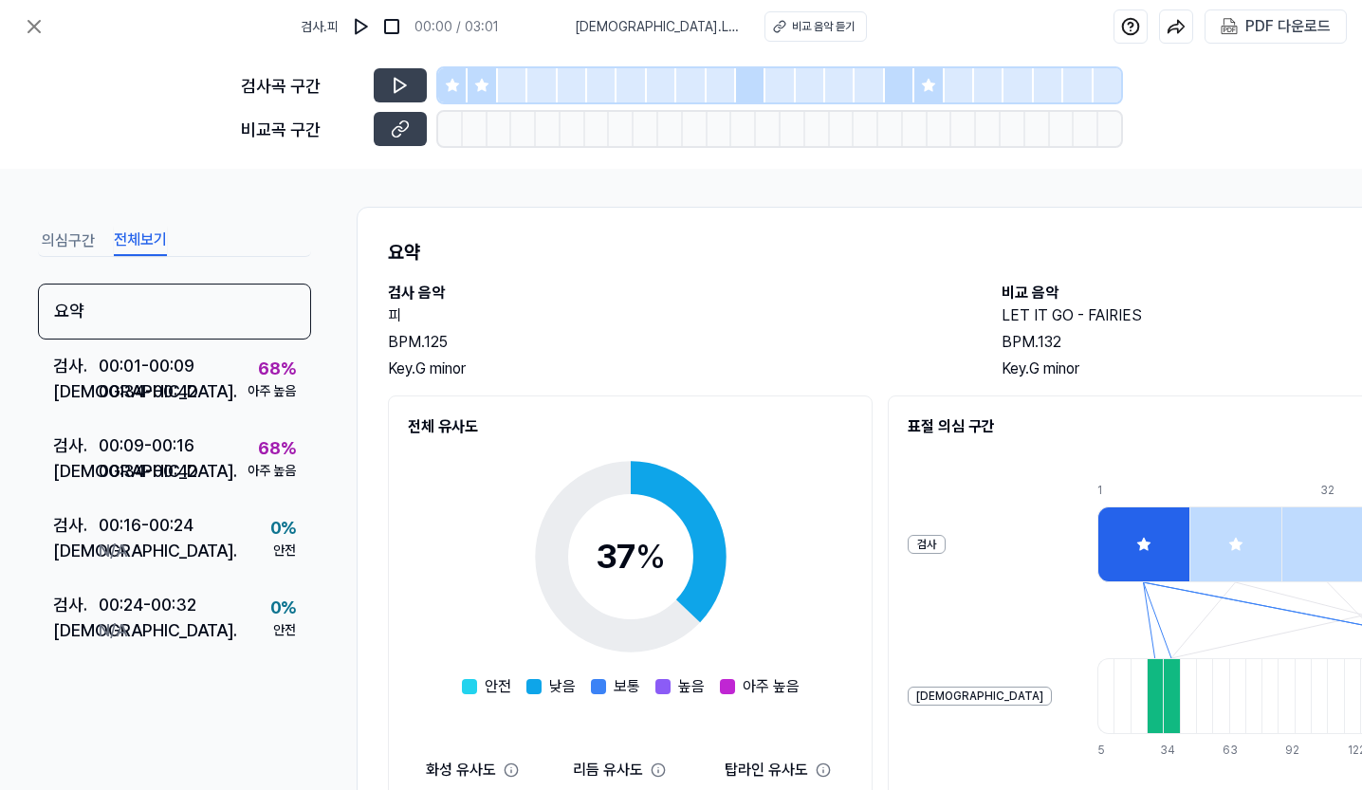
click at [127, 241] on button "전체보기" at bounding box center [140, 241] width 53 height 30
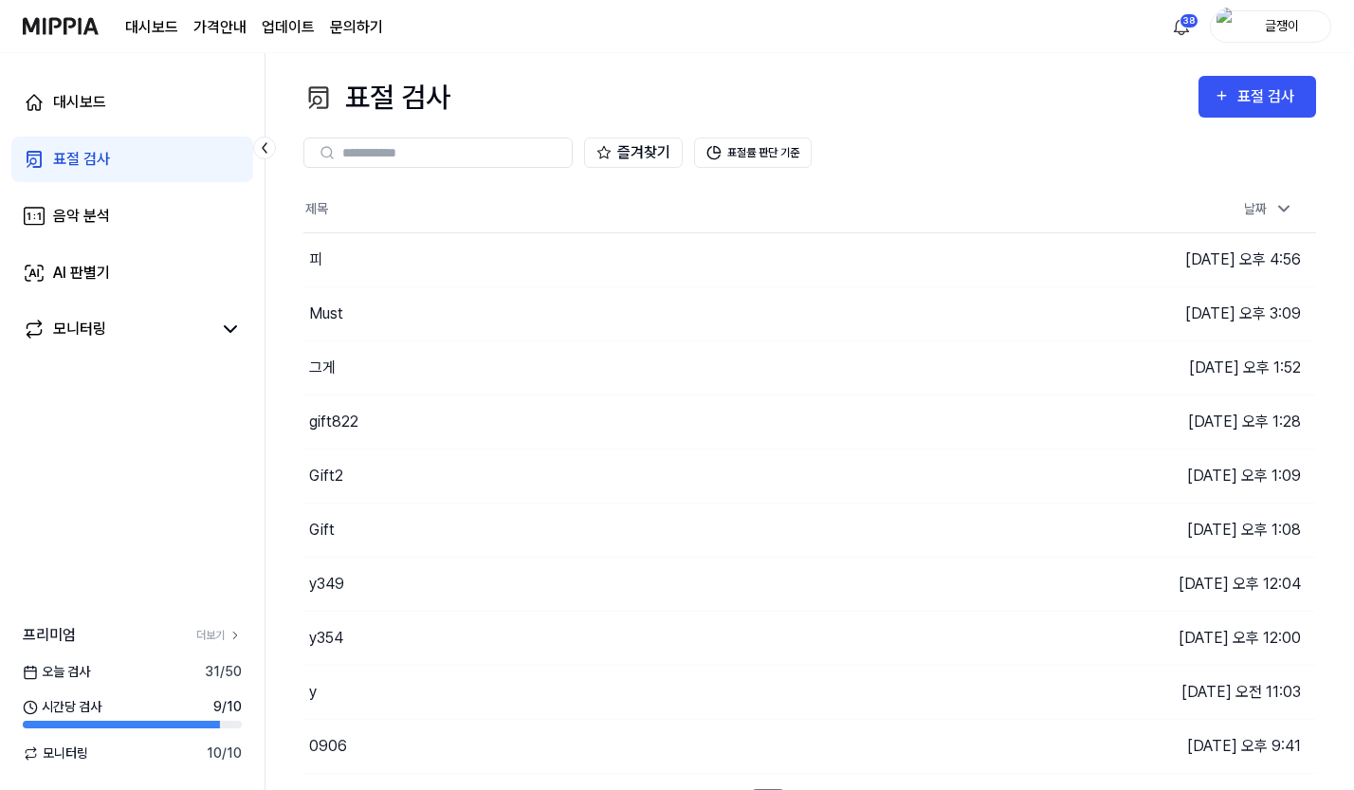
scroll to position [37, 0]
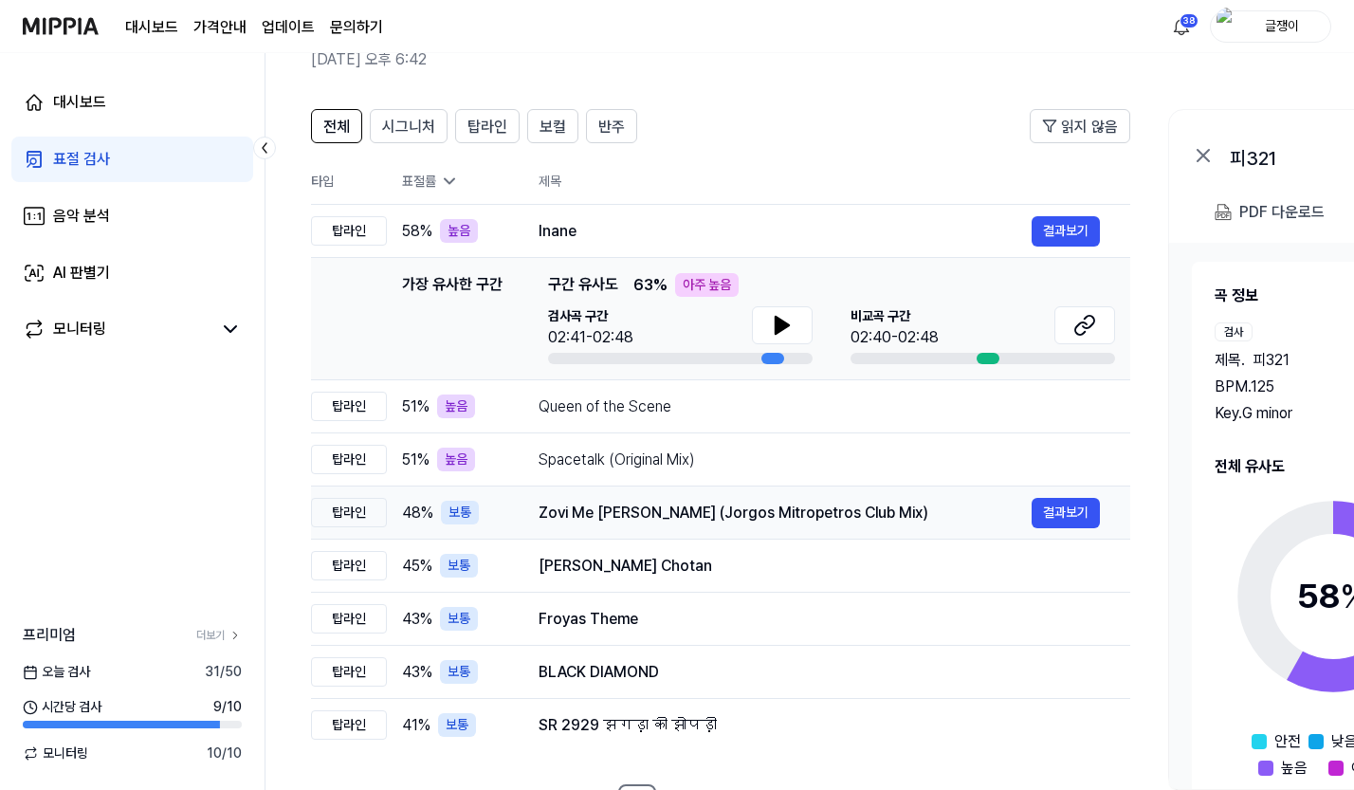
scroll to position [166, 0]
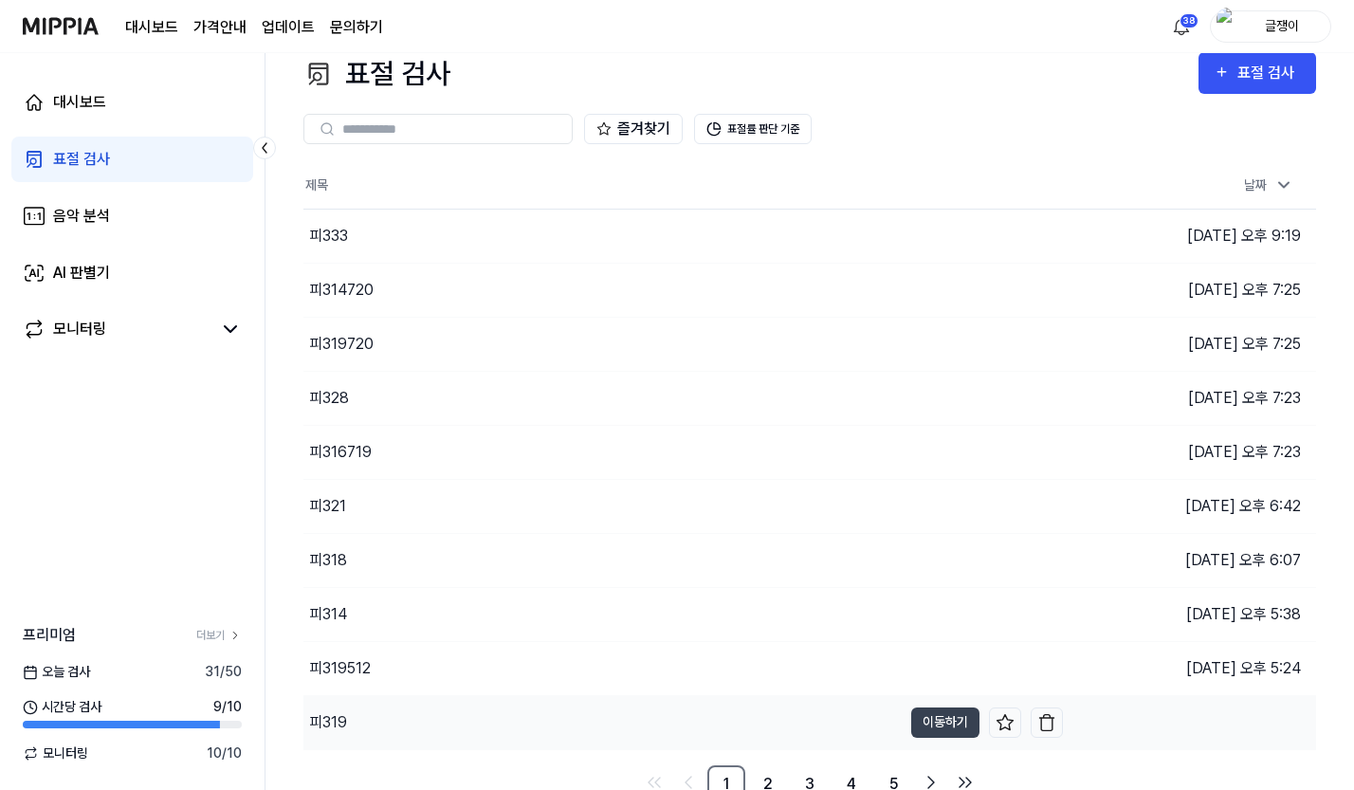
scroll to position [37, 0]
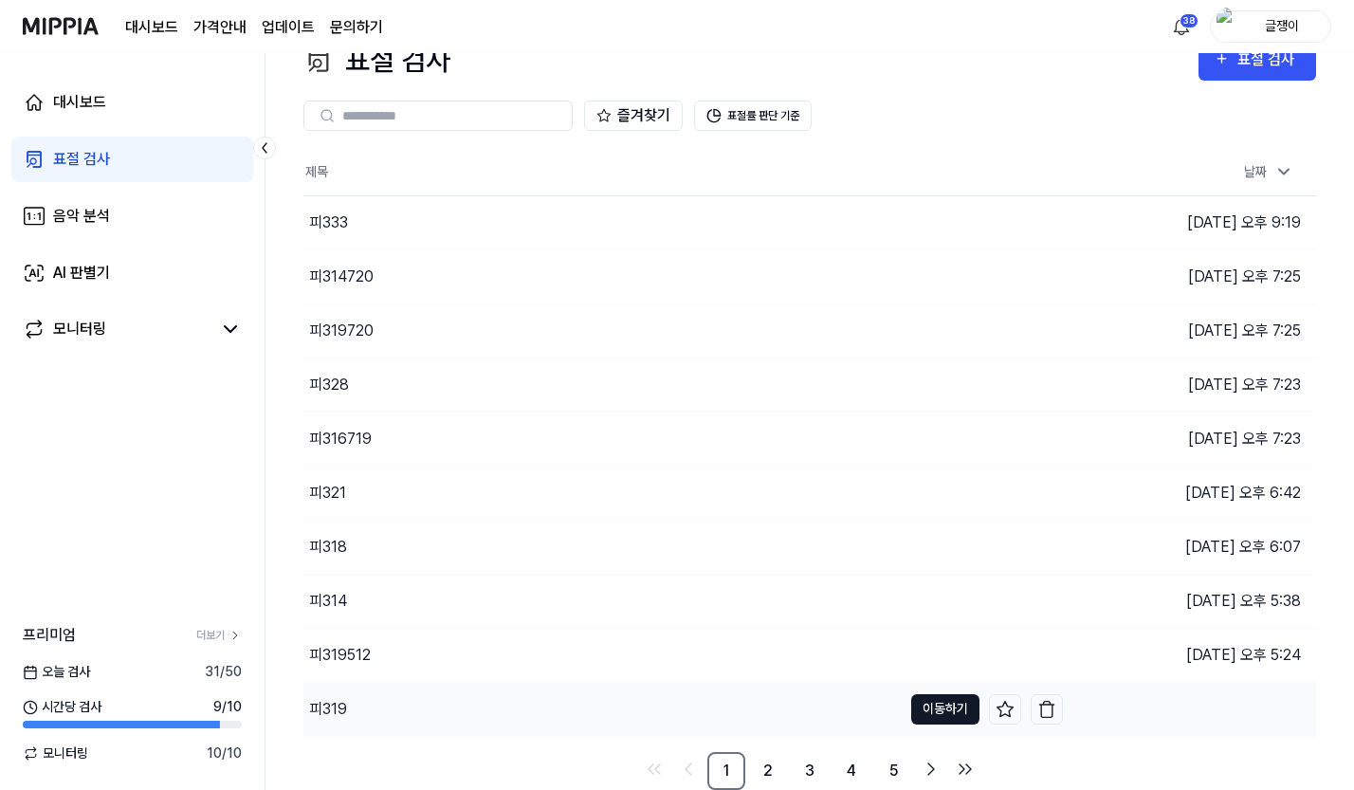
click at [944, 706] on button "이동하기" at bounding box center [945, 709] width 68 height 30
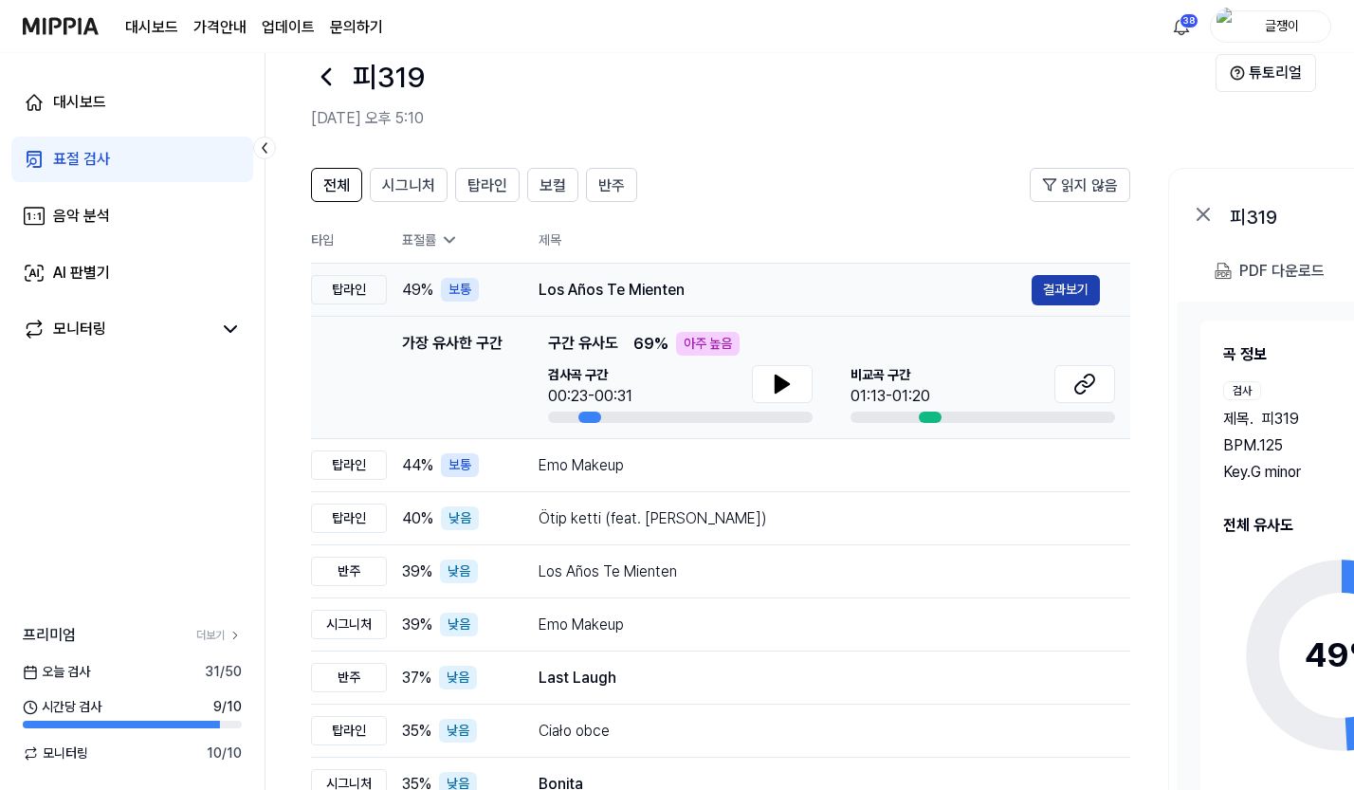
click at [1074, 277] on button "결과보기" at bounding box center [1066, 290] width 68 height 30
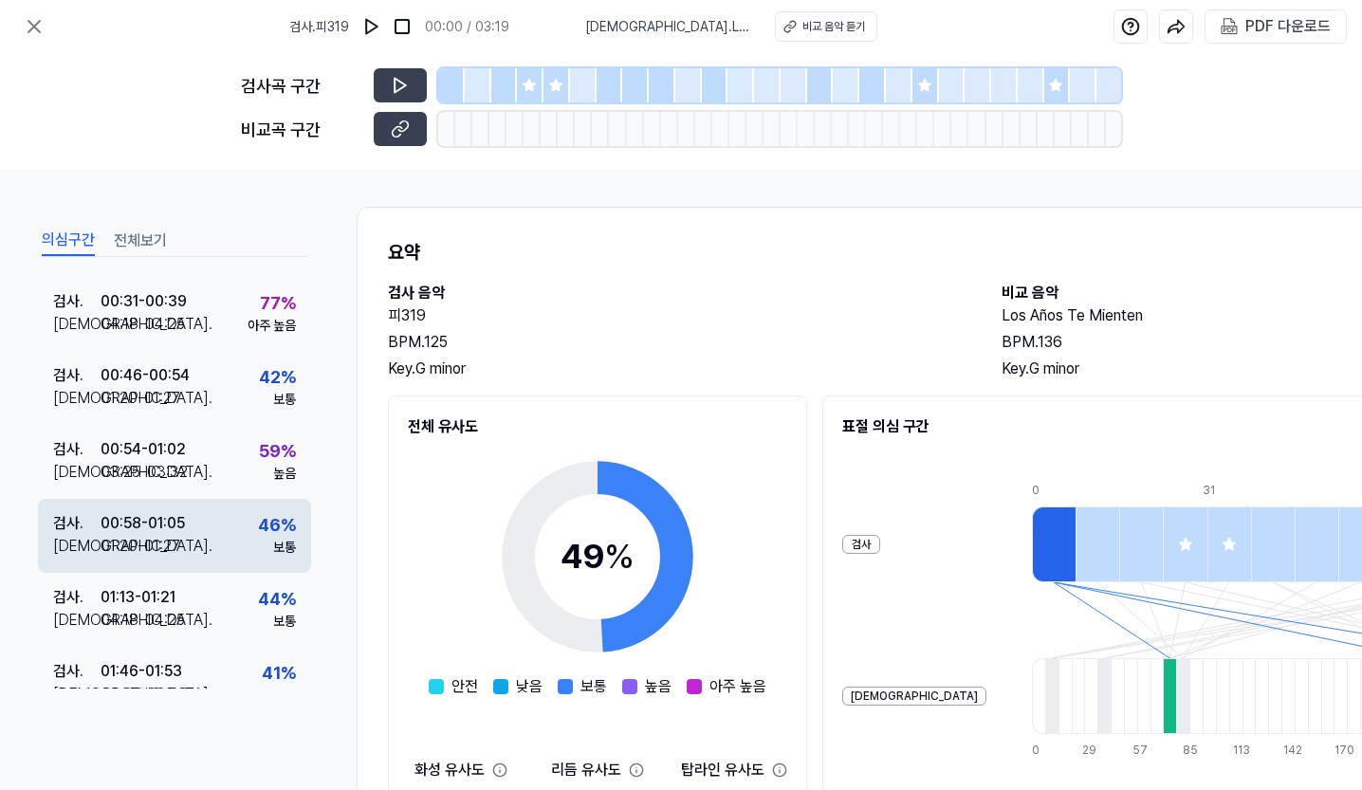
scroll to position [0, 0]
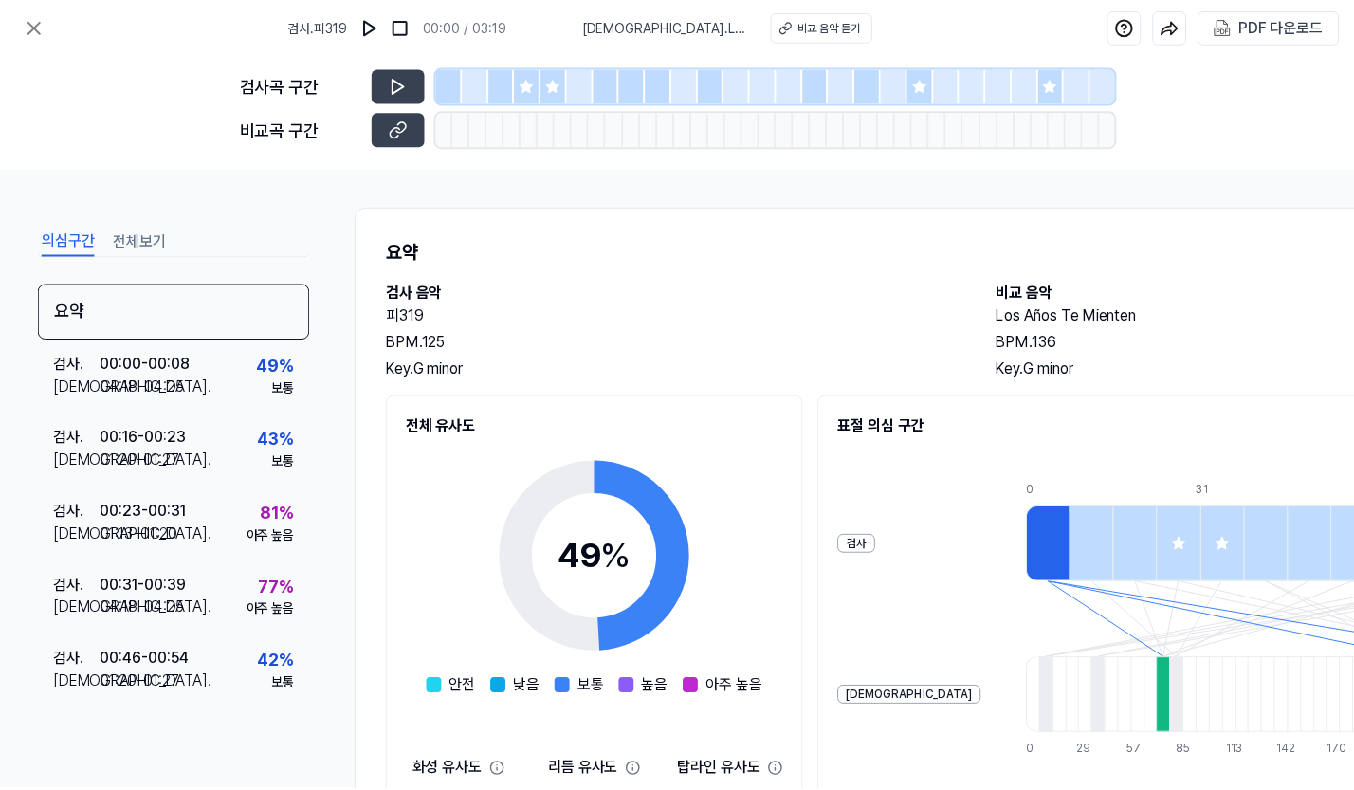
scroll to position [37, 0]
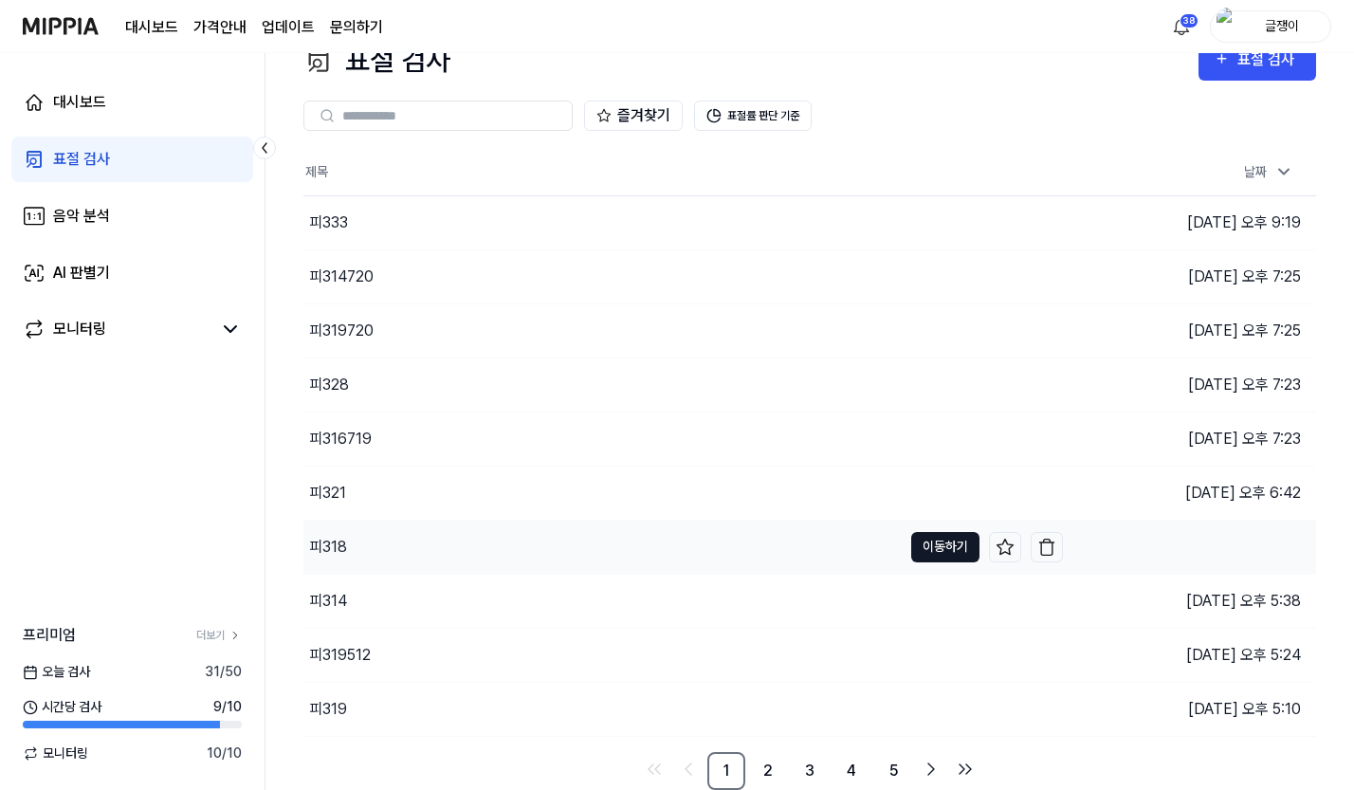
click at [926, 536] on button "이동하기" at bounding box center [945, 547] width 68 height 30
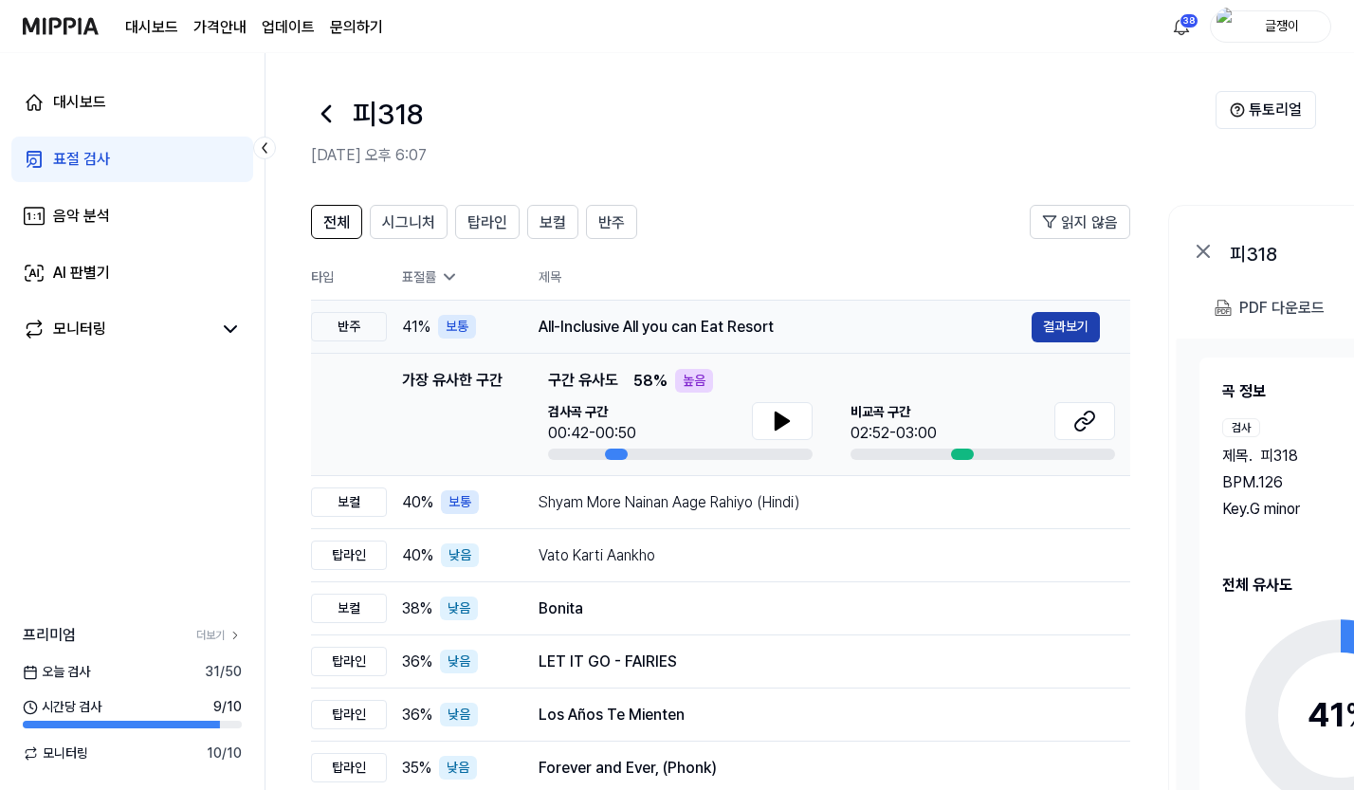
click at [1066, 319] on button "결과보기" at bounding box center [1066, 327] width 68 height 30
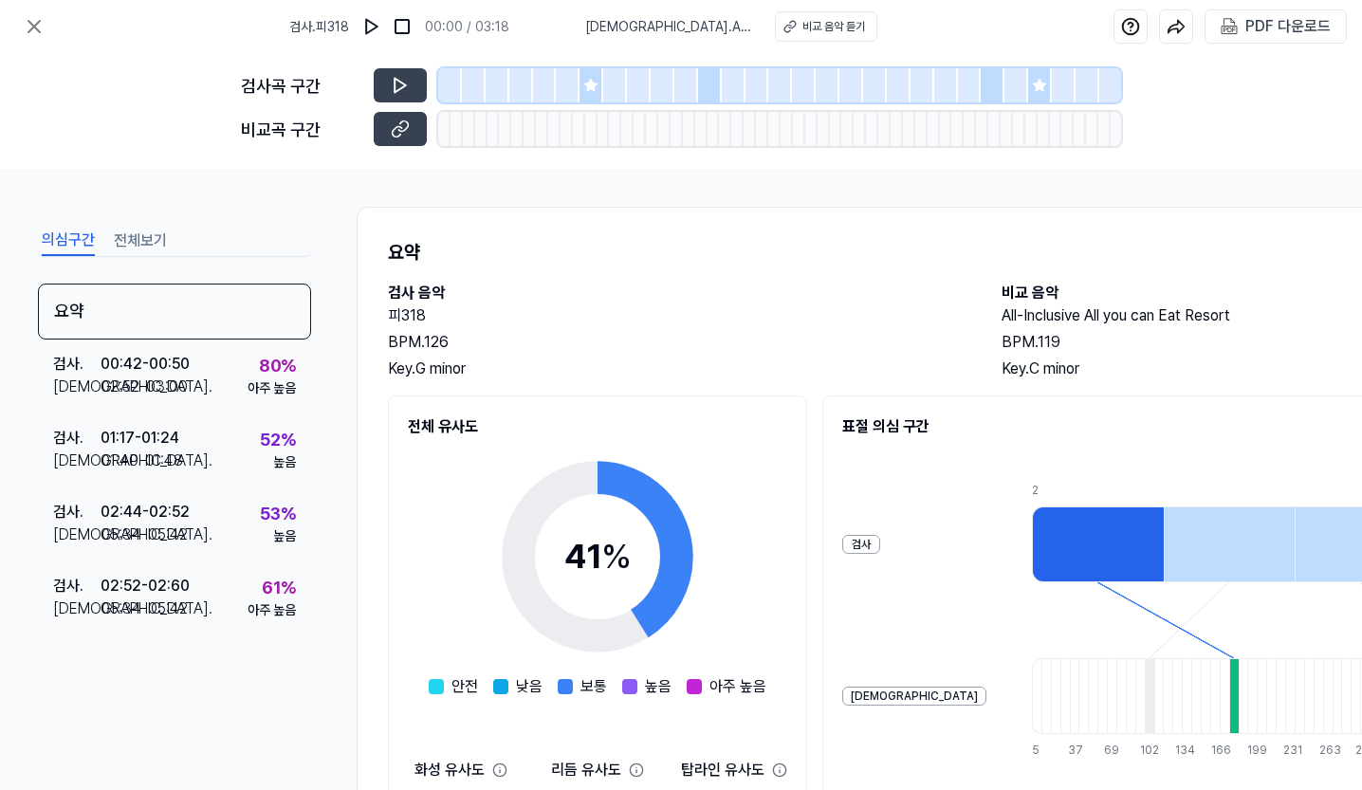
click at [148, 233] on button "전체보기" at bounding box center [140, 241] width 53 height 30
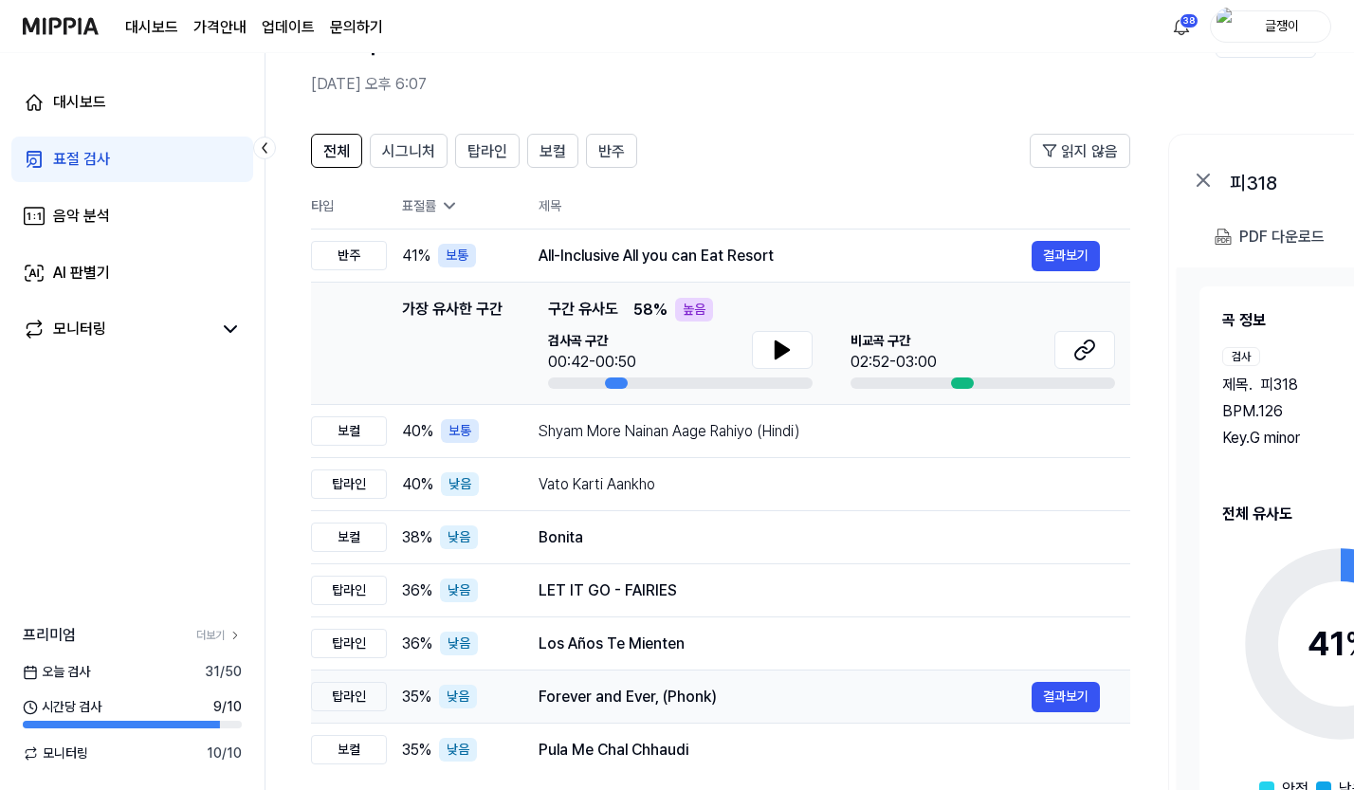
scroll to position [166, 0]
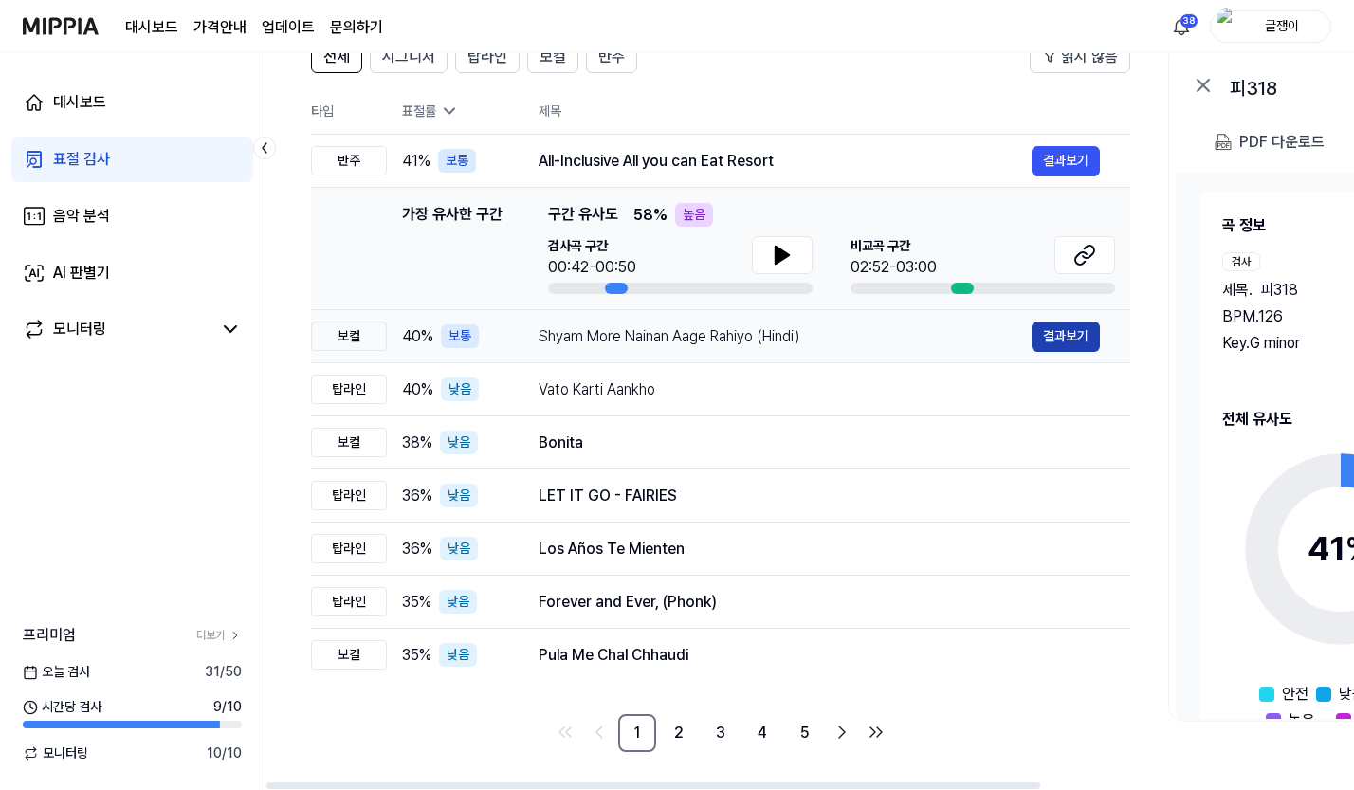
click at [1051, 337] on button "결과보기" at bounding box center [1066, 336] width 68 height 30
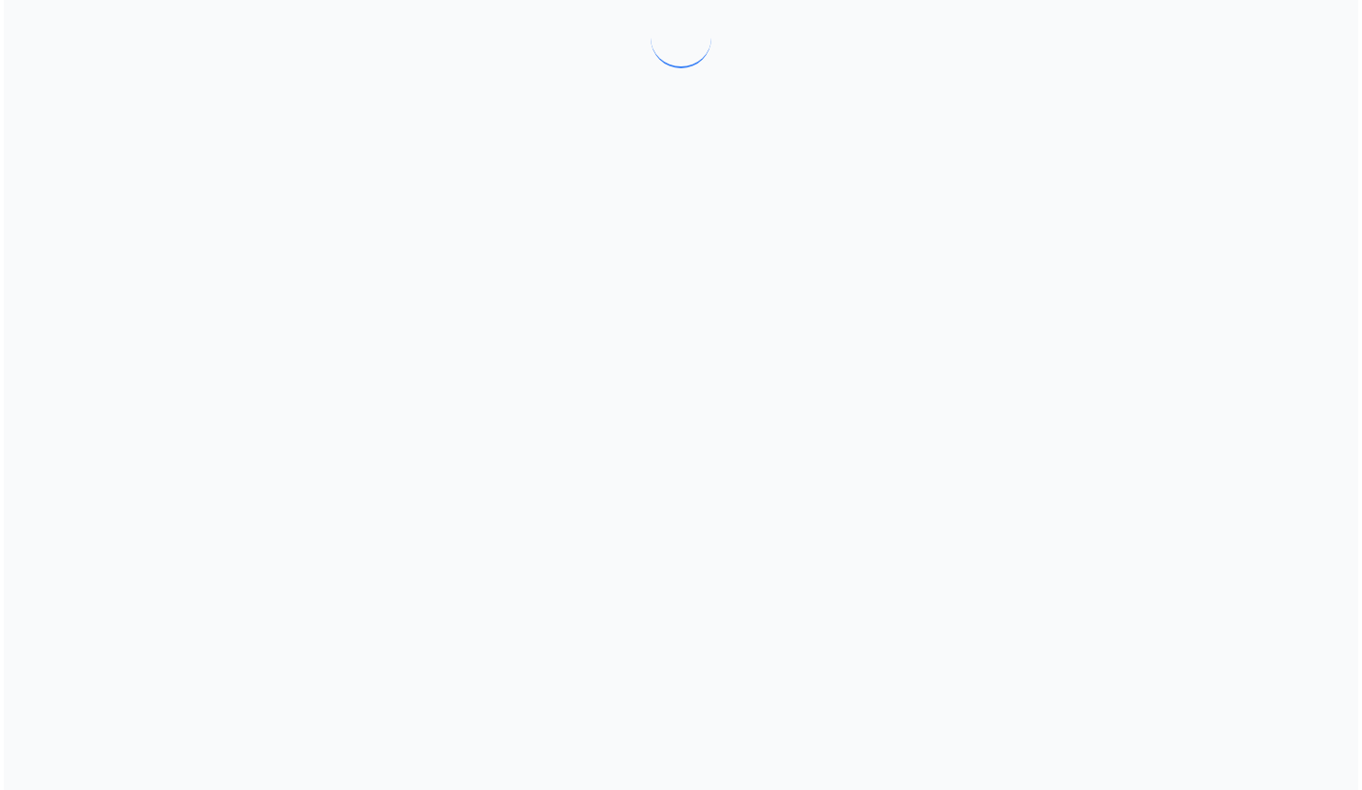
scroll to position [0, 0]
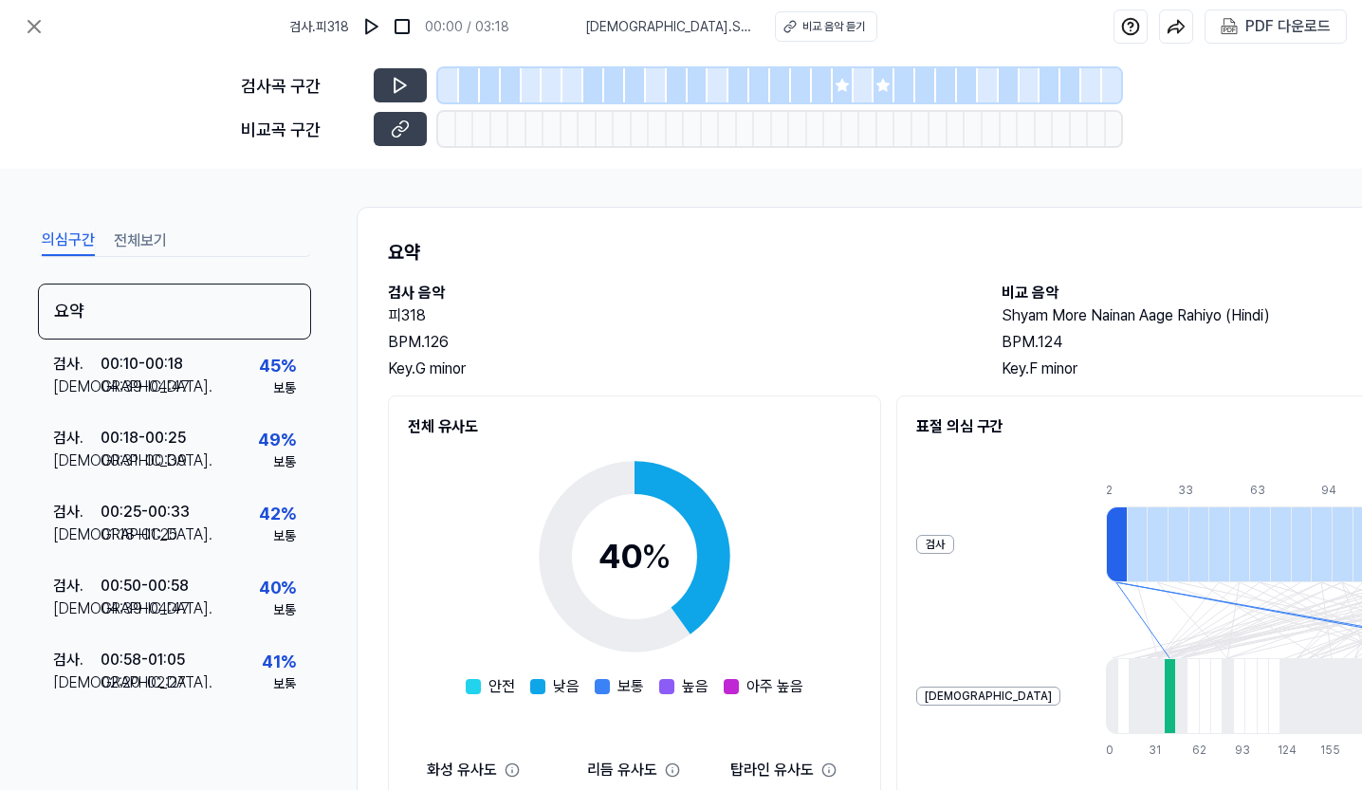
click at [136, 240] on button "전체보기" at bounding box center [140, 241] width 53 height 30
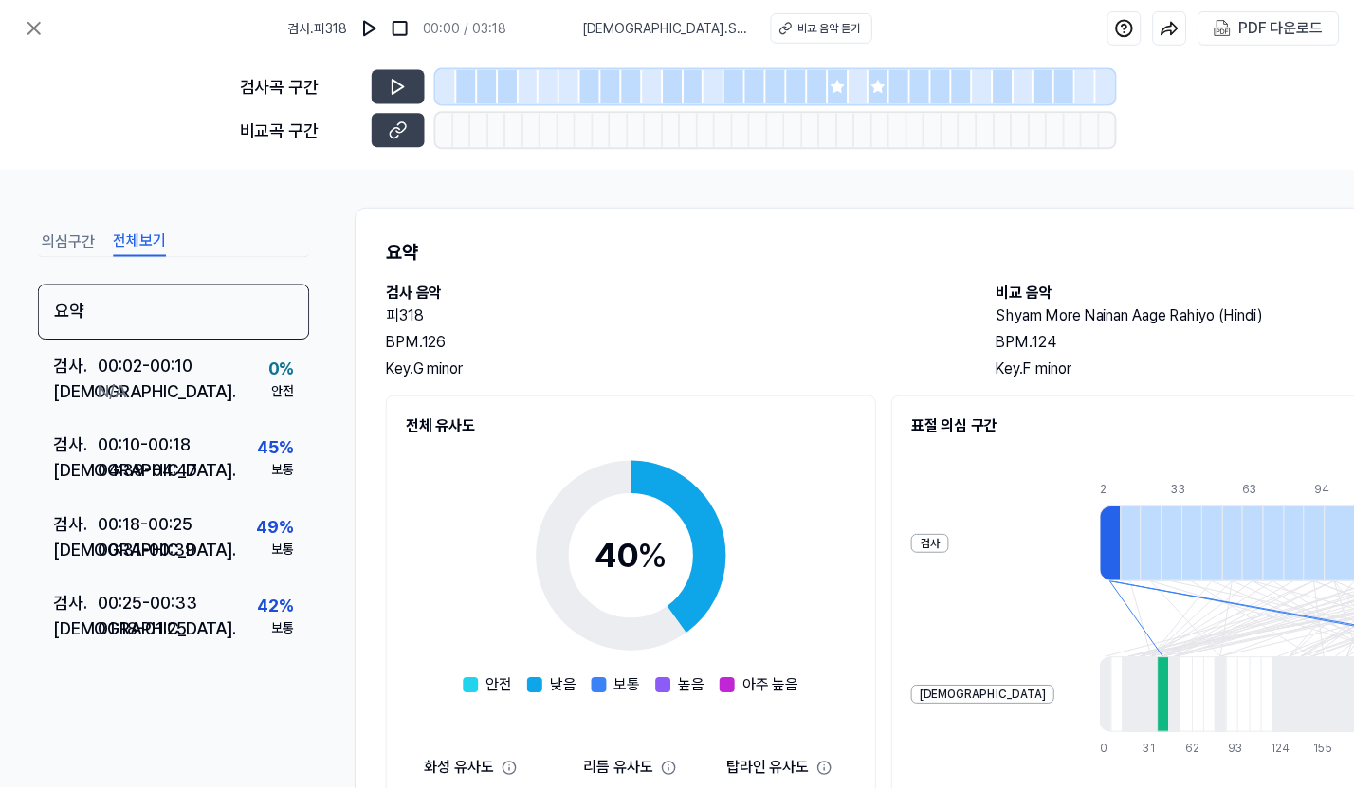
scroll to position [166, 0]
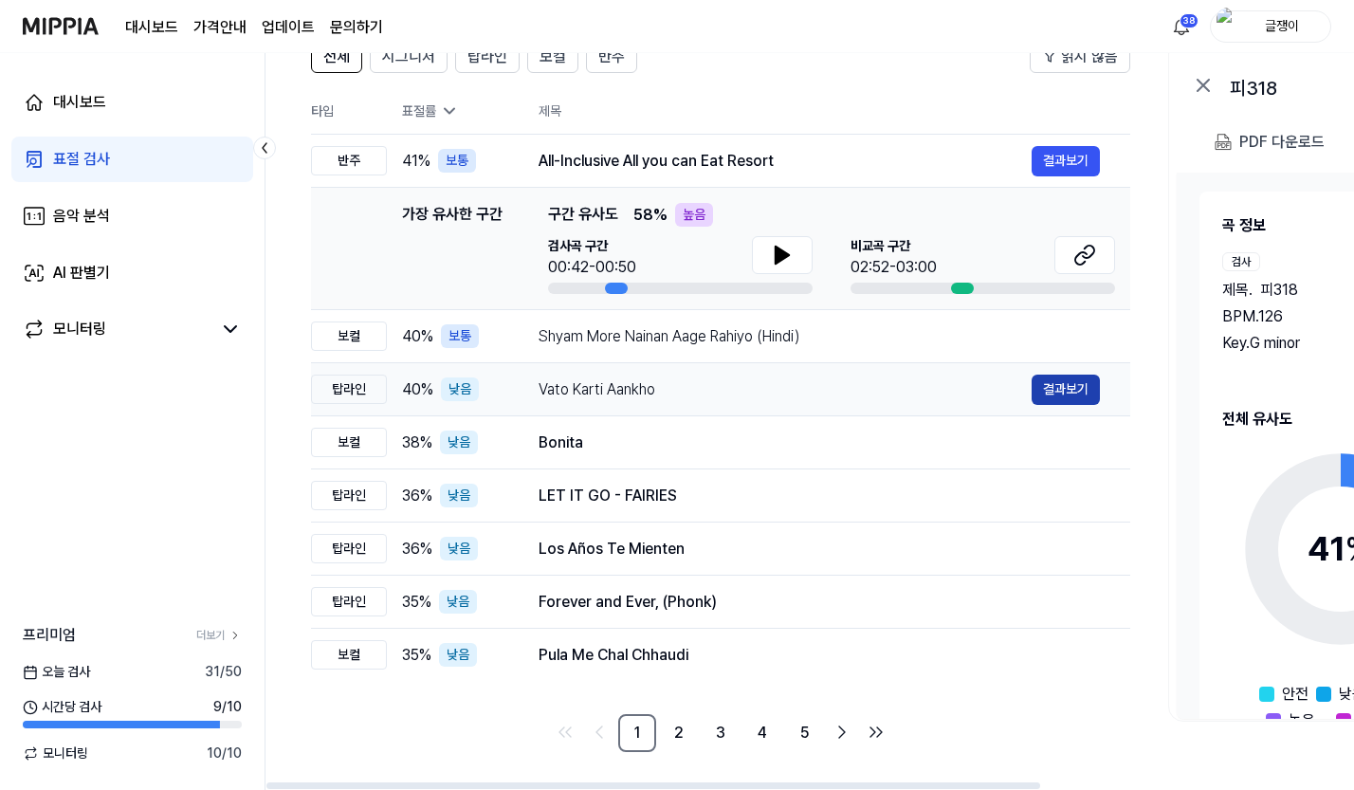
click at [1045, 395] on button "결과보기" at bounding box center [1066, 390] width 68 height 30
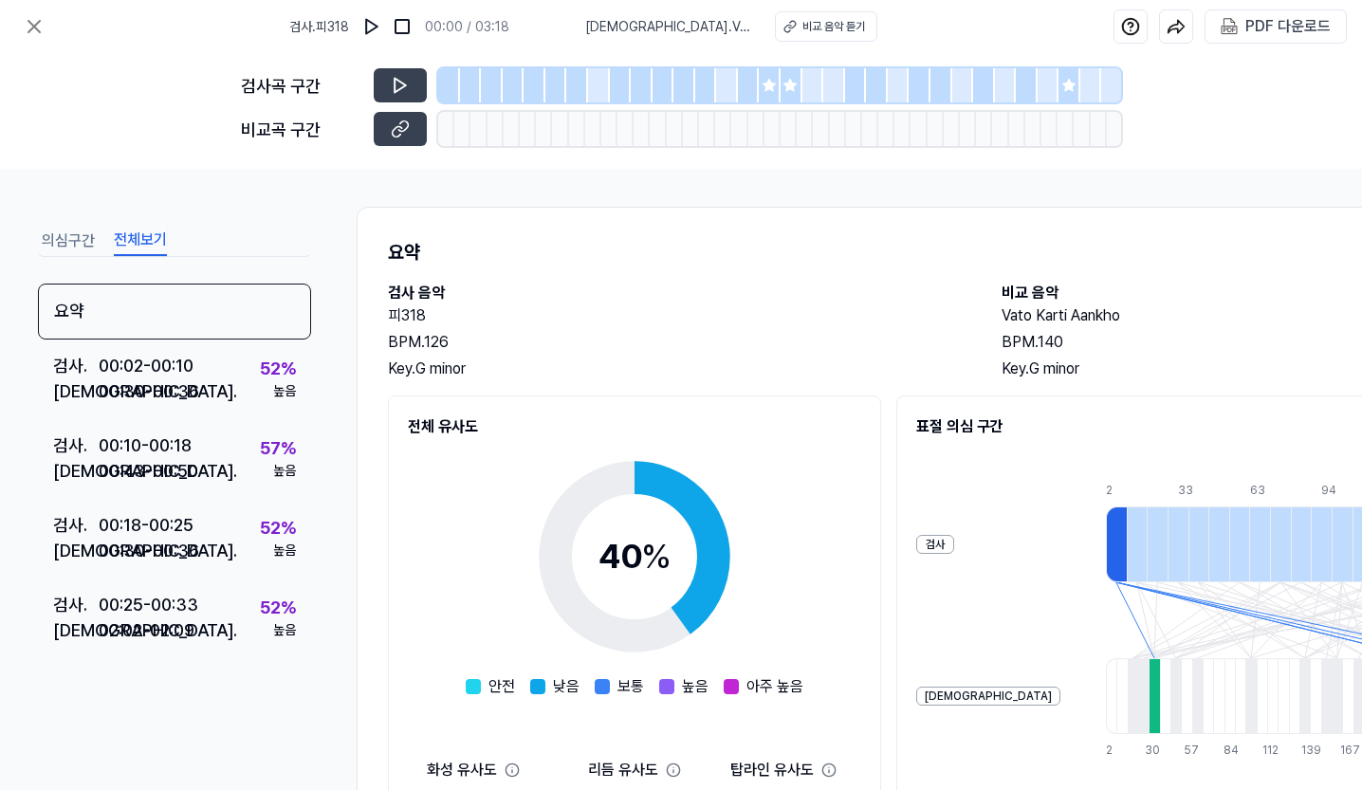
click at [138, 245] on button "전체보기" at bounding box center [140, 241] width 53 height 30
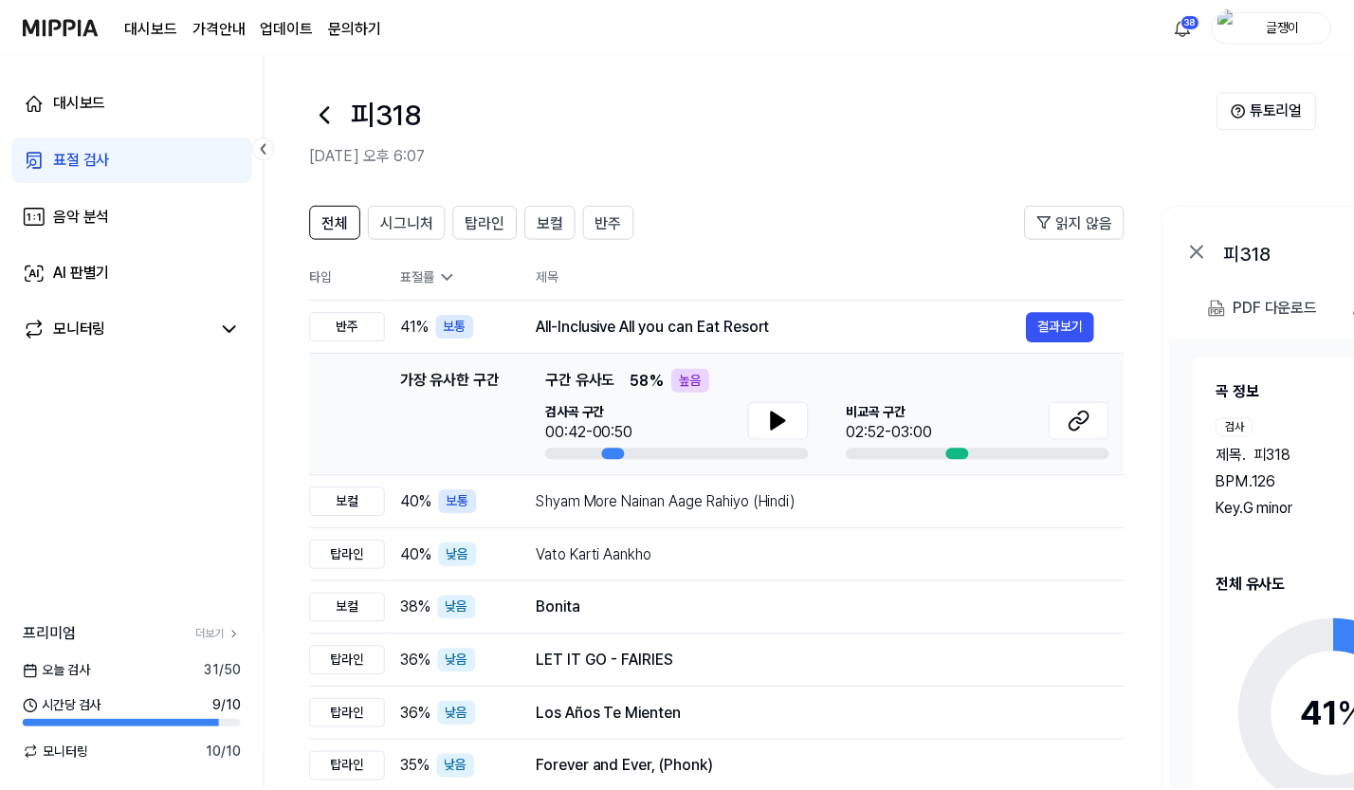
scroll to position [166, 0]
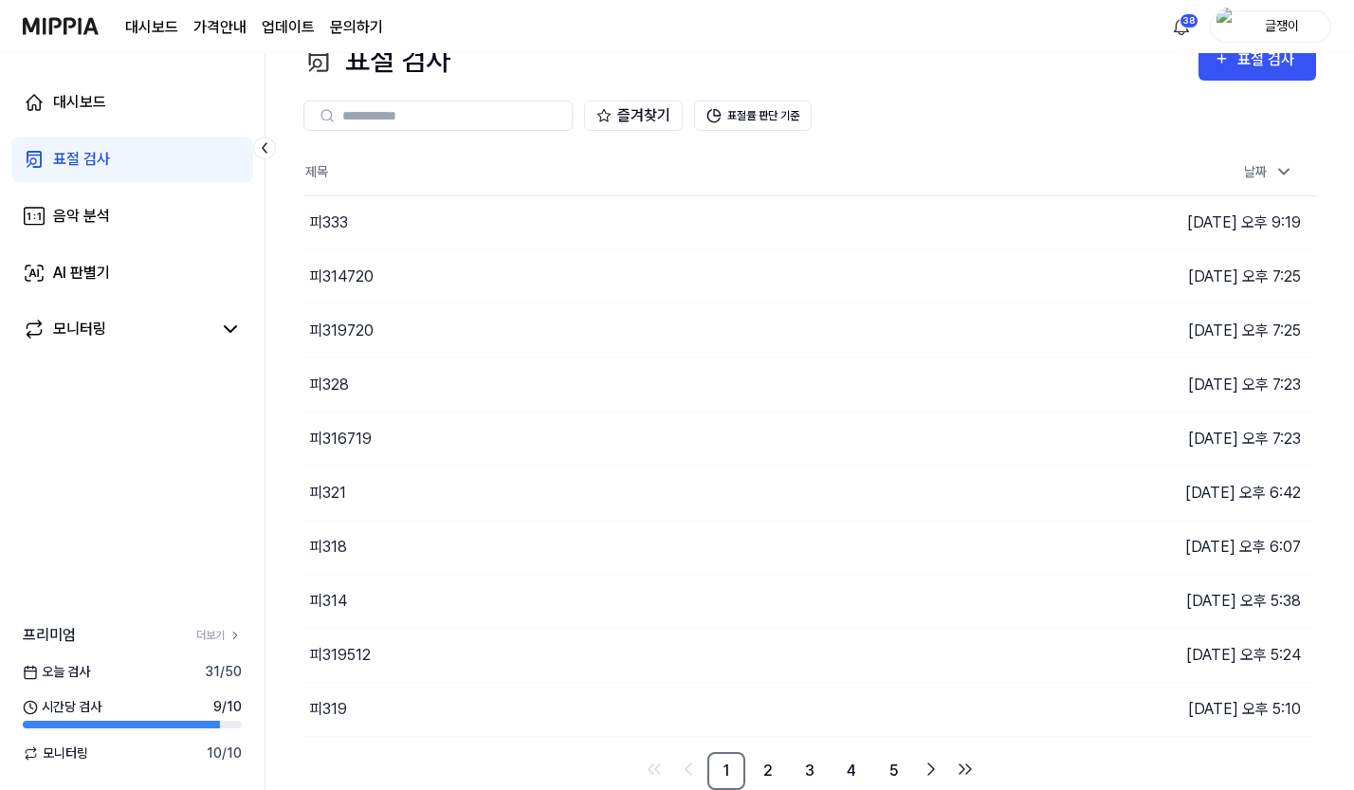
scroll to position [37, 0]
click at [1001, 548] on icon at bounding box center [1006, 546] width 16 height 15
click at [1004, 709] on icon at bounding box center [1005, 709] width 19 height 19
